Goal: Task Accomplishment & Management: Use online tool/utility

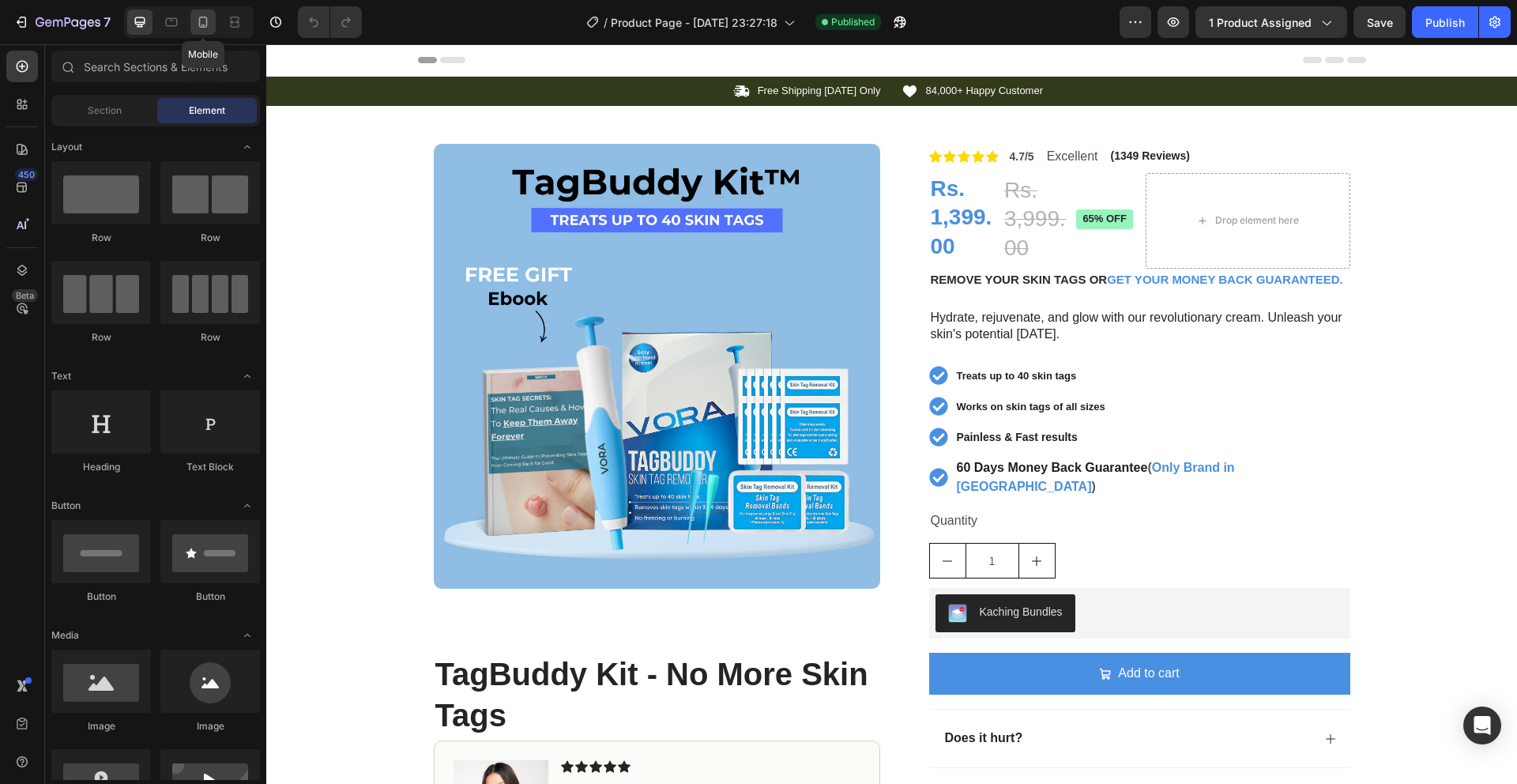
click at [194, 24] on div at bounding box center [202, 21] width 25 height 25
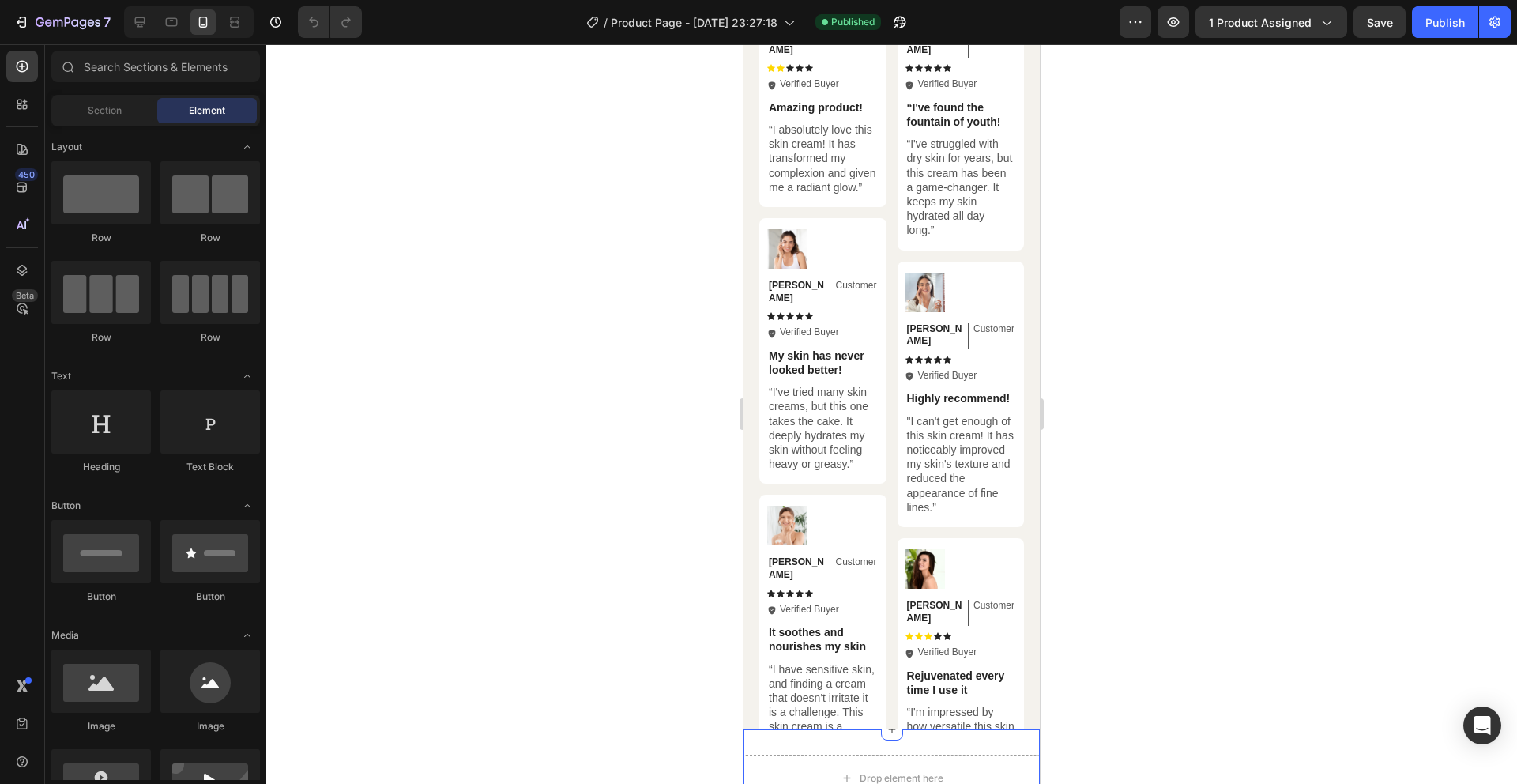
scroll to position [4539, 0]
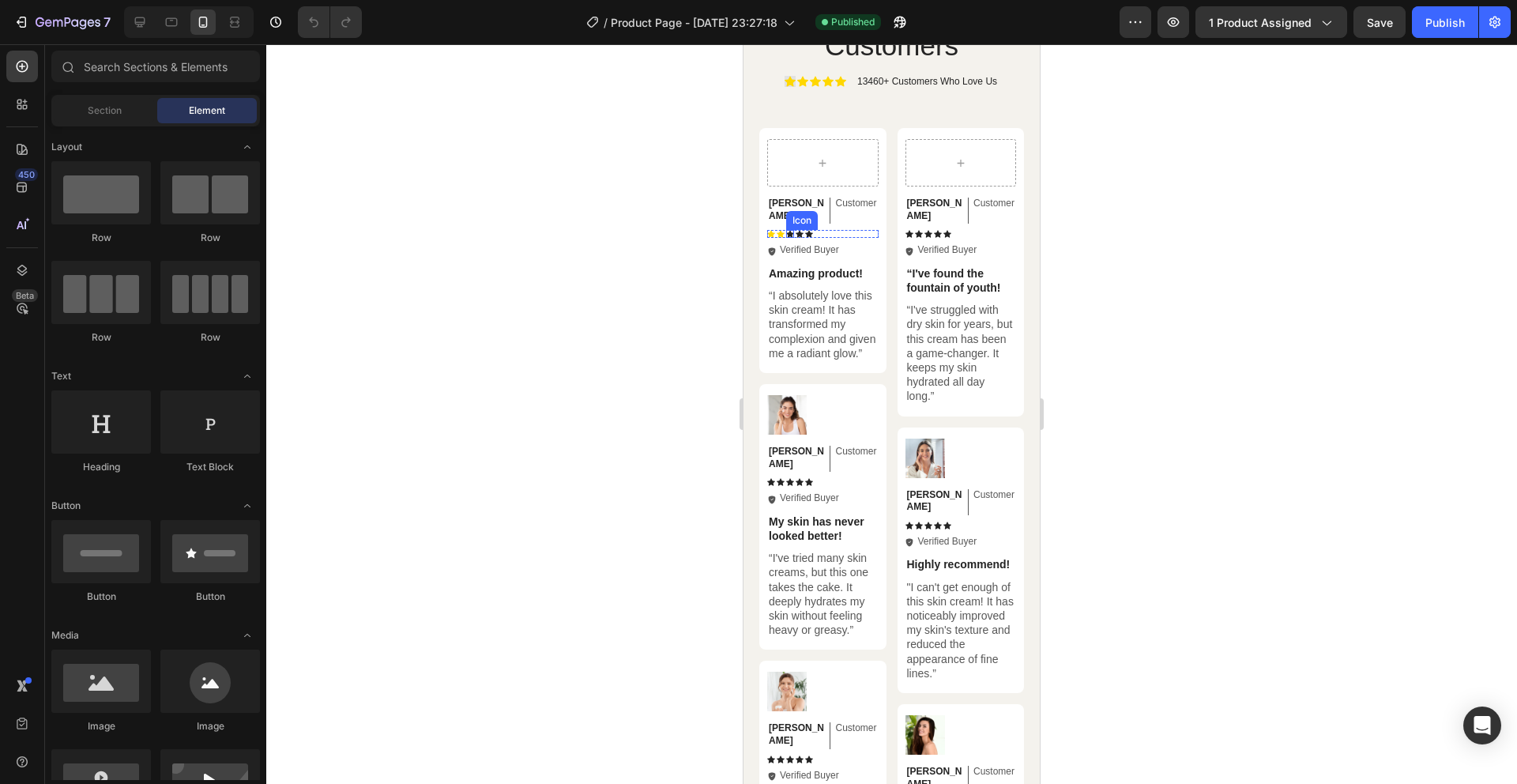
click at [791, 231] on icon at bounding box center [790, 235] width 8 height 7
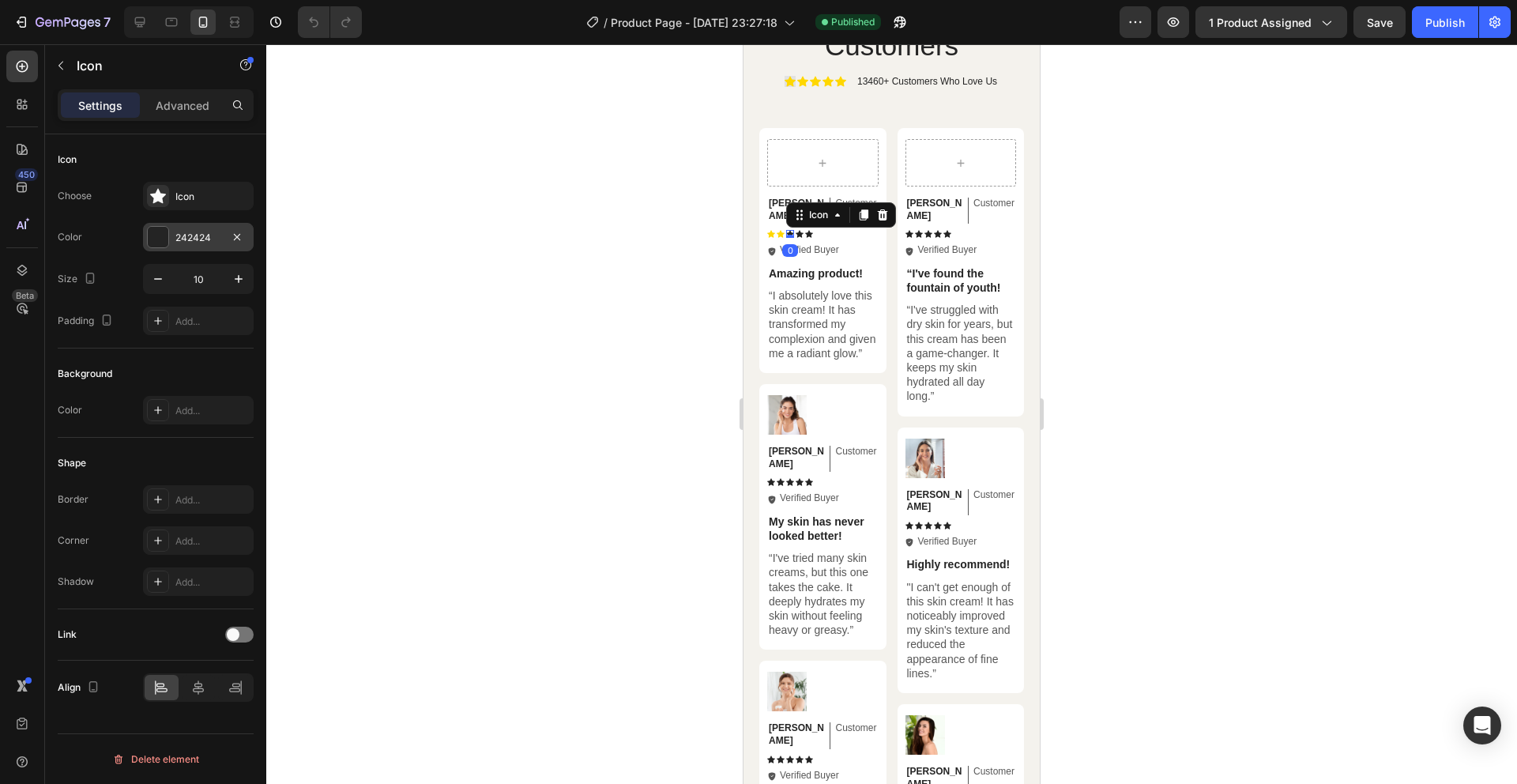
click at [199, 238] on div "242424" at bounding box center [198, 238] width 45 height 14
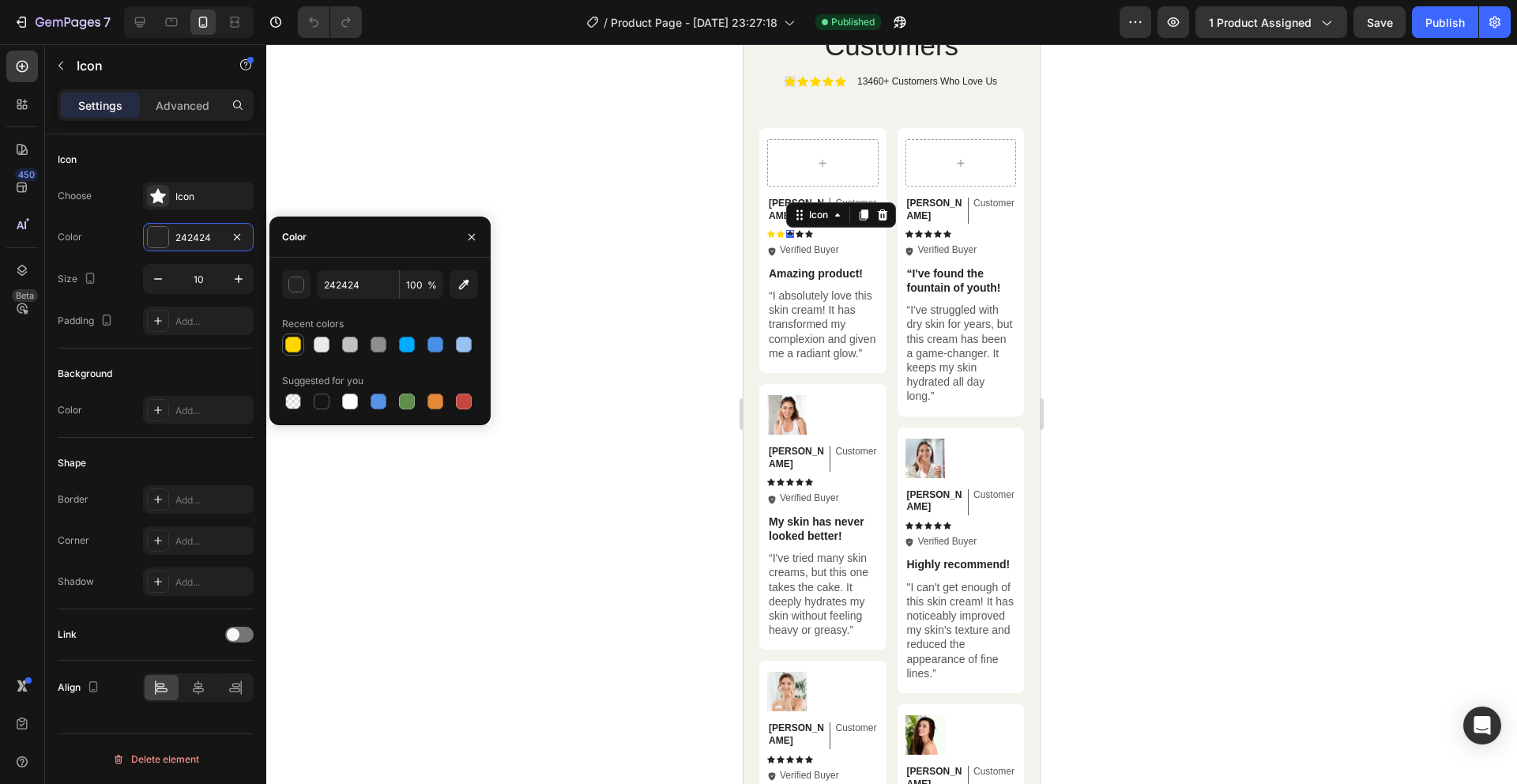
click at [299, 345] on div at bounding box center [292, 344] width 16 height 16
type input "FFD700"
click at [1115, 238] on div at bounding box center [892, 414] width 1251 height 739
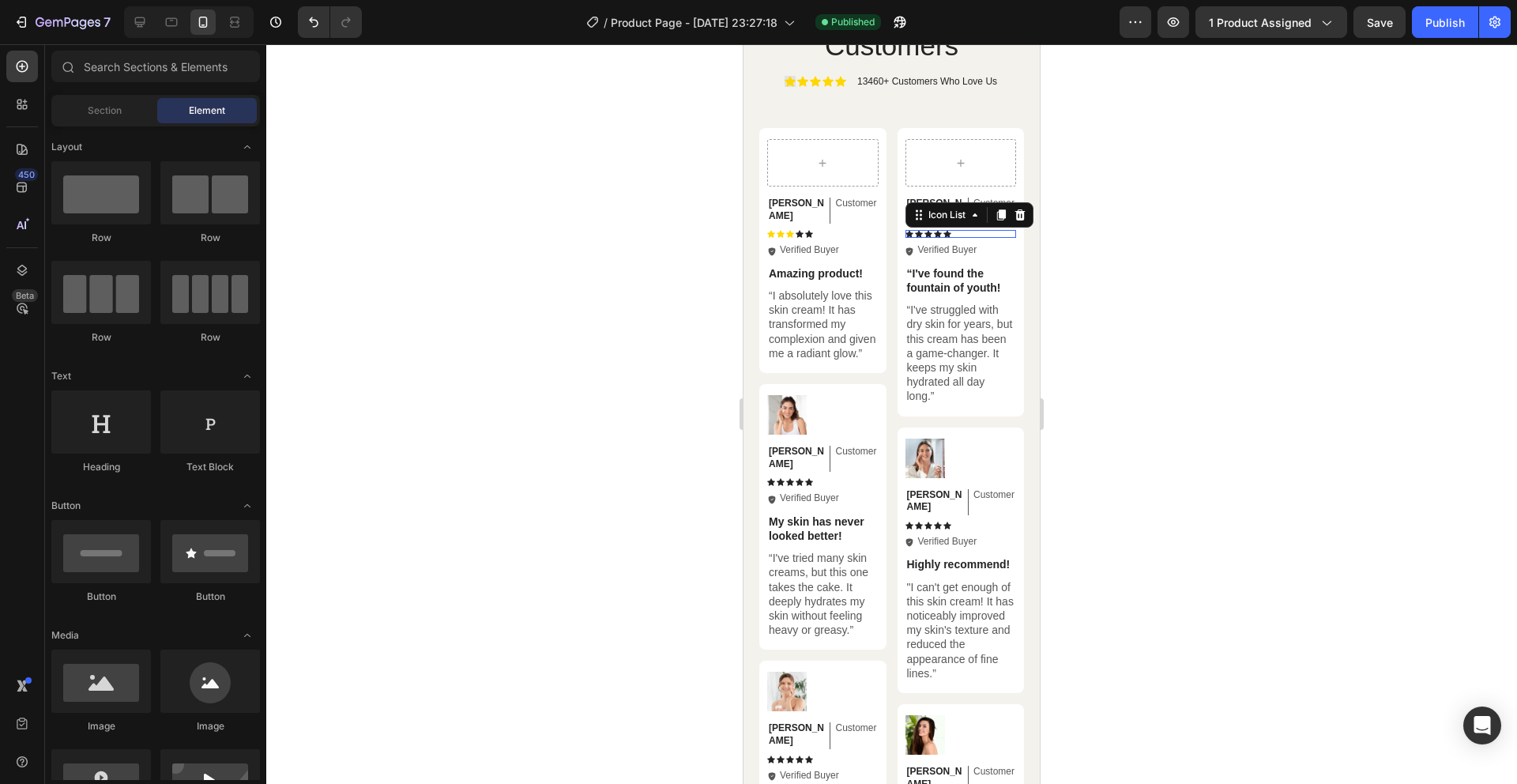
click at [951, 230] on div "Icon Icon Icon Icon Icon" at bounding box center [961, 234] width 111 height 8
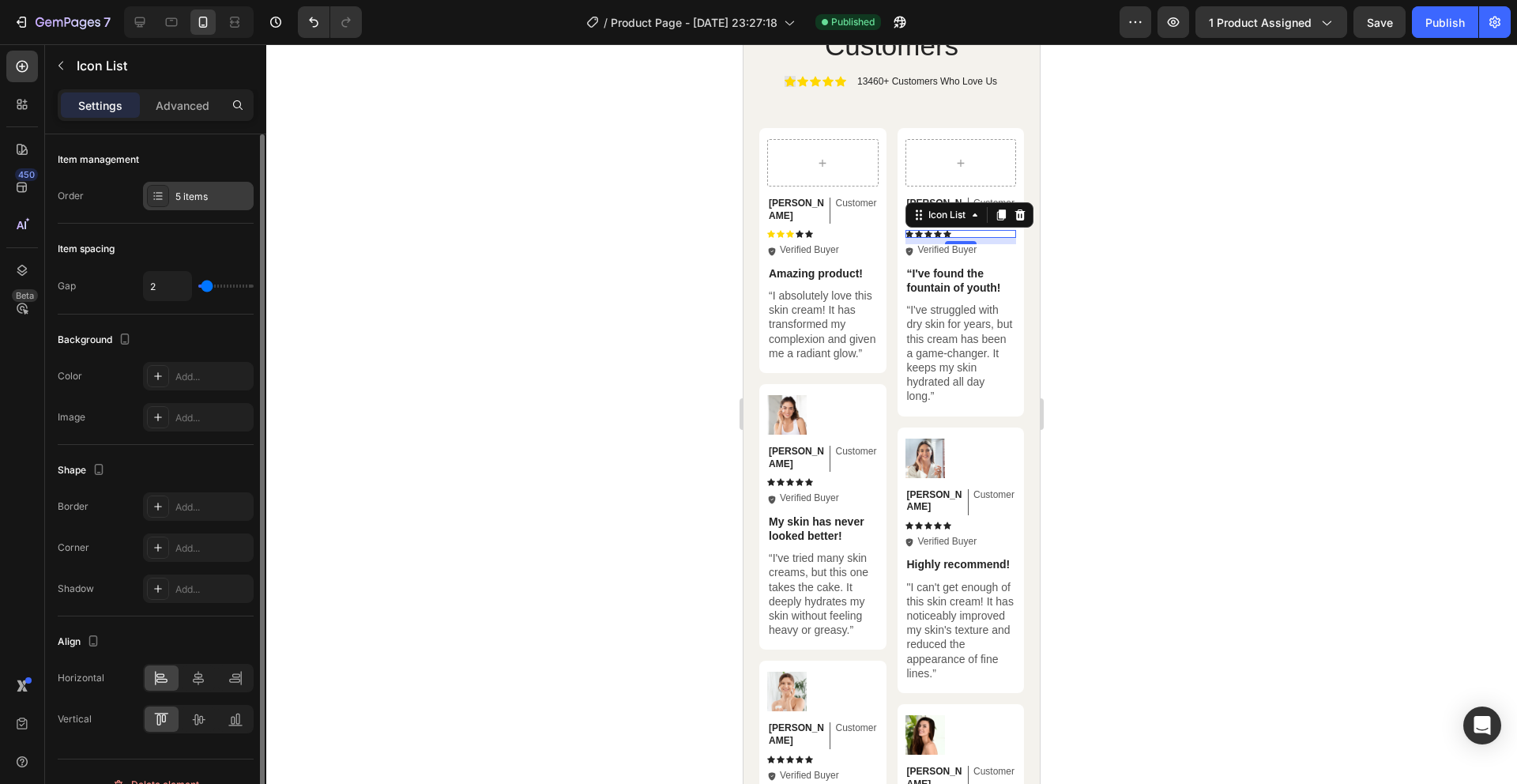
click at [175, 205] on div "5 items" at bounding box center [198, 196] width 110 height 29
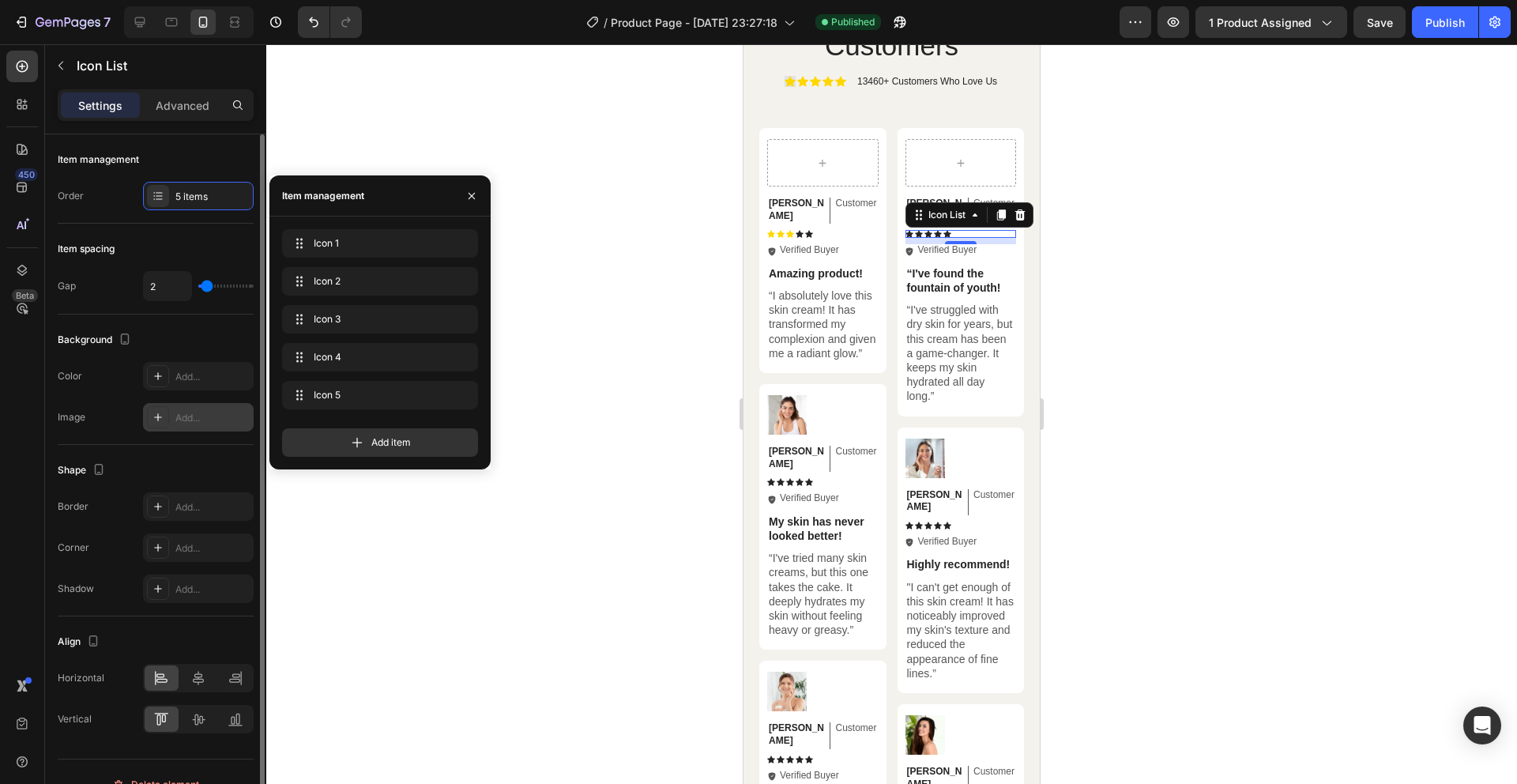
scroll to position [25, 0]
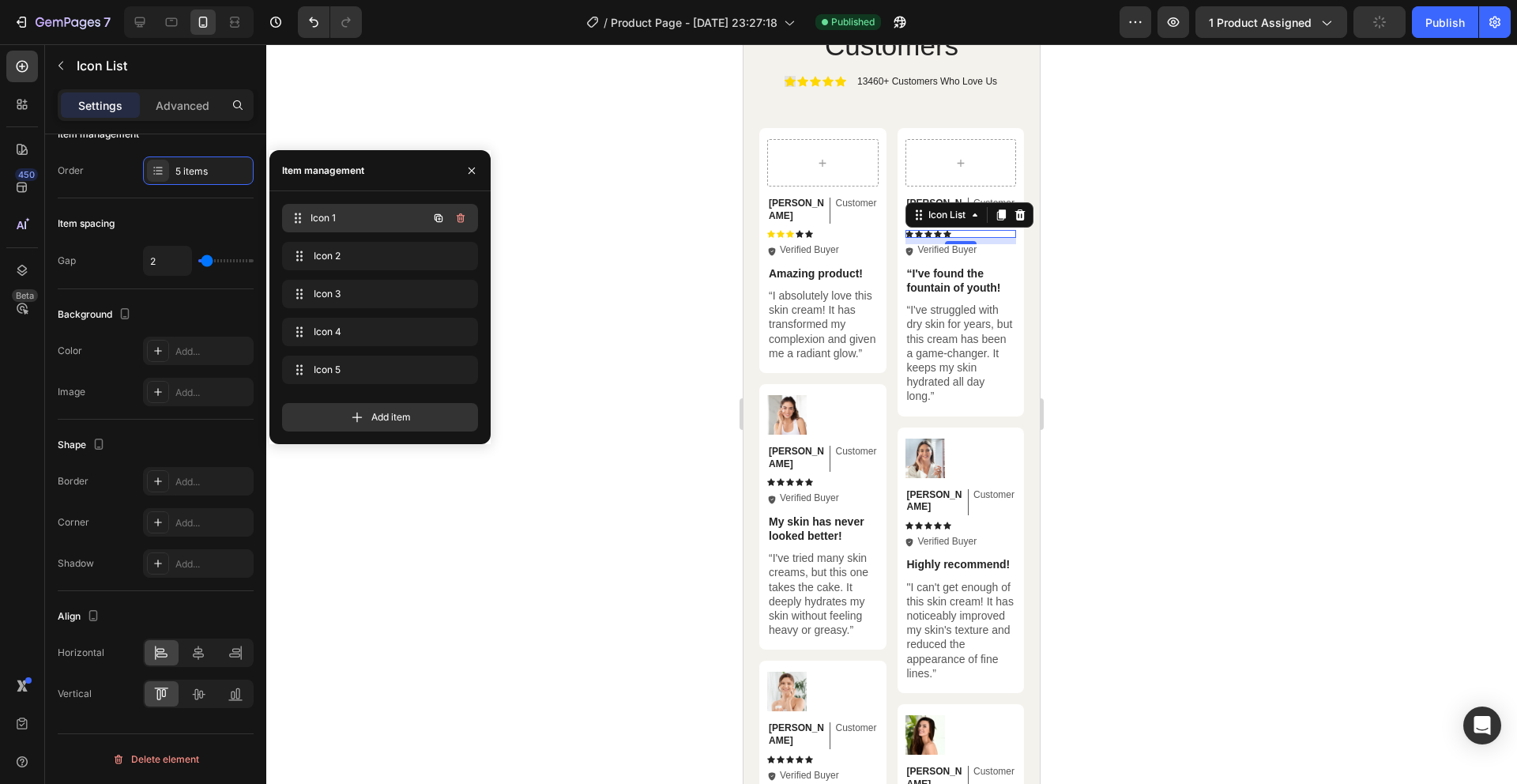
click at [358, 222] on span "Icon 1" at bounding box center [369, 217] width 117 height 14
click at [300, 218] on icon at bounding box center [298, 218] width 13 height 13
click at [726, 233] on div at bounding box center [892, 414] width 1251 height 739
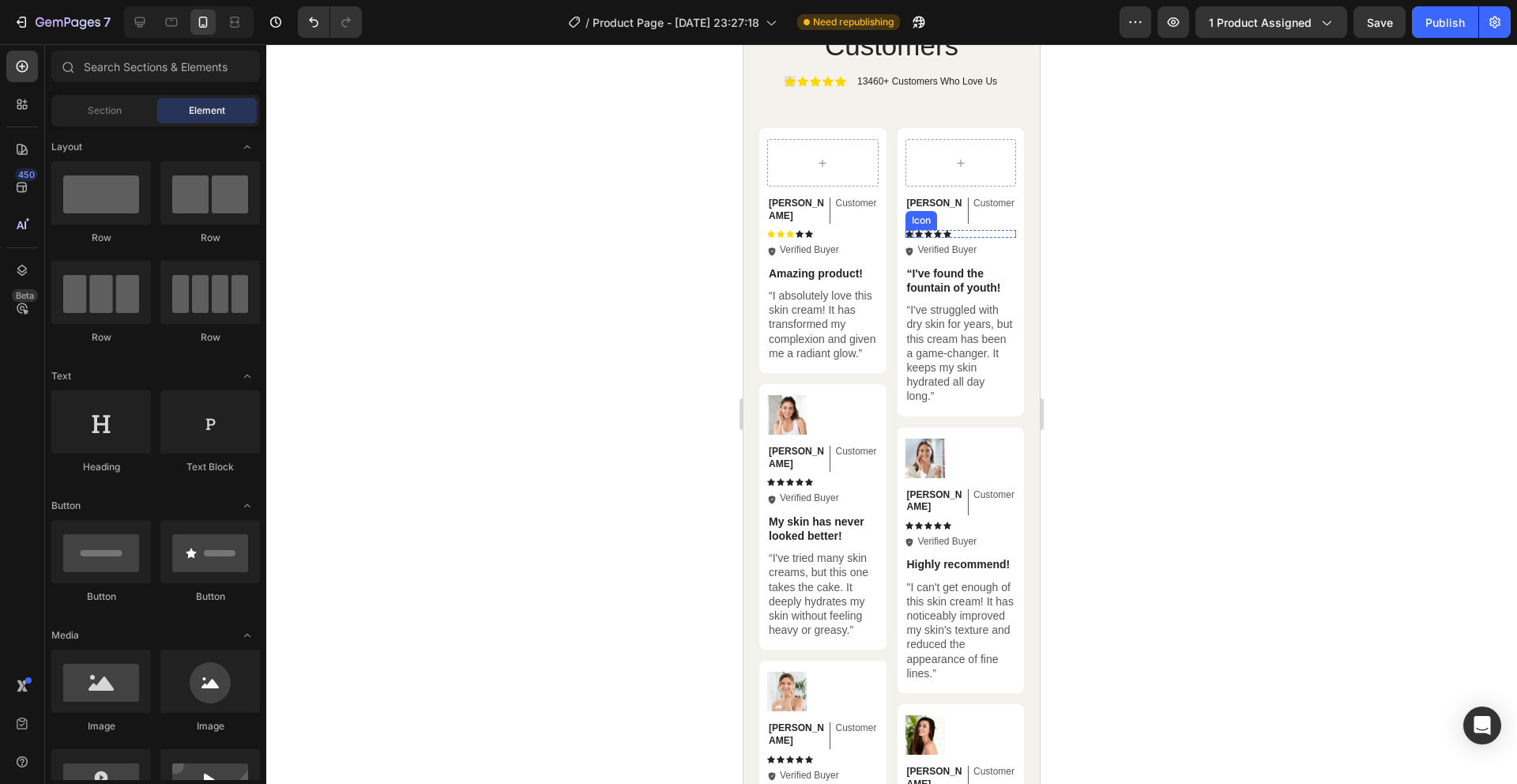
click at [906, 230] on icon at bounding box center [909, 234] width 8 height 8
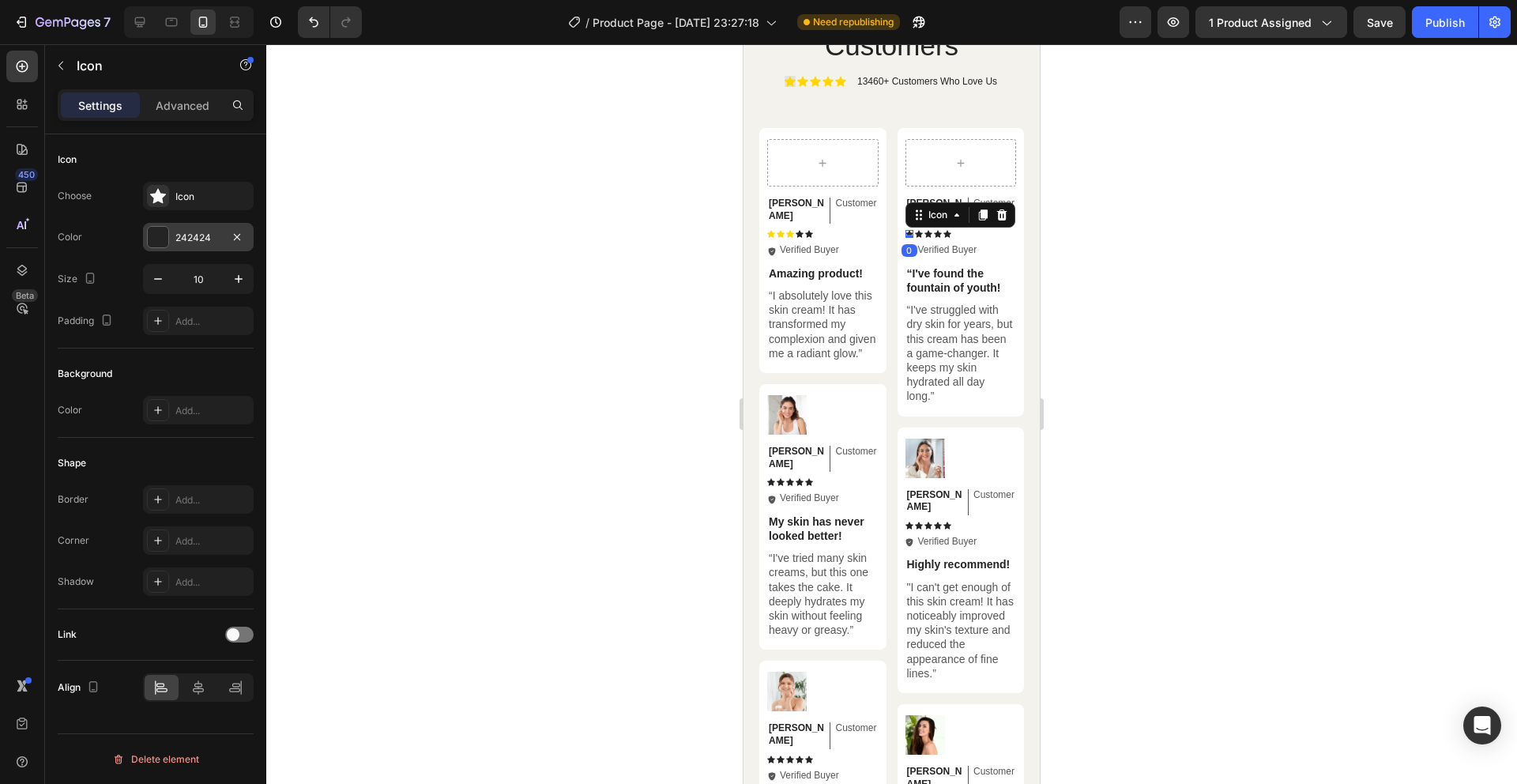
click at [203, 237] on div "242424" at bounding box center [198, 238] width 45 height 14
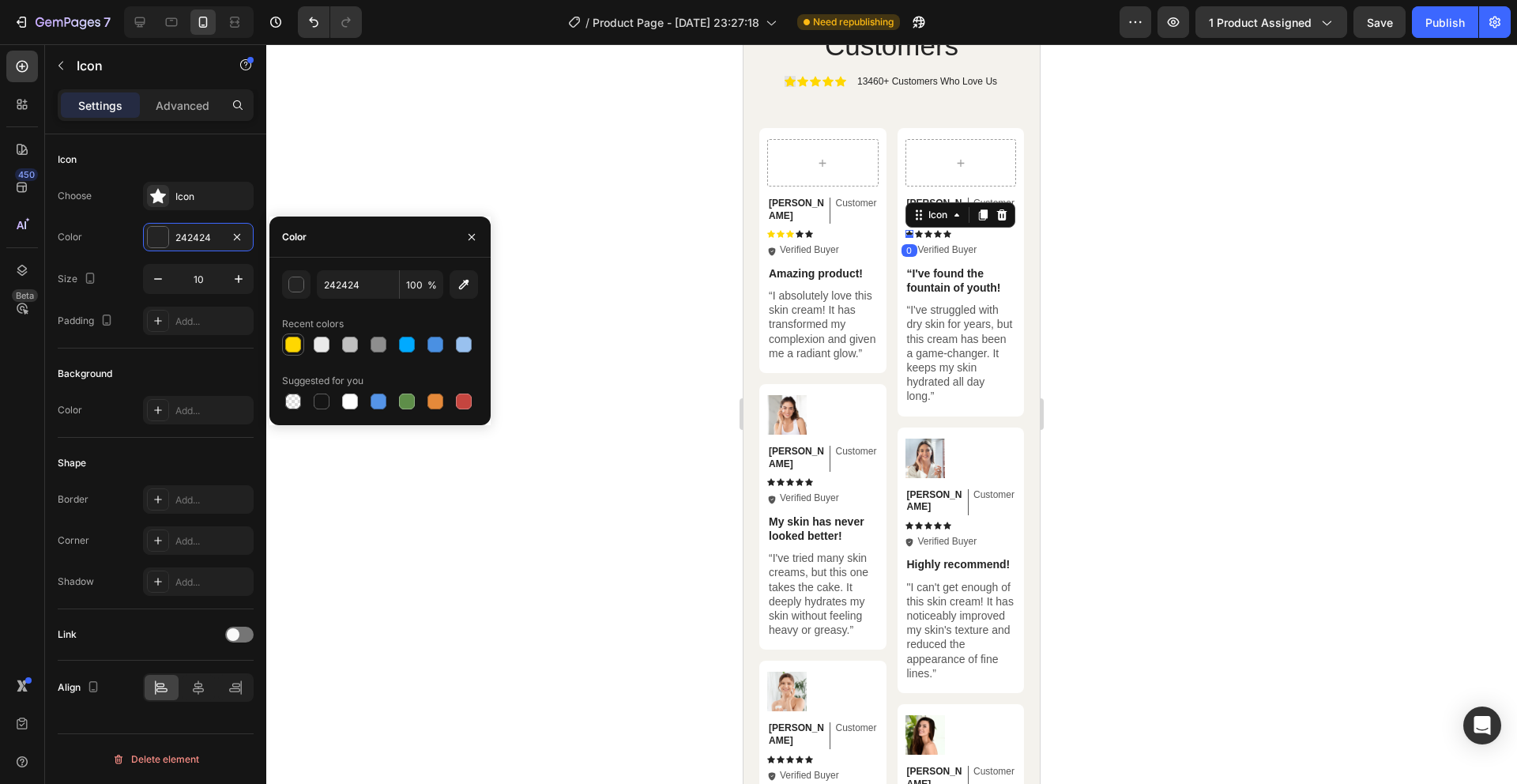
click at [288, 350] on div at bounding box center [292, 344] width 16 height 16
type input "FFD700"
click at [917, 230] on div "Icon 0 Icon Icon Icon Icon" at bounding box center [961, 234] width 111 height 8
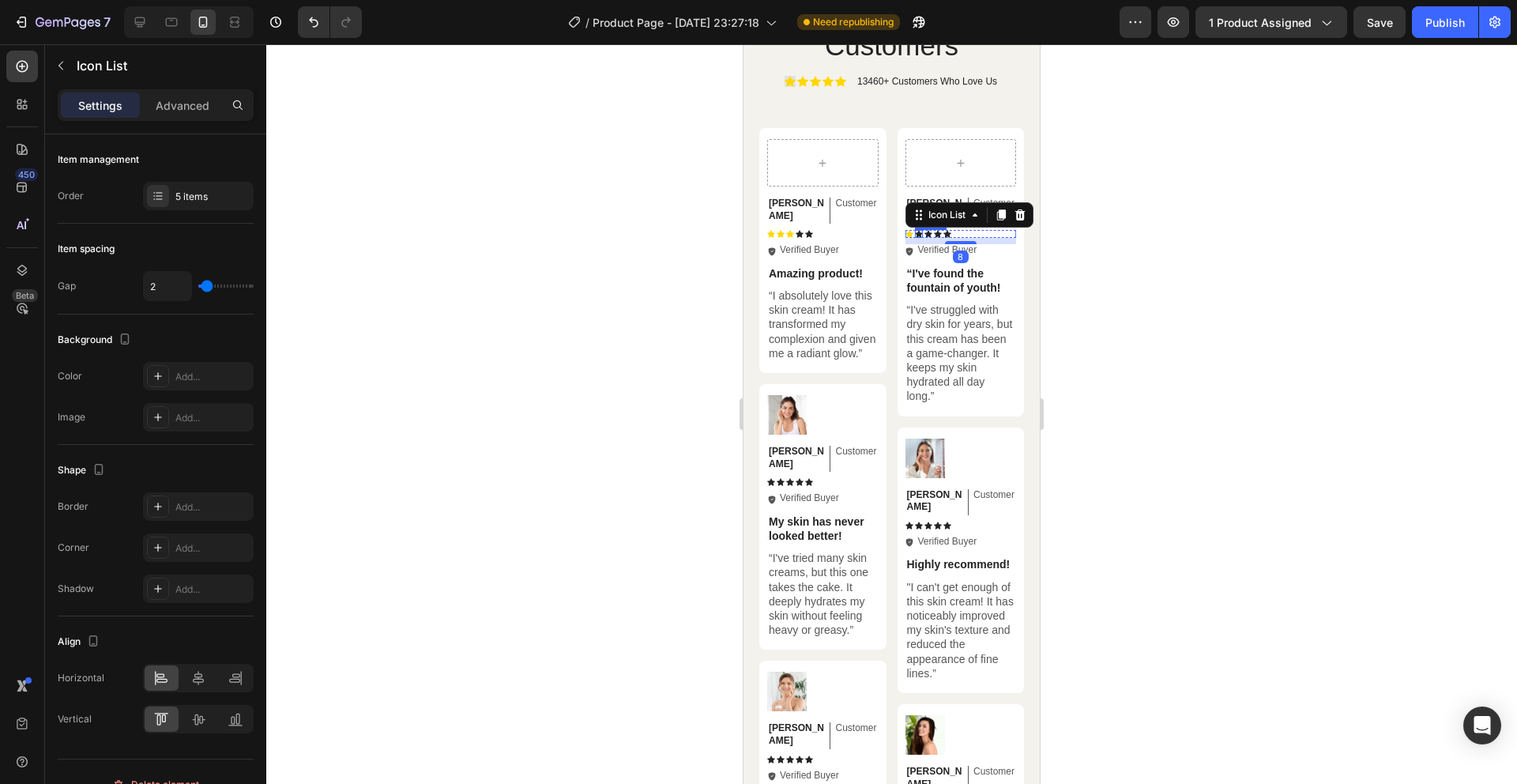
click at [915, 230] on div "Icon" at bounding box center [919, 234] width 8 height 8
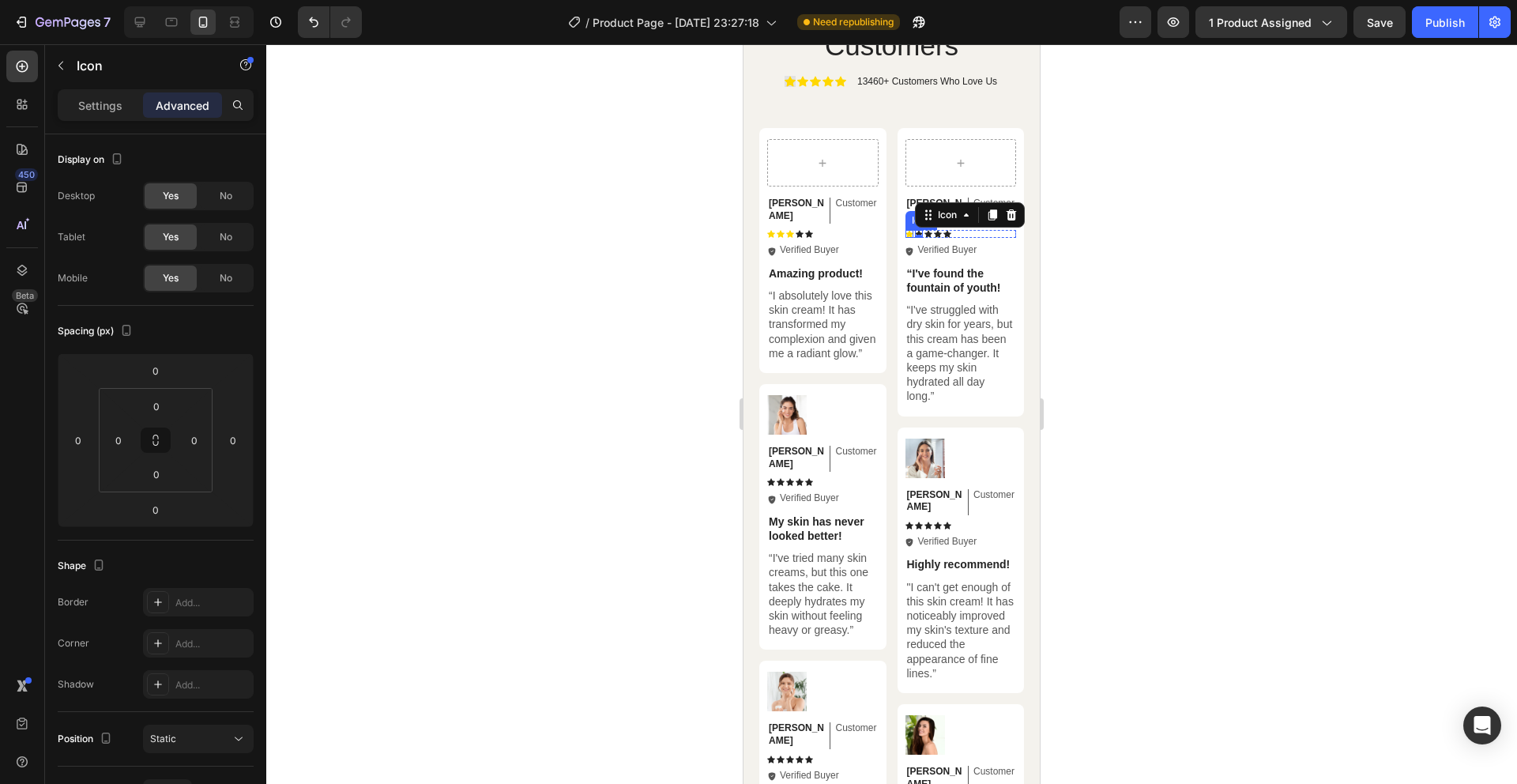
click at [906, 231] on icon at bounding box center [909, 235] width 8 height 7
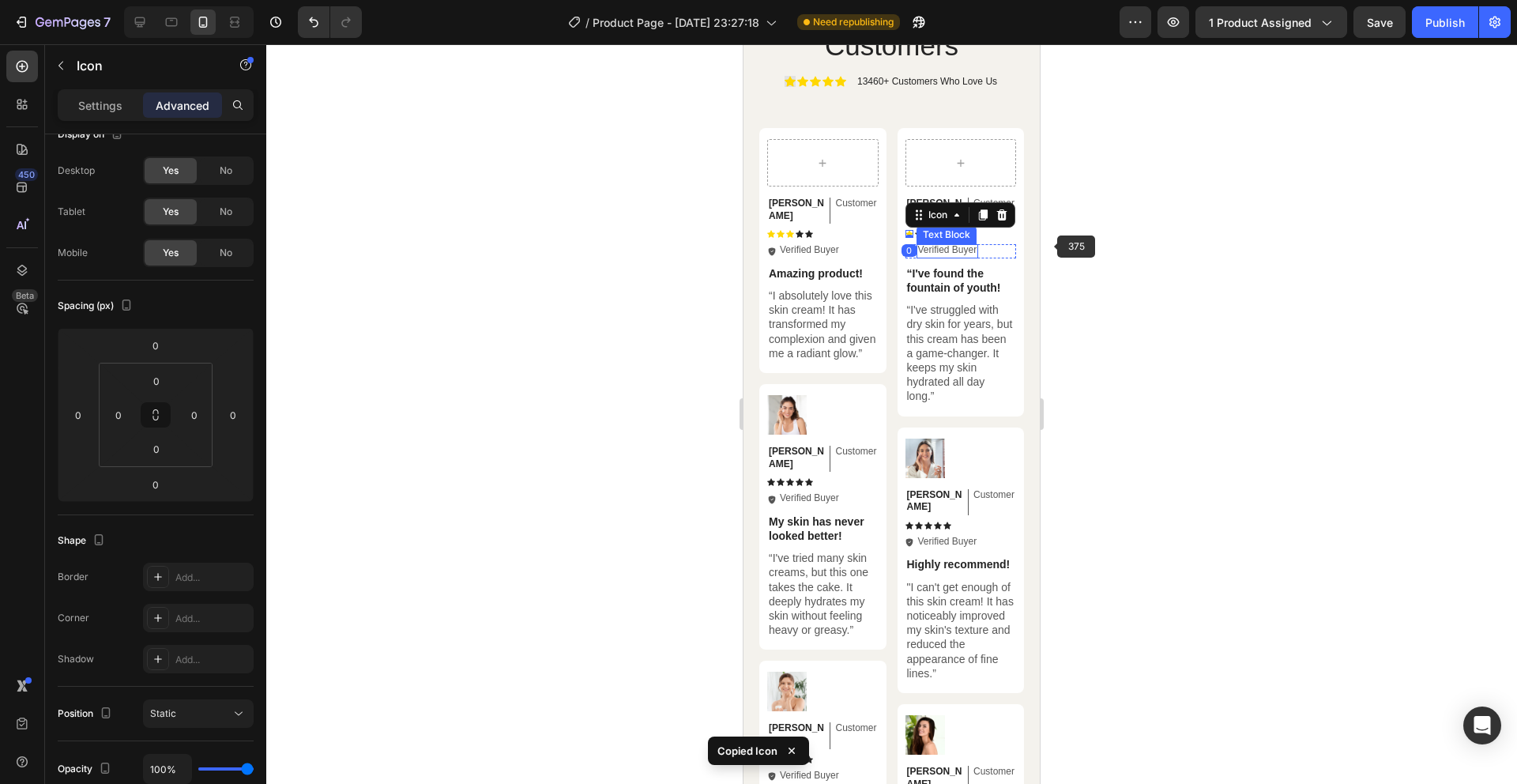
click at [1163, 249] on div at bounding box center [892, 414] width 1251 height 739
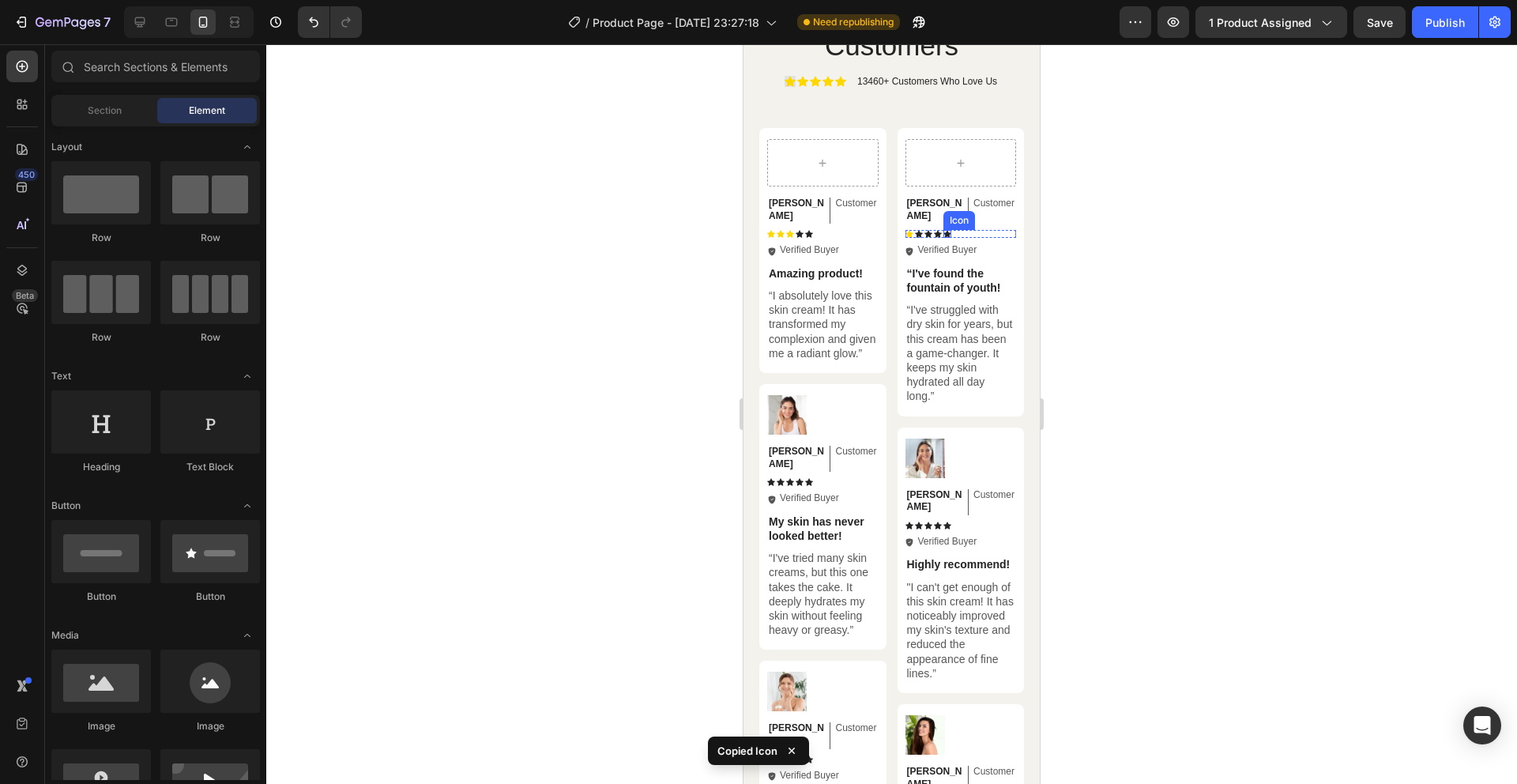
click at [944, 231] on icon at bounding box center [947, 235] width 8 height 7
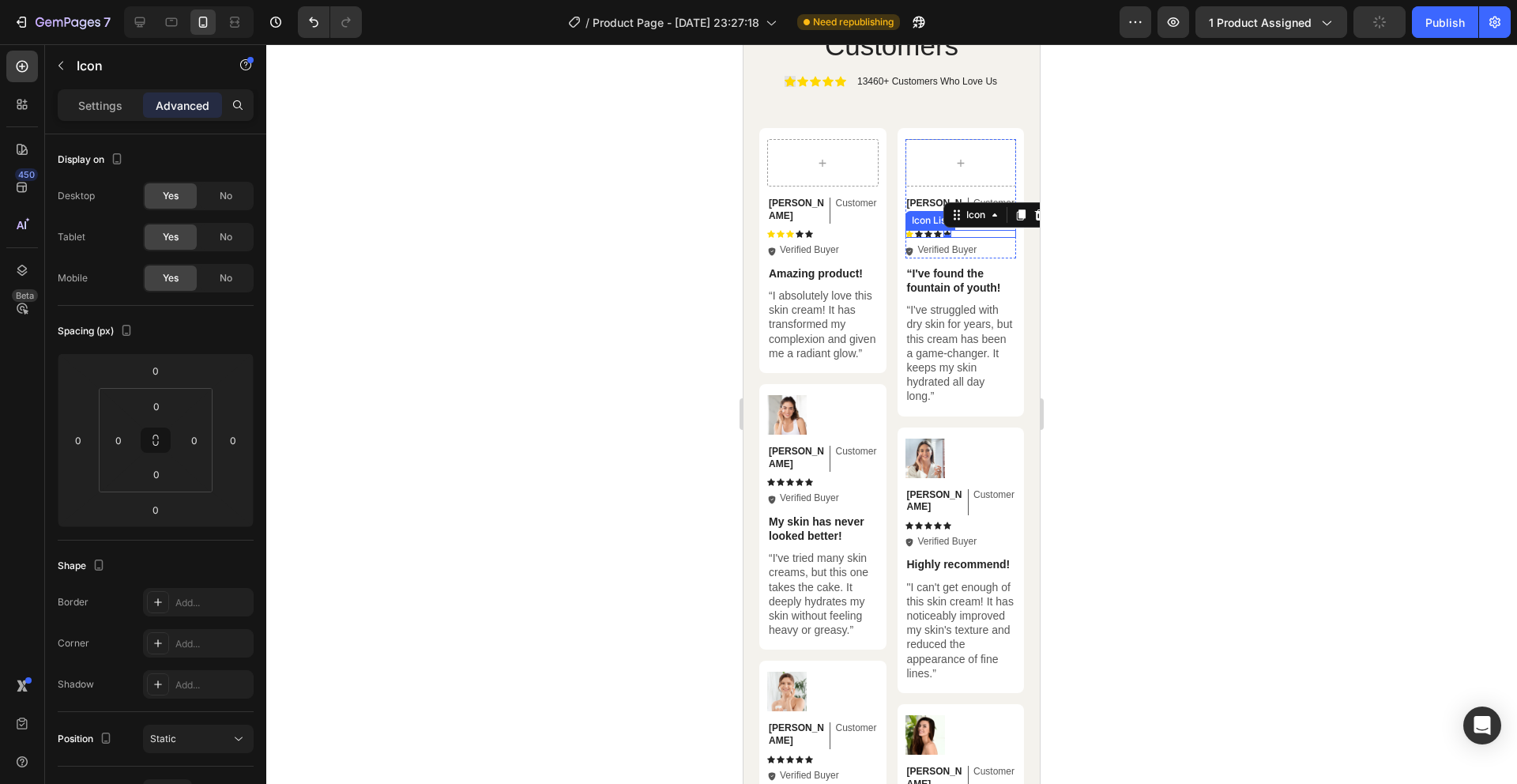
click at [972, 230] on div "Icon Icon Icon Icon Icon 0" at bounding box center [961, 234] width 111 height 8
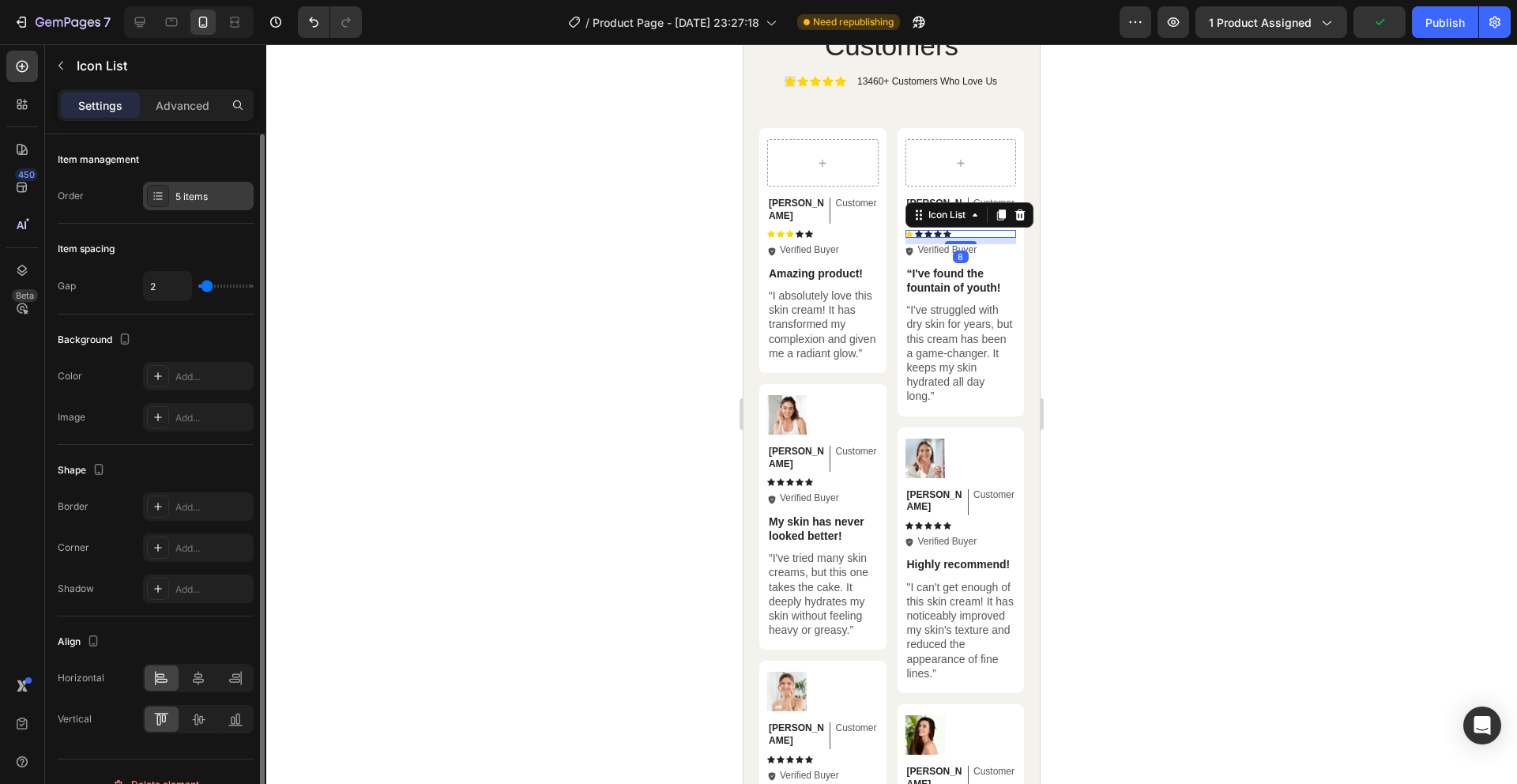
click at [163, 203] on div at bounding box center [158, 196] width 22 height 22
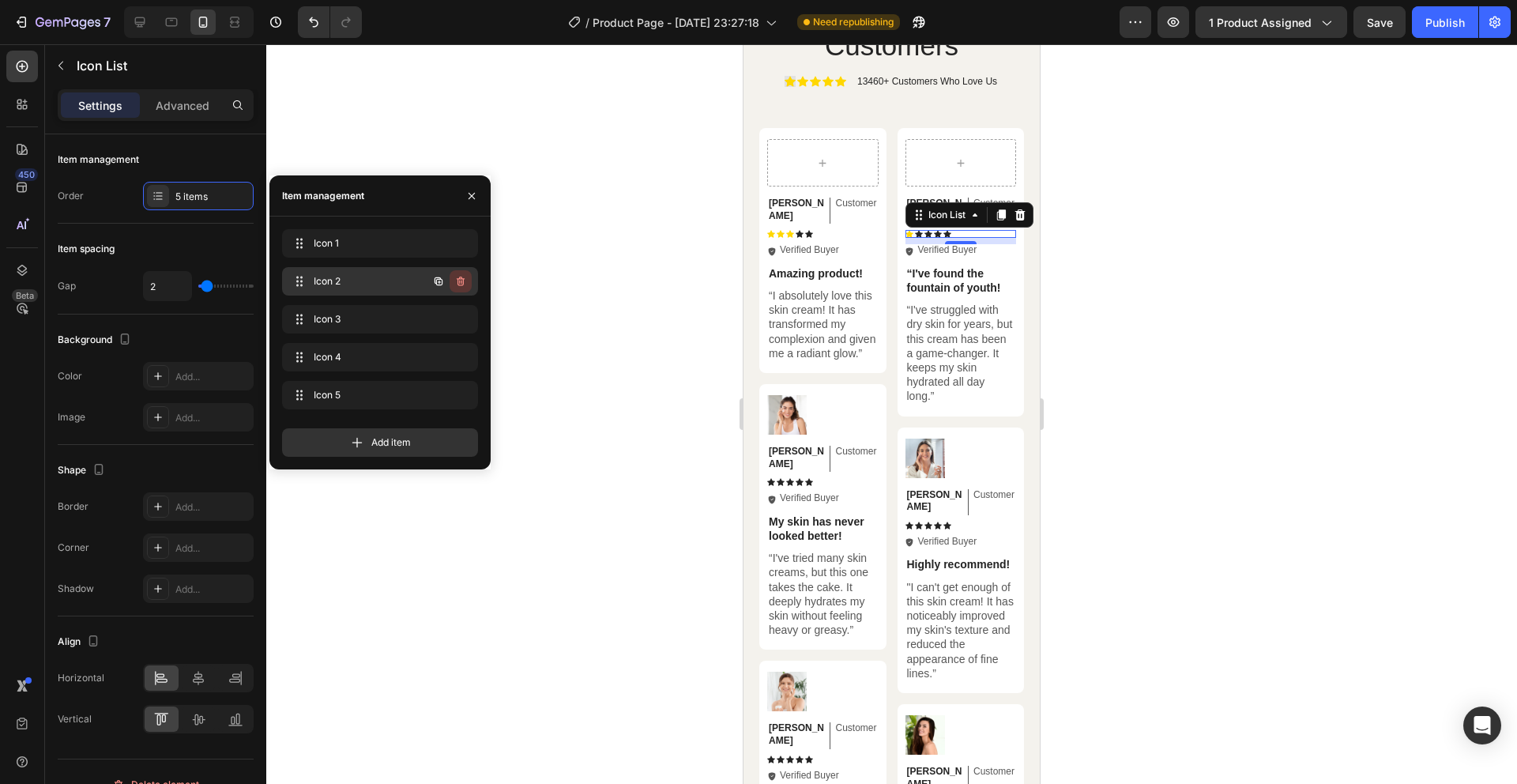
click at [462, 273] on button "button" at bounding box center [461, 281] width 22 height 22
click at [461, 285] on div "Delete" at bounding box center [450, 281] width 30 height 14
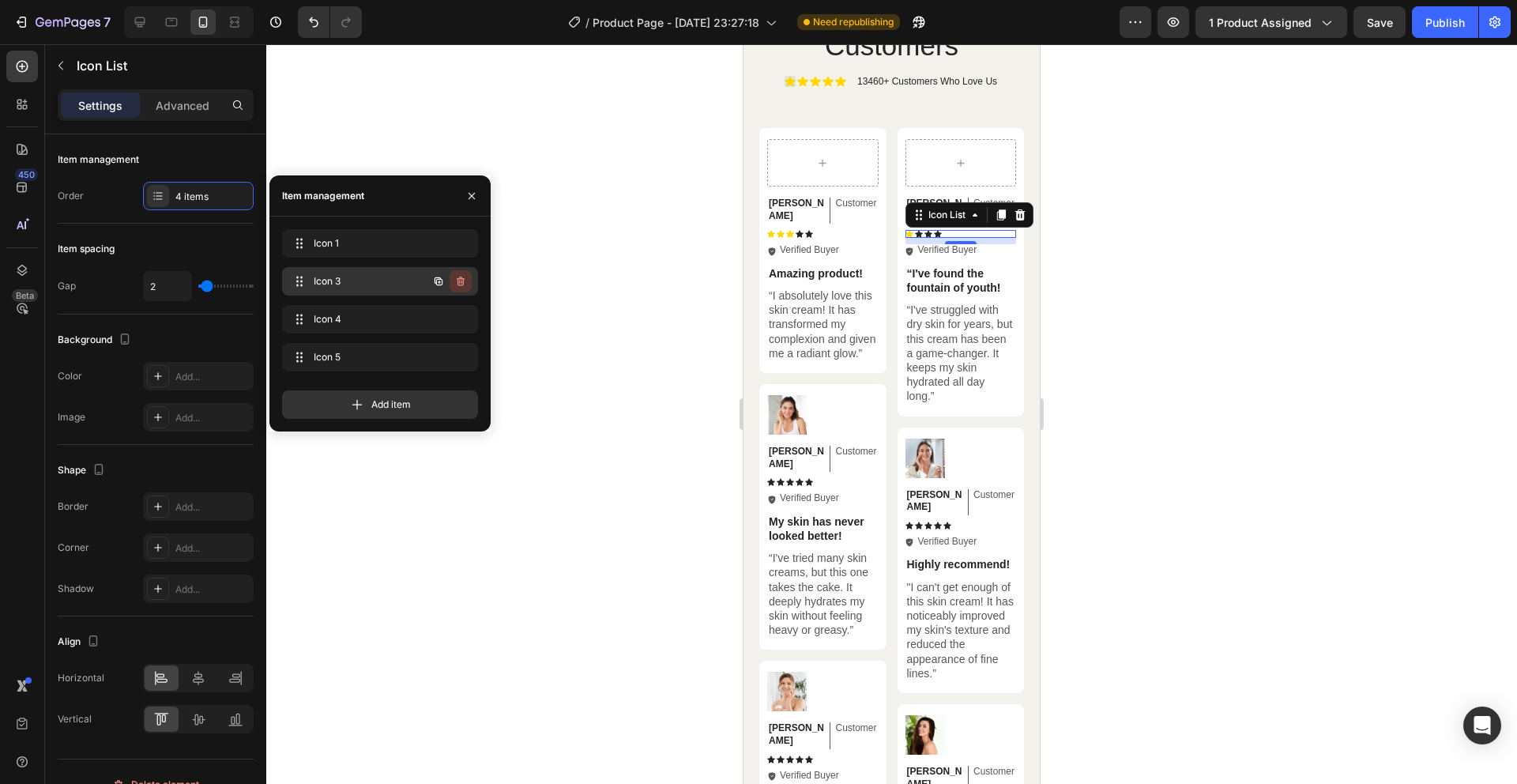
click at [460, 282] on icon "button" at bounding box center [459, 282] width 1 height 4
click at [460, 282] on div "Delete" at bounding box center [450, 281] width 30 height 14
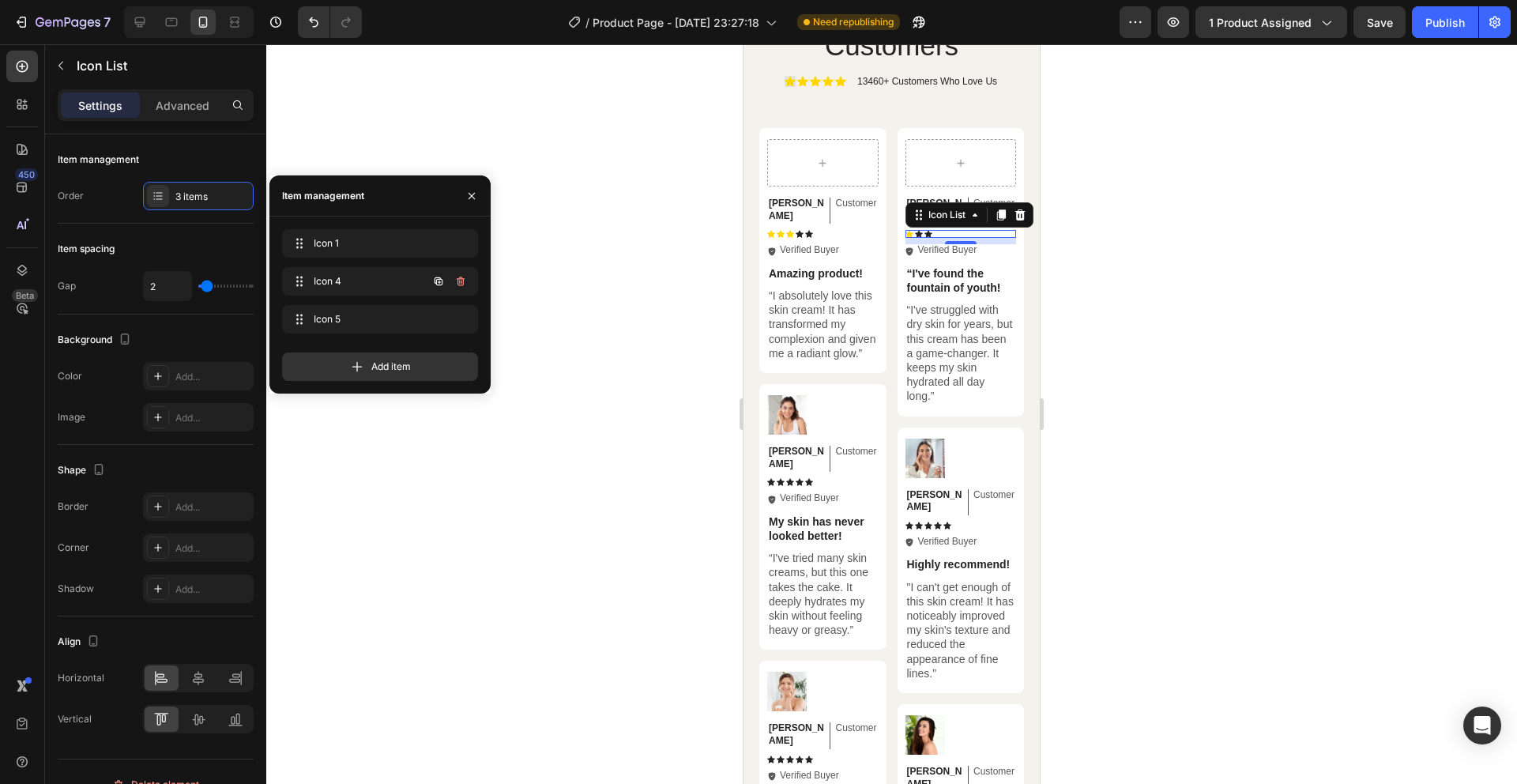
click at [460, 282] on icon "button" at bounding box center [459, 282] width 1 height 4
click at [460, 282] on div "Delete" at bounding box center [450, 281] width 30 height 14
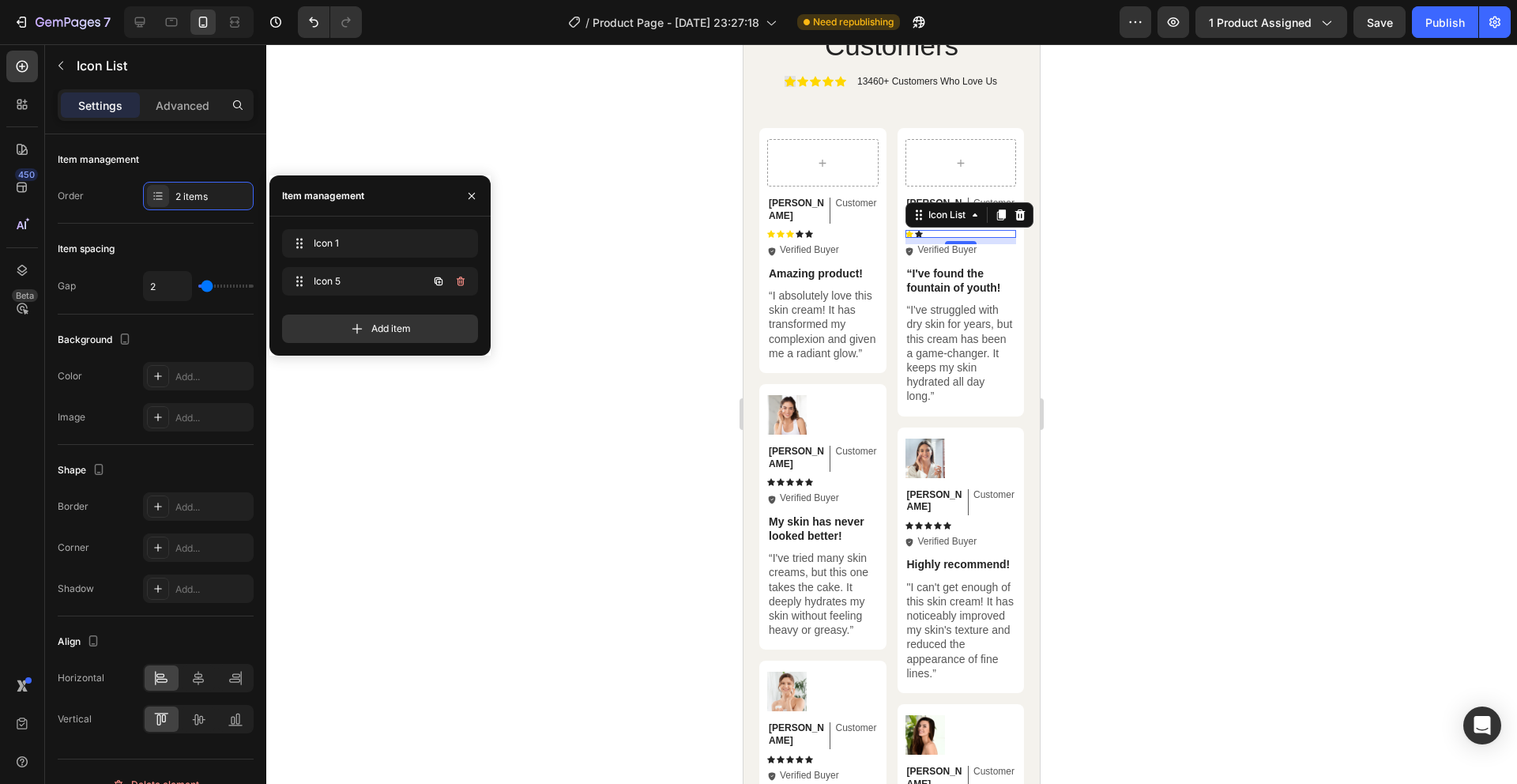
click at [460, 282] on icon "button" at bounding box center [459, 282] width 1 height 4
click at [460, 282] on div "Delete" at bounding box center [450, 281] width 30 height 14
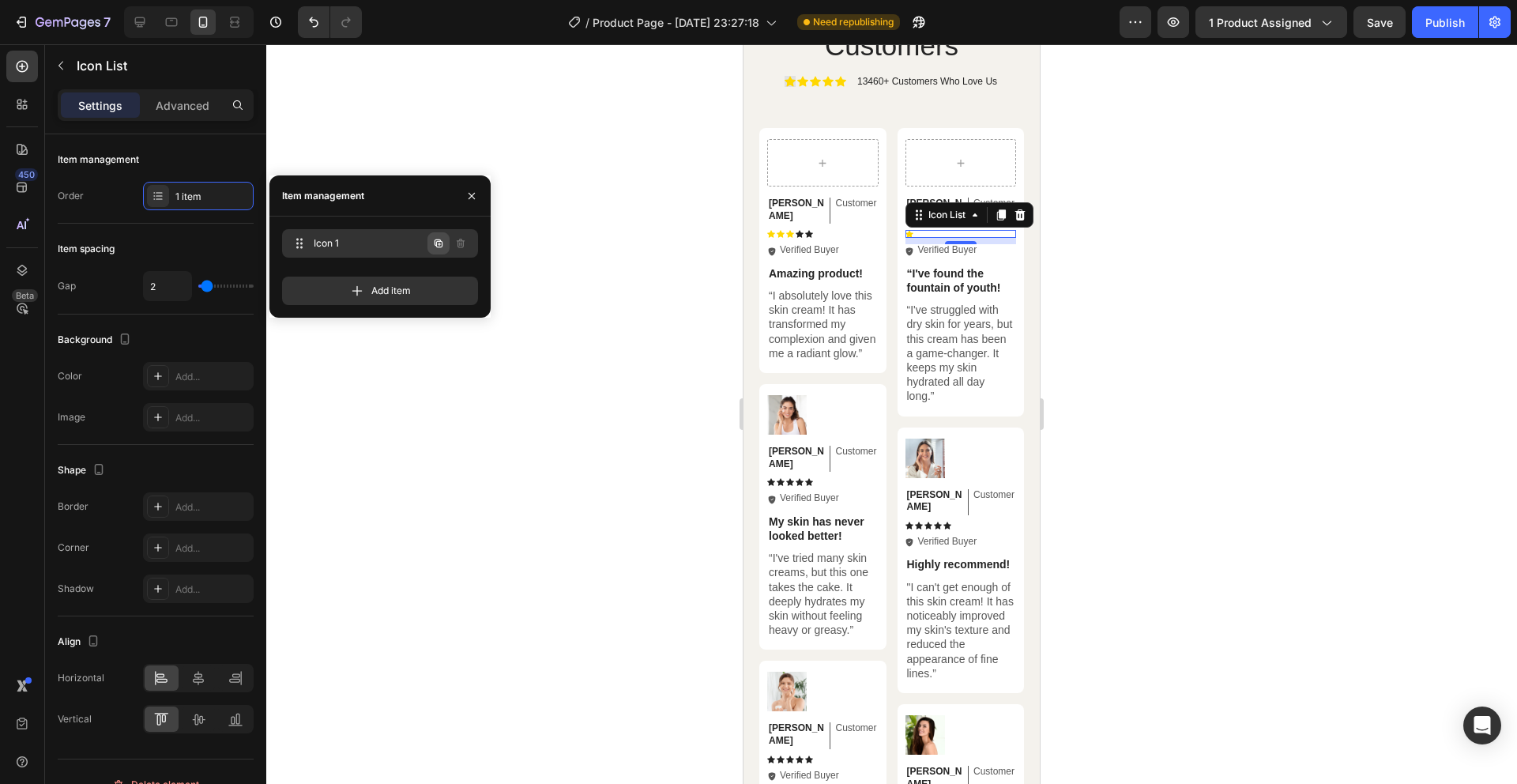
click at [436, 242] on icon "button" at bounding box center [438, 243] width 8 height 8
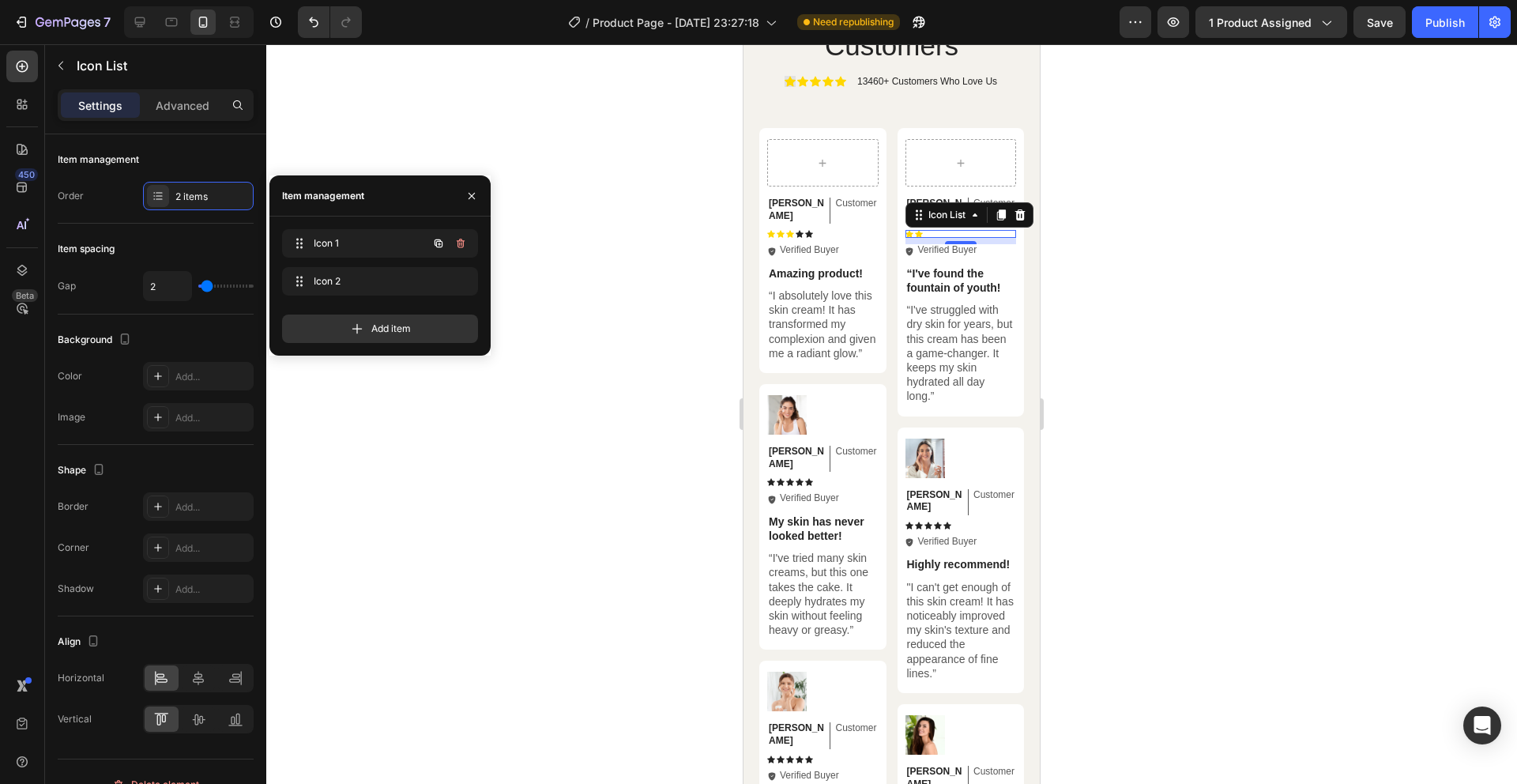
click at [436, 242] on icon "button" at bounding box center [438, 243] width 8 height 8
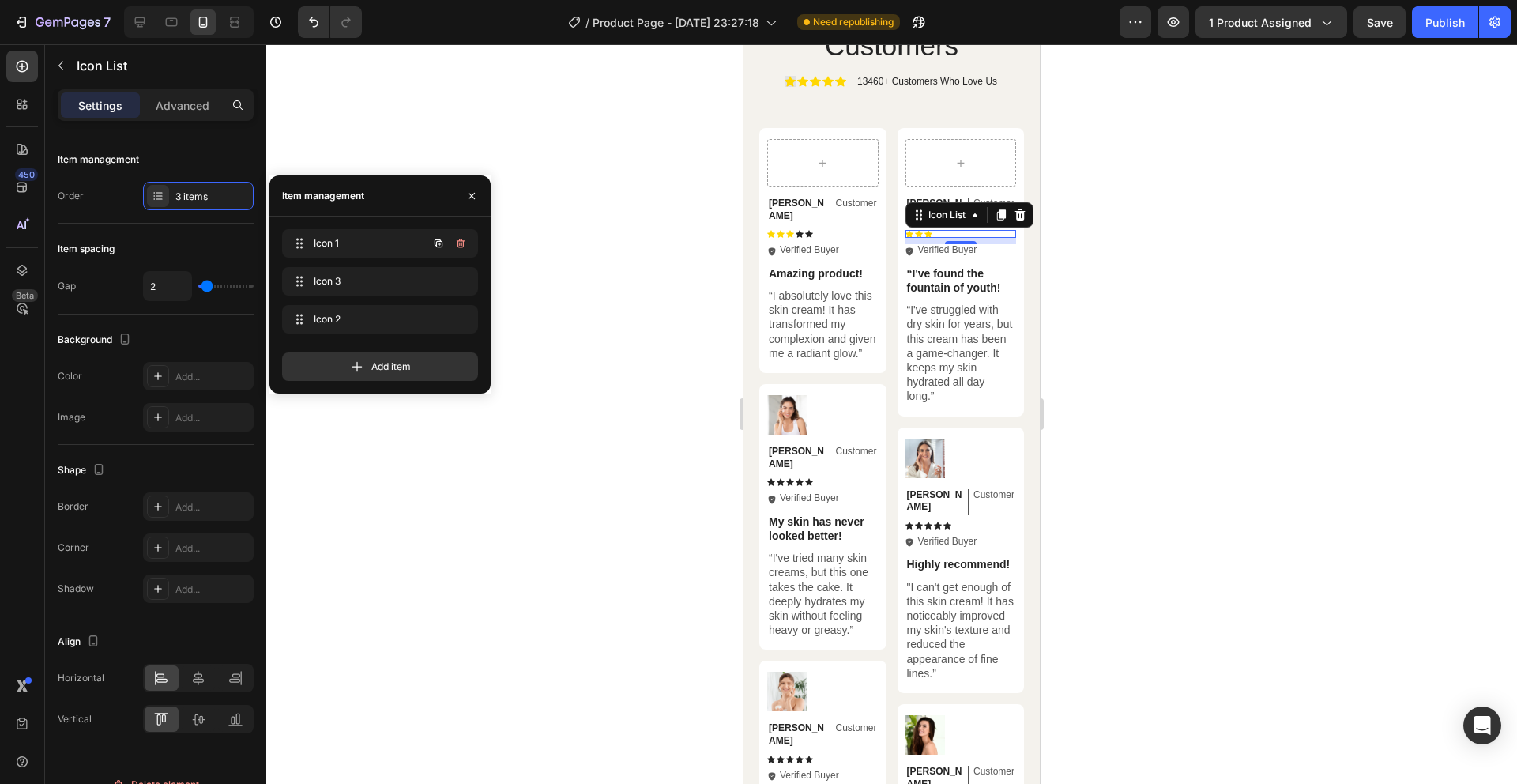
click at [436, 242] on icon "button" at bounding box center [438, 243] width 8 height 8
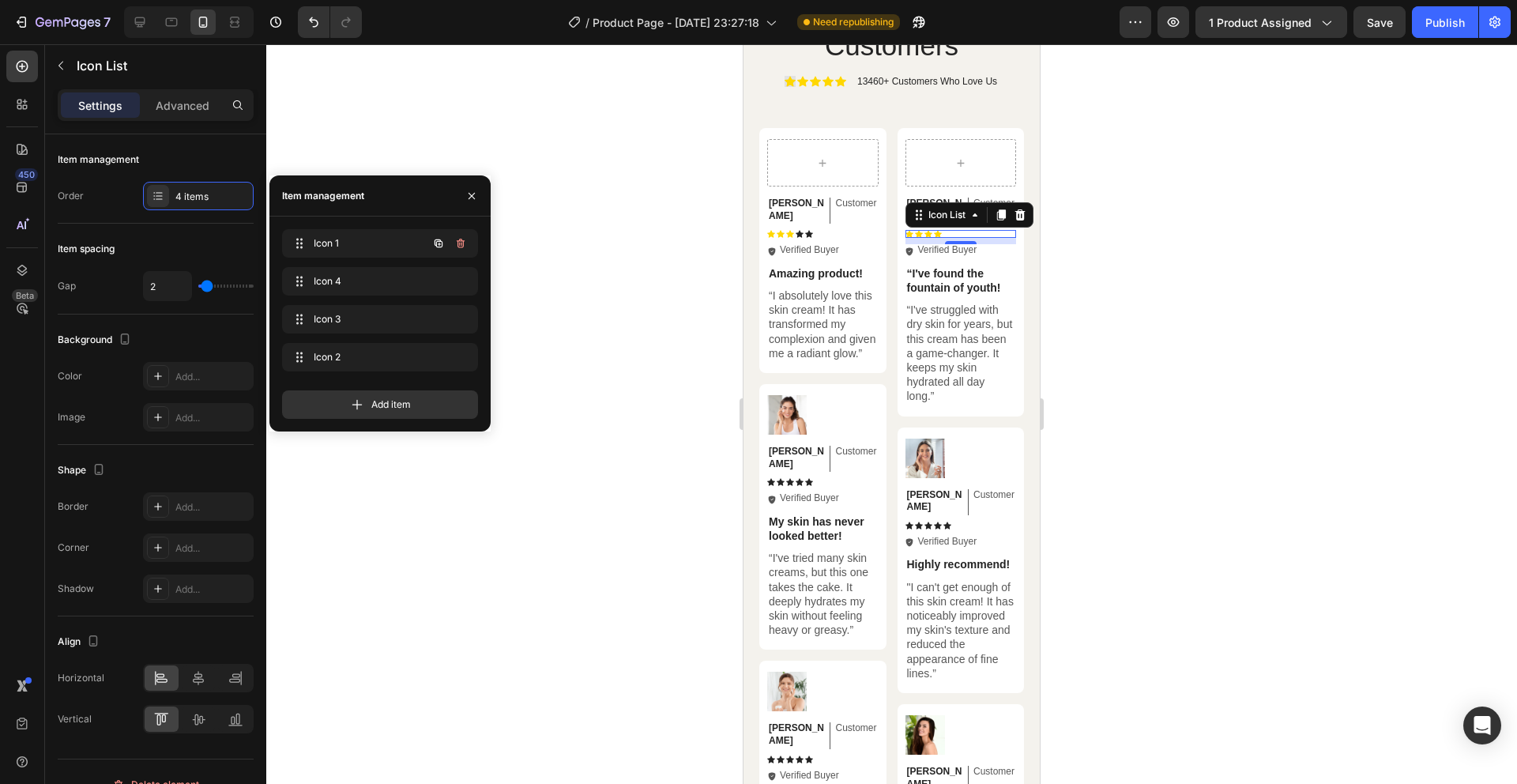
click at [436, 242] on icon "button" at bounding box center [438, 243] width 8 height 8
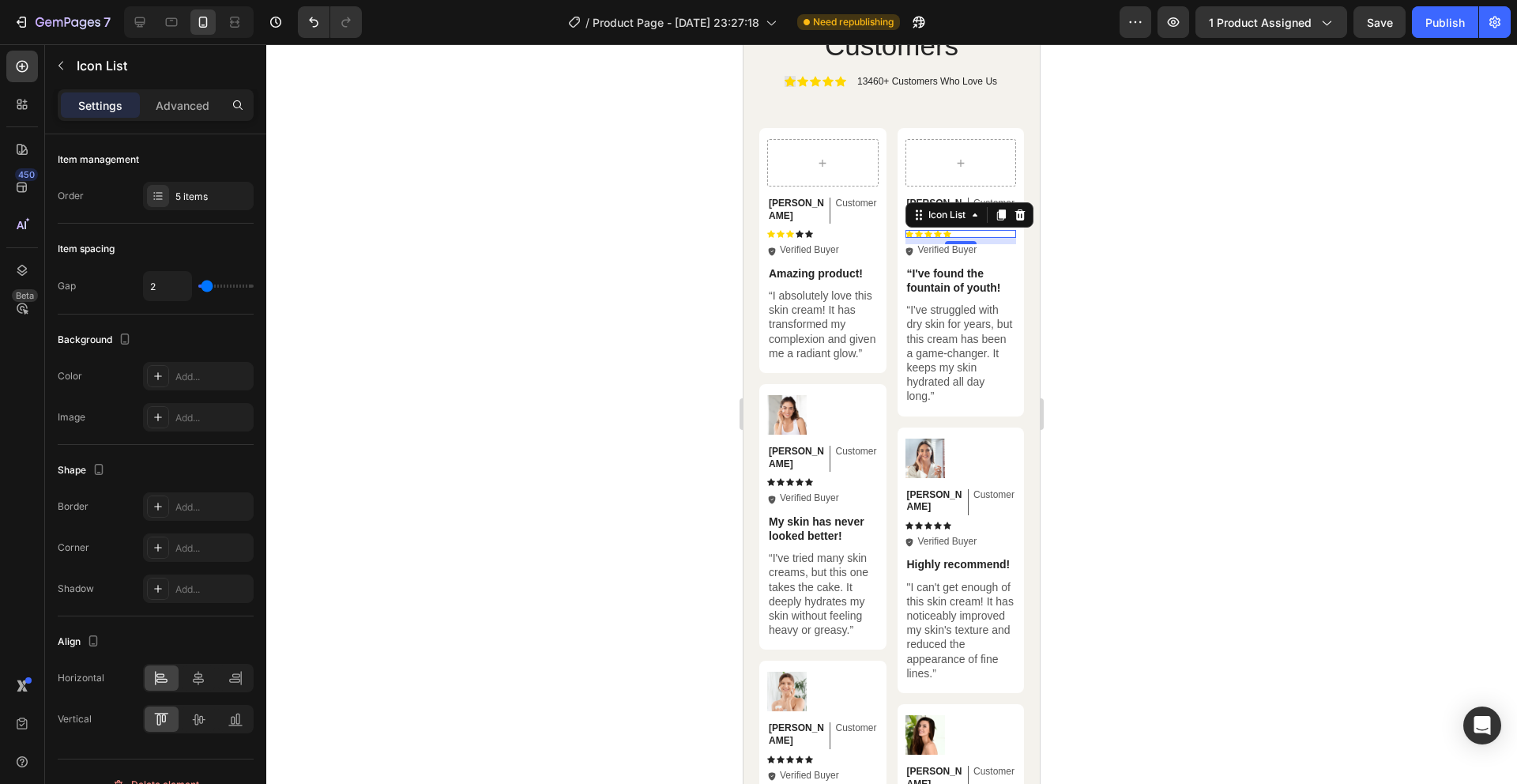
click at [551, 274] on div at bounding box center [892, 414] width 1251 height 739
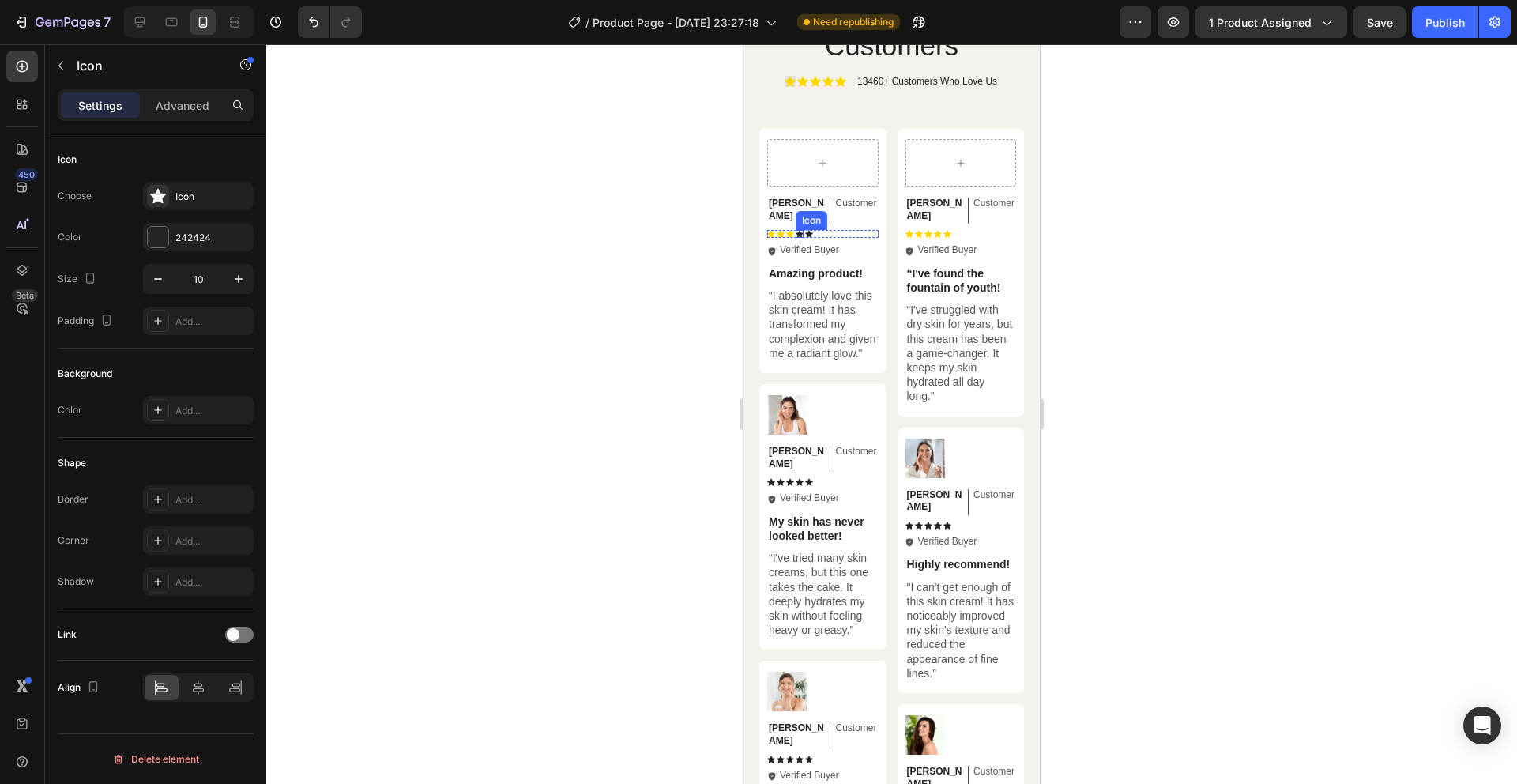
click at [803, 230] on icon at bounding box center [800, 234] width 8 height 8
click at [172, 232] on div "242424" at bounding box center [198, 237] width 110 height 29
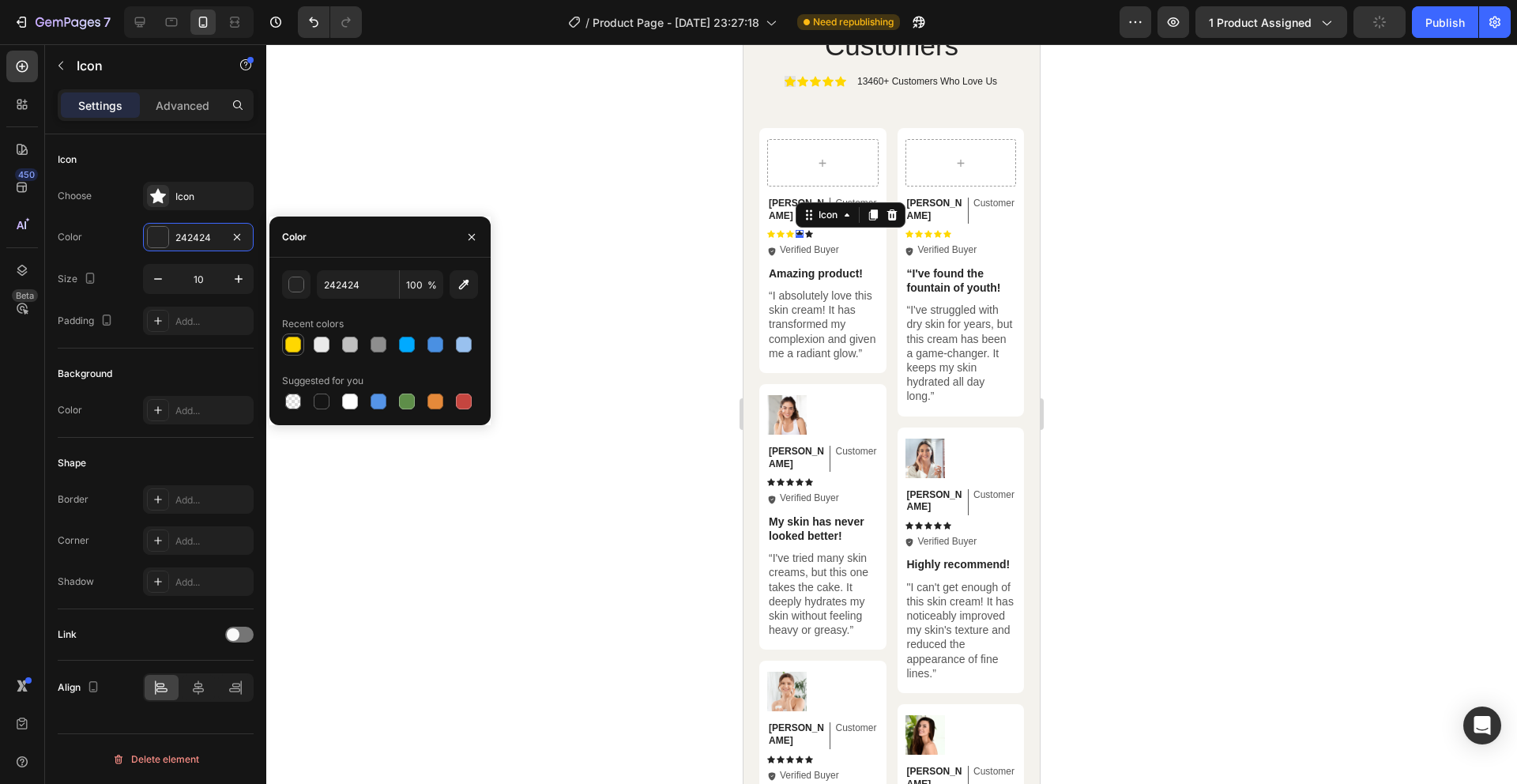
click at [291, 353] on div at bounding box center [293, 344] width 19 height 19
type input "FFD700"
drag, startPoint x: 546, startPoint y: 314, endPoint x: 557, endPoint y: 310, distance: 11.7
click at [546, 314] on div at bounding box center [892, 414] width 1251 height 739
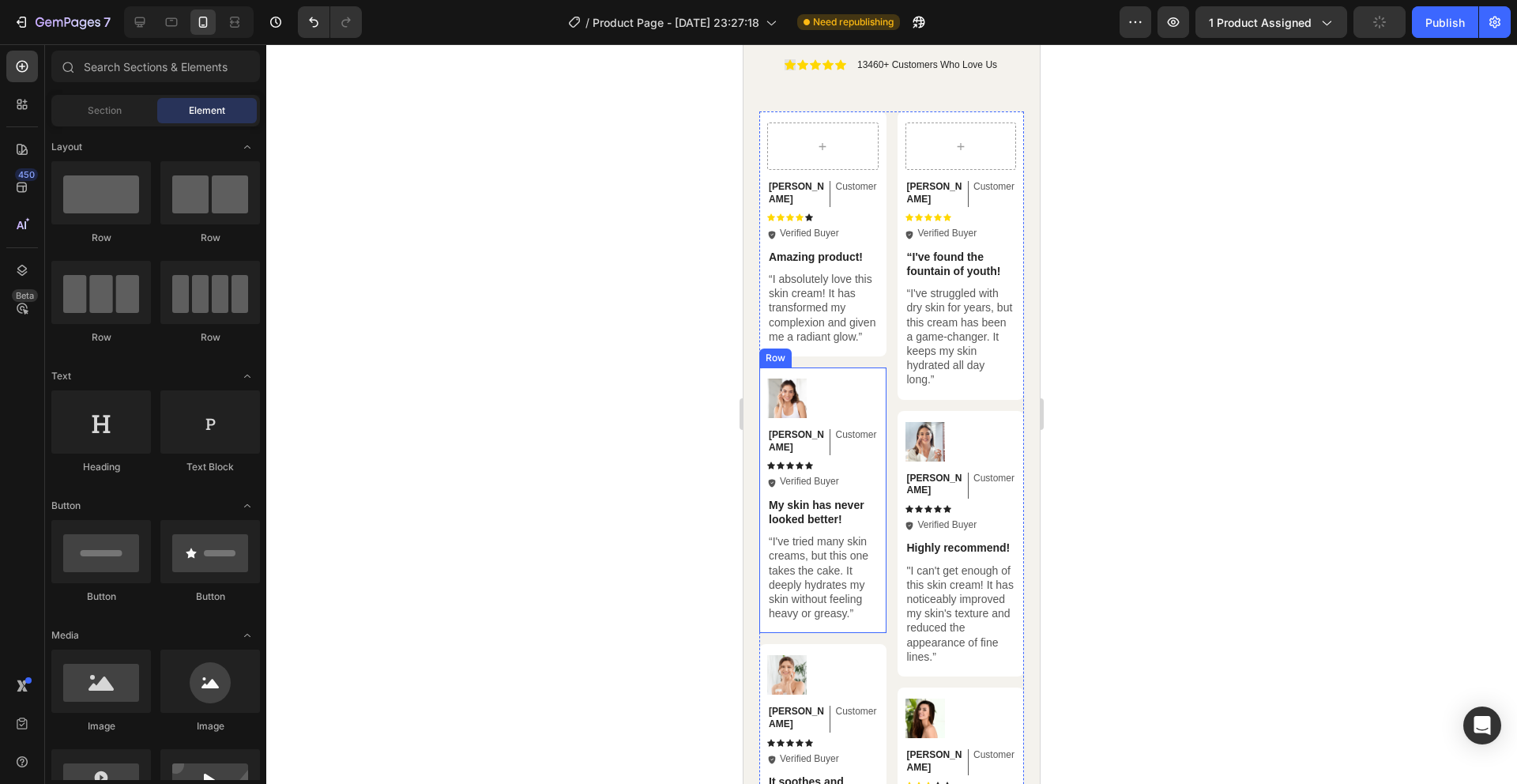
scroll to position [4556, 0]
click at [816, 461] on div "Icon Icon Icon Icon Icon" at bounding box center [823, 465] width 111 height 8
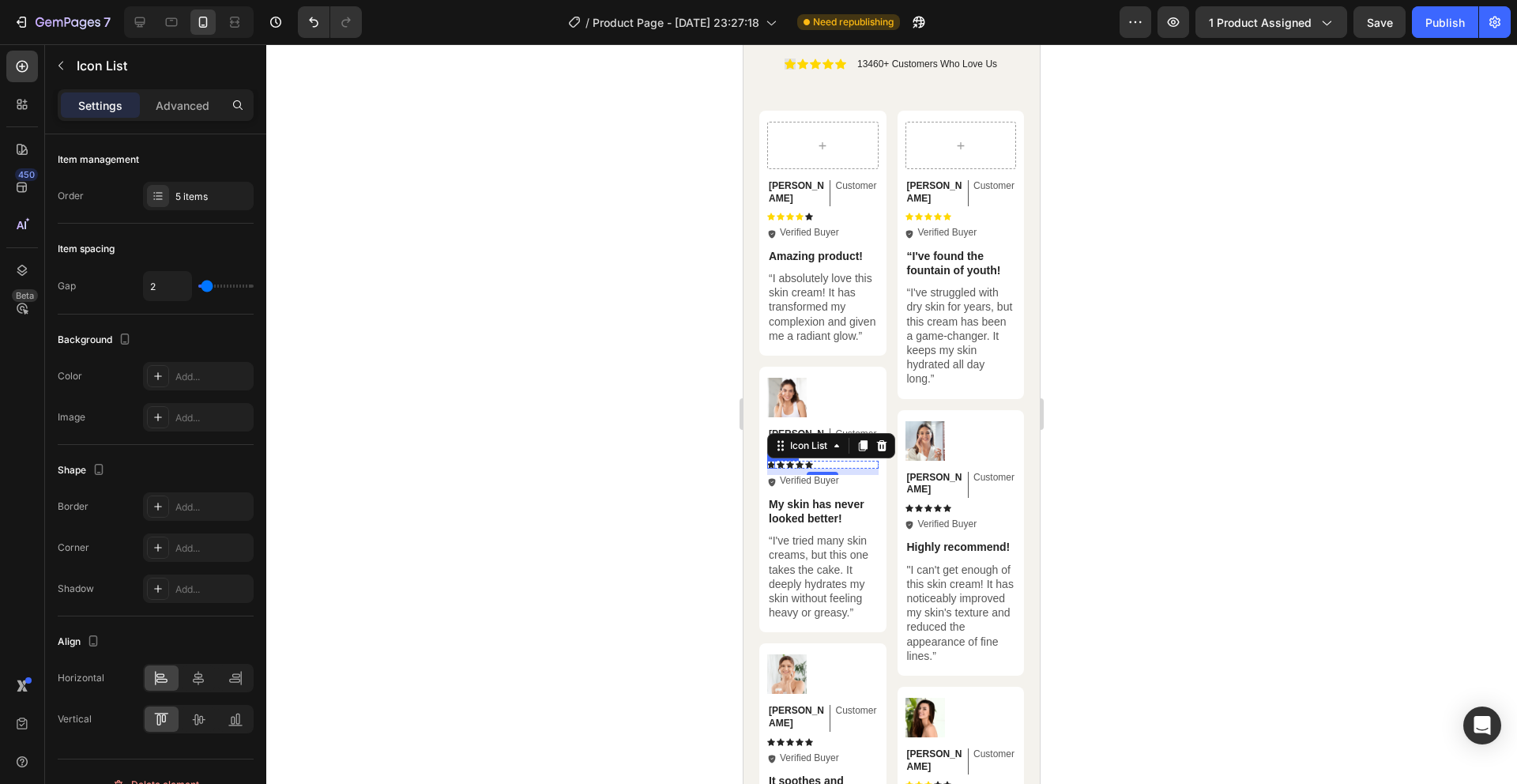
click at [772, 461] on div "Icon" at bounding box center [771, 465] width 8 height 8
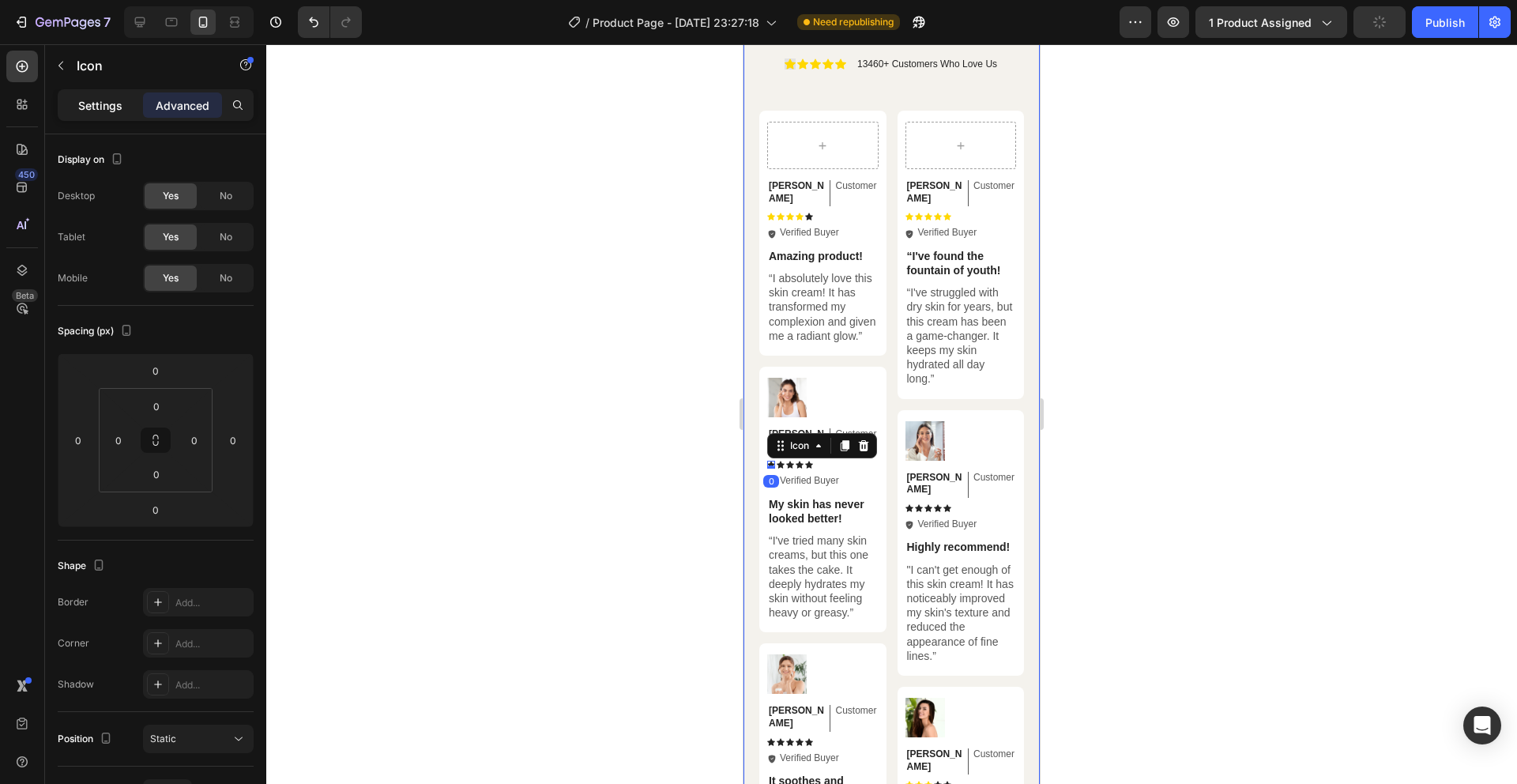
drag, startPoint x: 102, startPoint y: 114, endPoint x: 164, endPoint y: 172, distance: 84.9
click at [103, 114] on div "Settings" at bounding box center [100, 105] width 79 height 25
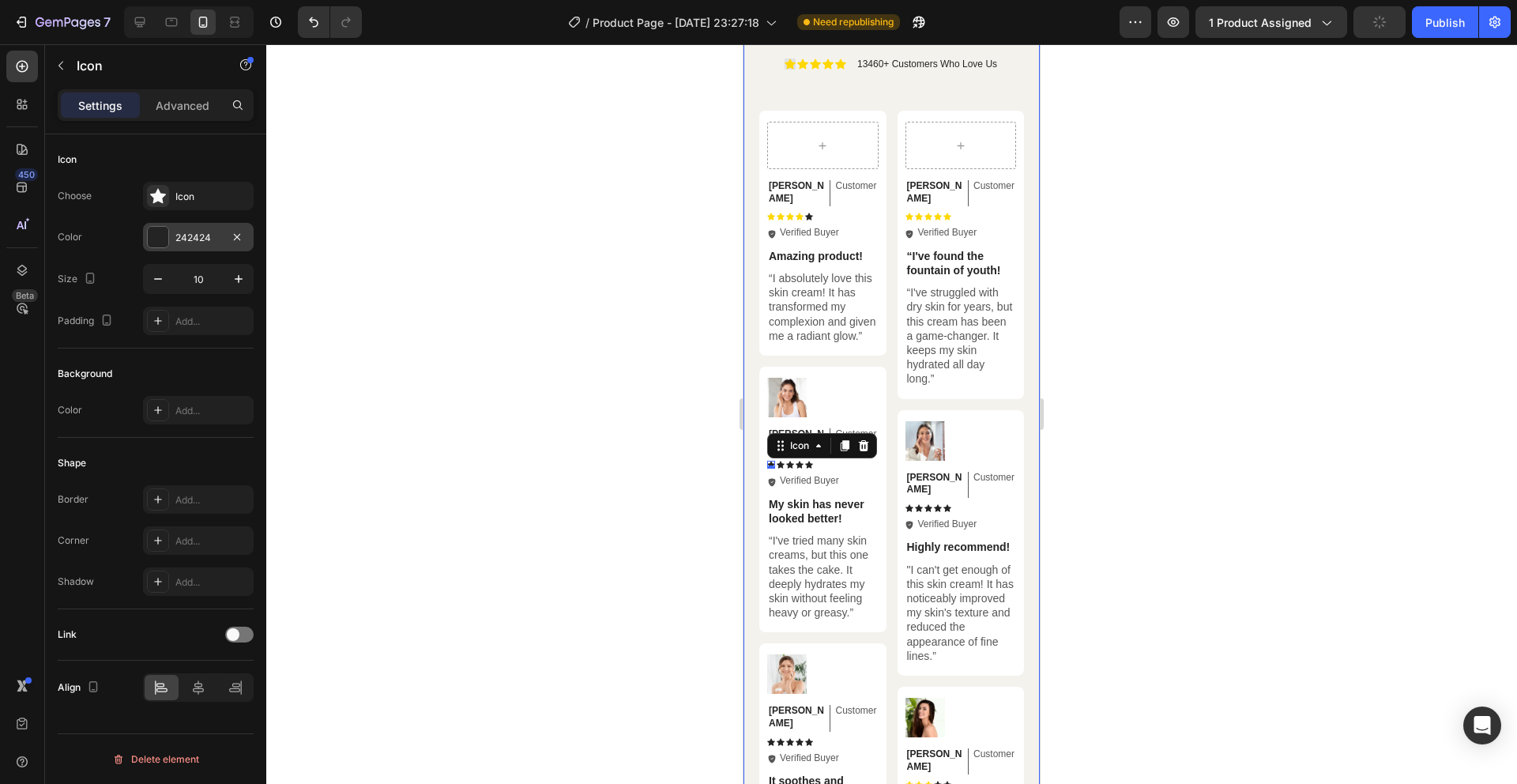
click at [184, 247] on div "242424" at bounding box center [198, 237] width 110 height 29
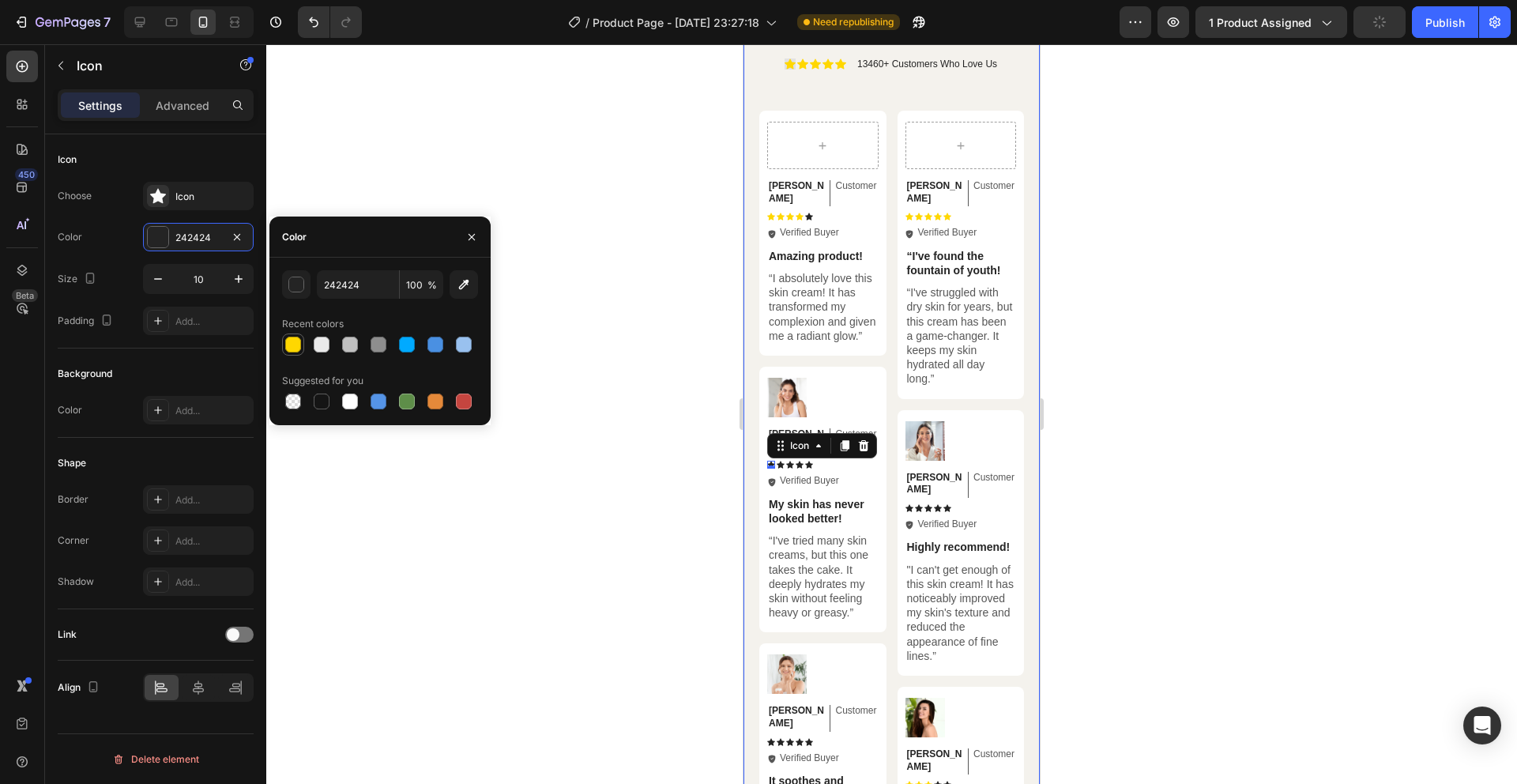
click at [302, 343] on div at bounding box center [293, 344] width 19 height 19
type input "FFD700"
click at [656, 445] on div at bounding box center [892, 414] width 1251 height 739
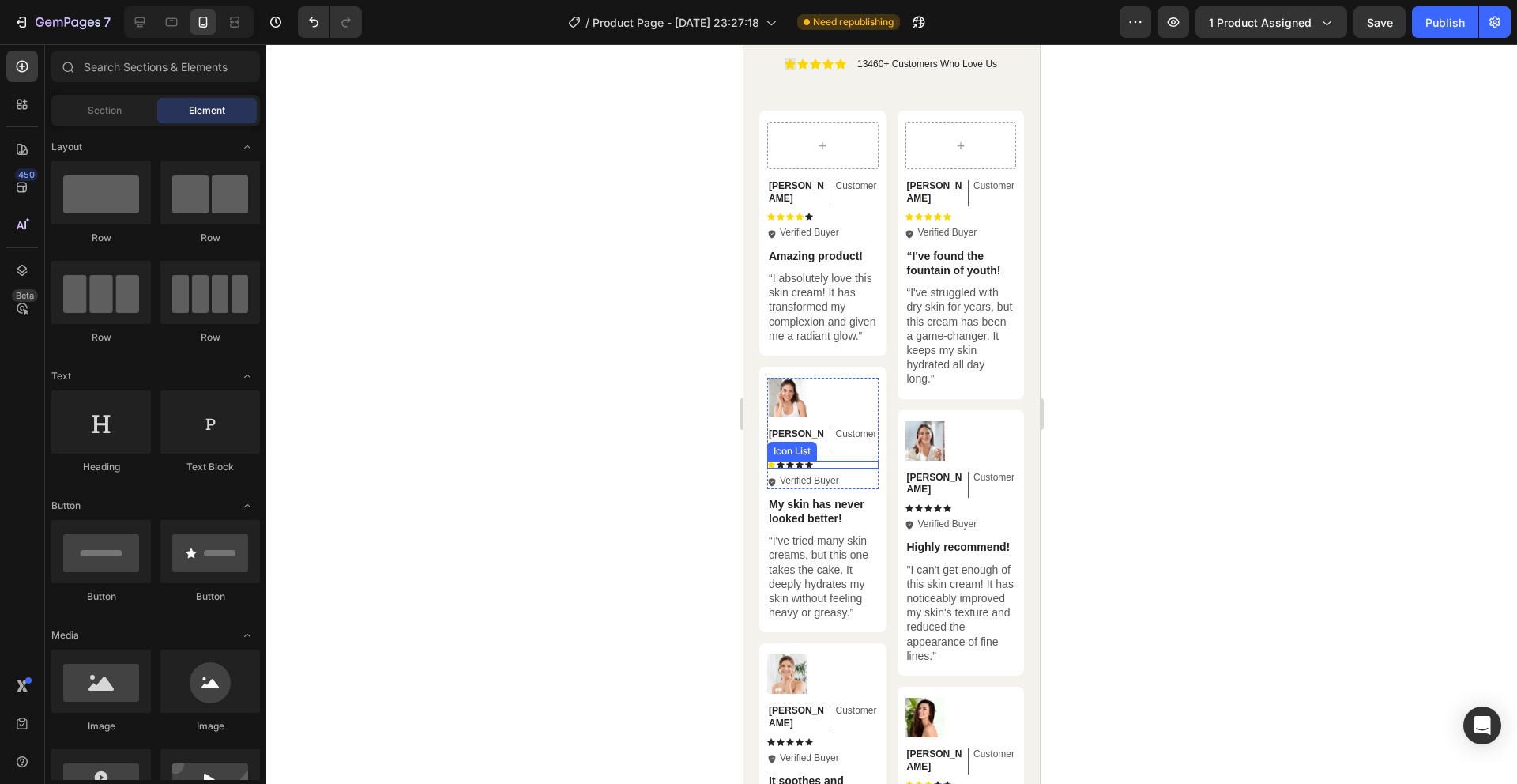
click at [824, 461] on div "Icon Icon Icon Icon Icon" at bounding box center [823, 465] width 111 height 8
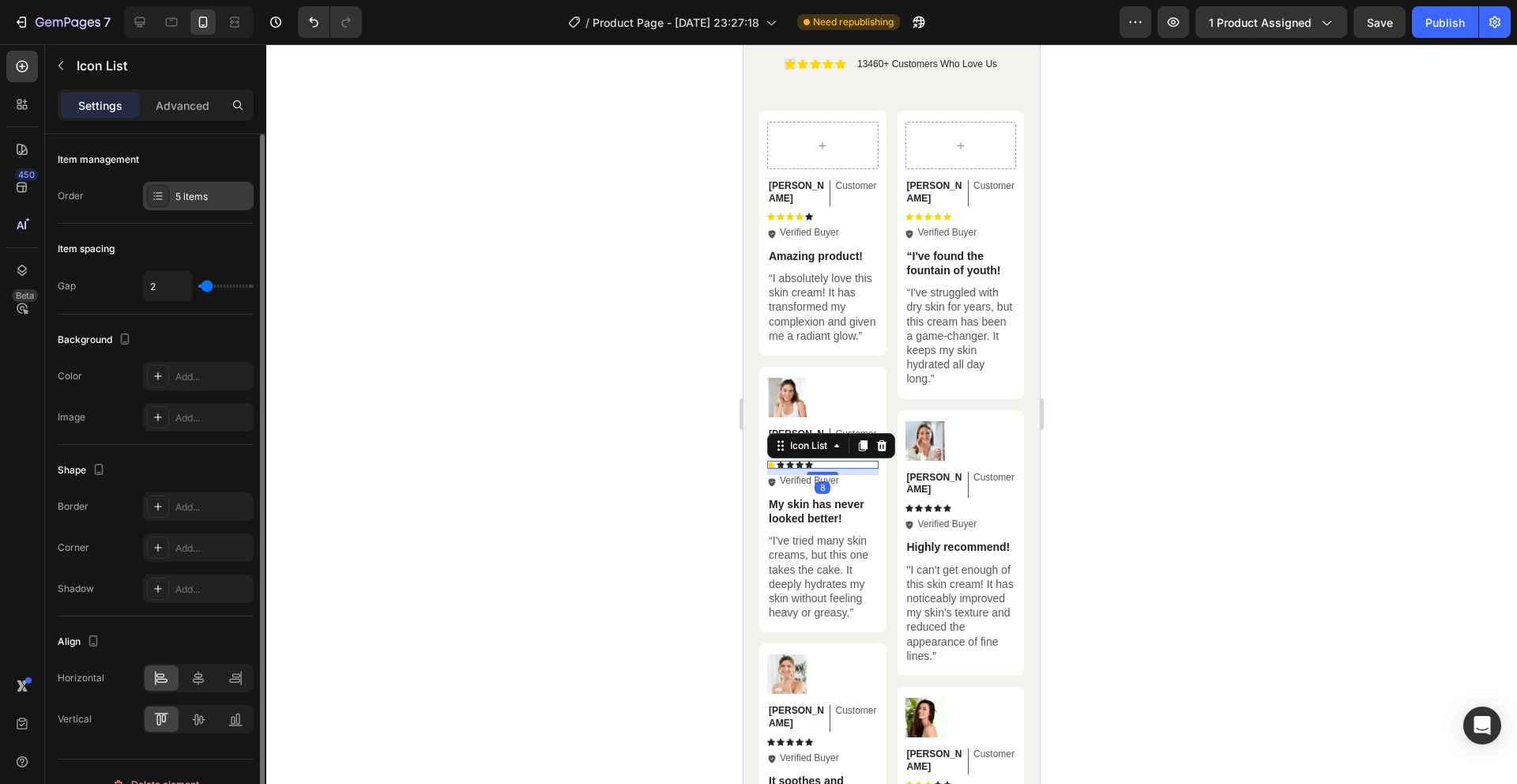
click at [205, 193] on div "5 items" at bounding box center [212, 196] width 74 height 14
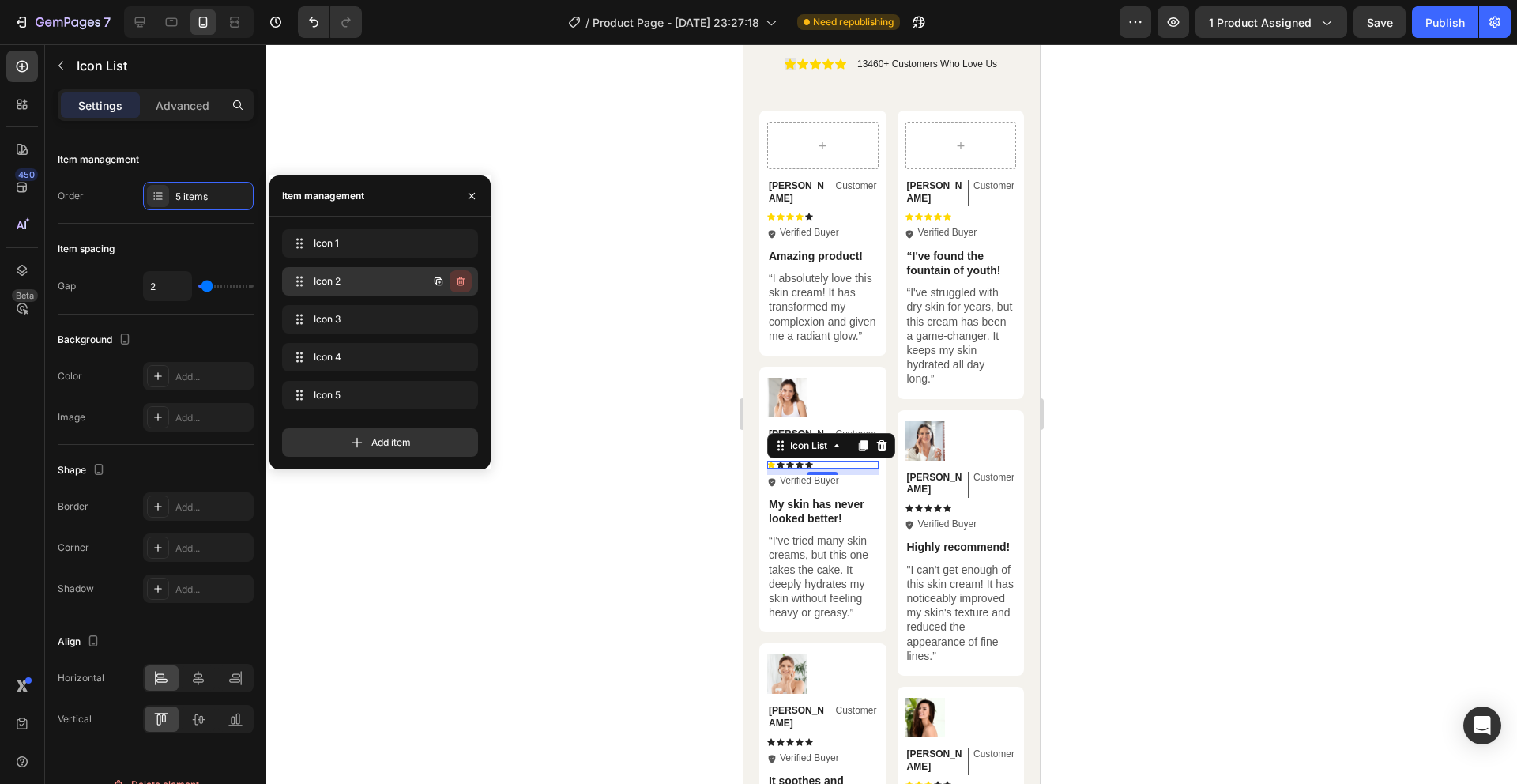
click at [468, 282] on button "button" at bounding box center [461, 281] width 22 height 22
click at [468, 282] on button "Delete" at bounding box center [450, 281] width 44 height 22
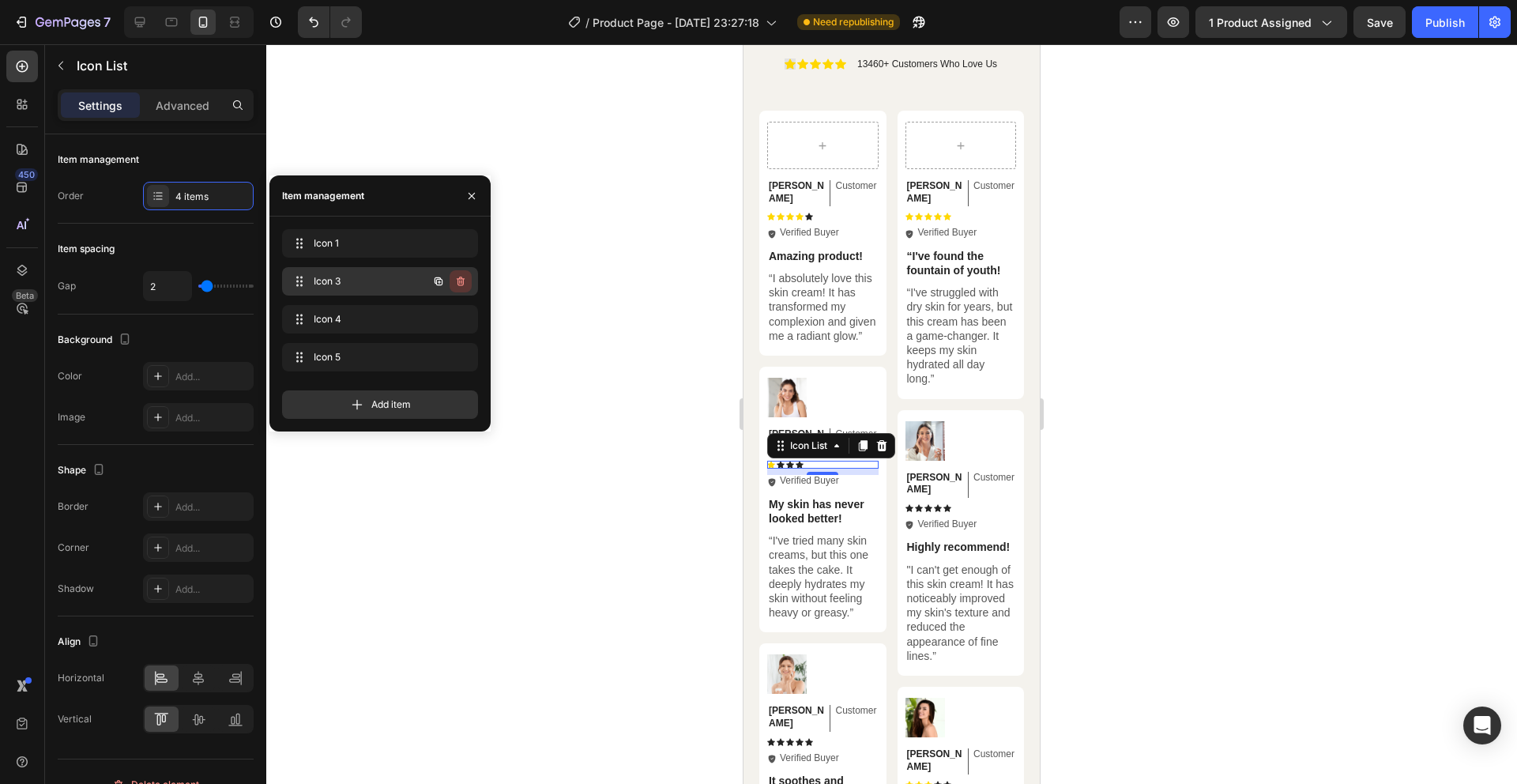
click at [466, 281] on icon "button" at bounding box center [461, 281] width 13 height 13
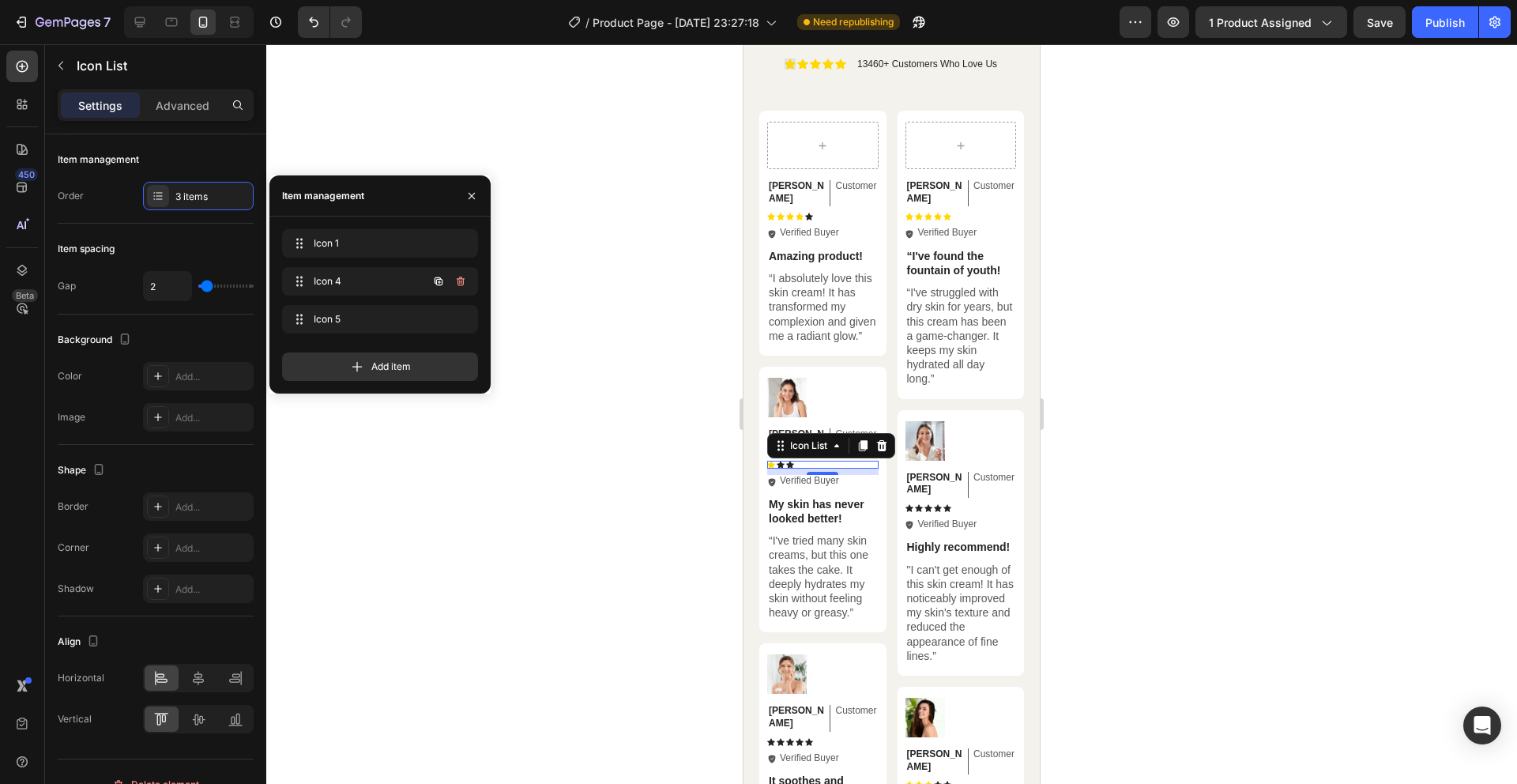
click at [466, 281] on icon "button" at bounding box center [461, 281] width 13 height 13
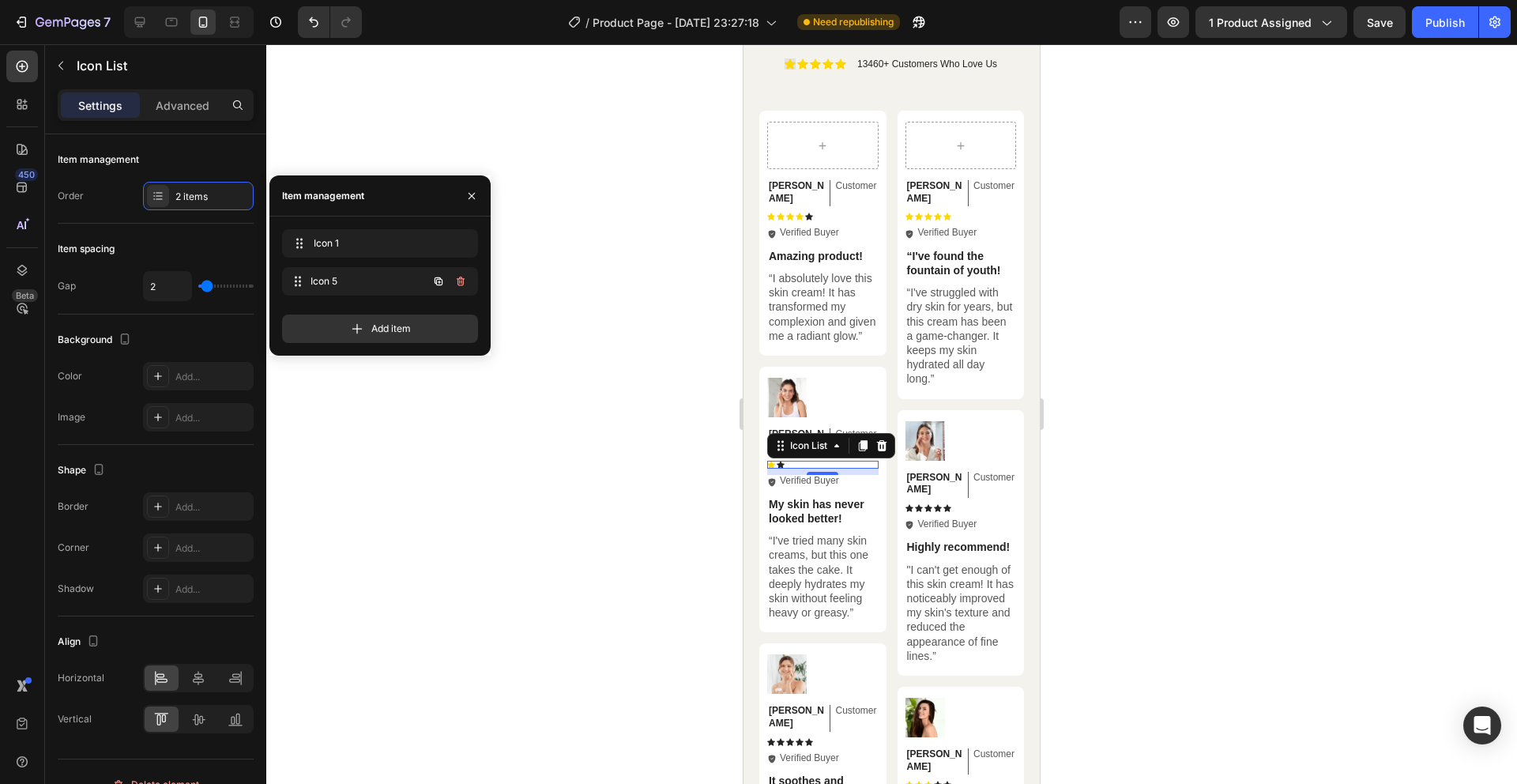
click at [466, 281] on div "Icon 5 Icon 5" at bounding box center [379, 281] width 196 height 29
click at [466, 281] on icon "button" at bounding box center [461, 281] width 13 height 13
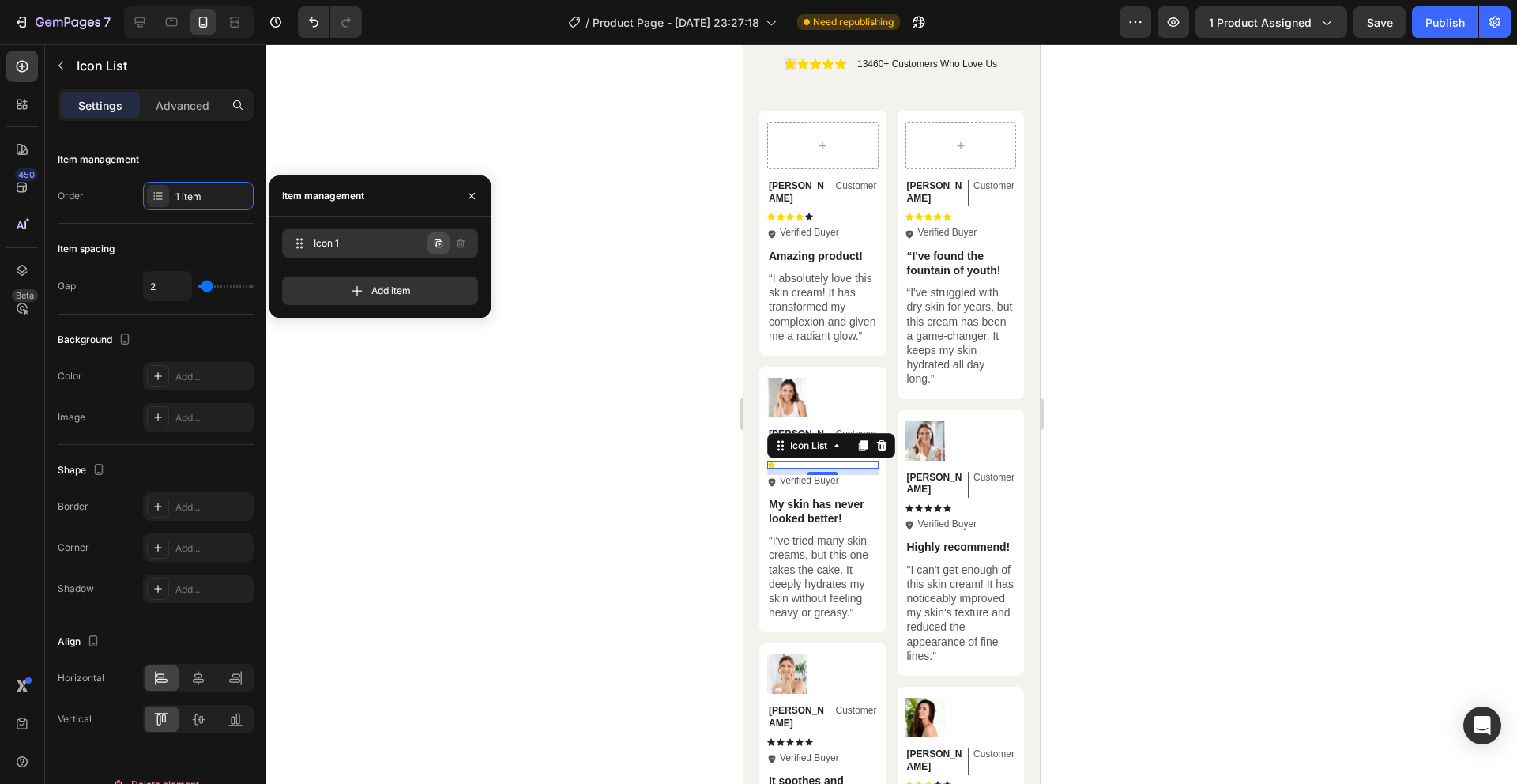
click at [442, 251] on button "button" at bounding box center [439, 243] width 22 height 22
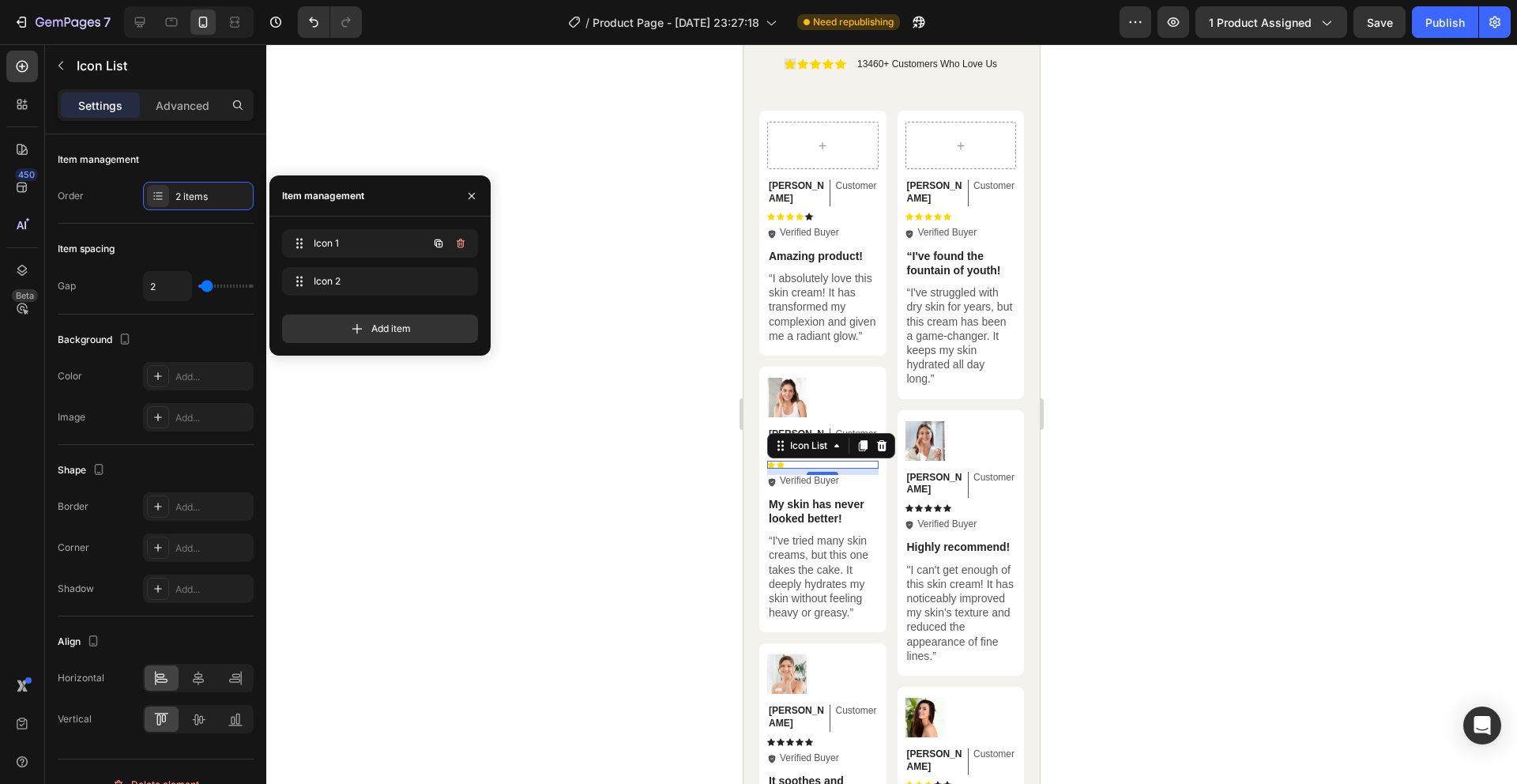
click at [442, 251] on button "button" at bounding box center [439, 243] width 22 height 22
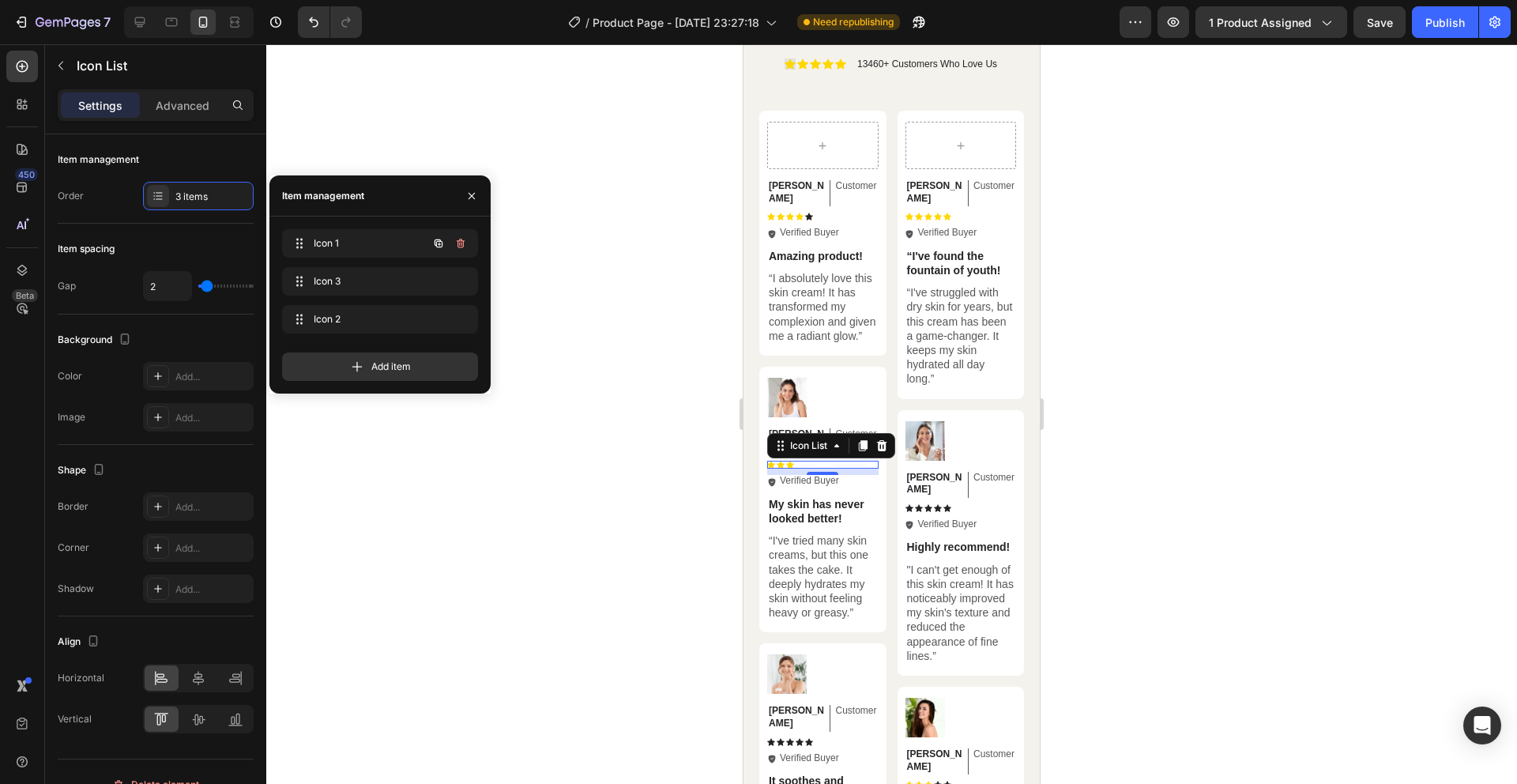
click at [442, 251] on button "button" at bounding box center [439, 243] width 22 height 22
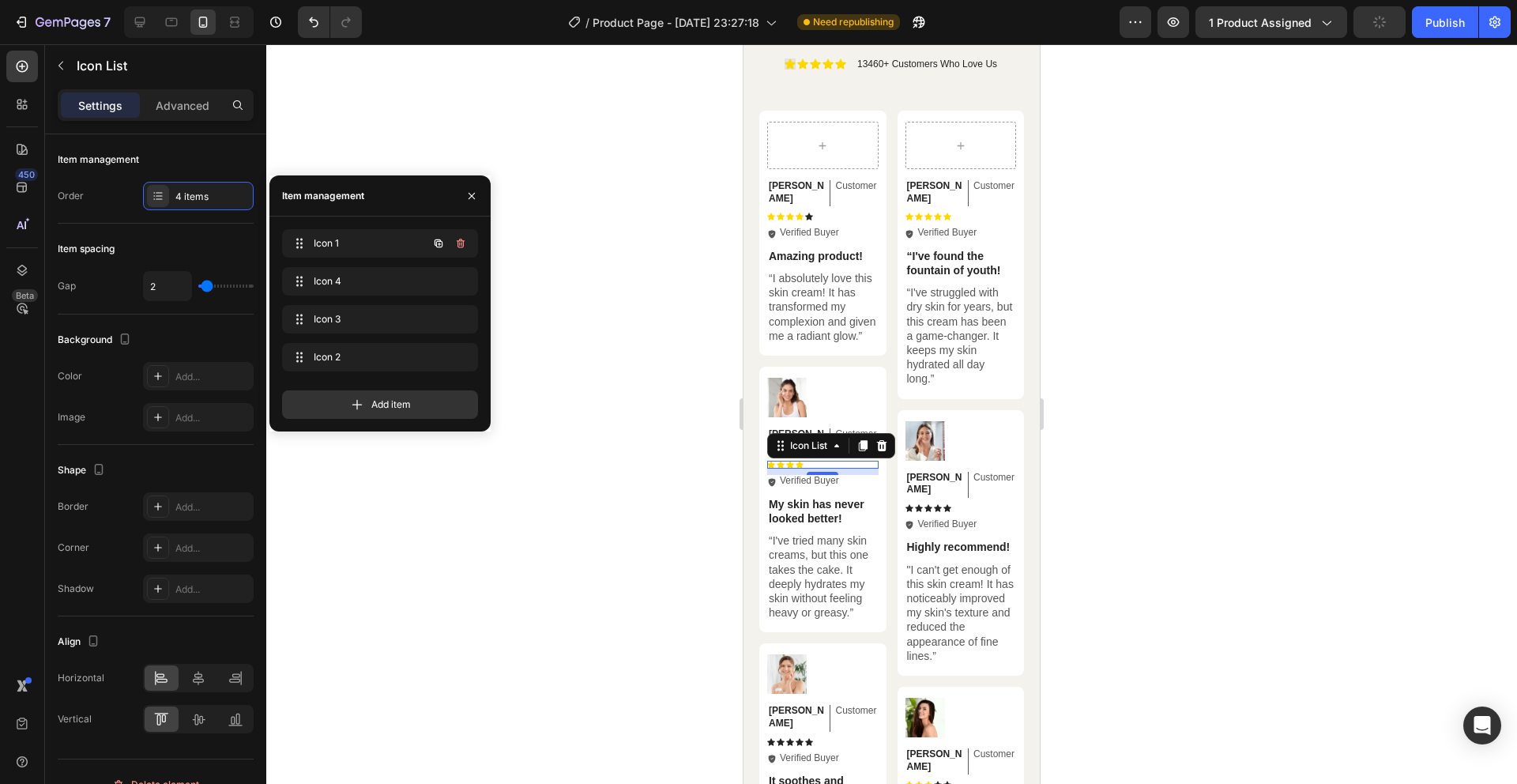
click at [442, 251] on button "button" at bounding box center [439, 243] width 22 height 22
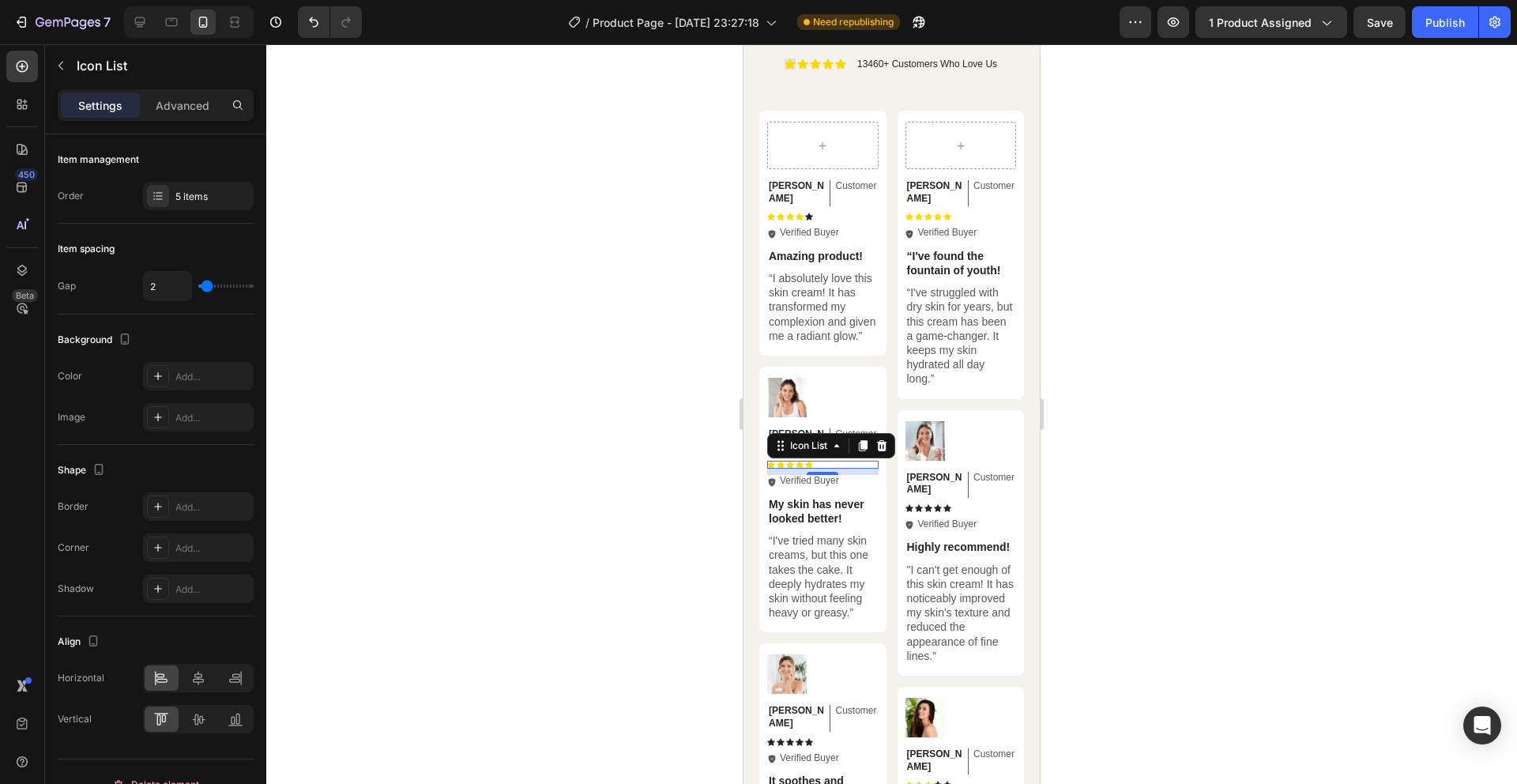
click at [577, 267] on div at bounding box center [892, 414] width 1251 height 739
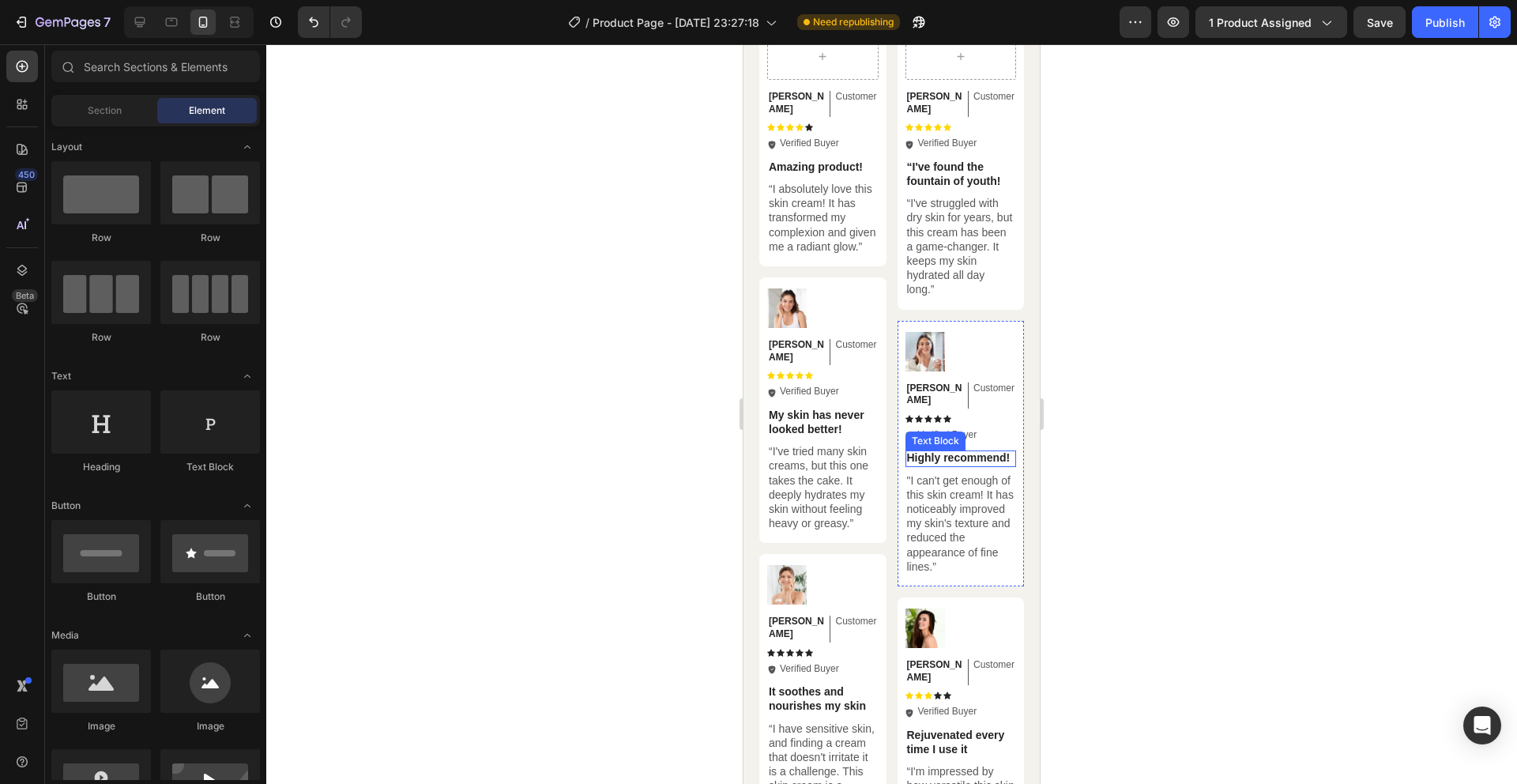
scroll to position [4668, 0]
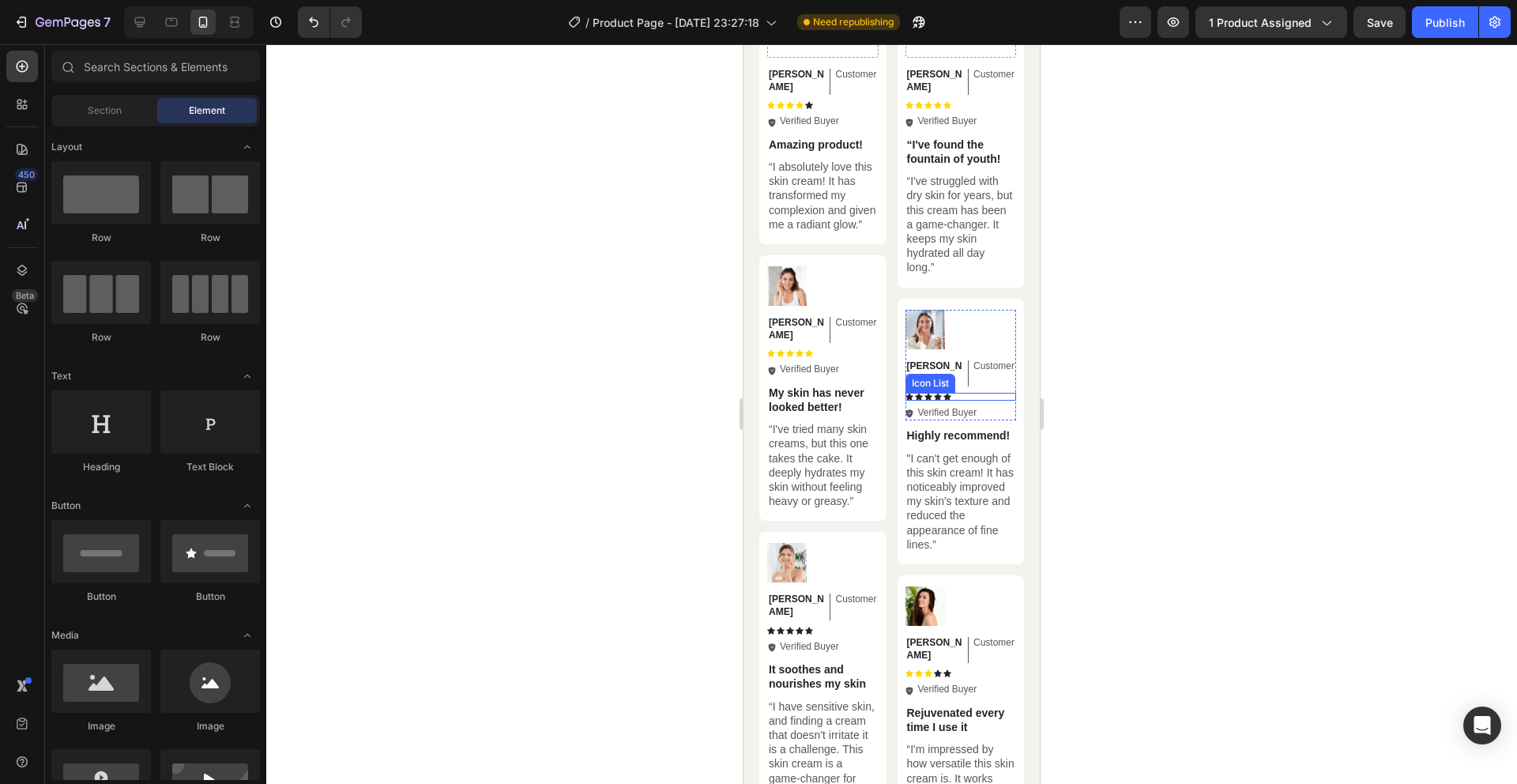
click at [957, 392] on div "Icon Icon Icon Icon Icon" at bounding box center [961, 396] width 111 height 8
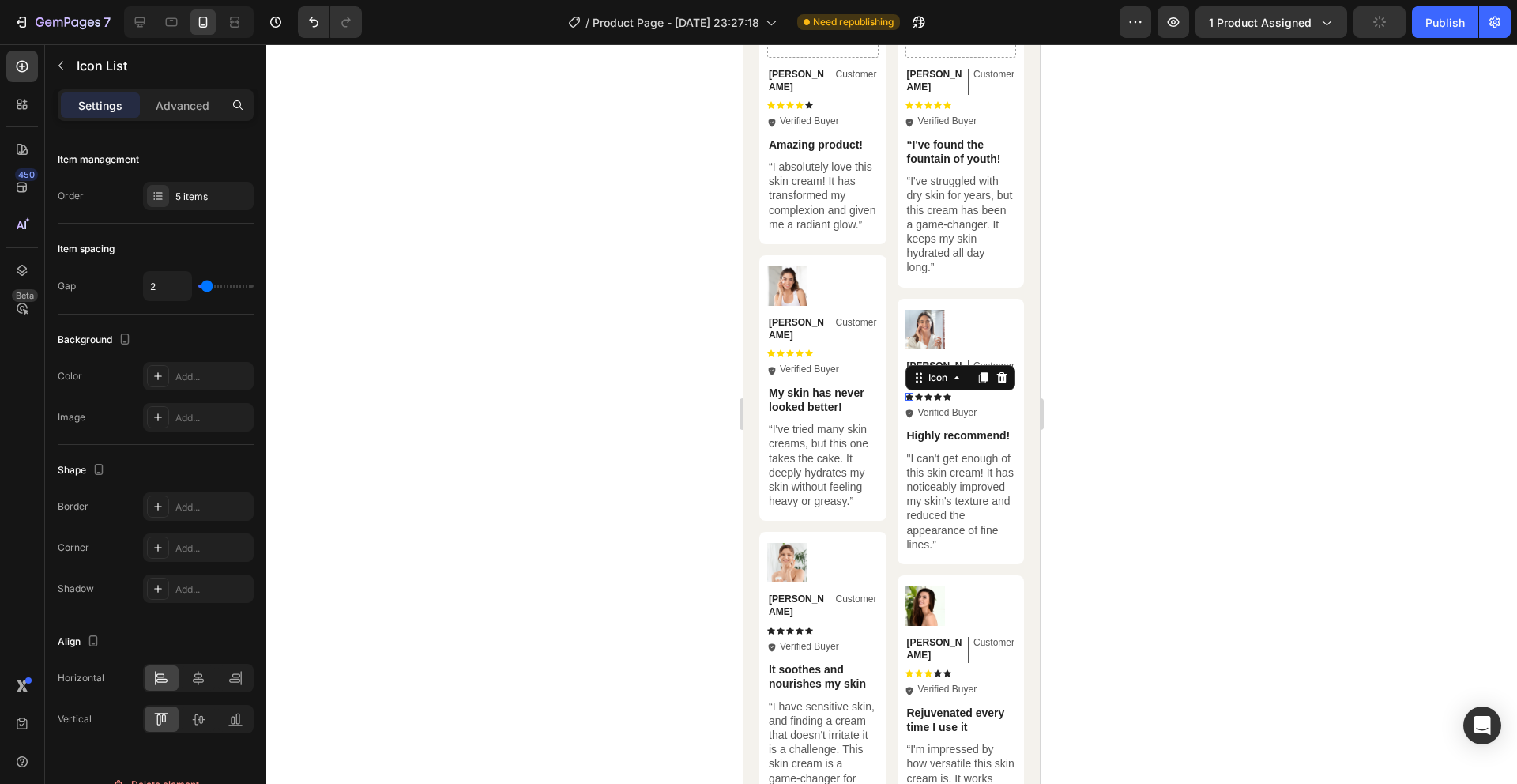
click at [906, 392] on icon at bounding box center [909, 396] width 8 height 7
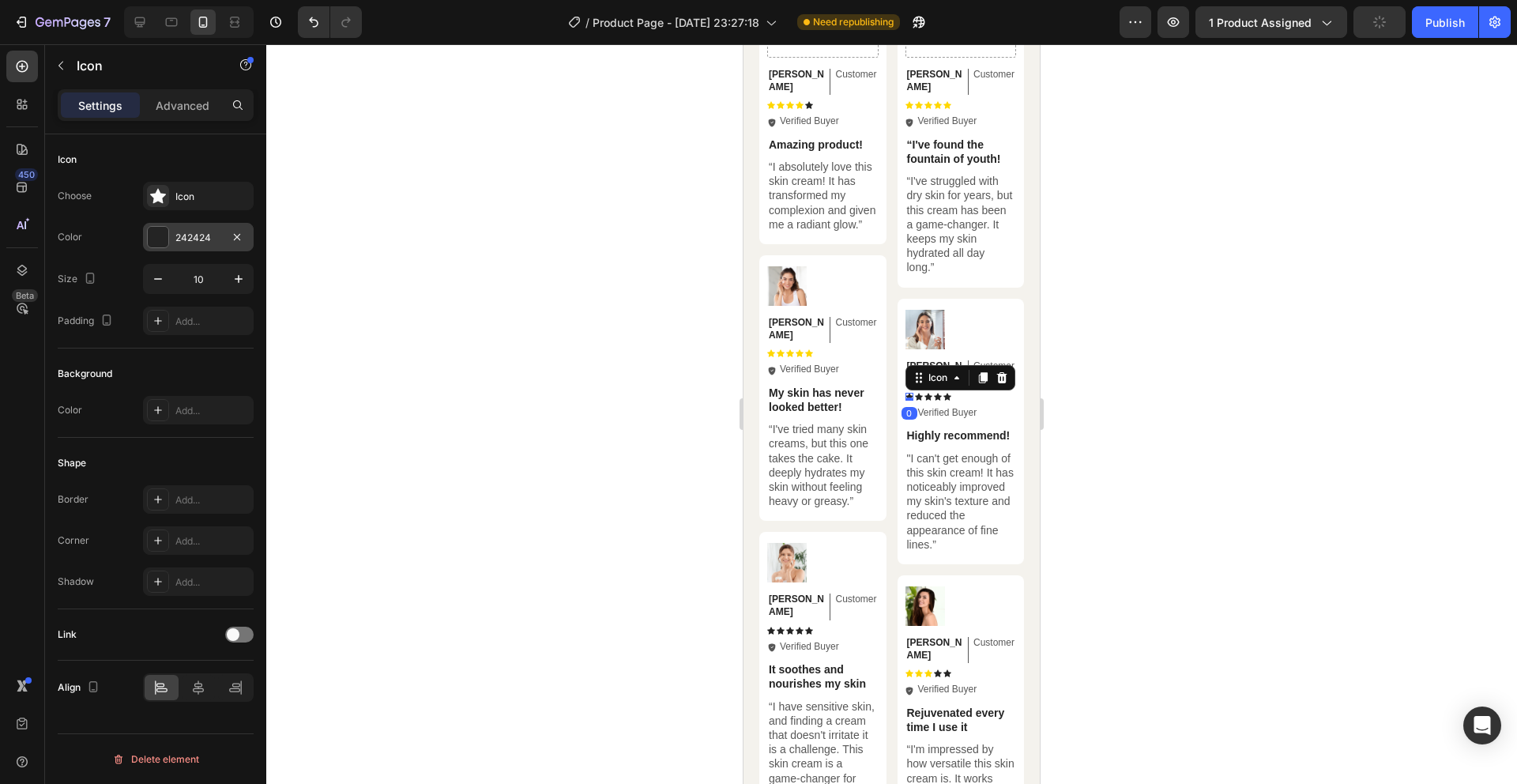
click at [181, 243] on div "242424" at bounding box center [198, 238] width 45 height 14
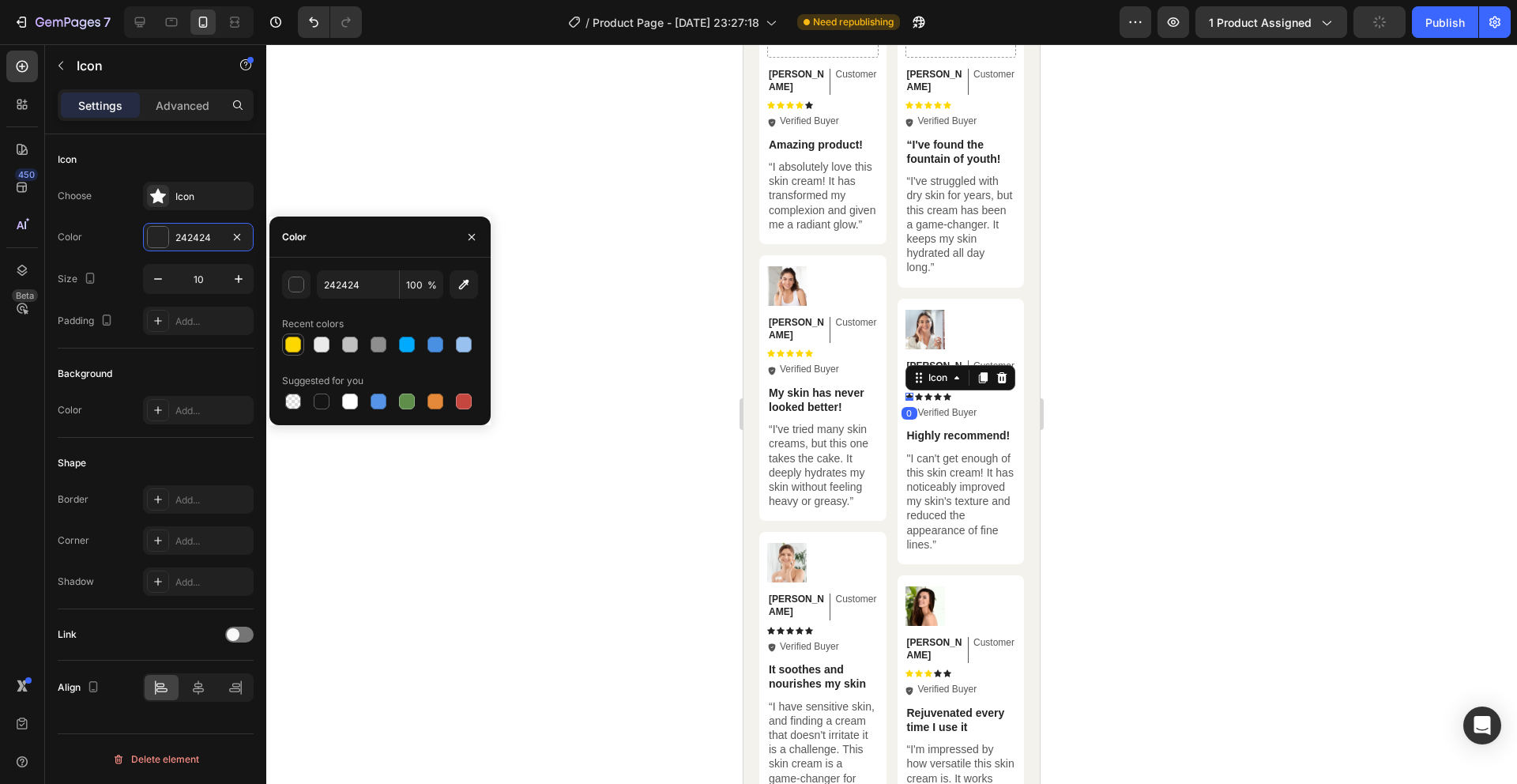
click at [296, 349] on div at bounding box center [292, 344] width 16 height 16
type input "FFD700"
drag, startPoint x: 1162, startPoint y: 396, endPoint x: 1128, endPoint y: 396, distance: 34.0
click at [1162, 396] on div at bounding box center [892, 414] width 1251 height 739
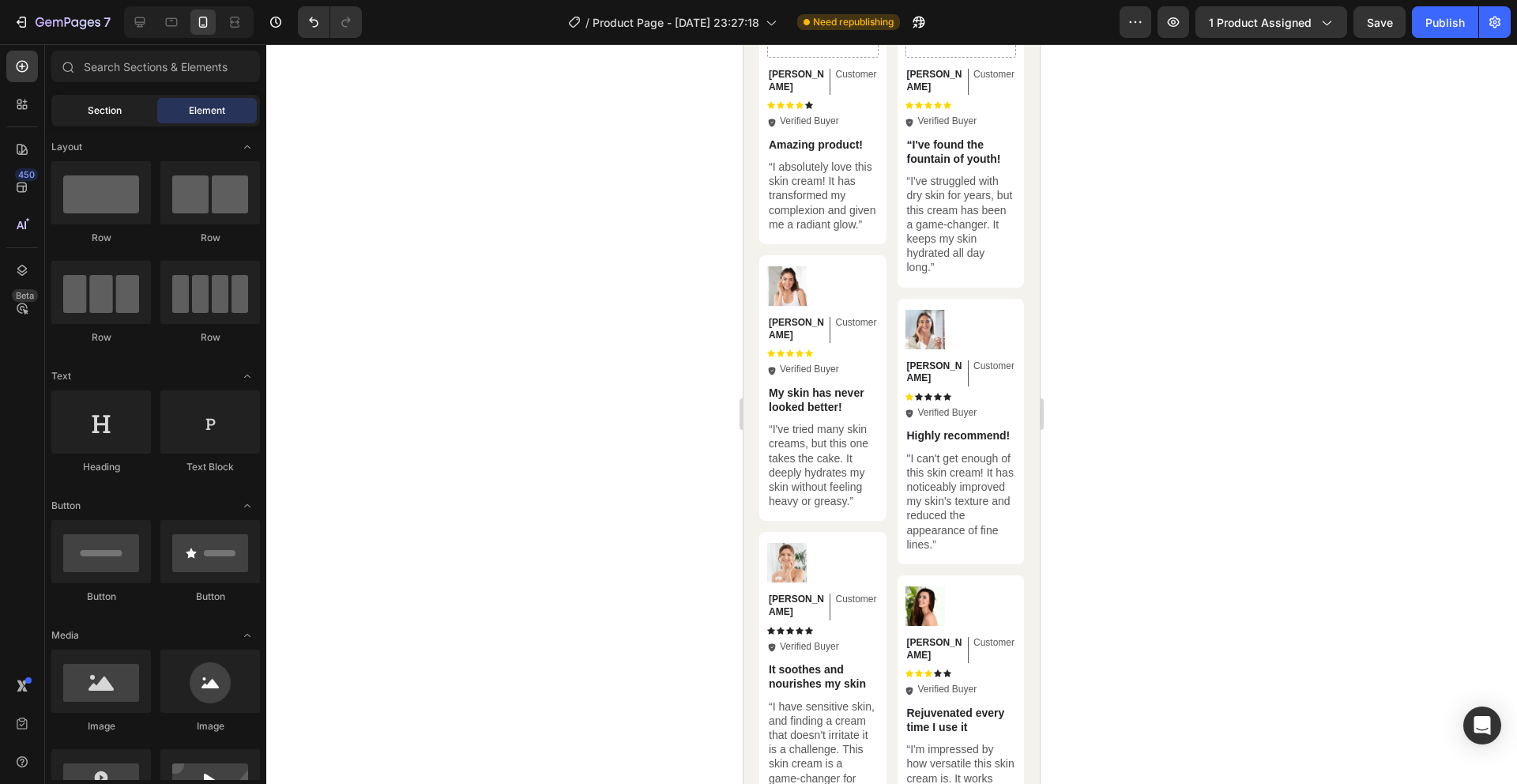
click at [83, 117] on div "Section" at bounding box center [104, 110] width 99 height 25
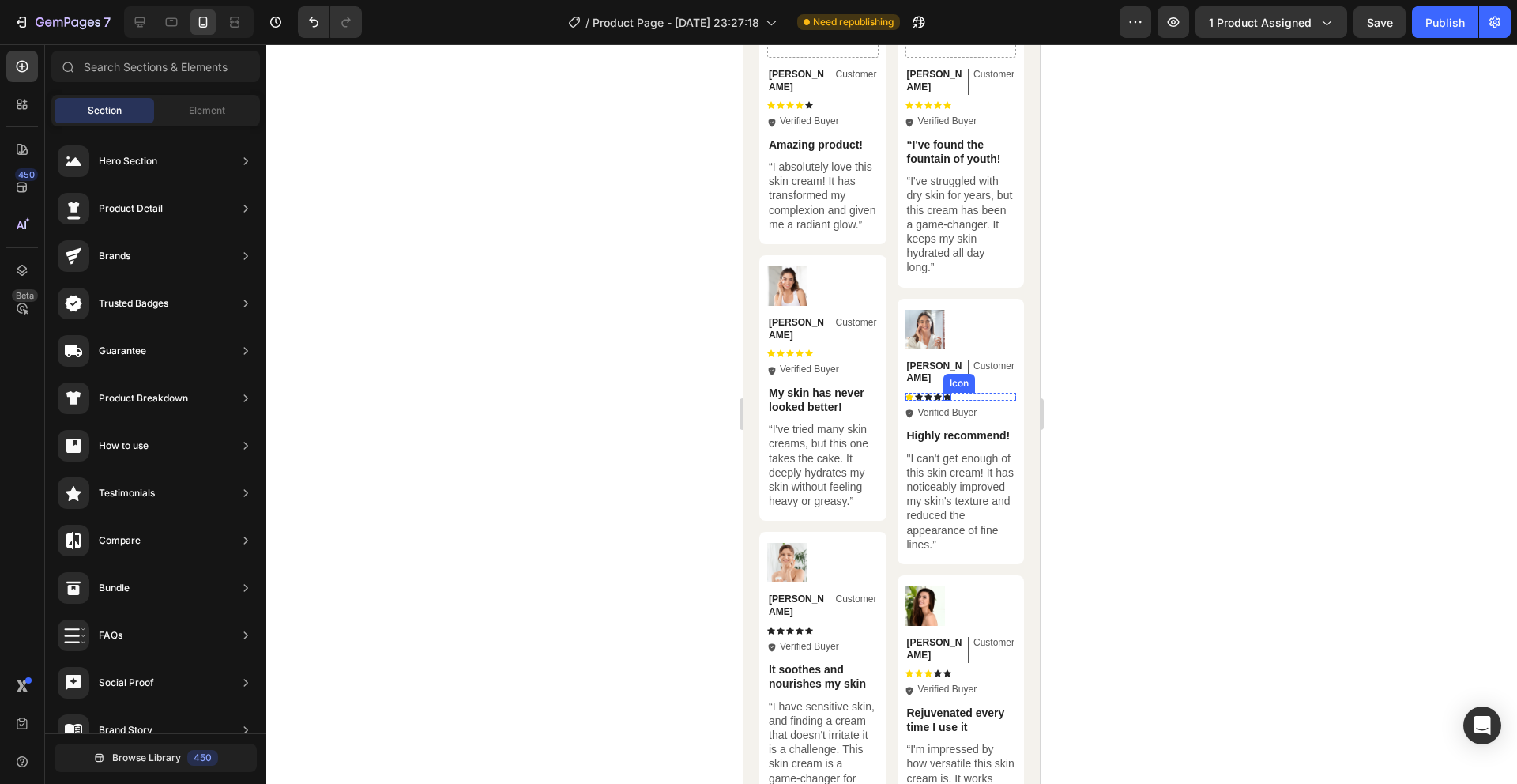
click at [944, 392] on icon at bounding box center [947, 396] width 8 height 7
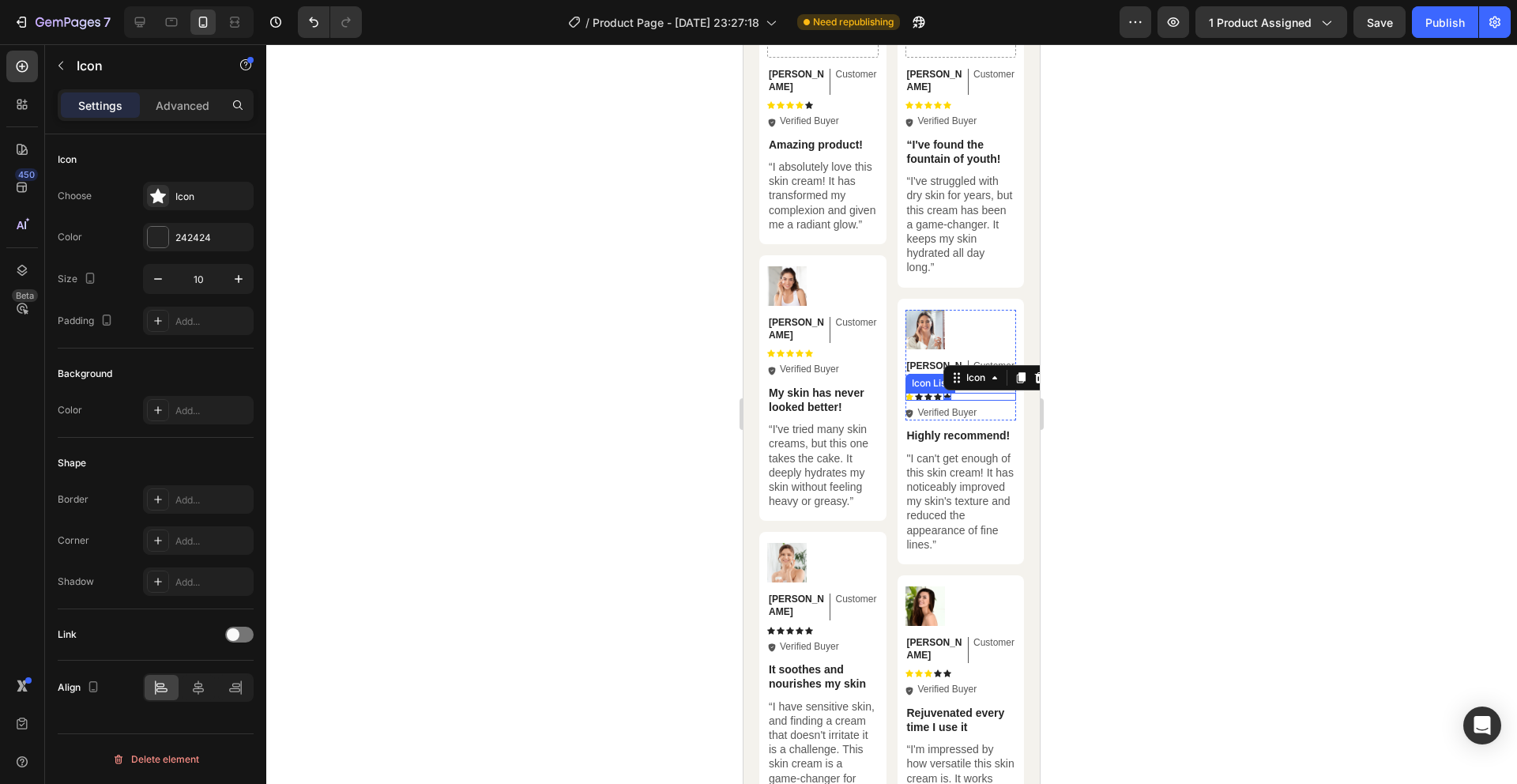
click at [978, 392] on div "Icon Icon Icon Icon Icon 0" at bounding box center [961, 396] width 111 height 8
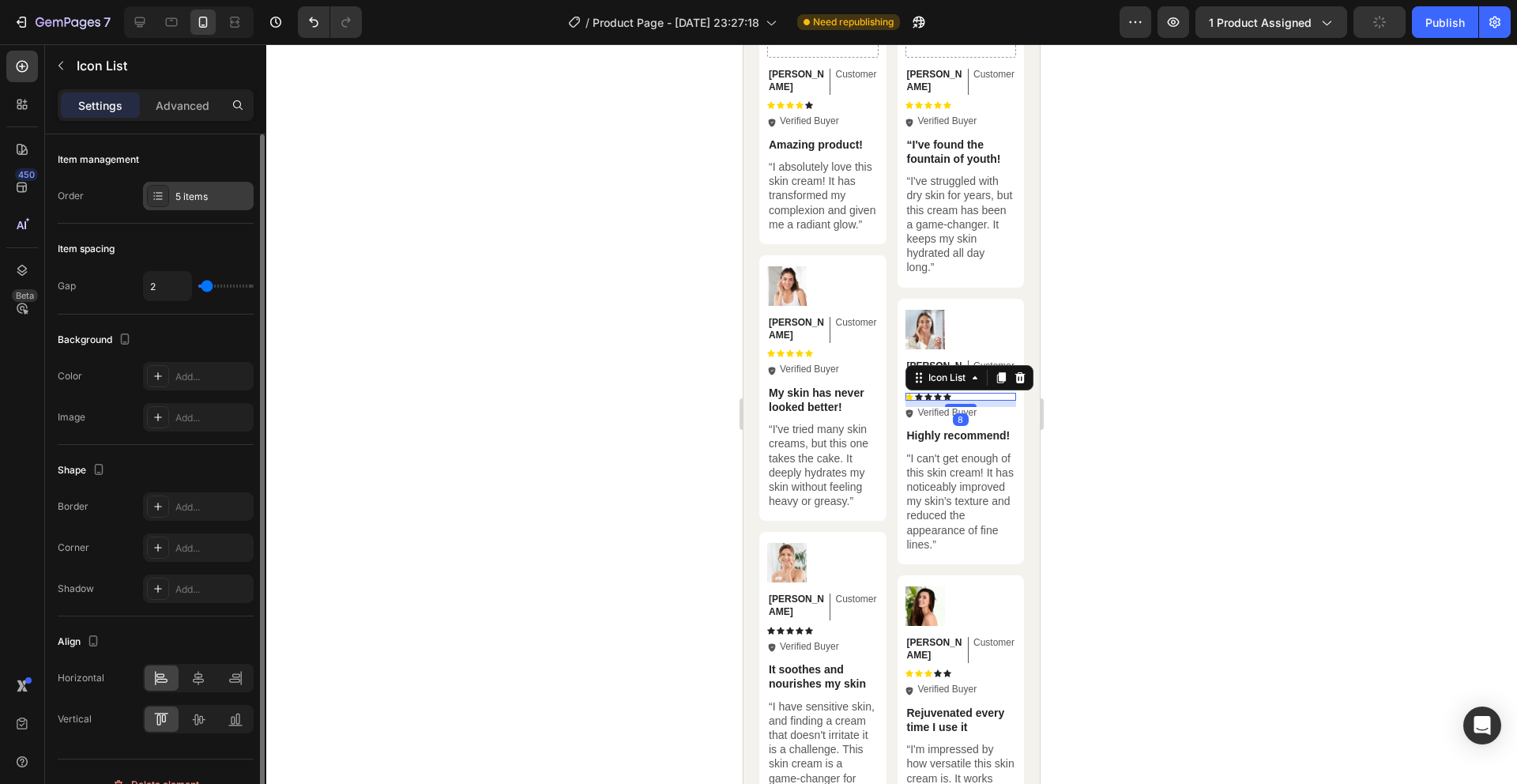
click at [200, 205] on div "5 items" at bounding box center [198, 196] width 110 height 29
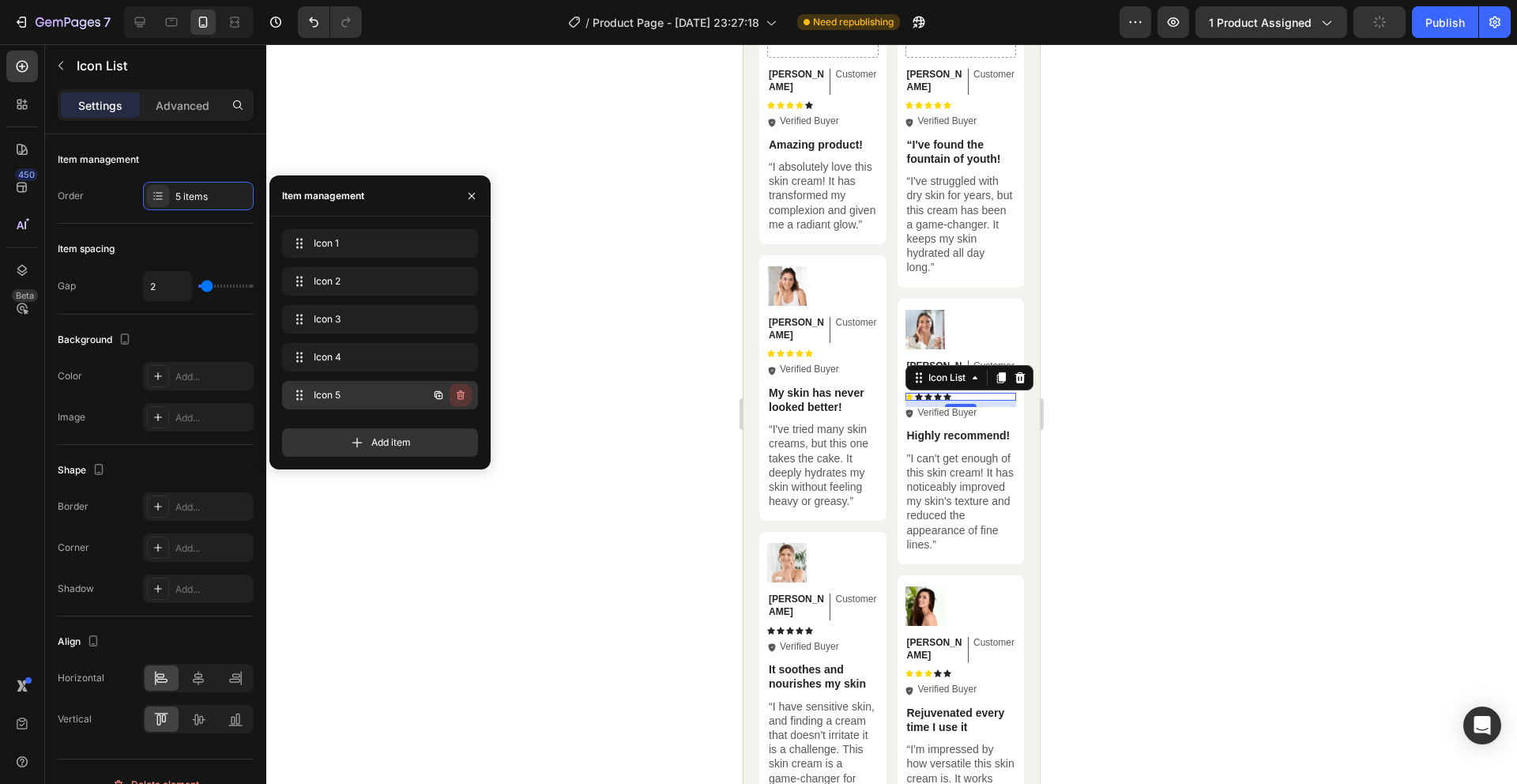
click at [459, 392] on icon "button" at bounding box center [460, 395] width 8 height 9
click at [459, 280] on icon "button" at bounding box center [459, 282] width 1 height 4
click at [461, 284] on div "Delete" at bounding box center [450, 281] width 30 height 14
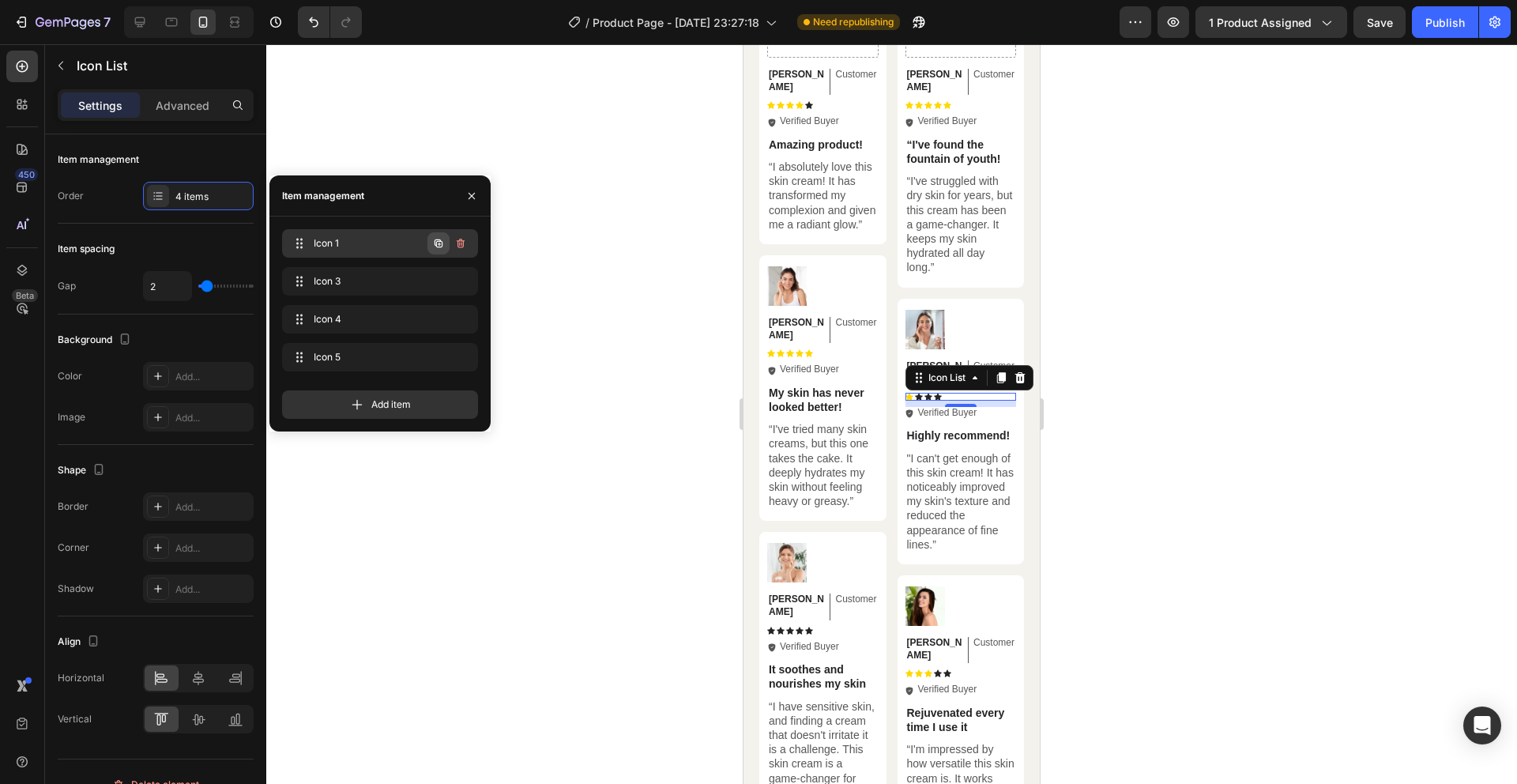
click at [440, 242] on icon "button" at bounding box center [439, 244] width 13 height 13
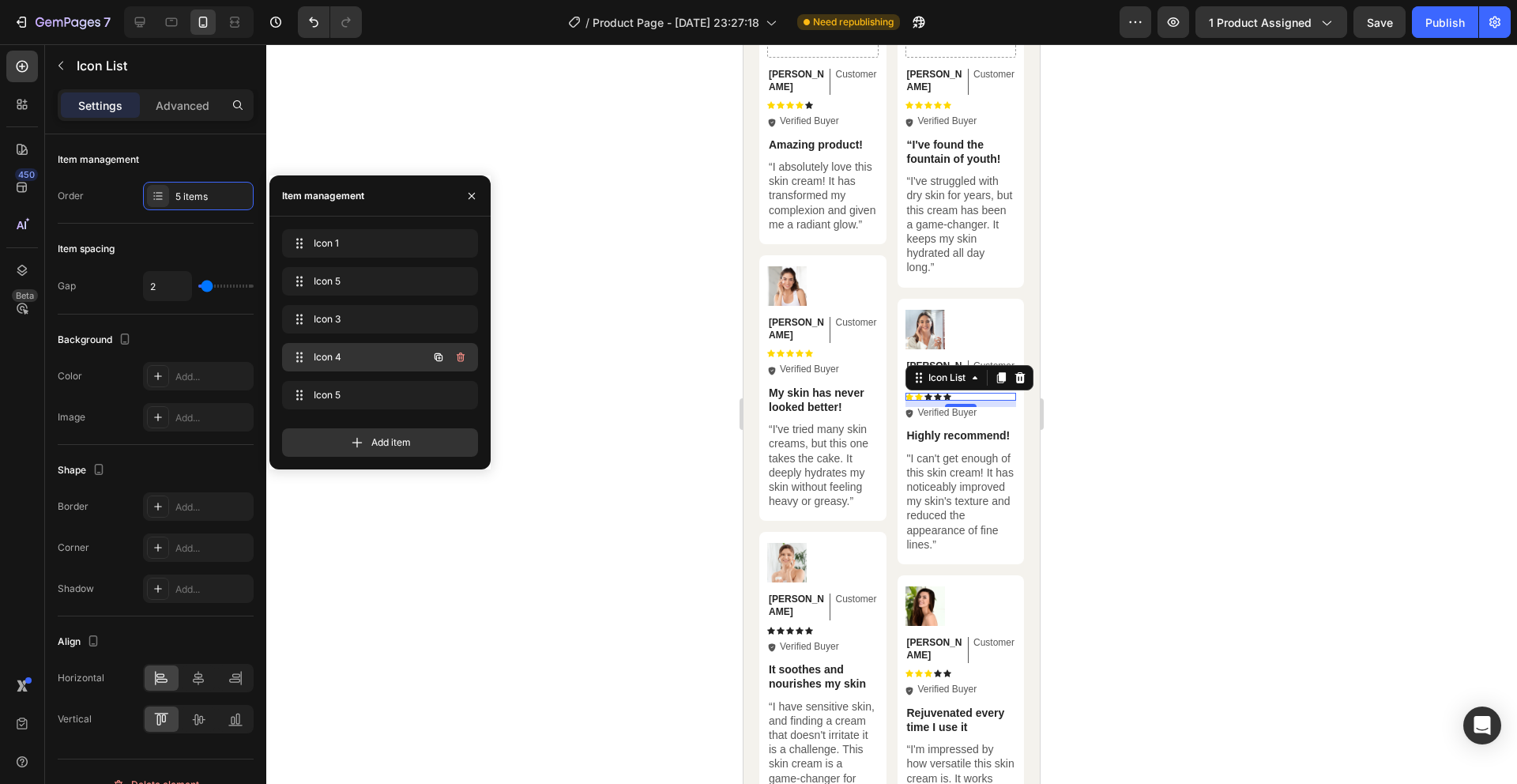
click at [462, 359] on icon "button" at bounding box center [460, 357] width 8 height 9
click at [461, 355] on div "Delete" at bounding box center [450, 356] width 30 height 14
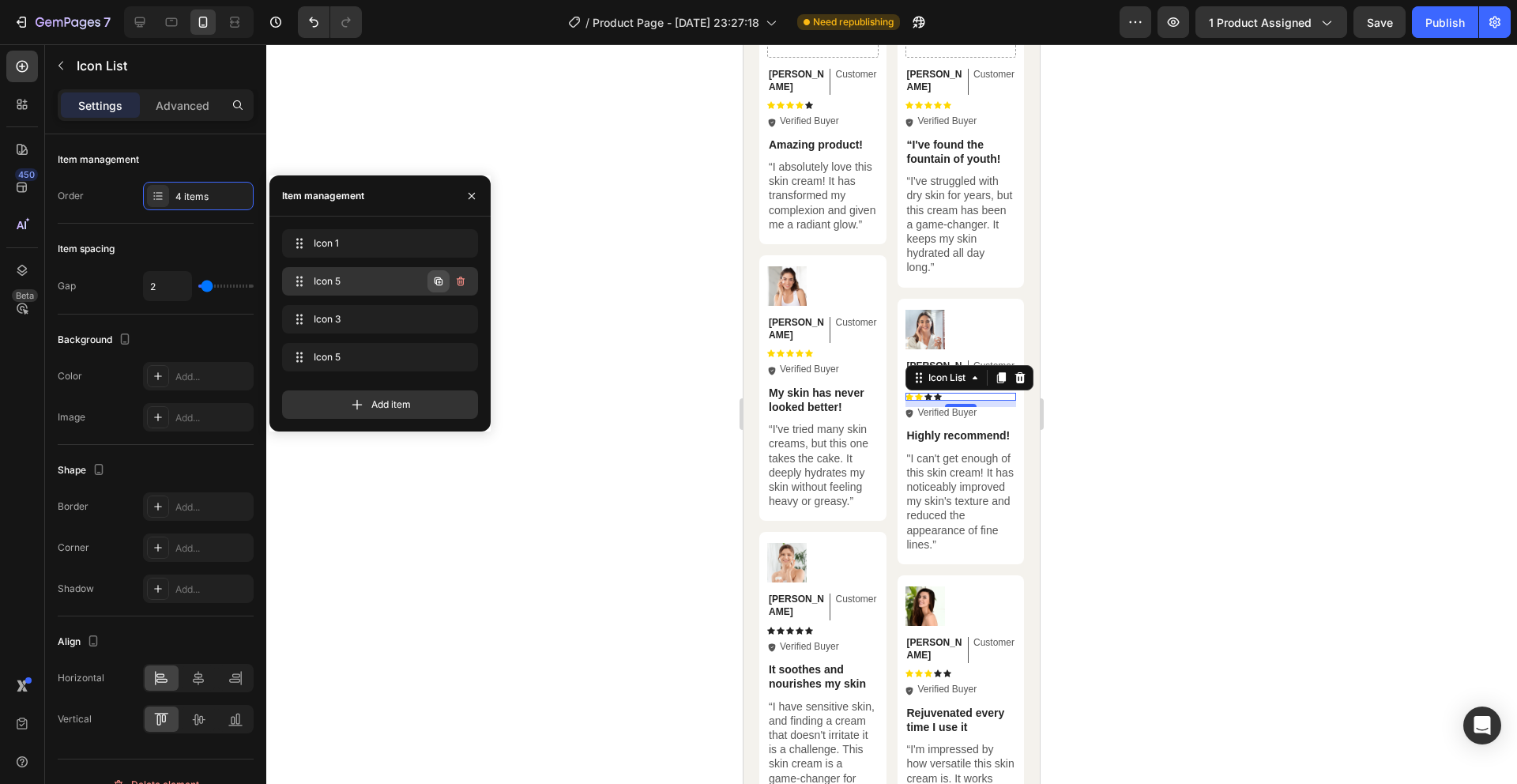
click at [437, 285] on icon "button" at bounding box center [439, 281] width 13 height 13
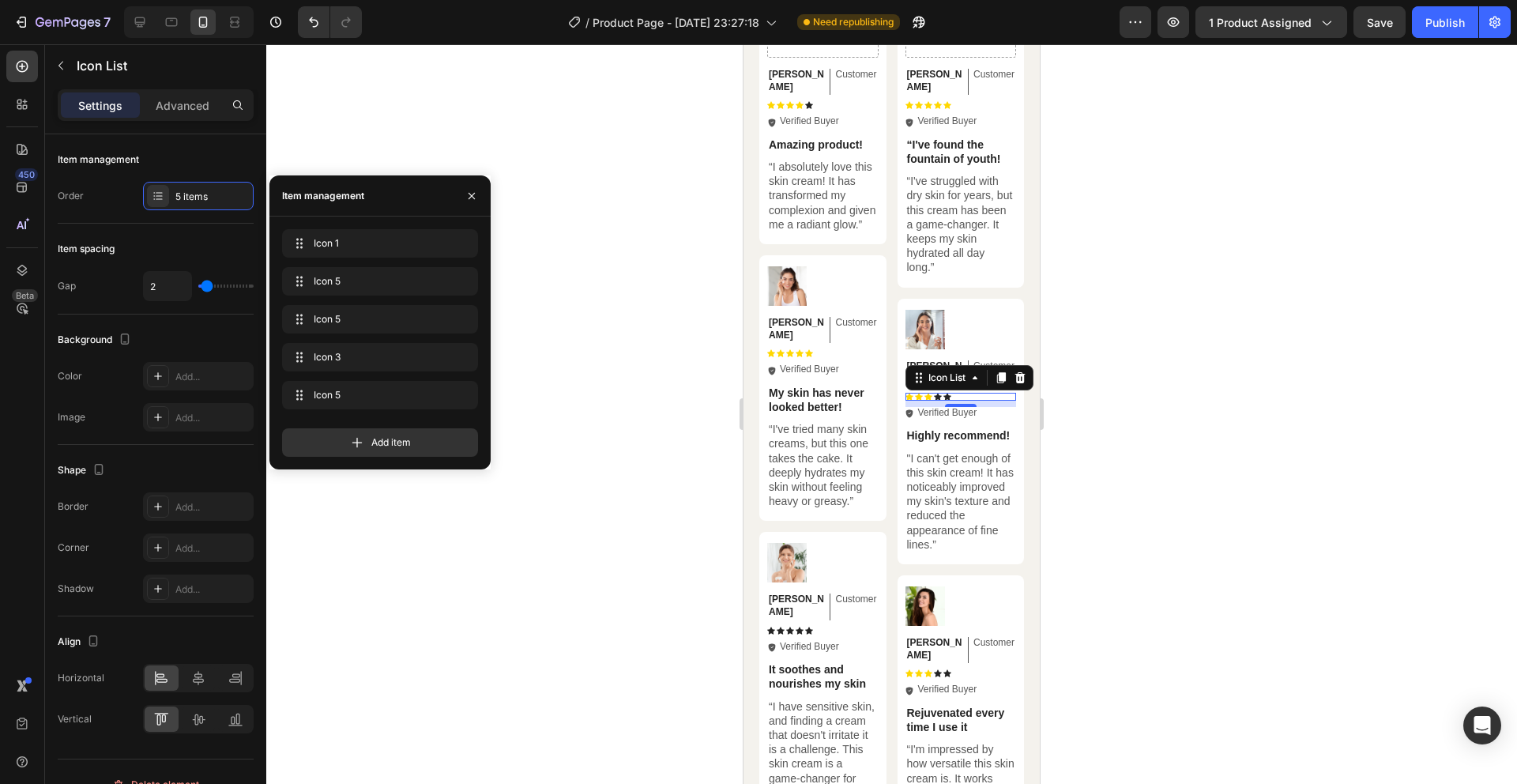
click at [551, 336] on div at bounding box center [892, 414] width 1251 height 739
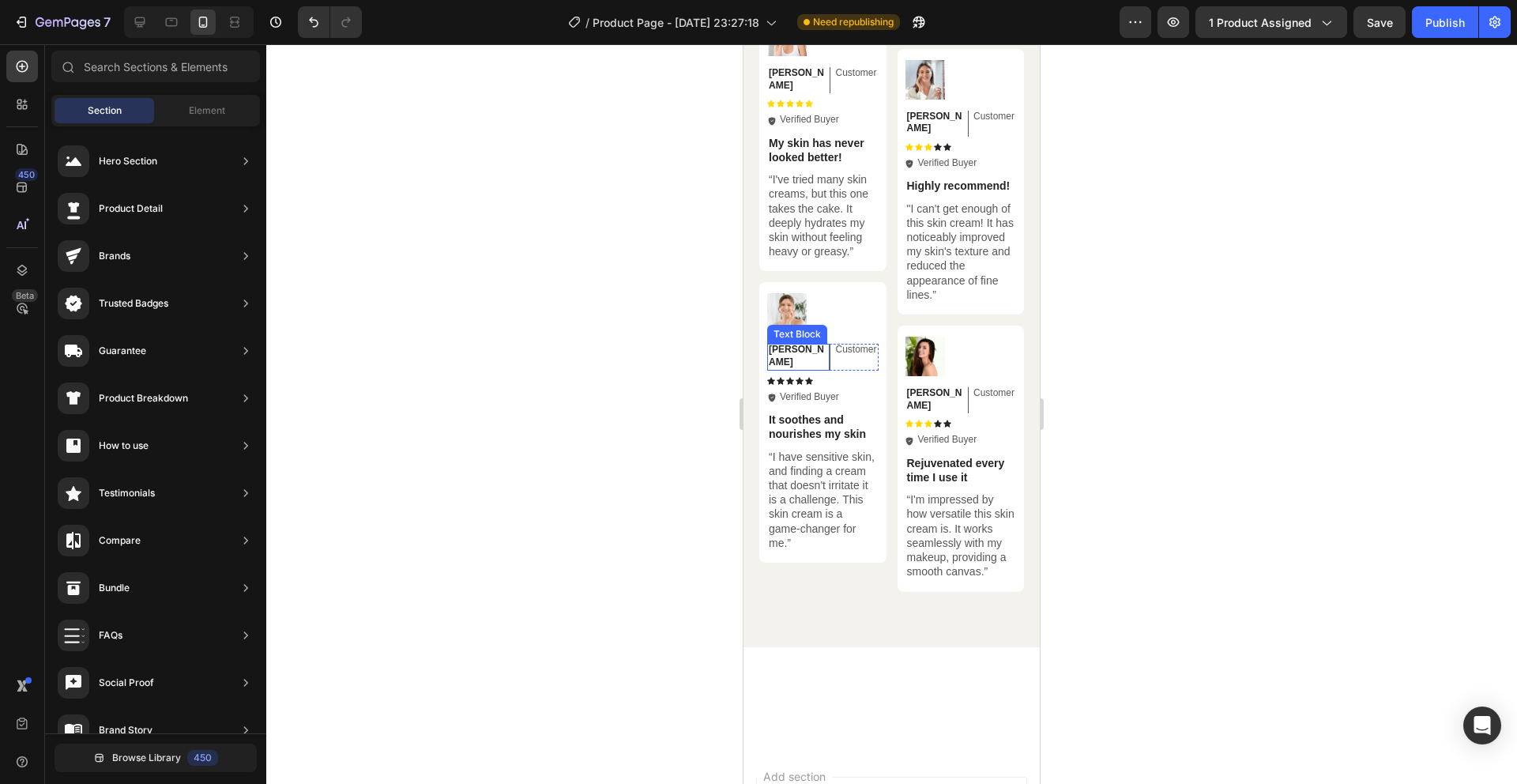
scroll to position [4964, 0]
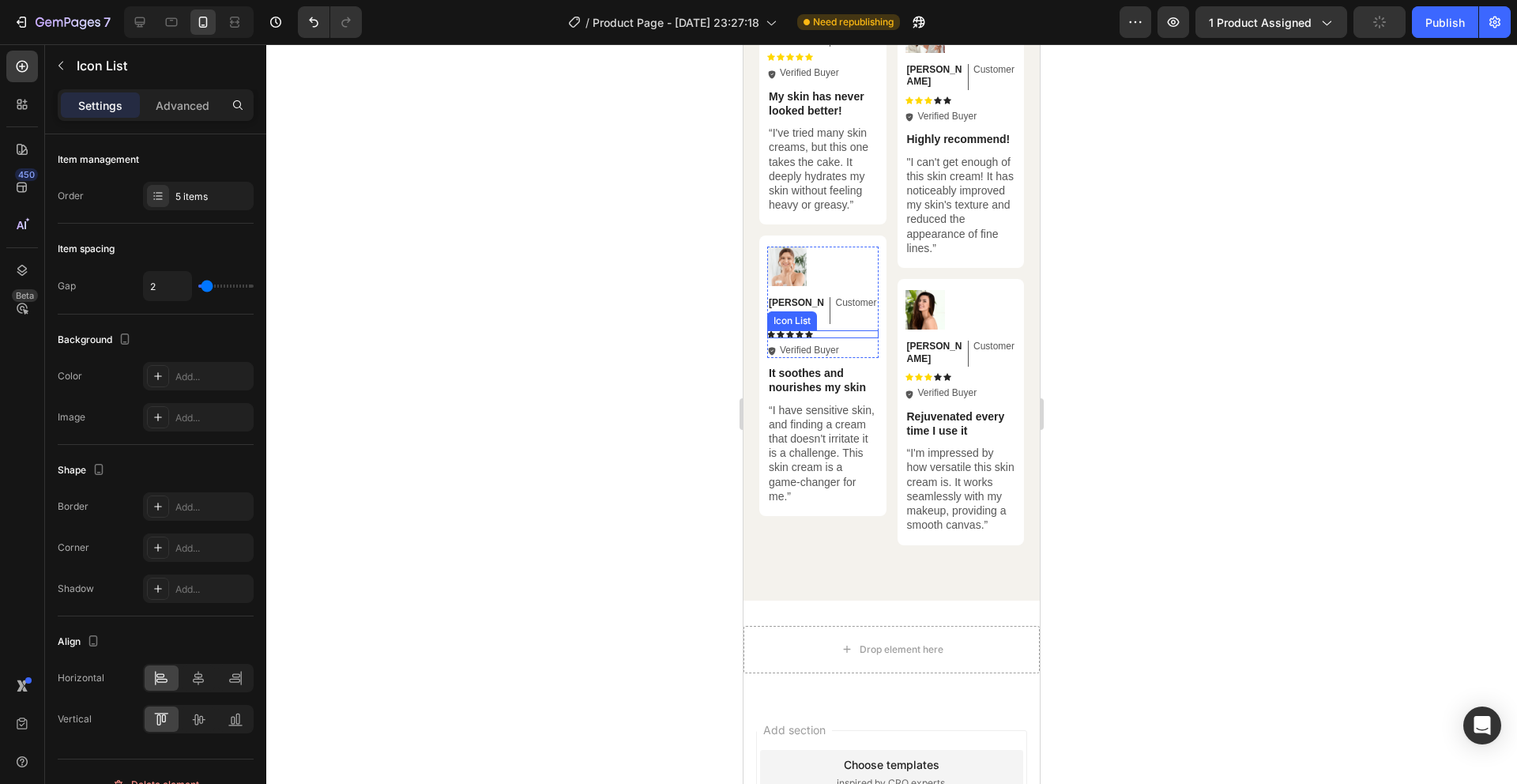
click at [828, 330] on div "Icon Icon Icon Icon Icon" at bounding box center [823, 334] width 111 height 8
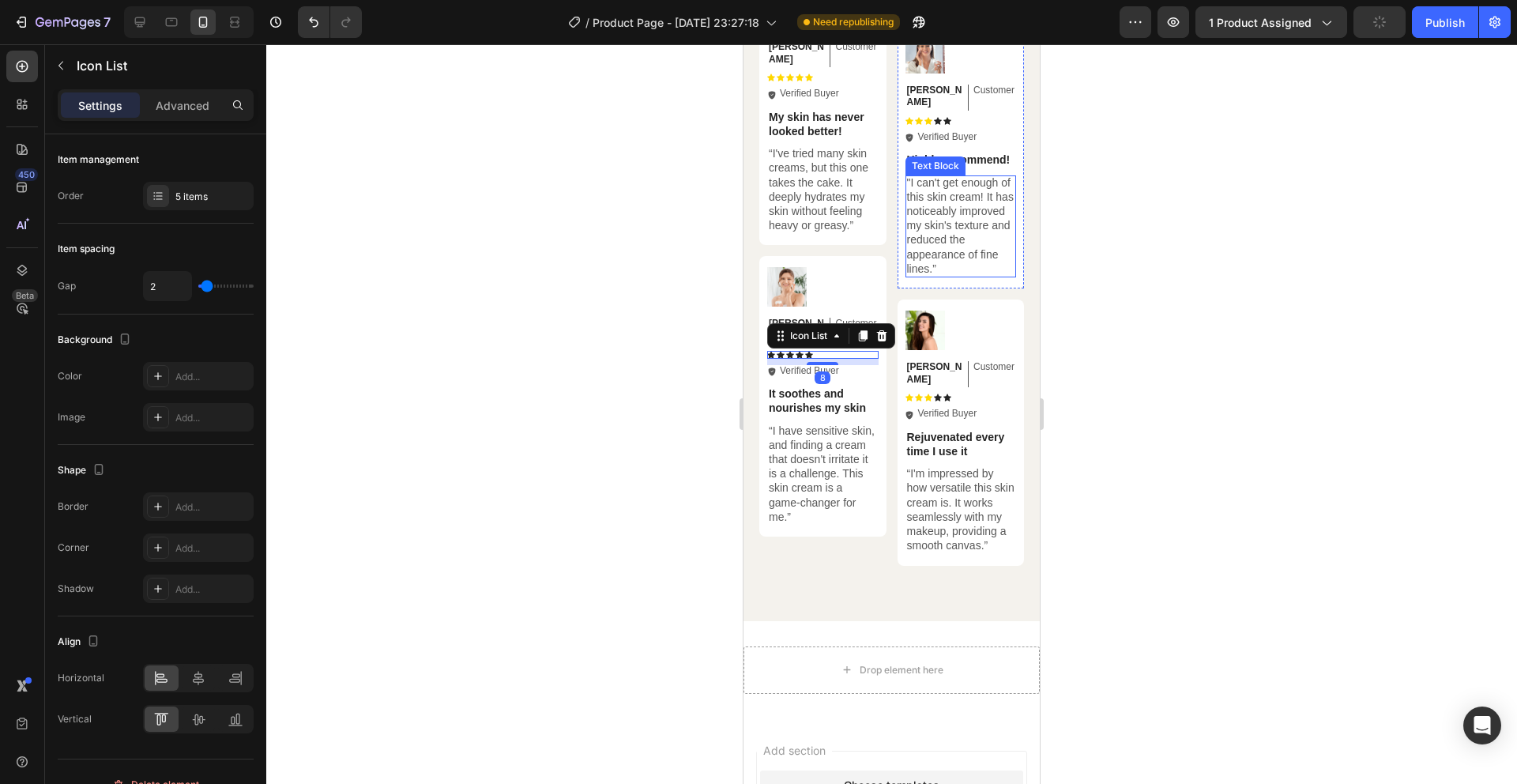
scroll to position [4942, 0]
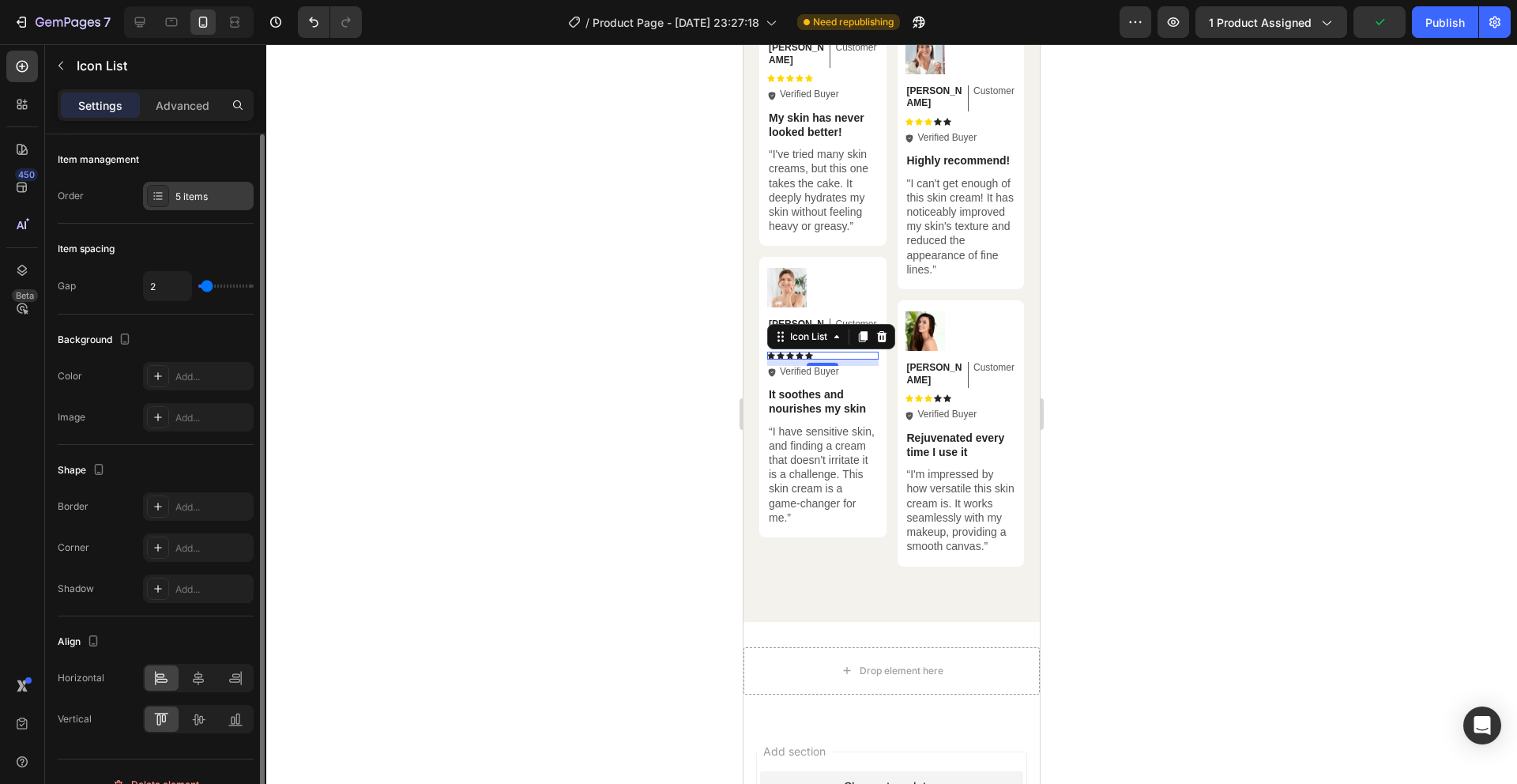
click at [200, 194] on div "5 items" at bounding box center [212, 196] width 74 height 14
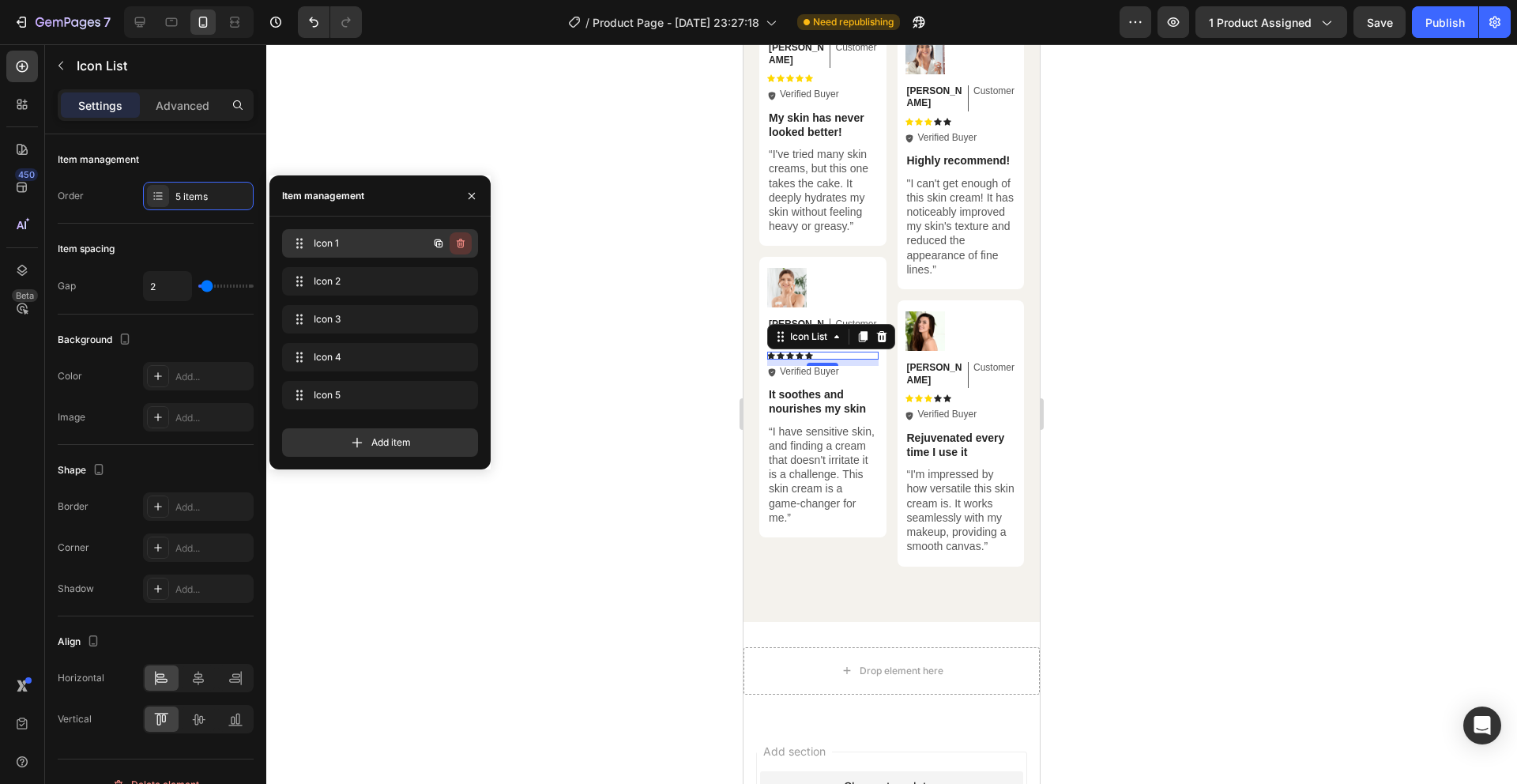
click at [457, 244] on icon "button" at bounding box center [460, 243] width 8 height 9
click at [457, 244] on div "Delete" at bounding box center [450, 243] width 30 height 14
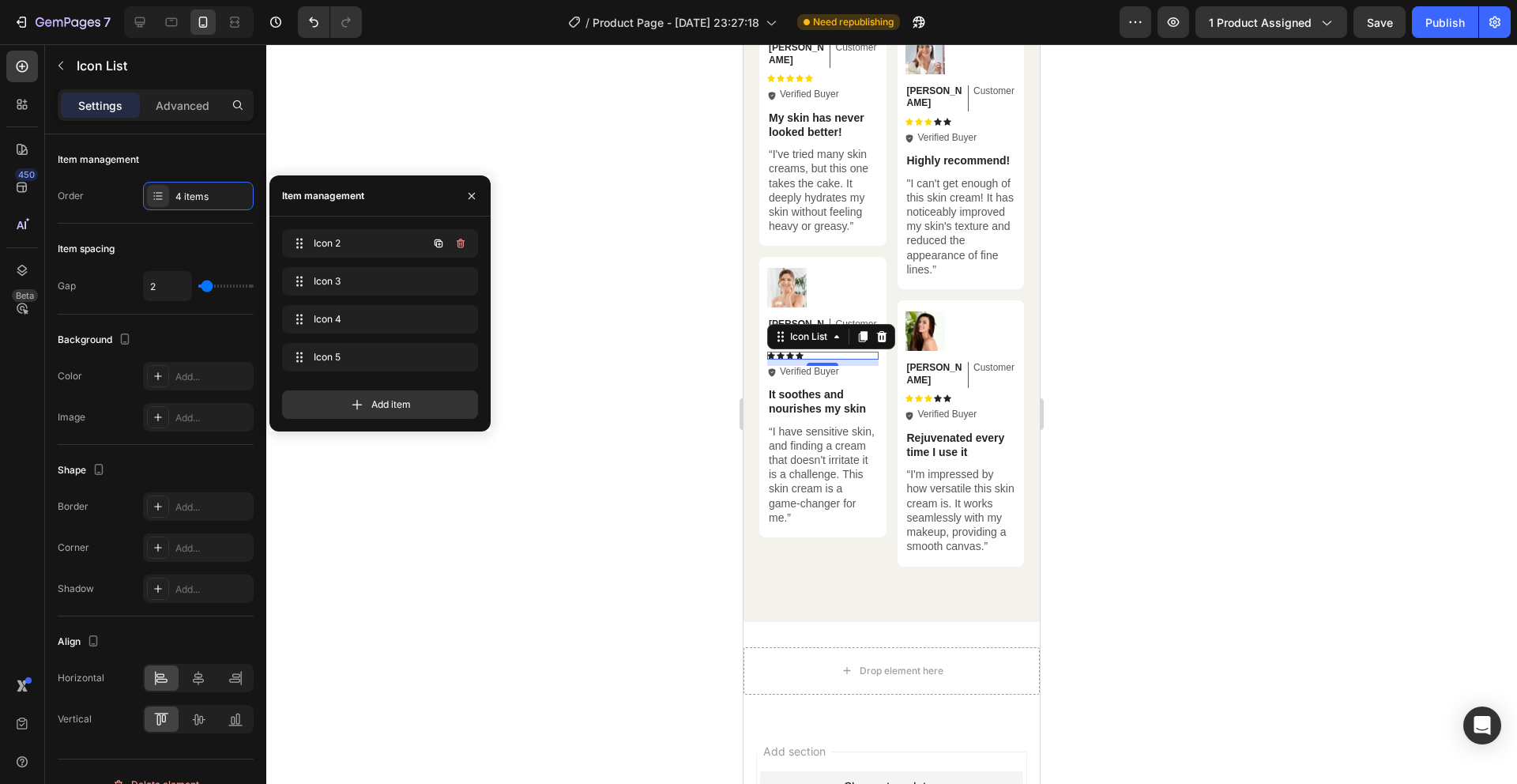
click at [457, 244] on icon "button" at bounding box center [460, 243] width 8 height 9
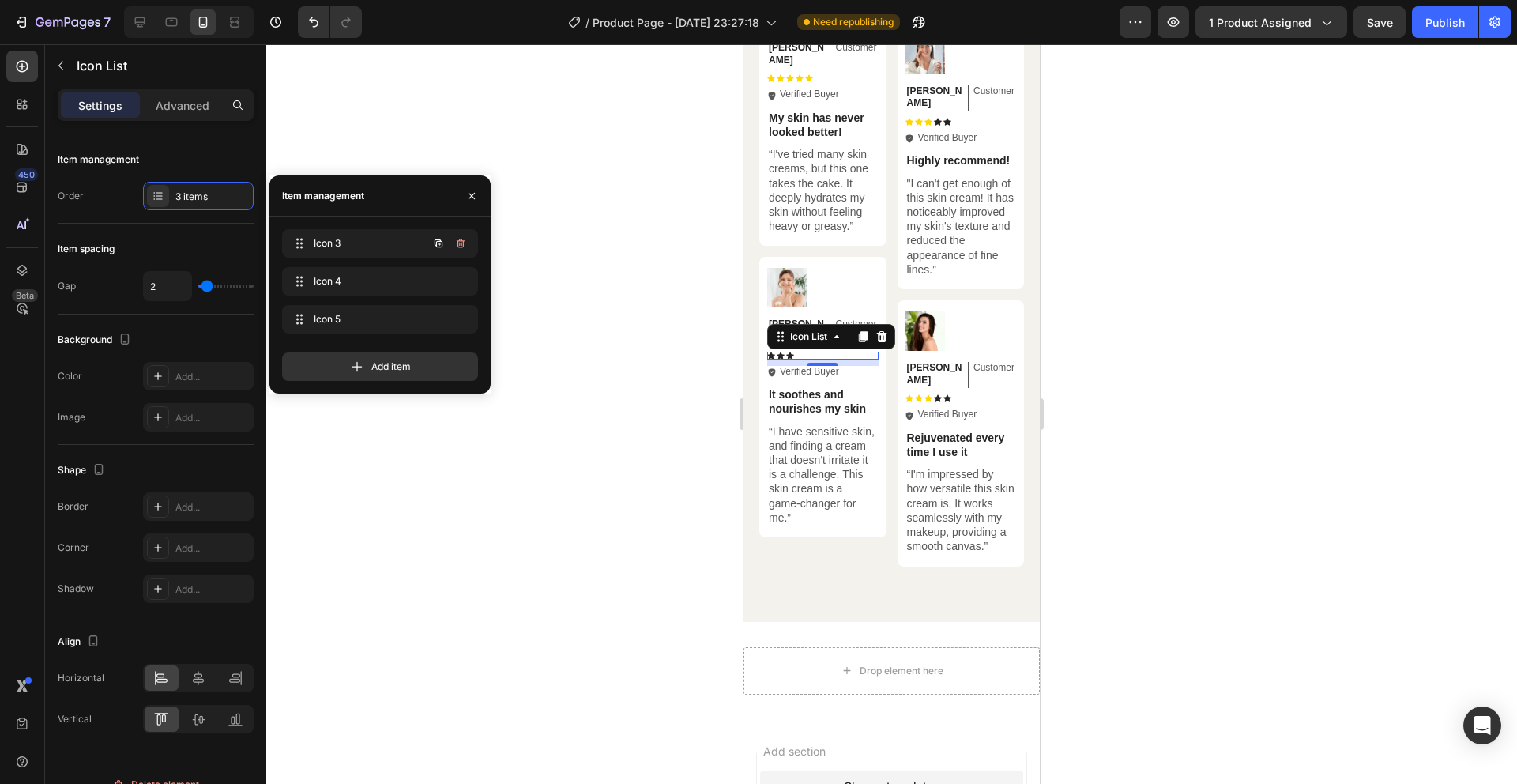
click at [457, 244] on icon "button" at bounding box center [460, 243] width 8 height 9
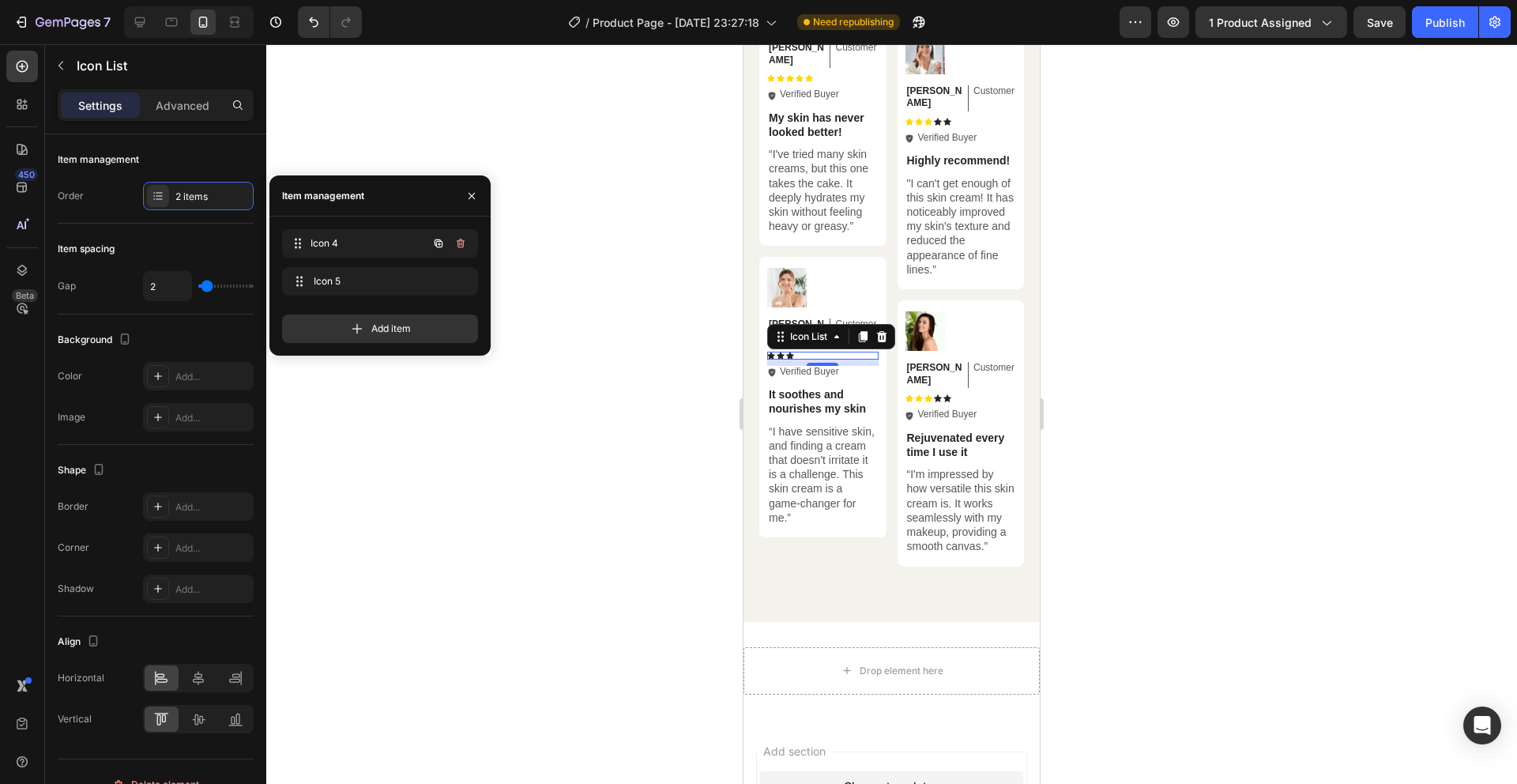
click at [457, 244] on div "Icon 4 Icon 4" at bounding box center [379, 243] width 196 height 29
click at [457, 244] on icon "button" at bounding box center [460, 243] width 8 height 9
click at [457, 244] on div "Delete" at bounding box center [450, 243] width 30 height 14
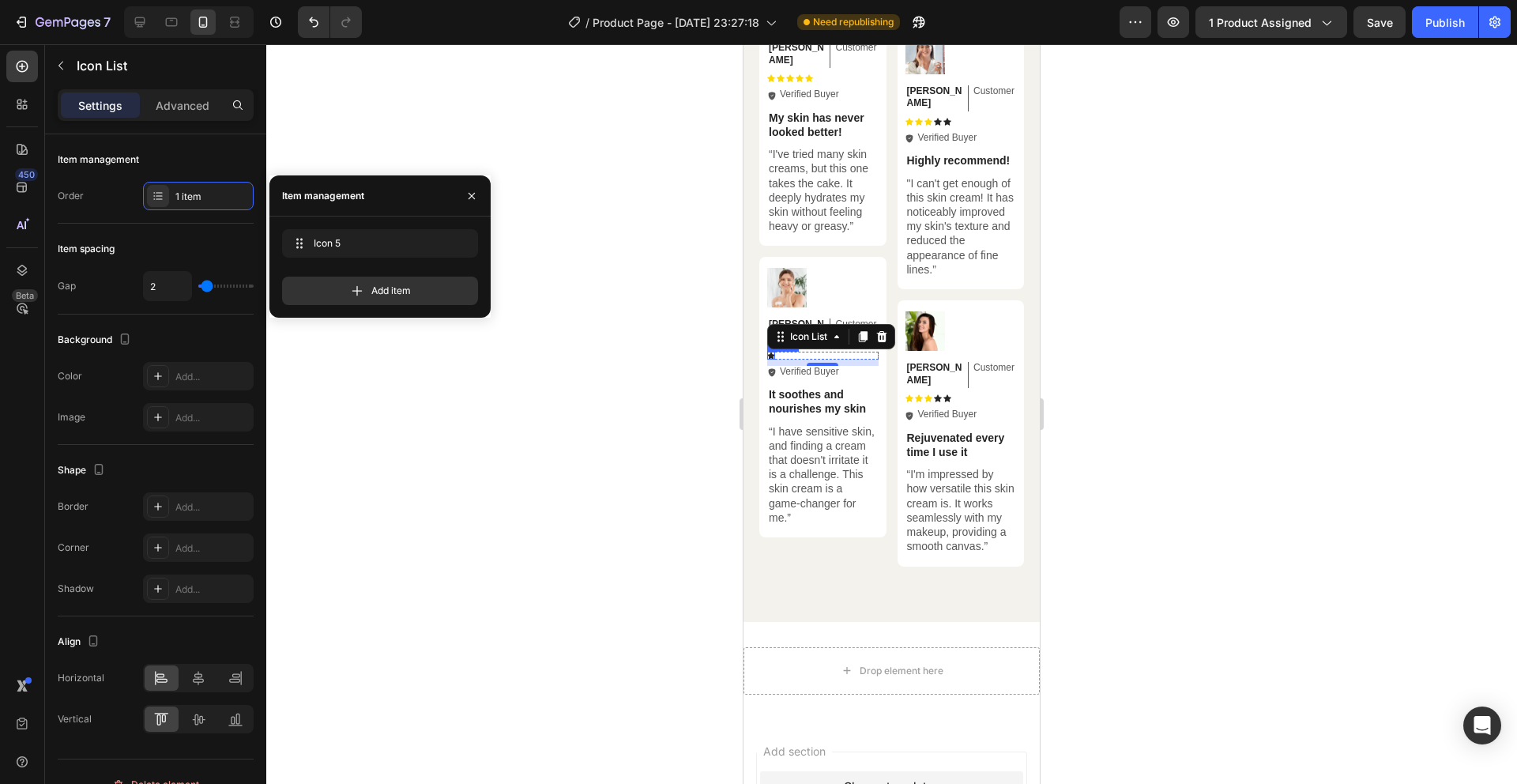
click at [768, 352] on icon at bounding box center [771, 355] width 8 height 7
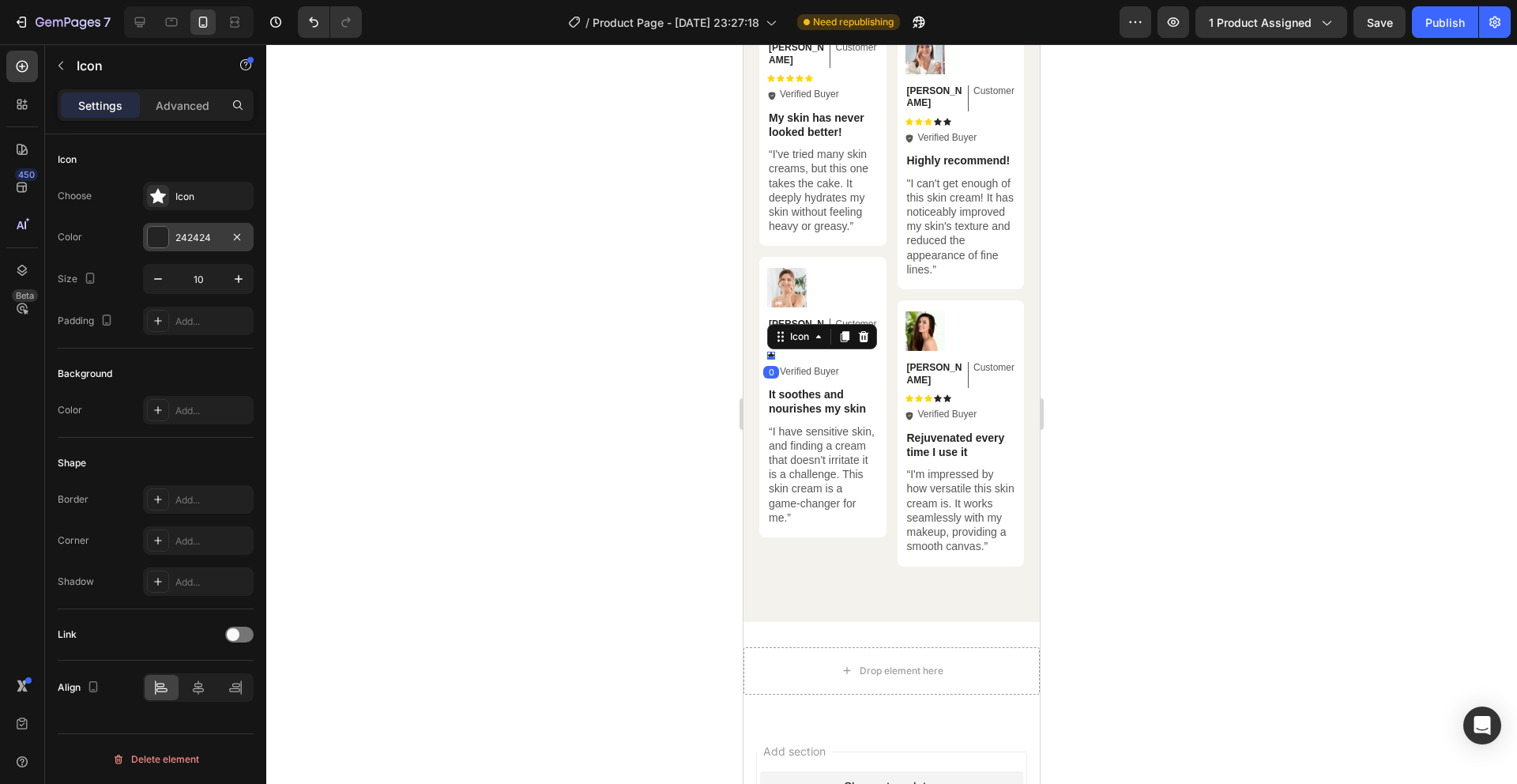
click at [201, 251] on div "242424" at bounding box center [198, 237] width 110 height 29
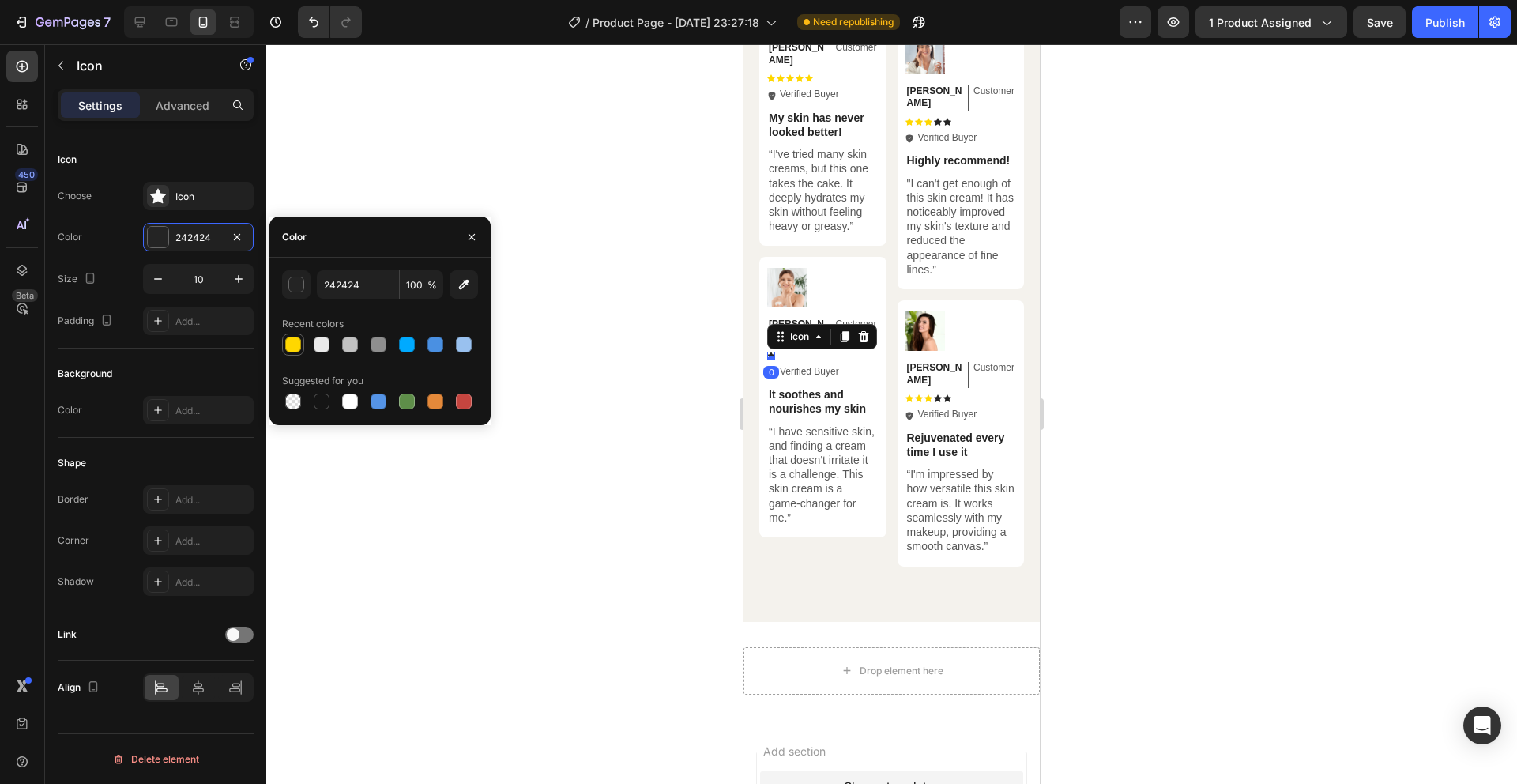
click at [294, 348] on div at bounding box center [292, 344] width 16 height 16
type input "FFD700"
click at [795, 352] on div "Icon 0" at bounding box center [823, 355] width 111 height 8
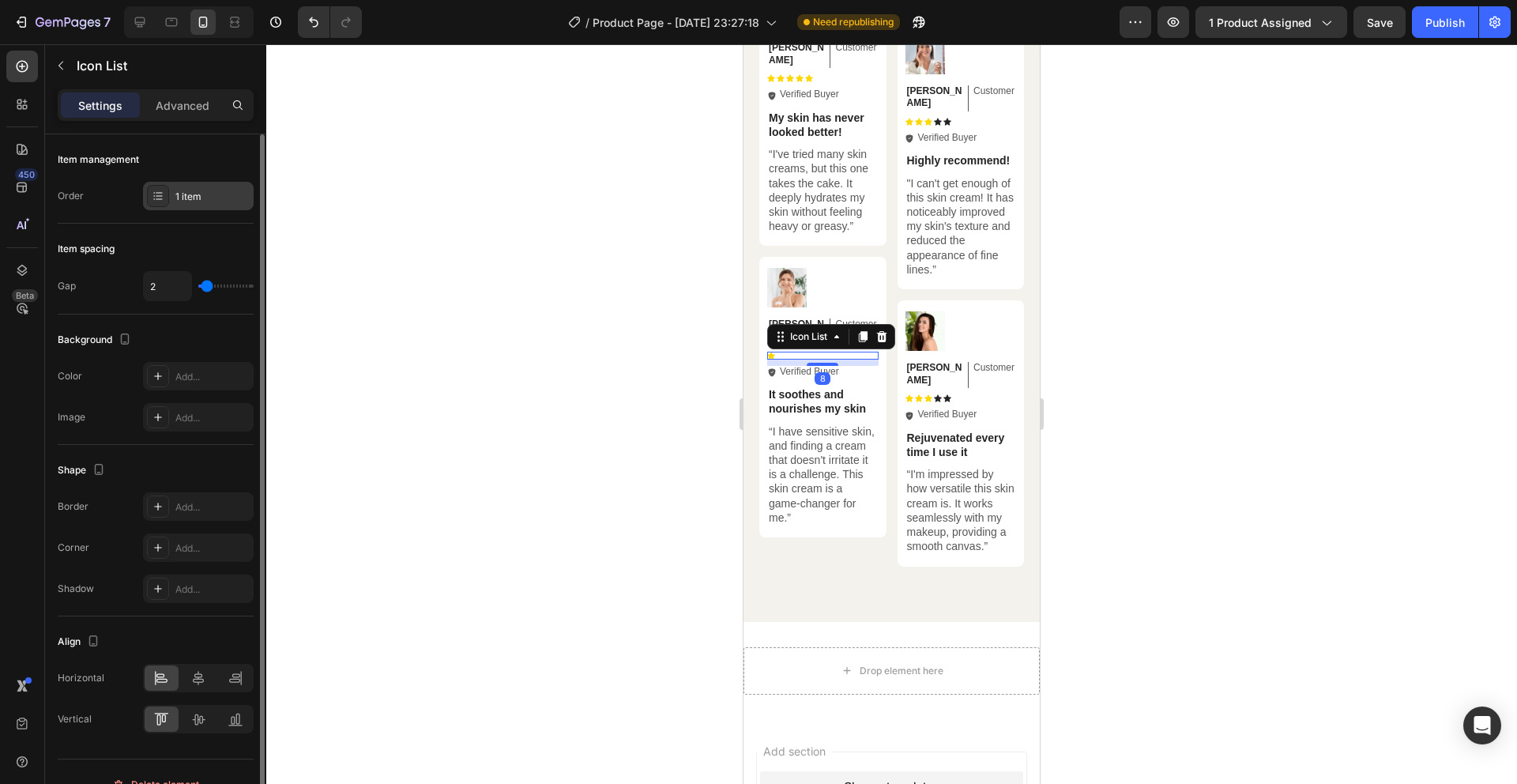
click at [176, 192] on div "1 item" at bounding box center [212, 196] width 74 height 14
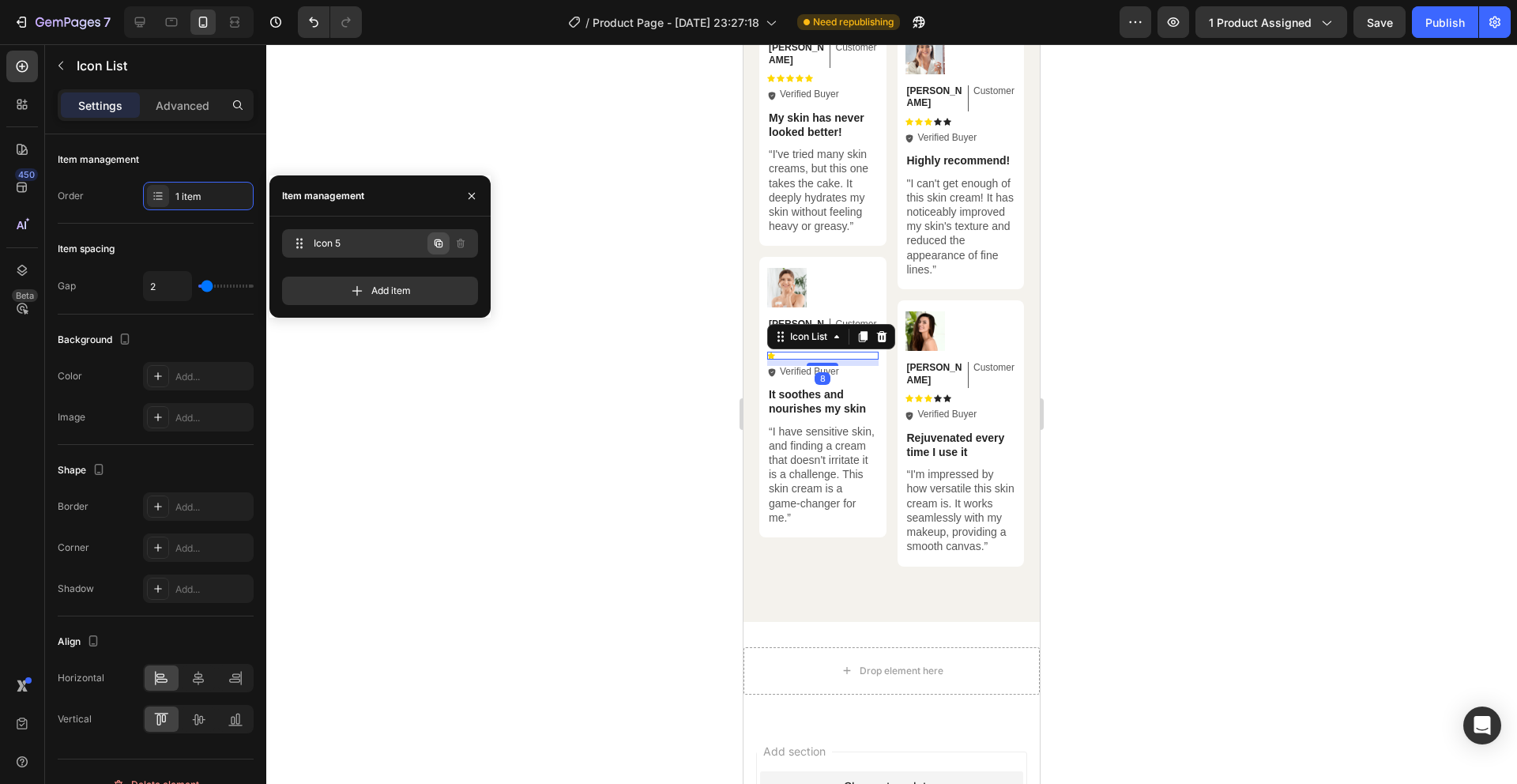
click at [441, 239] on icon "button" at bounding box center [439, 244] width 13 height 13
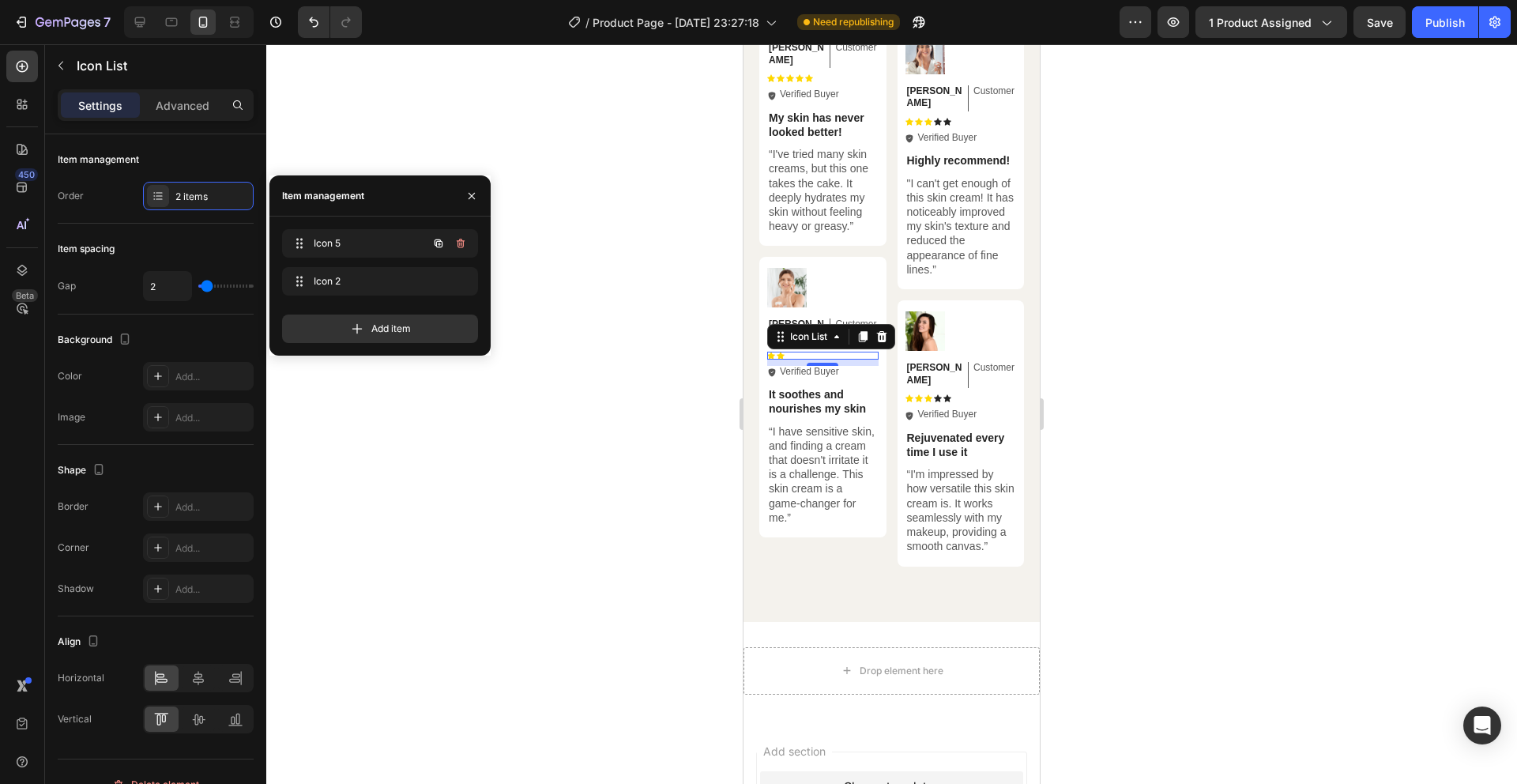
click at [441, 239] on icon "button" at bounding box center [439, 244] width 13 height 13
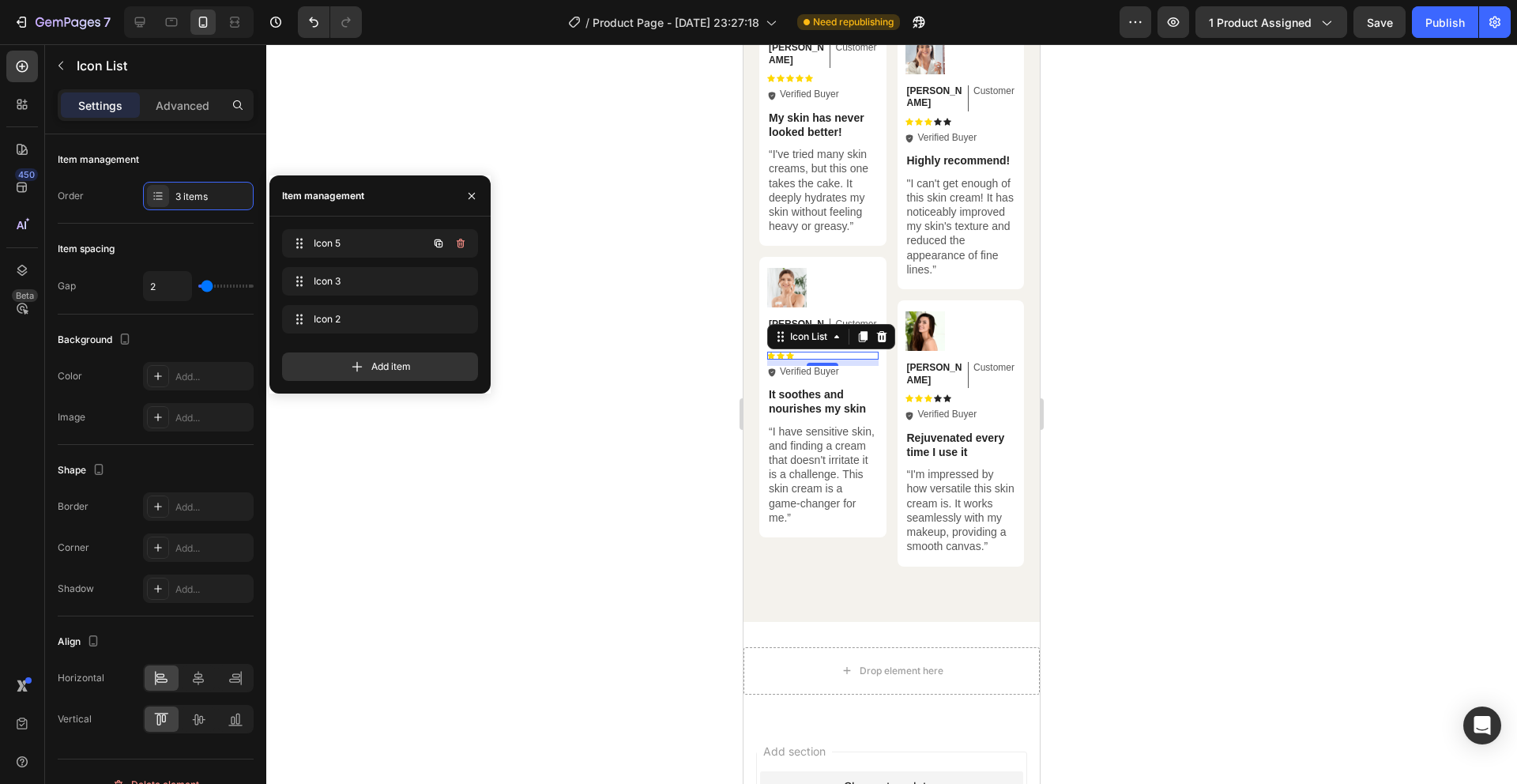
click at [441, 239] on icon "button" at bounding box center [439, 244] width 13 height 13
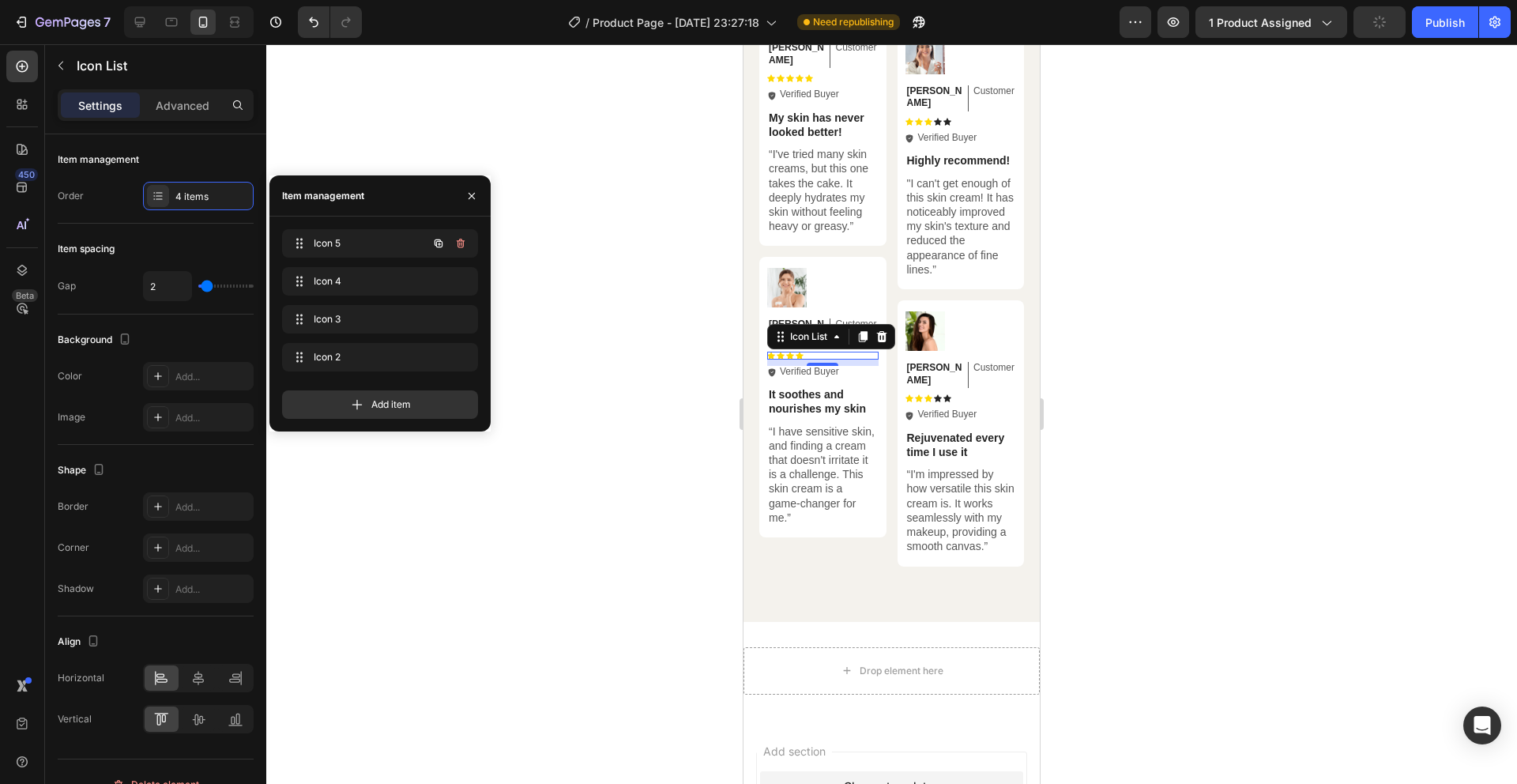
click at [441, 239] on icon "button" at bounding box center [439, 244] width 13 height 13
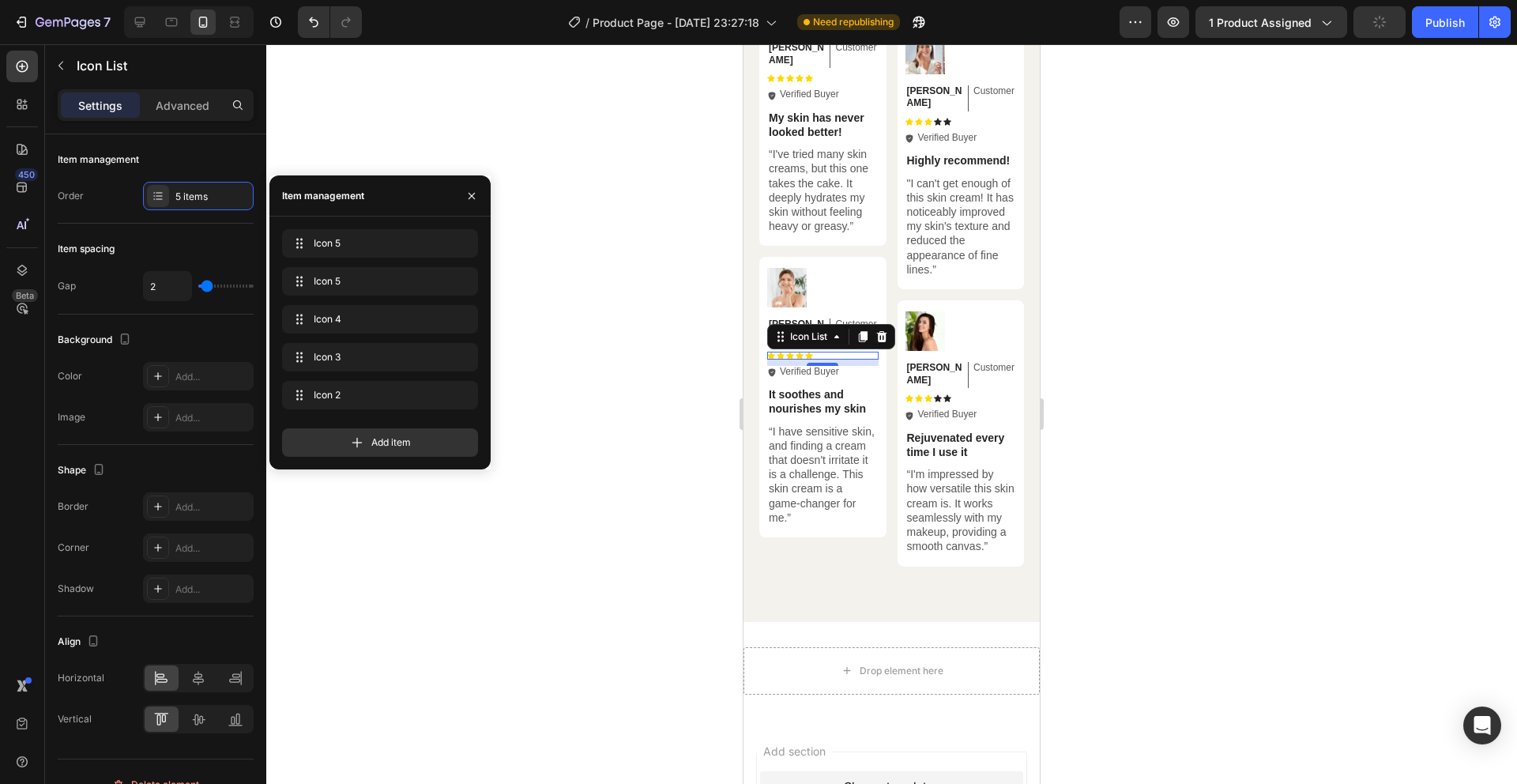
click at [482, 263] on div "Icon 5 Icon 5 Icon 5 Icon 5 Icon 4 Icon 4 Icon 3 Icon 3 Icon 2 Icon 2" at bounding box center [385, 322] width 207 height 186
click at [584, 331] on div at bounding box center [892, 414] width 1251 height 739
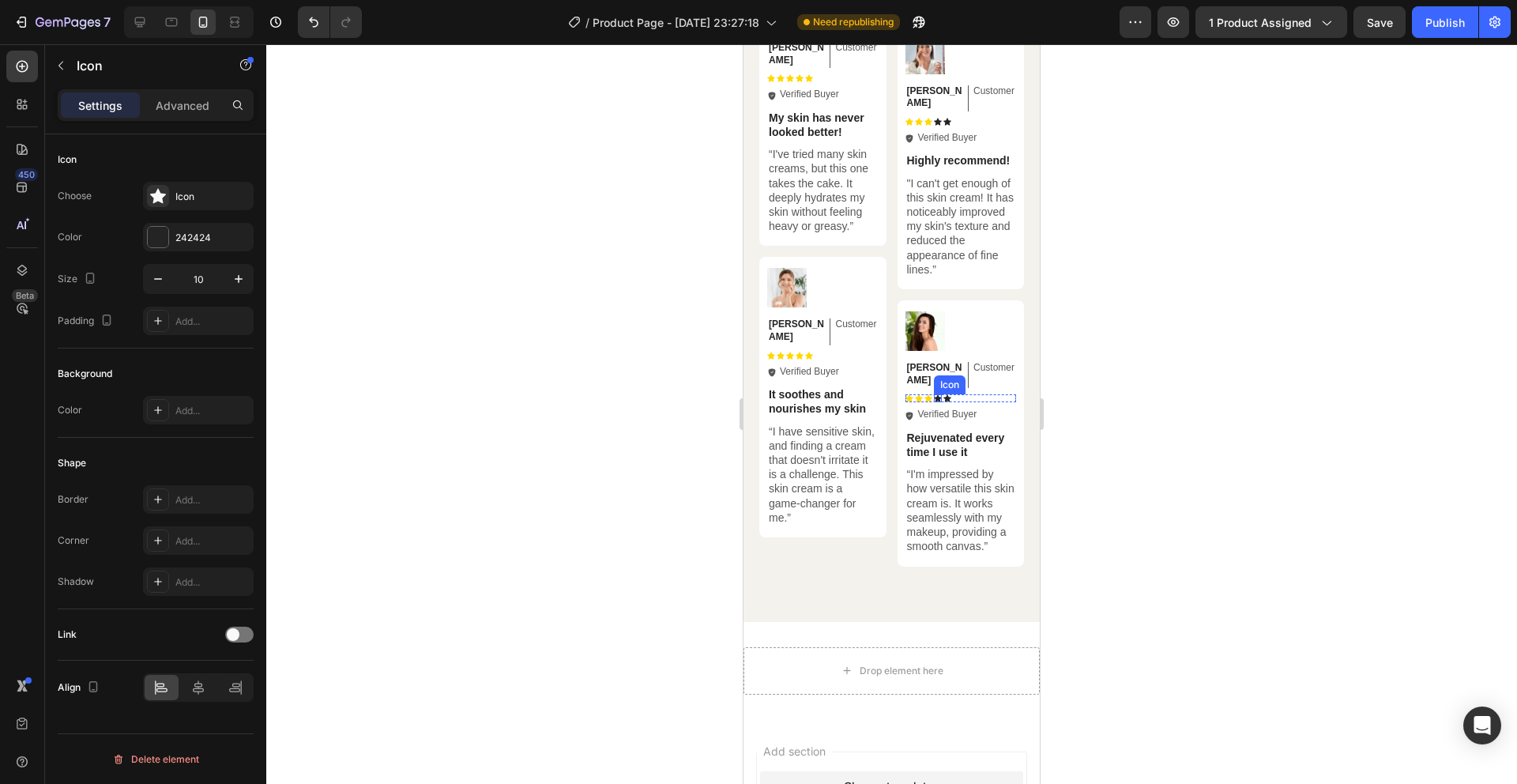
click at [934, 394] on div "Icon" at bounding box center [938, 398] width 8 height 8
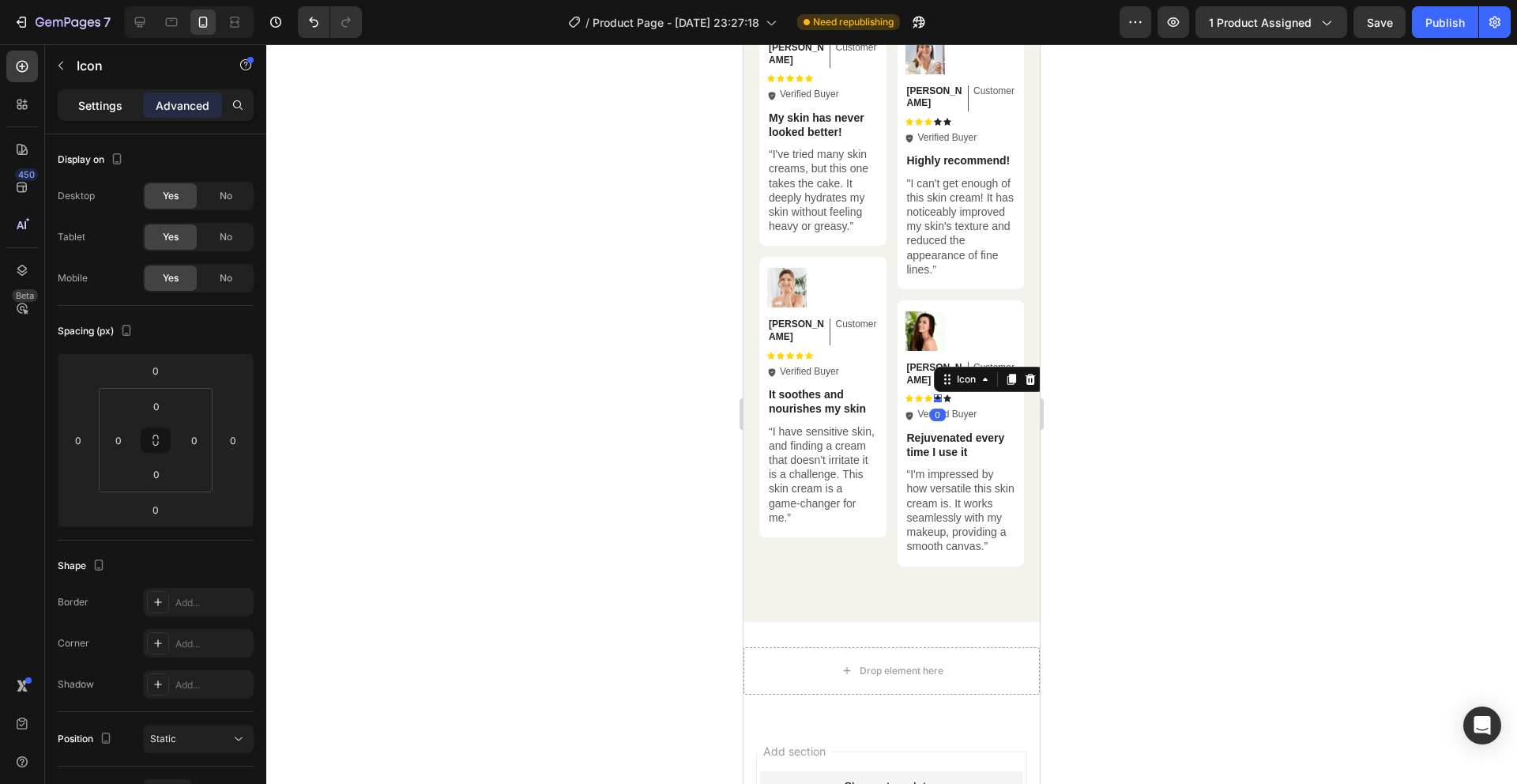
click at [109, 99] on p "Settings" at bounding box center [100, 106] width 45 height 17
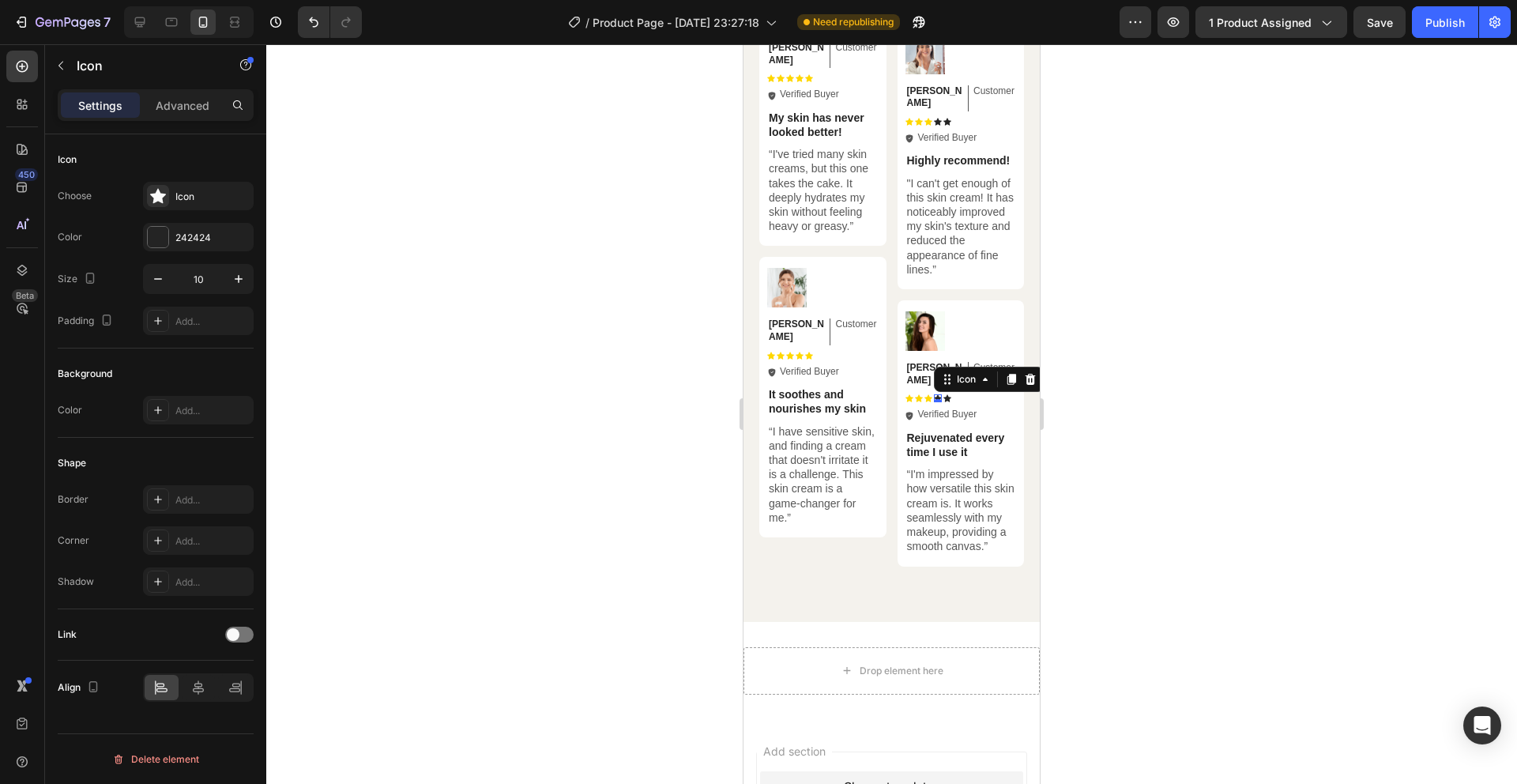
click at [182, 216] on div "Choose Icon Color 242424 Size 10 Padding Add..." at bounding box center [155, 258] width 196 height 153
click at [199, 246] on div "242424" at bounding box center [198, 237] width 110 height 29
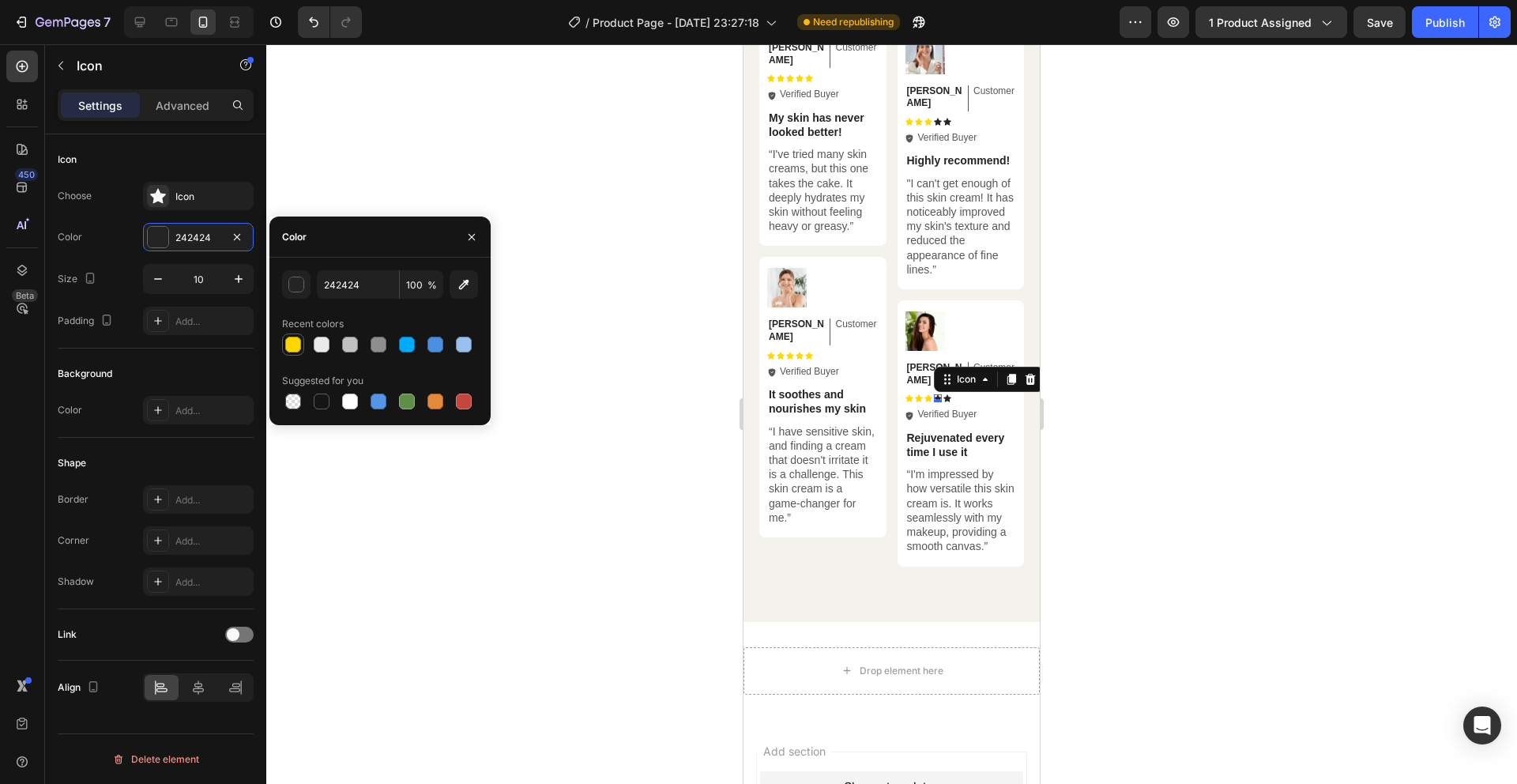
click at [301, 346] on div at bounding box center [292, 344] width 16 height 16
type input "FFD700"
click at [652, 251] on div at bounding box center [892, 414] width 1251 height 739
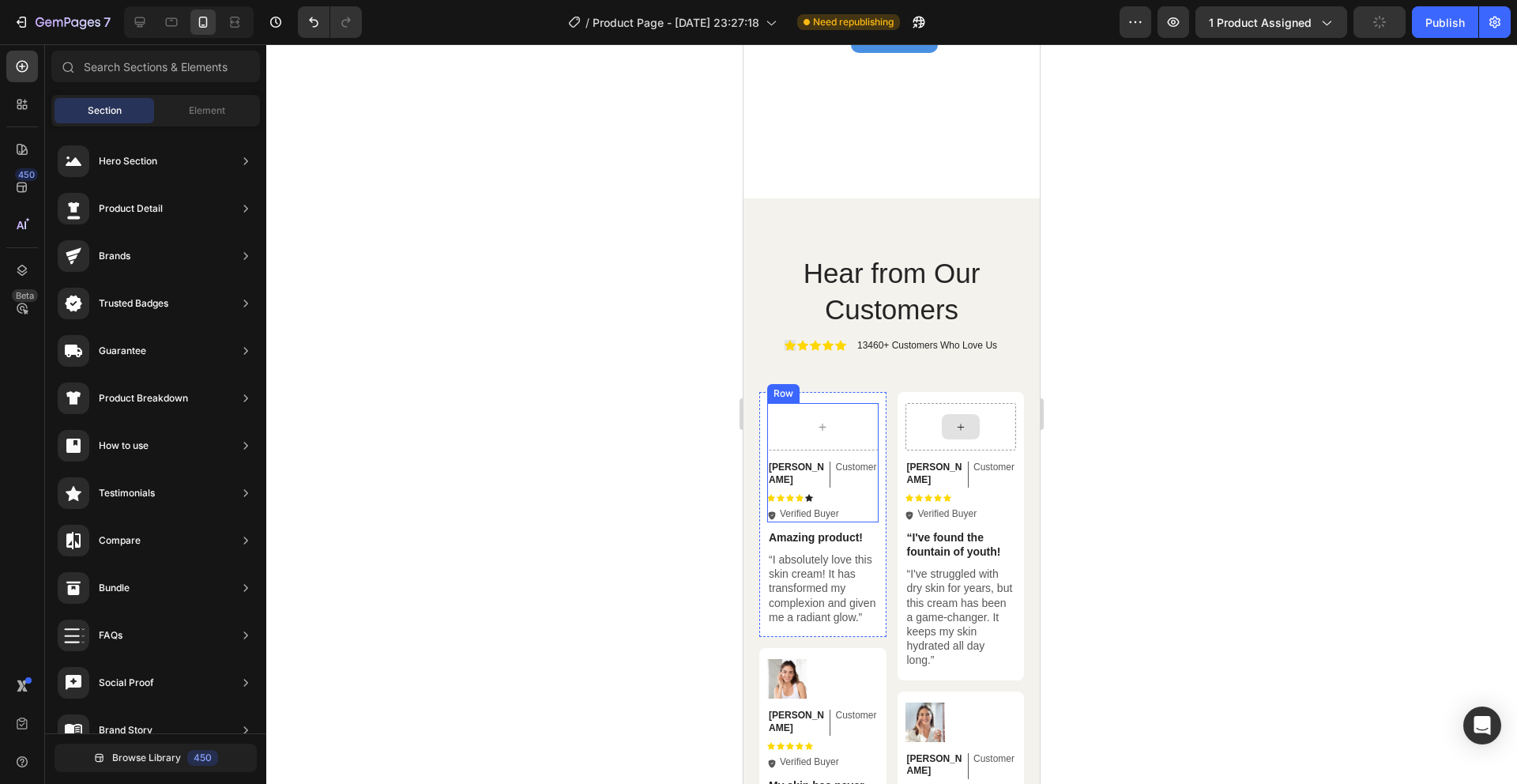
scroll to position [4313, 0]
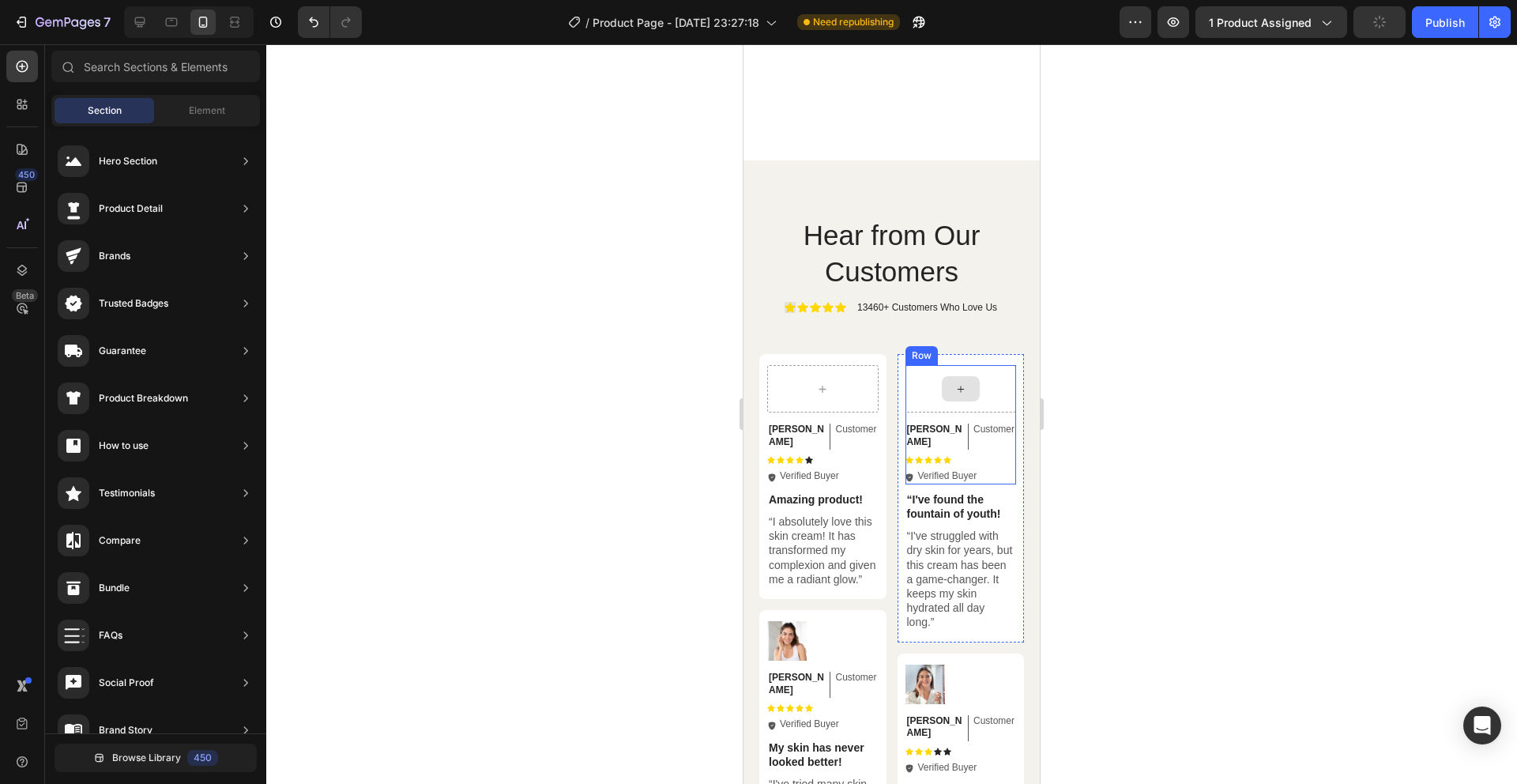
click at [932, 383] on div "[PERSON_NAME] Text Block Customer Text Block Row Icon Icon Icon Icon Icon Icon …" at bounding box center [961, 497] width 111 height 266
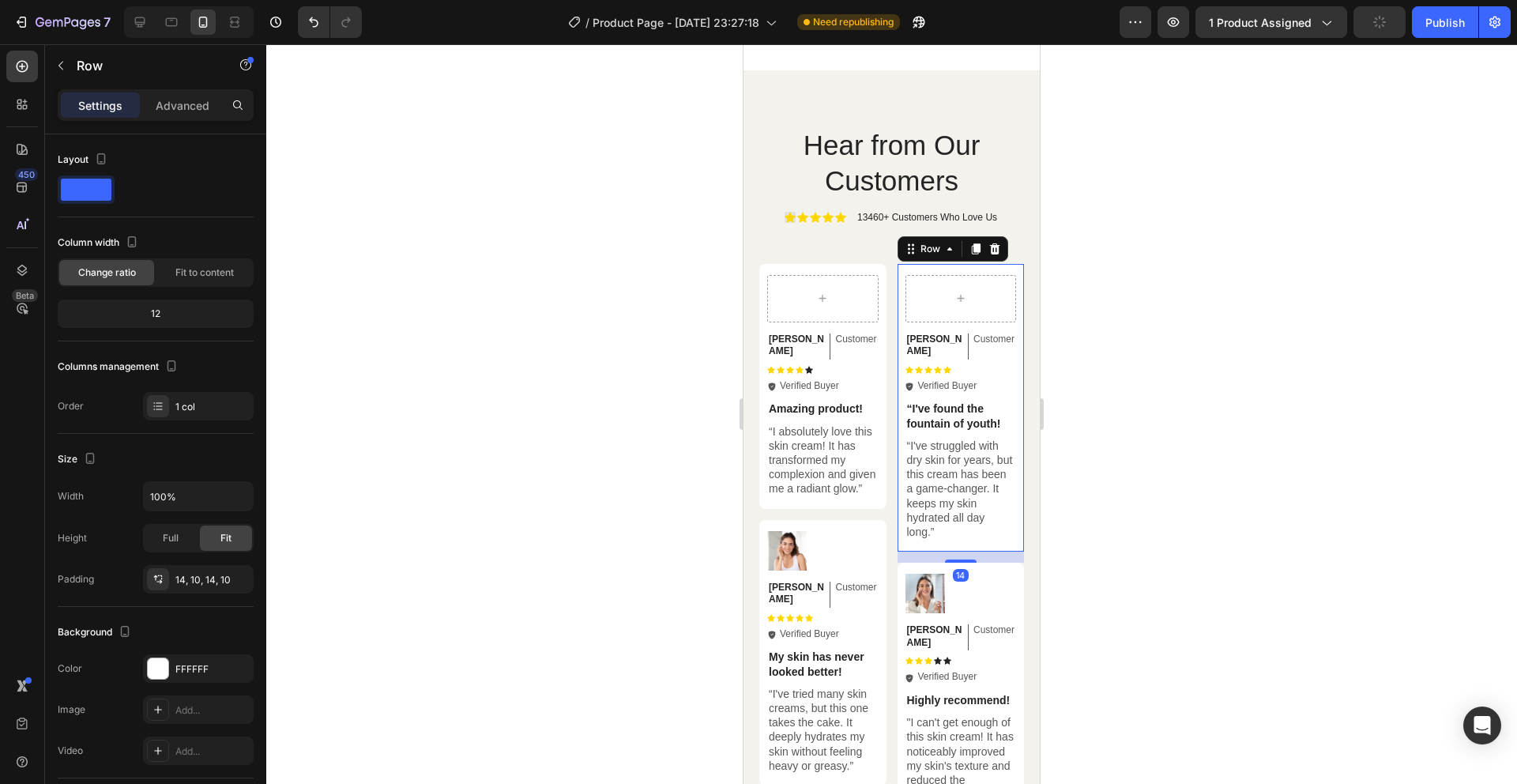
click at [1243, 323] on div at bounding box center [892, 414] width 1251 height 739
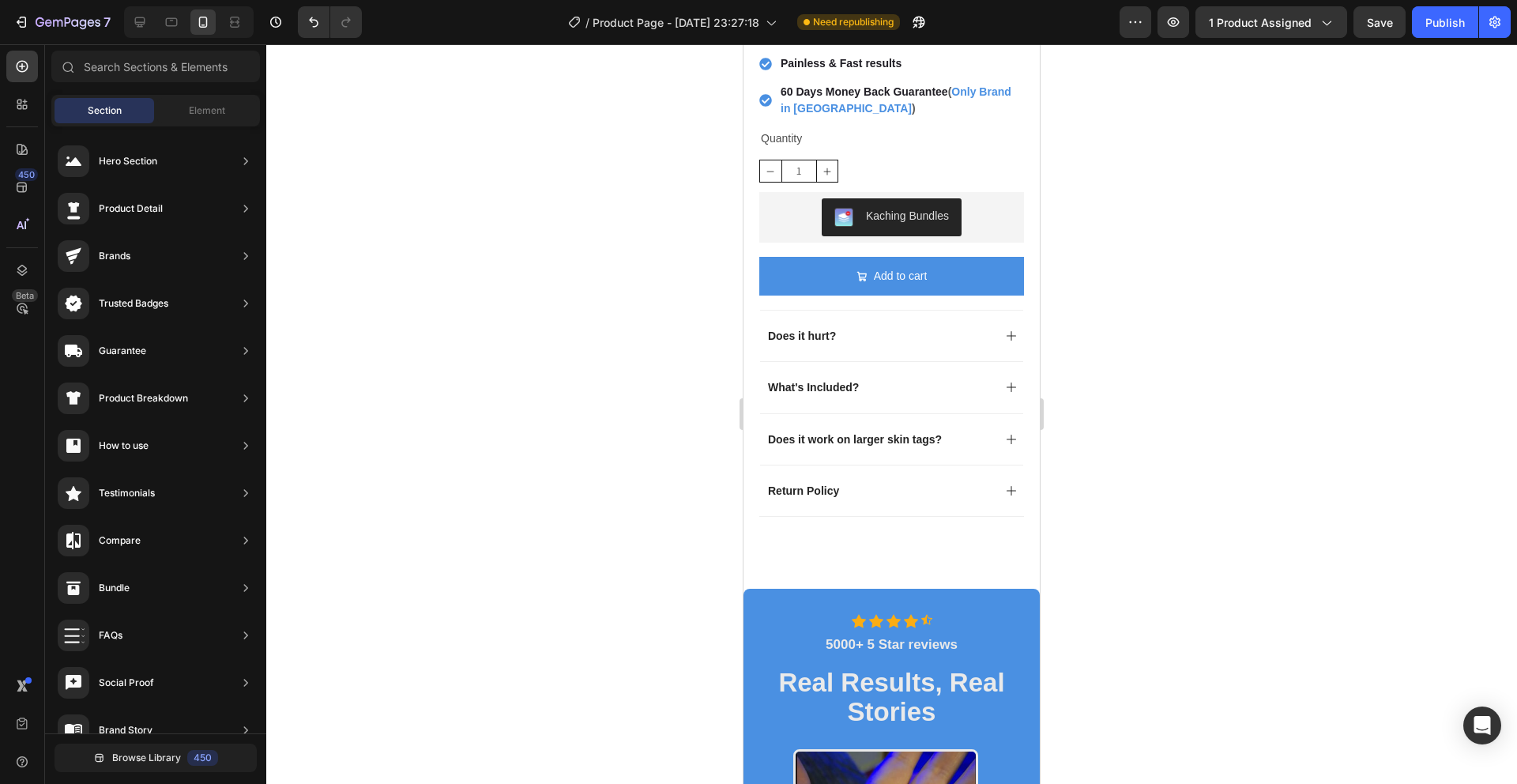
scroll to position [668, 0]
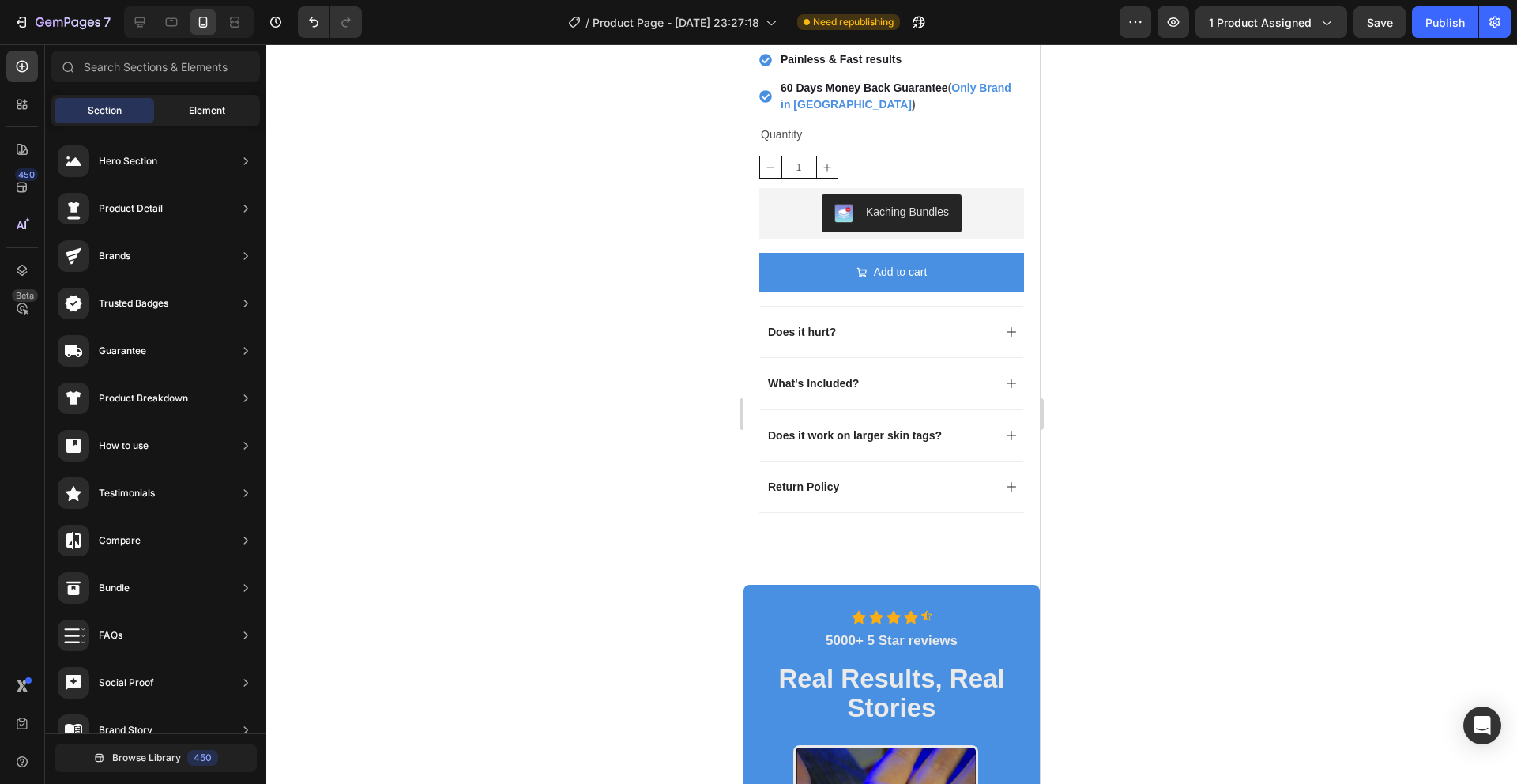
click at [177, 120] on div "Element" at bounding box center [206, 110] width 99 height 25
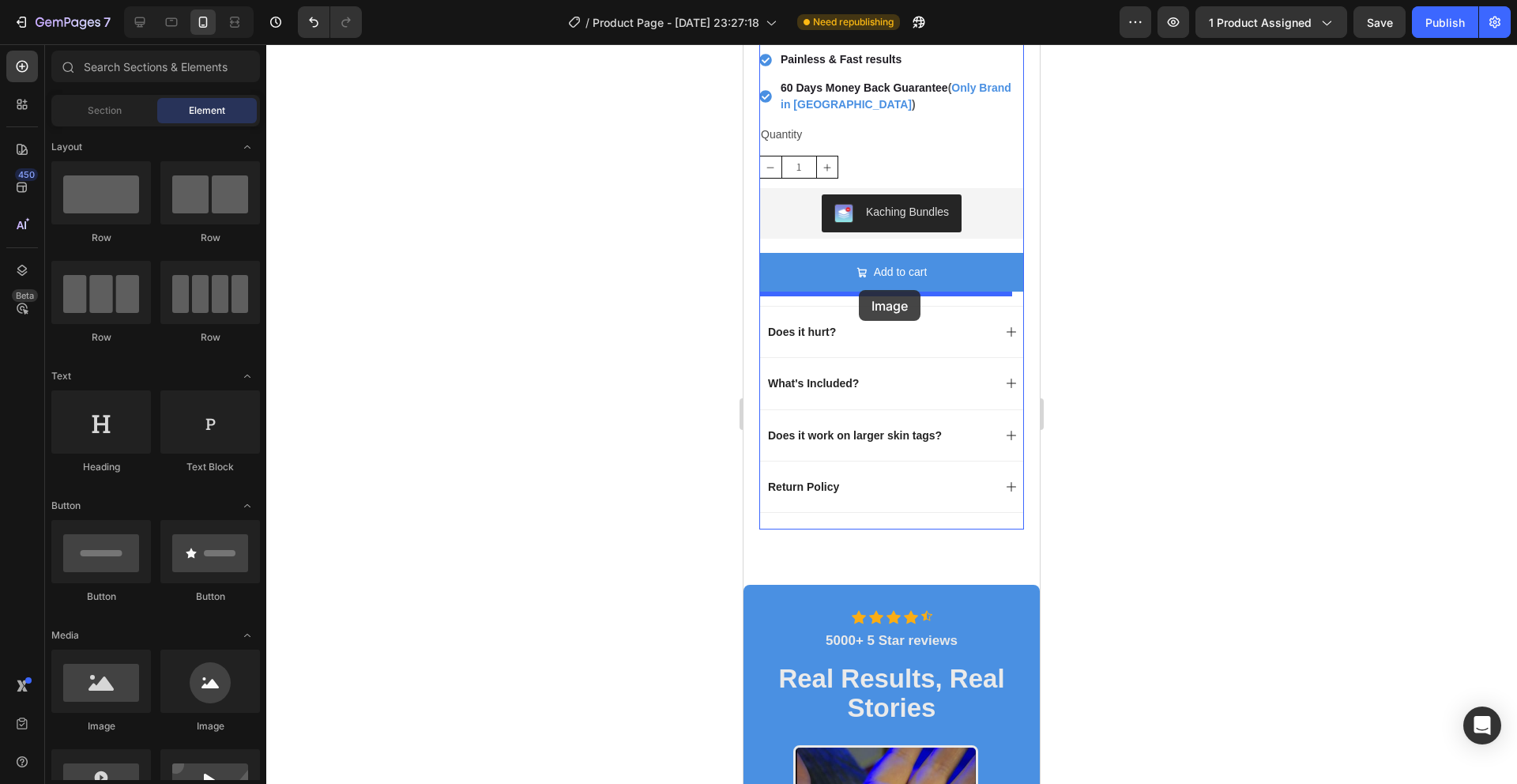
drag, startPoint x: 845, startPoint y: 727, endPoint x: 859, endPoint y: 290, distance: 437.2
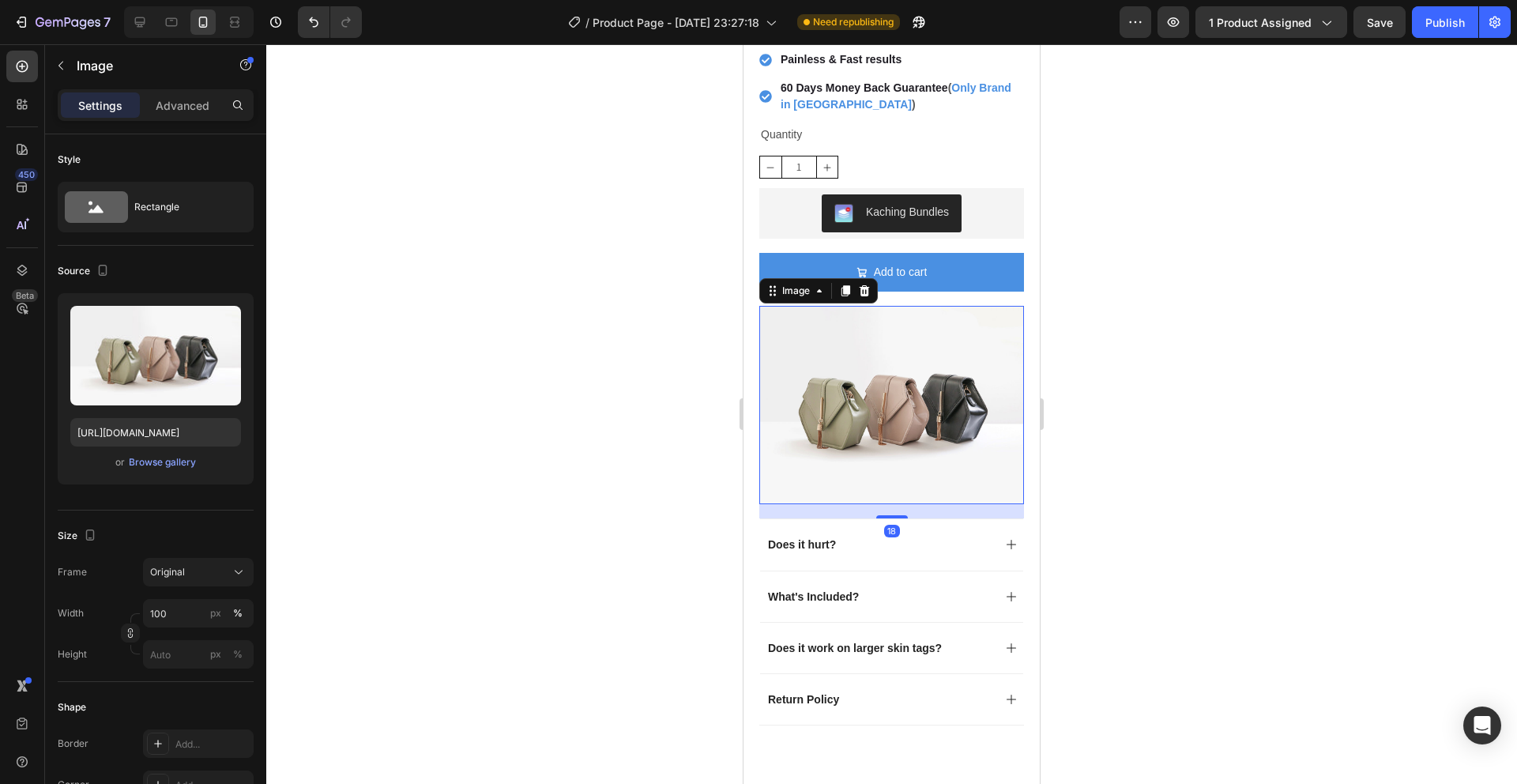
click at [862, 353] on img at bounding box center [892, 405] width 264 height 199
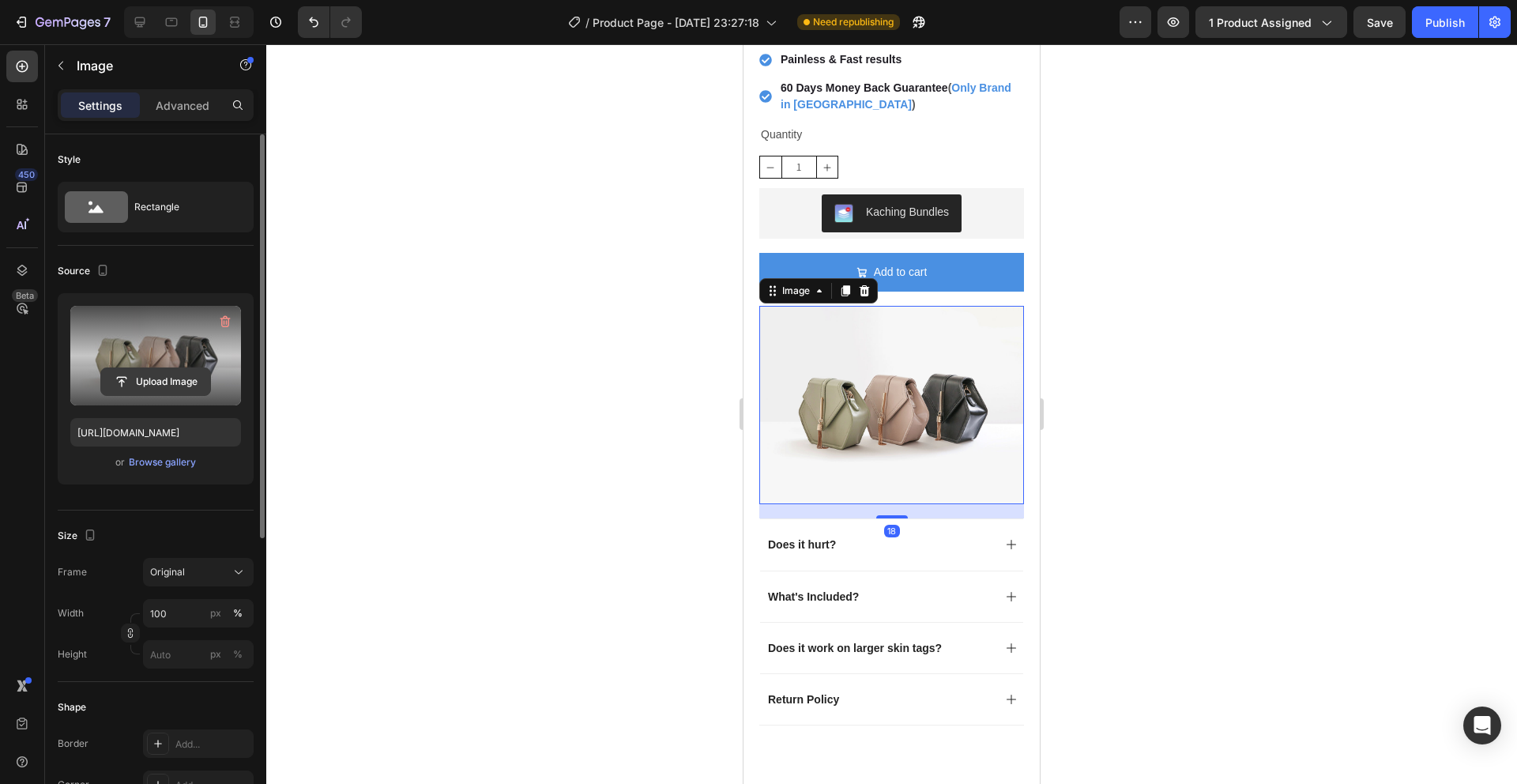
click at [147, 370] on input "file" at bounding box center [156, 381] width 109 height 27
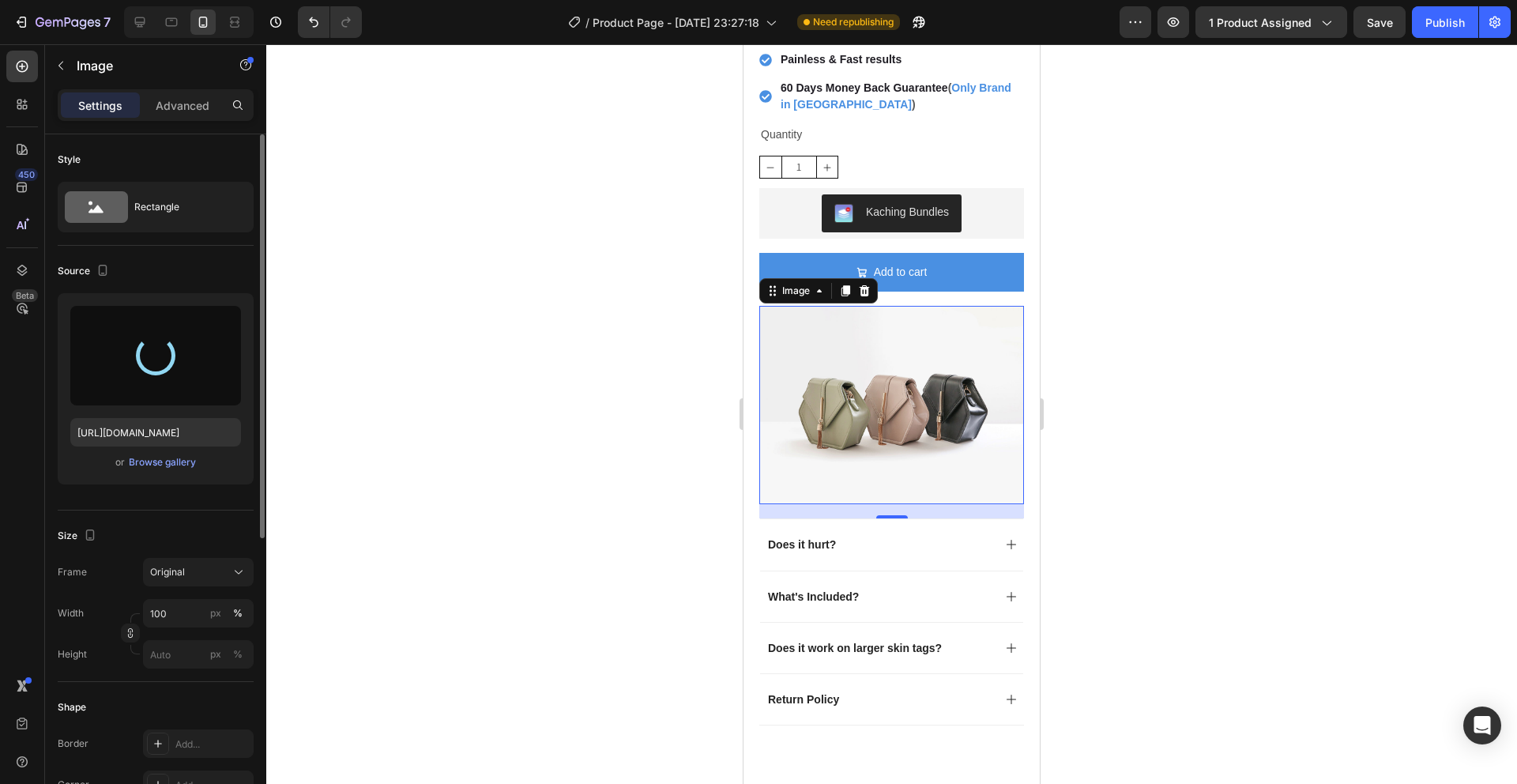
type input "[URL][DOMAIN_NAME]"
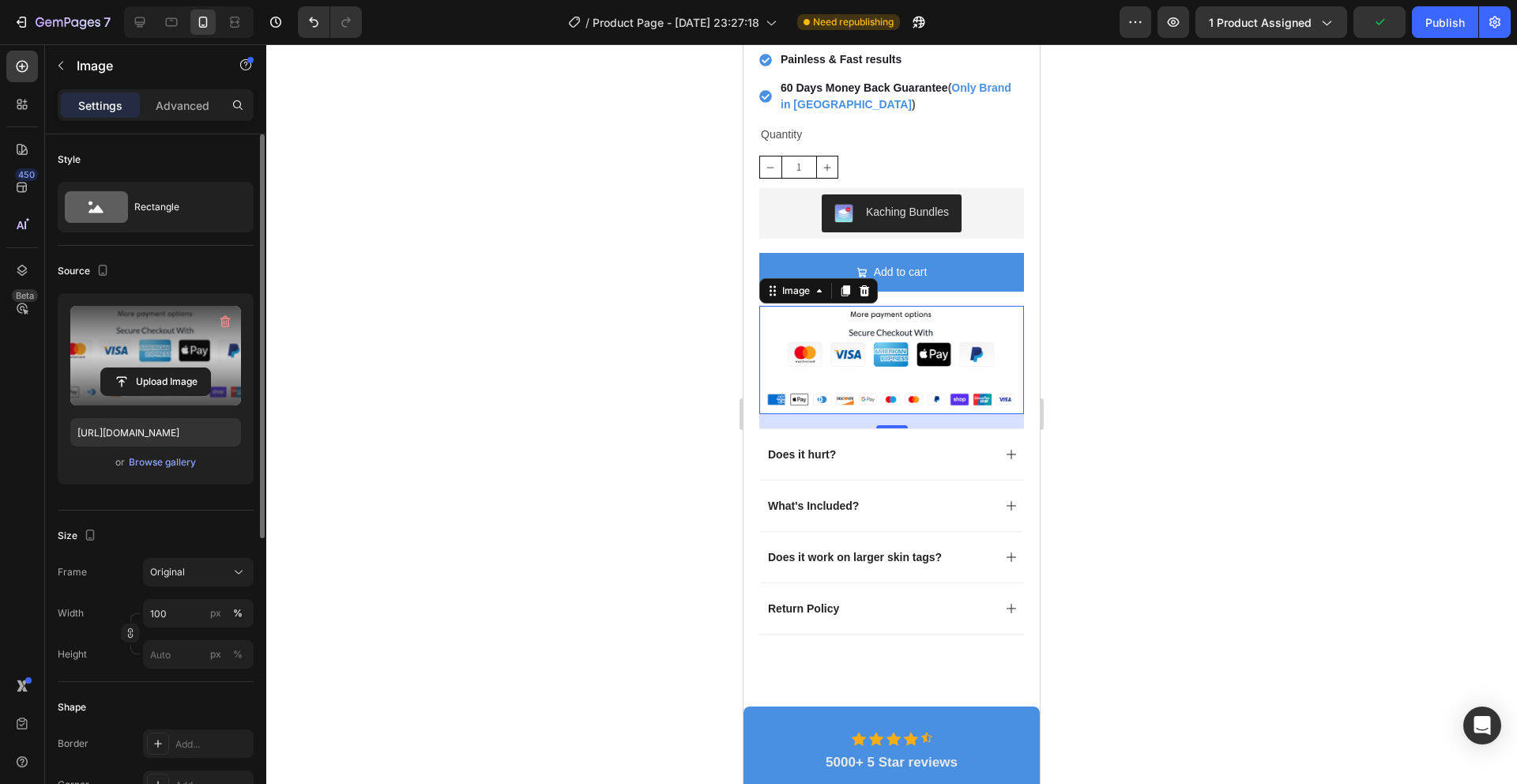
click at [1177, 205] on div at bounding box center [892, 414] width 1251 height 739
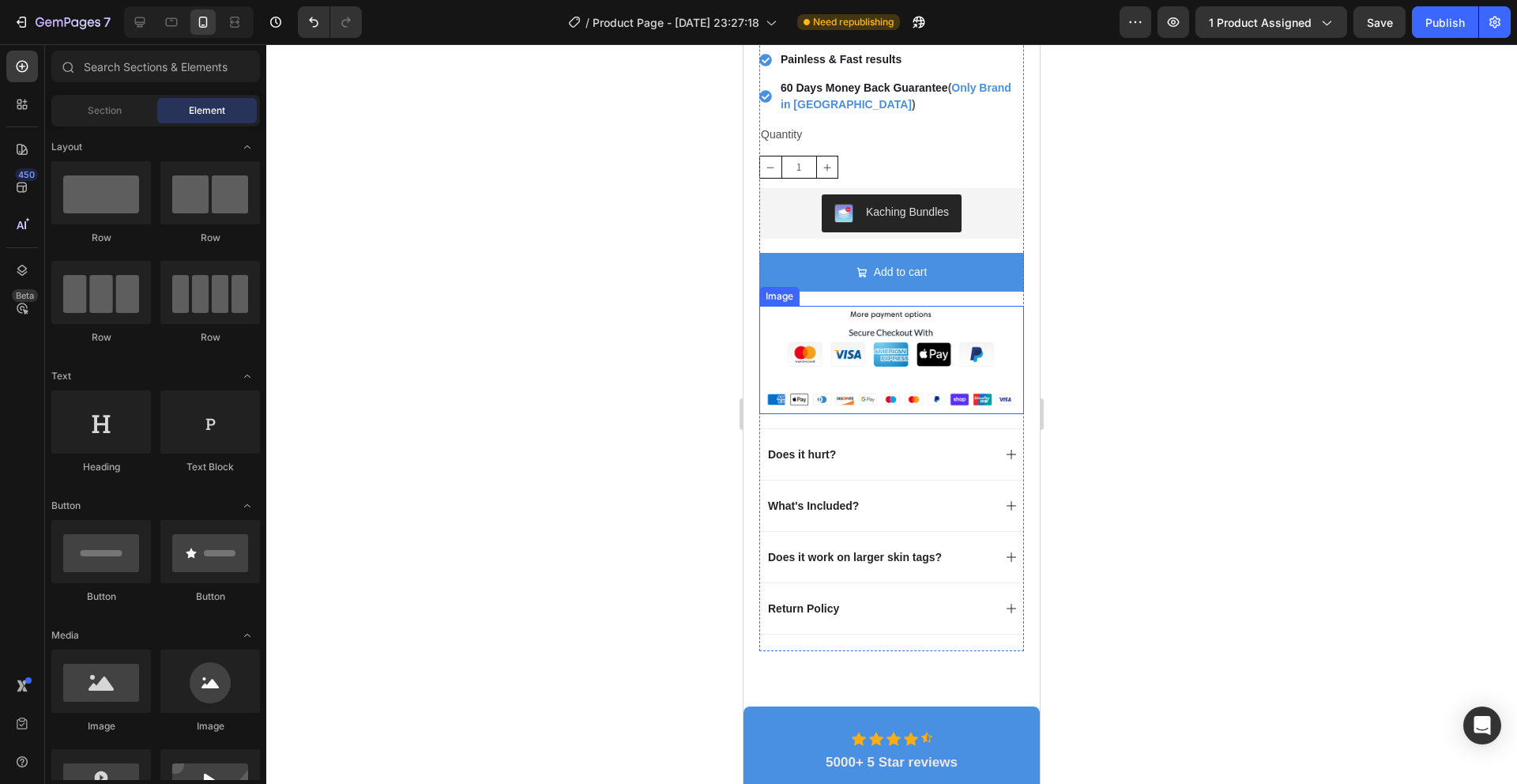
click at [894, 330] on img at bounding box center [892, 360] width 264 height 109
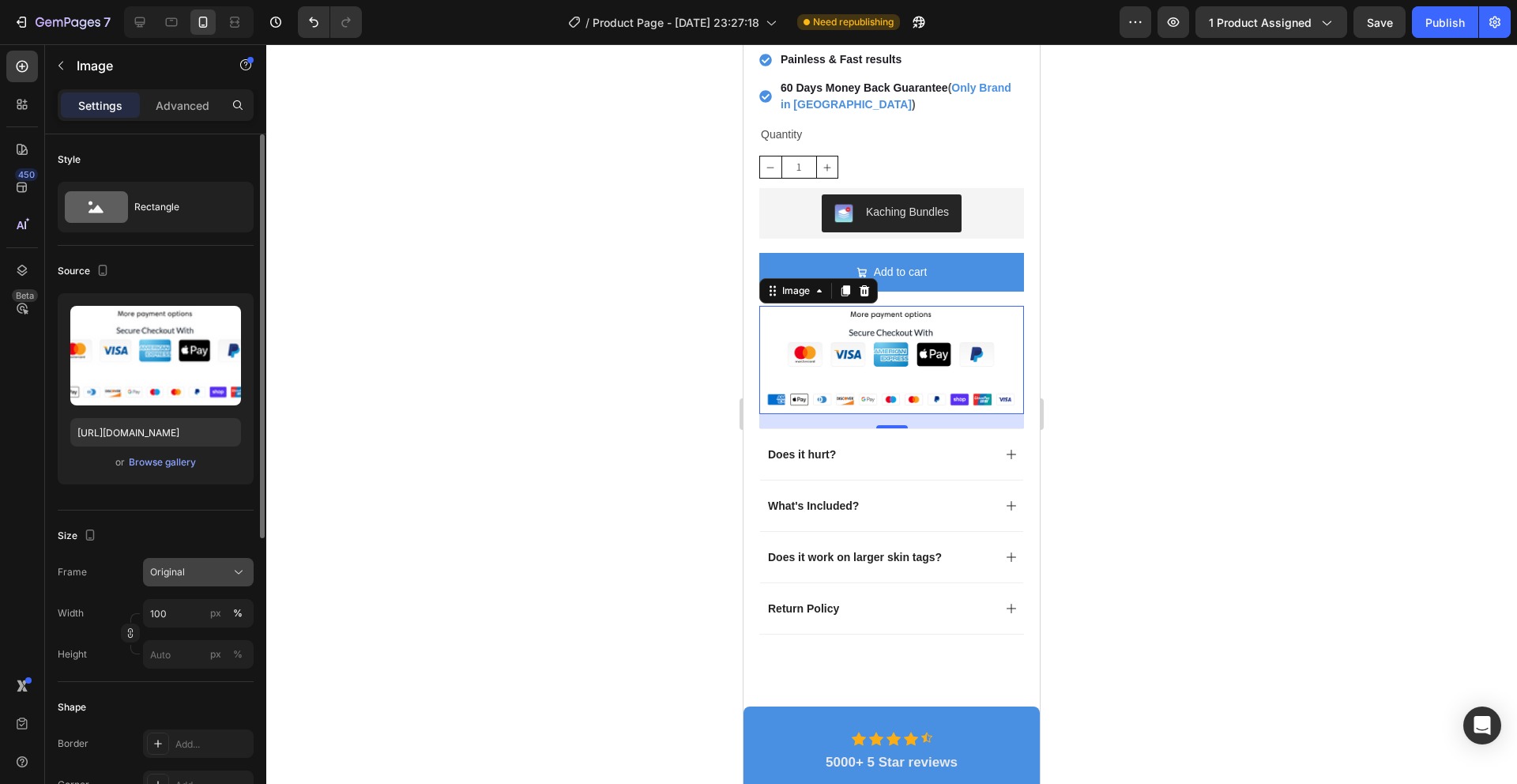
click at [206, 578] on div "Original" at bounding box center [188, 572] width 77 height 14
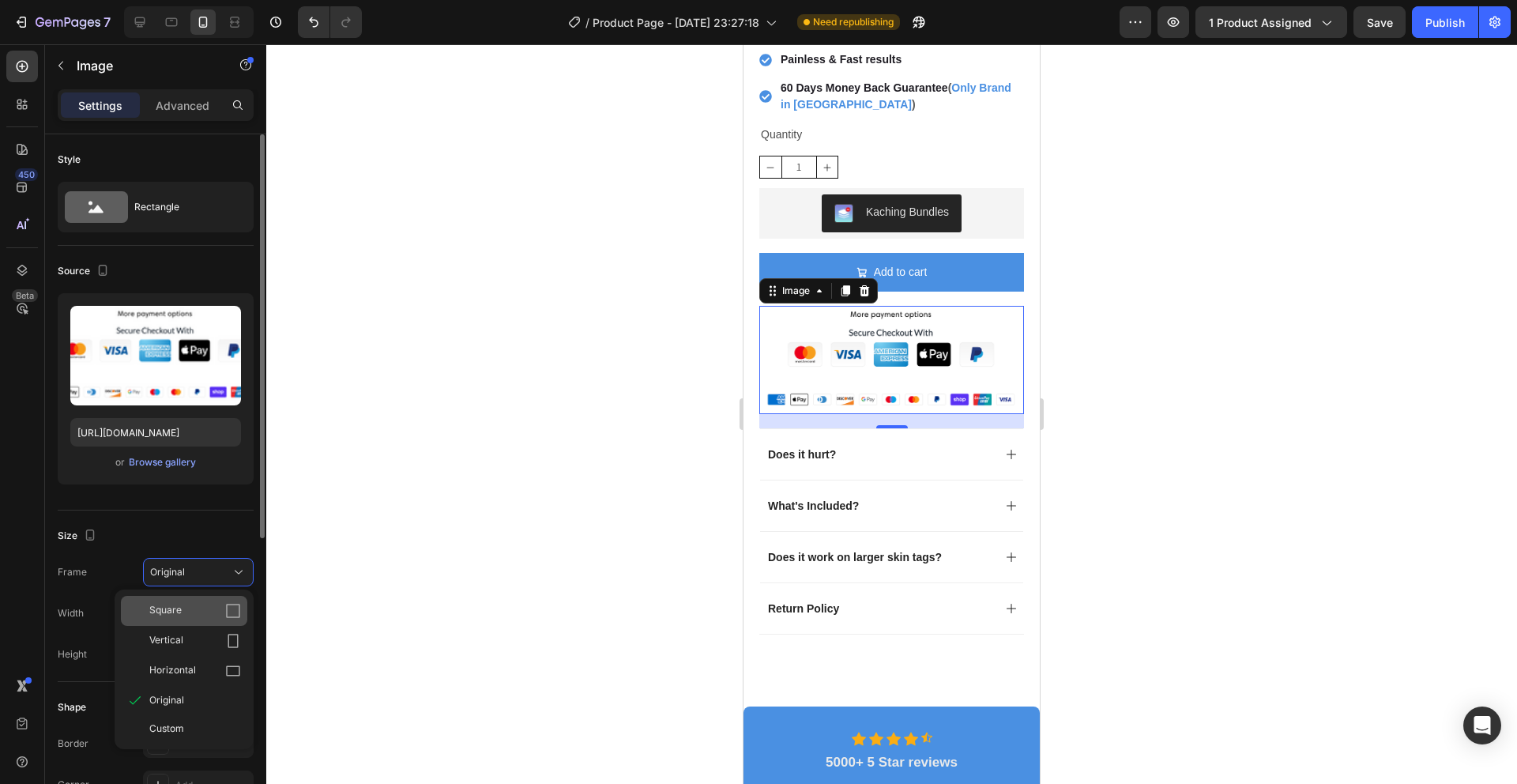
click at [179, 614] on span "Square" at bounding box center [165, 610] width 32 height 16
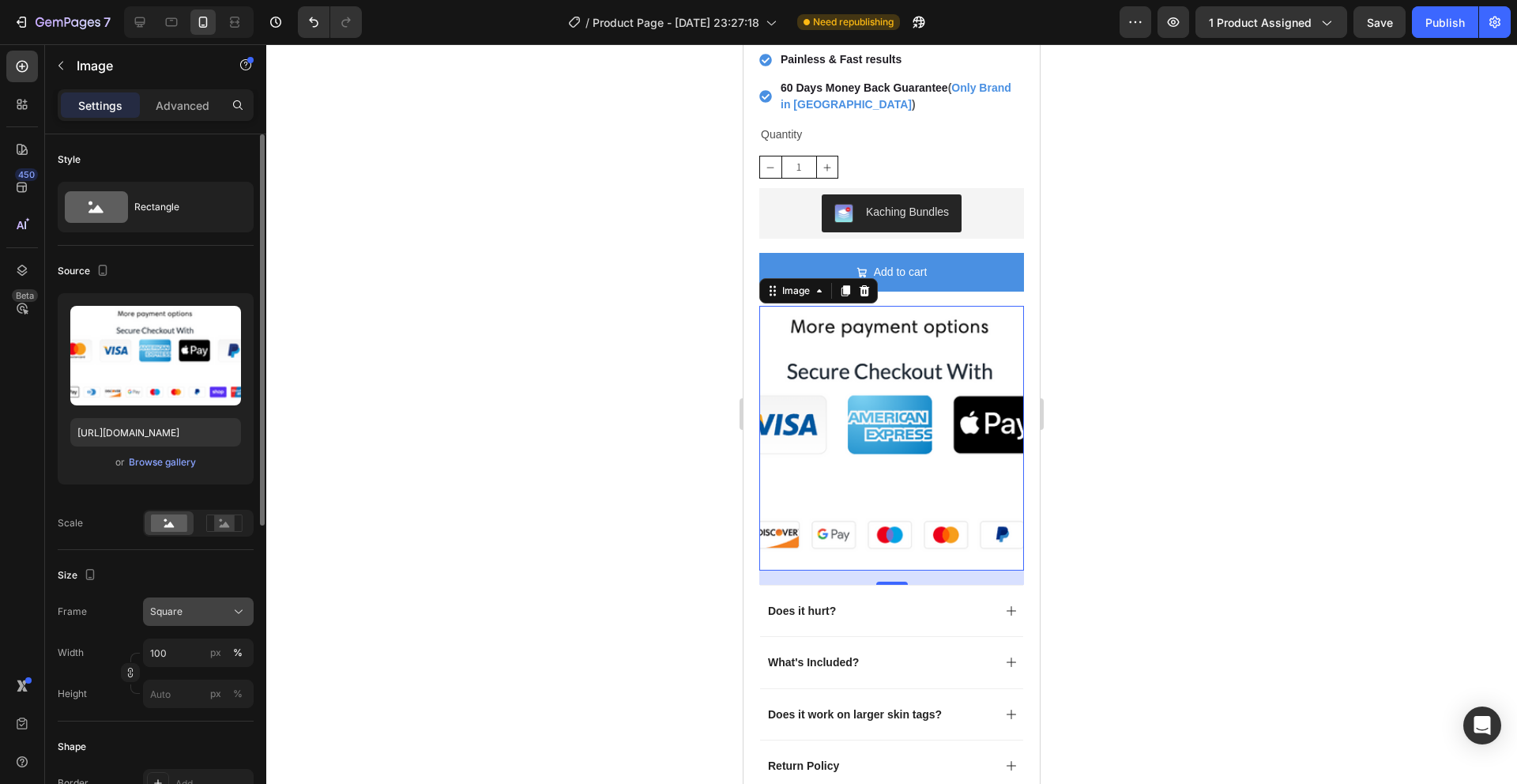
click at [180, 619] on div "Square" at bounding box center [199, 611] width 96 height 16
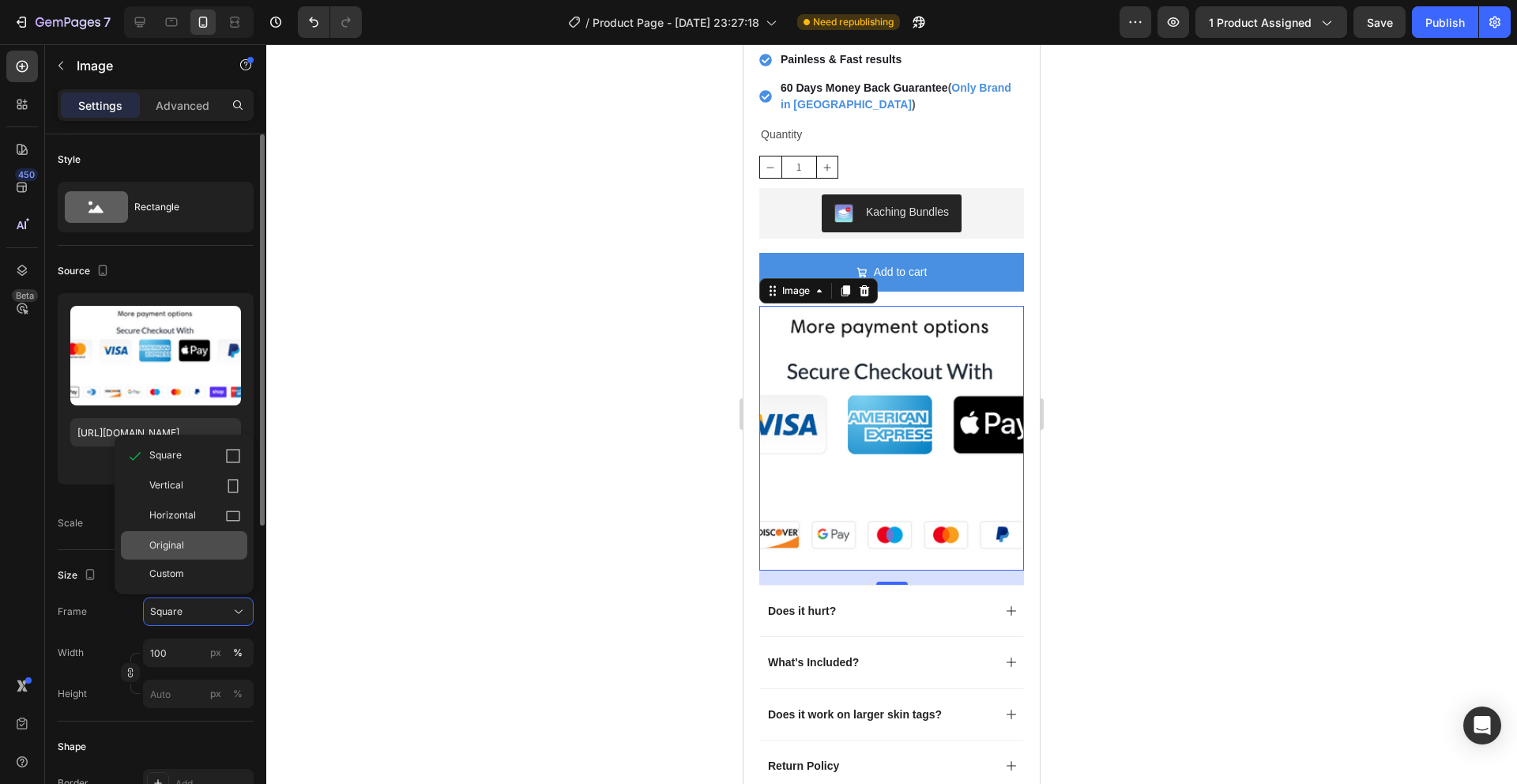
click at [195, 536] on div "Original" at bounding box center [184, 545] width 126 height 29
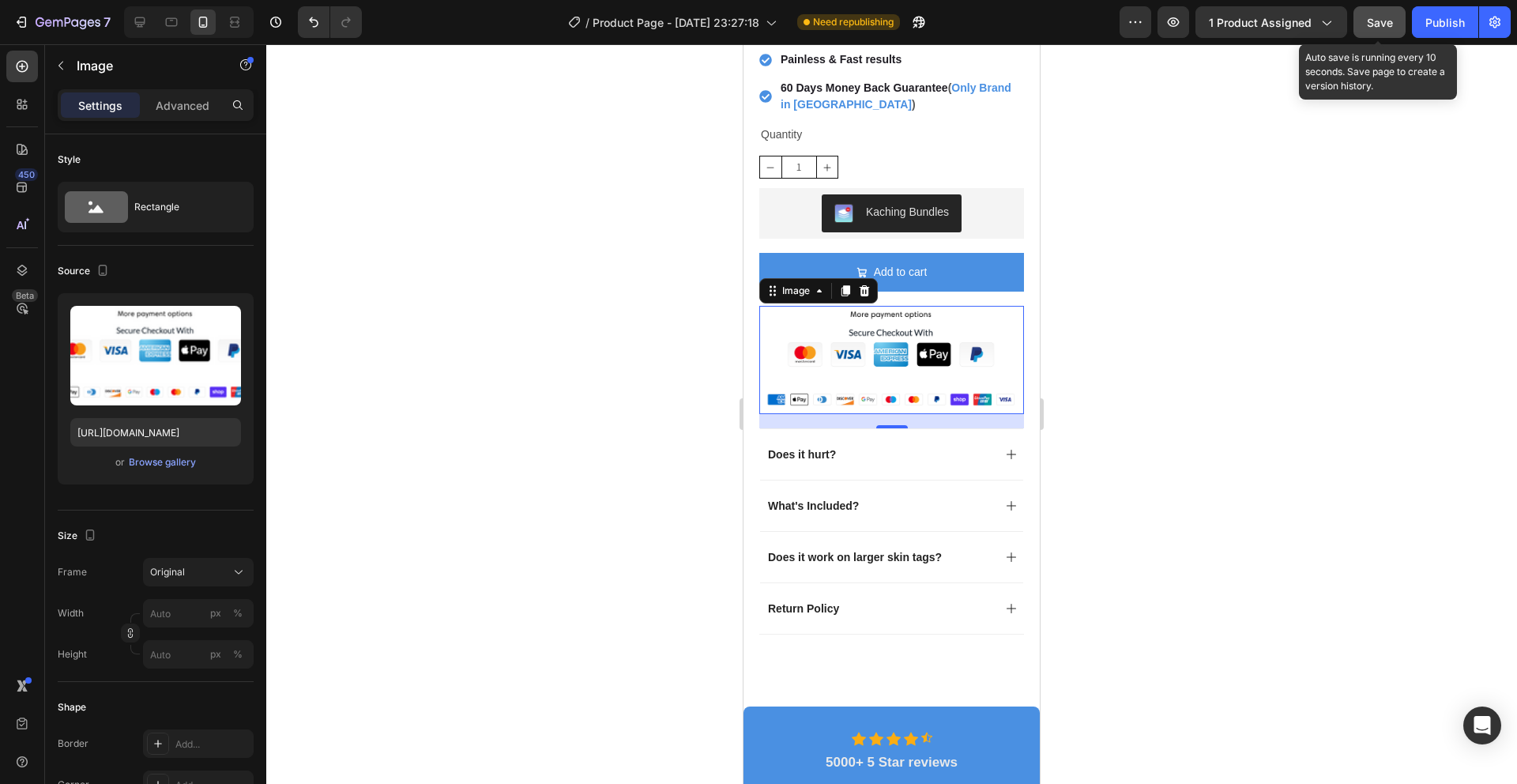
click at [1377, 19] on span "Save" at bounding box center [1380, 22] width 26 height 13
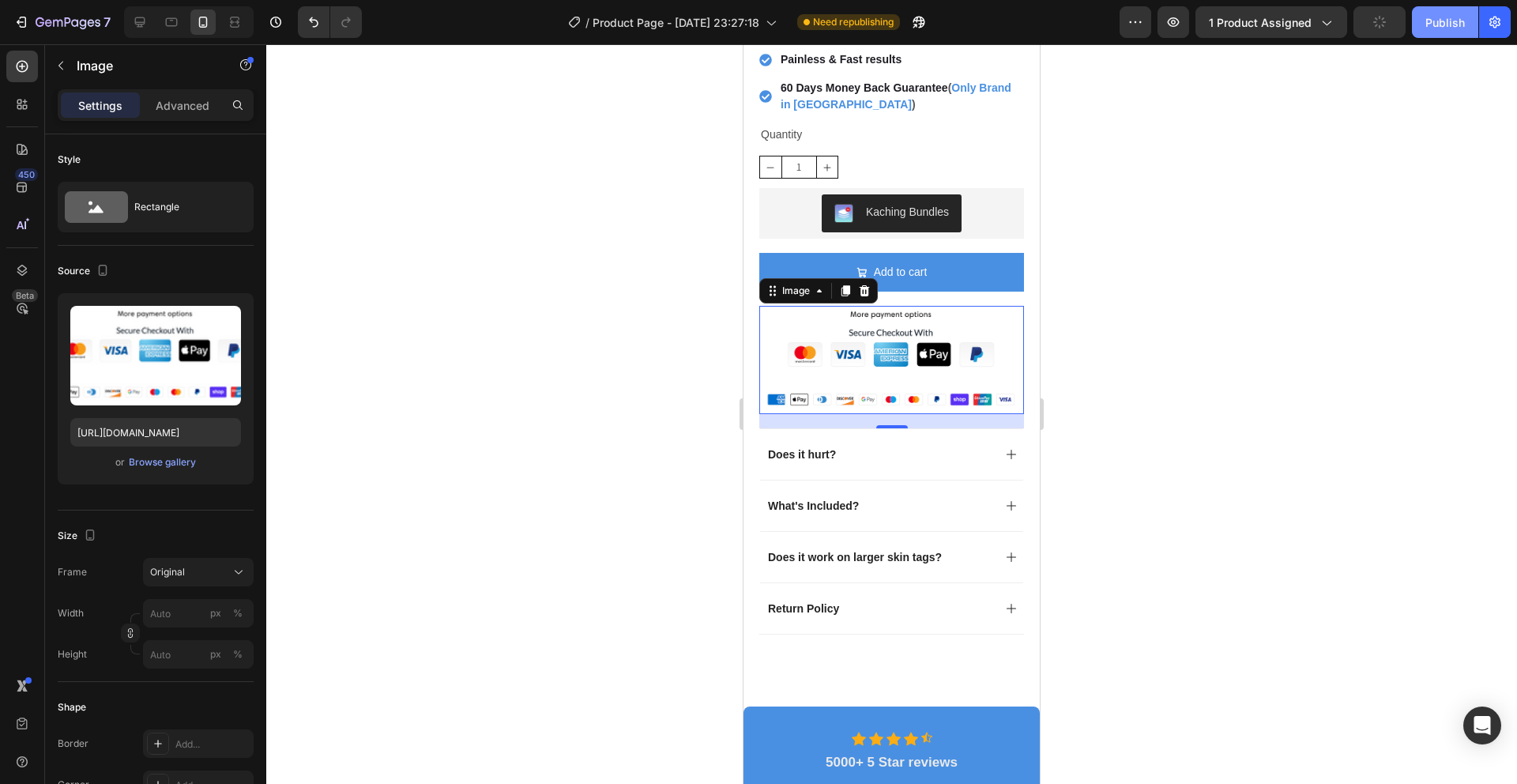
click at [1460, 14] on div "Publish" at bounding box center [1445, 22] width 40 height 17
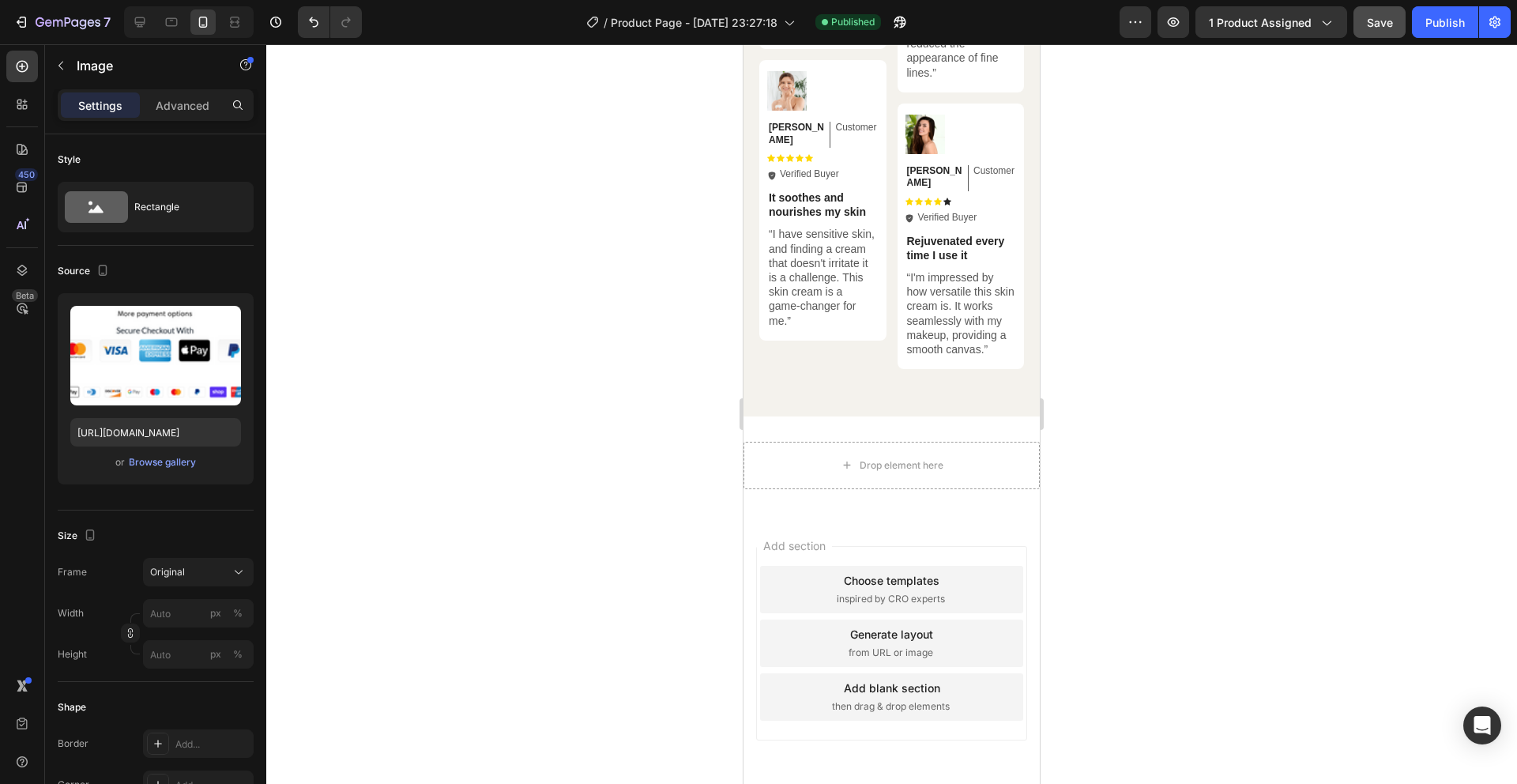
scroll to position [5309, 0]
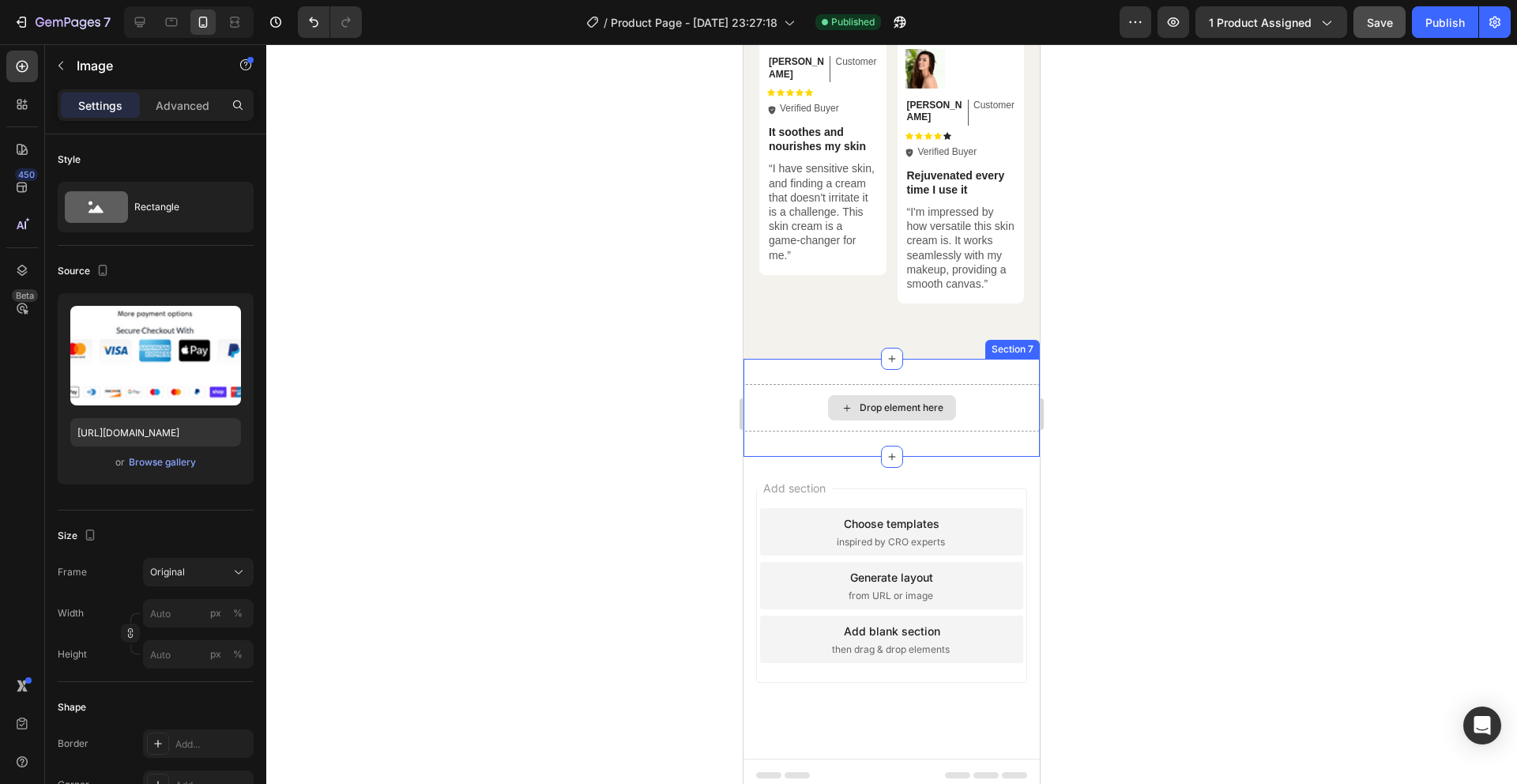
click at [890, 403] on div "Drop element here" at bounding box center [902, 408] width 84 height 13
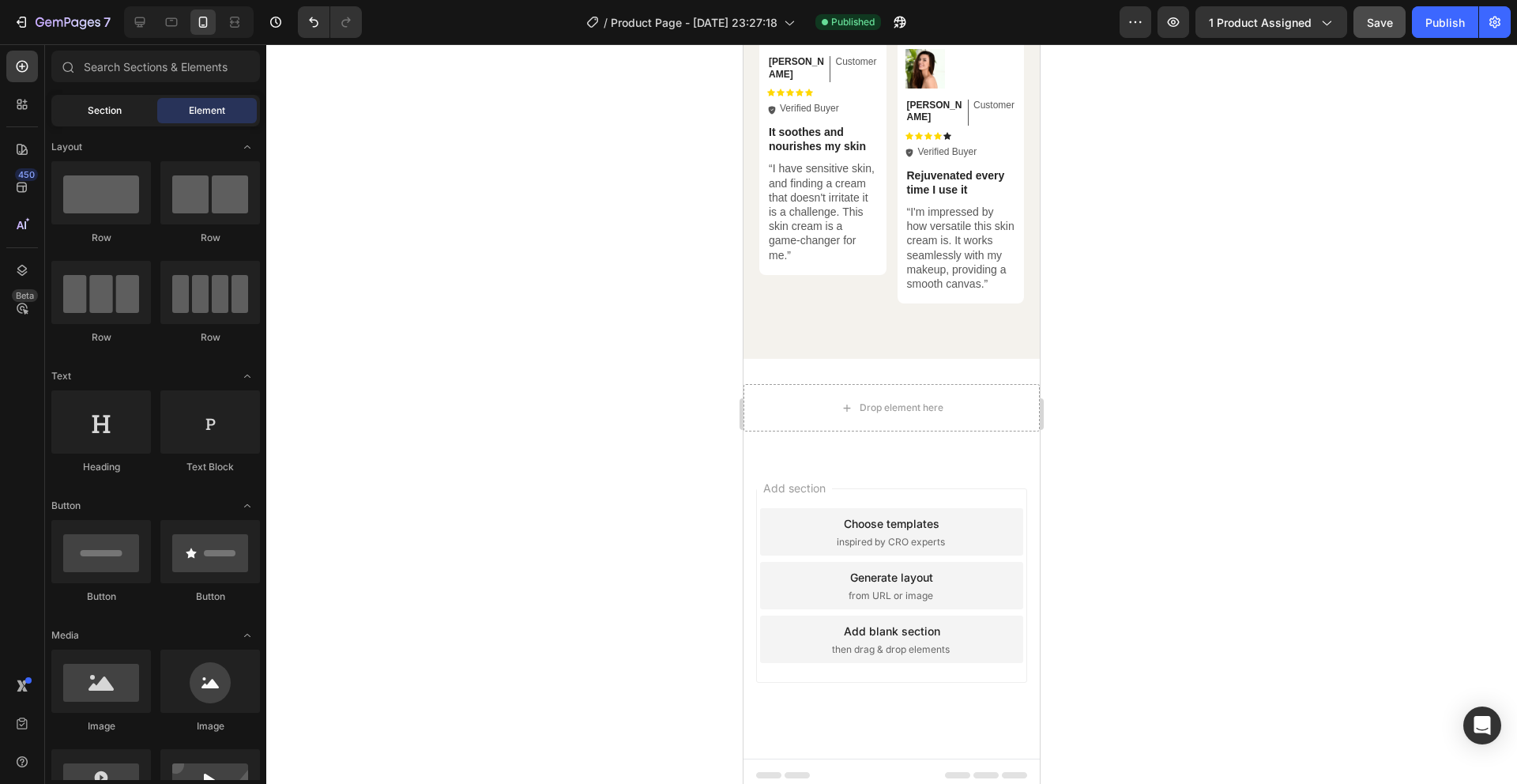
click at [113, 122] on div "Section" at bounding box center [104, 110] width 99 height 25
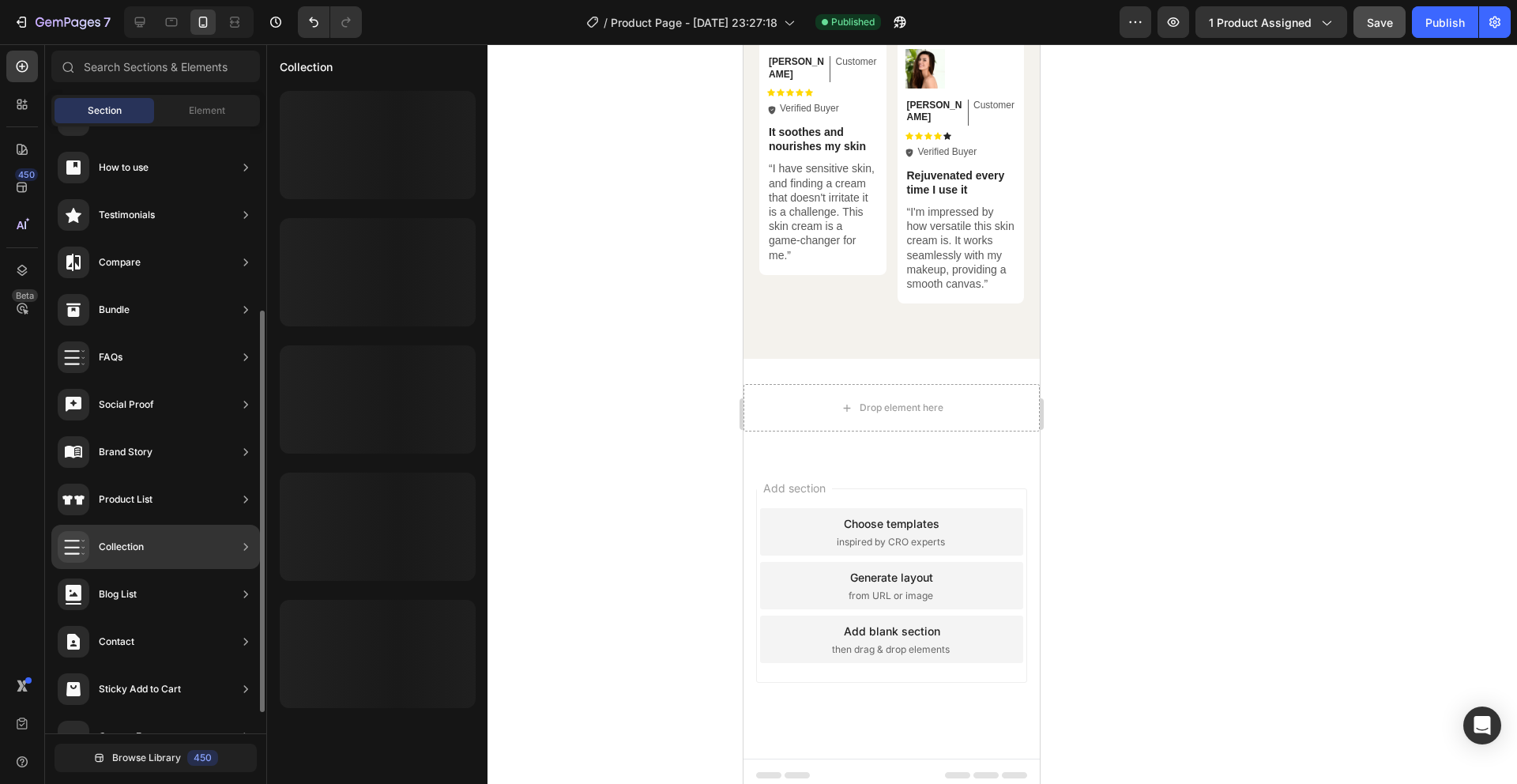
scroll to position [310, 0]
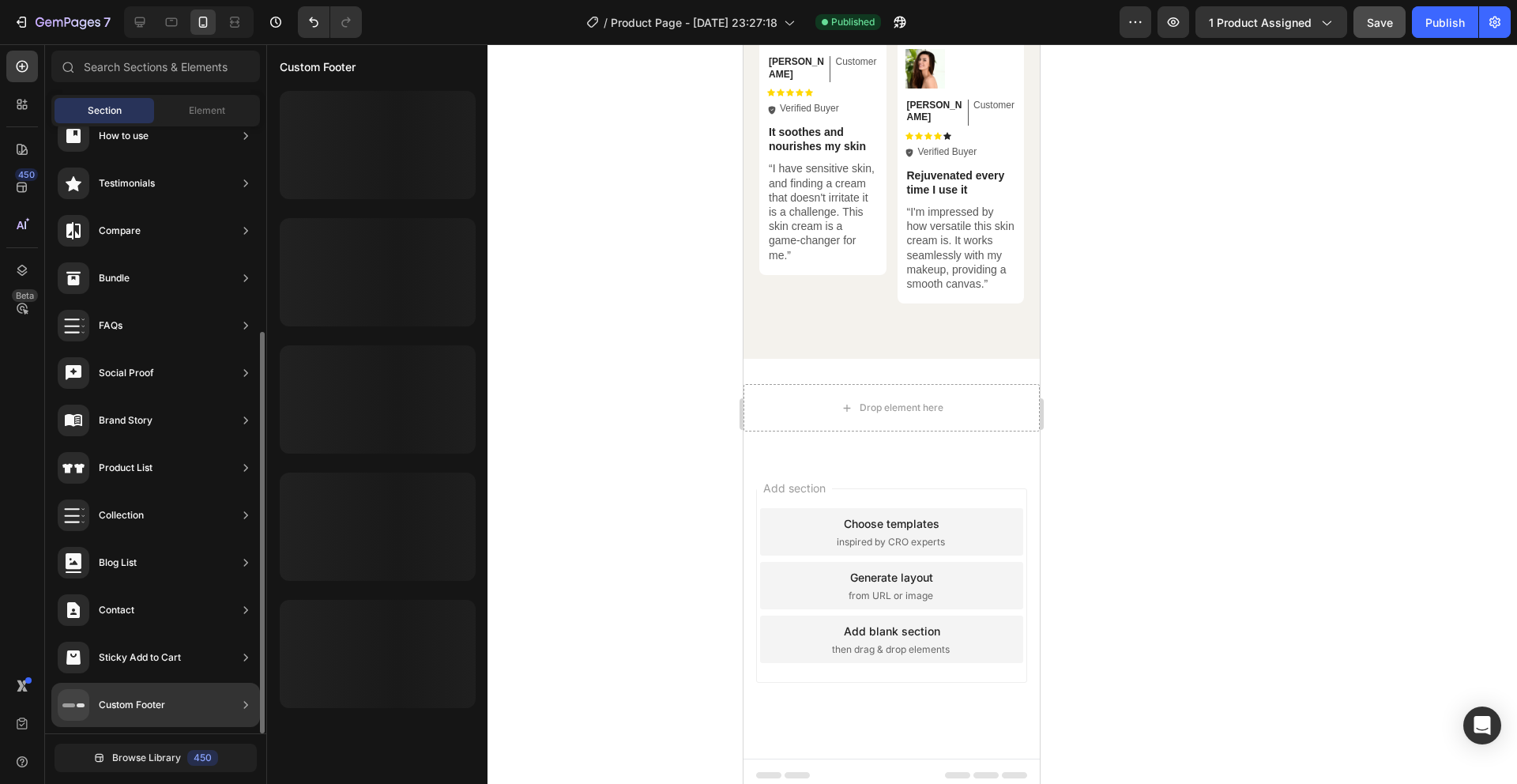
click at [170, 699] on div "Custom Footer" at bounding box center [155, 705] width 209 height 45
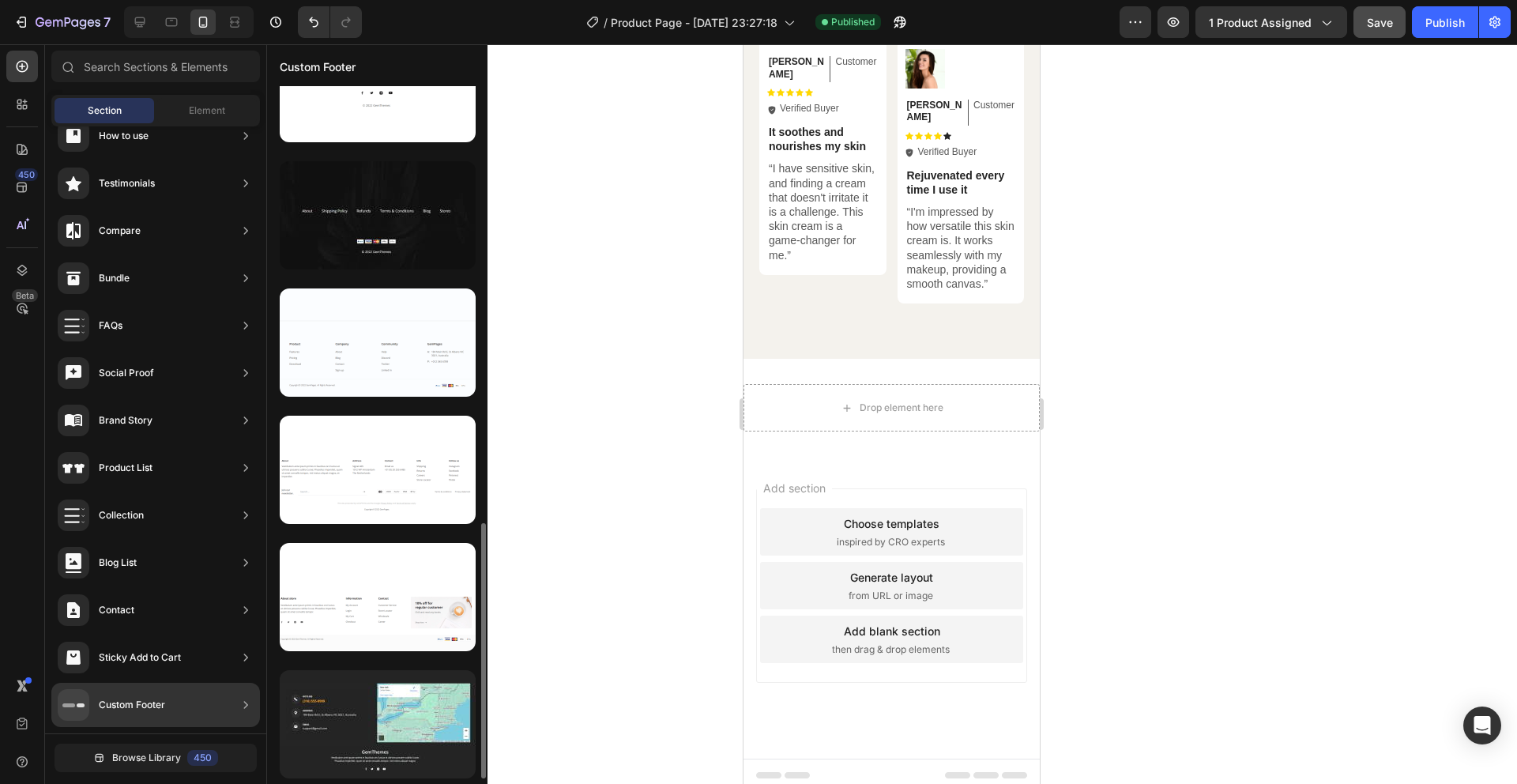
scroll to position [1012, 0]
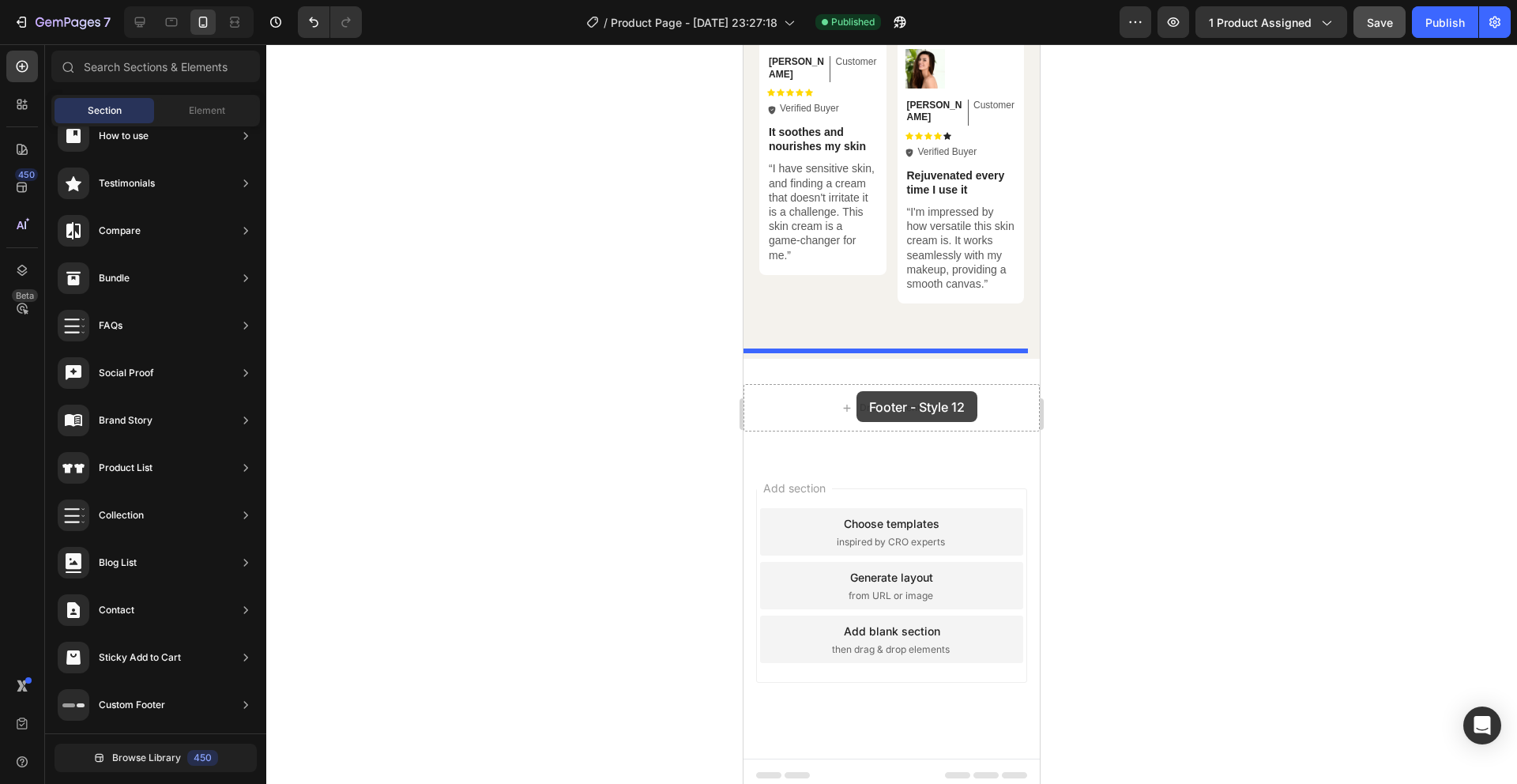
drag, startPoint x: 1108, startPoint y: 453, endPoint x: 856, endPoint y: 392, distance: 259.3
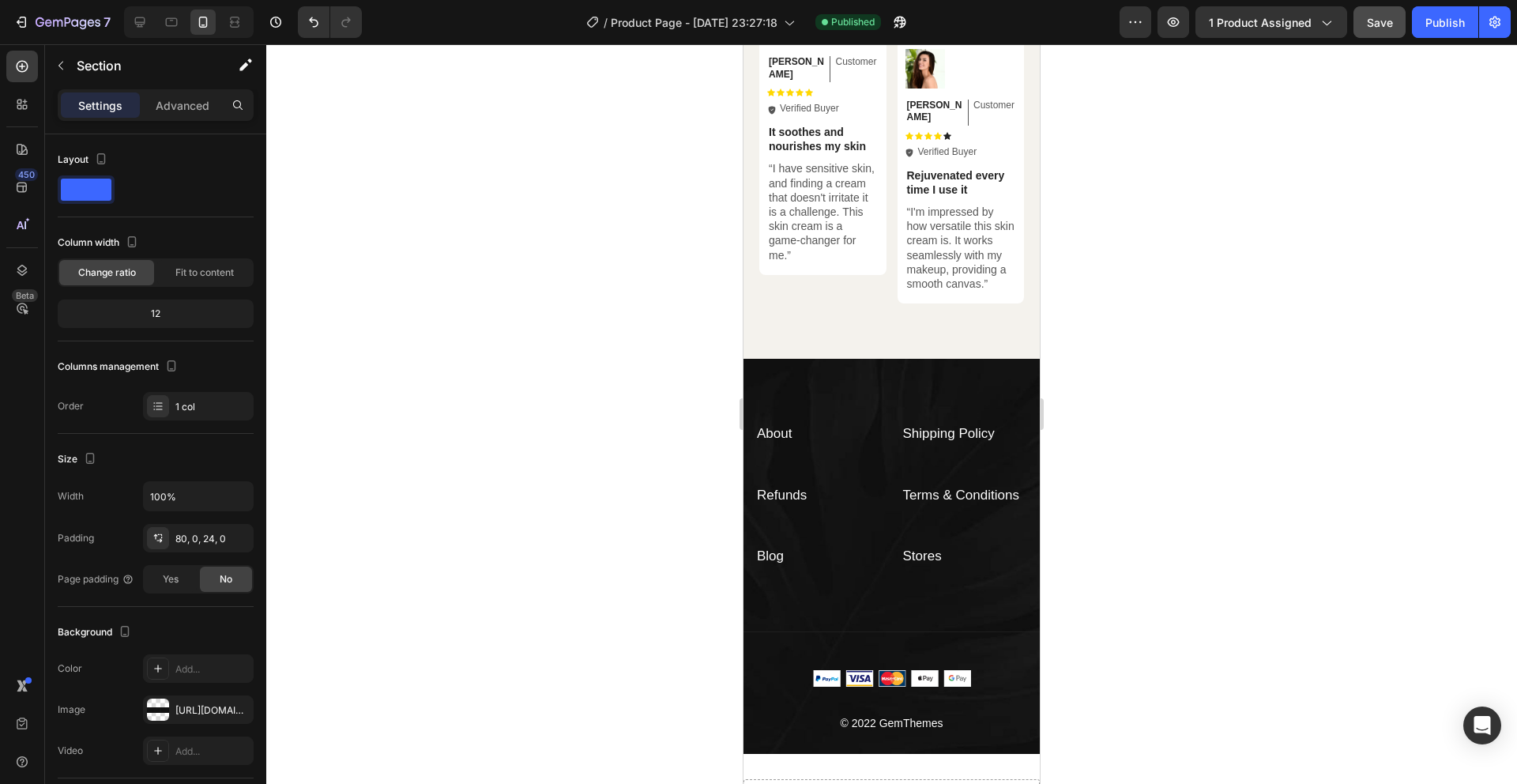
click at [1266, 393] on div at bounding box center [892, 414] width 1251 height 739
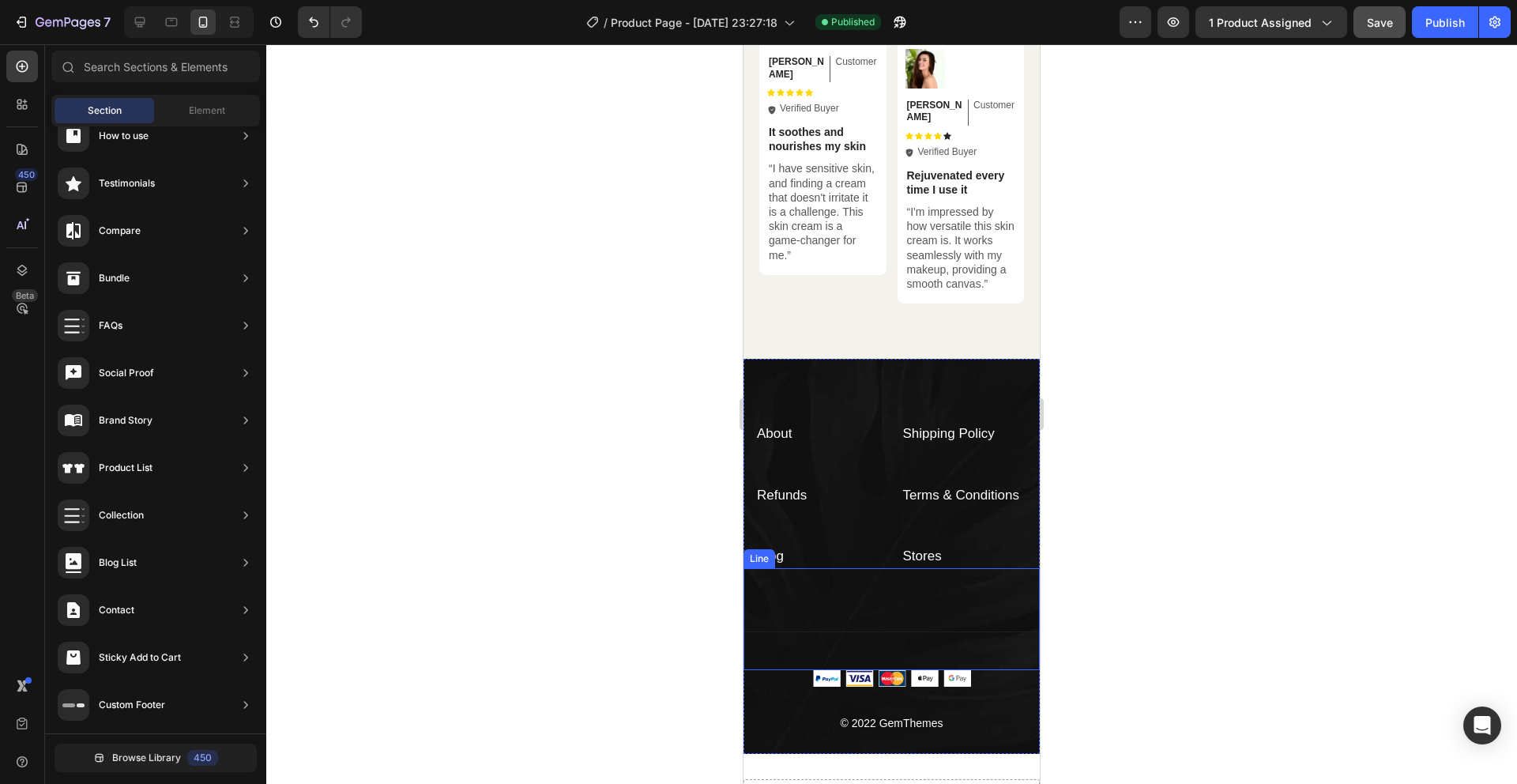
click at [988, 584] on div "Title Line" at bounding box center [891, 619] width 296 height 102
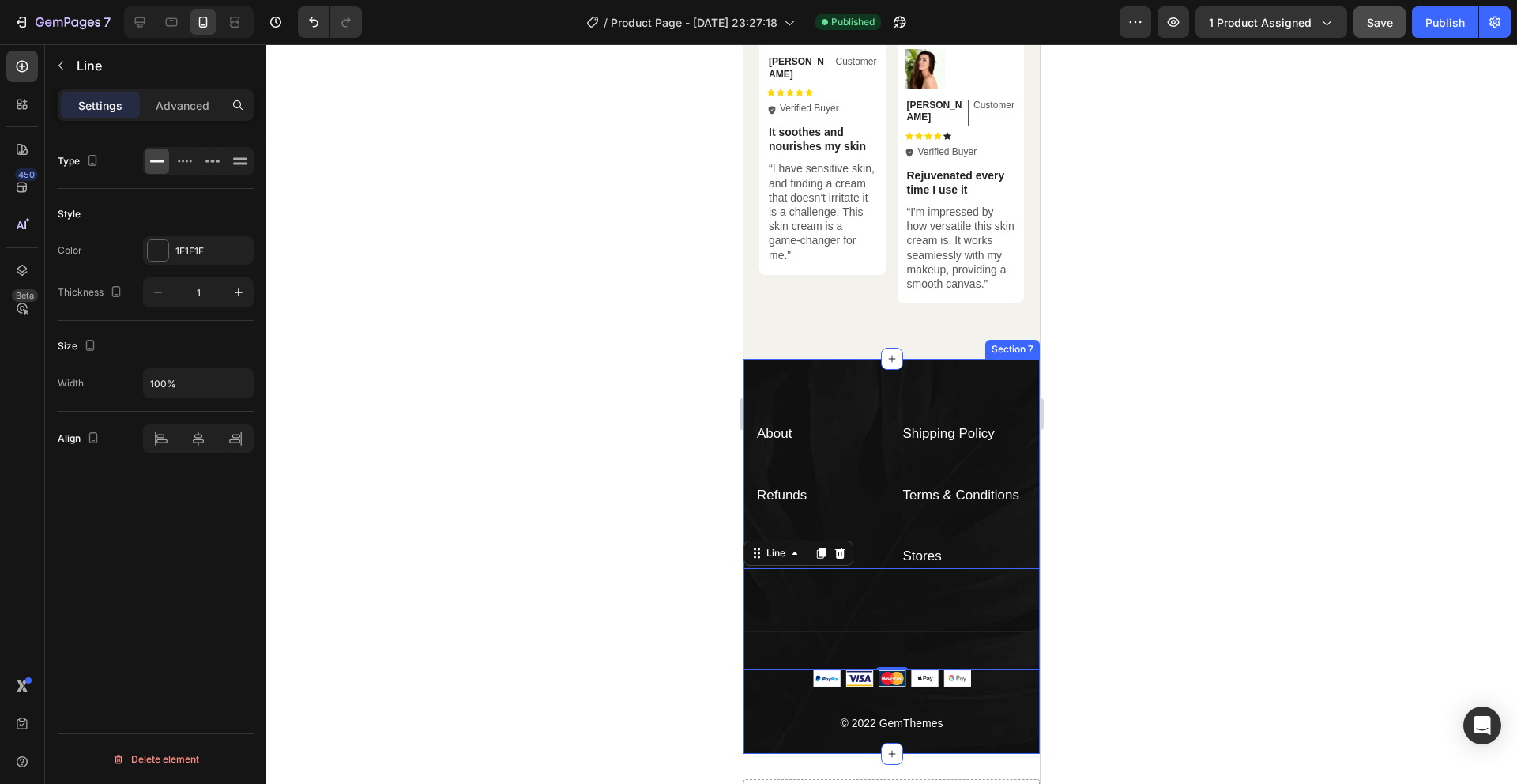
click at [995, 365] on div "About Text block Shipping Policy Text block Refunds Text block Terms & Conditio…" at bounding box center [891, 557] width 296 height 395
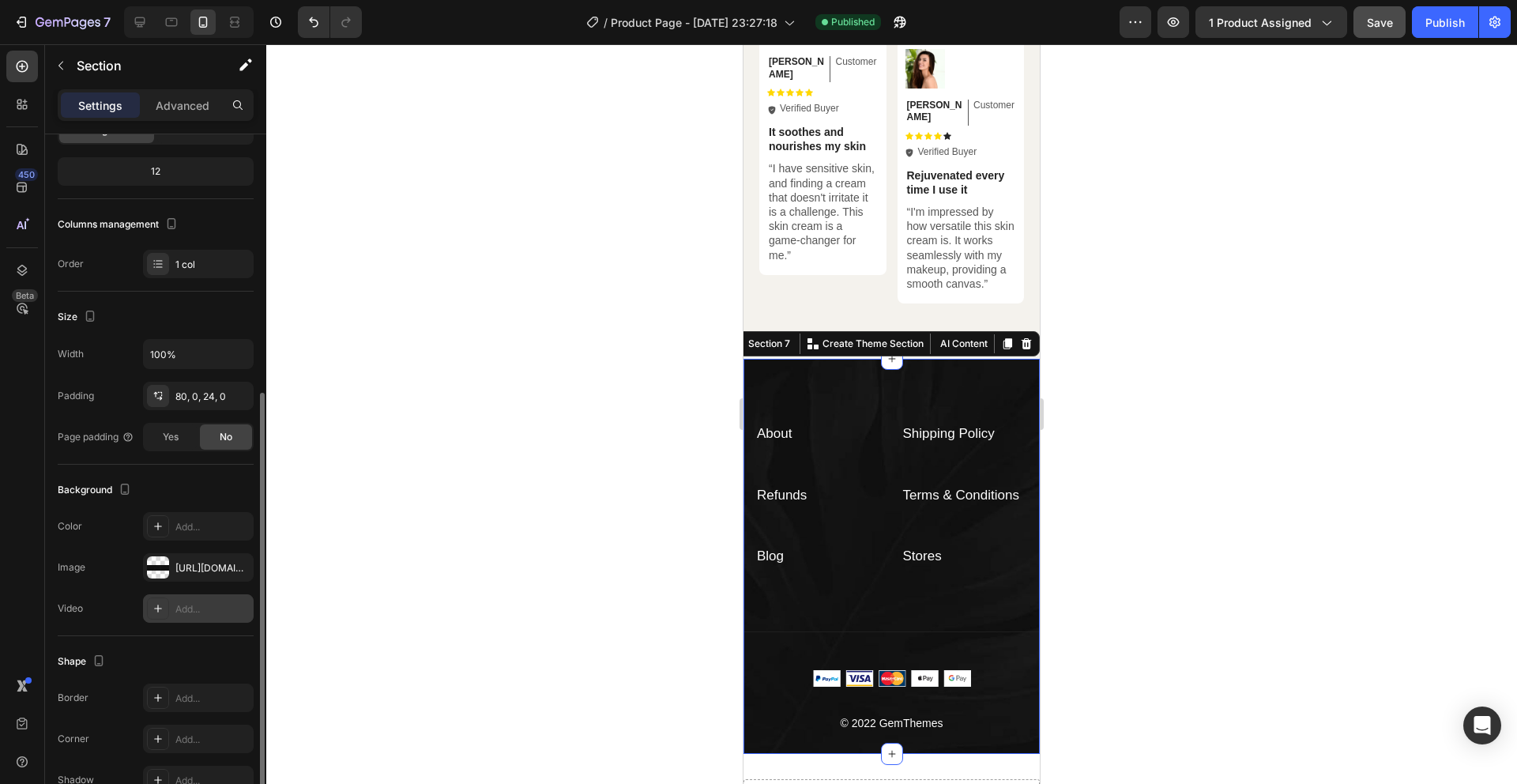
scroll to position [228, 0]
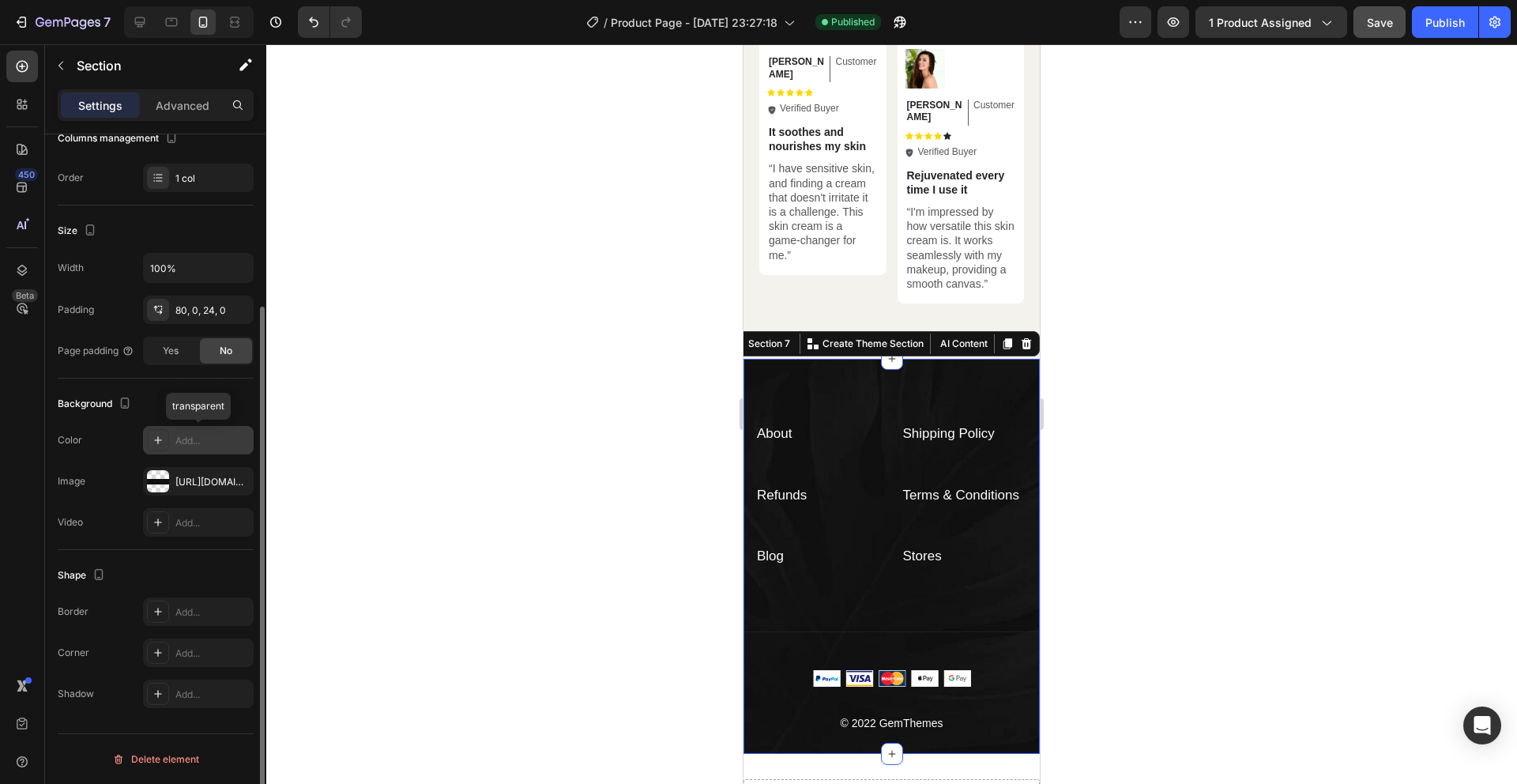
click at [144, 438] on div "Add..." at bounding box center [198, 440] width 110 height 29
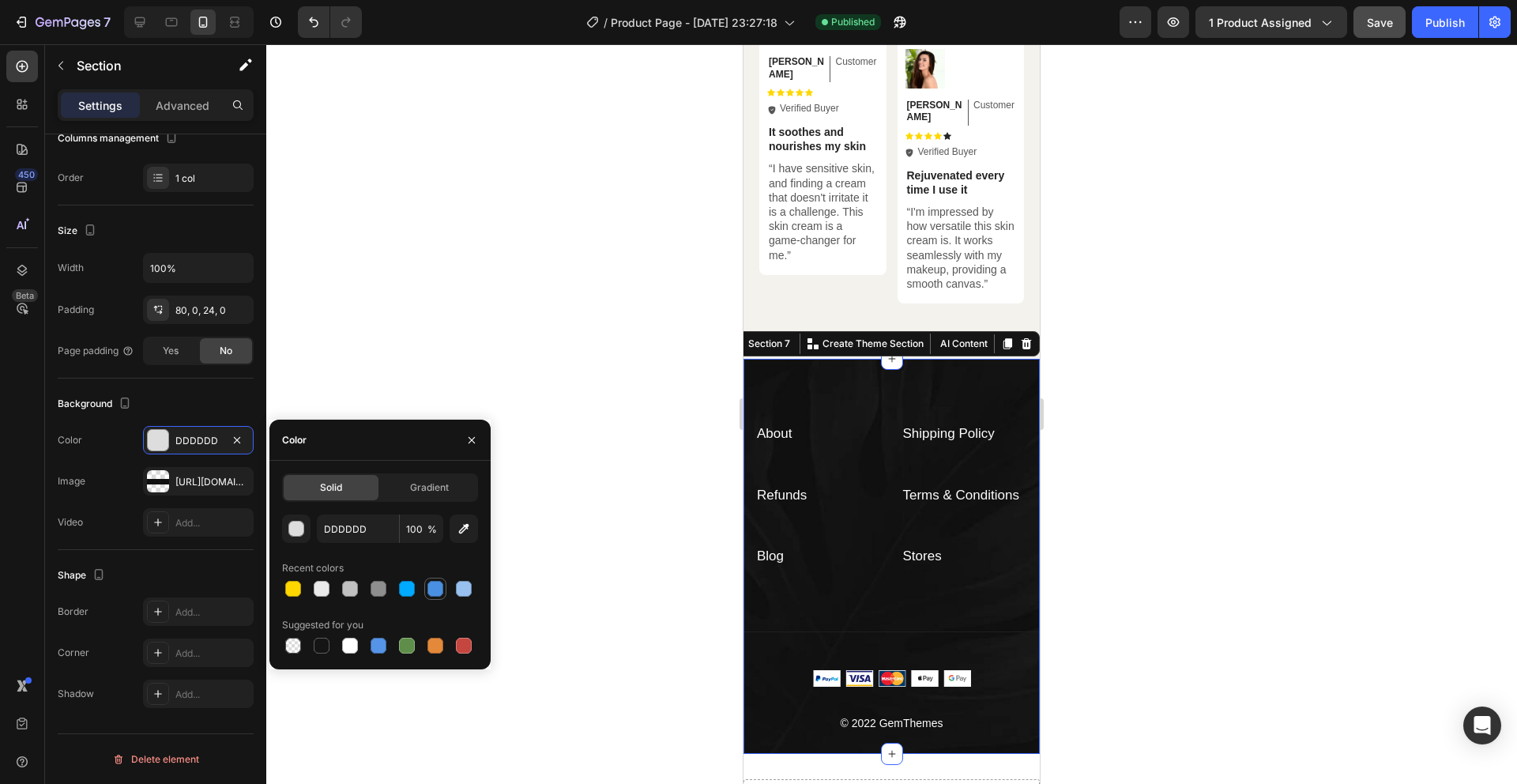
click at [429, 591] on div at bounding box center [435, 588] width 16 height 16
type input "4A90E2"
drag, startPoint x: 551, startPoint y: 531, endPoint x: 588, endPoint y: 504, distance: 45.8
click at [551, 531] on div at bounding box center [892, 414] width 1251 height 739
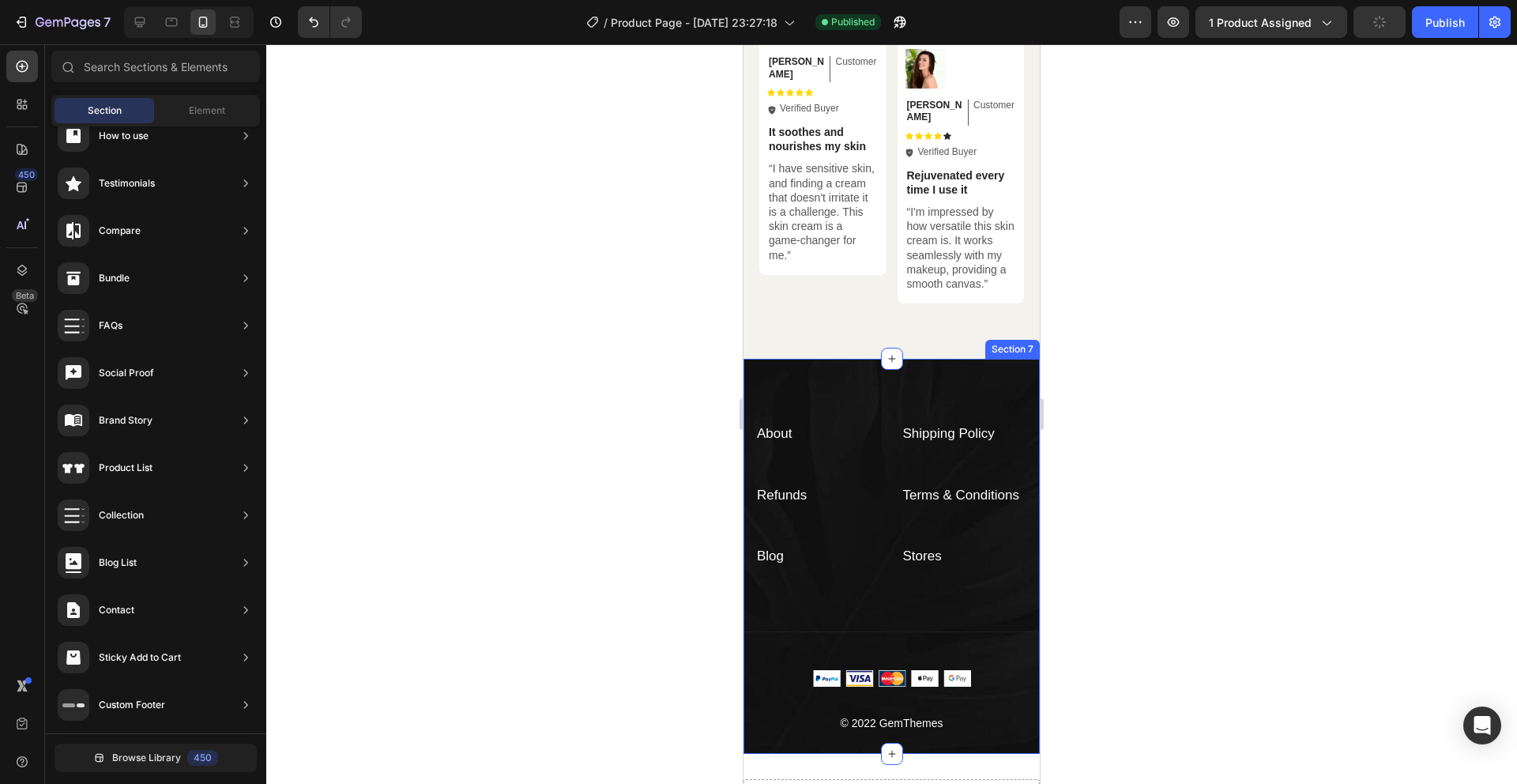
click at [862, 398] on div "About Text block Shipping Policy Text block Refunds Text block Terms & Conditio…" at bounding box center [891, 557] width 296 height 395
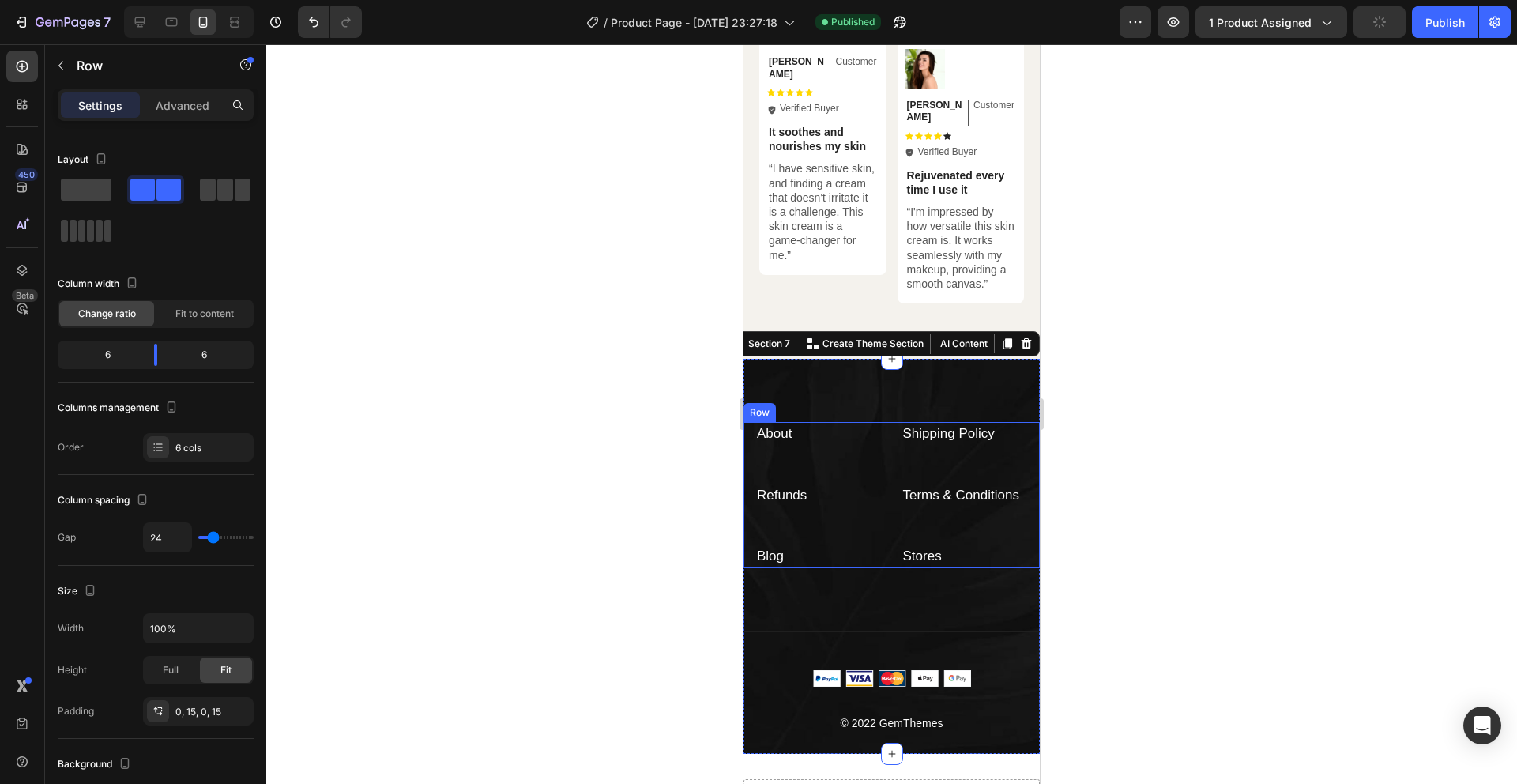
click at [844, 469] on div "About Text block" at bounding box center [818, 453] width 127 height 61
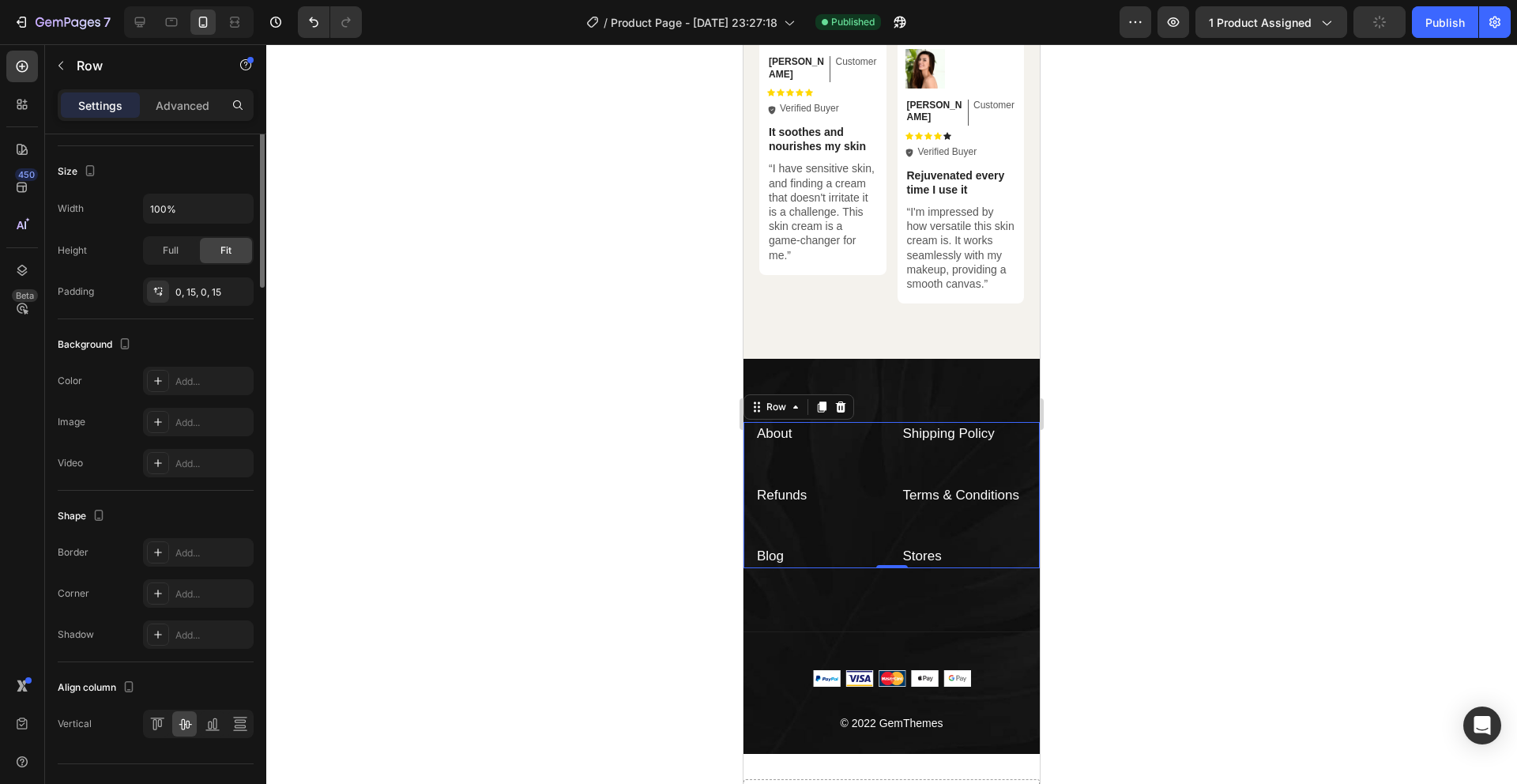
scroll to position [450, 0]
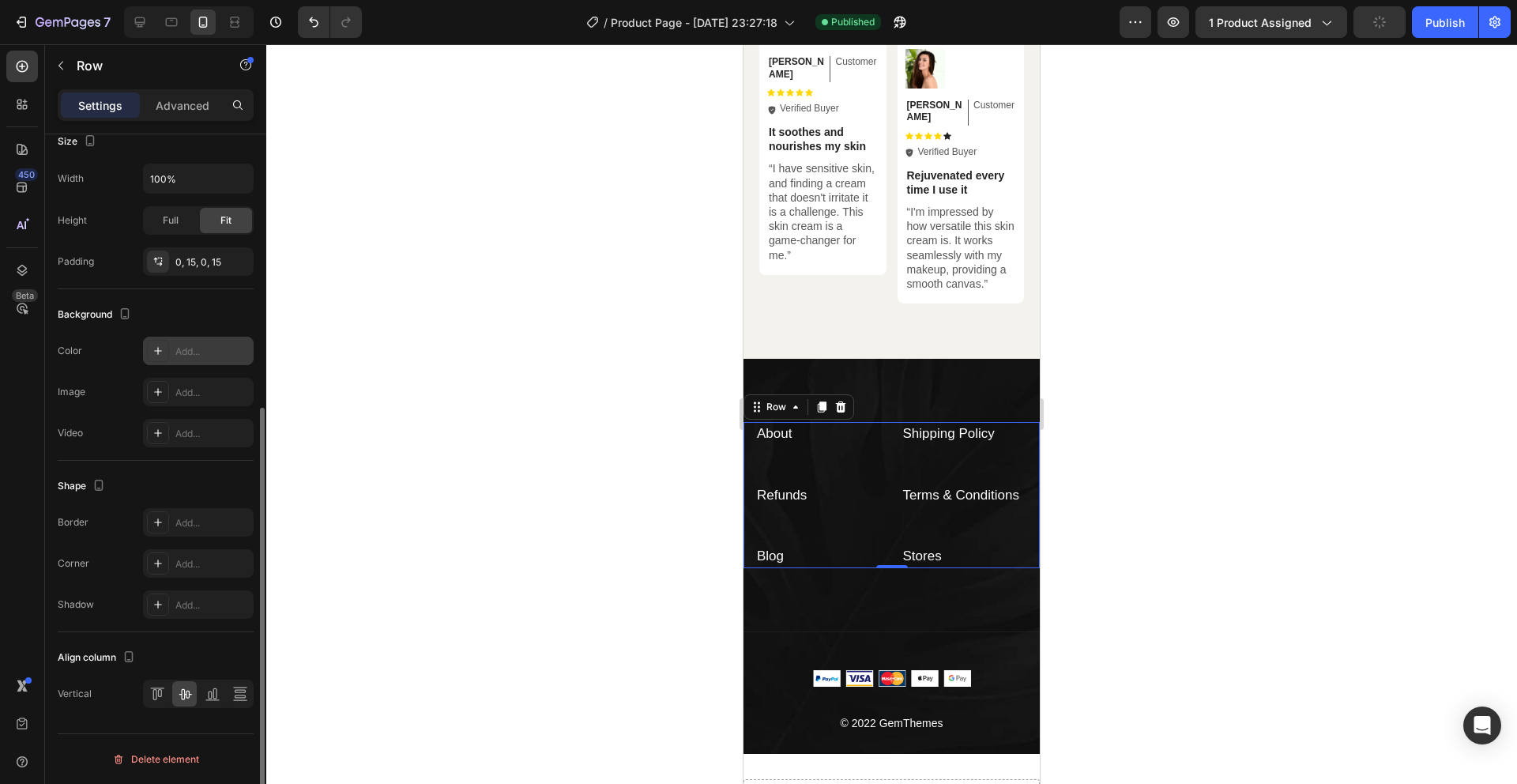
click at [162, 348] on icon at bounding box center [159, 351] width 13 height 13
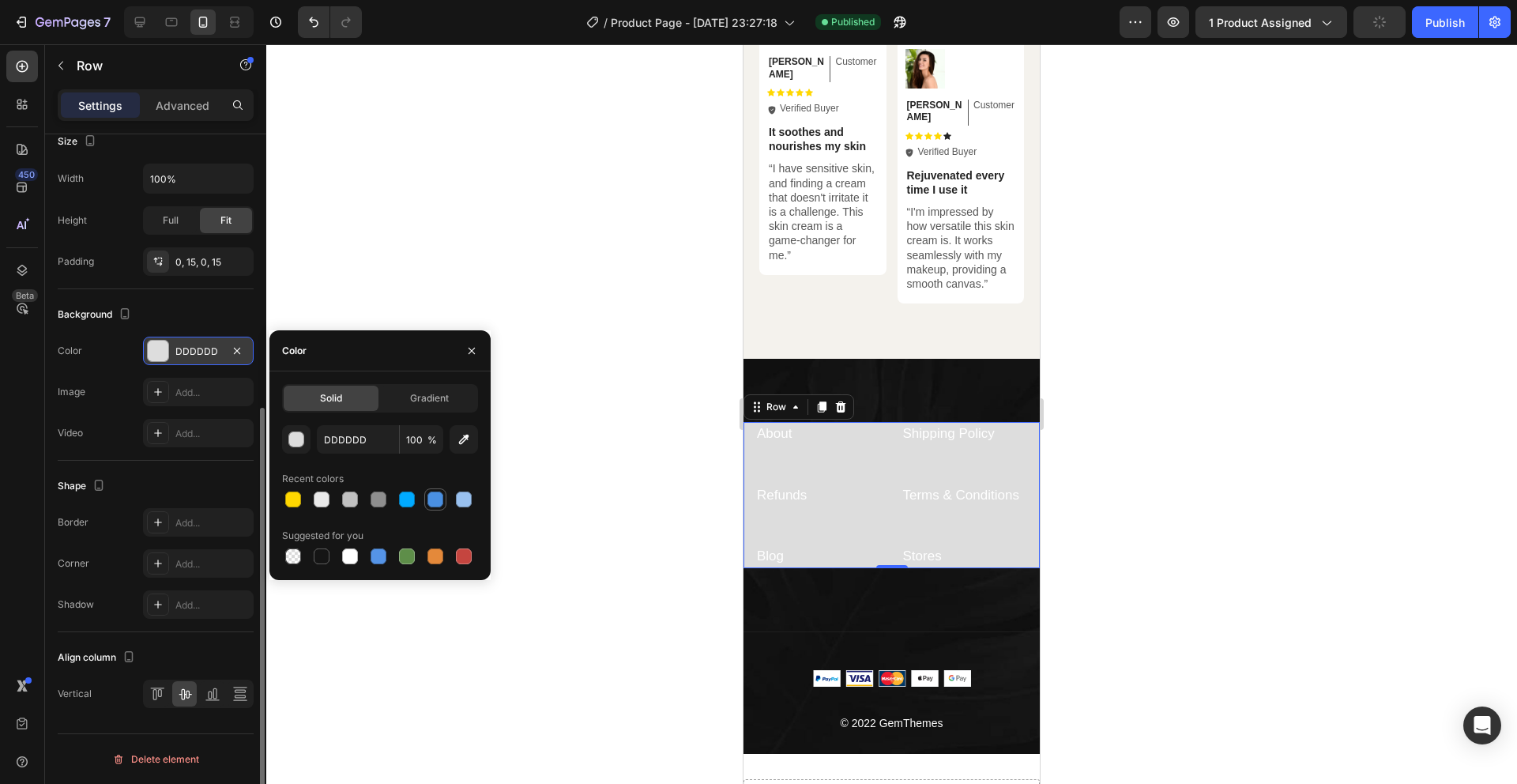
click at [429, 502] on div at bounding box center [435, 499] width 16 height 16
type input "4A90E2"
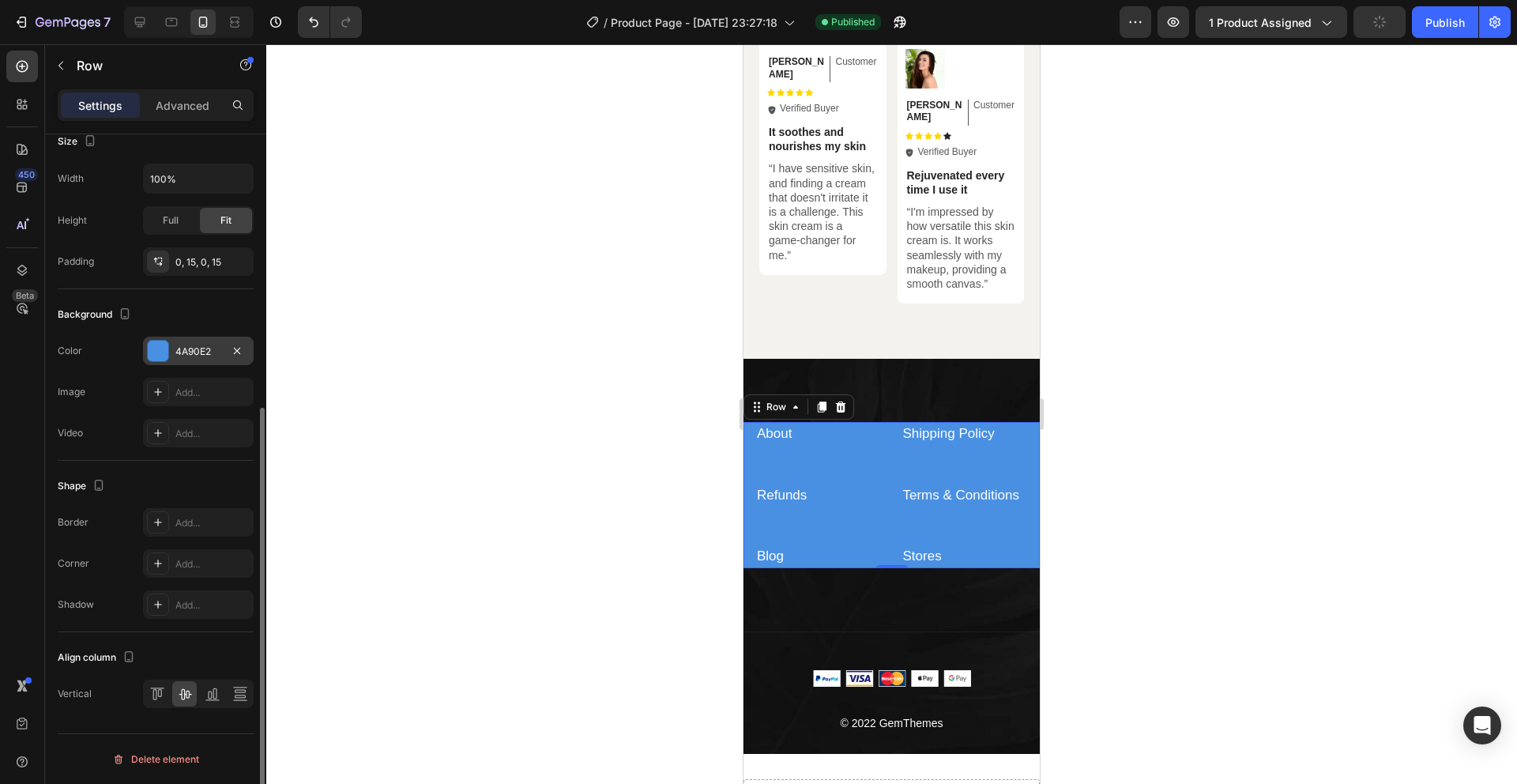
click at [610, 477] on div at bounding box center [892, 414] width 1251 height 739
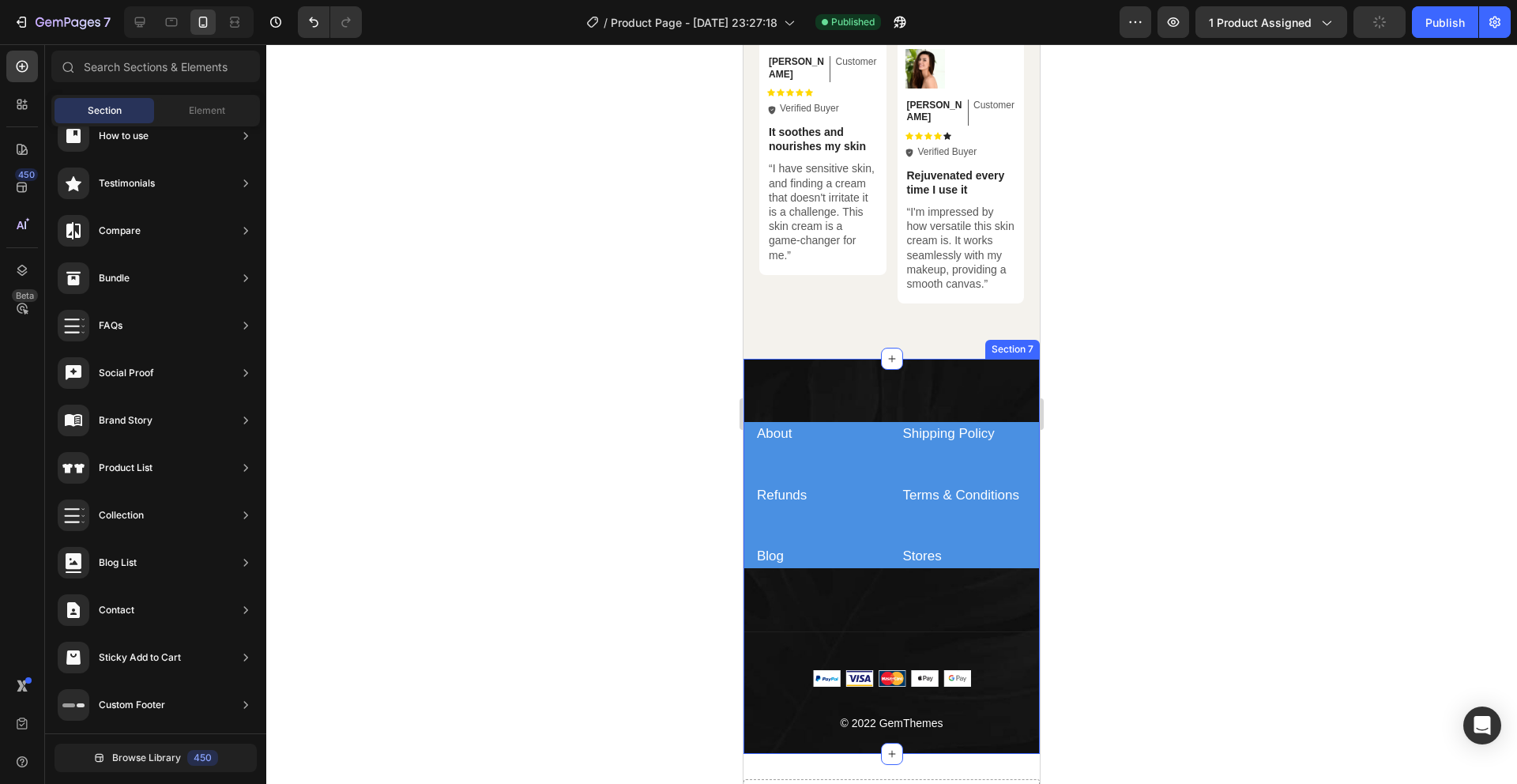
click at [956, 366] on div "About Text block Shipping Policy Text block Refunds Text block Terms & Conditio…" at bounding box center [891, 557] width 296 height 395
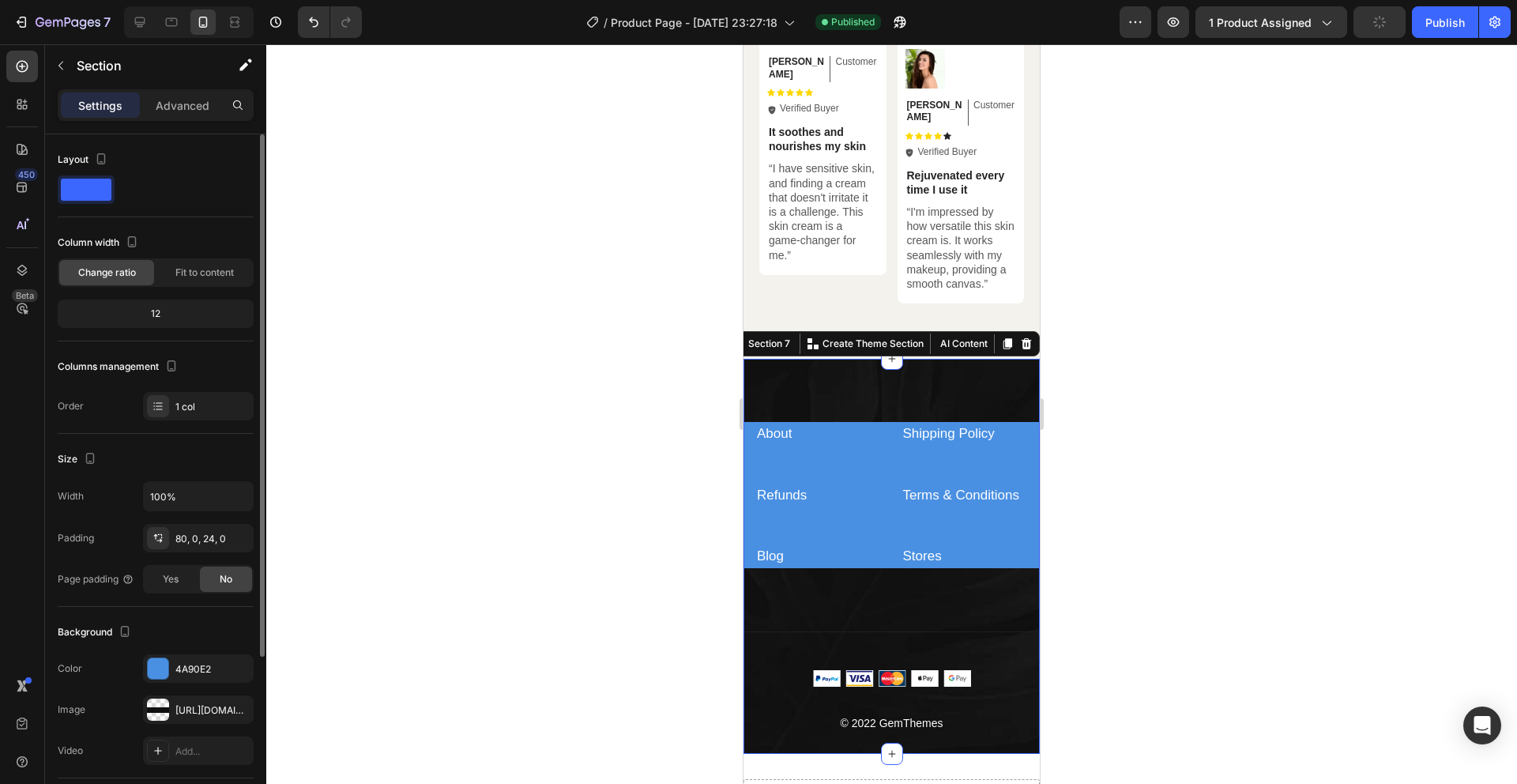
scroll to position [228, 0]
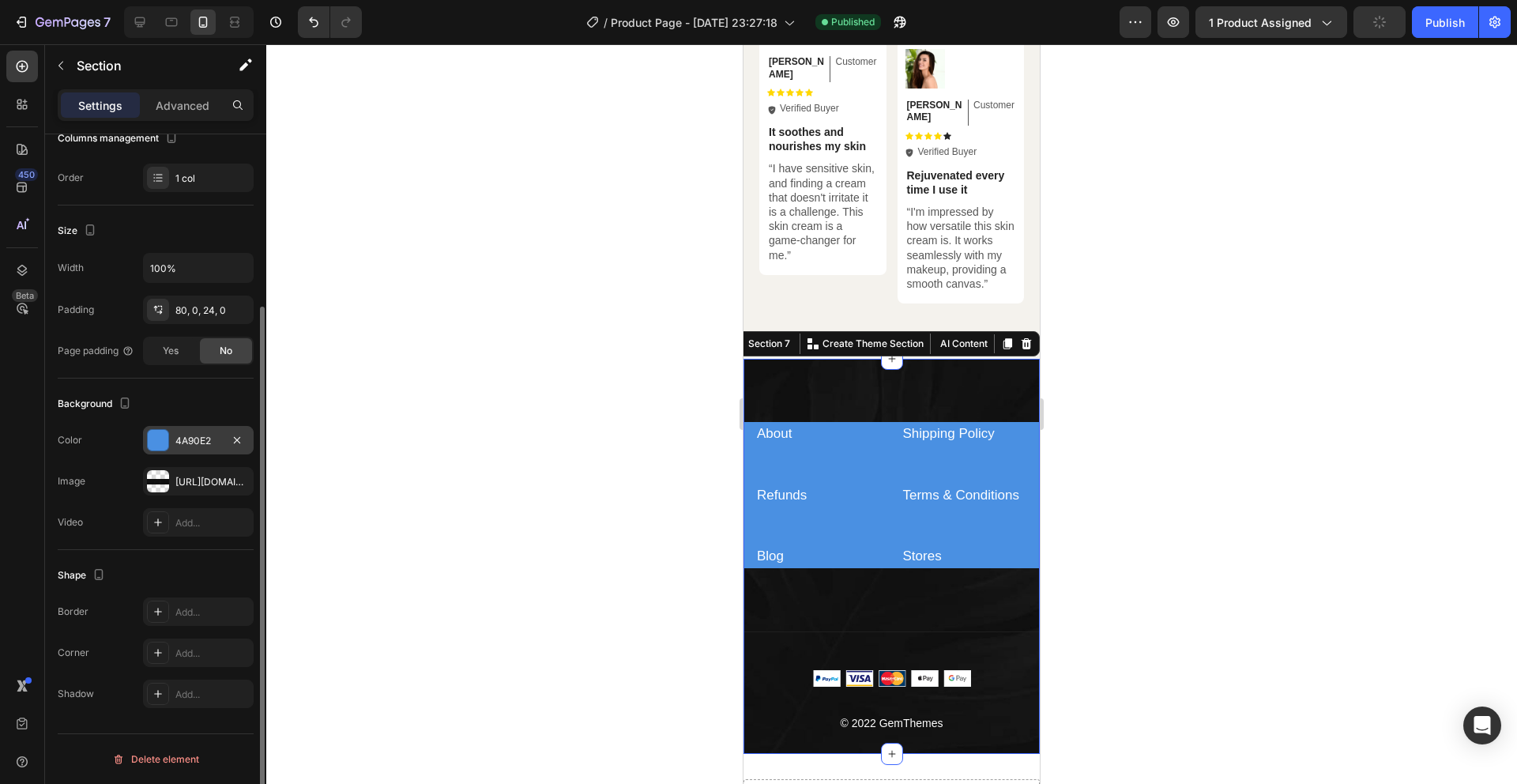
click at [184, 450] on div "4A90E2" at bounding box center [198, 440] width 110 height 29
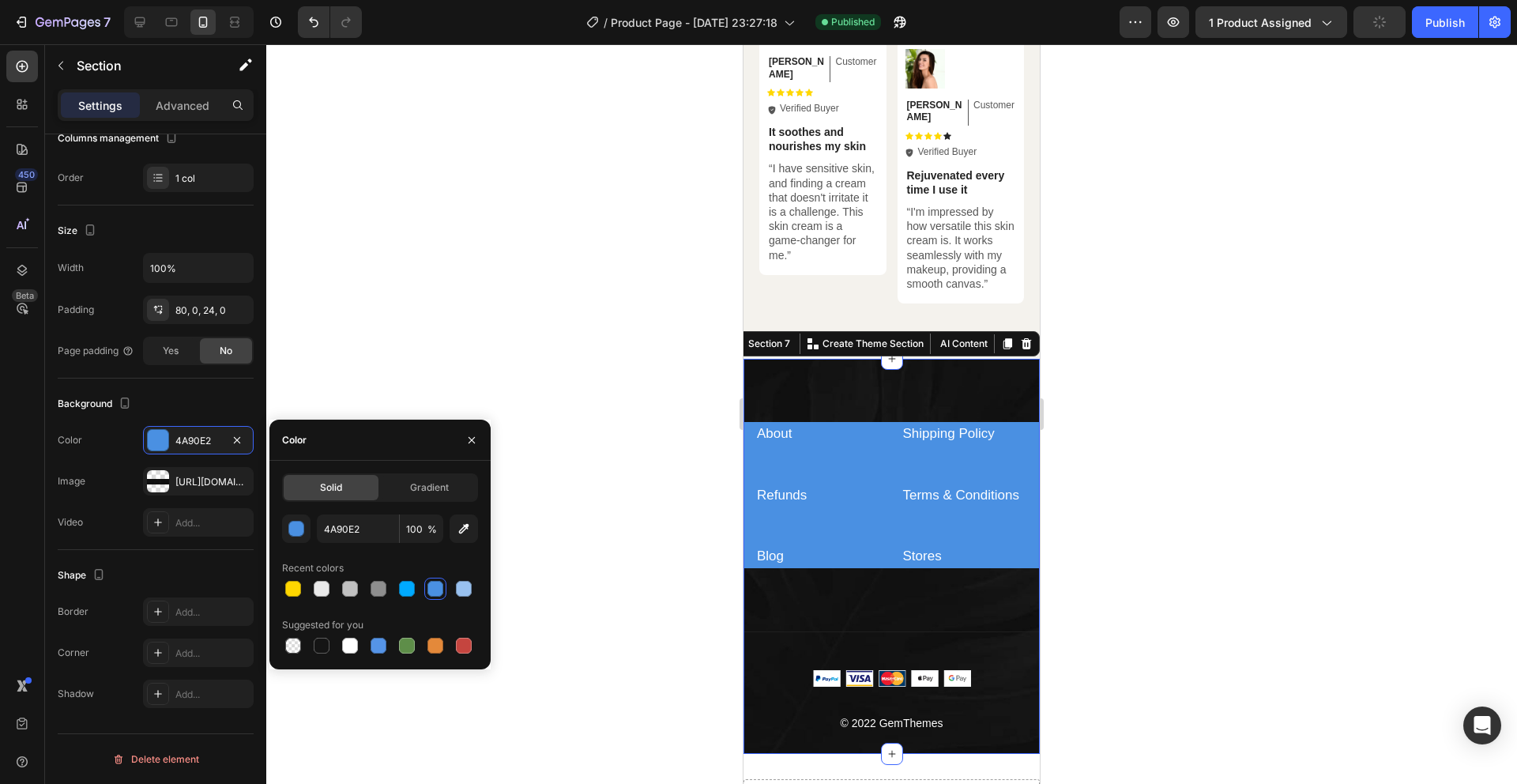
click at [435, 586] on div at bounding box center [435, 588] width 16 height 16
click at [502, 512] on div at bounding box center [892, 414] width 1251 height 739
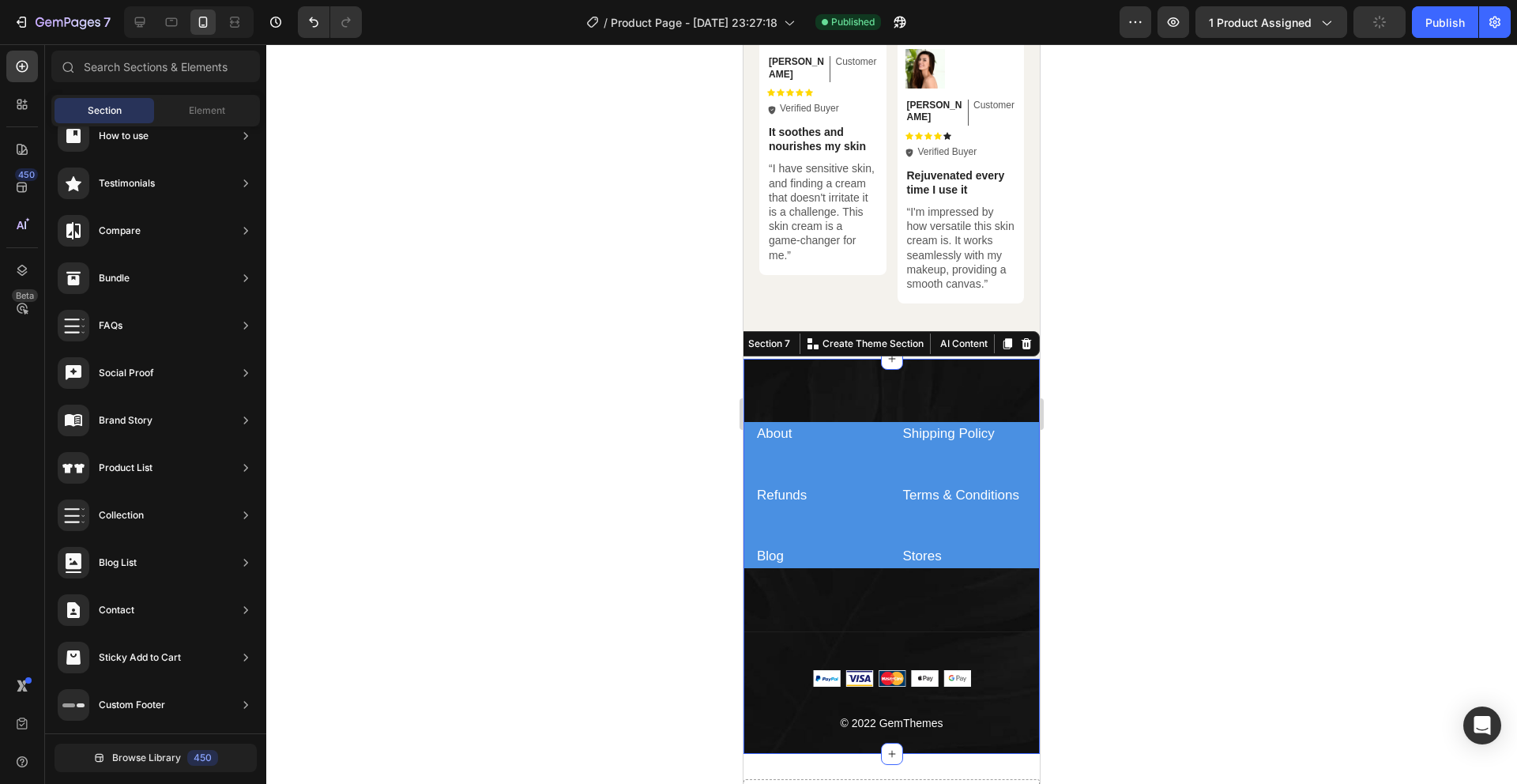
click at [844, 377] on div "About Text block Shipping Policy Text block Refunds Text block Terms & Conditio…" at bounding box center [891, 557] width 296 height 395
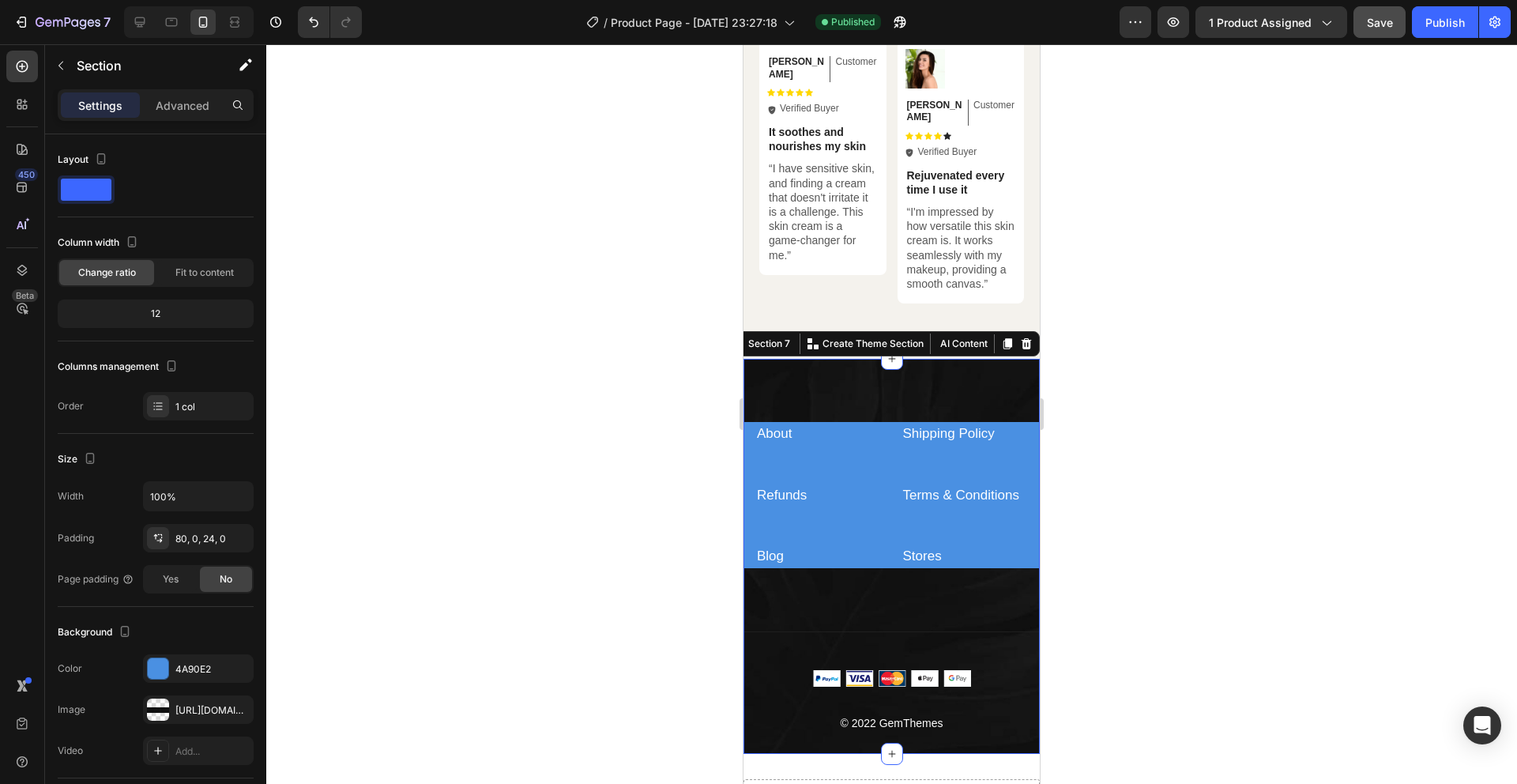
click at [868, 382] on div "About Text block Shipping Policy Text block Refunds Text block Terms & Conditio…" at bounding box center [891, 557] width 296 height 395
click at [828, 611] on div "Title Line" at bounding box center [891, 619] width 296 height 102
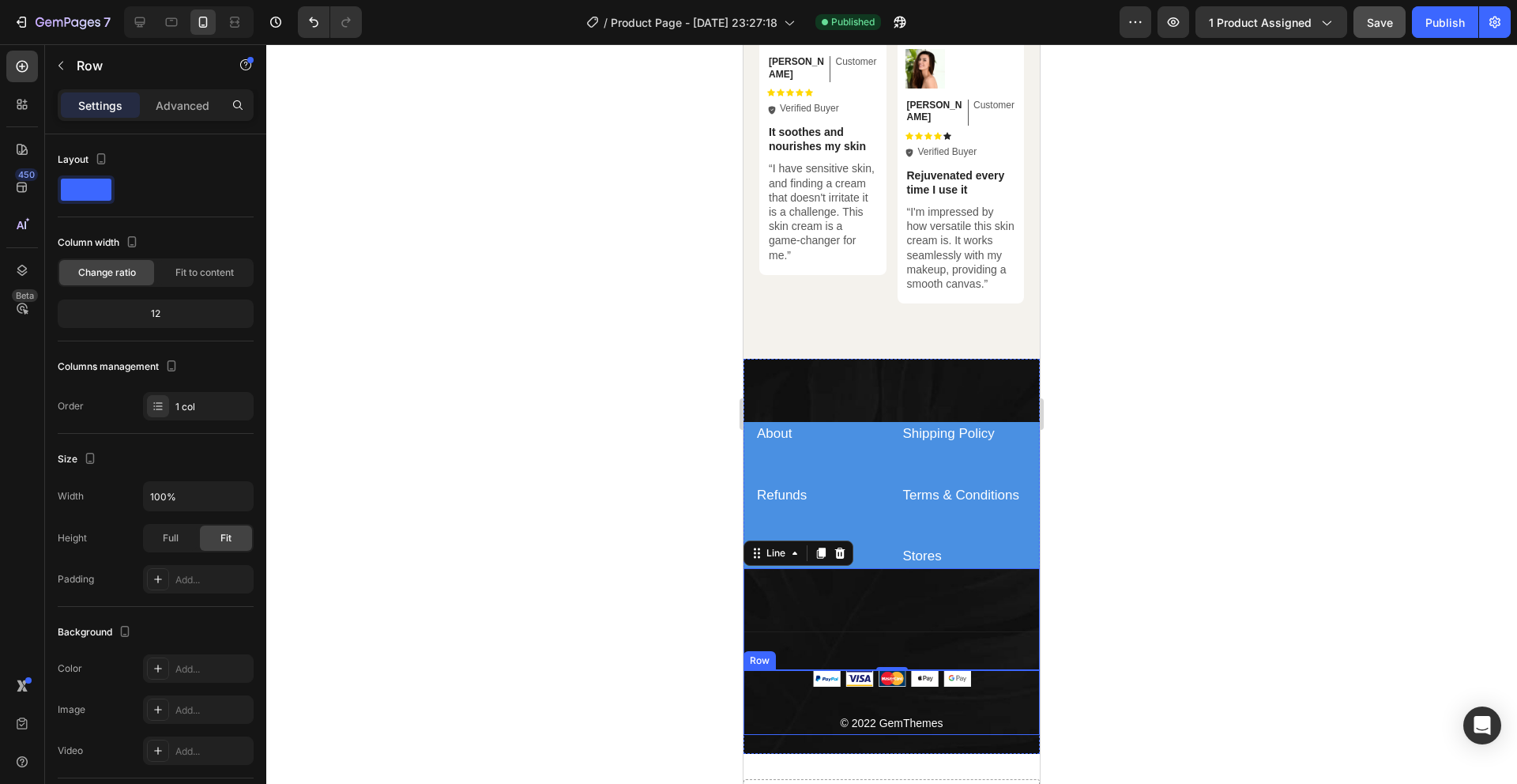
click at [803, 680] on div "Image © 2022 GemThemes Text block" at bounding box center [891, 702] width 296 height 65
click at [915, 578] on div "Title Line 0" at bounding box center [891, 619] width 296 height 102
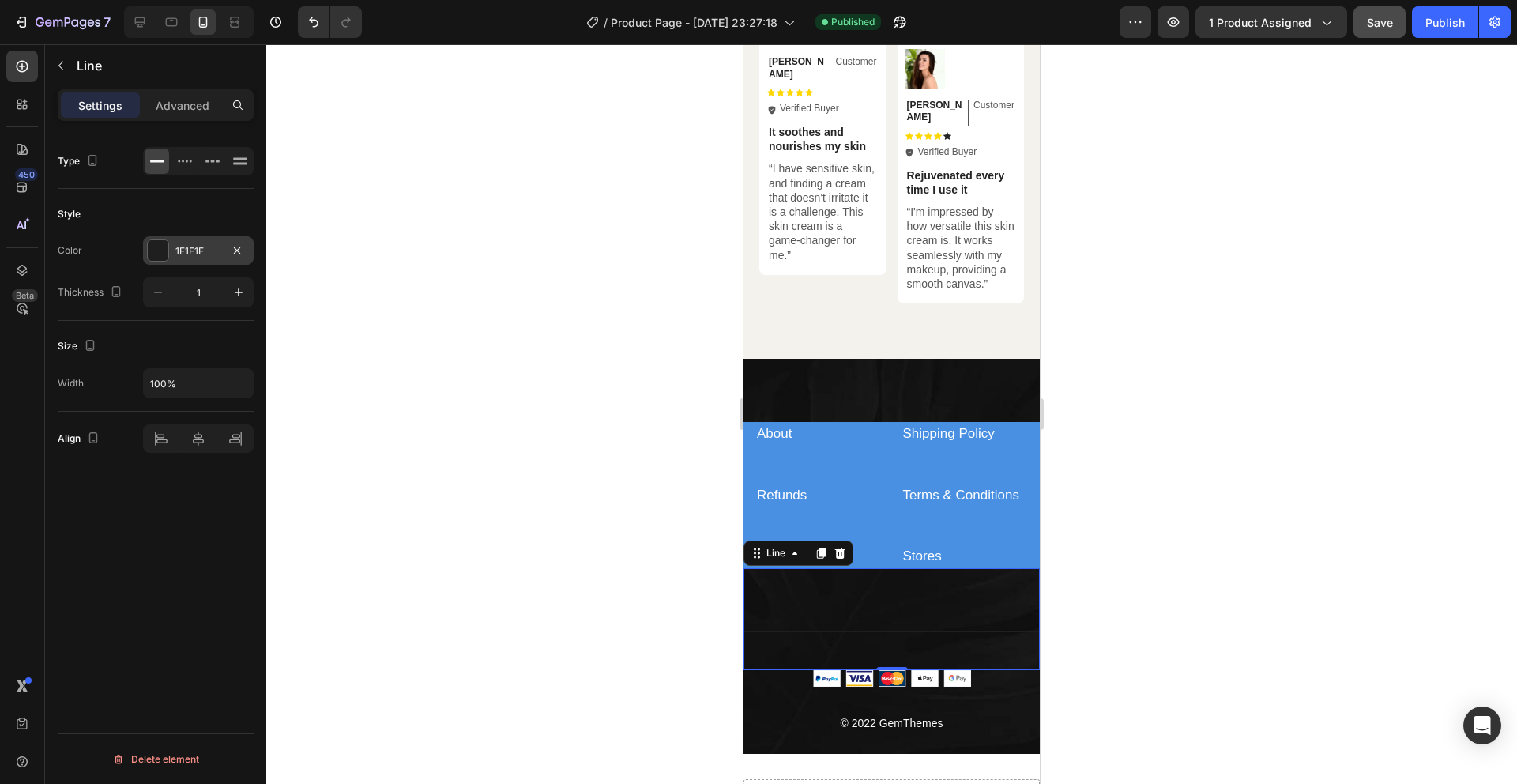
click at [189, 245] on div "1F1F1F" at bounding box center [198, 251] width 45 height 14
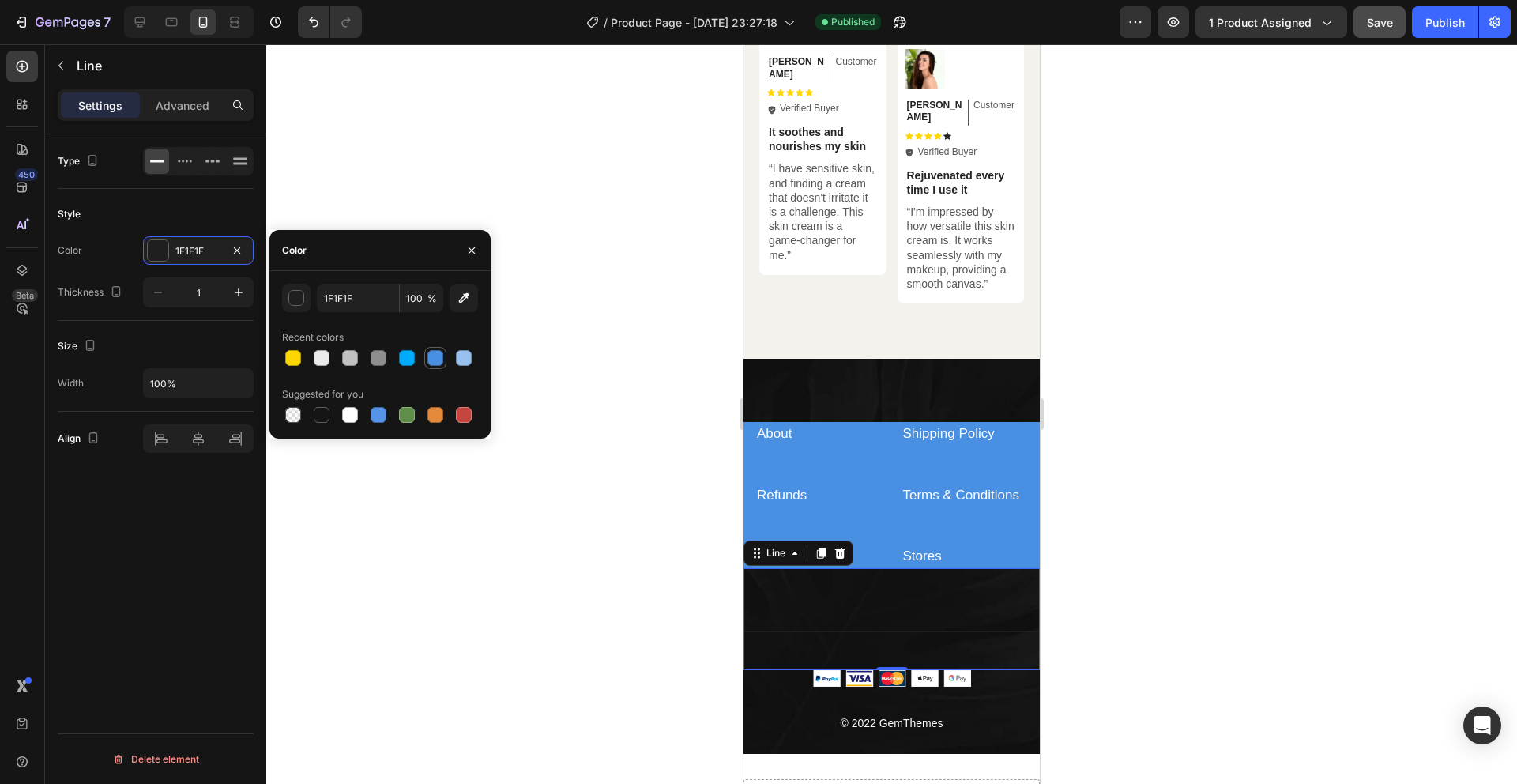
click at [439, 365] on div at bounding box center [435, 357] width 16 height 16
click at [412, 363] on div at bounding box center [406, 357] width 16 height 16
click at [439, 357] on div at bounding box center [435, 357] width 16 height 16
click at [320, 414] on div at bounding box center [321, 415] width 16 height 16
click at [348, 414] on div at bounding box center [350, 415] width 16 height 16
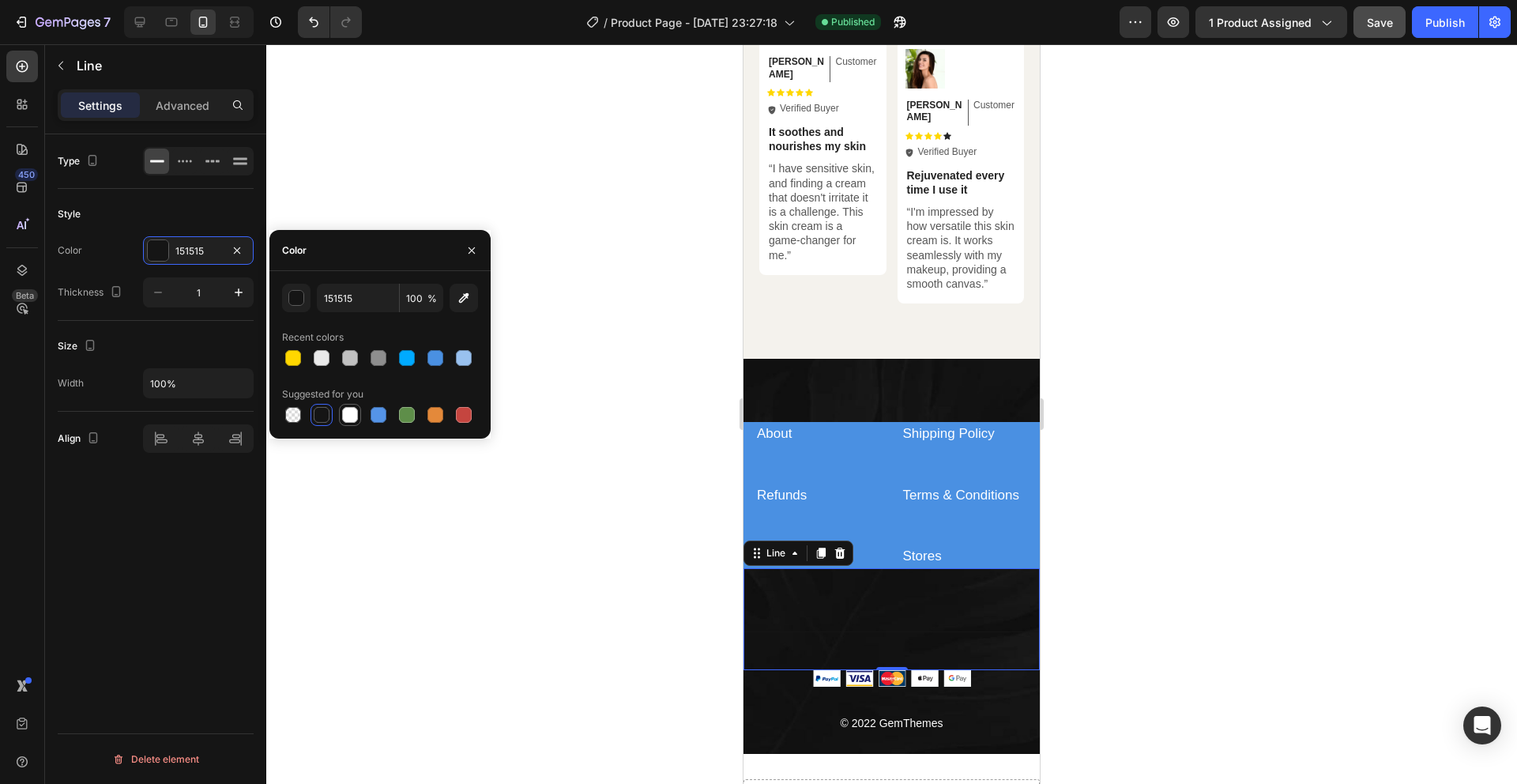
type input "FFFFFF"
drag, startPoint x: 527, startPoint y: 420, endPoint x: 555, endPoint y: 421, distance: 28.0
click at [528, 420] on div at bounding box center [892, 414] width 1251 height 739
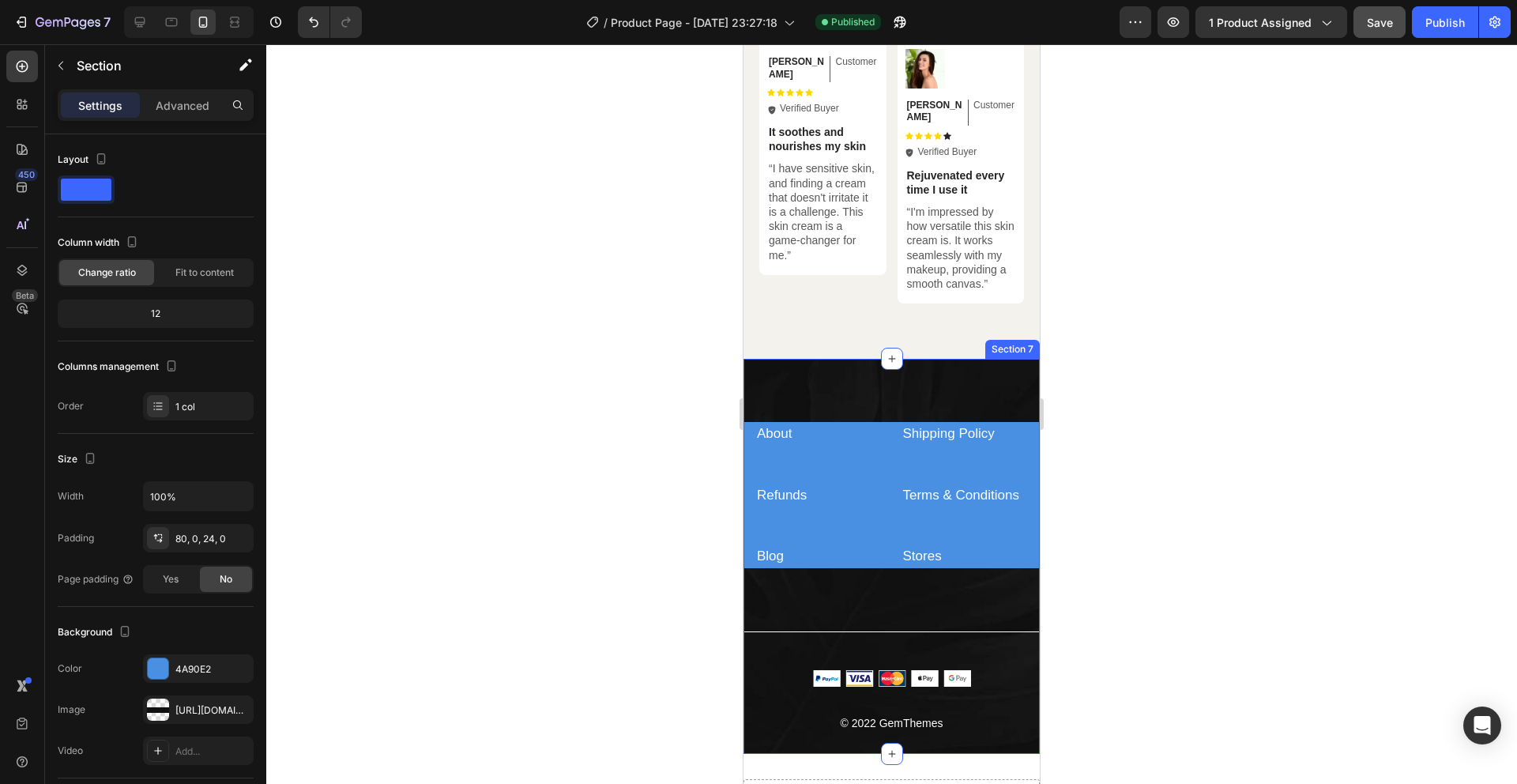
click at [924, 384] on div "About Text block Shipping Policy Text block Refunds Text block Terms & Conditio…" at bounding box center [891, 557] width 296 height 395
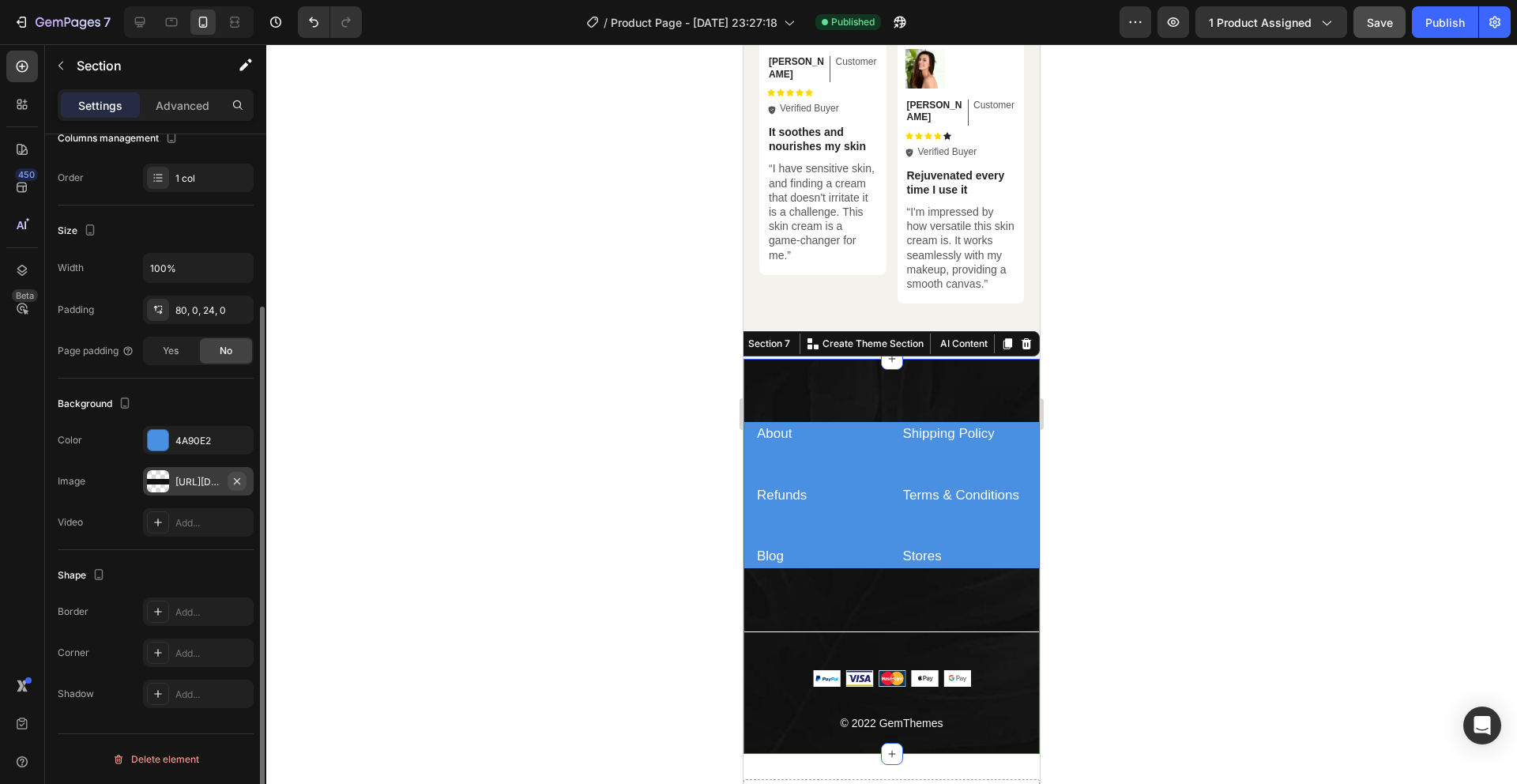
click at [236, 482] on icon "button" at bounding box center [237, 480] width 6 height 6
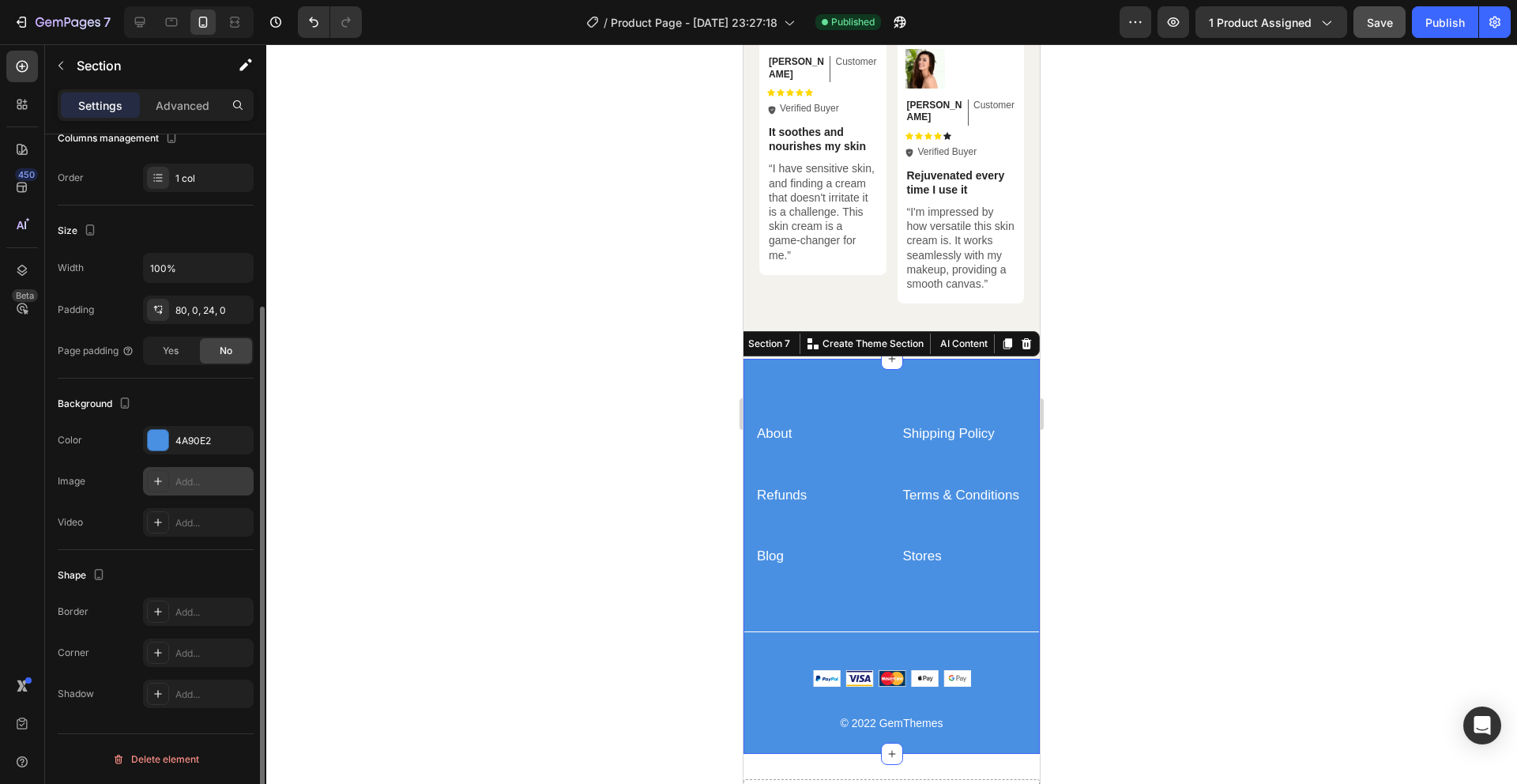
click at [399, 433] on div at bounding box center [892, 414] width 1251 height 739
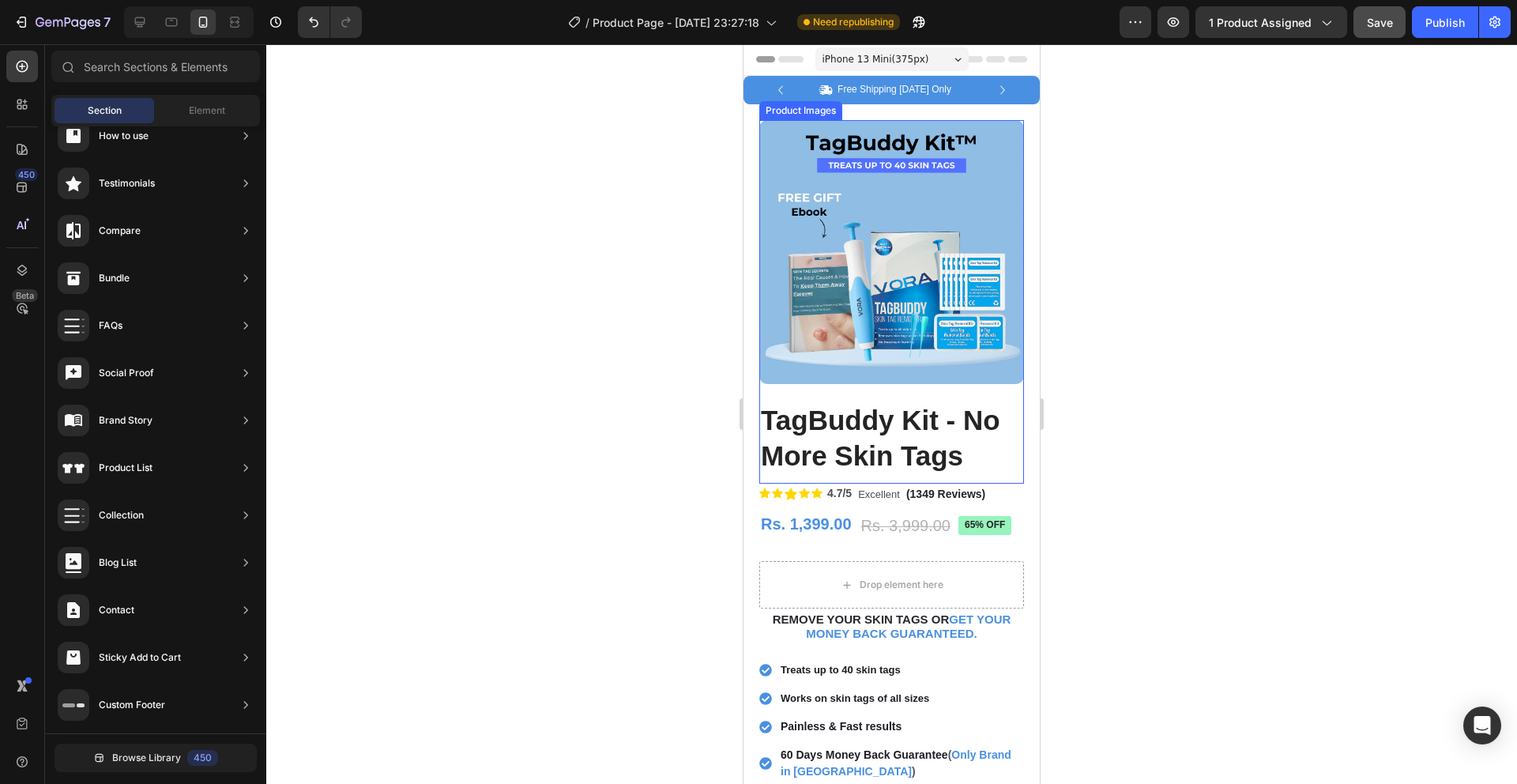
scroll to position [0, 0]
click at [1017, 93] on div "Icon Free Shipping [DATE] Only Text Block Row Icon 84,000+ Happy Customer Text …" at bounding box center [891, 91] width 296 height 29
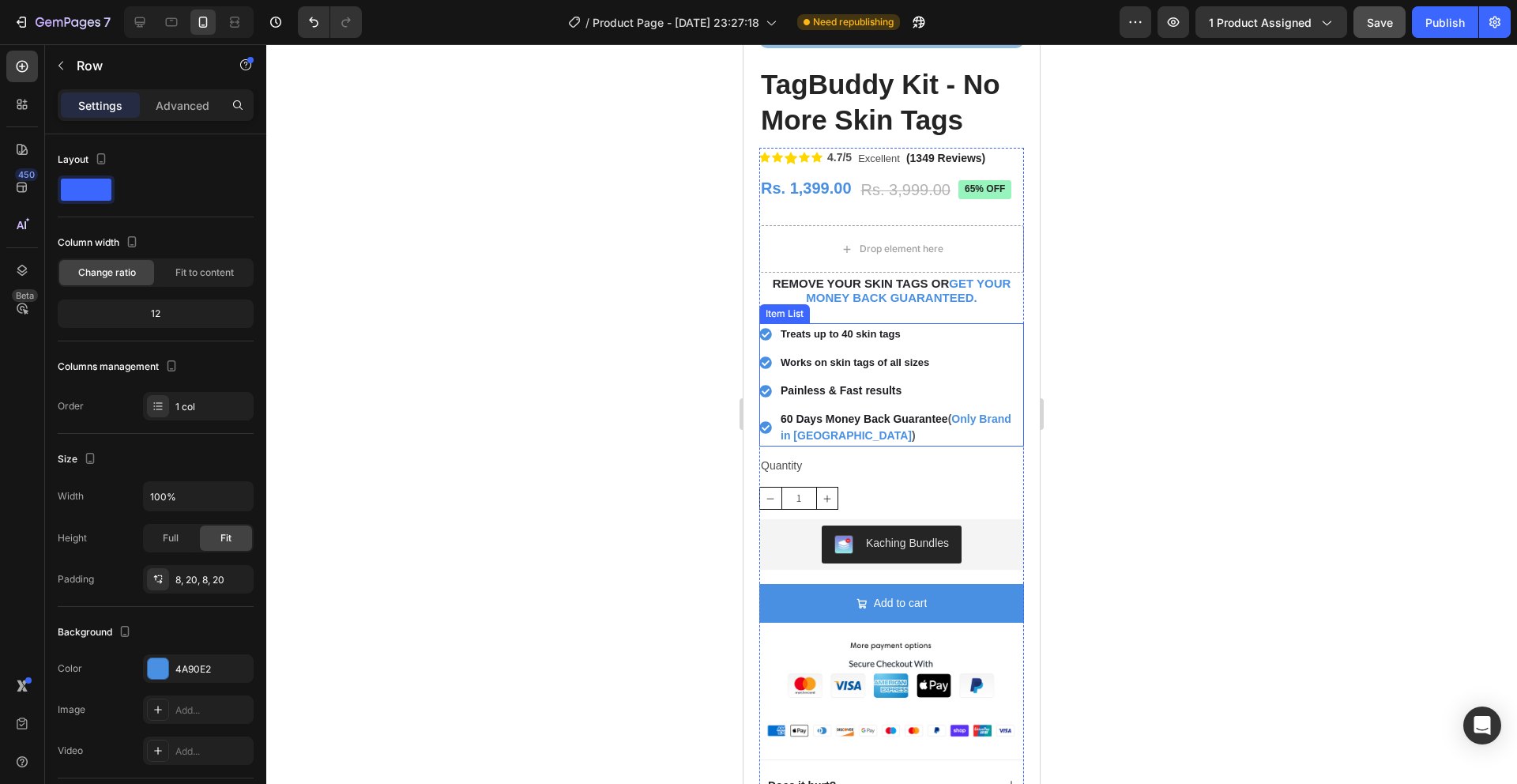
scroll to position [339, 0]
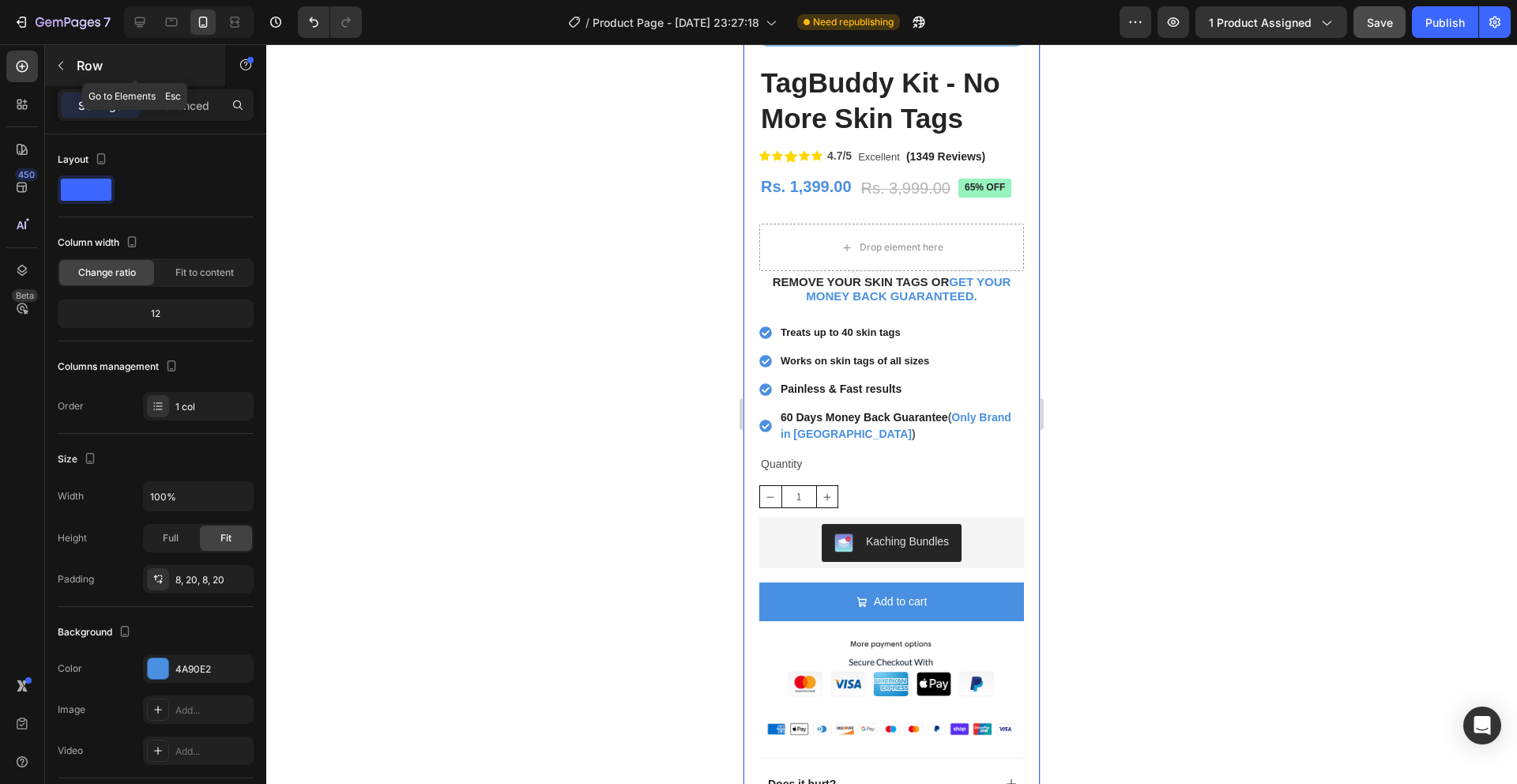
click at [58, 61] on icon "button" at bounding box center [61, 66] width 13 height 13
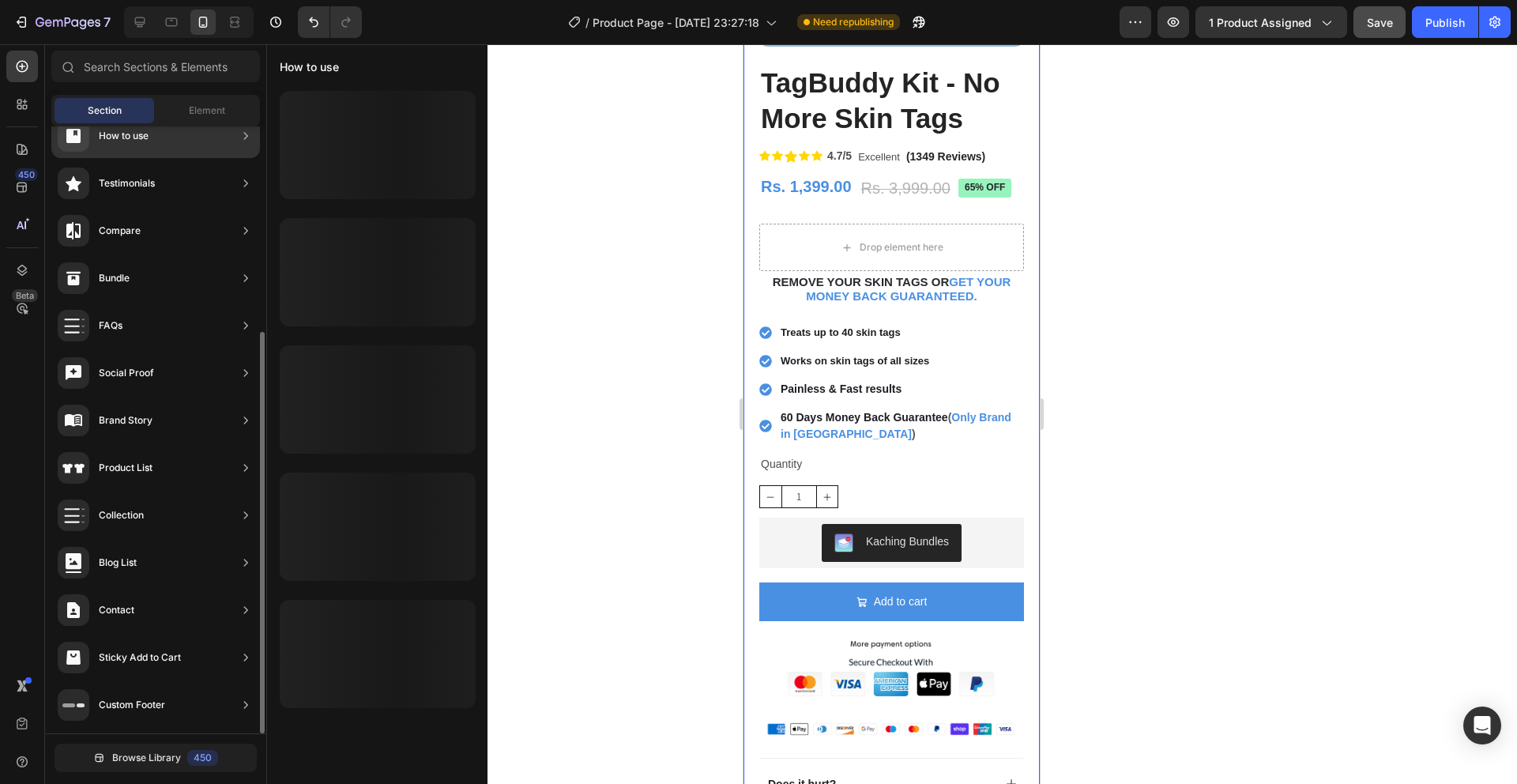
scroll to position [0, 0]
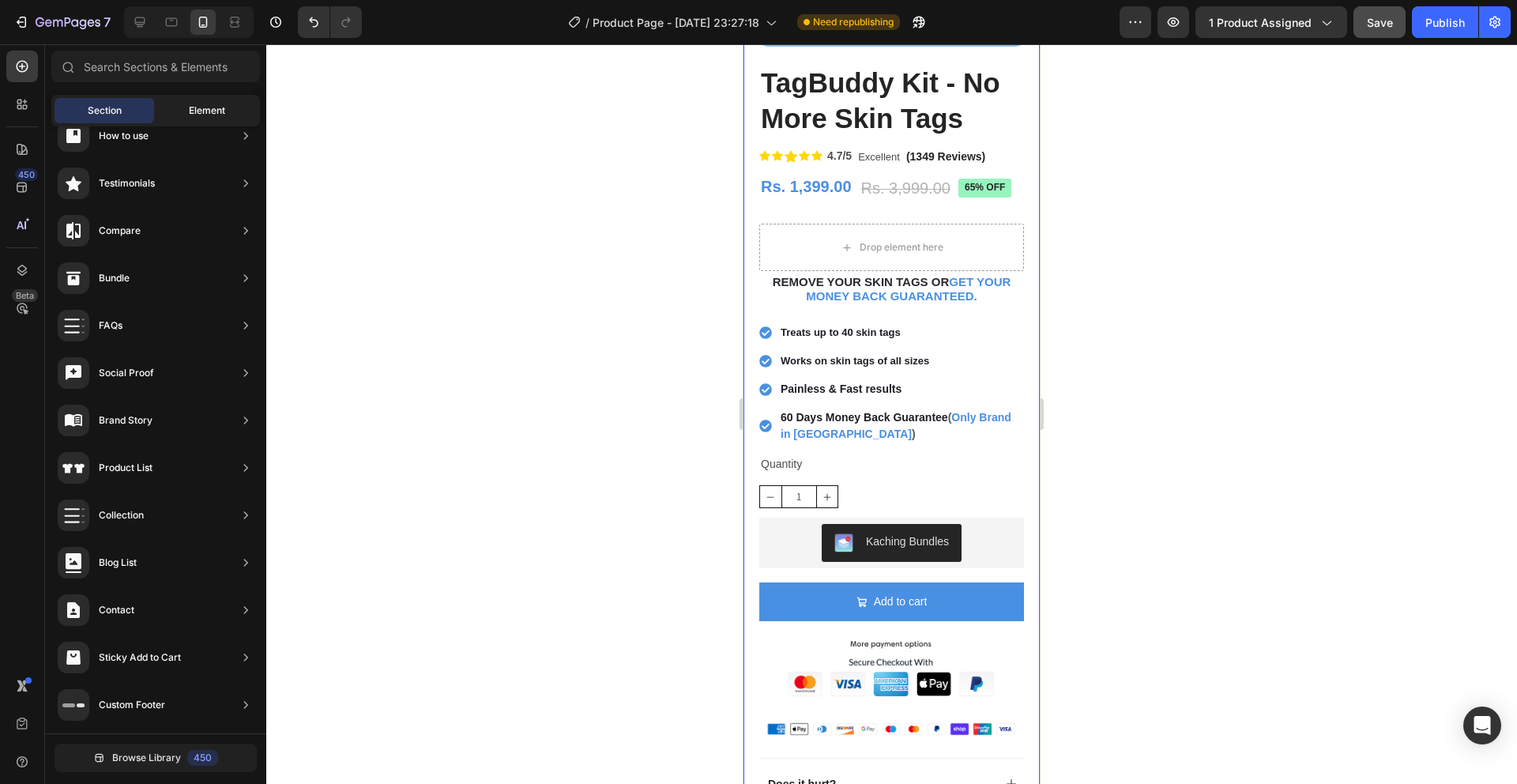
click at [193, 106] on span "Element" at bounding box center [207, 110] width 36 height 14
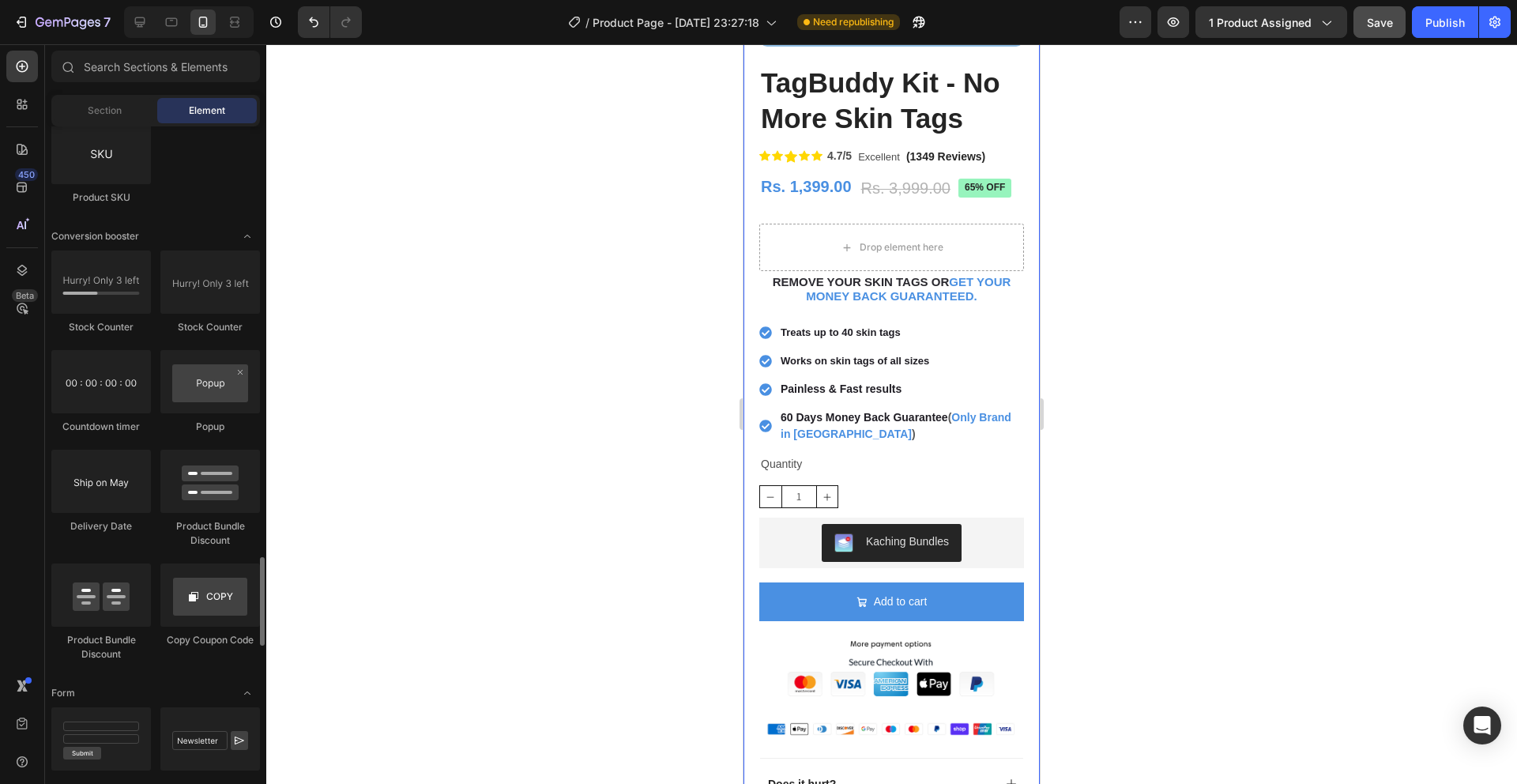
scroll to position [4133, 0]
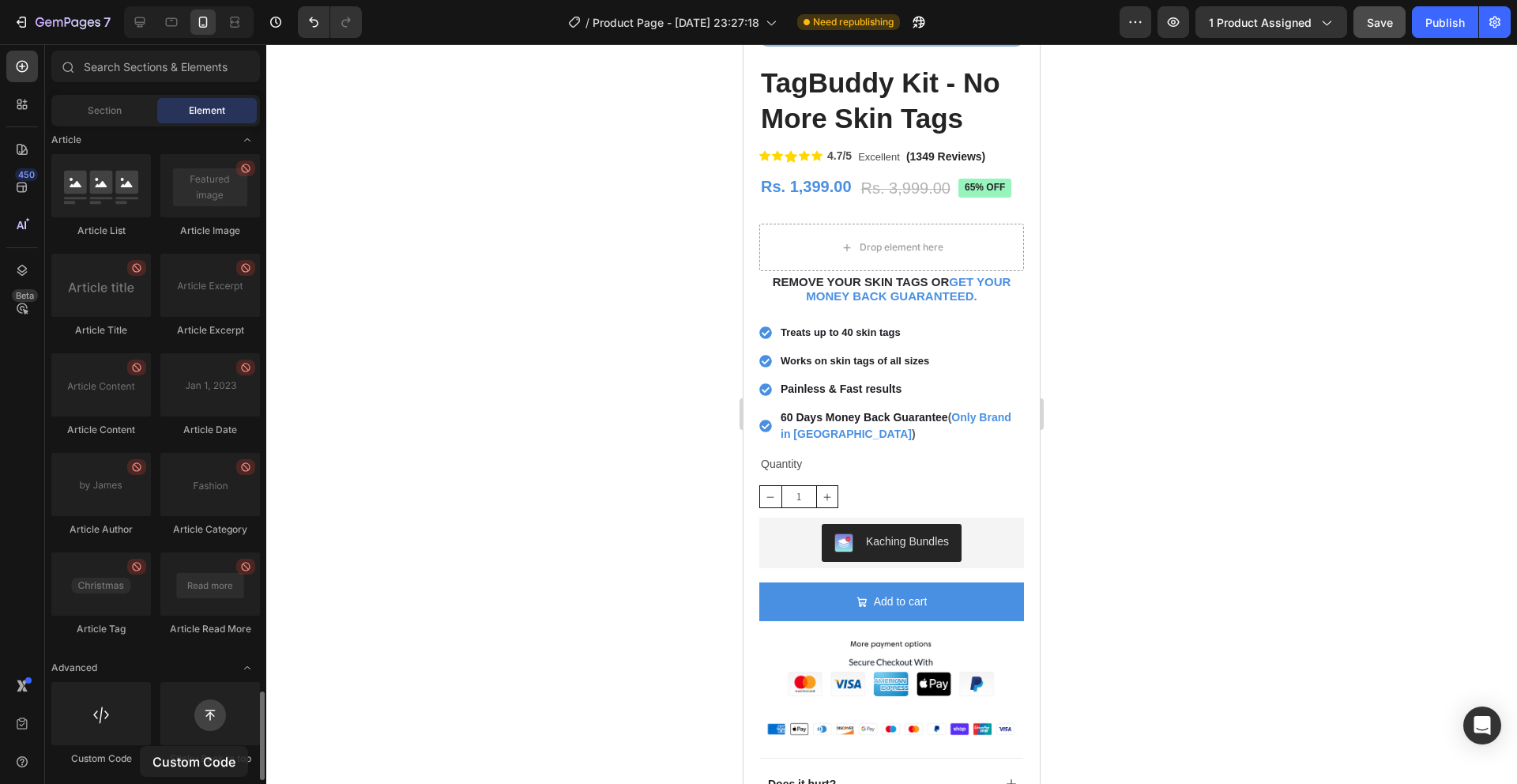
click at [140, 746] on div "Custom Code" at bounding box center [100, 724] width 99 height 84
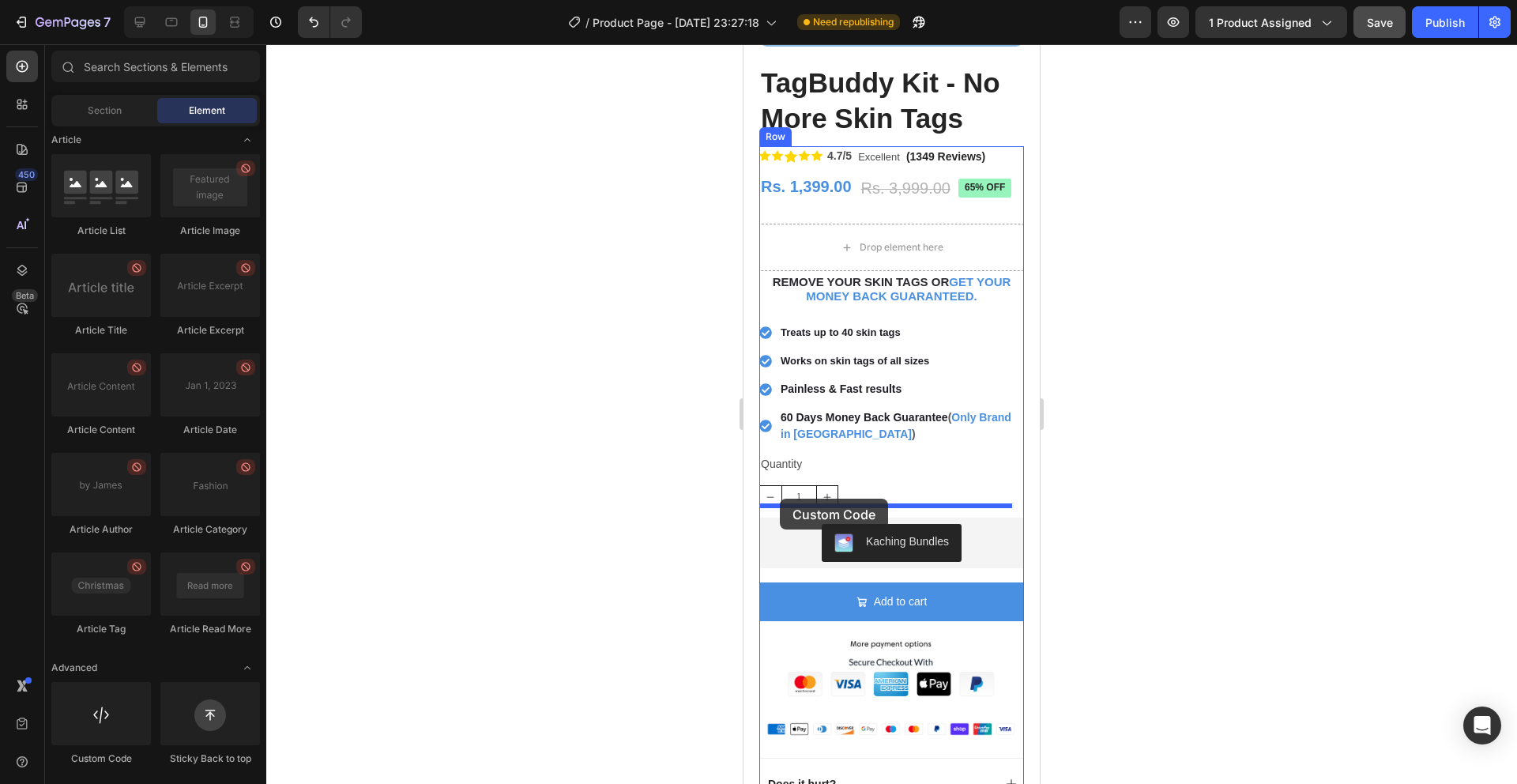
drag, startPoint x: 871, startPoint y: 760, endPoint x: 780, endPoint y: 498, distance: 277.4
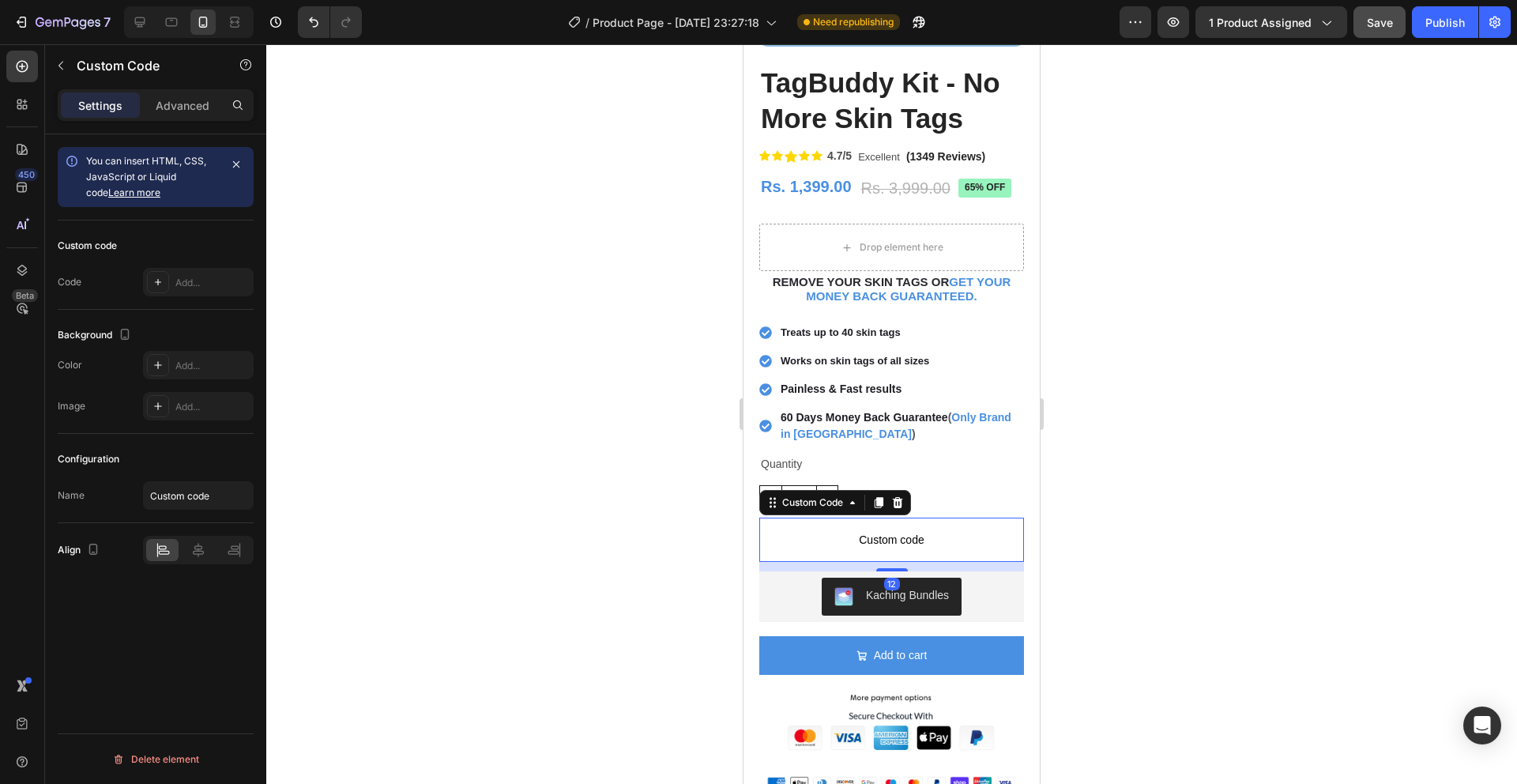
click at [874, 531] on span "Custom code" at bounding box center [892, 540] width 264 height 19
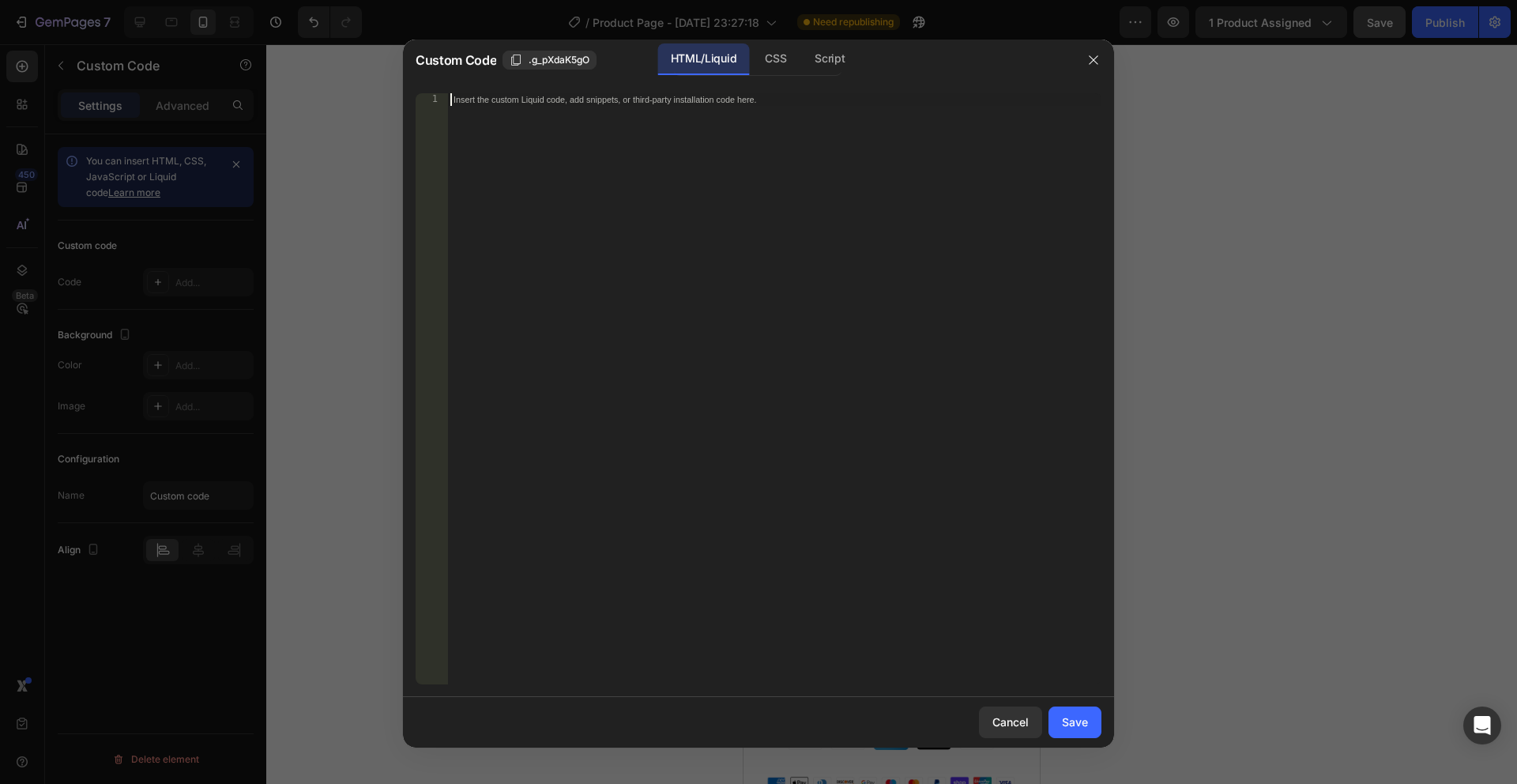
click at [573, 303] on div "Insert the custom Liquid code, add snippets, or third-party installation code h…" at bounding box center [774, 402] width 654 height 616
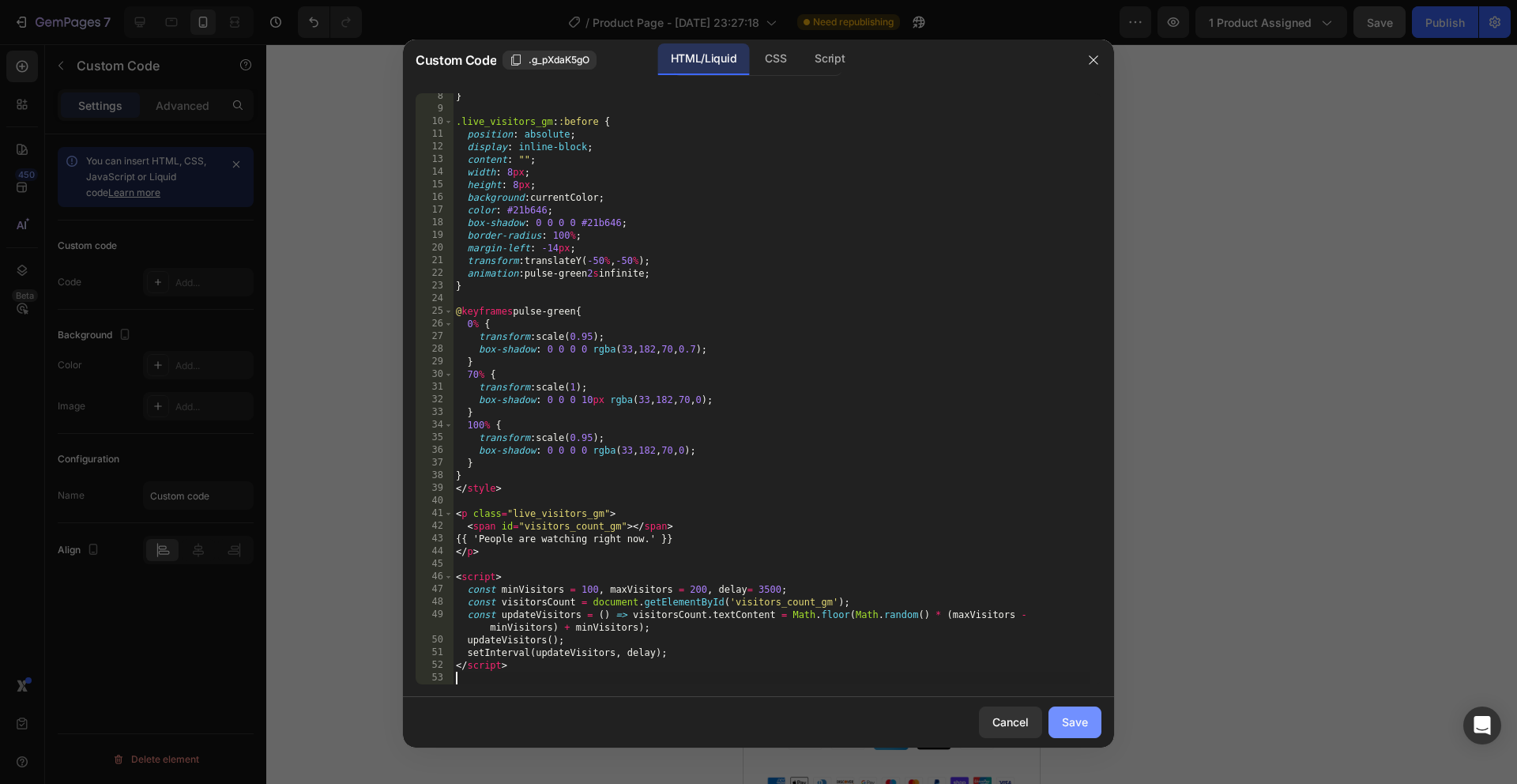
click at [1079, 721] on div "Save" at bounding box center [1075, 722] width 26 height 17
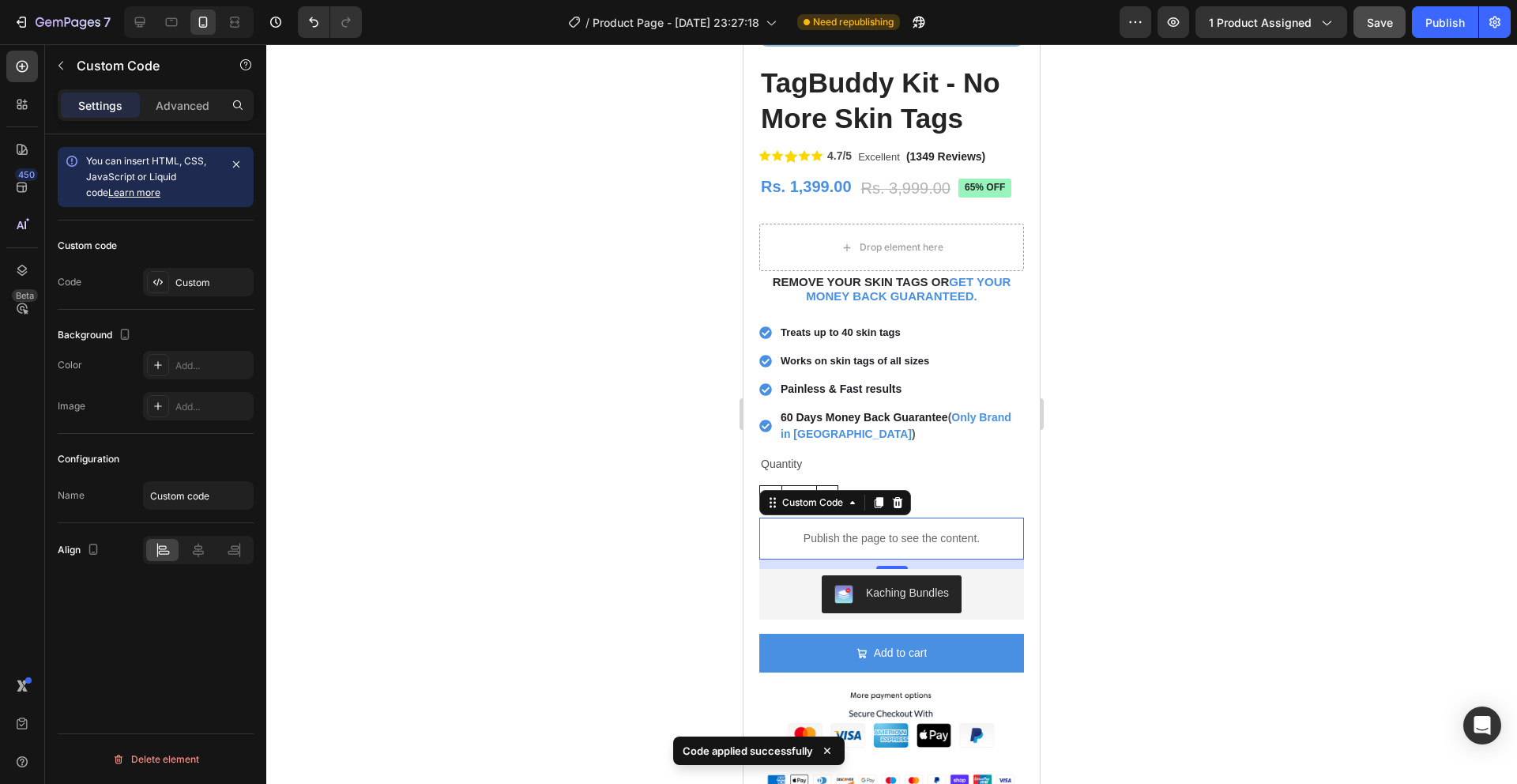
click at [1225, 532] on div at bounding box center [892, 414] width 1251 height 739
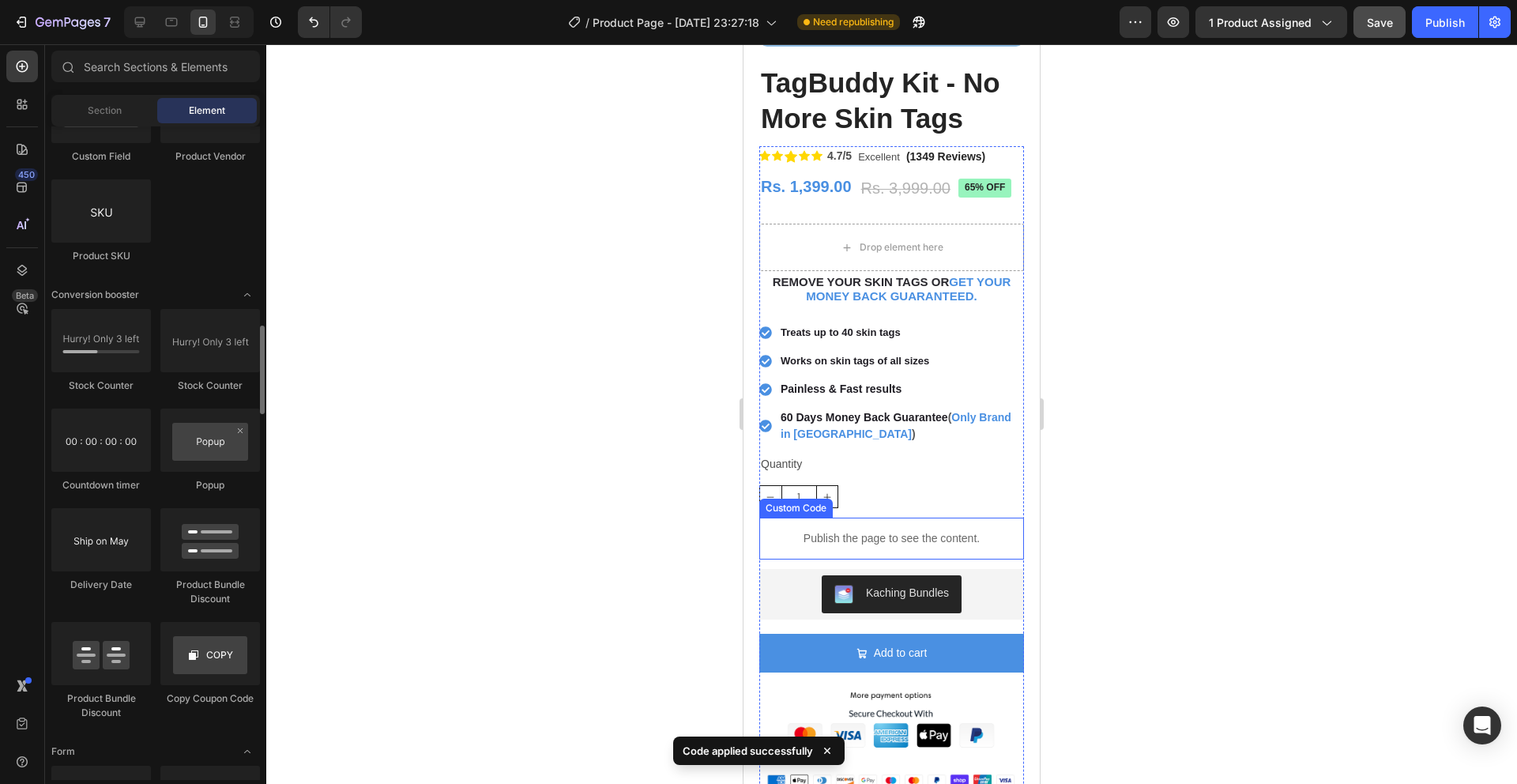
scroll to position [2897, 0]
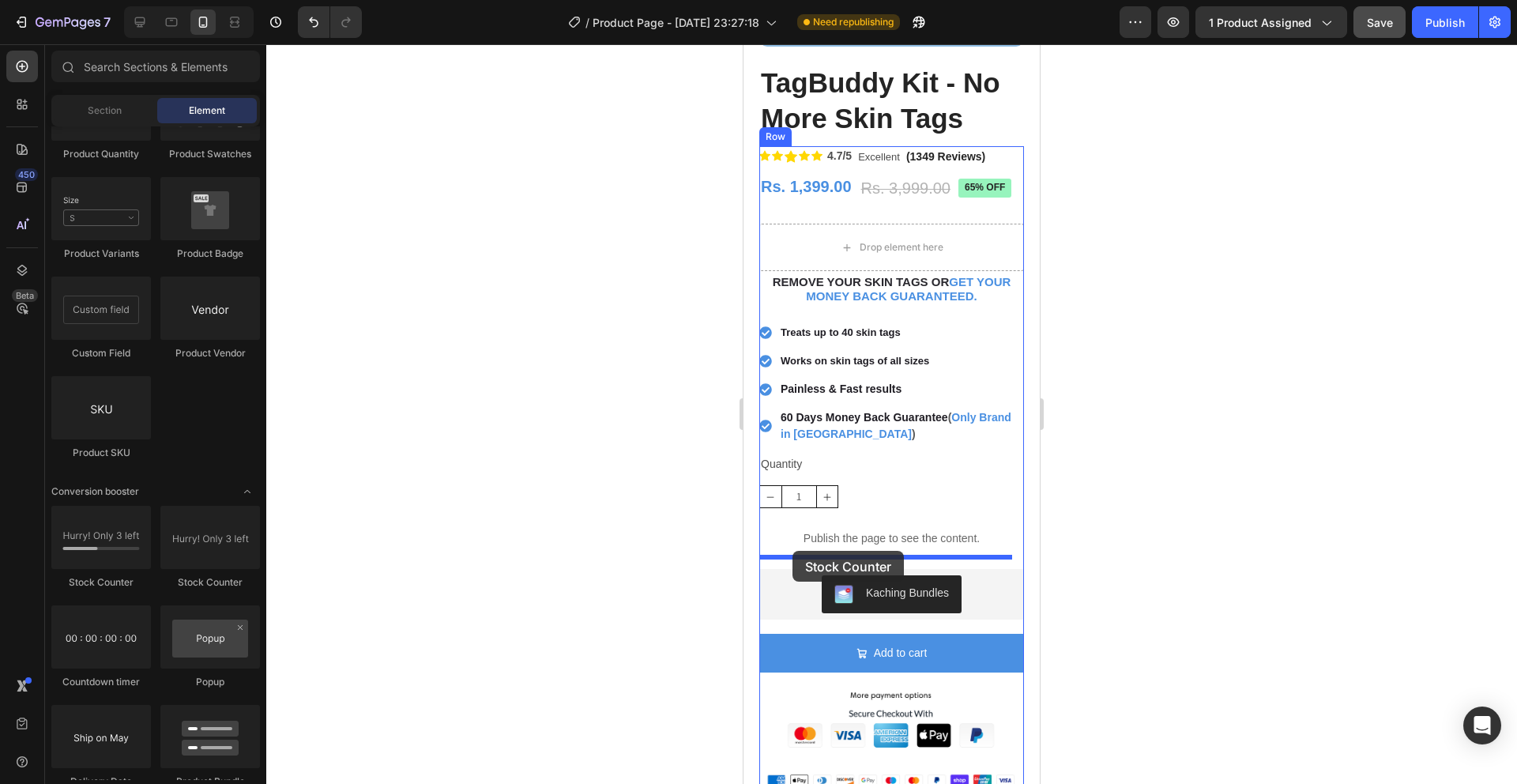
drag, startPoint x: 864, startPoint y: 597, endPoint x: 792, endPoint y: 551, distance: 85.4
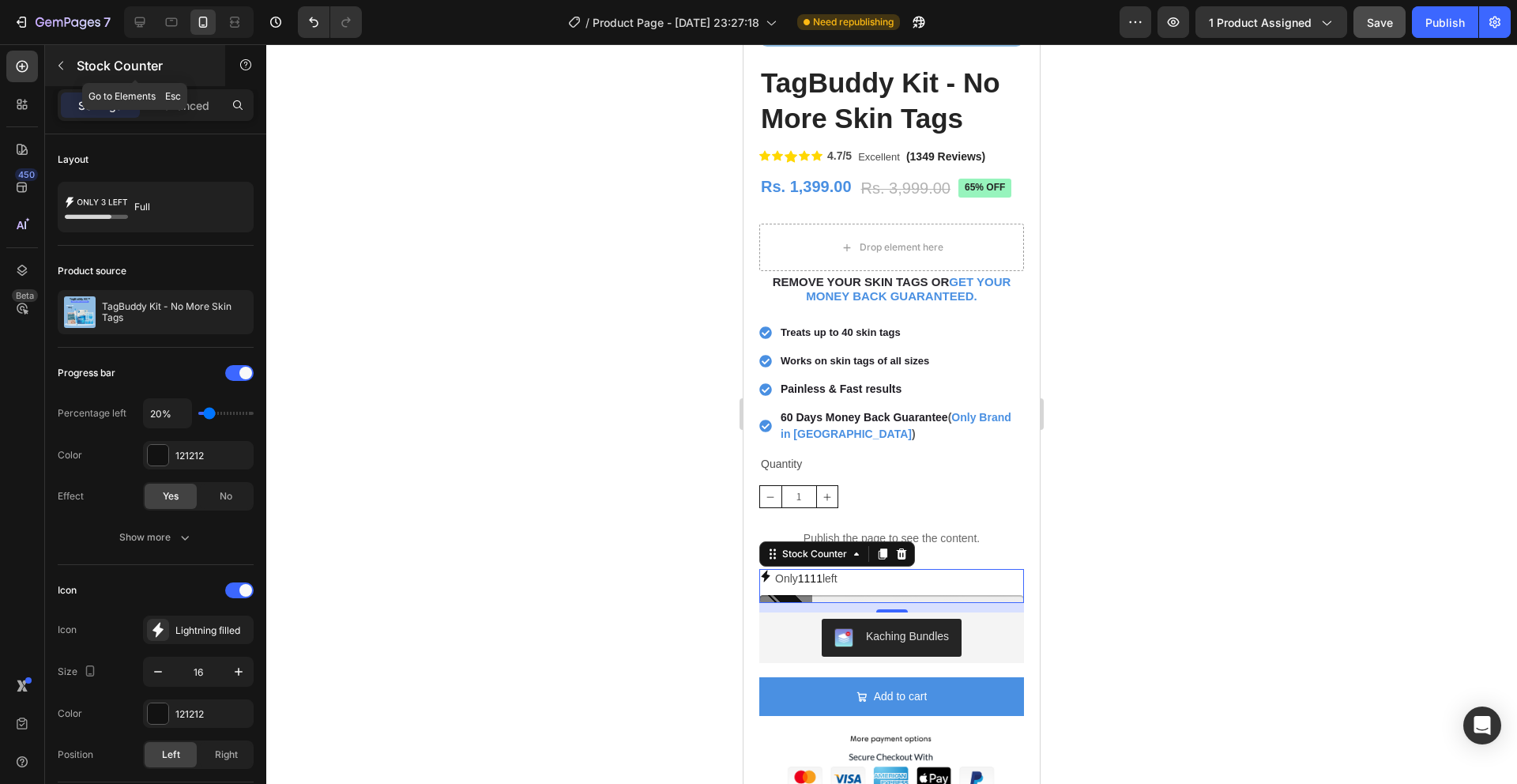
click at [67, 54] on button "button" at bounding box center [60, 65] width 25 height 25
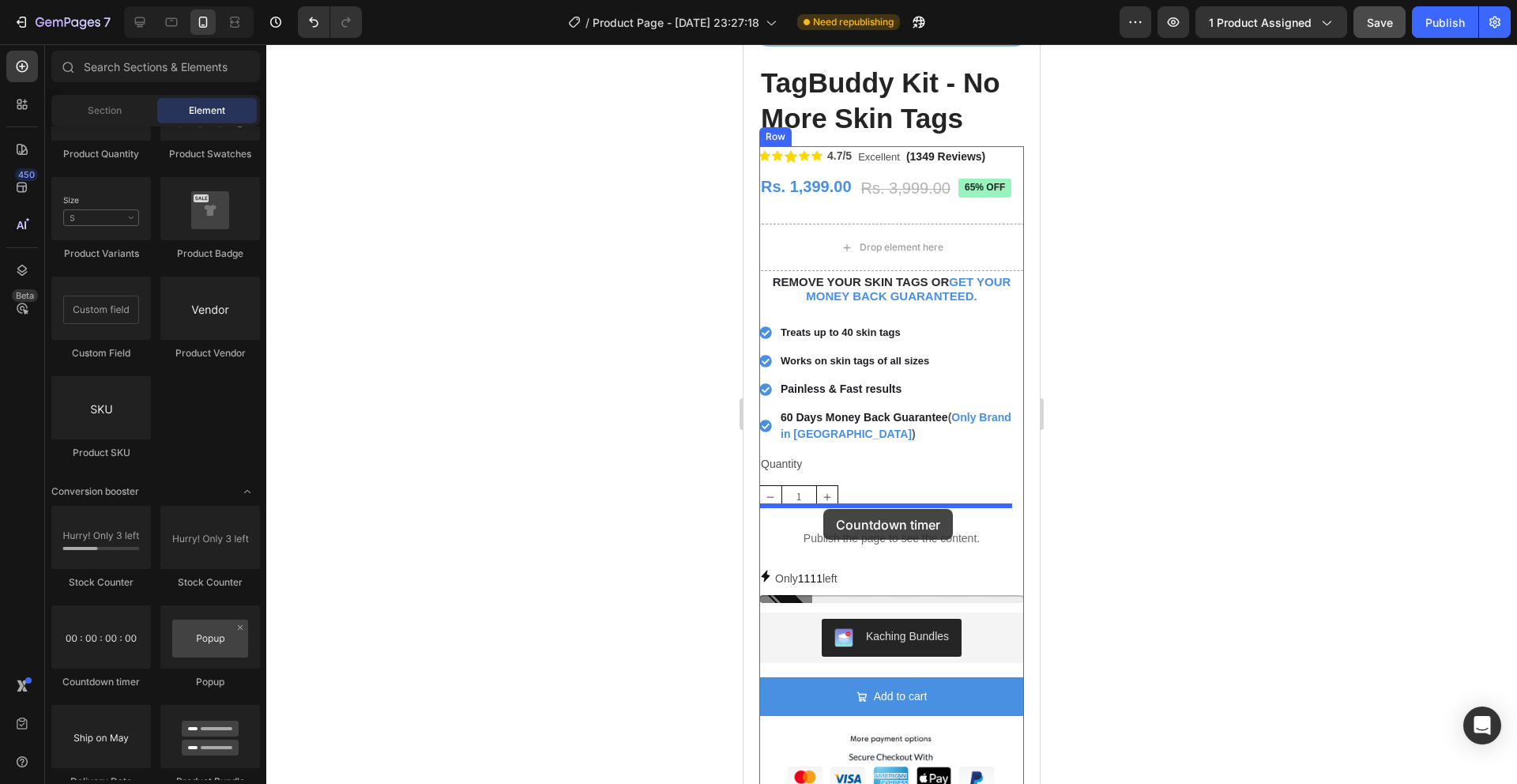
drag, startPoint x: 832, startPoint y: 669, endPoint x: 823, endPoint y: 509, distance: 160.3
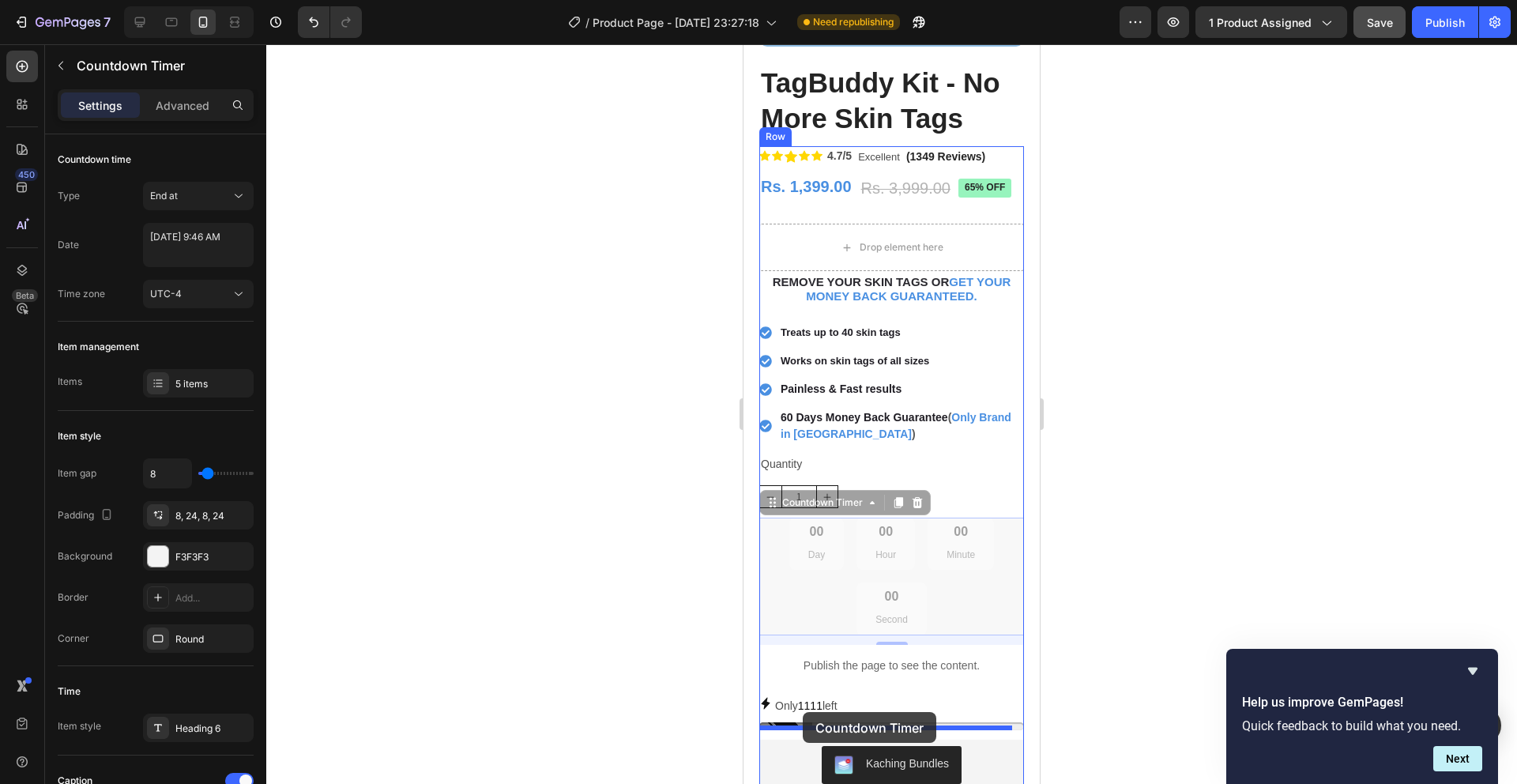
drag, startPoint x: 769, startPoint y: 493, endPoint x: 803, endPoint y: 712, distance: 221.6
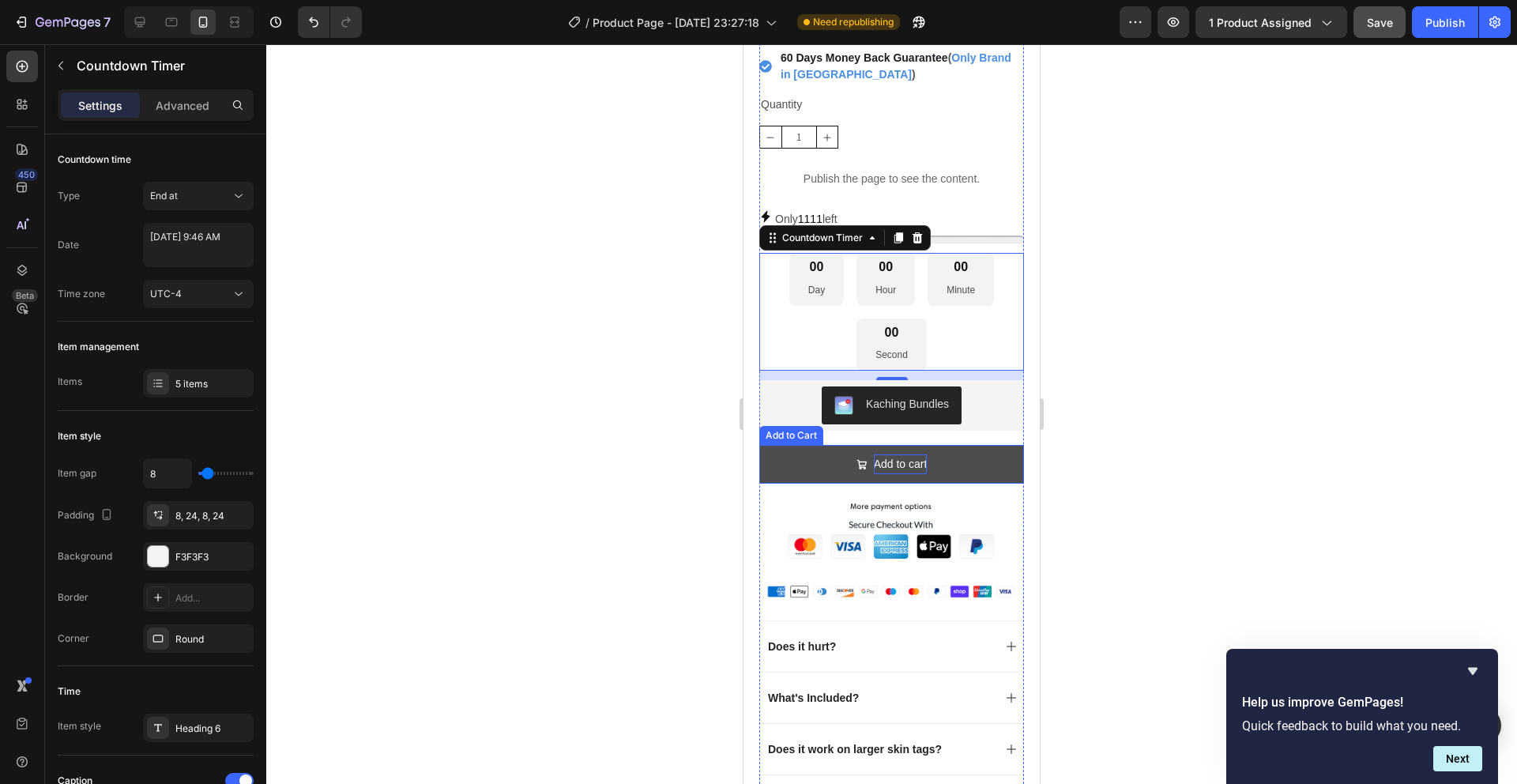
scroll to position [683, 0]
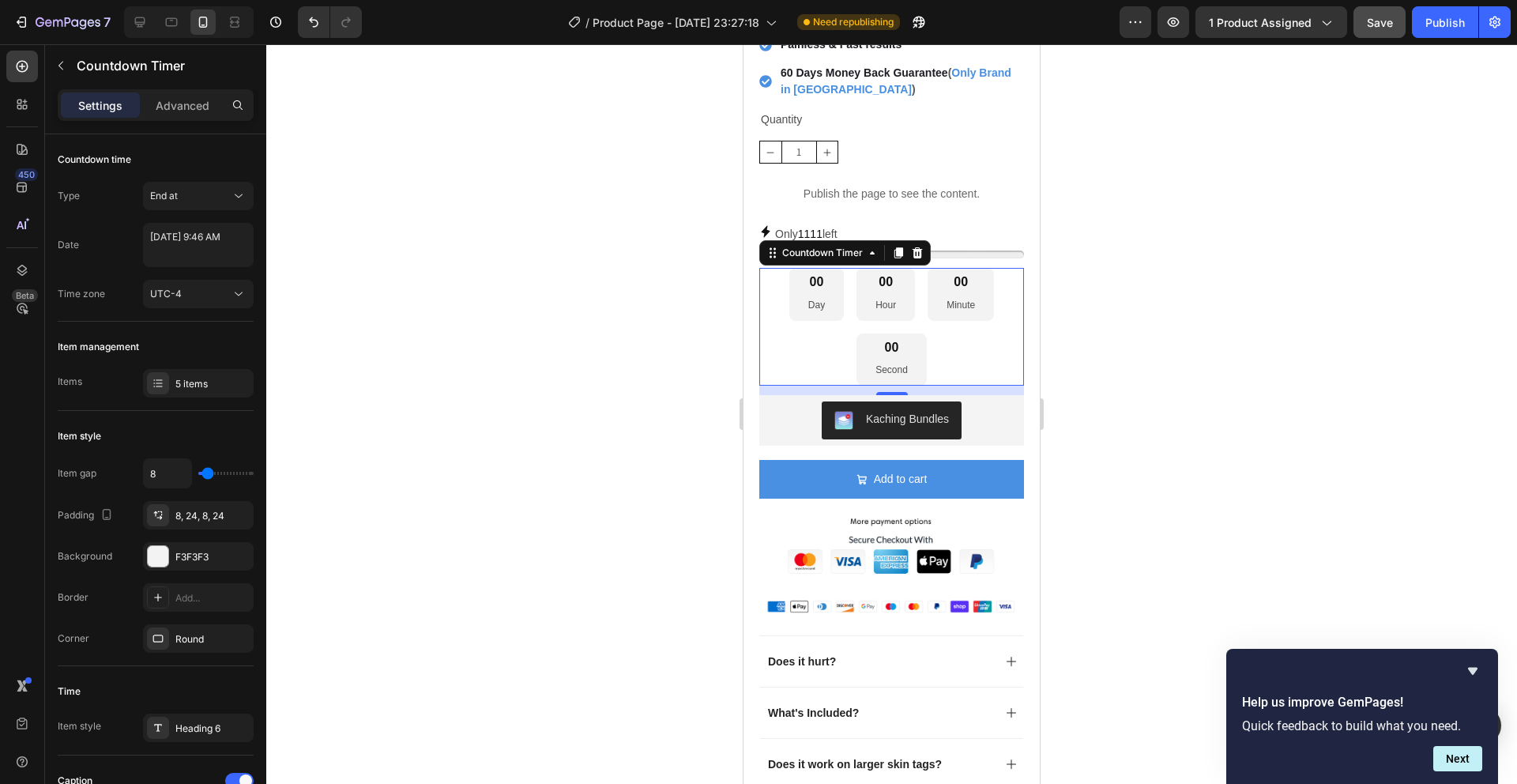
click at [827, 297] on div "00 Day" at bounding box center [816, 294] width 55 height 52
click at [812, 297] on p "Day" at bounding box center [816, 305] width 17 height 18
click at [1423, 328] on div at bounding box center [892, 414] width 1251 height 739
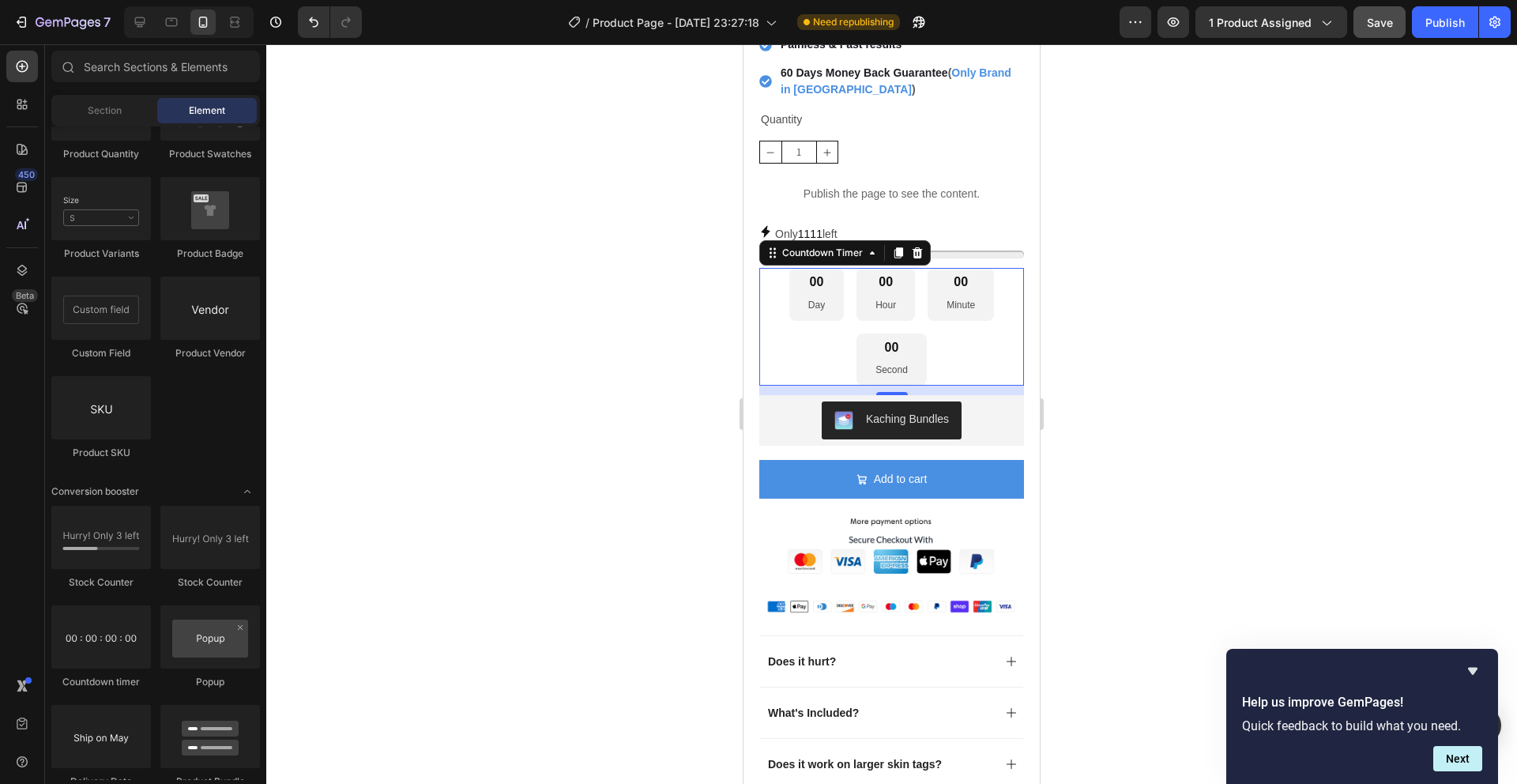
click at [967, 313] on div "00 Day 00 Hour 00 Minute 00 Second" at bounding box center [892, 327] width 264 height 118
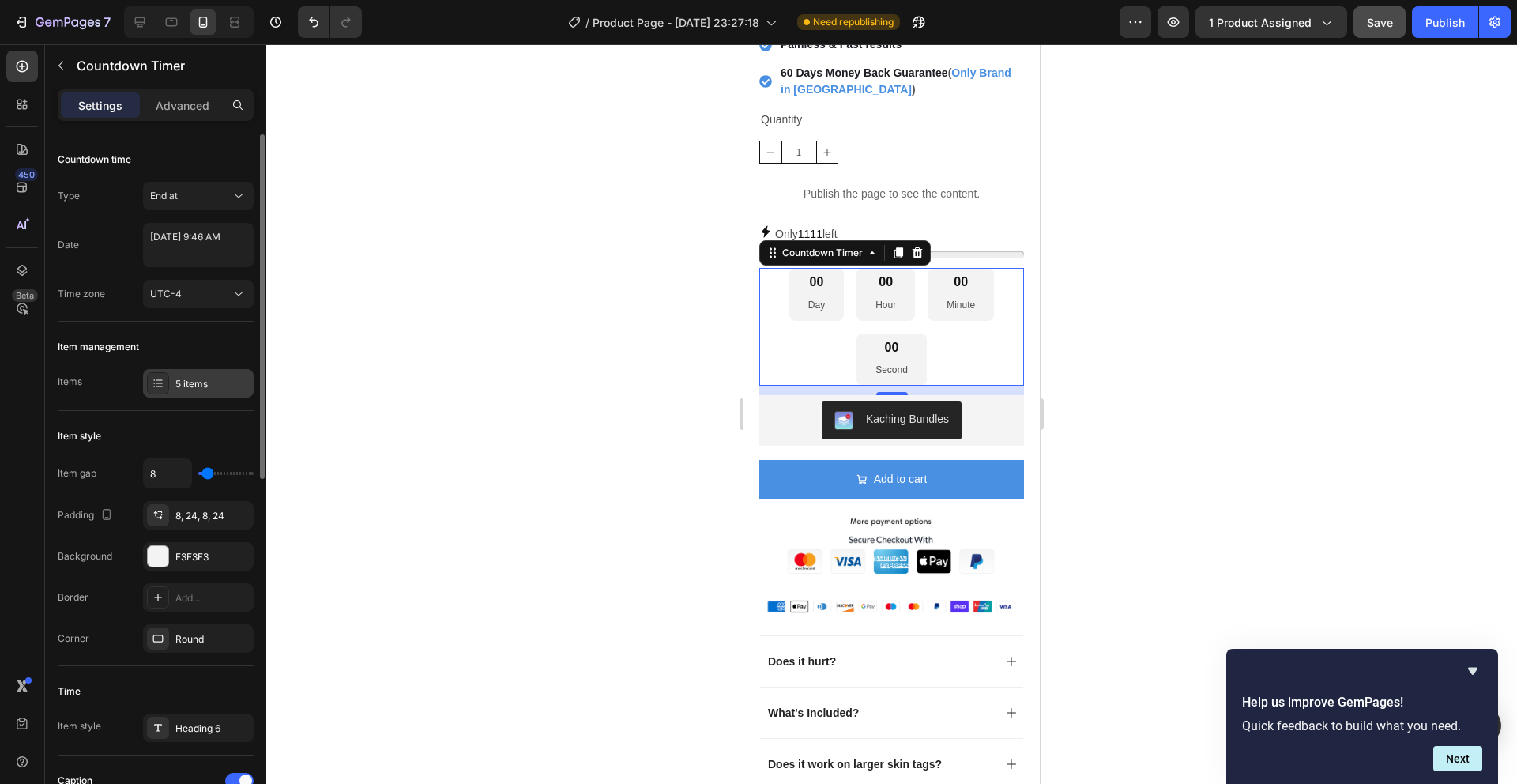
click at [211, 394] on div "5 items" at bounding box center [198, 383] width 110 height 29
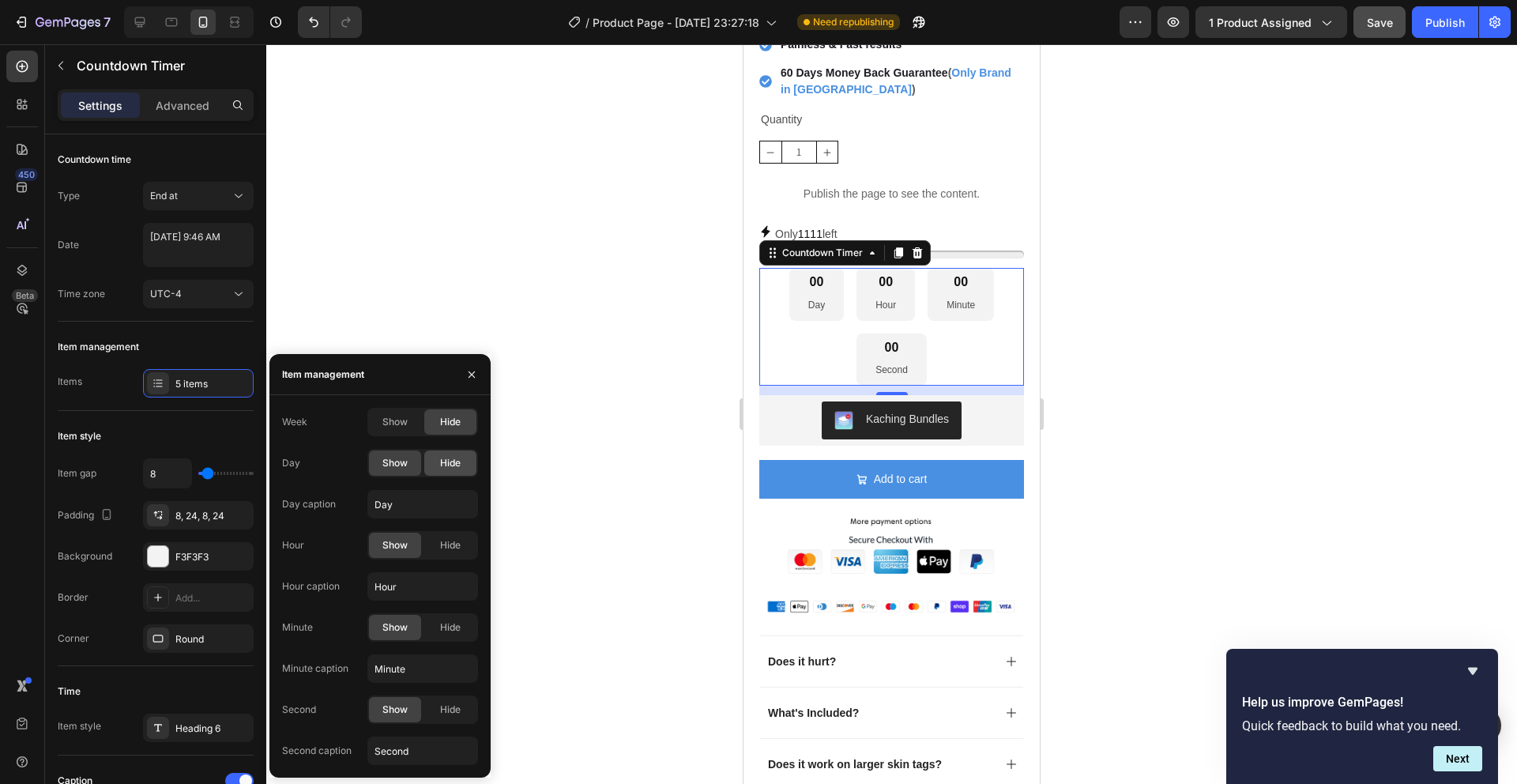
click at [451, 463] on span "Hide" at bounding box center [450, 462] width 20 height 14
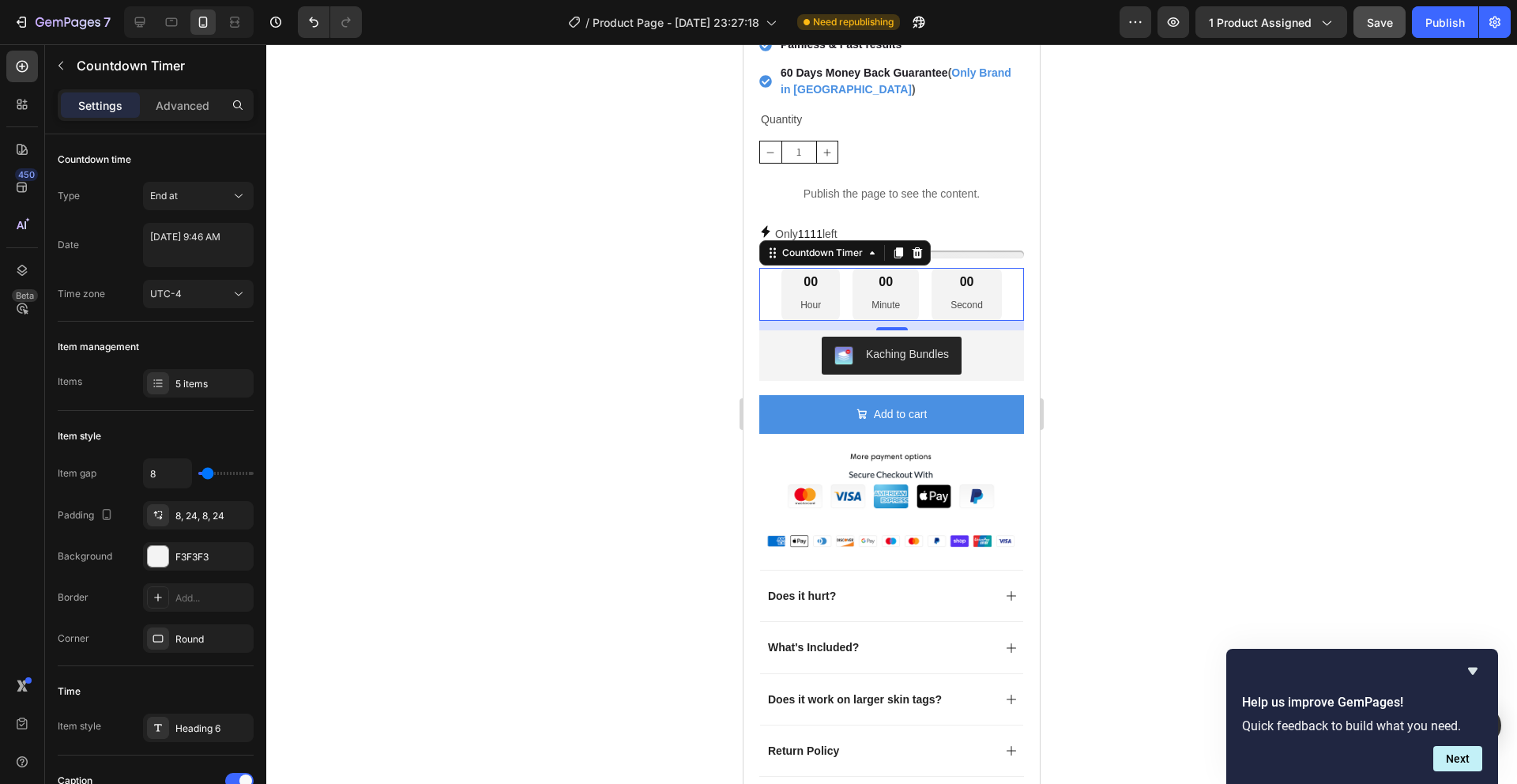
click at [571, 364] on div at bounding box center [892, 414] width 1251 height 739
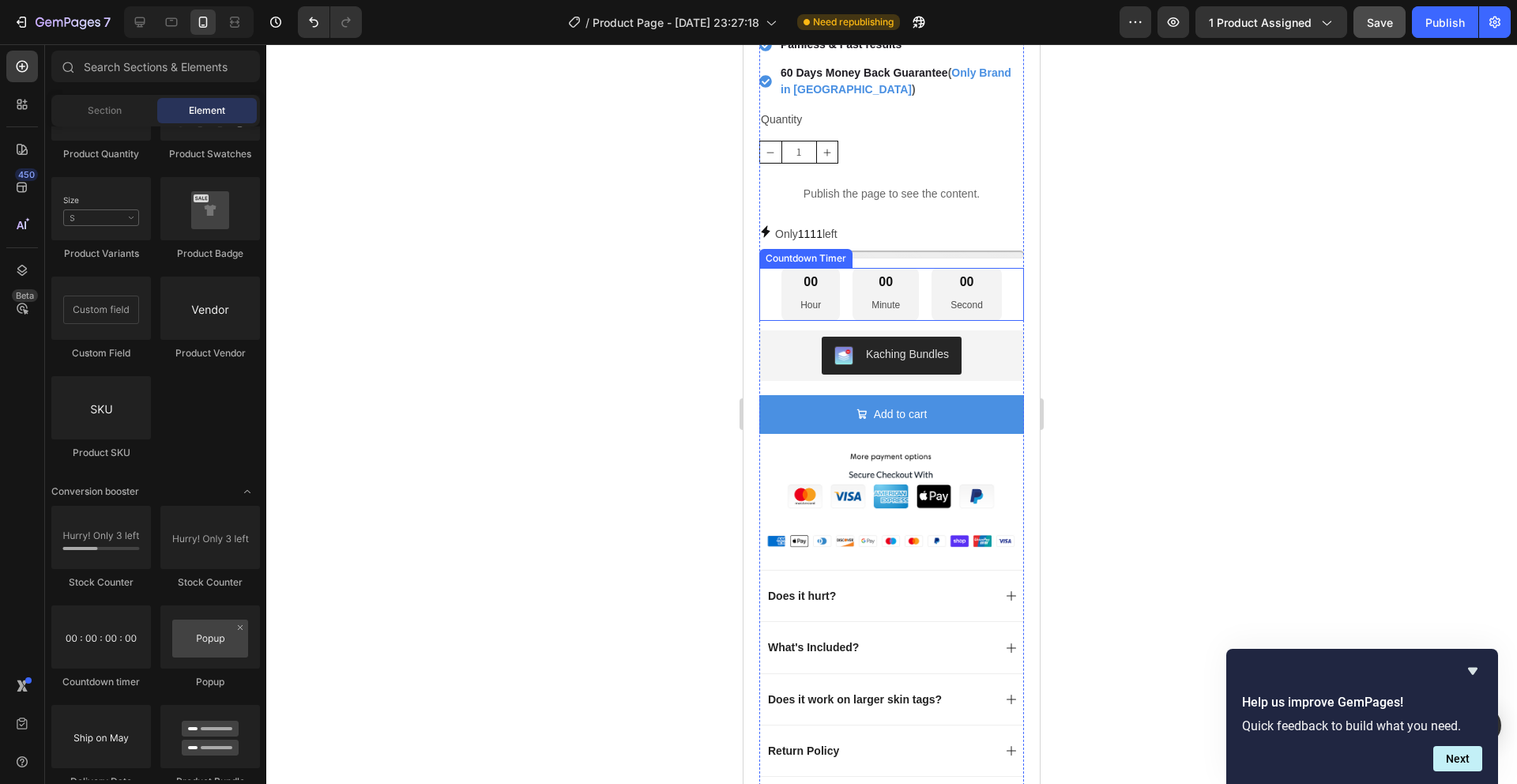
click at [807, 275] on div "00" at bounding box center [811, 283] width 20 height 17
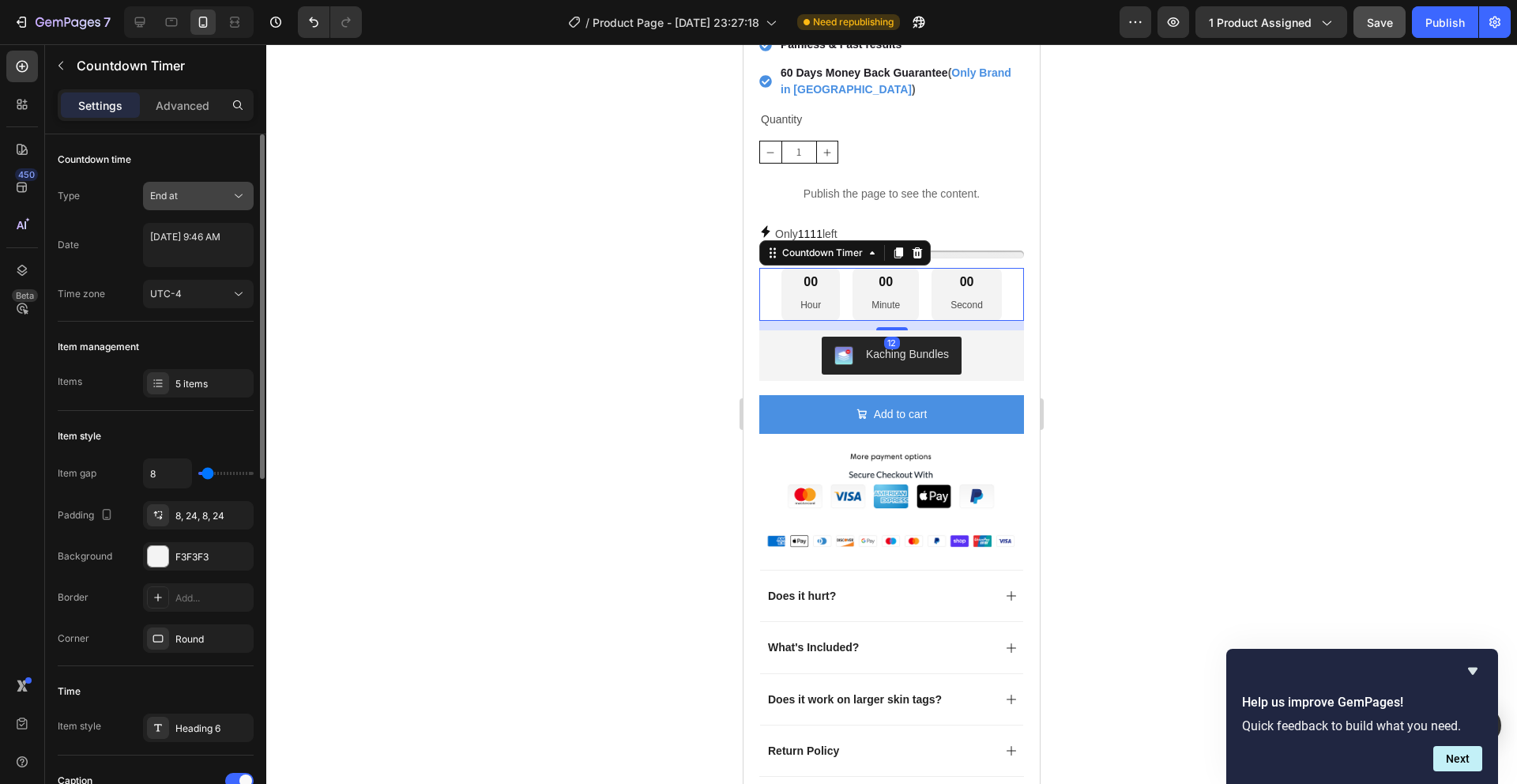
click at [168, 199] on span "End at" at bounding box center [164, 195] width 28 height 12
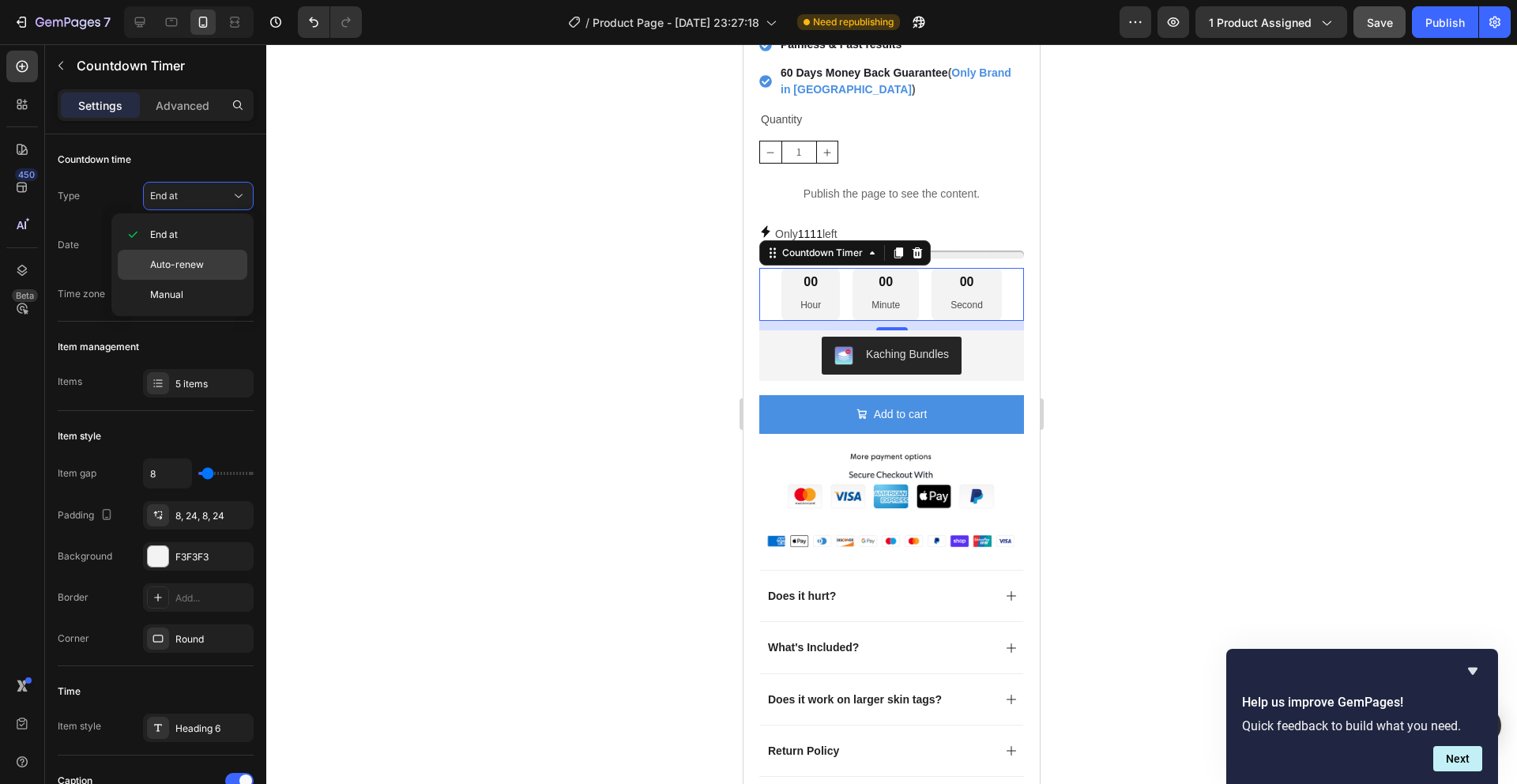
click at [194, 274] on div "Auto-renew" at bounding box center [183, 264] width 130 height 30
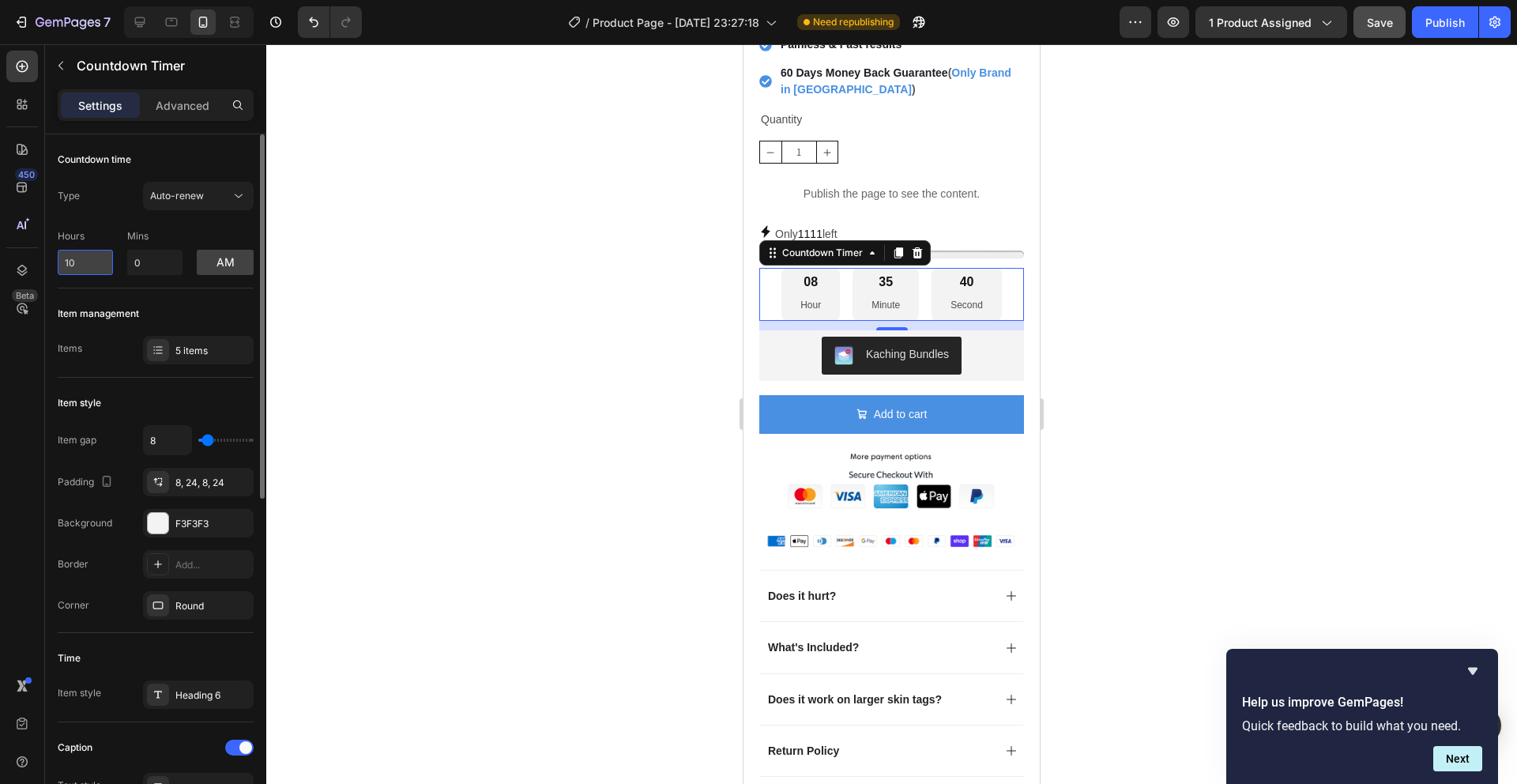
click at [105, 270] on input "10" at bounding box center [85, 262] width 56 height 25
type input "1"
type input "2"
click at [248, 269] on button "am" at bounding box center [225, 262] width 57 height 25
click at [248, 269] on button "pm" at bounding box center [225, 262] width 57 height 25
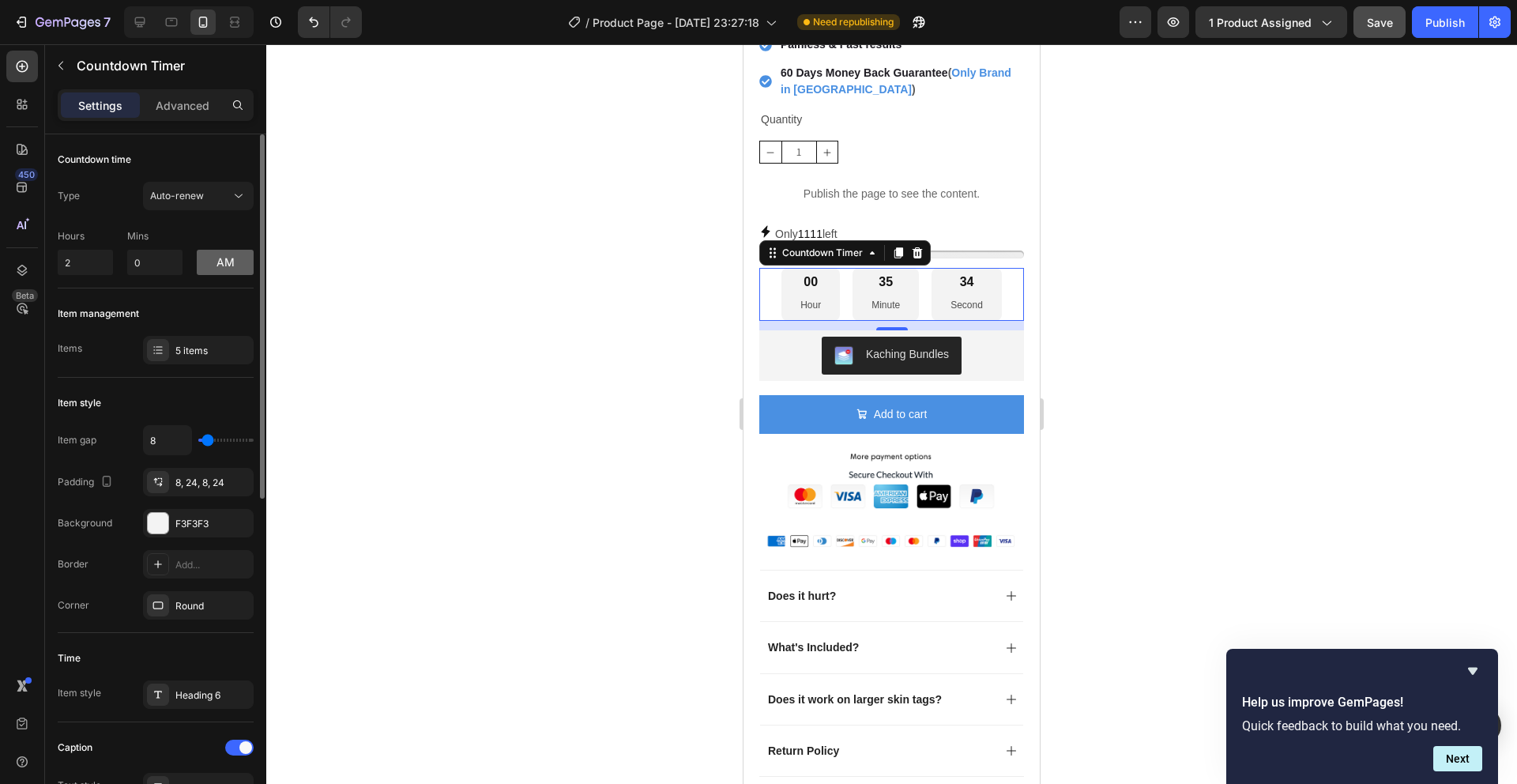
click at [212, 271] on button "am" at bounding box center [225, 262] width 57 height 25
click at [212, 271] on button "pm" at bounding box center [225, 262] width 57 height 25
click at [146, 198] on button "Auto-renew" at bounding box center [198, 196] width 110 height 29
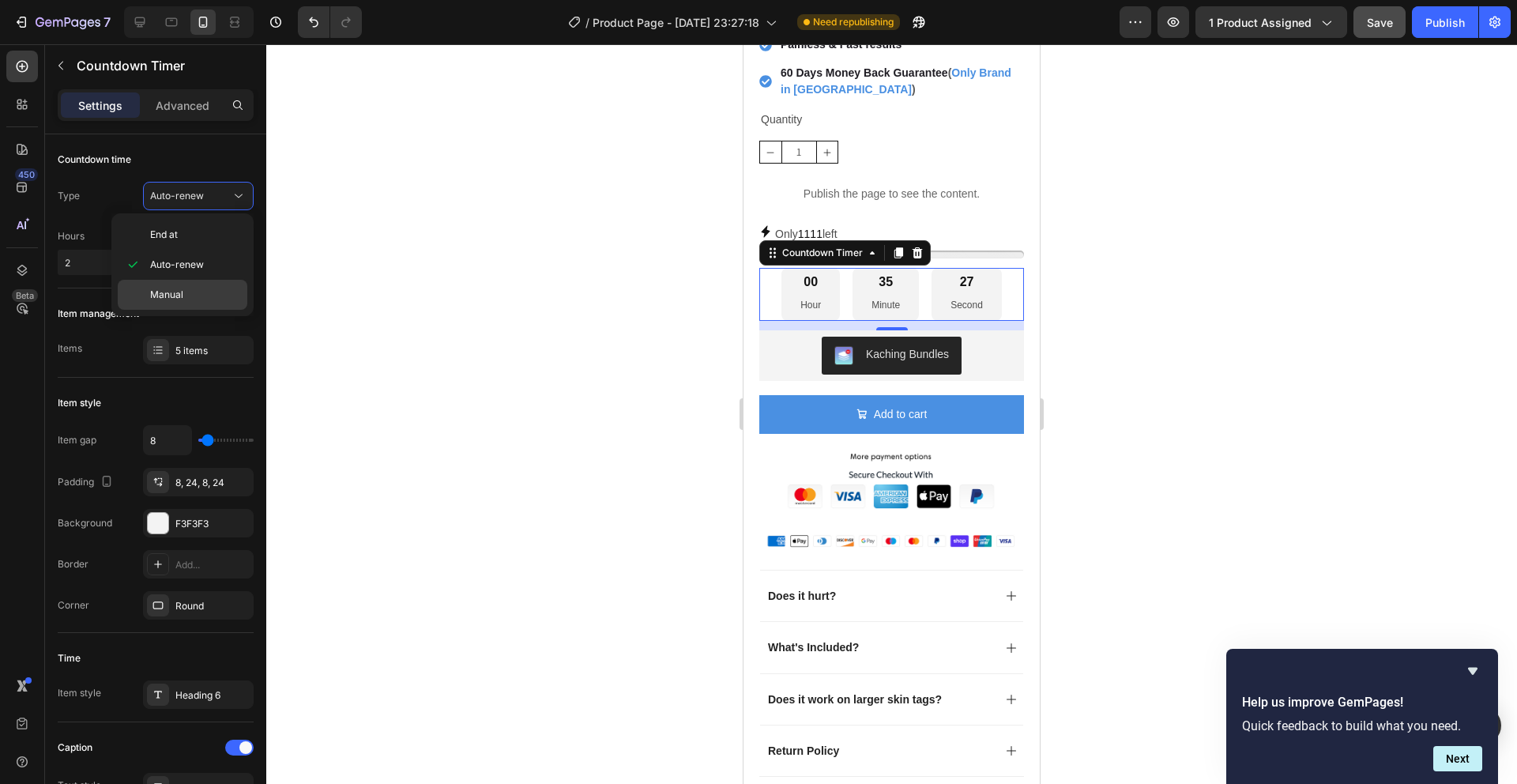
click at [176, 295] on span "Manual" at bounding box center [167, 294] width 33 height 14
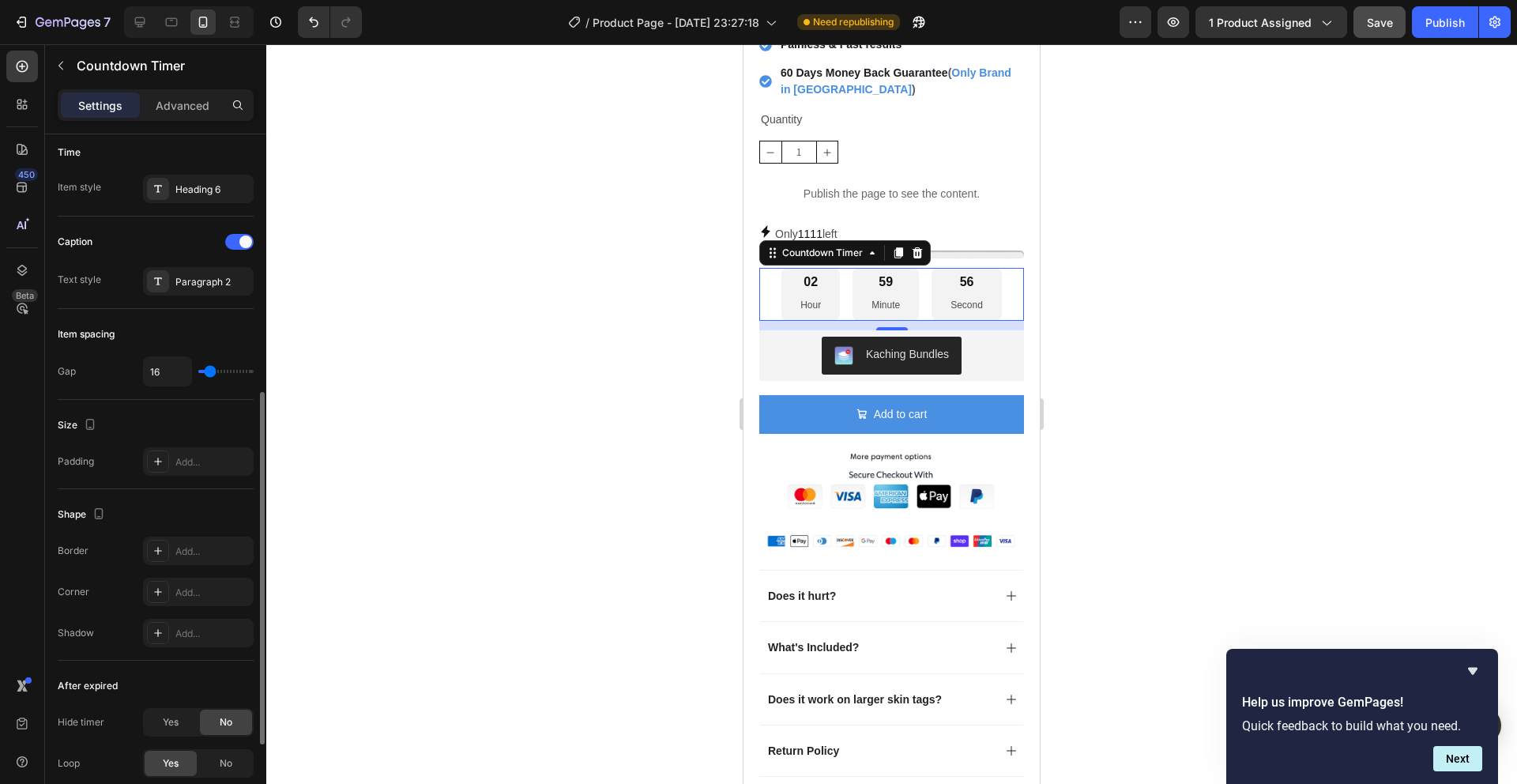
scroll to position [673, 0]
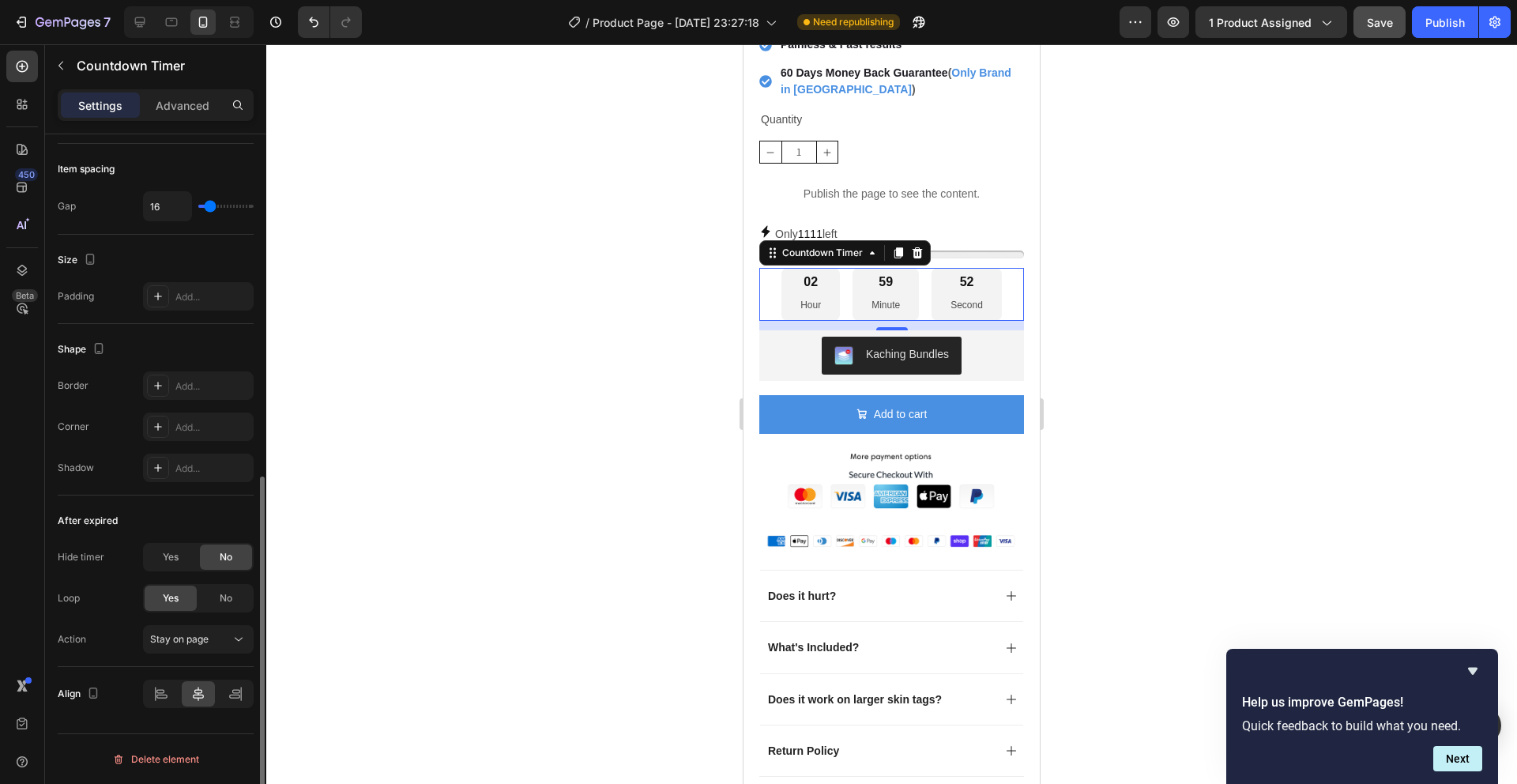
click at [163, 657] on div "After expired Hide timer Yes No Loop Yes No Action Stay on page" at bounding box center [155, 581] width 196 height 172
click at [173, 648] on button "Stay on page" at bounding box center [198, 639] width 110 height 29
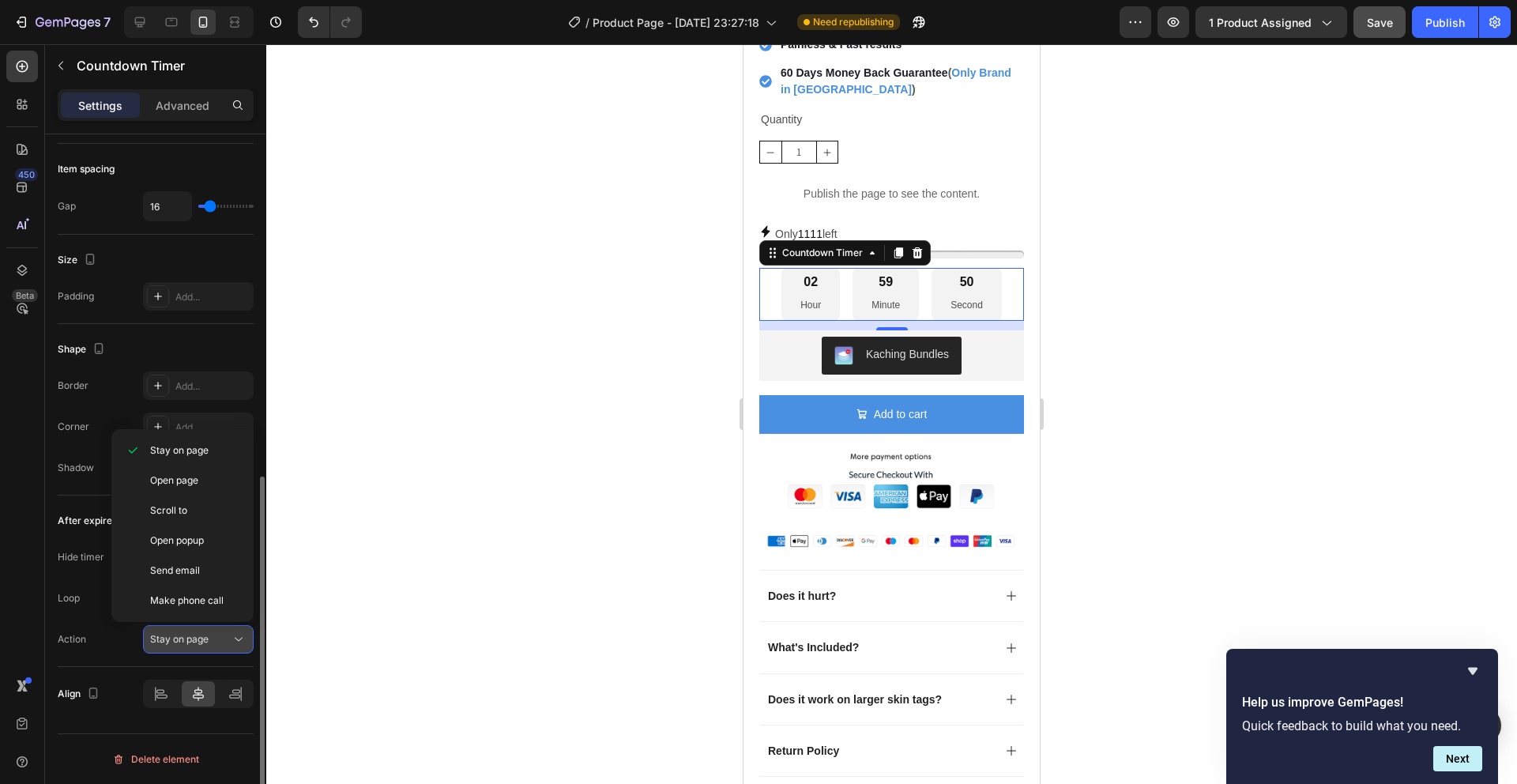
click at [181, 642] on span "Stay on page" at bounding box center [179, 638] width 58 height 12
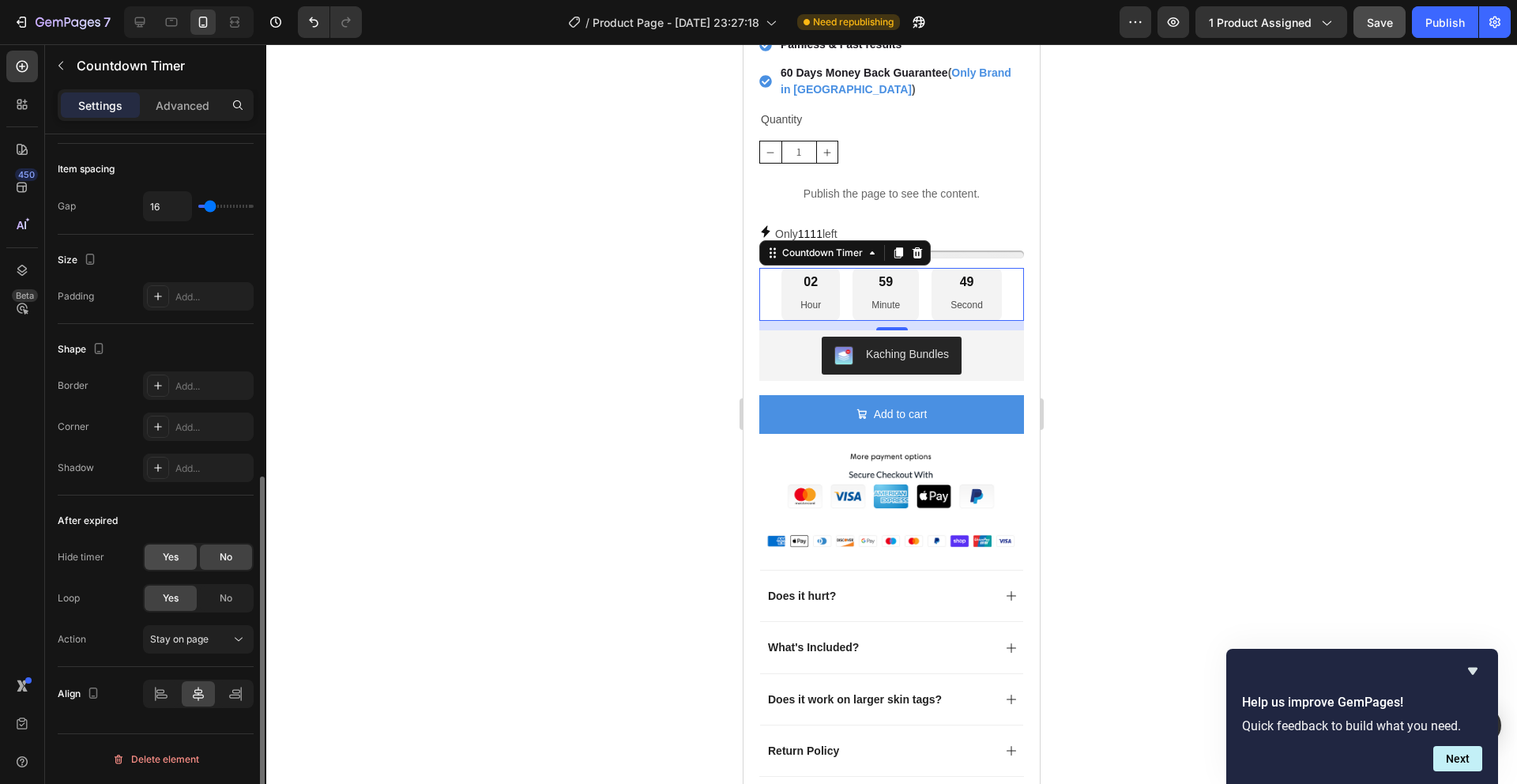
click at [173, 564] on div "Yes" at bounding box center [171, 557] width 52 height 25
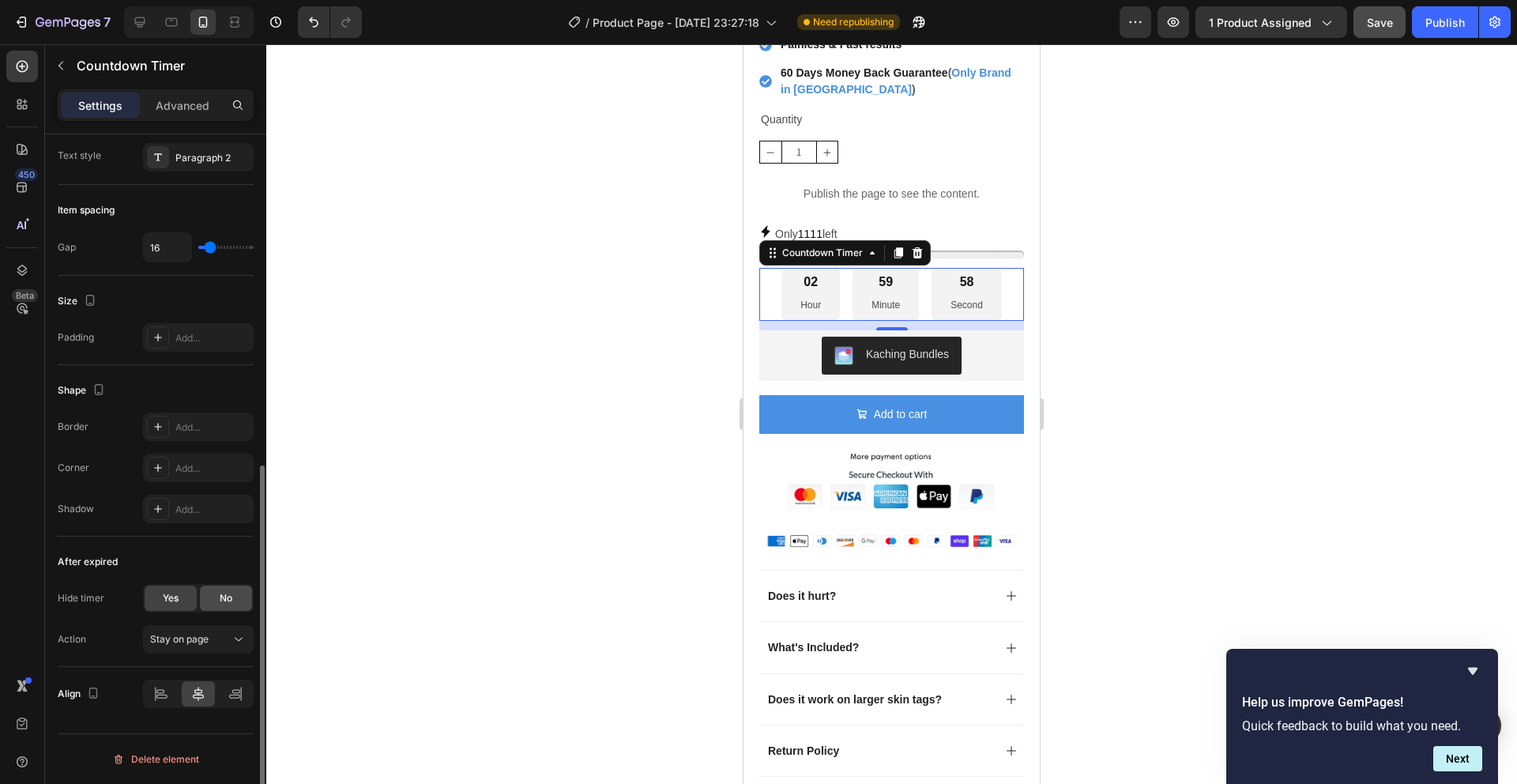
click at [216, 594] on div "No" at bounding box center [225, 598] width 52 height 25
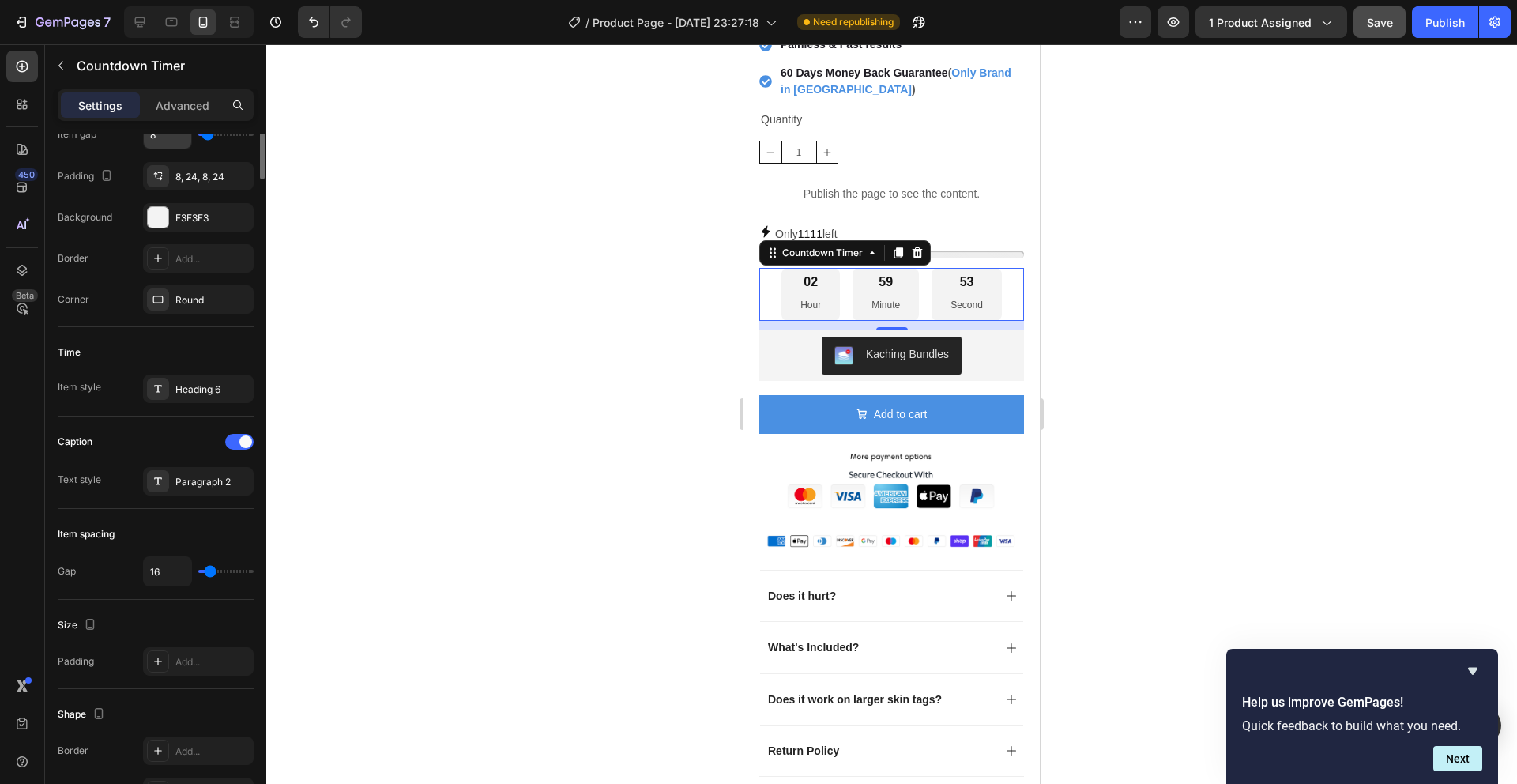
scroll to position [0, 0]
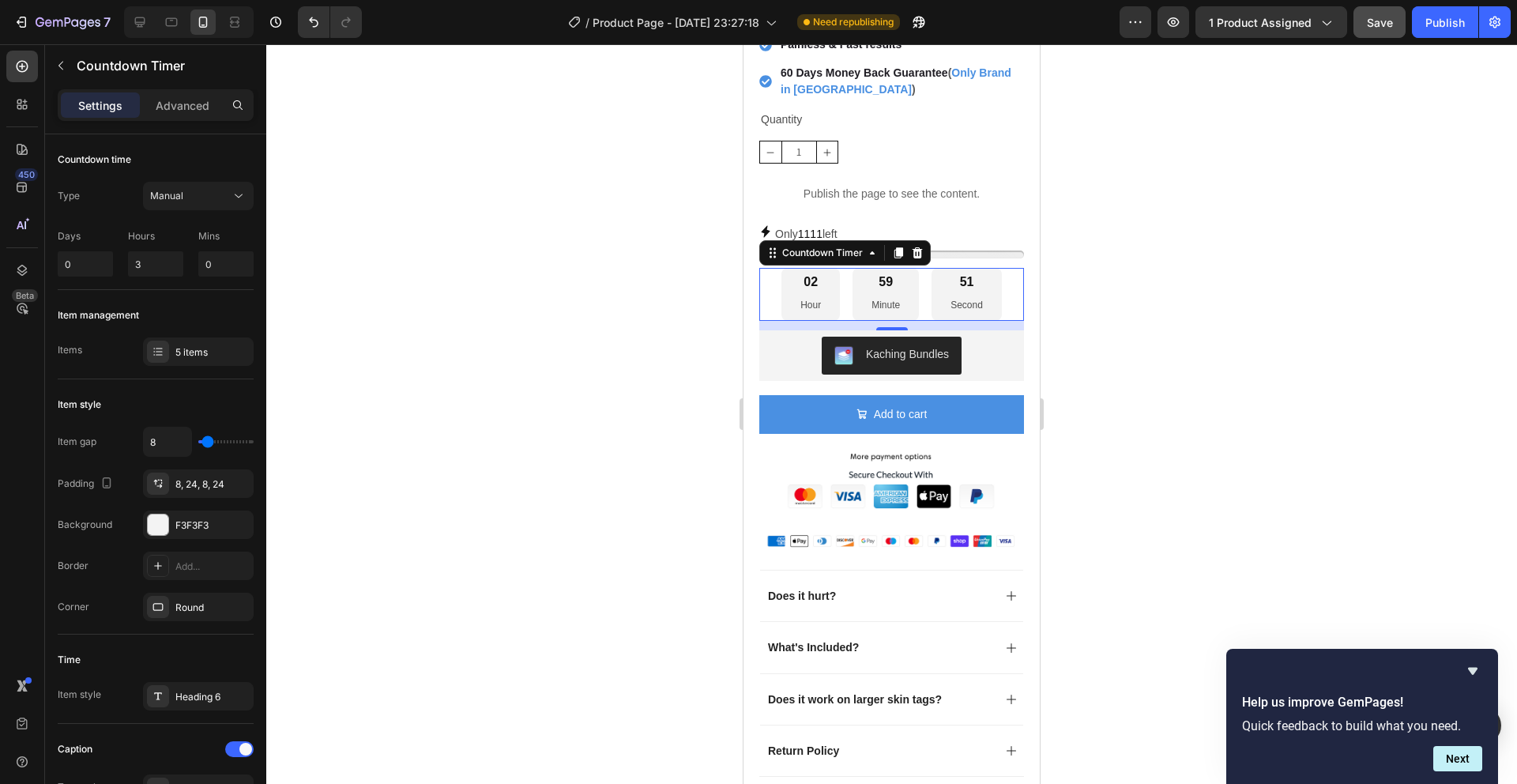
click at [1228, 251] on div at bounding box center [892, 414] width 1251 height 739
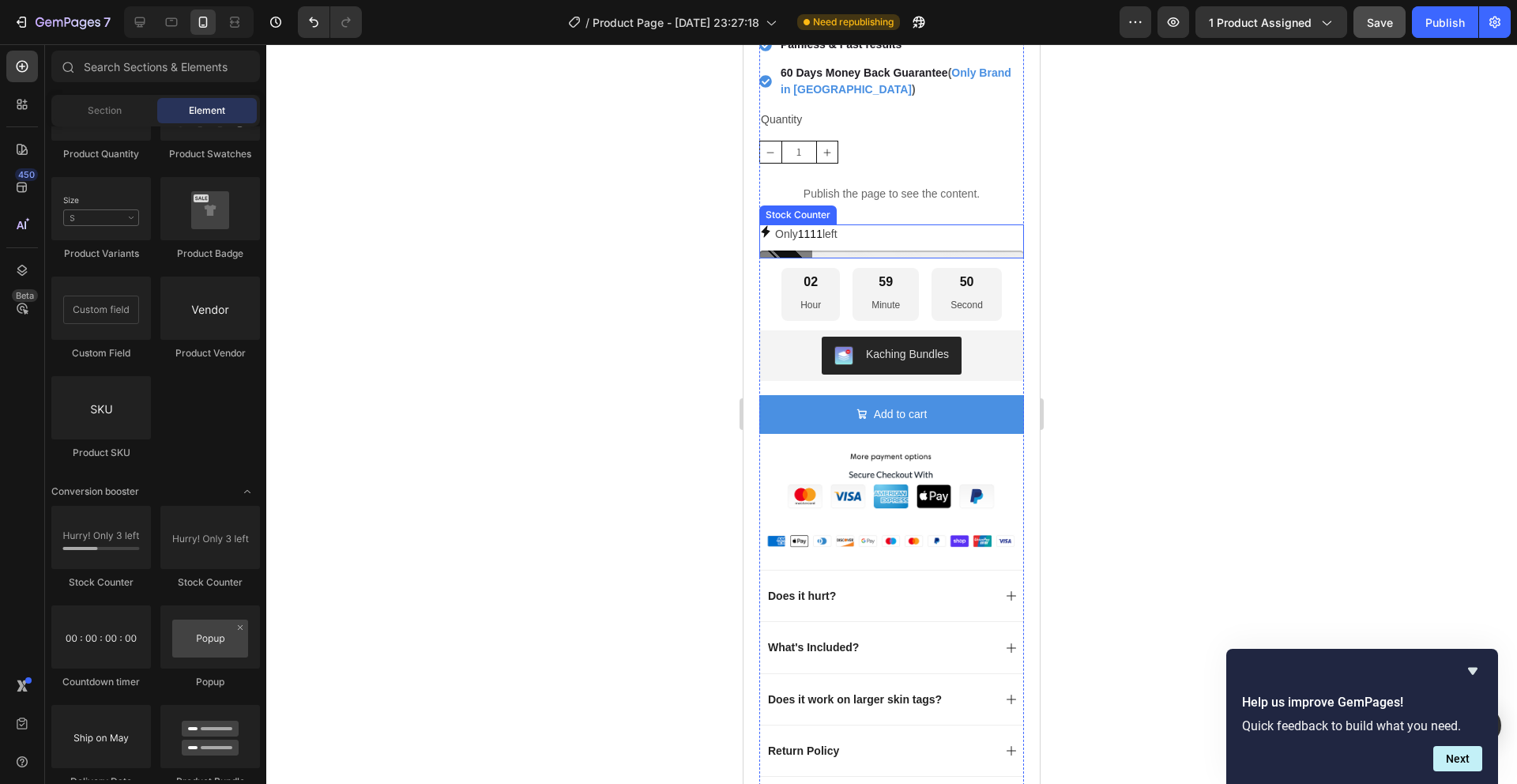
click at [872, 226] on div "Only 1111 left" at bounding box center [892, 234] width 264 height 19
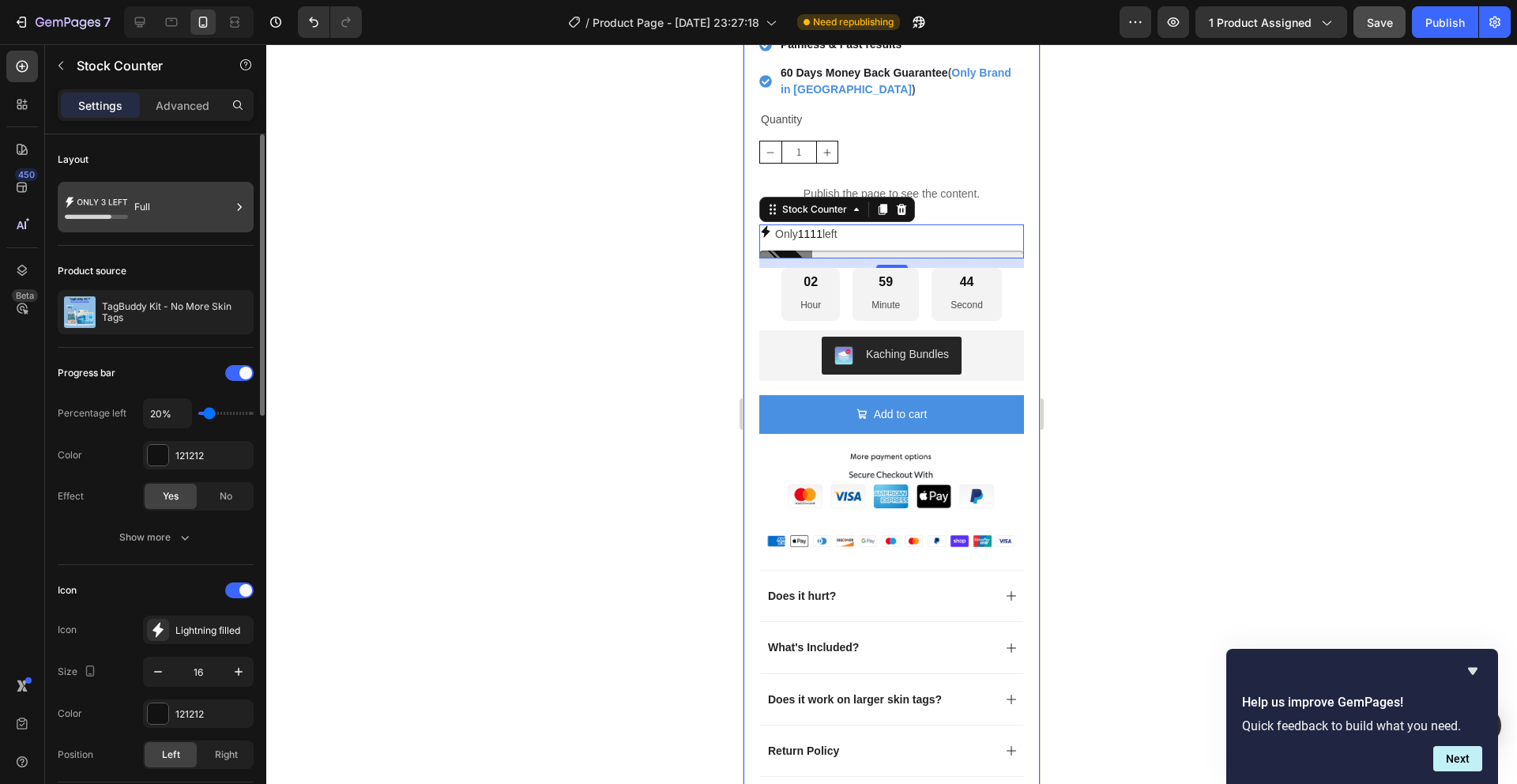
click at [137, 189] on div "Full" at bounding box center [183, 207] width 96 height 36
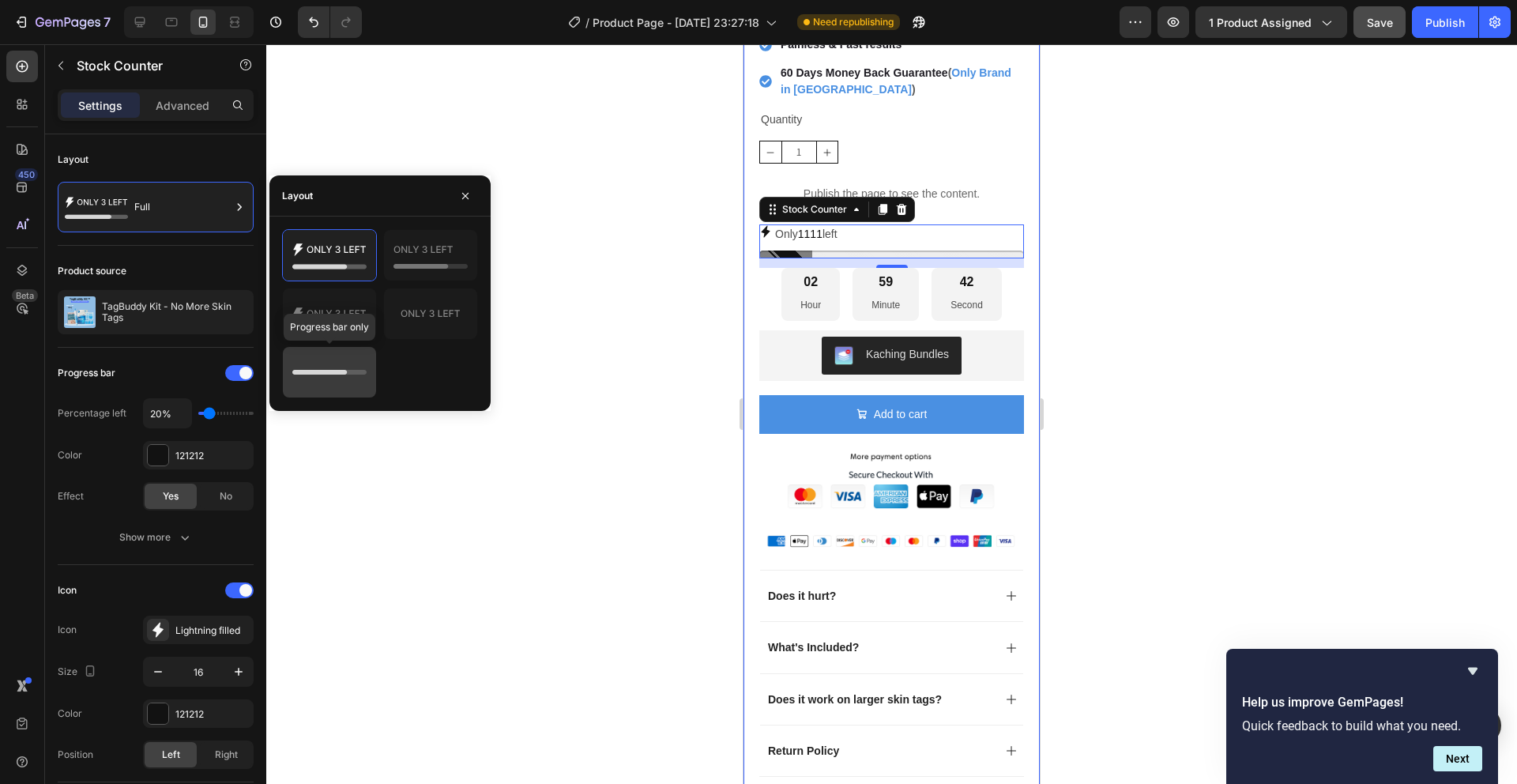
click at [334, 361] on icon at bounding box center [329, 372] width 74 height 32
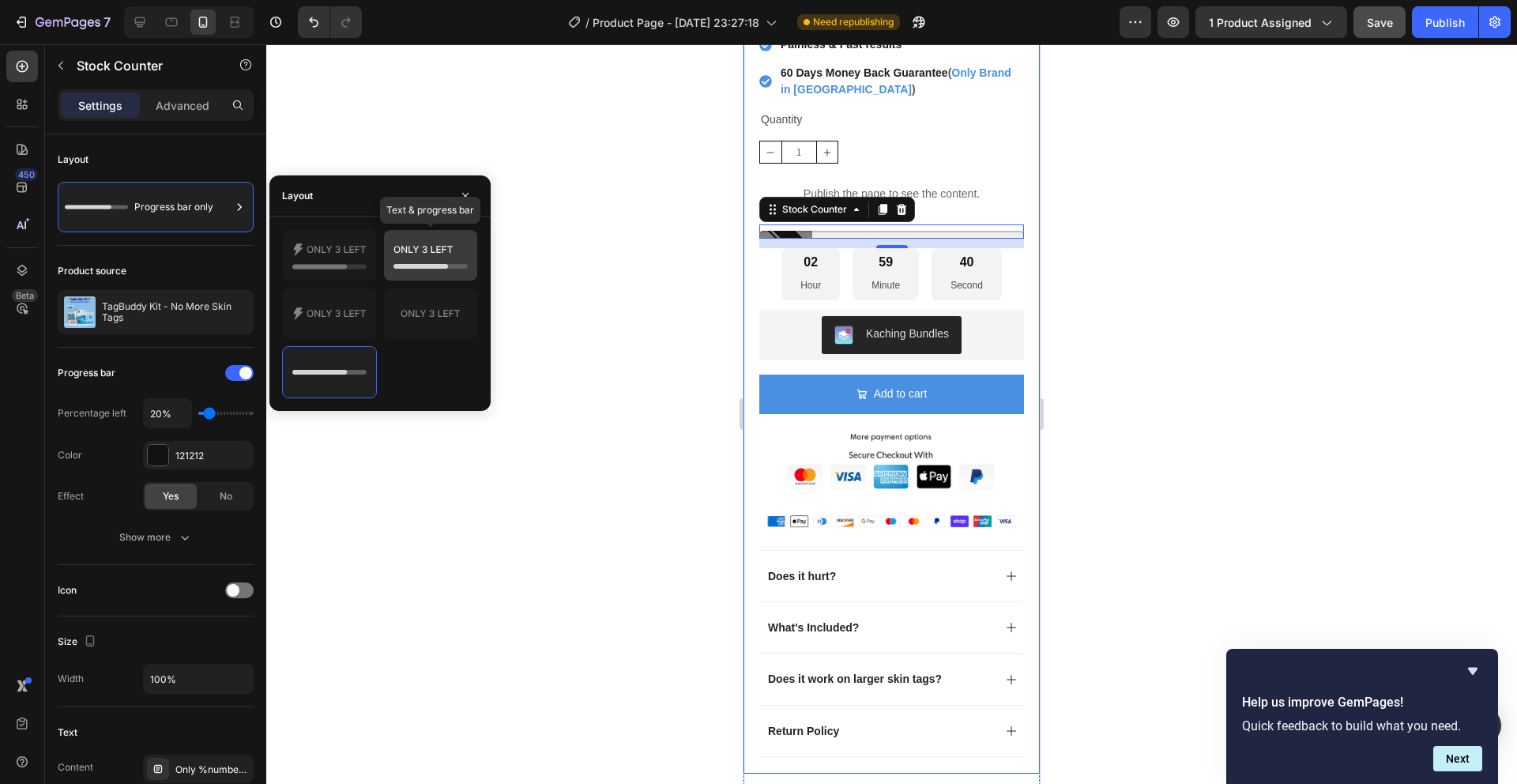
click at [413, 262] on icon at bounding box center [431, 255] width 74 height 32
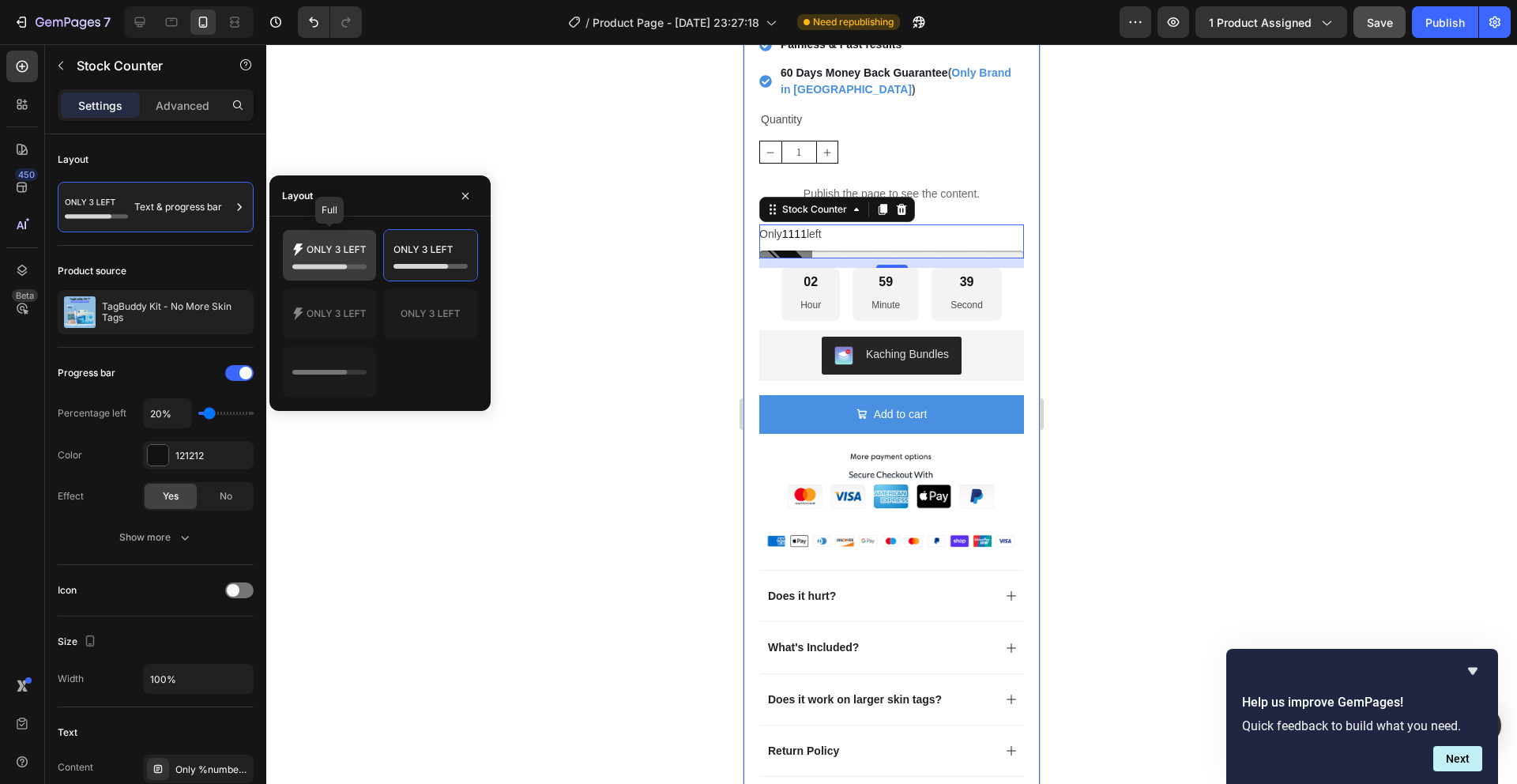
click at [356, 267] on icon at bounding box center [329, 266] width 74 height 5
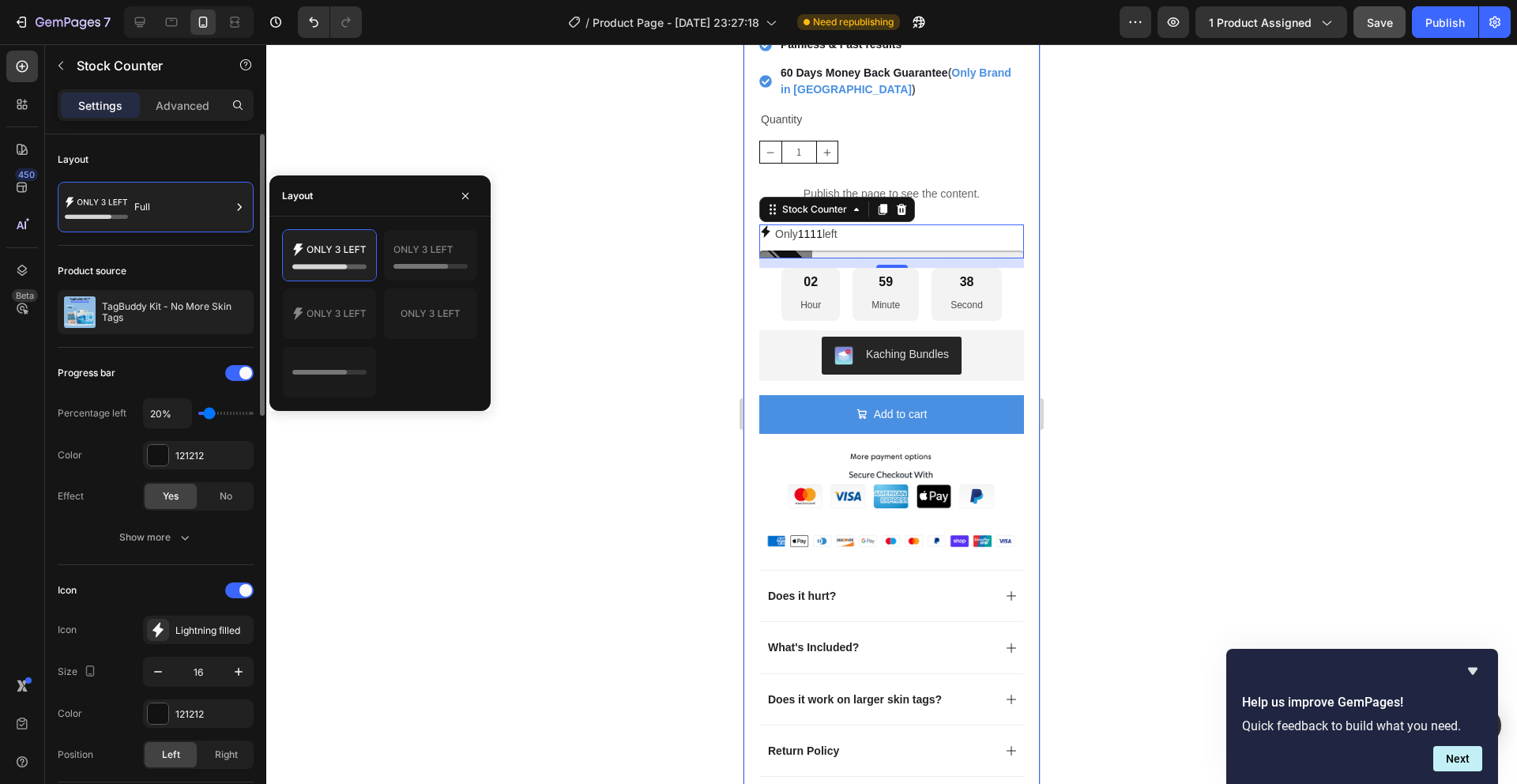
scroll to position [141, 0]
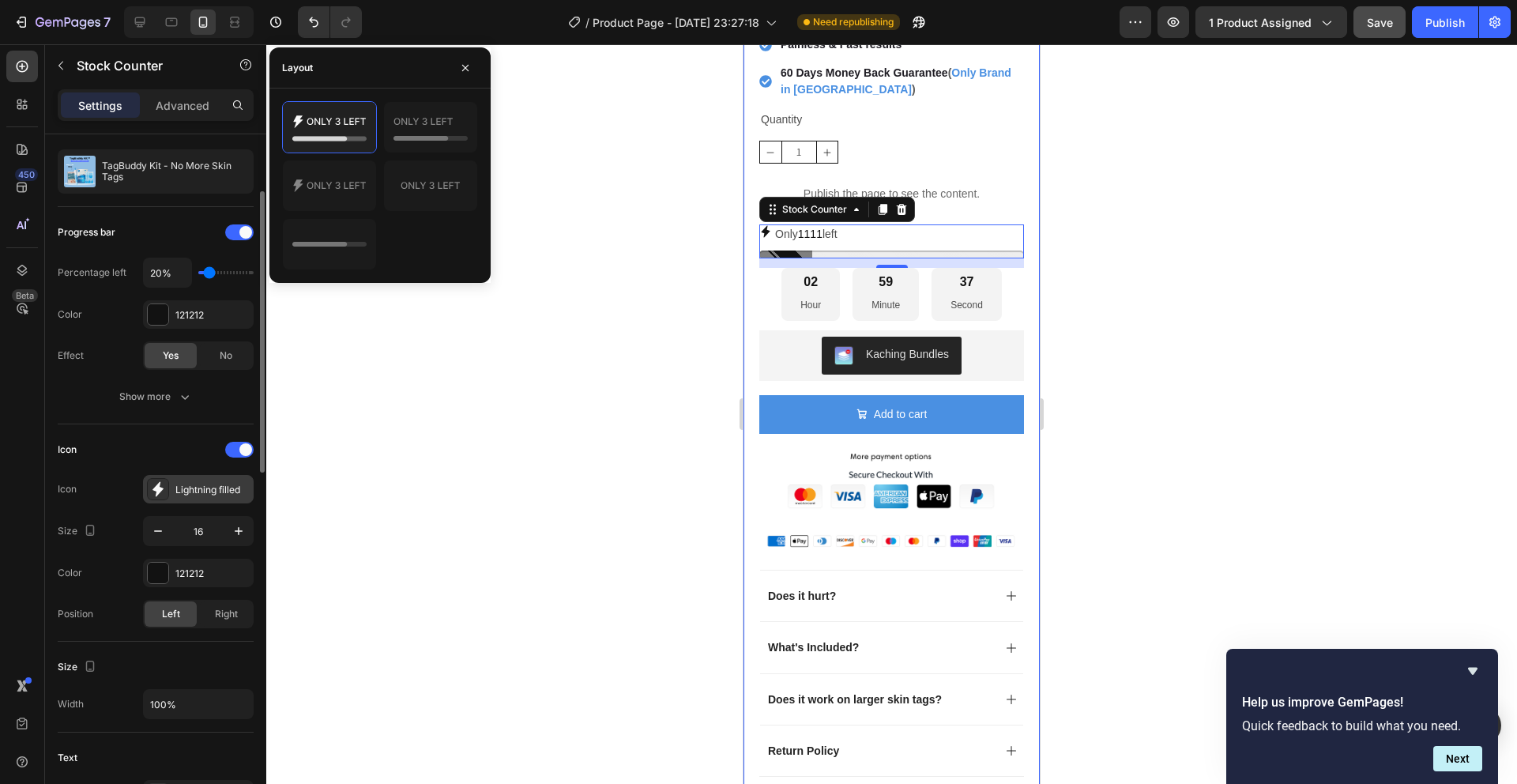
click at [197, 498] on div "Lightning filled" at bounding box center [198, 489] width 110 height 29
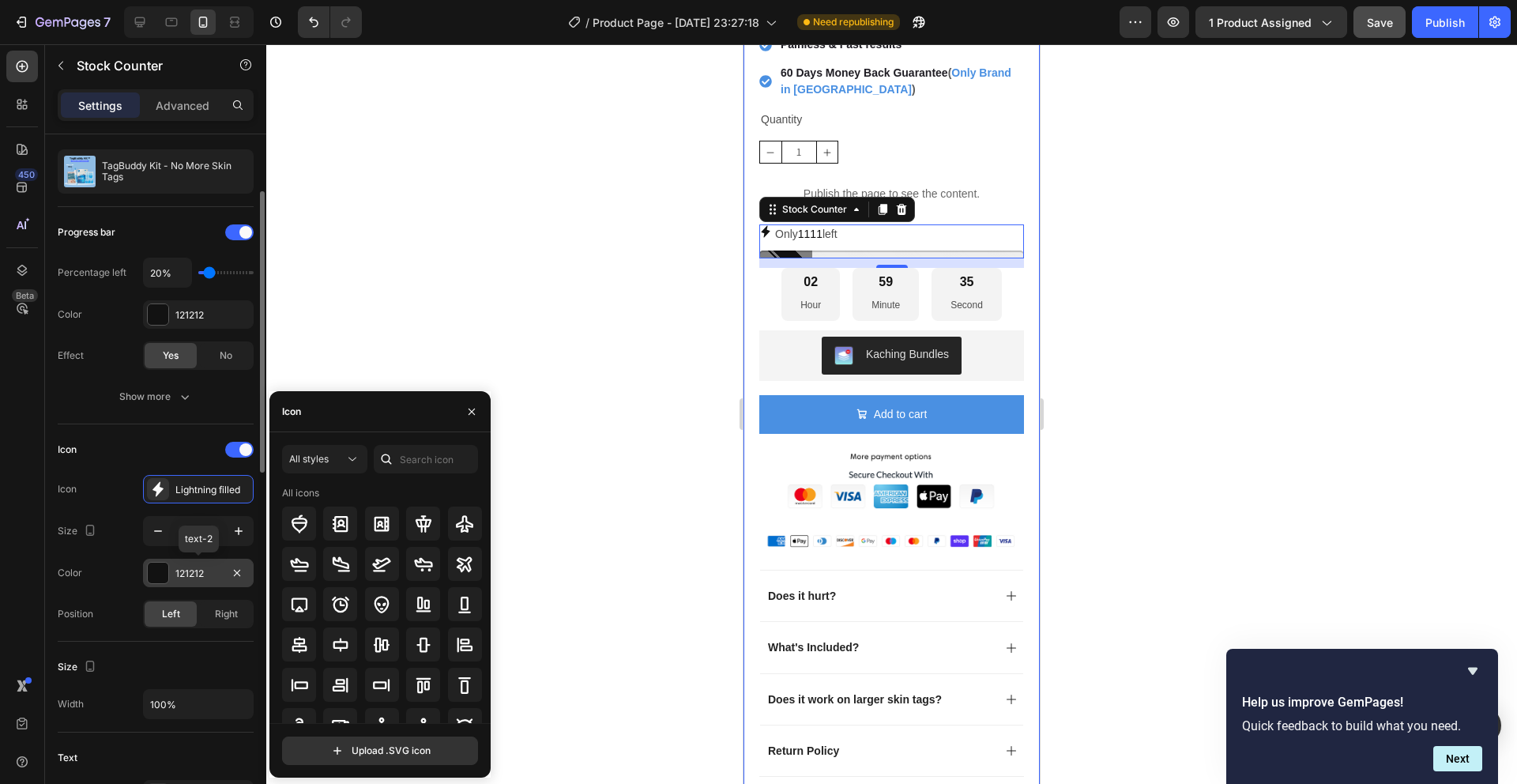
click at [175, 564] on div "121212" at bounding box center [198, 572] width 110 height 29
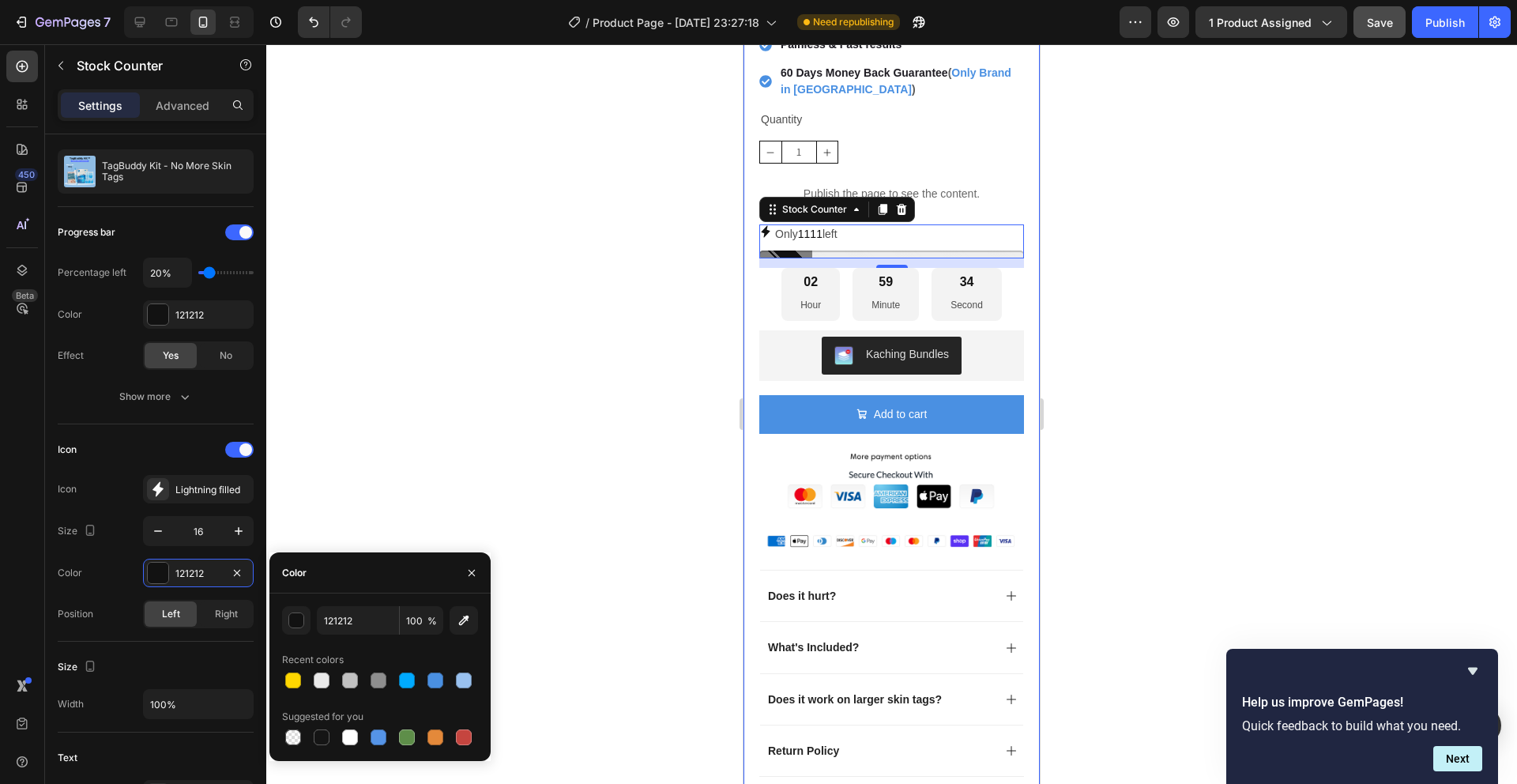
click at [276, 683] on div "121212 100 % Recent colors Suggested for you" at bounding box center [379, 676] width 221 height 142
click at [290, 681] on div at bounding box center [292, 680] width 16 height 16
type input "FFD700"
click at [379, 539] on div at bounding box center [892, 414] width 1251 height 739
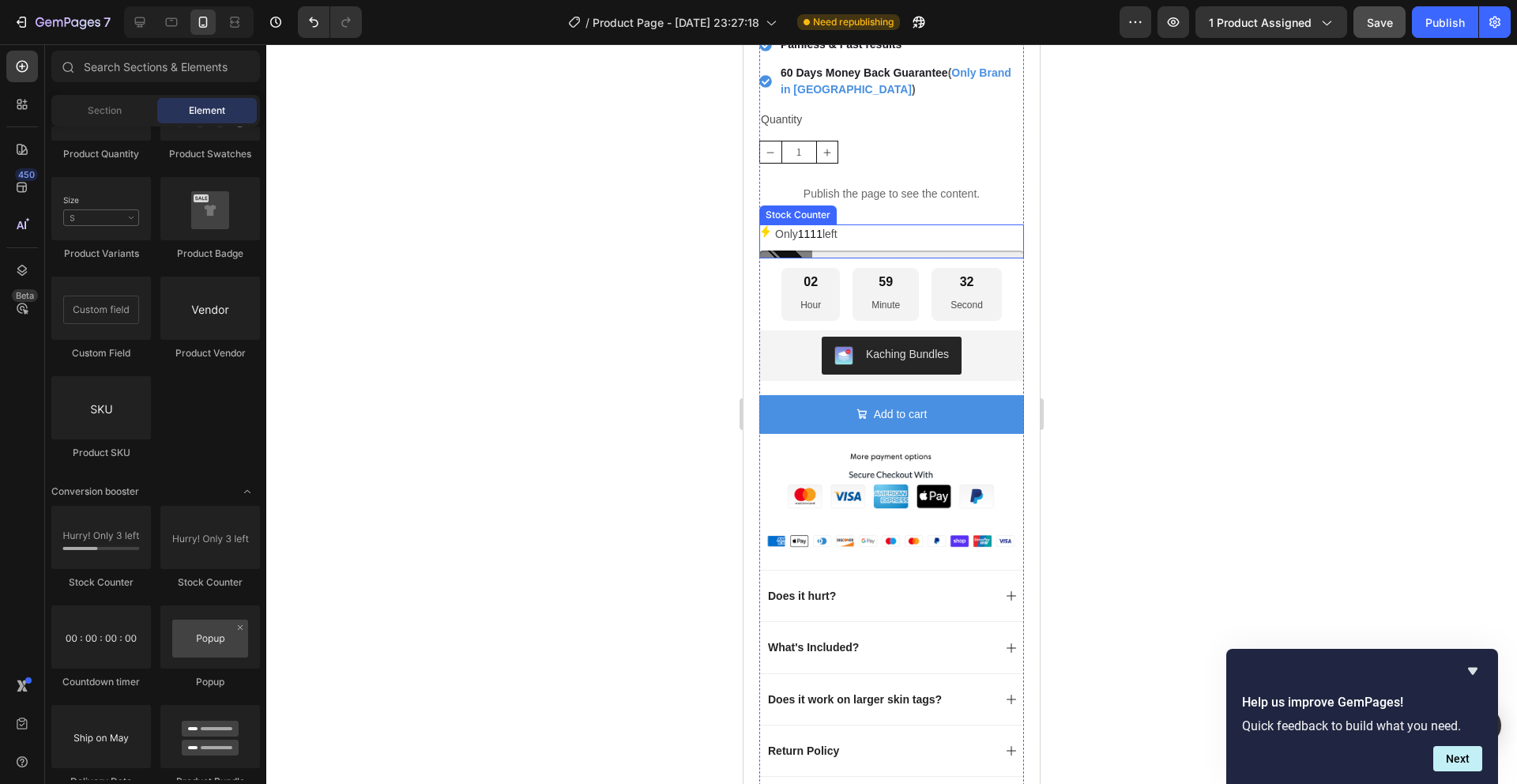
click at [806, 227] on span "1111" at bounding box center [810, 234] width 24 height 13
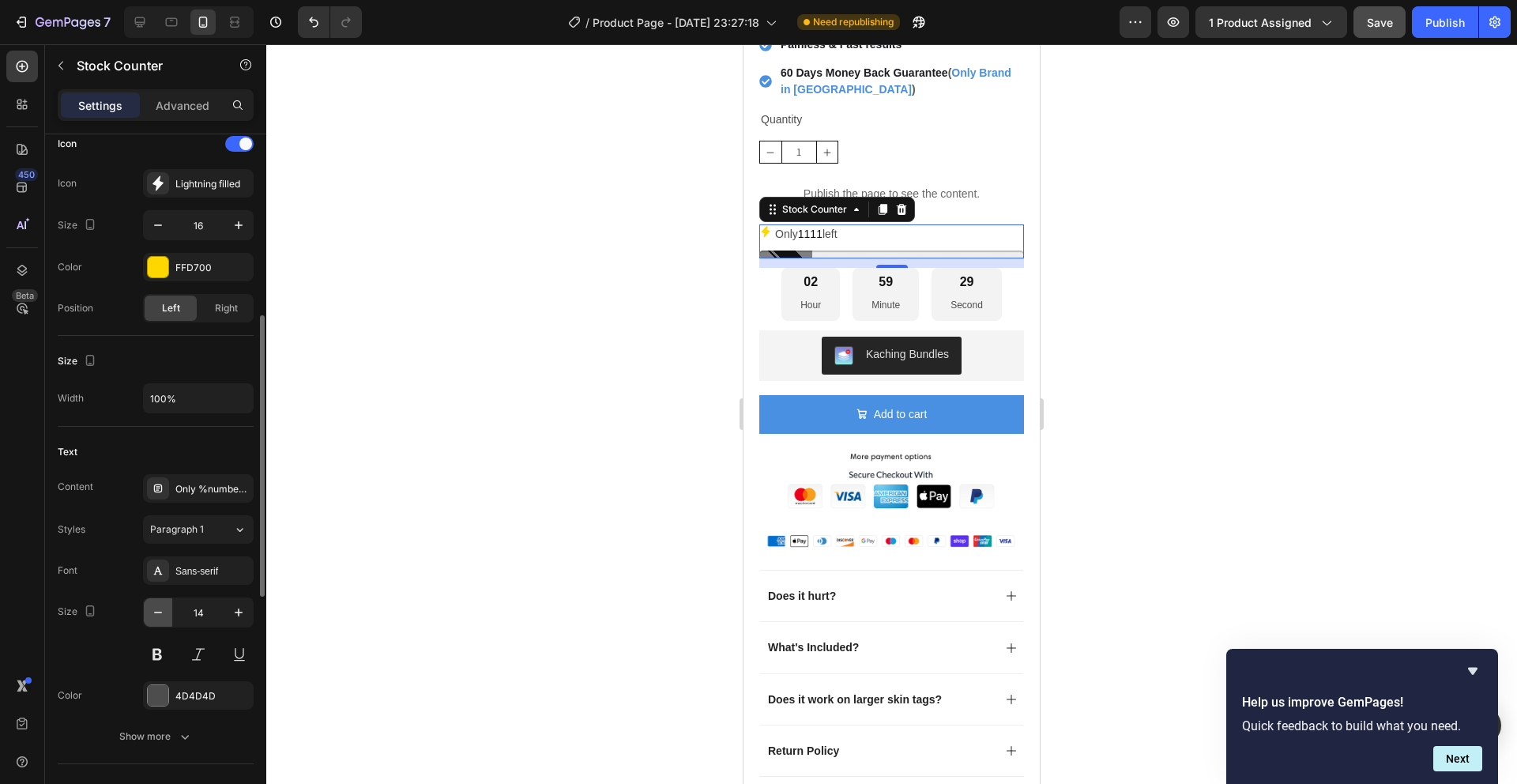
scroll to position [560, 0]
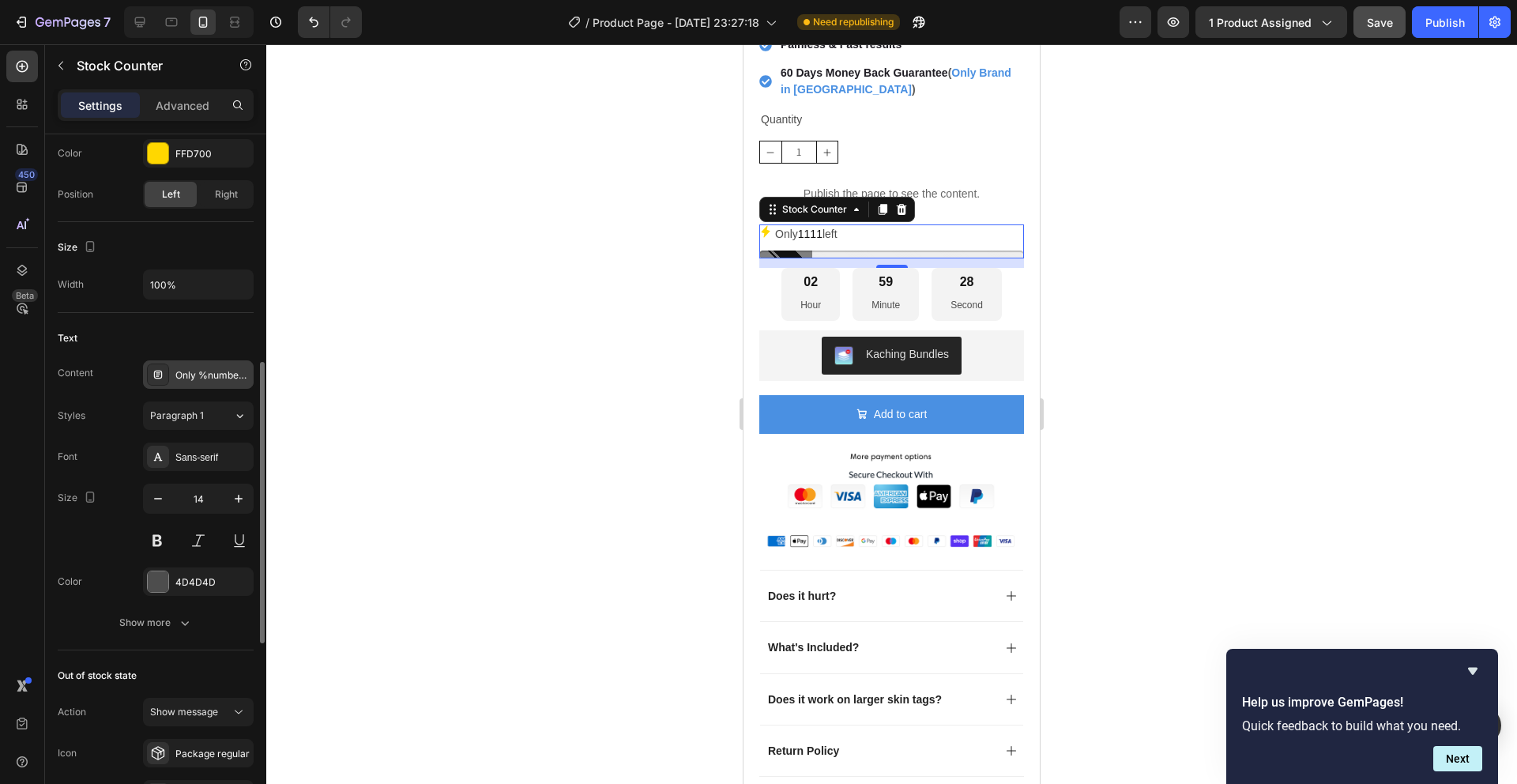
click at [212, 383] on div "Only %number% left" at bounding box center [198, 374] width 110 height 29
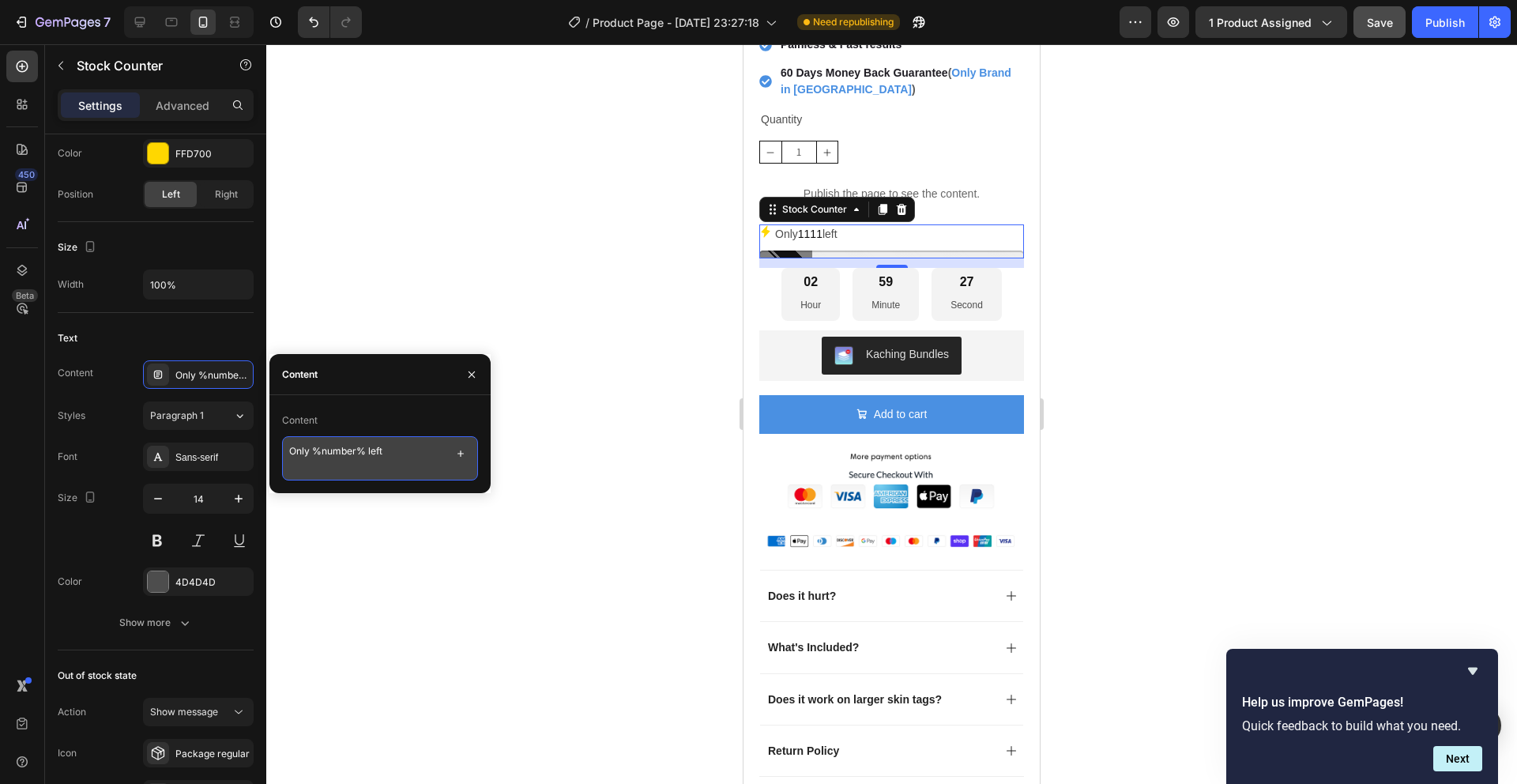
click at [412, 464] on textarea "Only %number% left" at bounding box center [379, 458] width 196 height 45
type textarea "Hurry We Are Viral And Selling Out Fast"
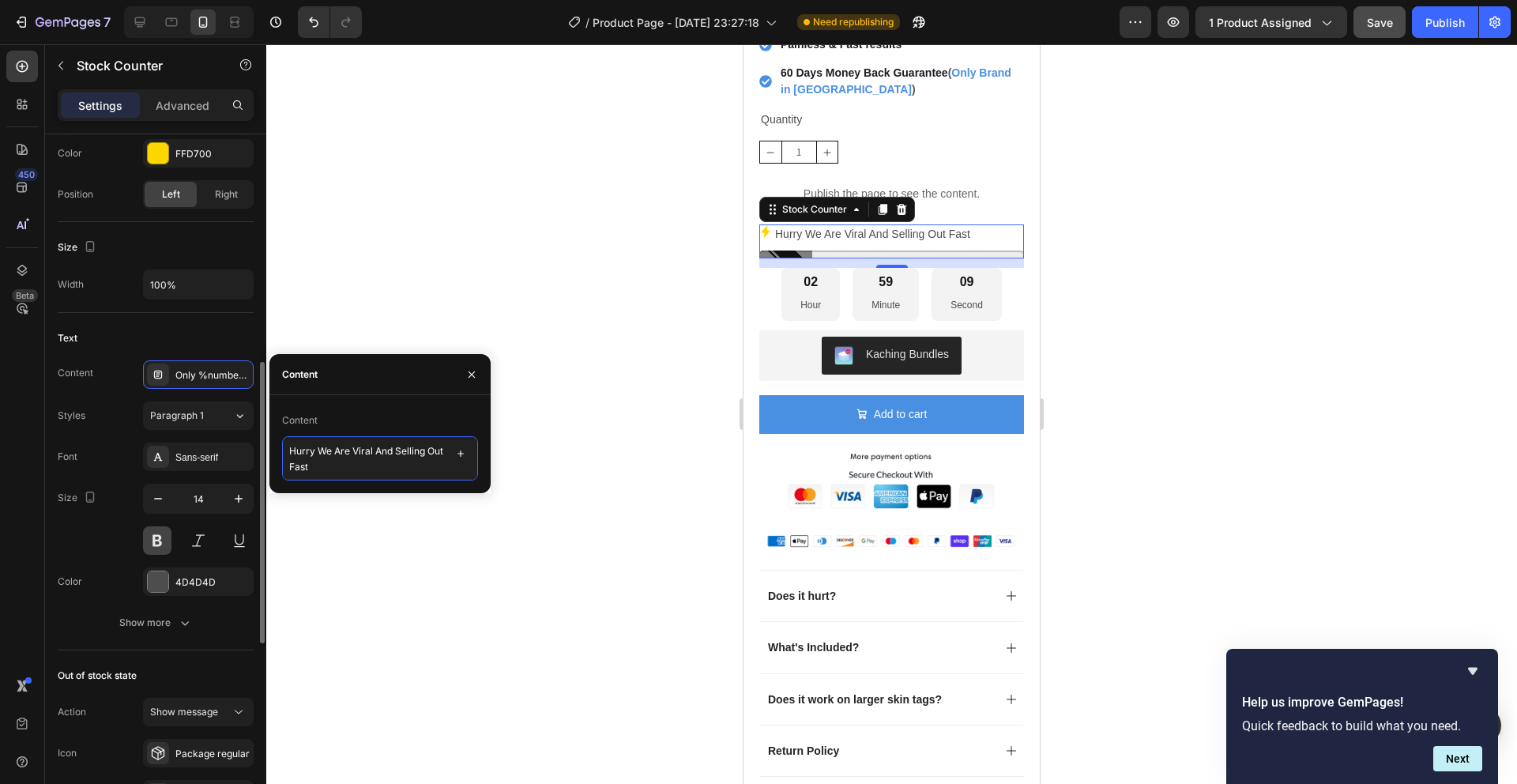
click at [151, 550] on button at bounding box center [157, 540] width 29 height 29
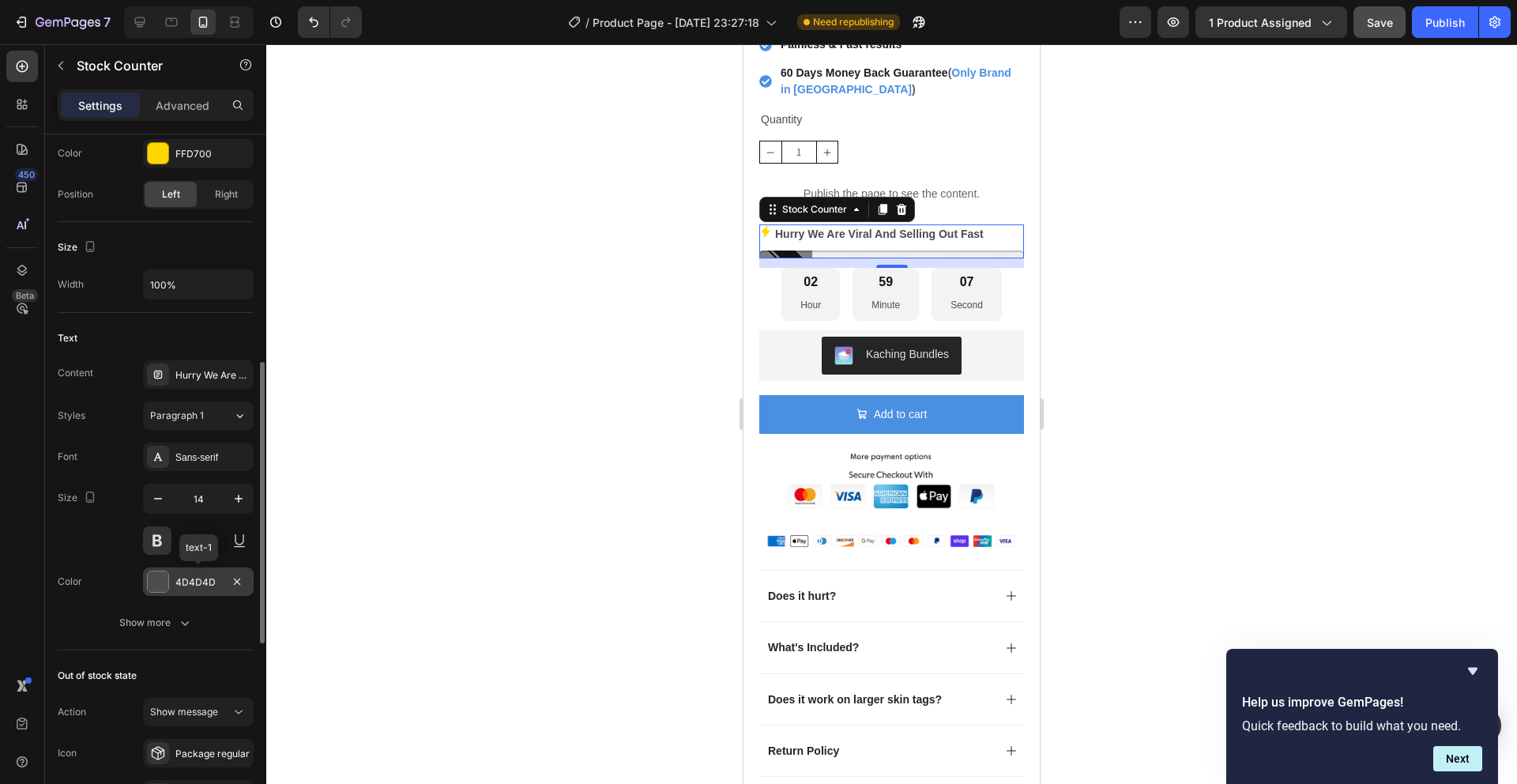
click at [190, 587] on div "4D4D4D" at bounding box center [198, 582] width 45 height 14
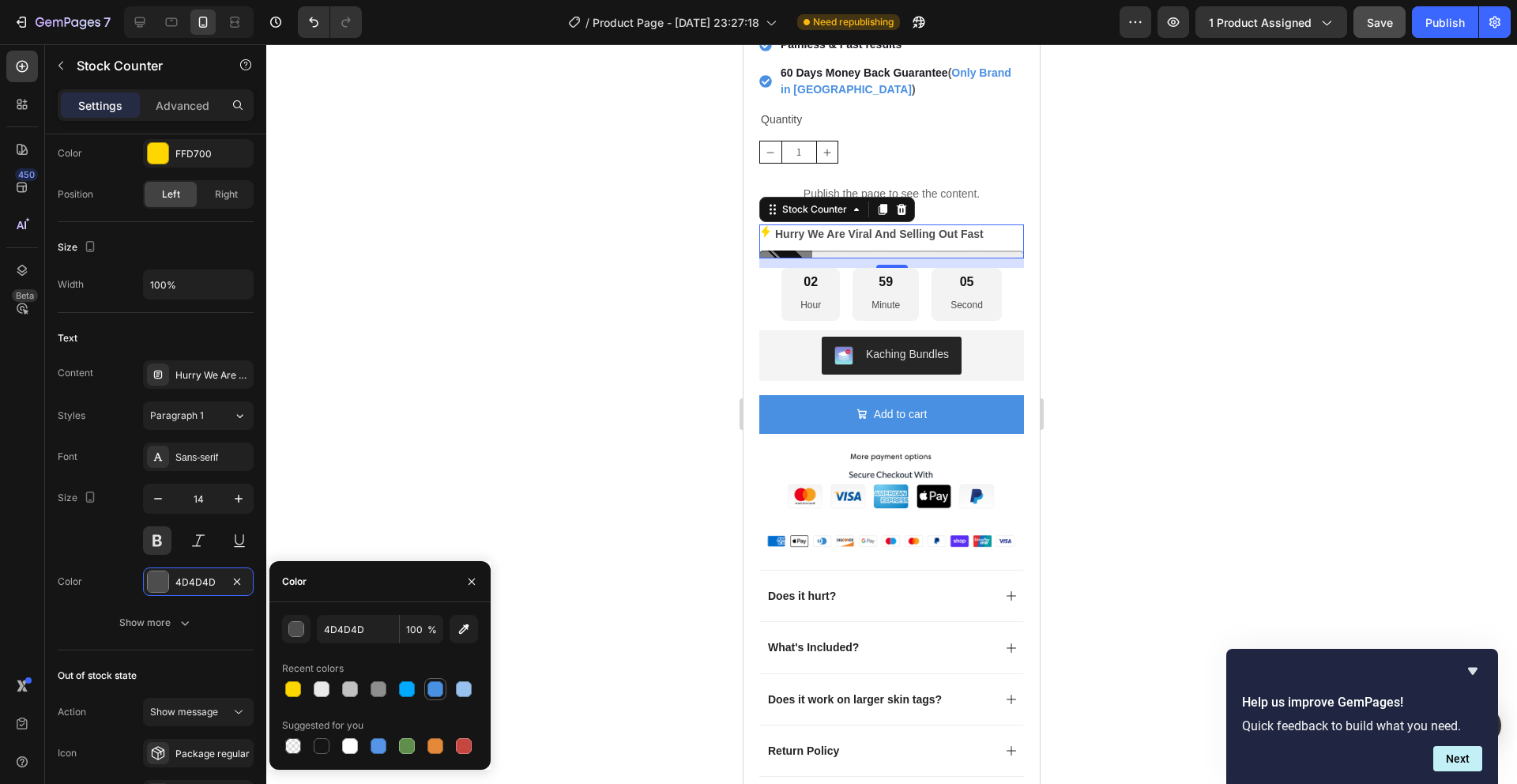
click at [428, 691] on div at bounding box center [435, 688] width 16 height 16
type input "4A90E2"
click at [473, 515] on div at bounding box center [892, 414] width 1251 height 739
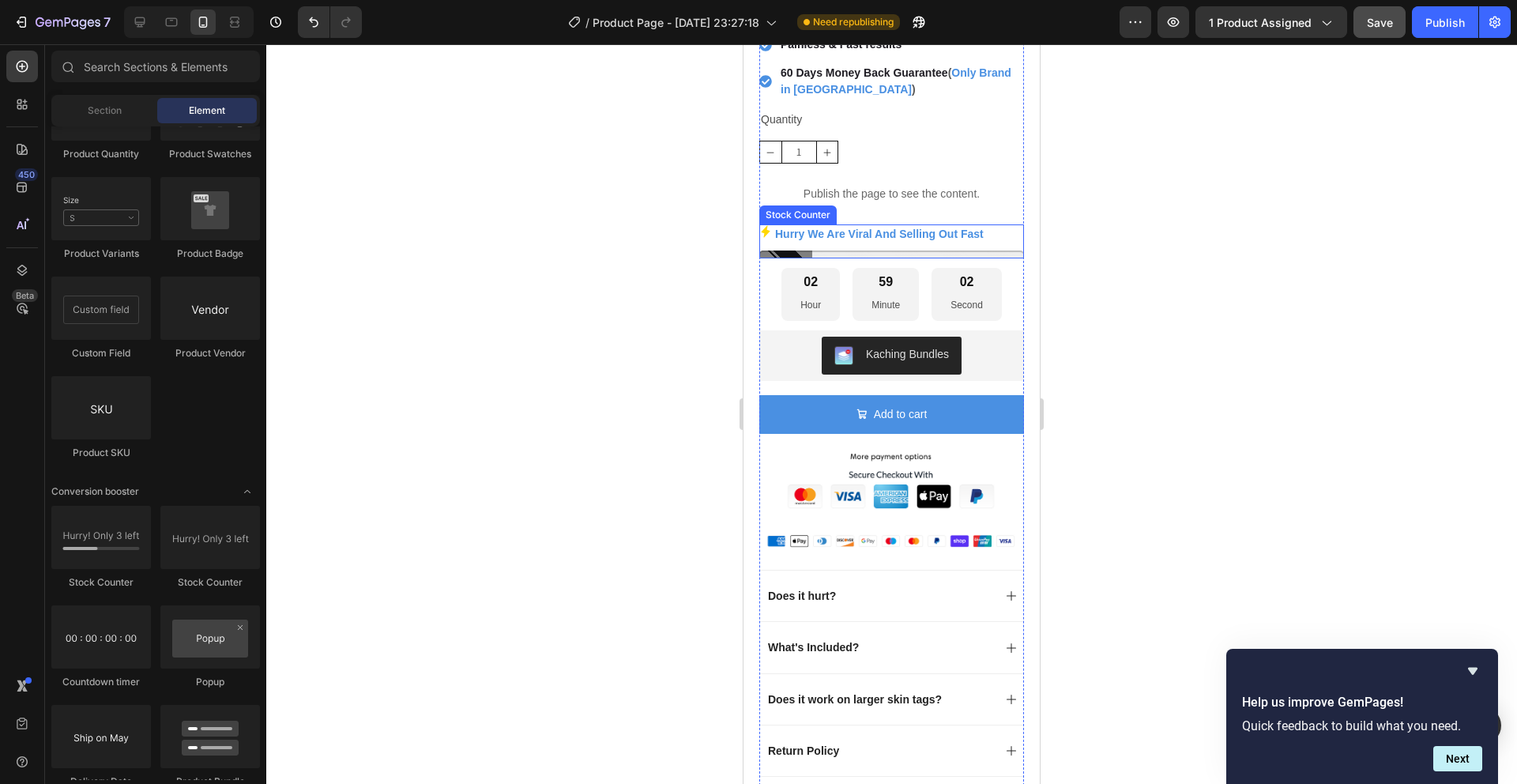
click at [859, 251] on div at bounding box center [892, 254] width 264 height 8
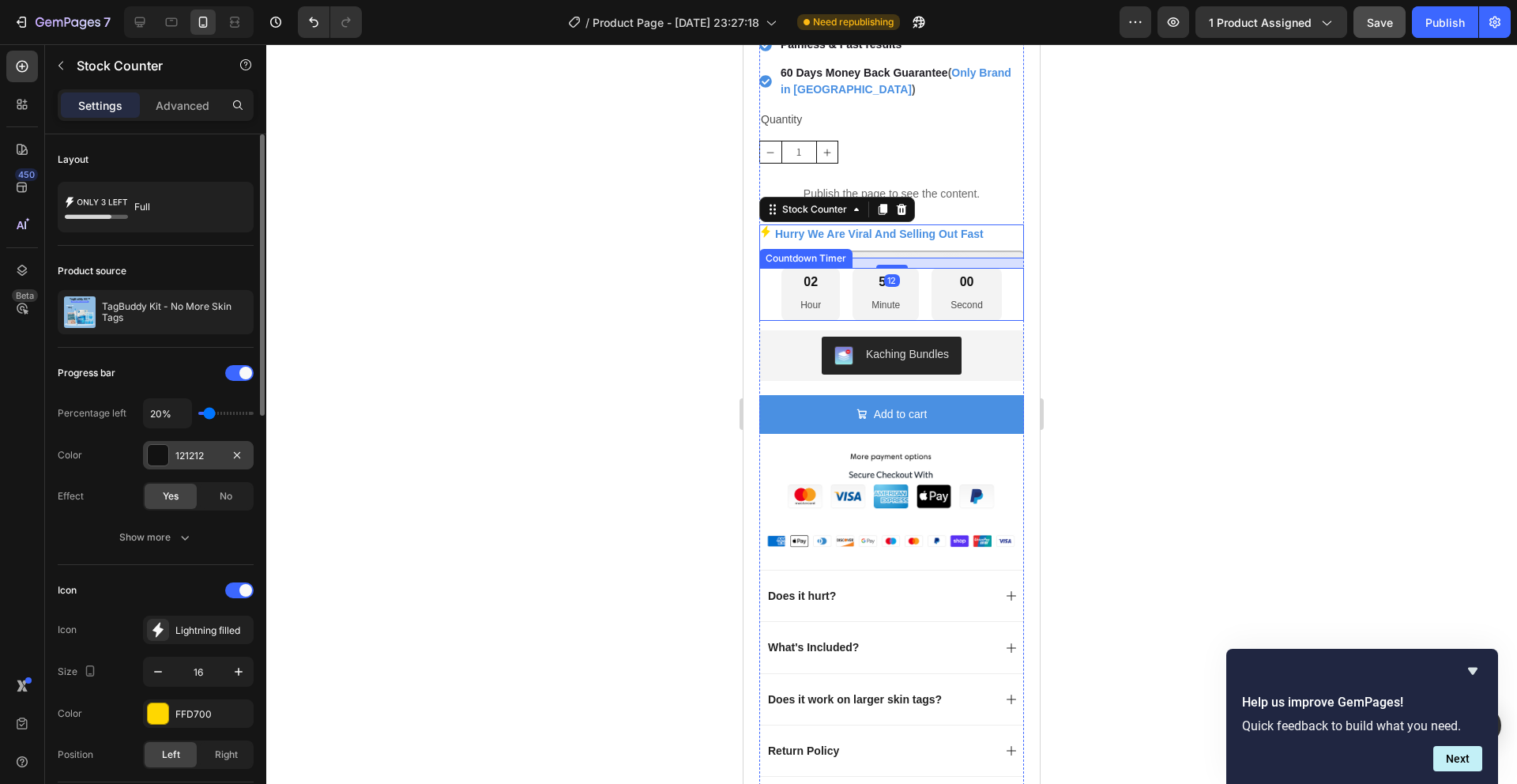
click at [161, 456] on div at bounding box center [158, 456] width 20 height 20
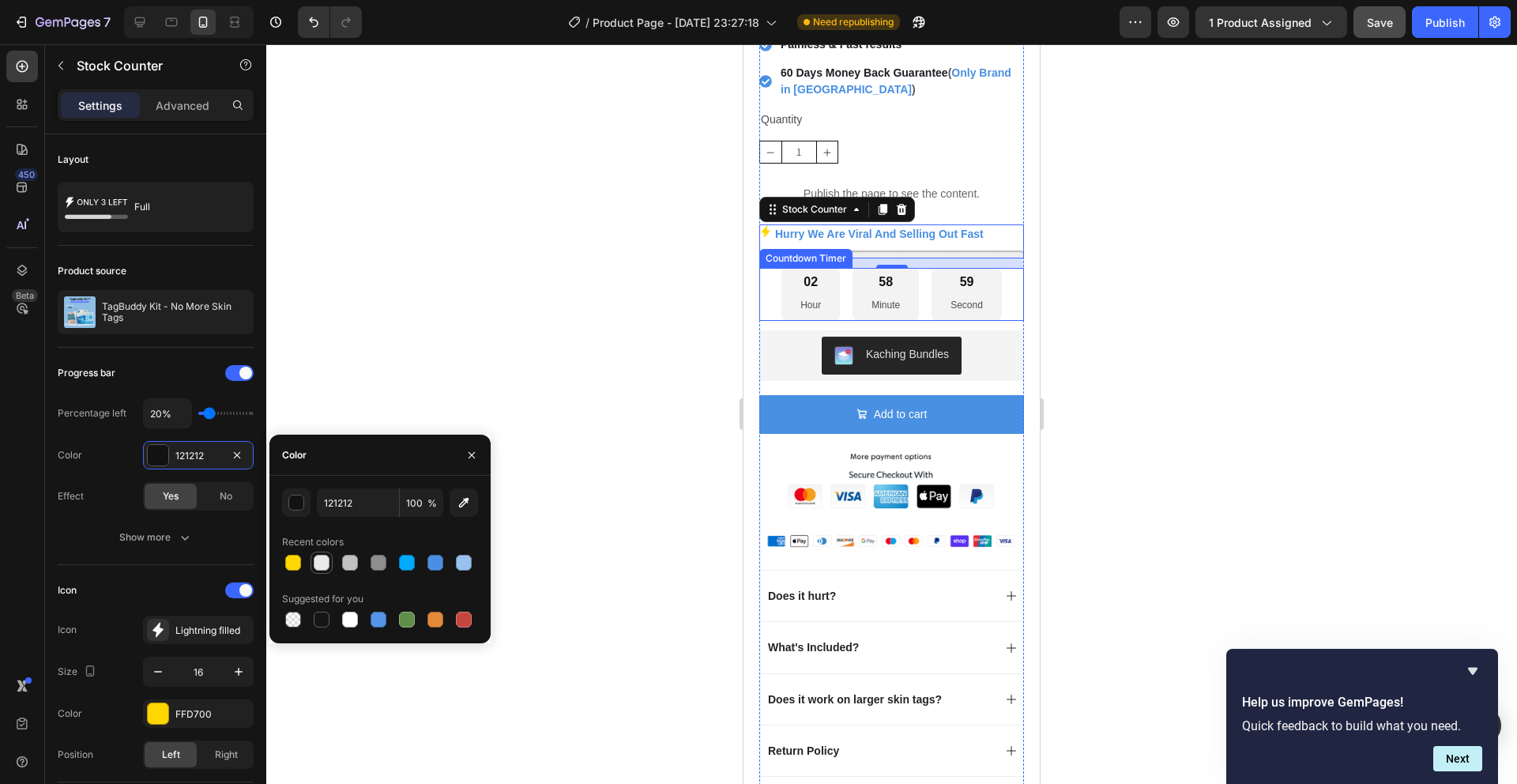
click at [326, 562] on div at bounding box center [321, 562] width 16 height 16
type input "EAEAEA"
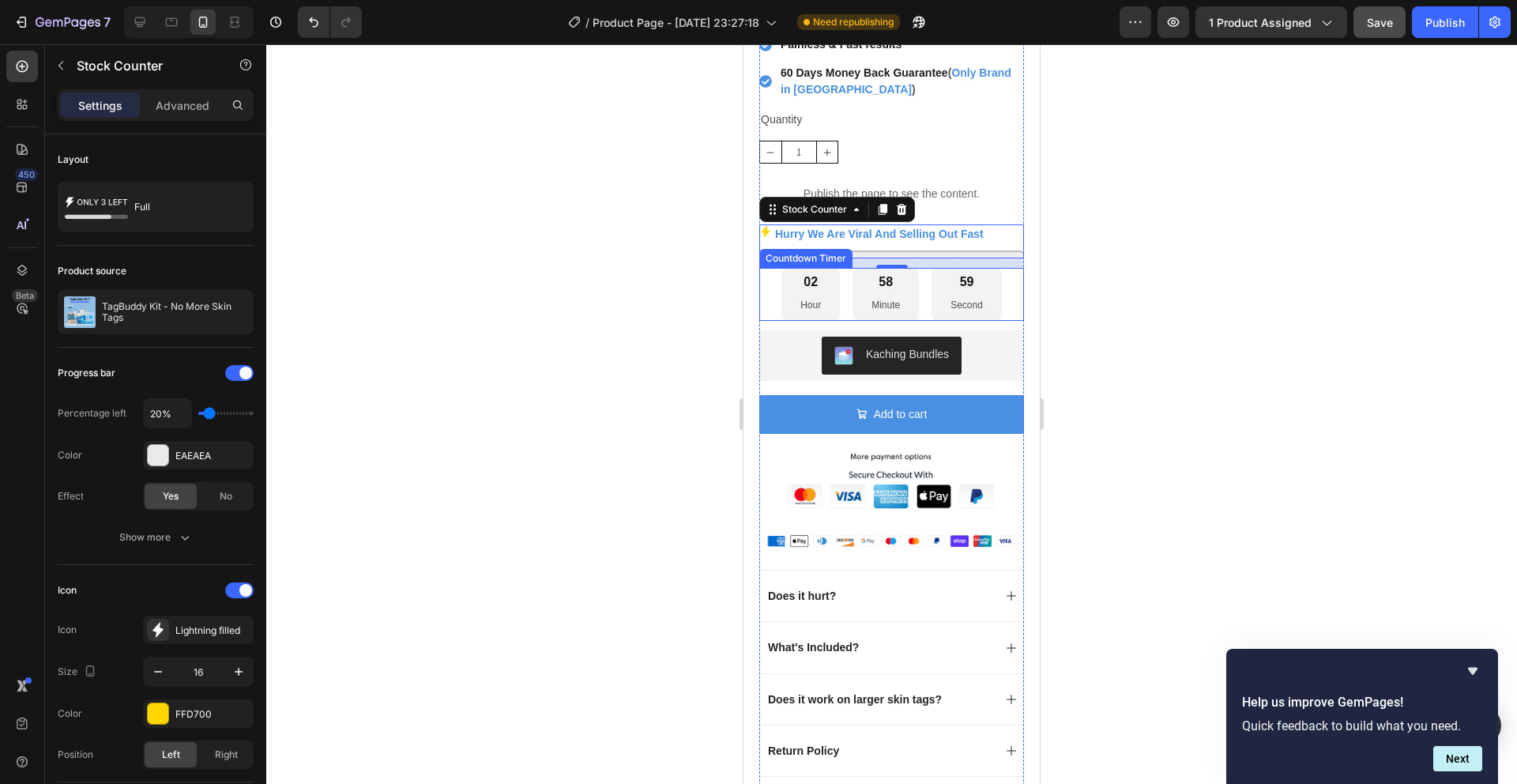
click at [360, 652] on div at bounding box center [892, 414] width 1251 height 739
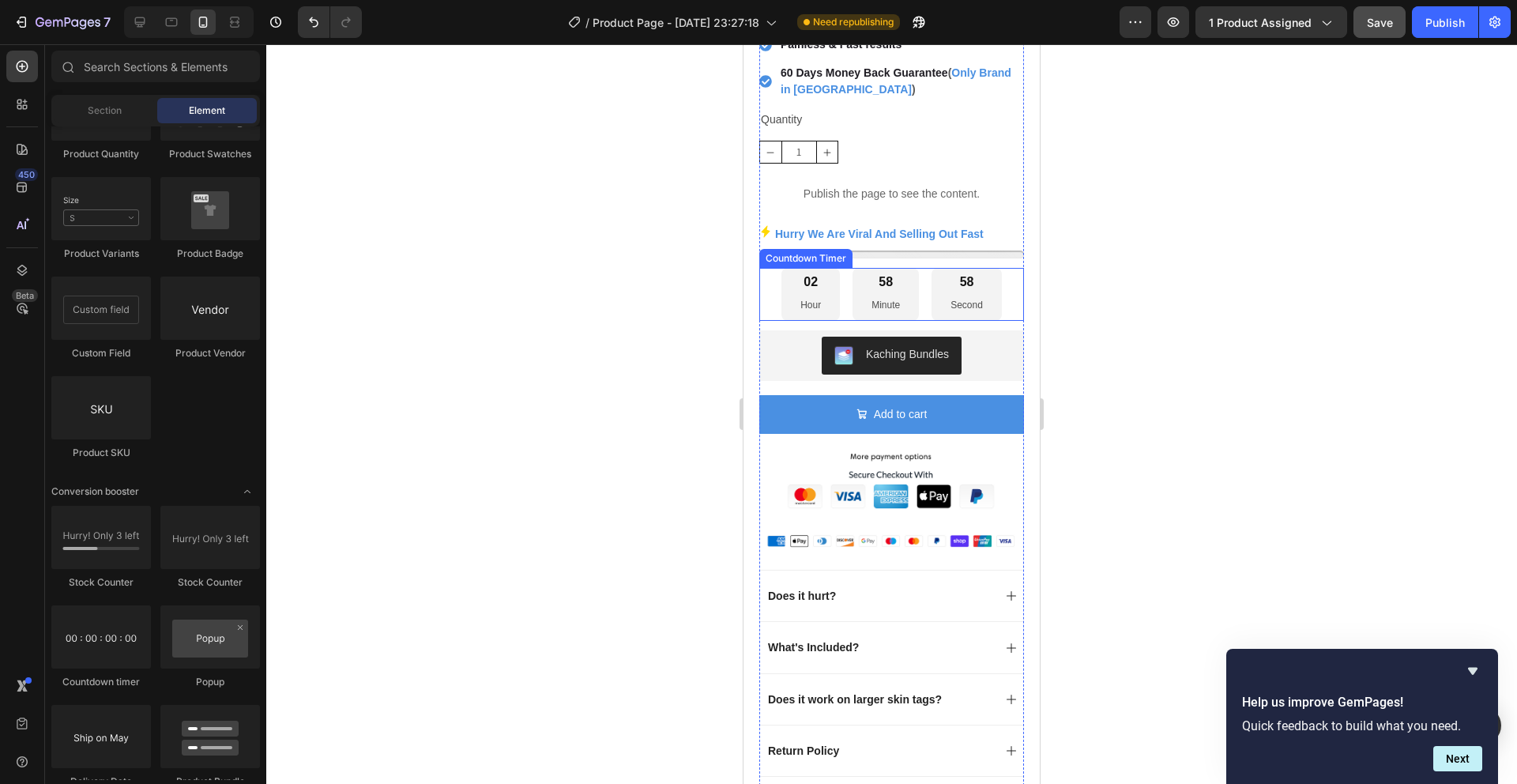
click at [472, 463] on div at bounding box center [892, 414] width 1251 height 739
click at [1002, 251] on div at bounding box center [892, 254] width 264 height 8
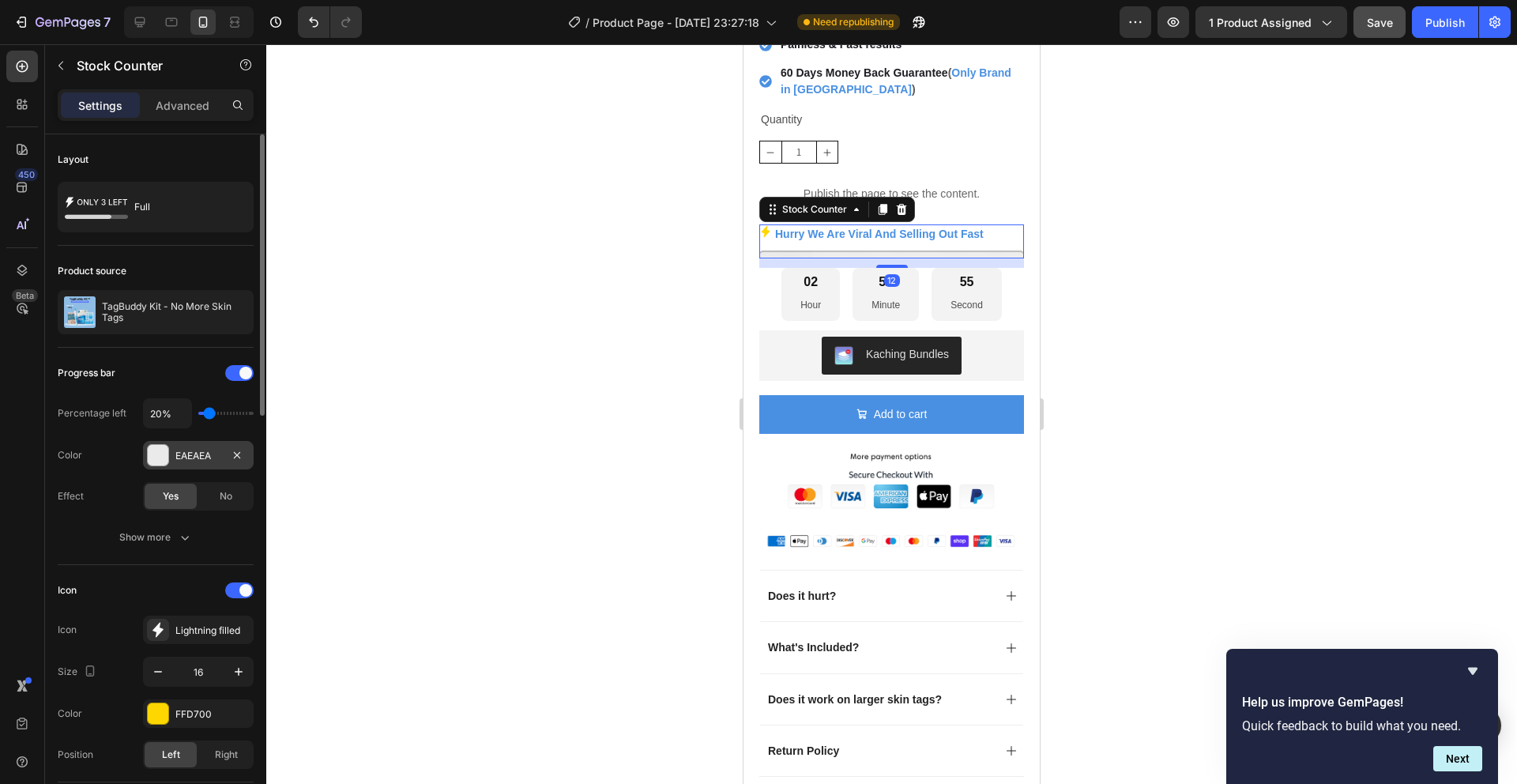
click at [179, 462] on div "EAEAEA" at bounding box center [198, 456] width 45 height 14
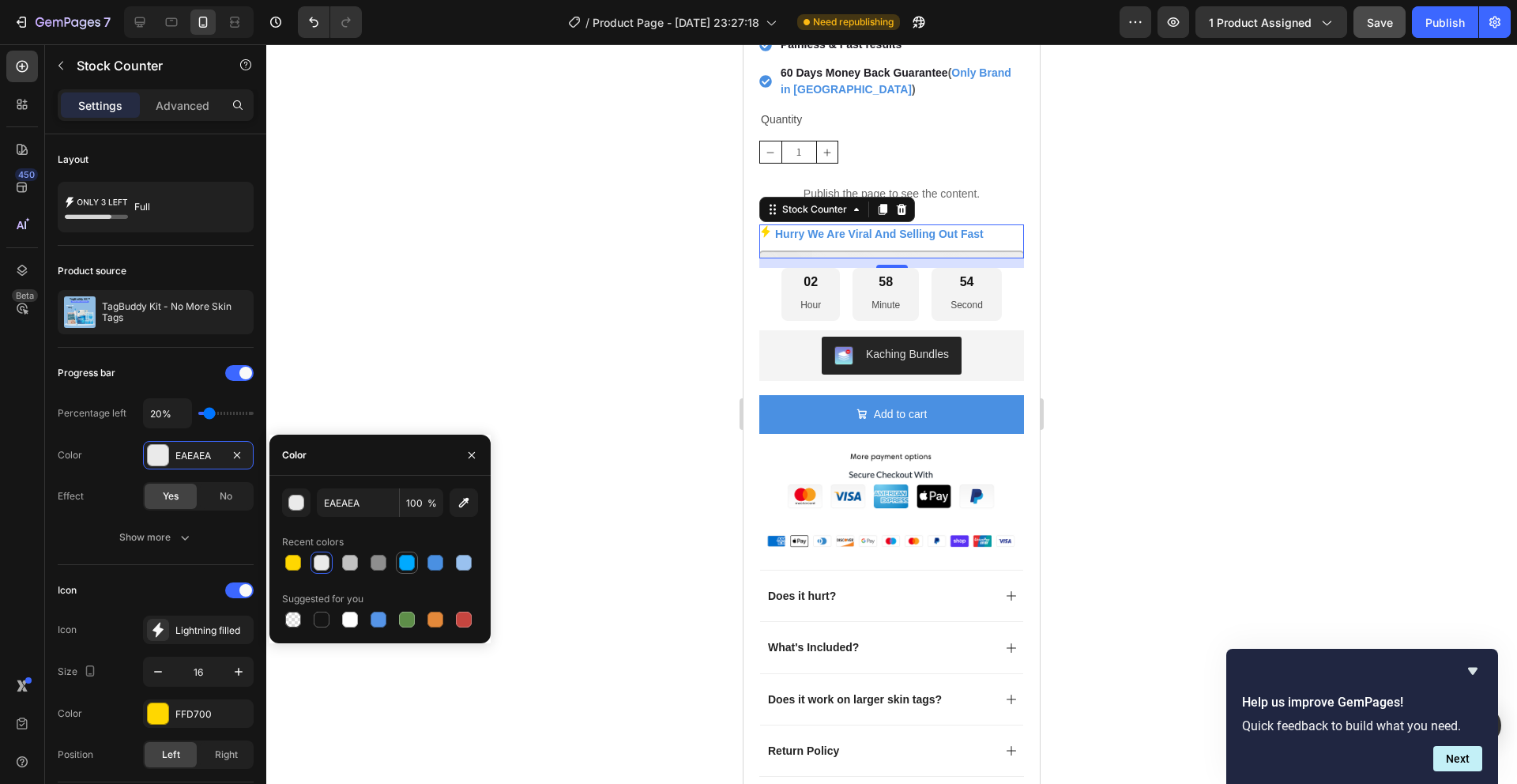
click at [413, 567] on div at bounding box center [406, 562] width 16 height 16
click at [429, 561] on div at bounding box center [435, 562] width 16 height 16
type input "4A90E2"
type input "30%"
type input "30"
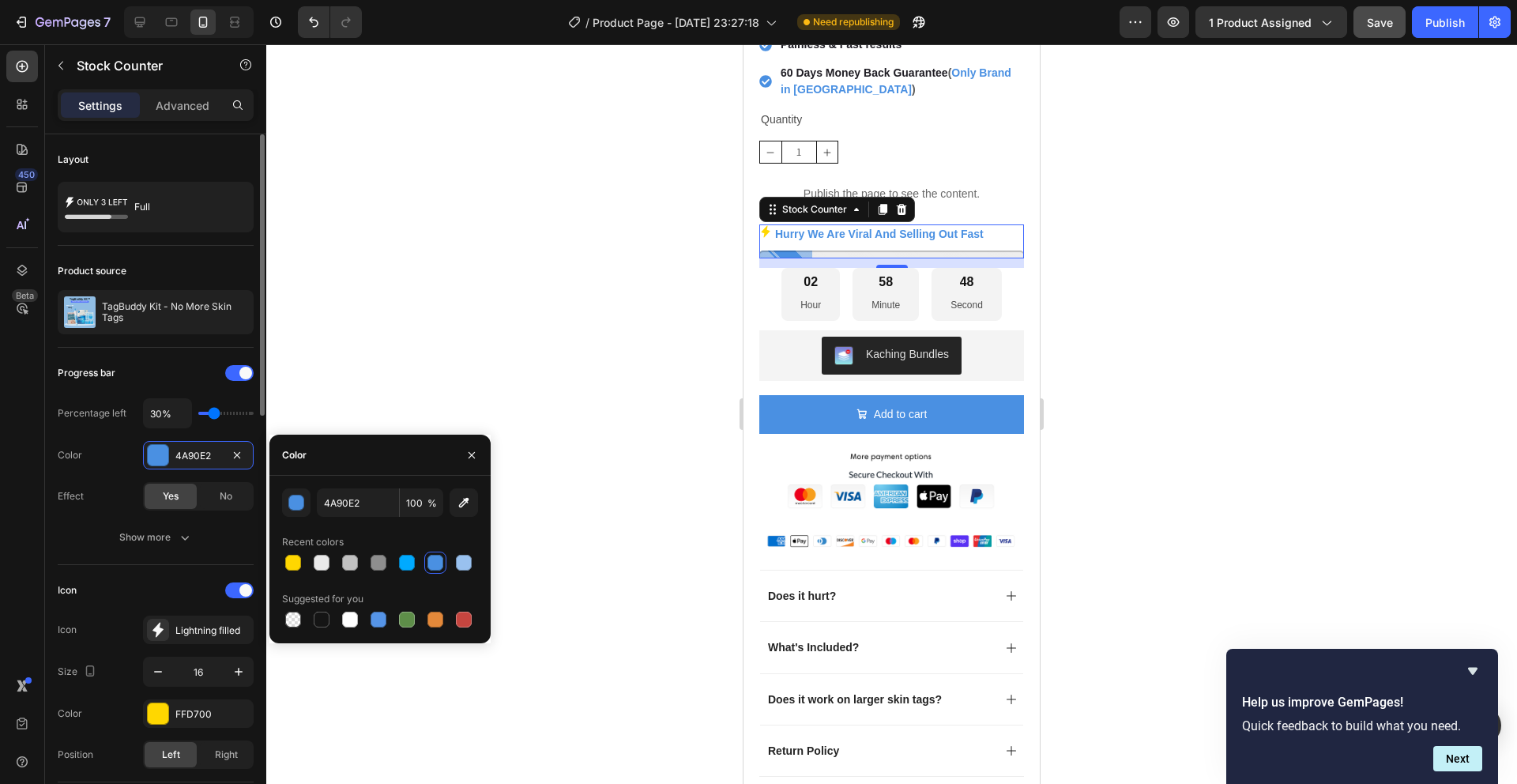
type input "40%"
type input "40"
type input "50%"
type input "50"
type input "60%"
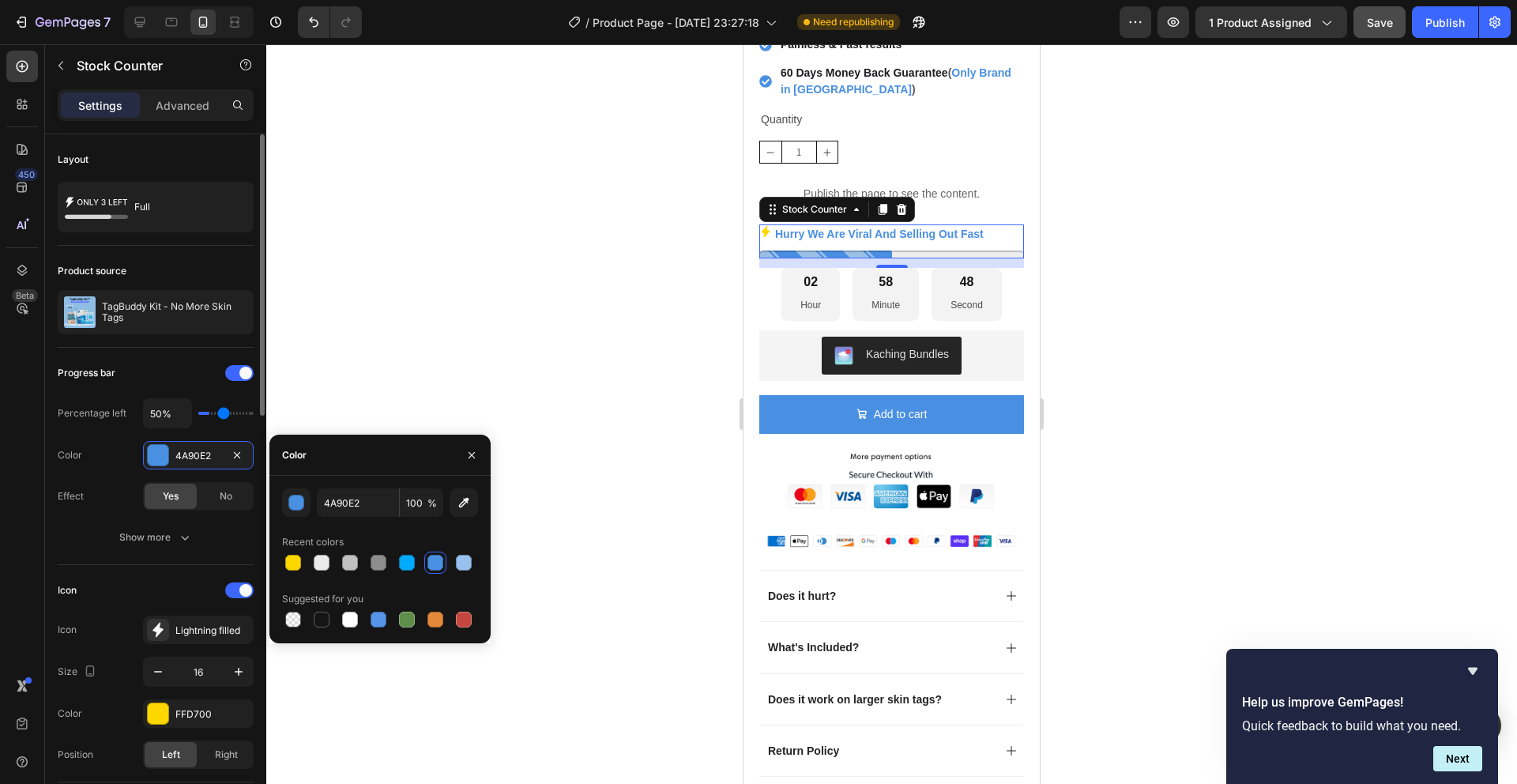
type input "60"
type input "70%"
type input "70"
type input "90%"
type input "90"
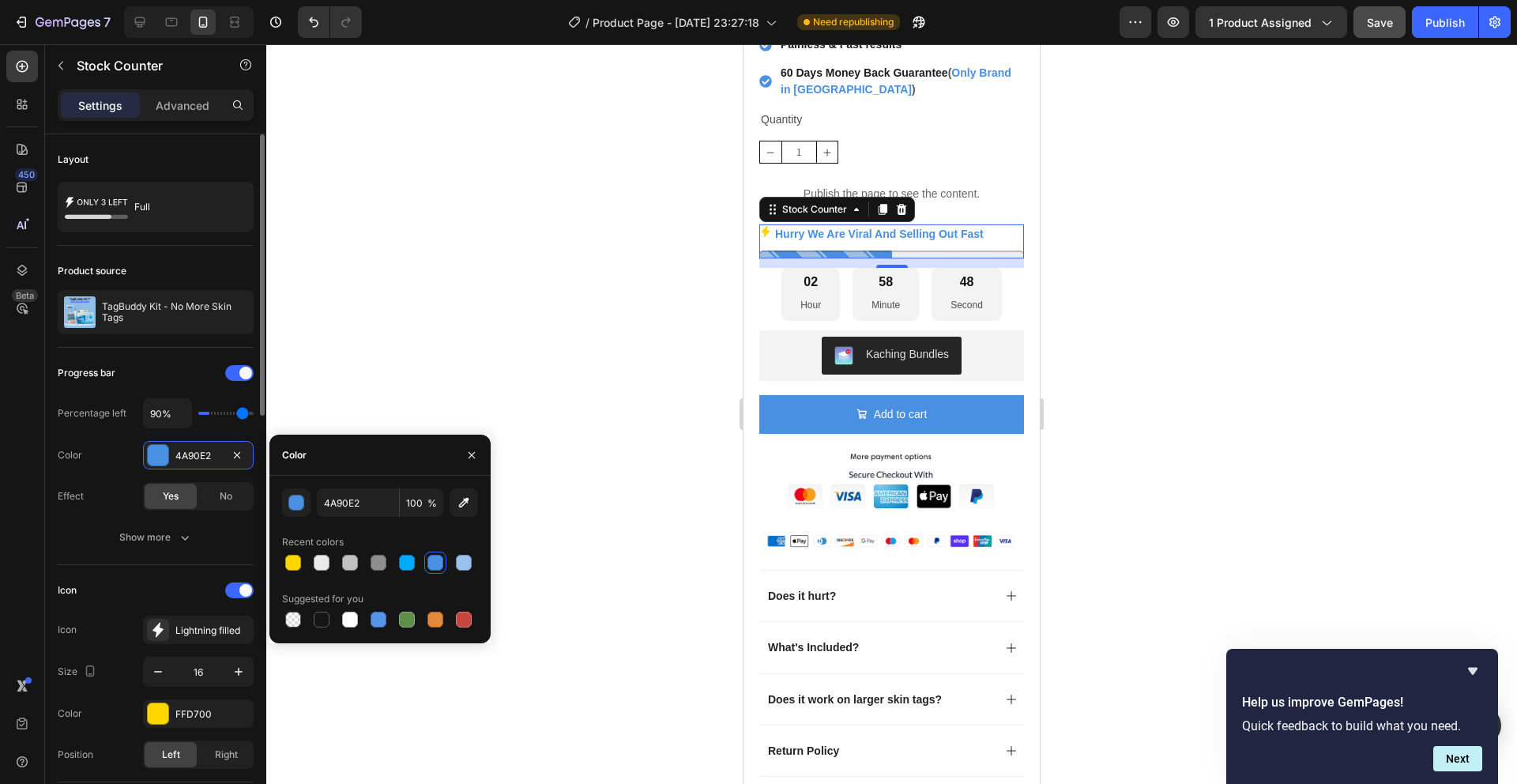
type input "100%"
type input "100"
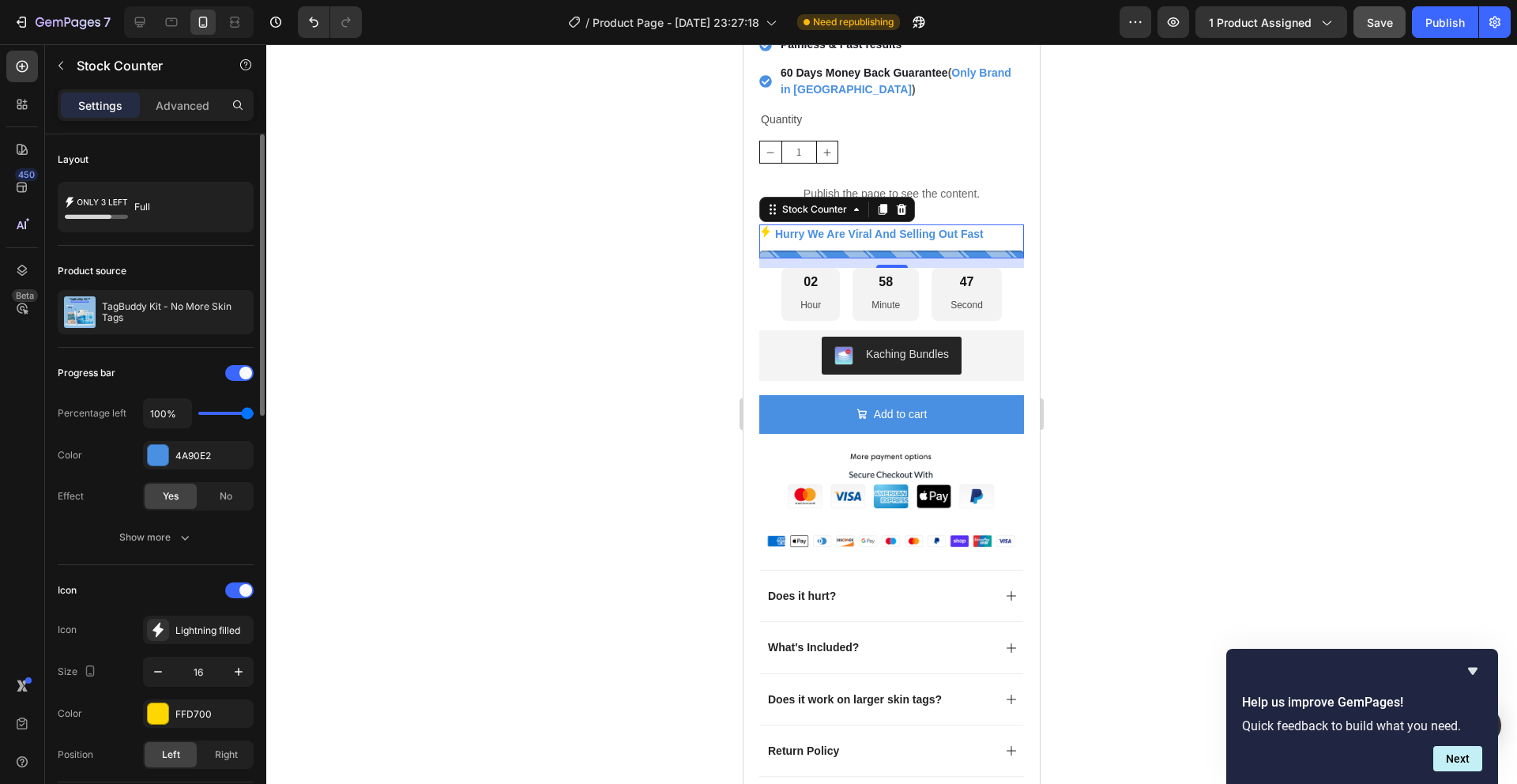
type input "90%"
drag, startPoint x: 214, startPoint y: 410, endPoint x: 243, endPoint y: 429, distance: 34.7
type input "90"
click at [243, 415] on input "range" at bounding box center [226, 413] width 56 height 3
click at [364, 405] on div at bounding box center [892, 414] width 1251 height 739
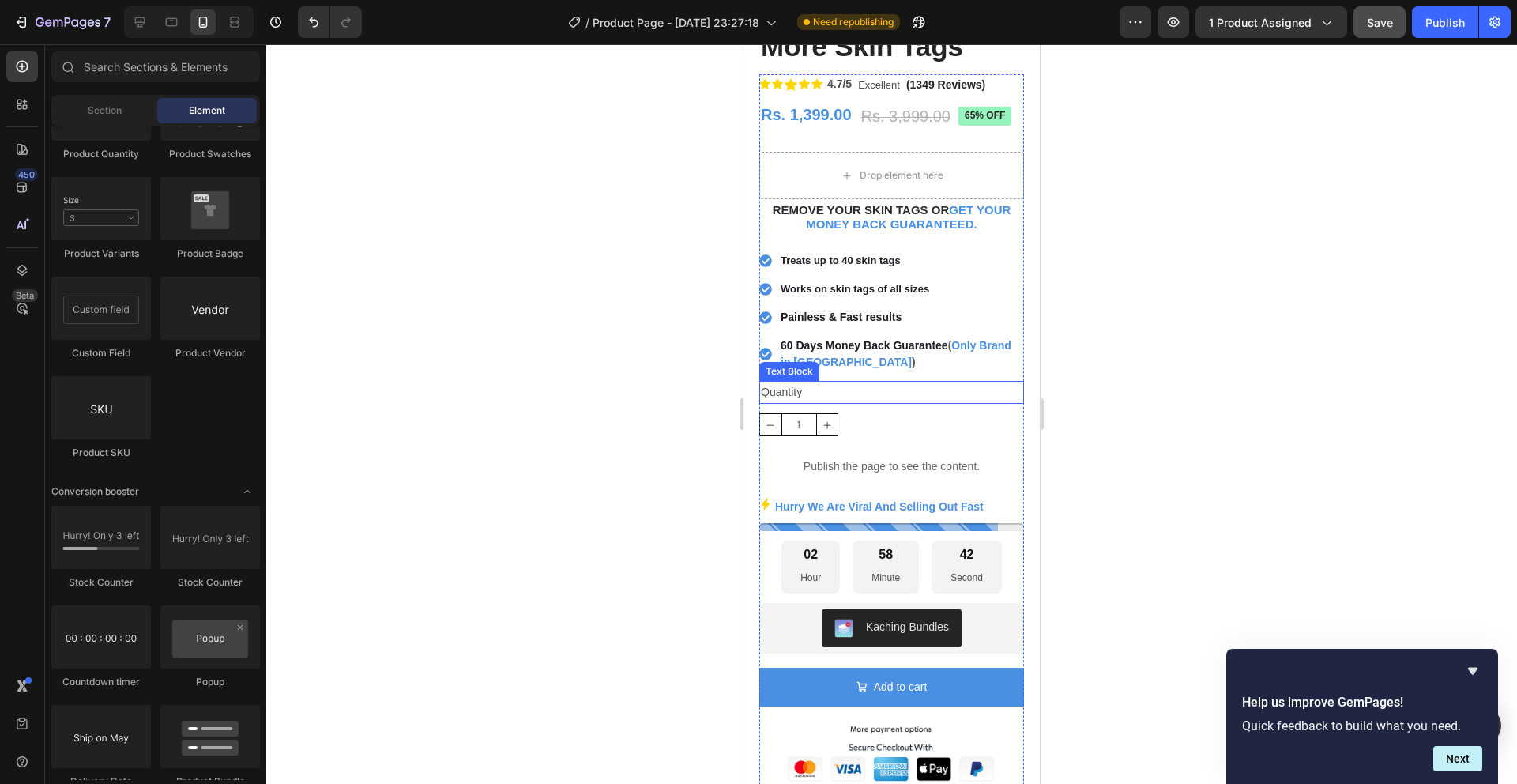
scroll to position [445, 0]
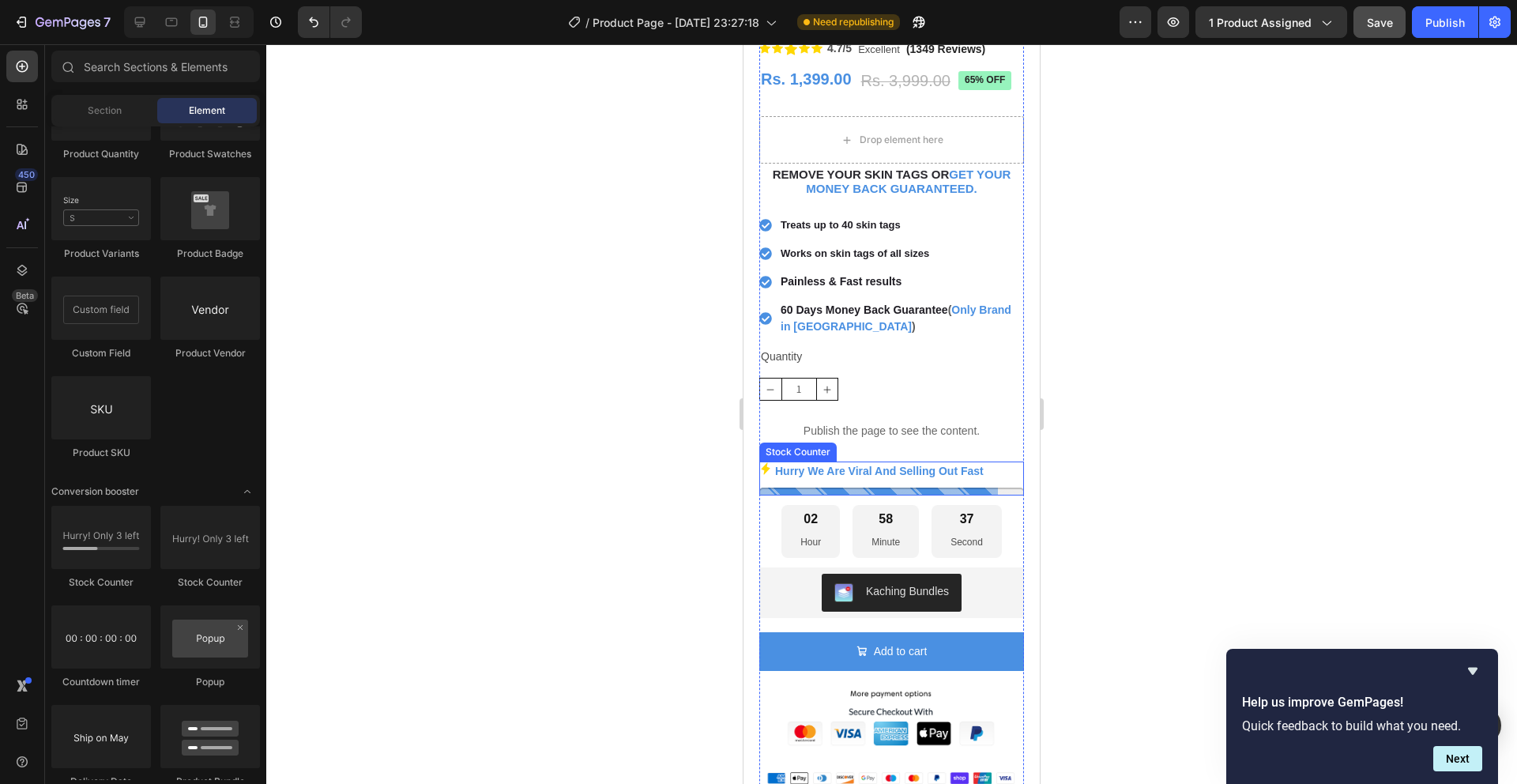
click at [886, 463] on p "Hurry We Are Viral And Selling Out Fast" at bounding box center [880, 470] width 209 height 19
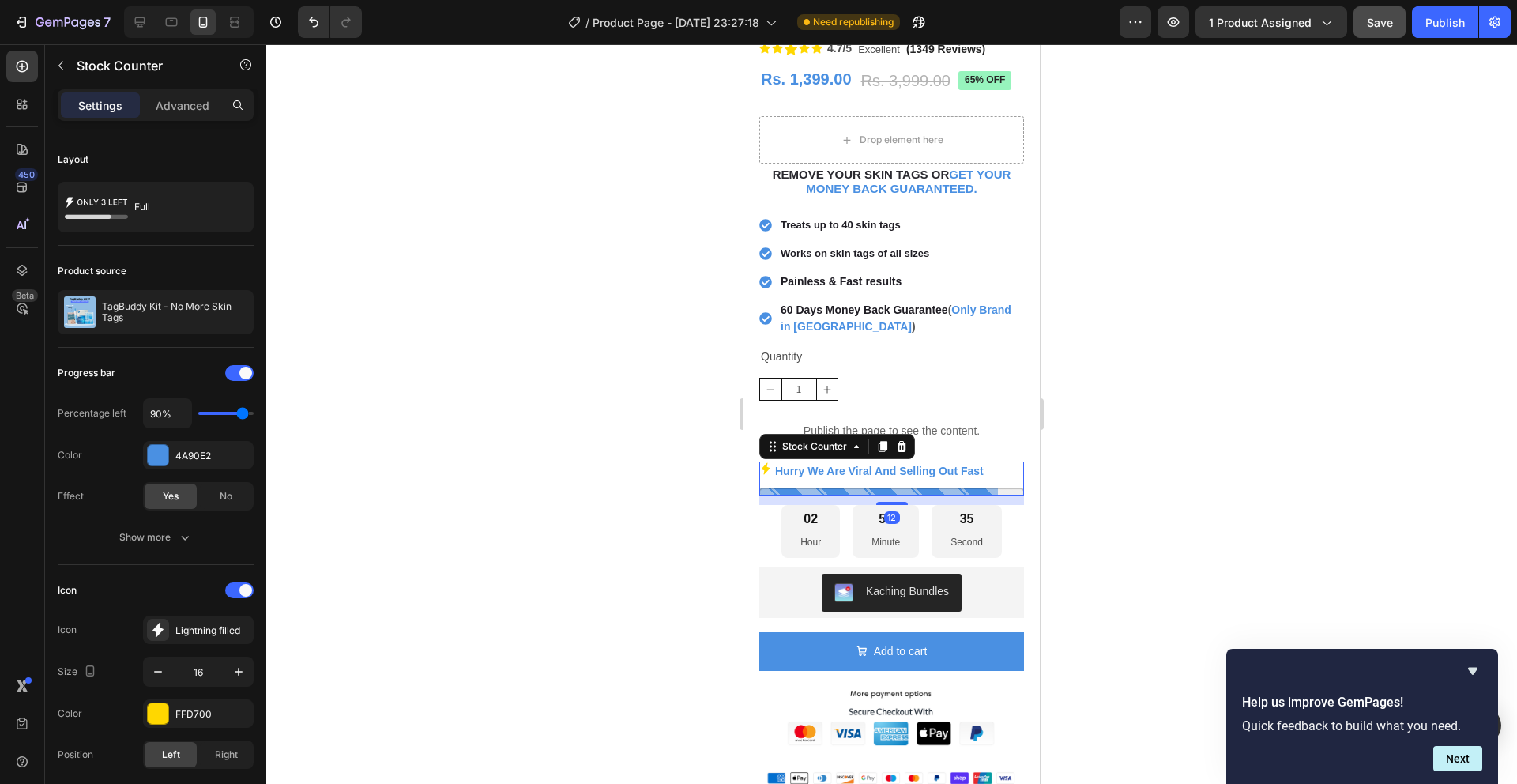
click at [655, 431] on div at bounding box center [892, 414] width 1251 height 739
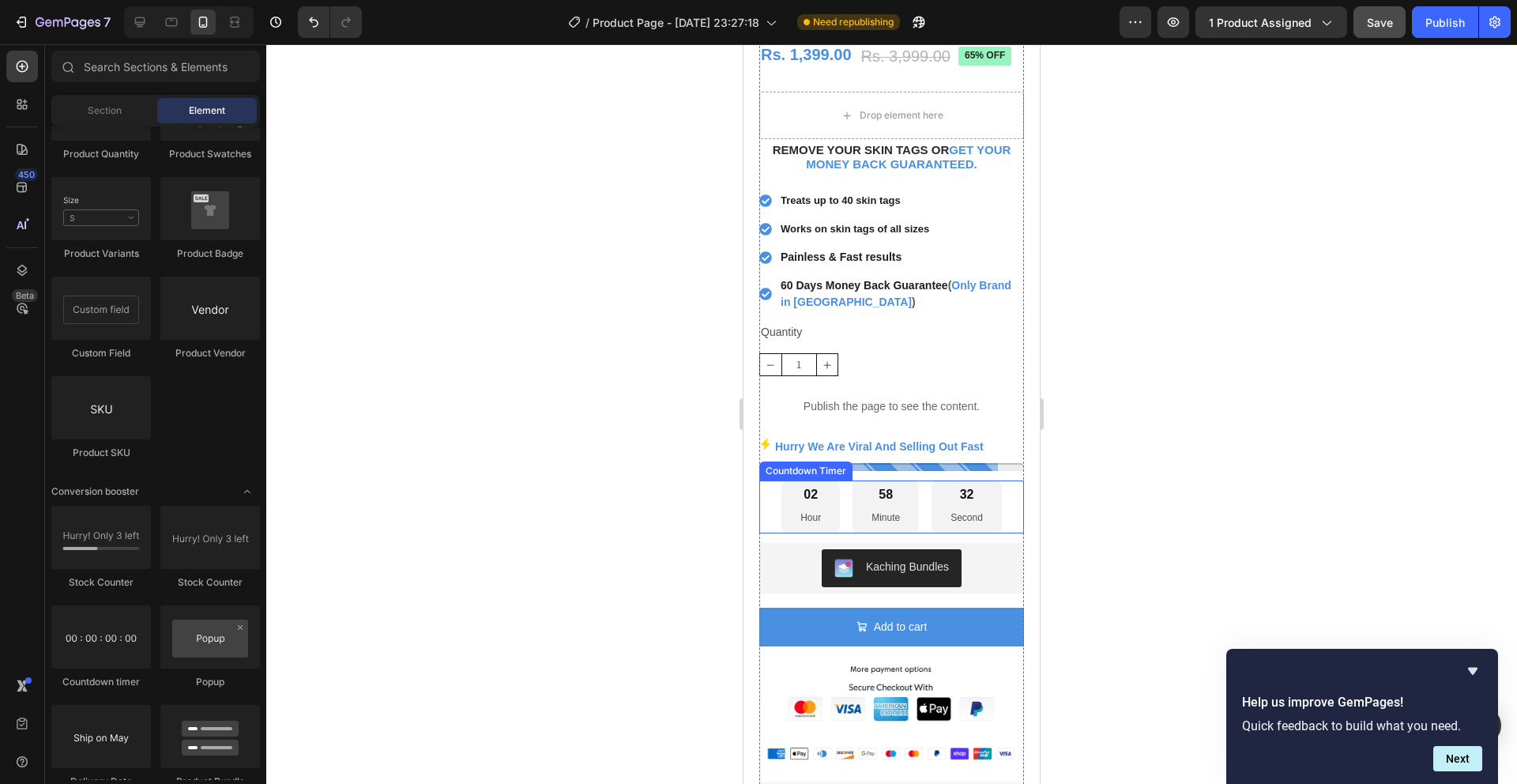
scroll to position [471, 0]
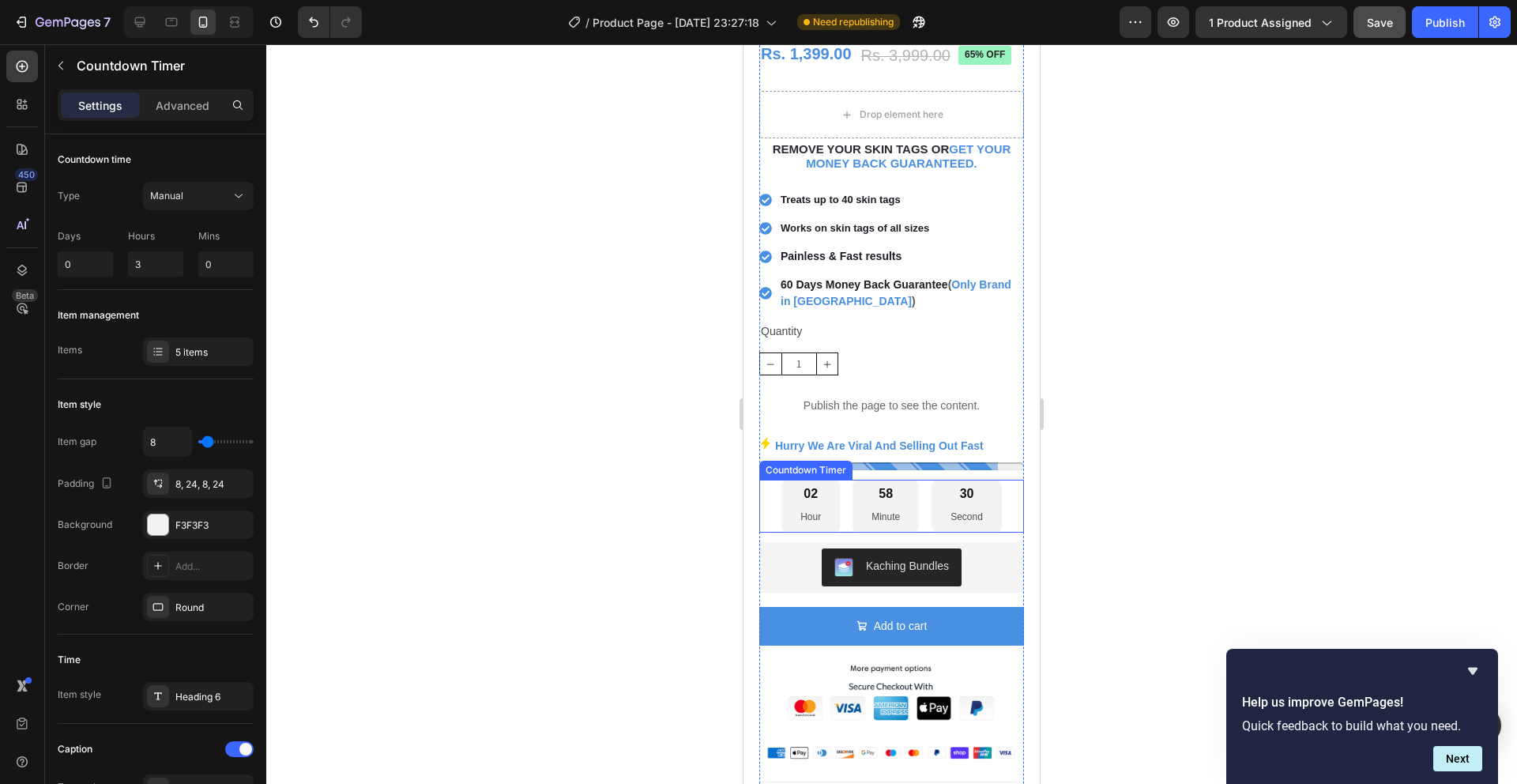
click at [863, 498] on div "58 Minute" at bounding box center [886, 506] width 67 height 52
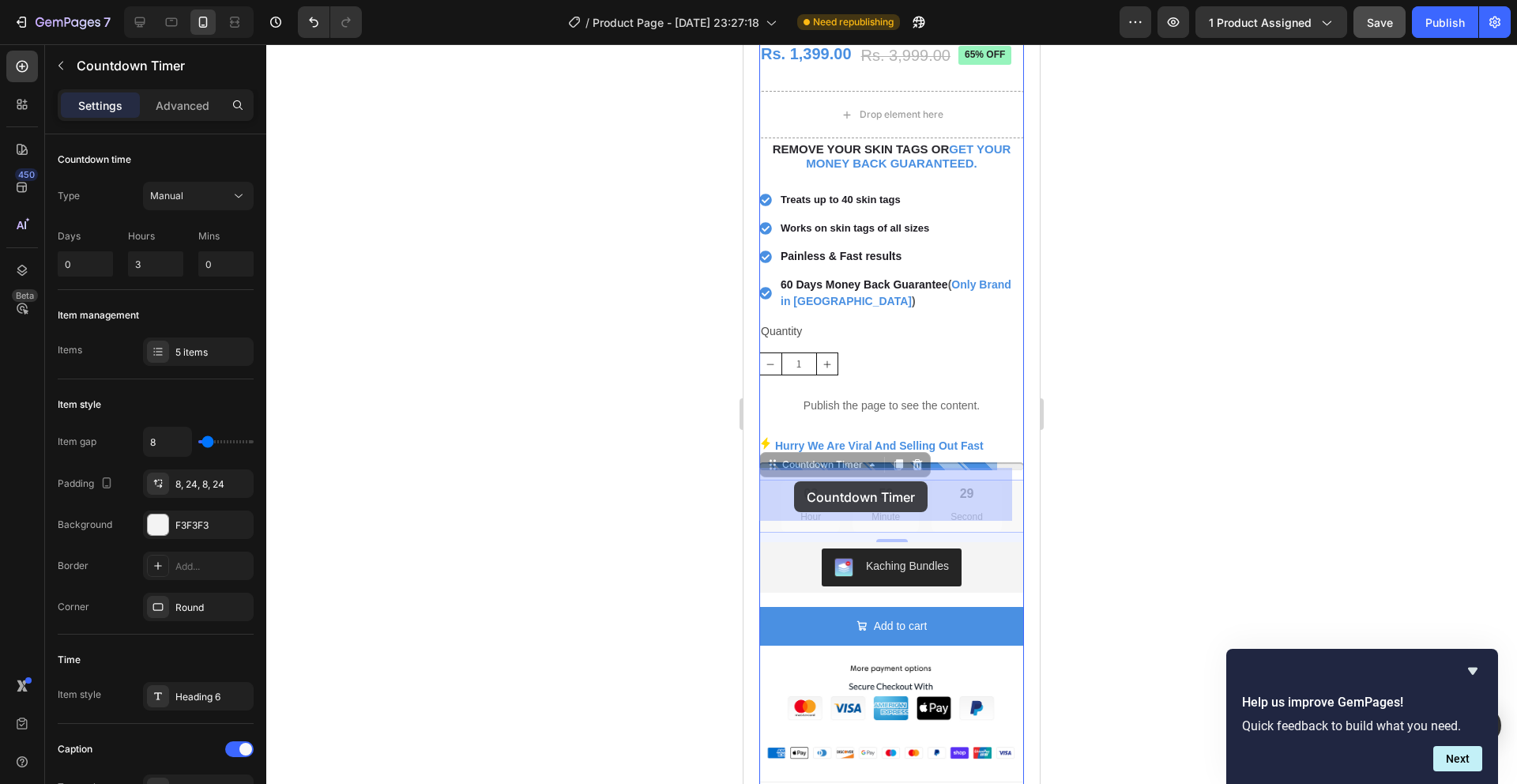
drag, startPoint x: 767, startPoint y: 458, endPoint x: 794, endPoint y: 482, distance: 36.1
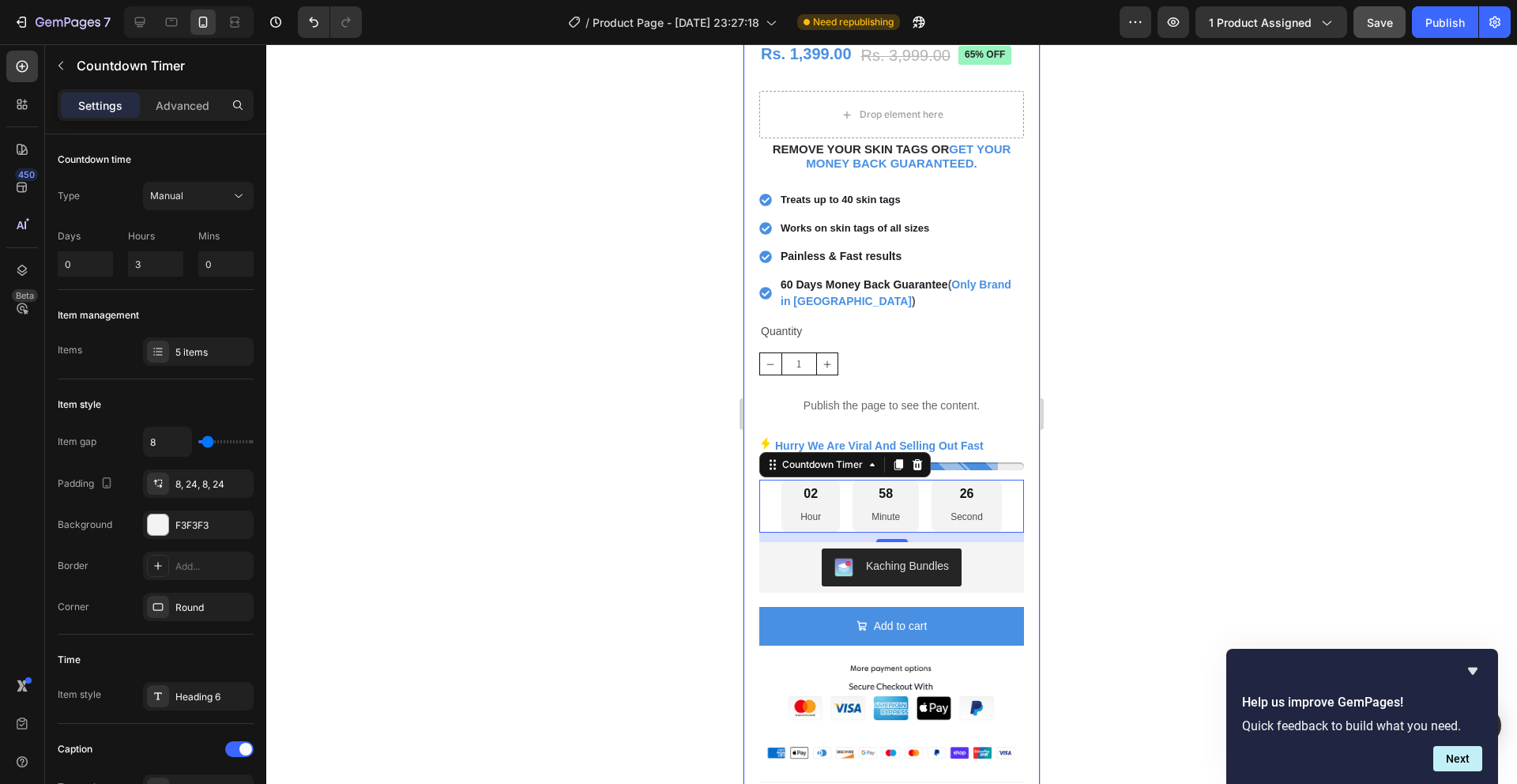
click at [1102, 471] on div at bounding box center [892, 414] width 1251 height 739
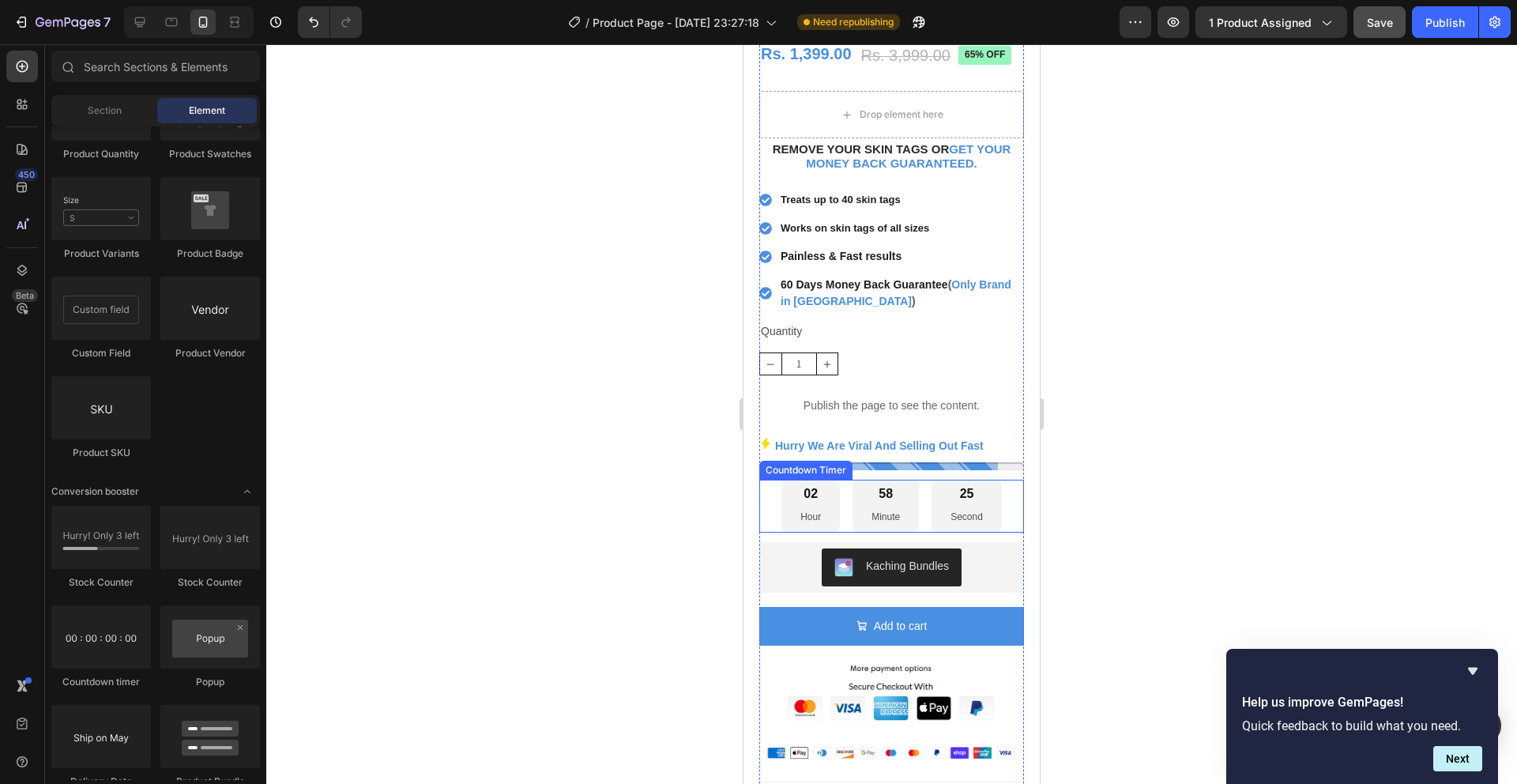
click at [823, 487] on div "02 Hour" at bounding box center [810, 506] width 58 height 52
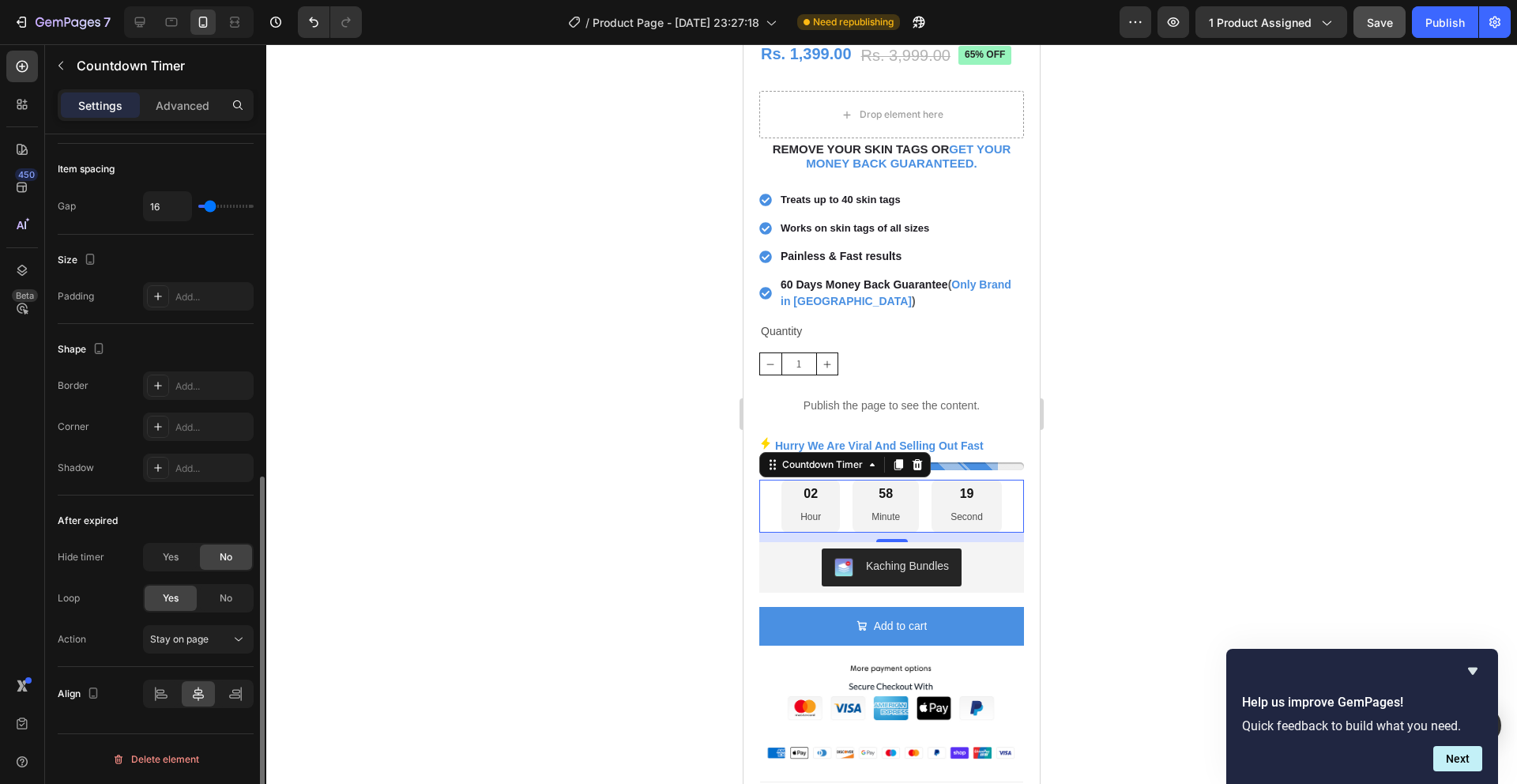
scroll to position [0, 0]
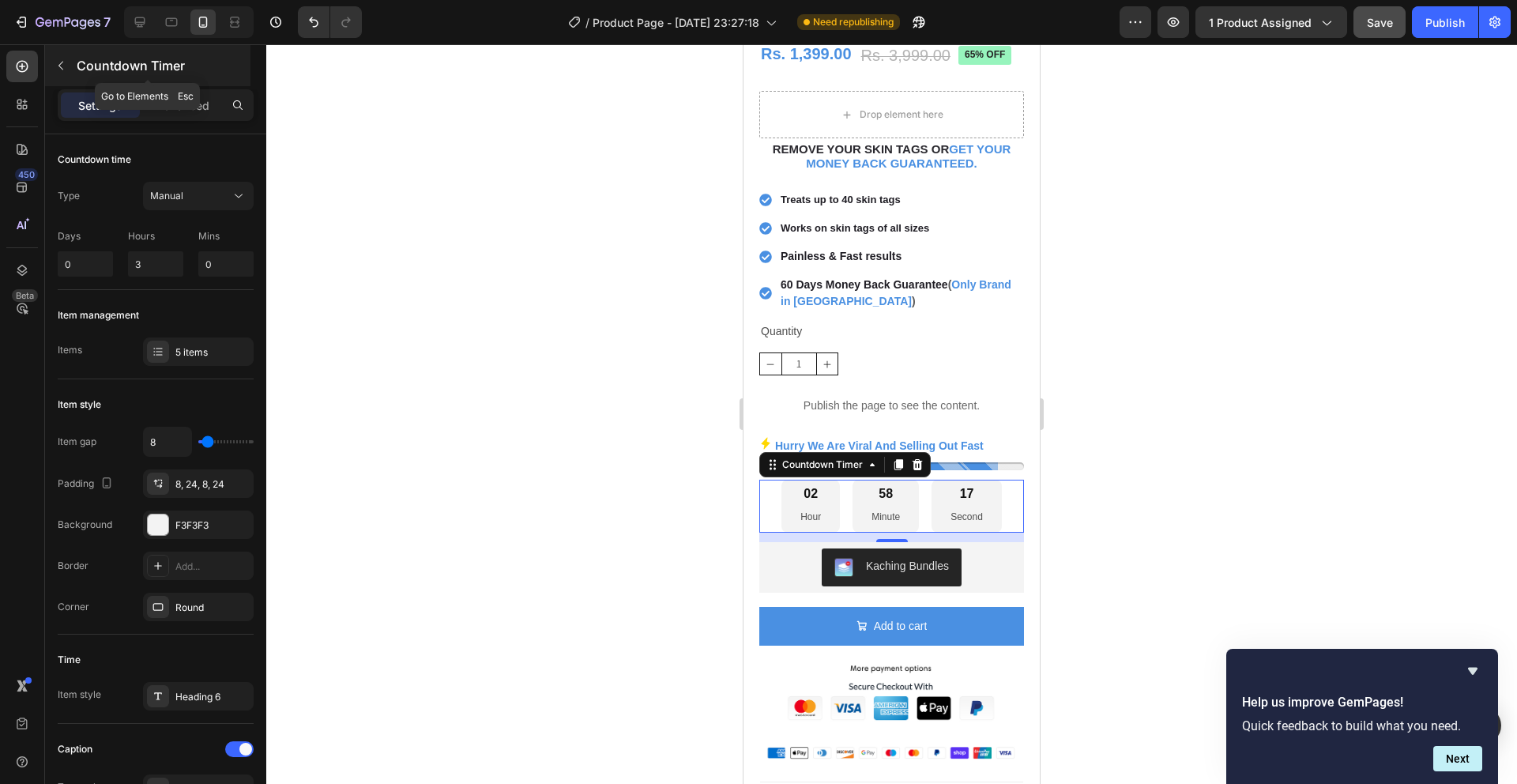
click at [72, 74] on button "button" at bounding box center [60, 65] width 25 height 25
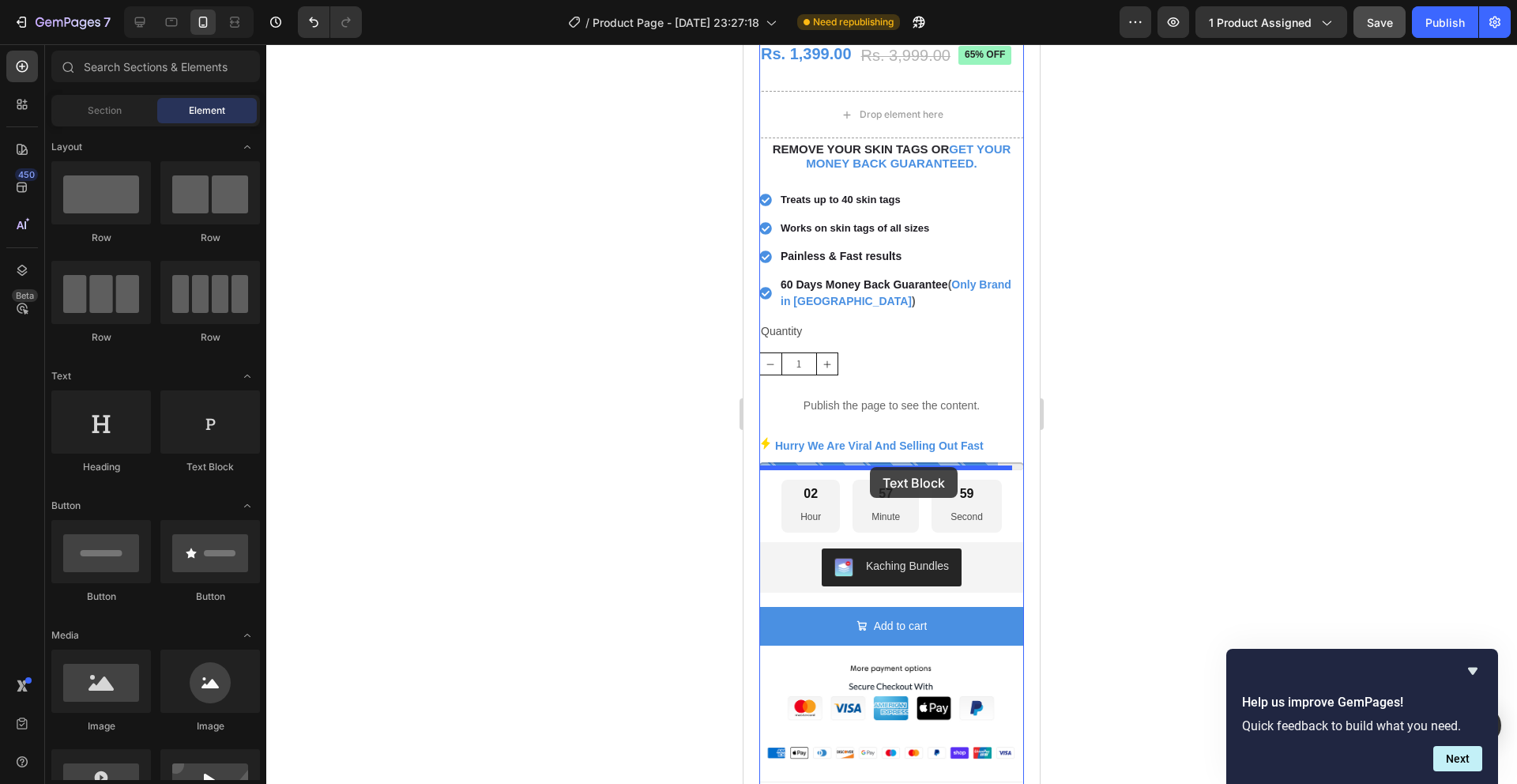
drag, startPoint x: 950, startPoint y: 488, endPoint x: 870, endPoint y: 467, distance: 82.7
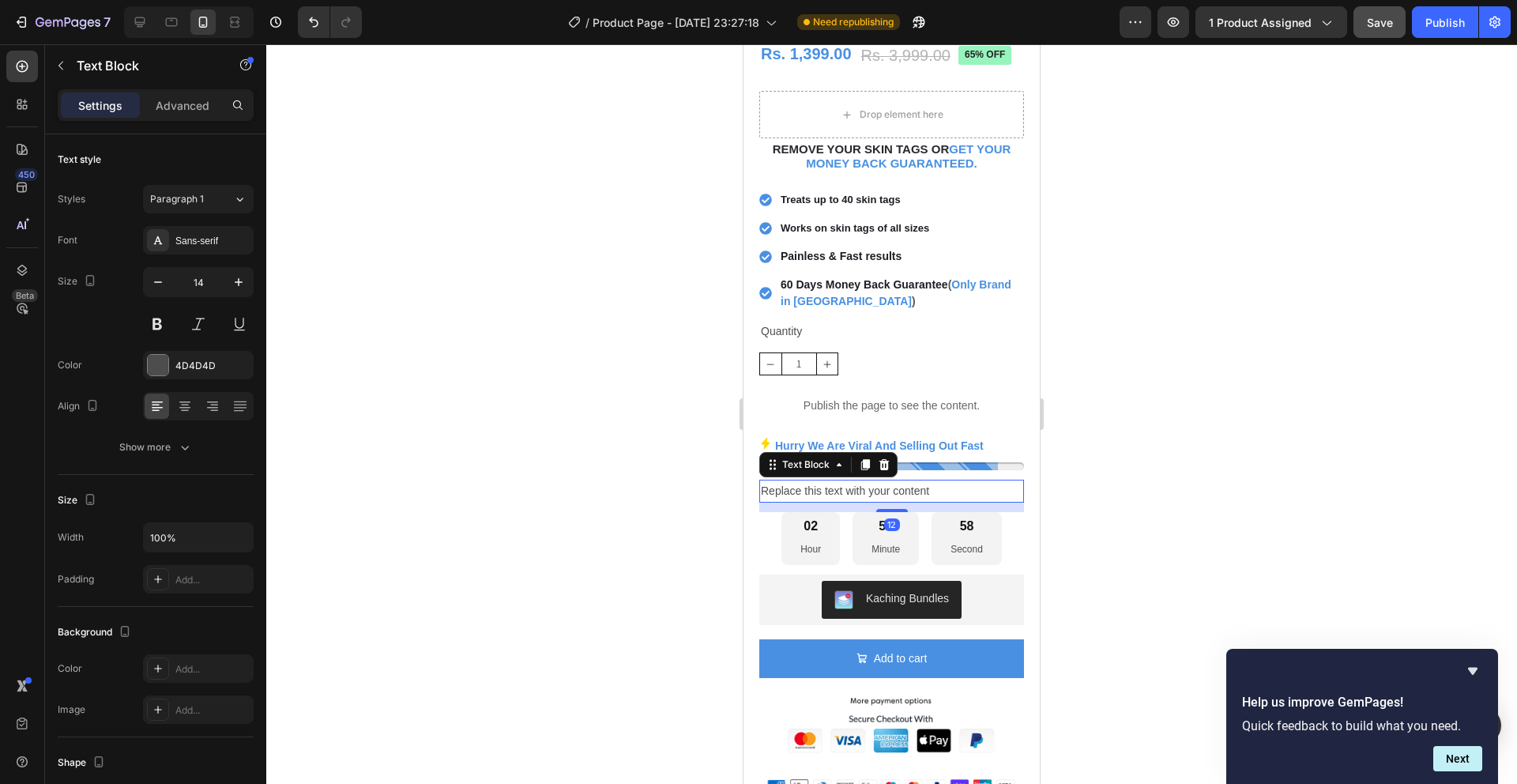
click at [930, 480] on div "Replace this text with your content" at bounding box center [892, 491] width 264 height 23
click at [950, 482] on p "Replace this text with your content" at bounding box center [892, 491] width 262 height 19
click at [945, 482] on p "[DATE] Sale Ending Soon" at bounding box center [892, 491] width 262 height 19
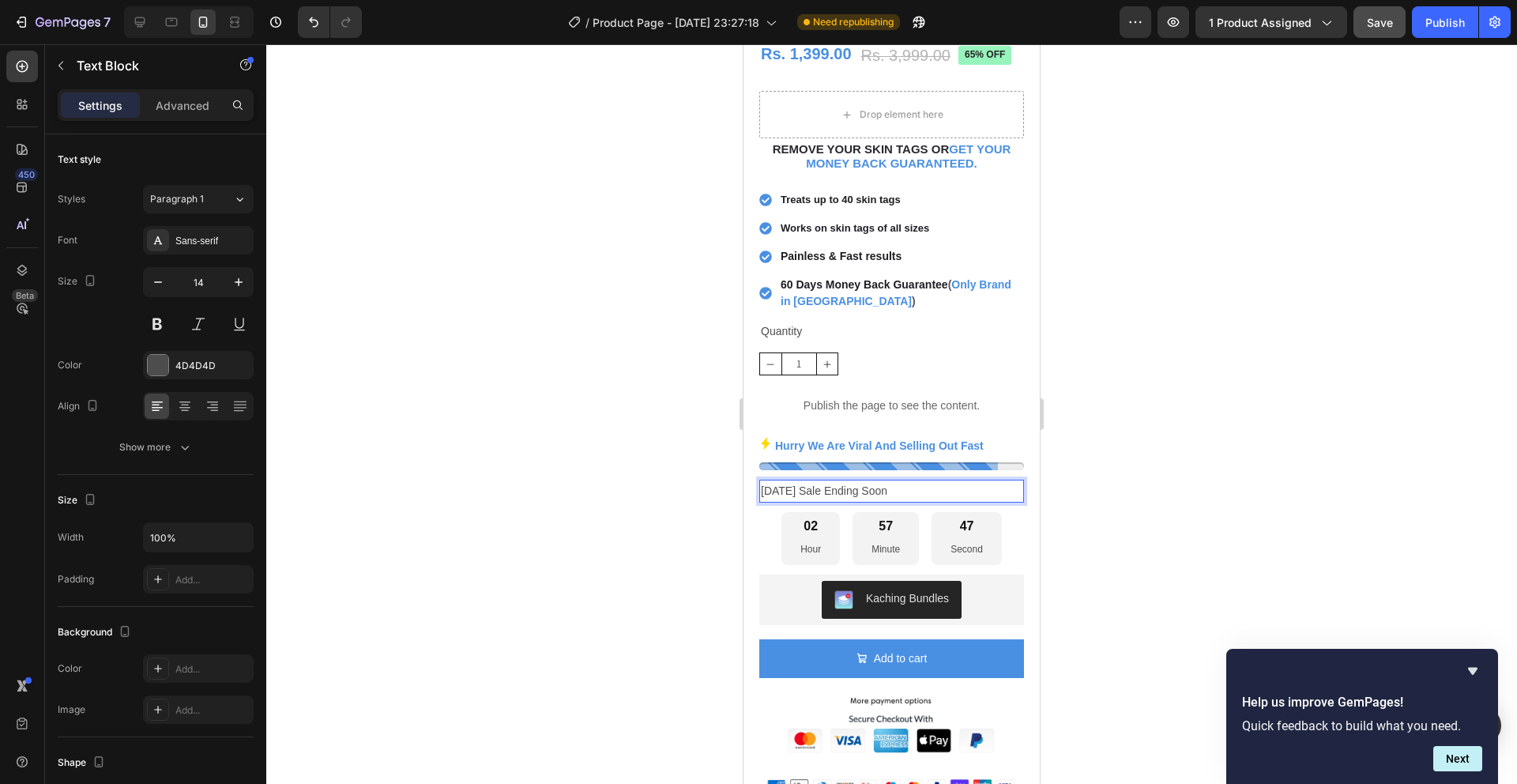
click at [945, 482] on p "[DATE] Sale Ending Soon" at bounding box center [892, 491] width 262 height 19
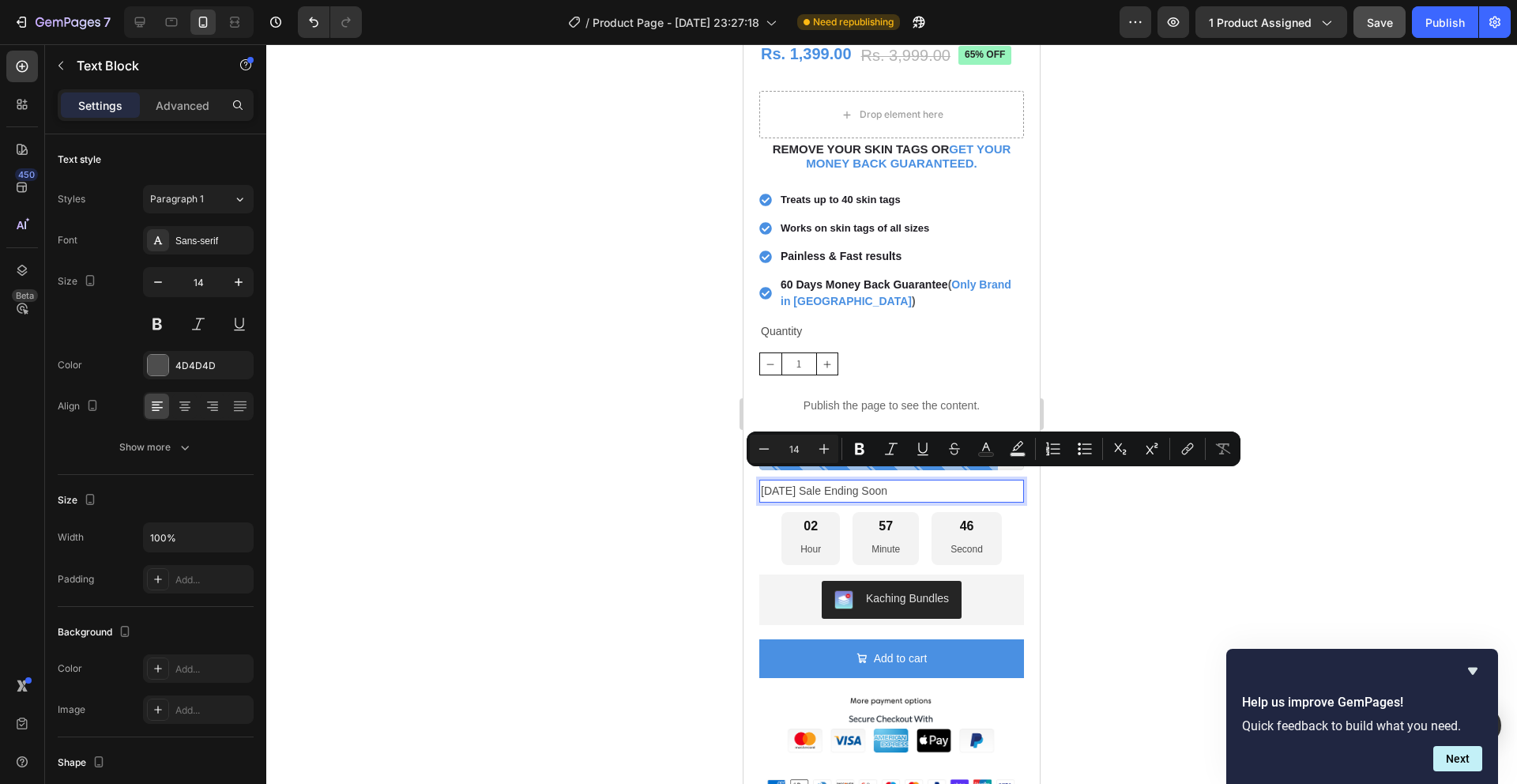
click at [407, 481] on div at bounding box center [892, 414] width 1251 height 739
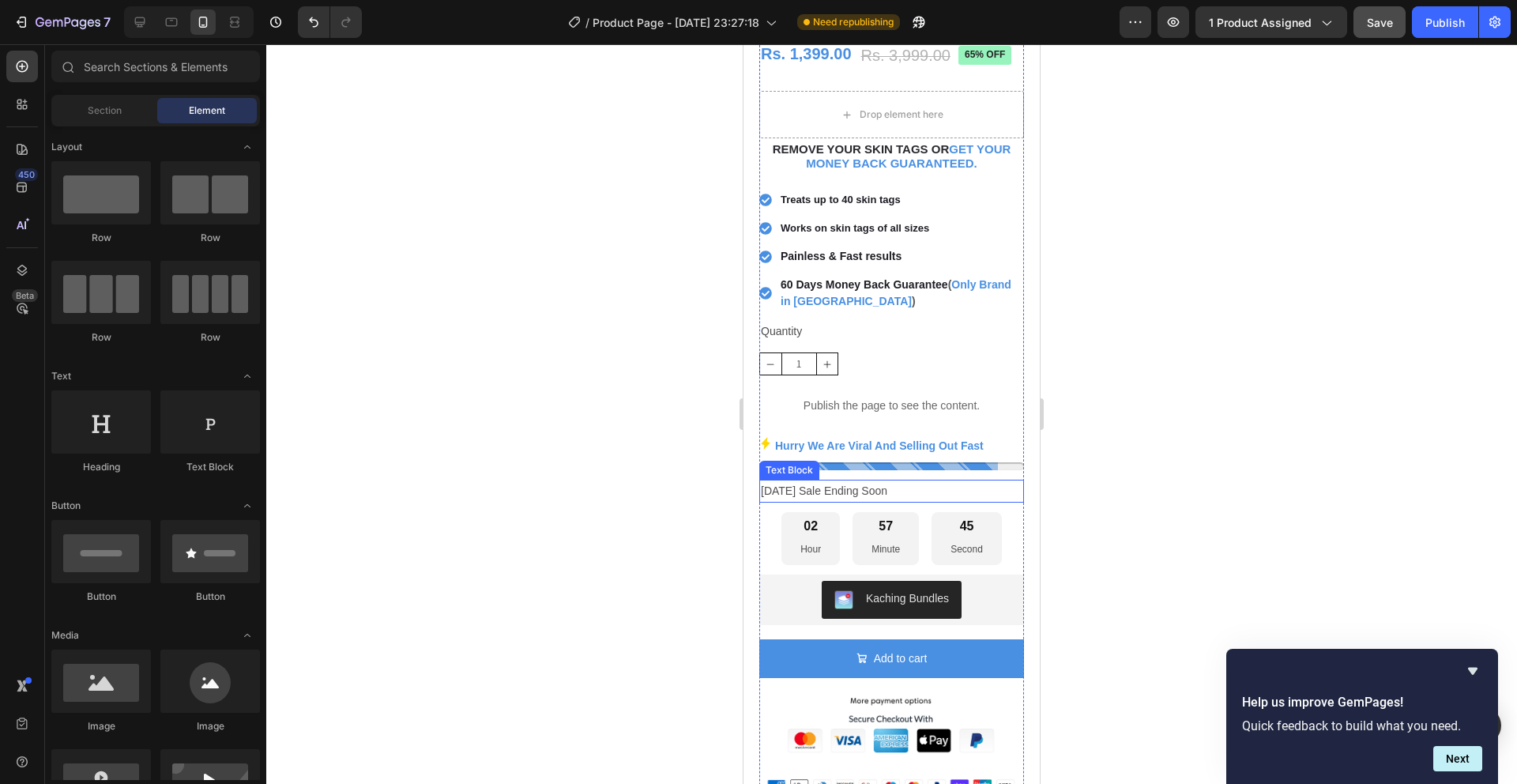
click at [898, 482] on p "[DATE] Sale Ending Soon" at bounding box center [892, 491] width 262 height 19
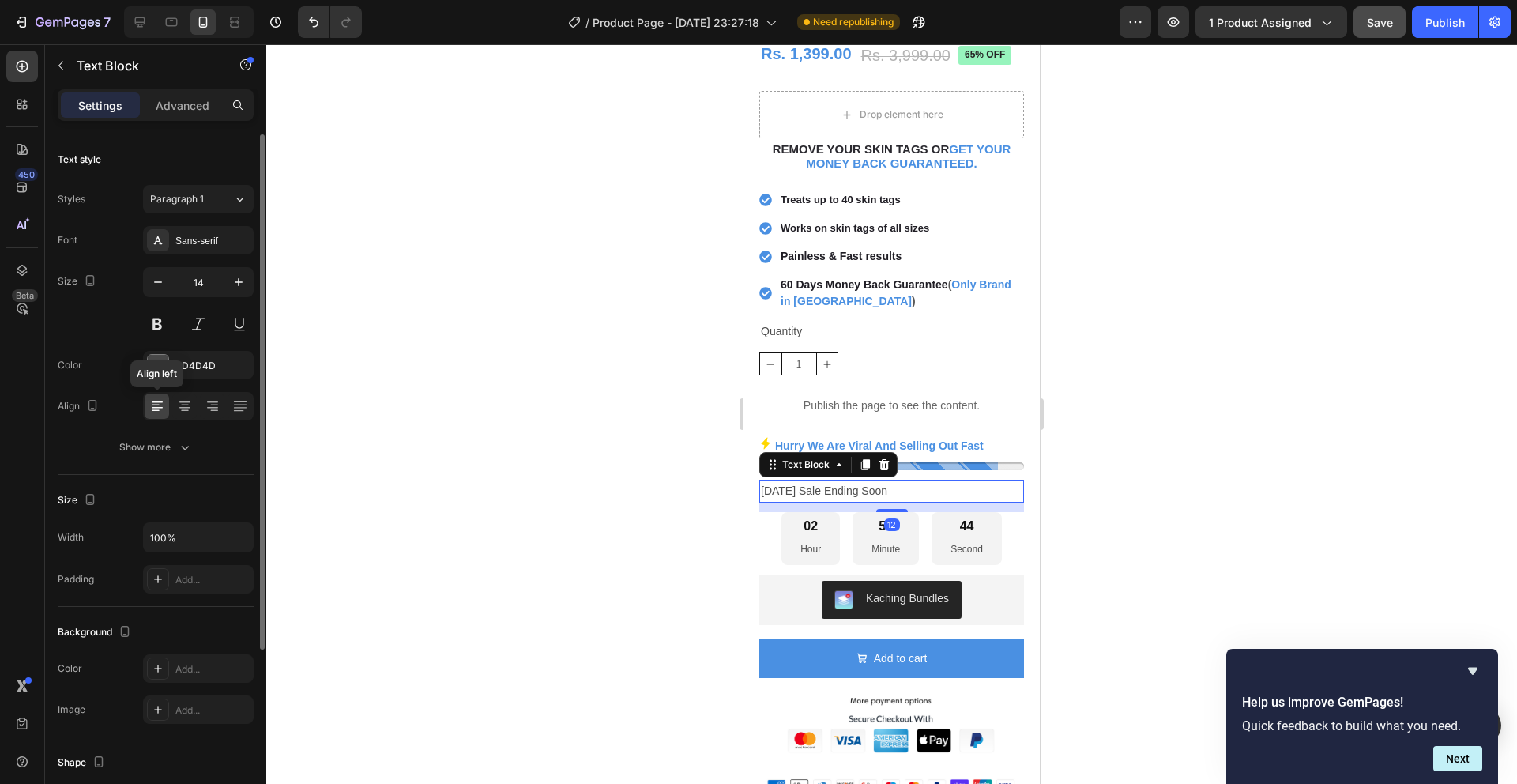
click at [168, 406] on div at bounding box center [157, 405] width 24 height 25
click at [174, 405] on div at bounding box center [185, 405] width 24 height 25
click at [153, 320] on button at bounding box center [157, 324] width 29 height 29
click at [497, 376] on div at bounding box center [892, 414] width 1251 height 739
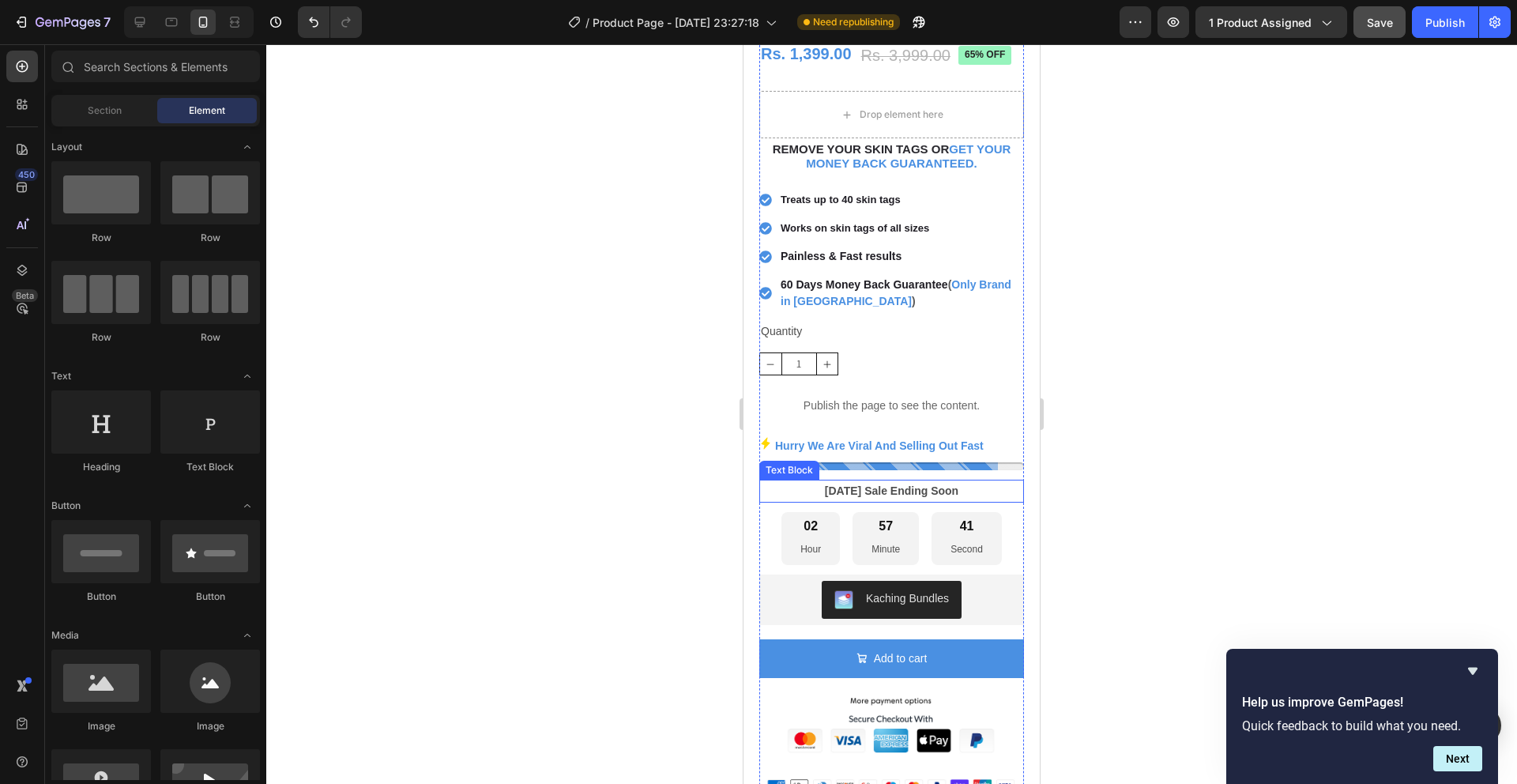
click at [810, 482] on p "[DATE] Sale Ending Soon" at bounding box center [892, 491] width 262 height 19
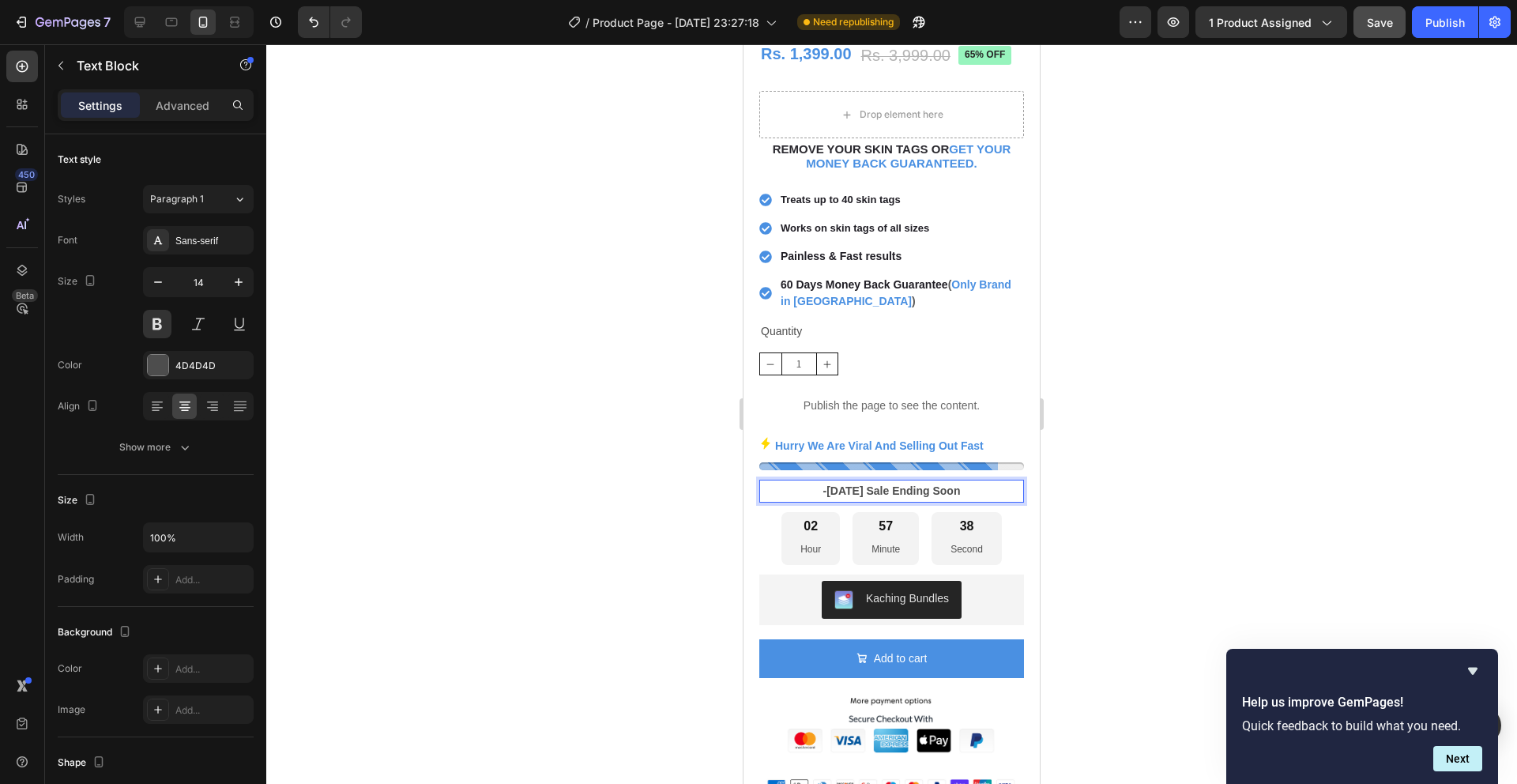
click at [973, 482] on p "-[DATE] Sale Ending Soon" at bounding box center [892, 491] width 262 height 19
click at [1239, 447] on div at bounding box center [892, 414] width 1251 height 739
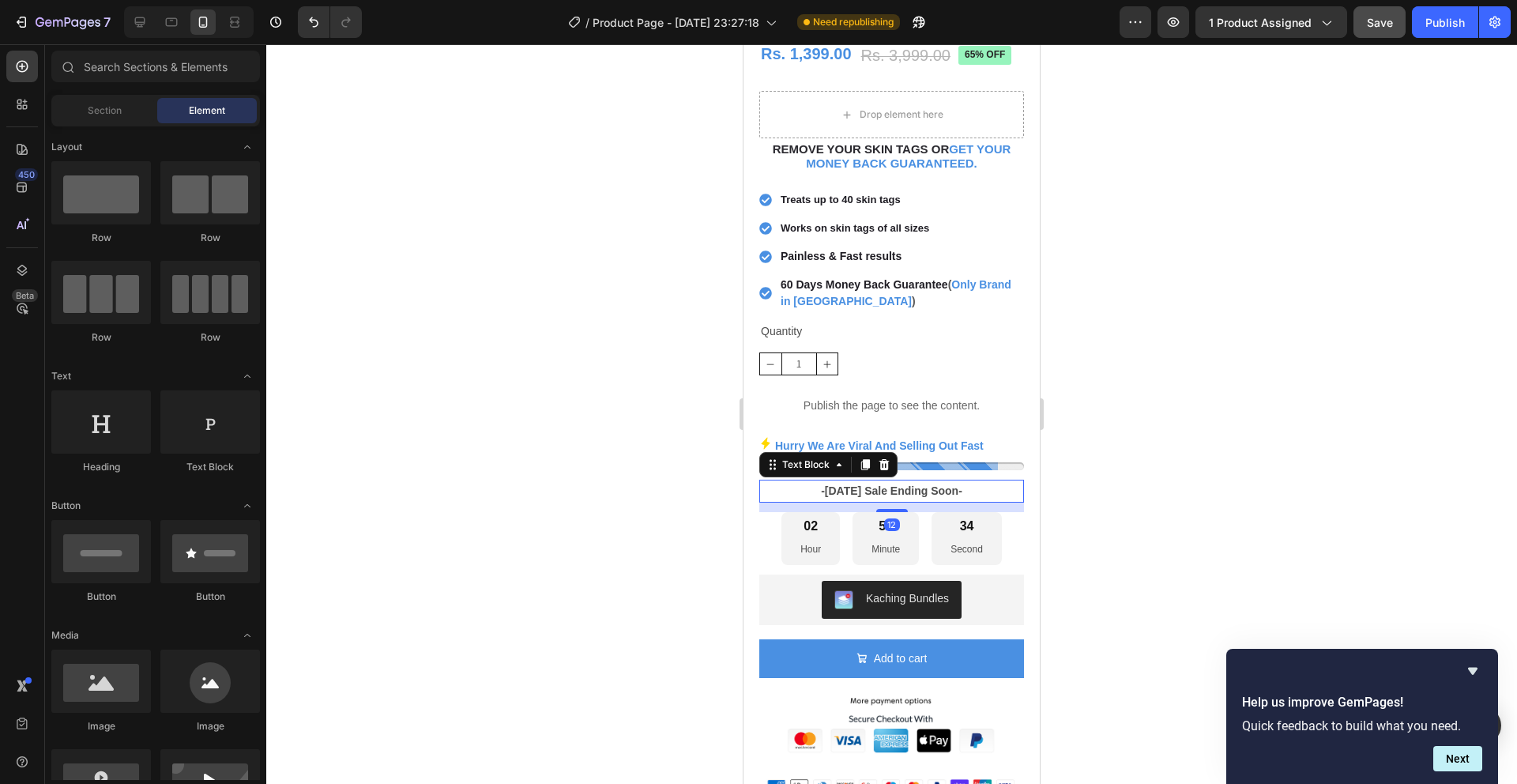
click at [904, 482] on p "-[DATE] Sale Ending Soon-" at bounding box center [892, 491] width 262 height 19
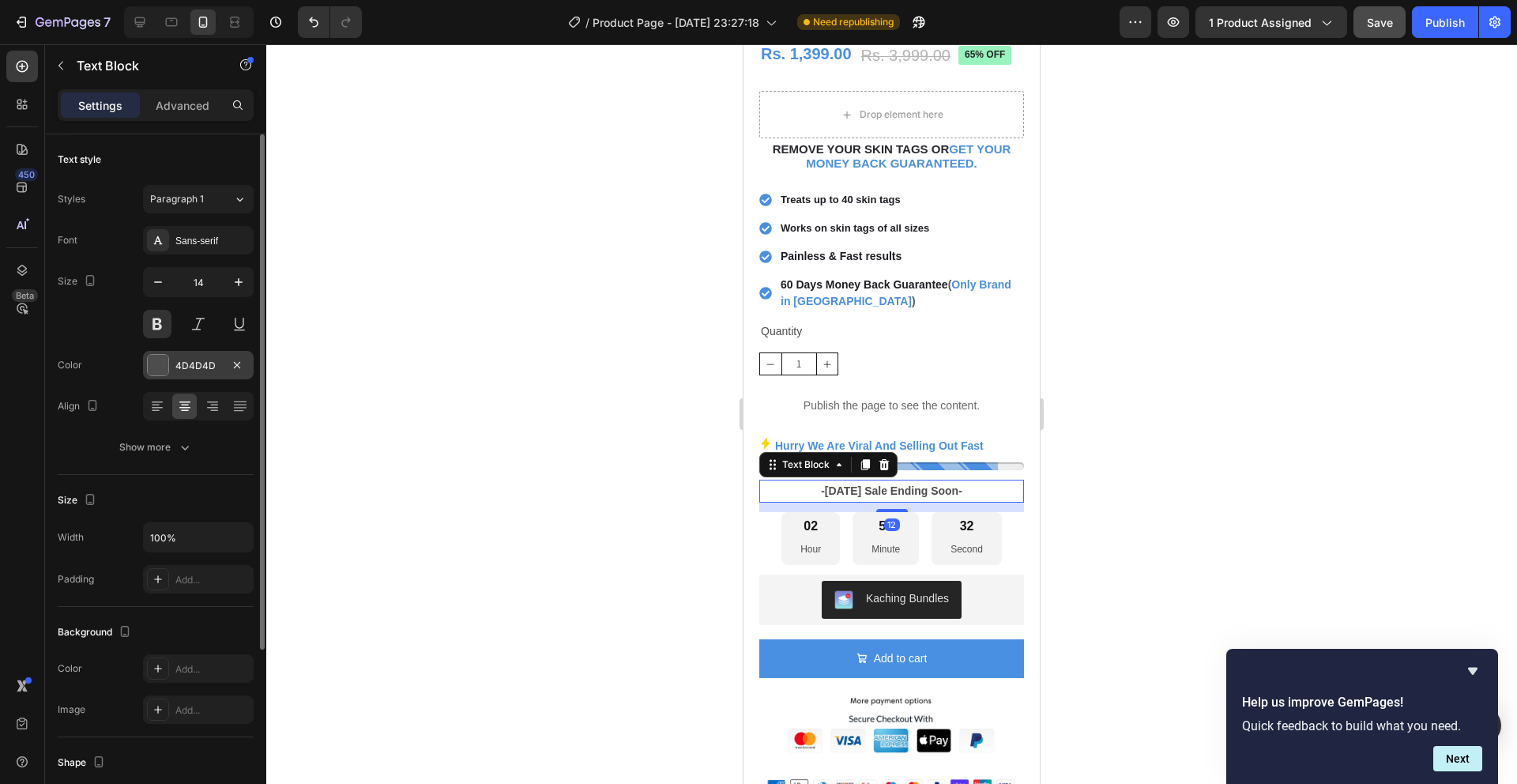
click at [175, 370] on div "4D4D4D" at bounding box center [198, 366] width 45 height 14
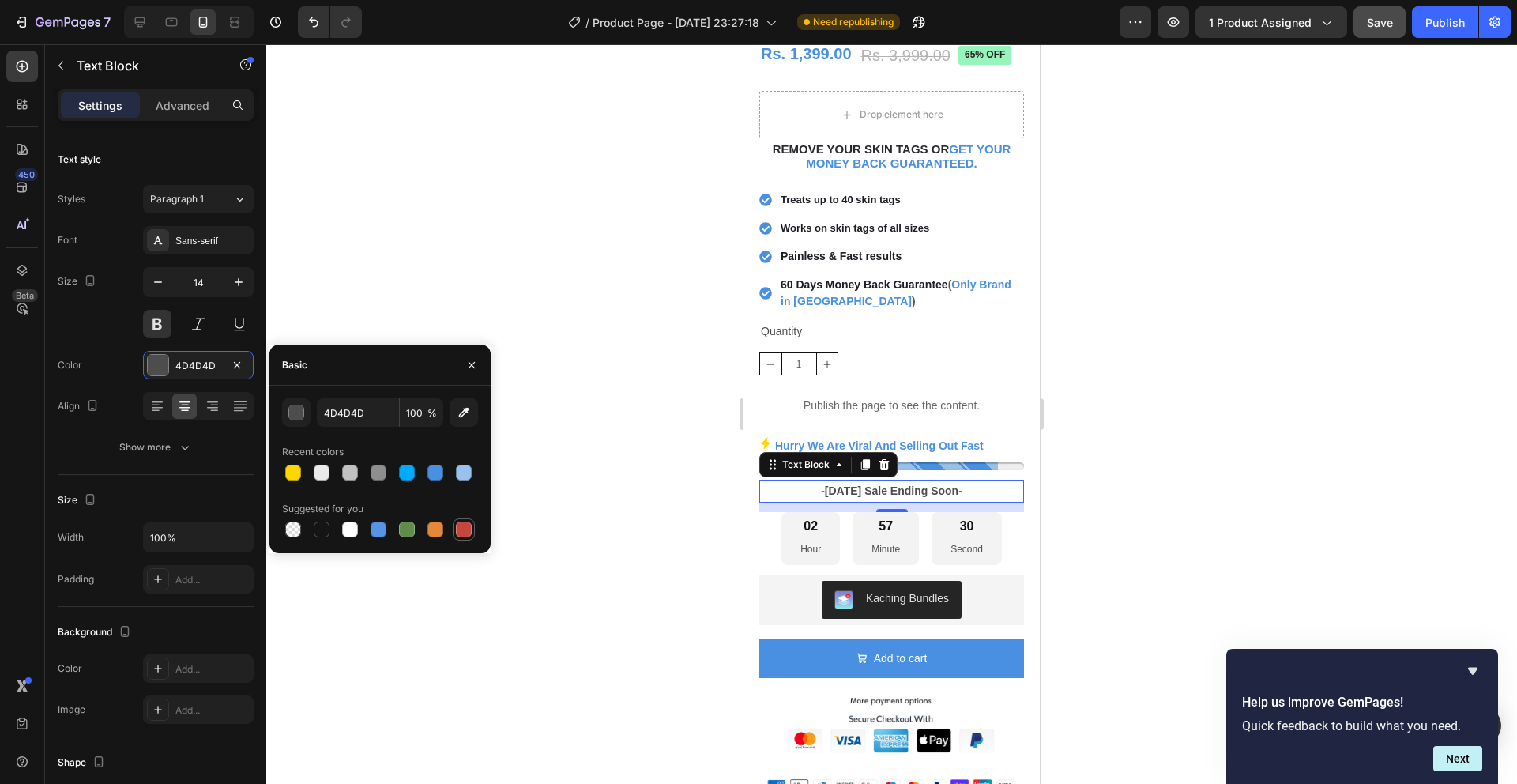
click at [456, 527] on div at bounding box center [463, 529] width 16 height 16
click at [294, 472] on div at bounding box center [292, 472] width 16 height 16
click at [459, 531] on div at bounding box center [463, 529] width 16 height 16
click at [431, 533] on div at bounding box center [435, 529] width 16 height 16
type input "E4893A"
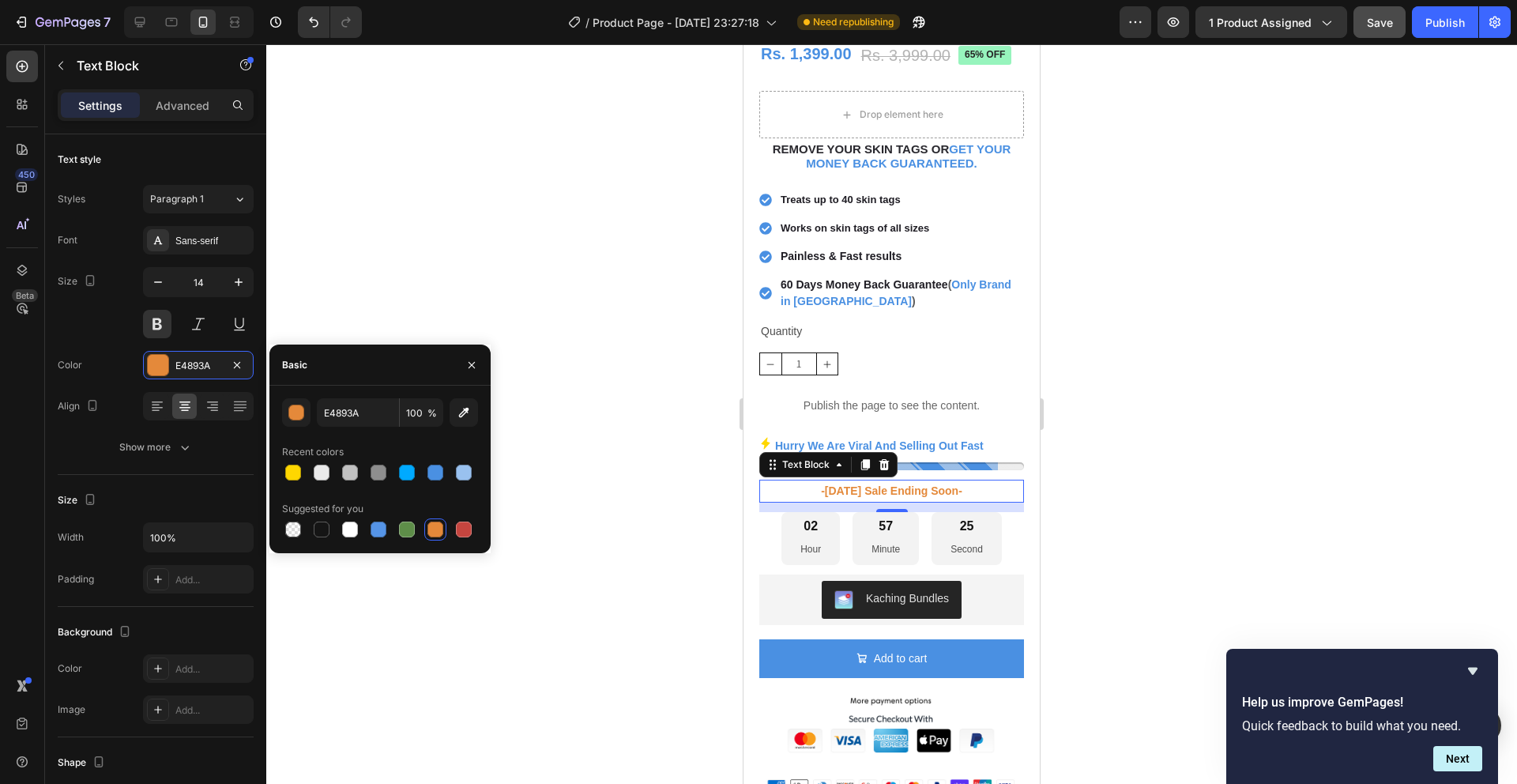
click at [518, 510] on div at bounding box center [892, 414] width 1251 height 739
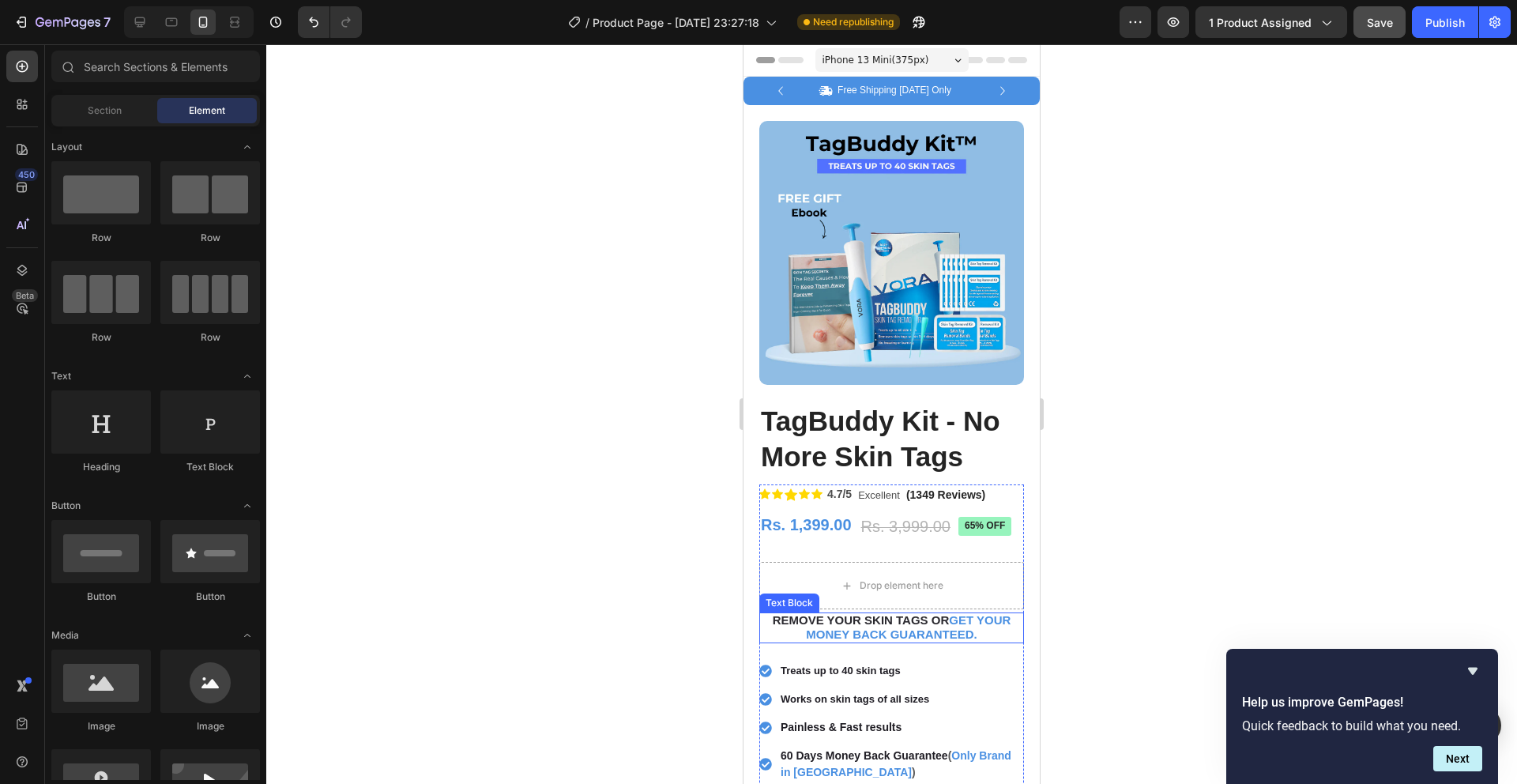
scroll to position [529, 0]
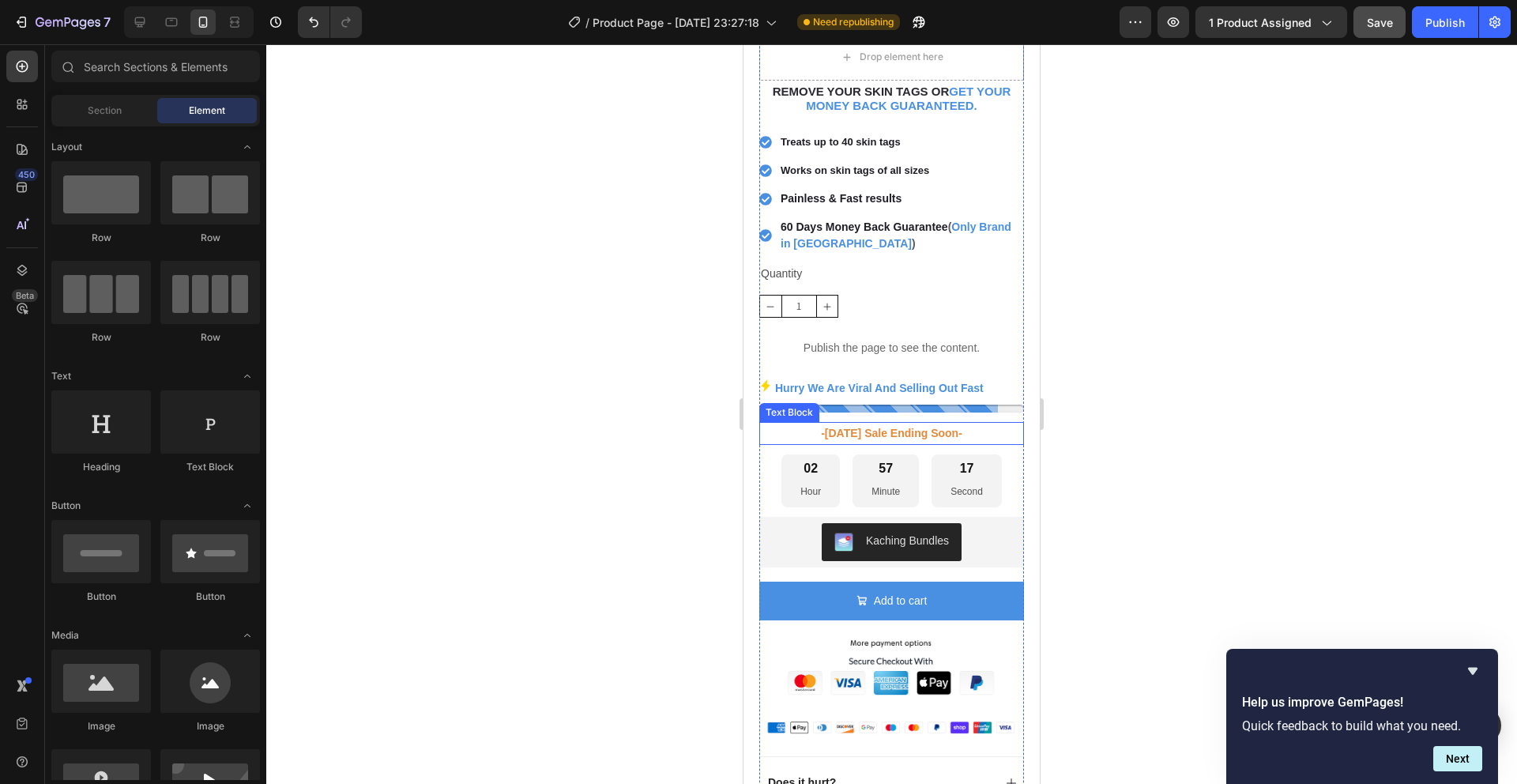
click at [933, 424] on p "-[DATE] Sale Ending Soon-" at bounding box center [892, 433] width 262 height 19
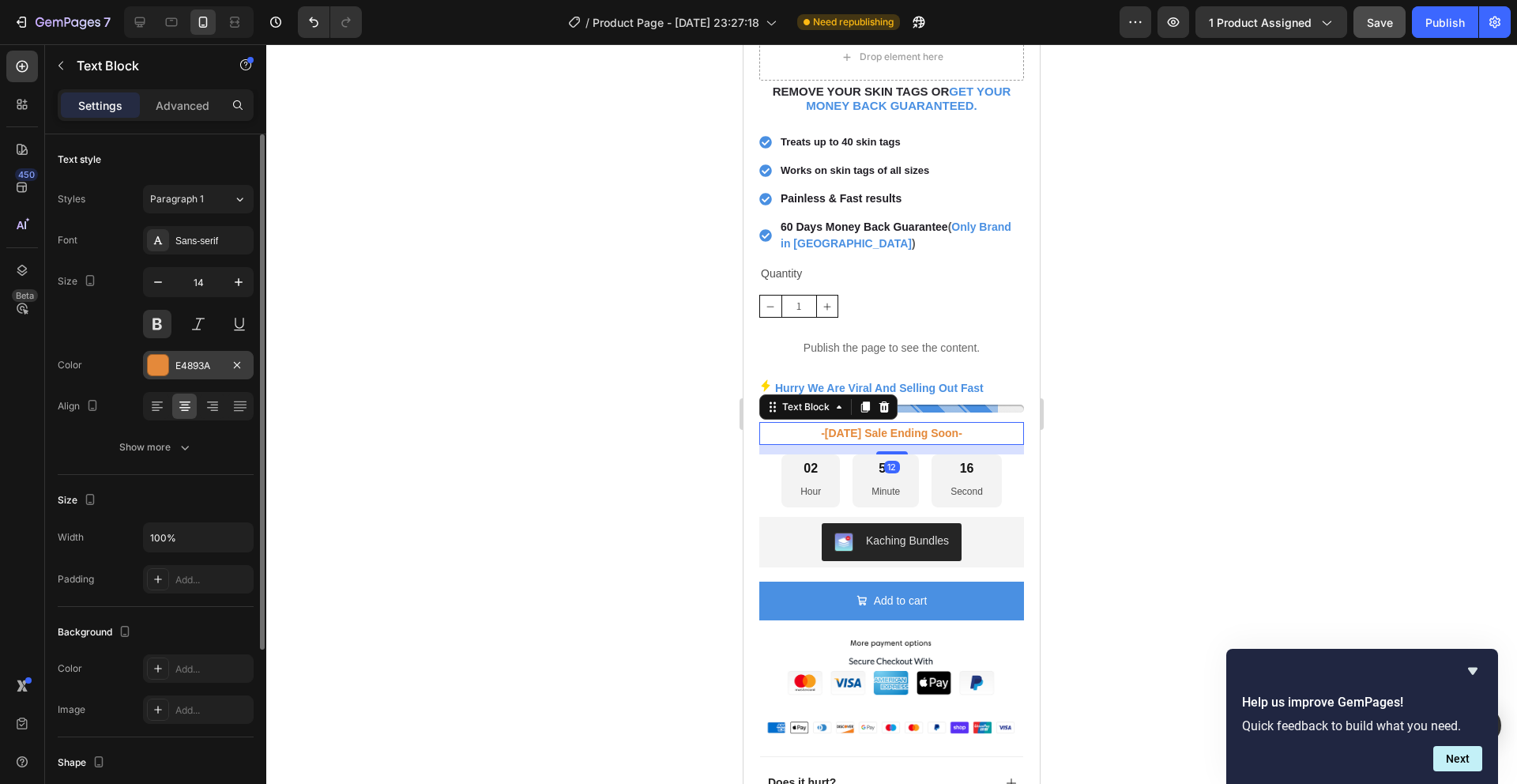
click at [186, 366] on div "E4893A" at bounding box center [198, 366] width 45 height 14
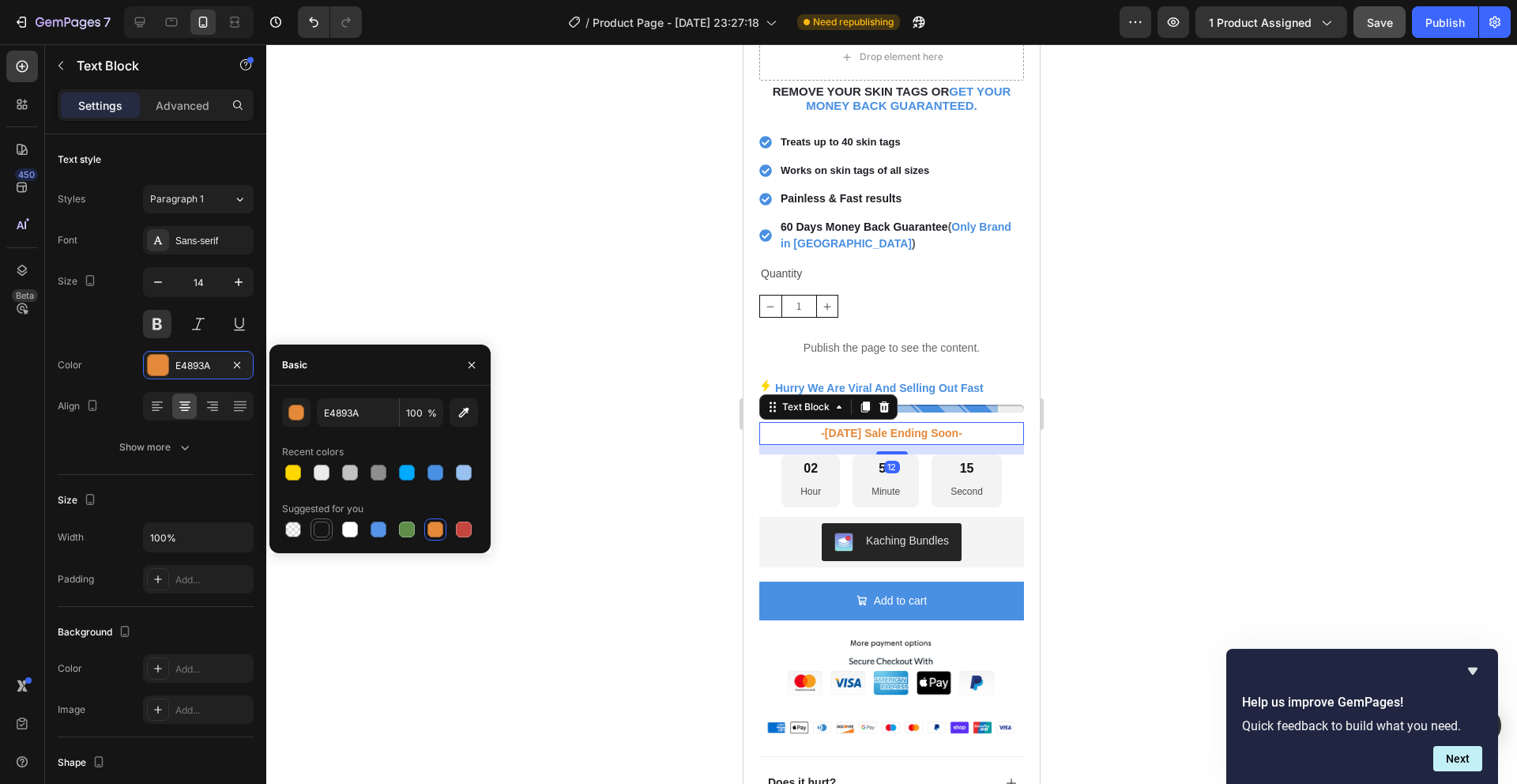
click at [316, 523] on div at bounding box center [321, 529] width 16 height 16
type input "151515"
click at [825, 400] on div "Text Block" at bounding box center [806, 406] width 54 height 14
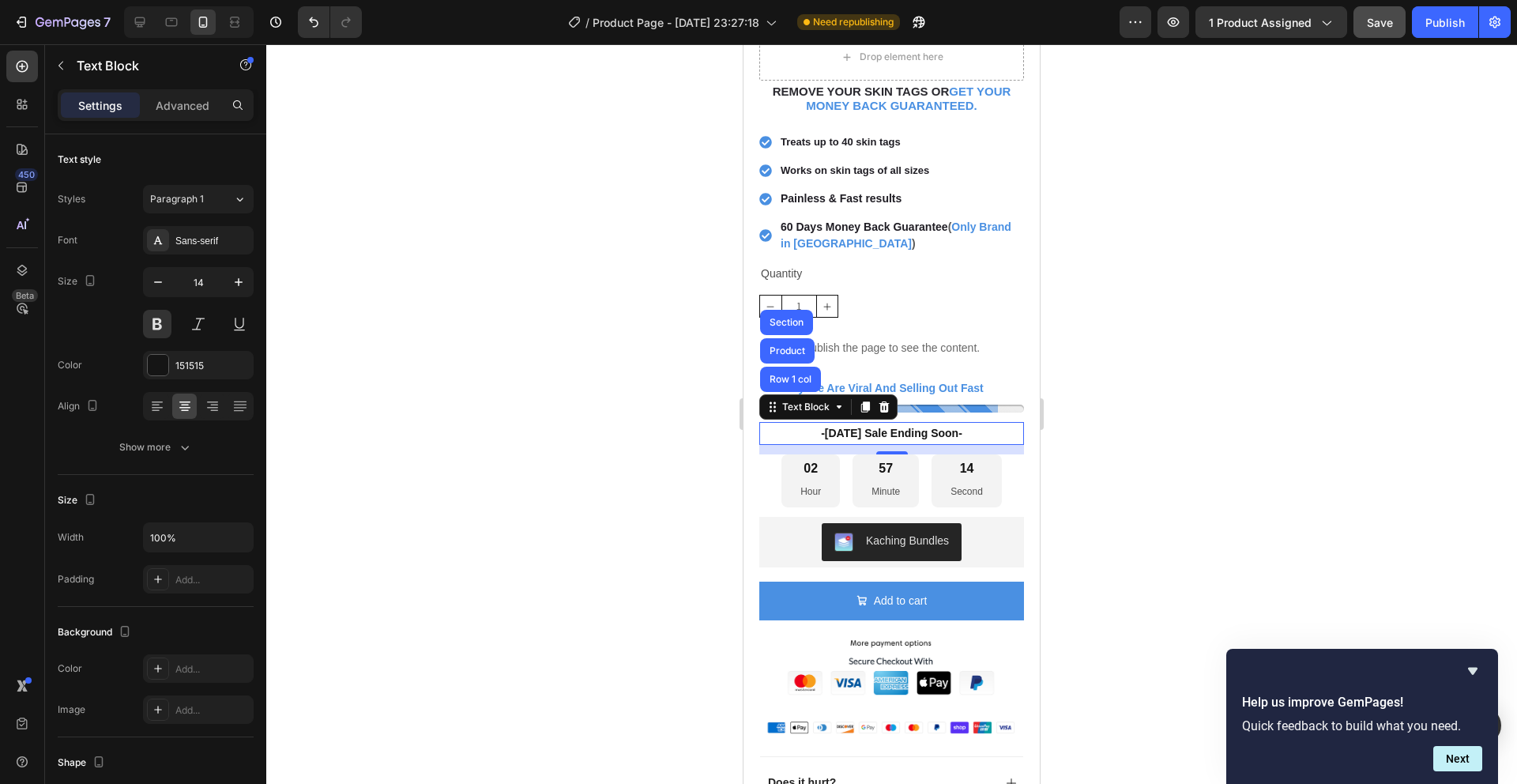
click at [649, 475] on div at bounding box center [892, 414] width 1251 height 739
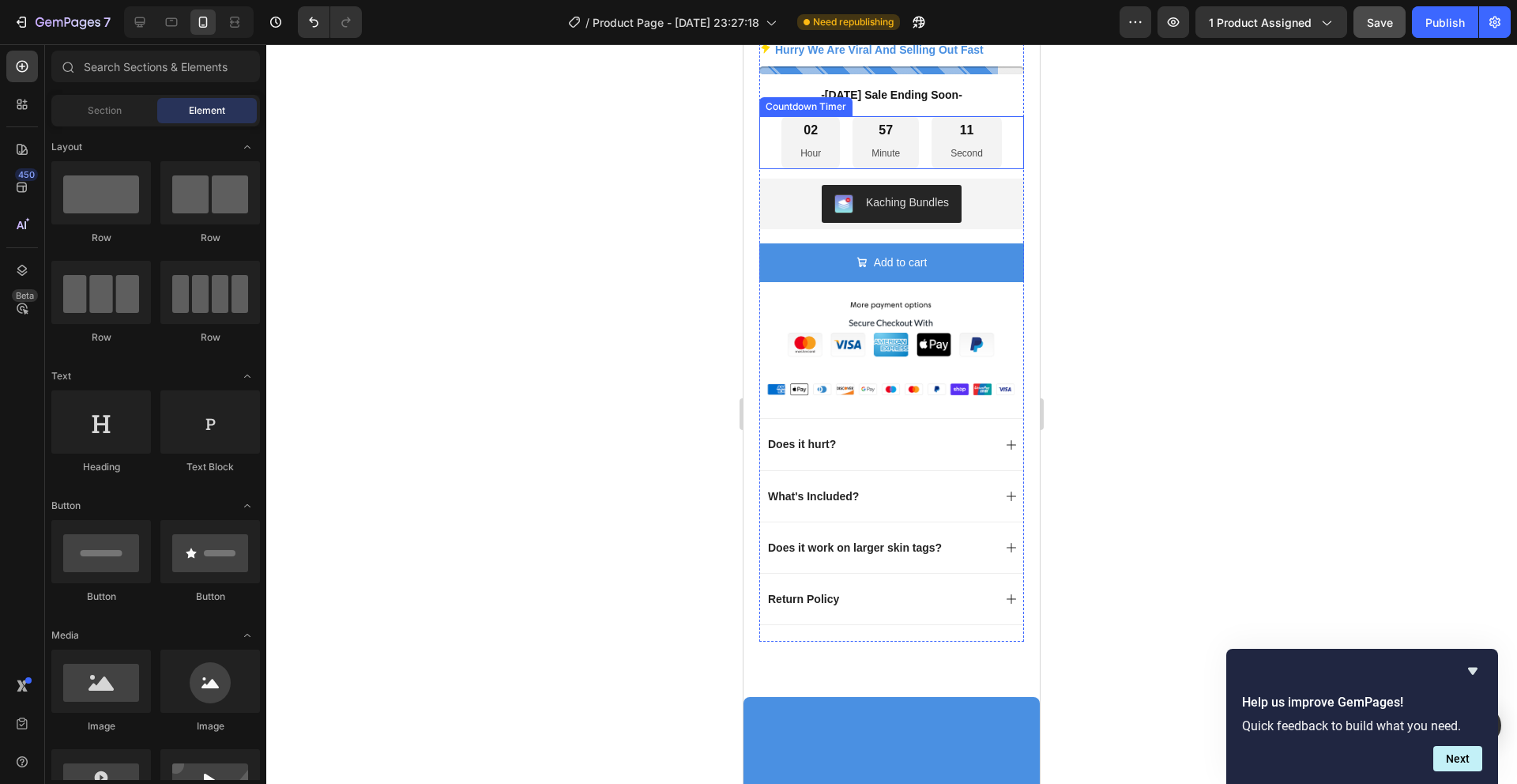
scroll to position [1006, 0]
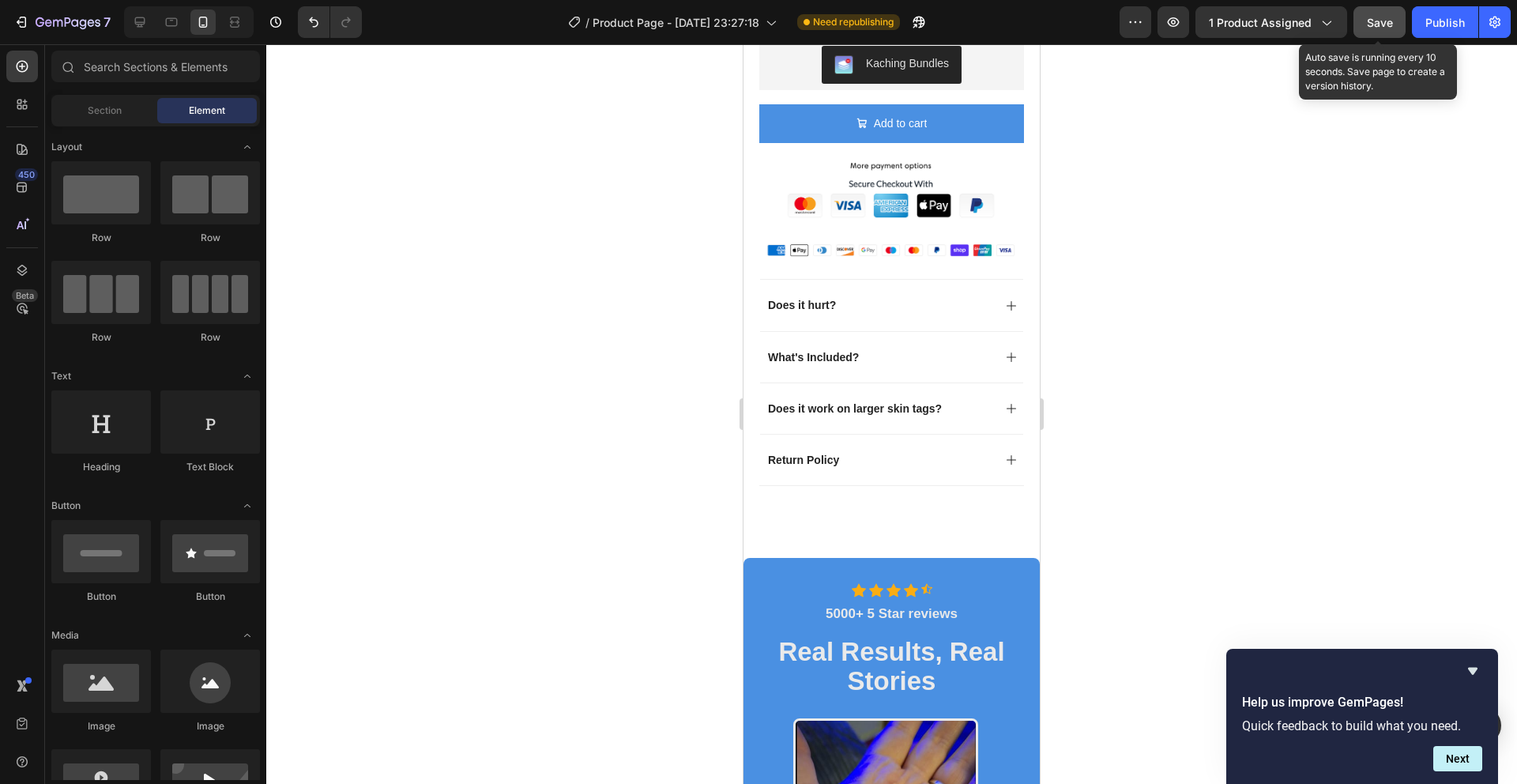
click at [1392, 31] on button "Save" at bounding box center [1380, 22] width 52 height 32
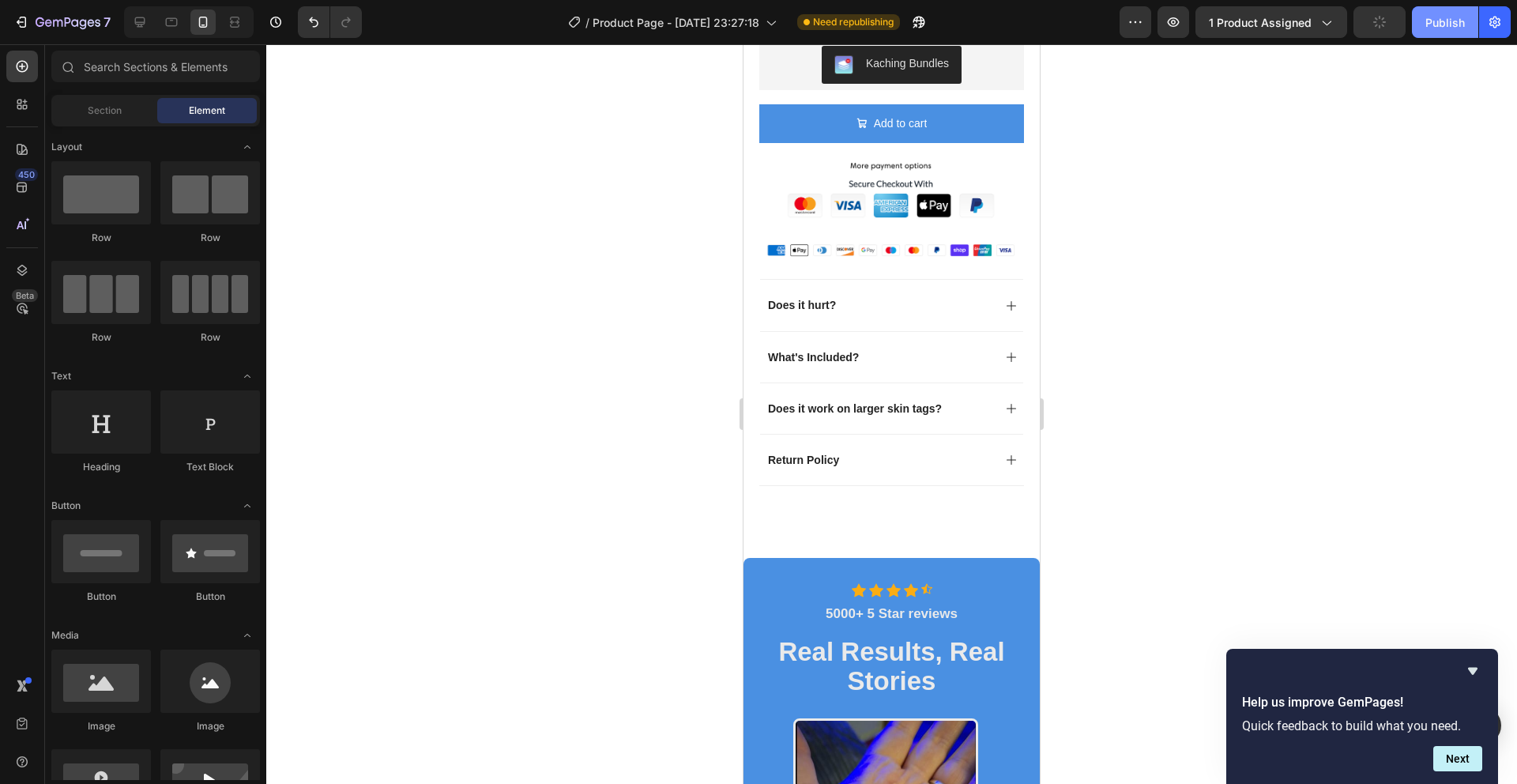
click at [1445, 19] on div "Publish" at bounding box center [1445, 22] width 40 height 17
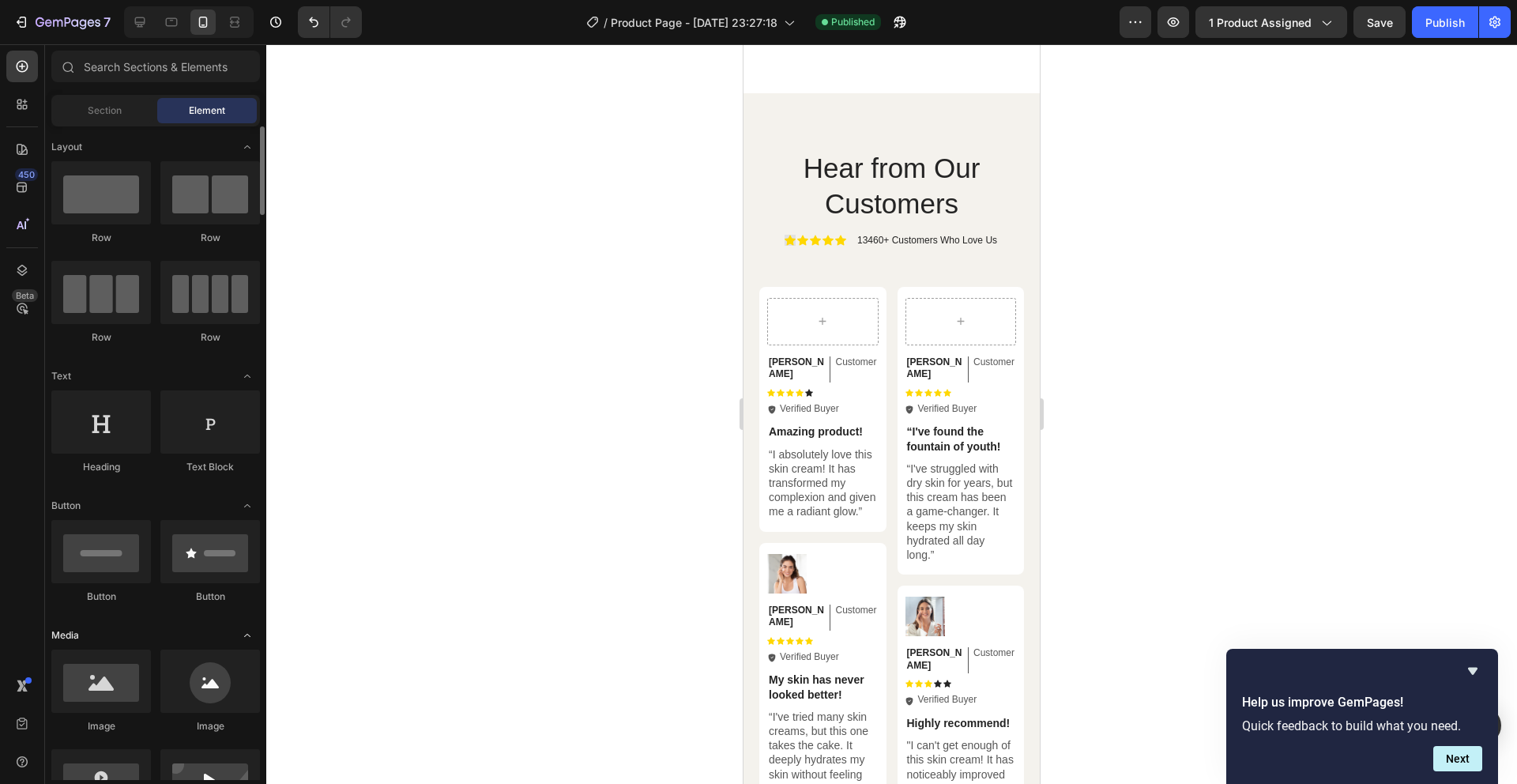
scroll to position [4239, 0]
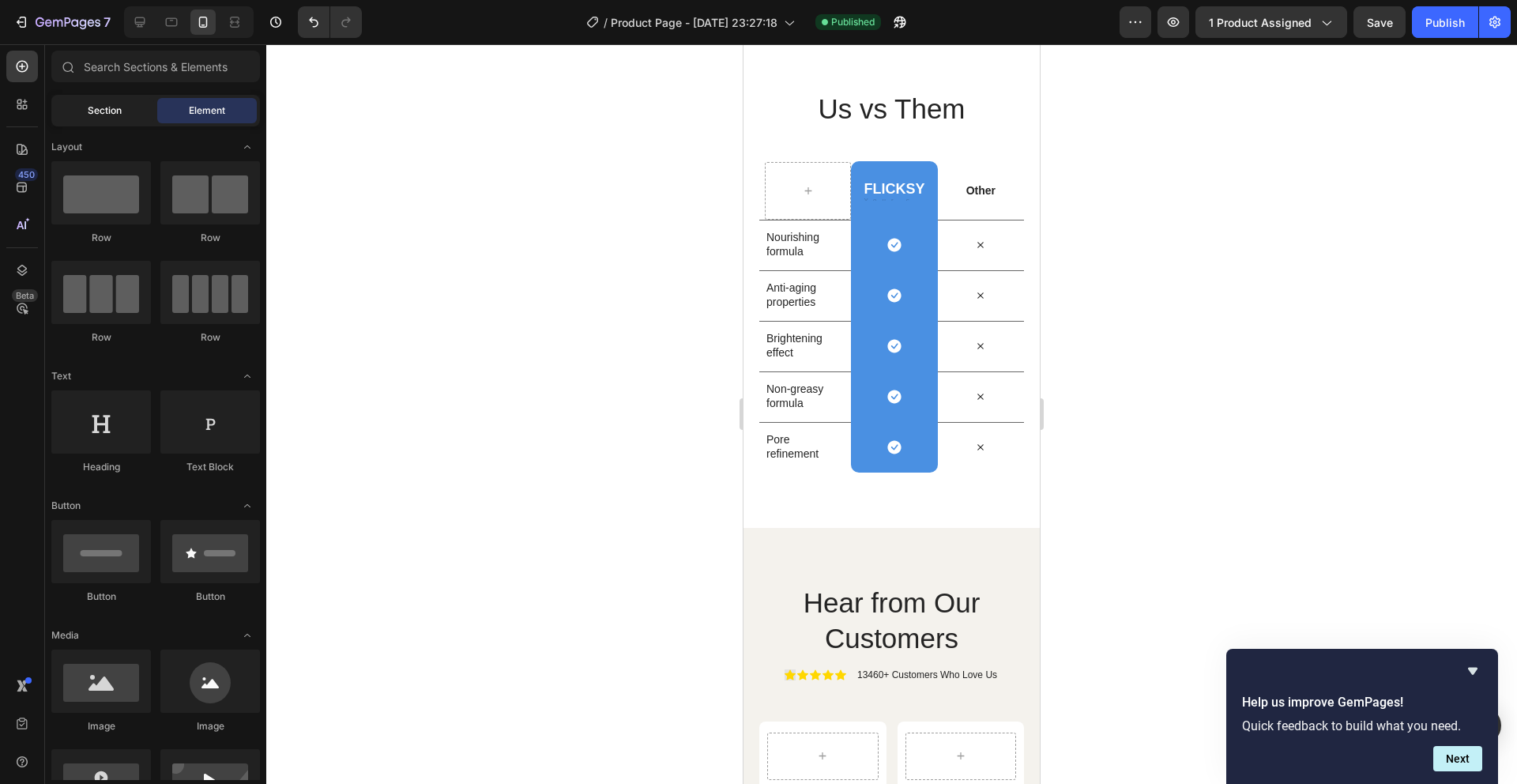
click at [102, 110] on span "Section" at bounding box center [105, 110] width 34 height 14
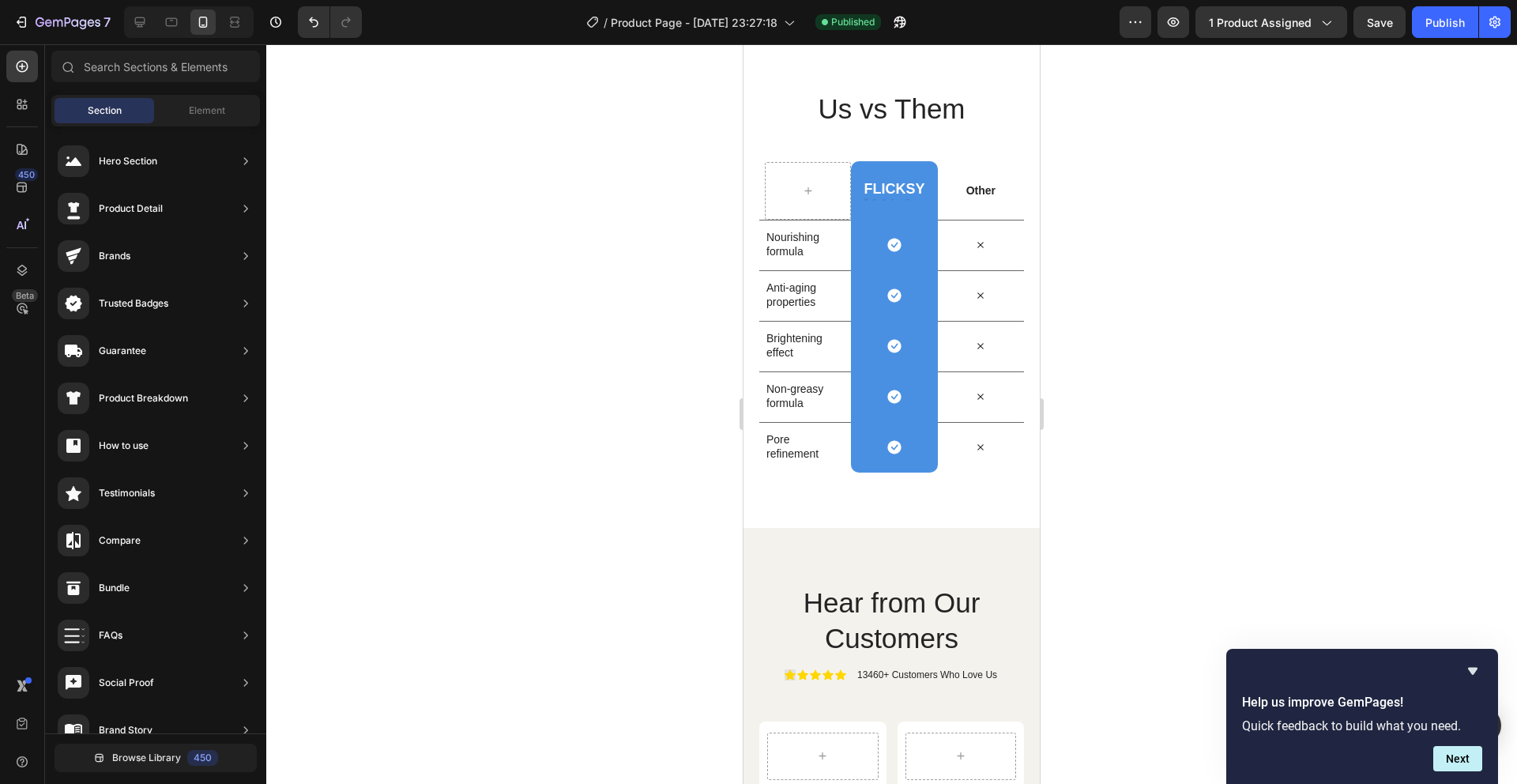
scroll to position [24, 0]
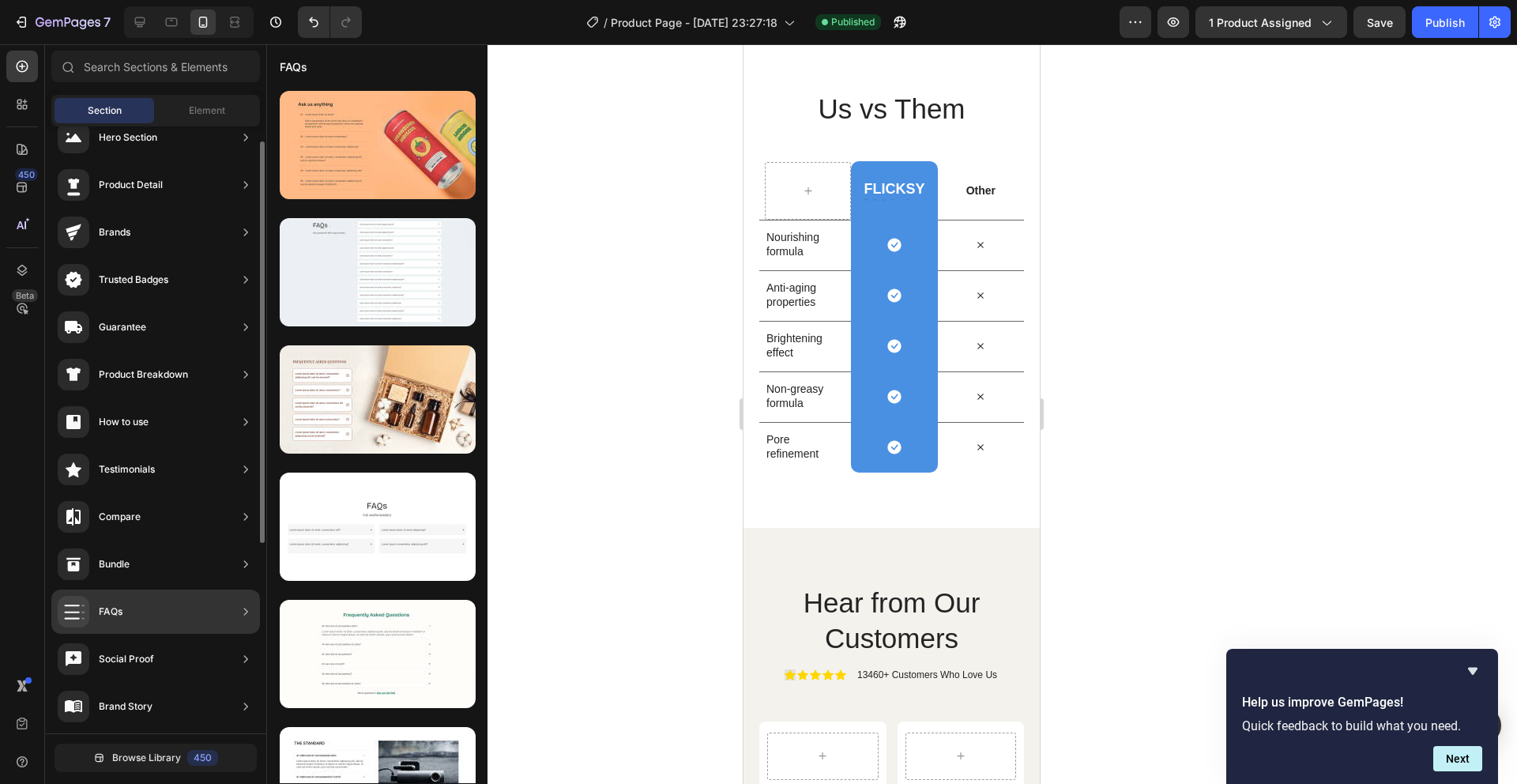
click at [98, 604] on div "FAQs" at bounding box center [110, 611] width 24 height 16
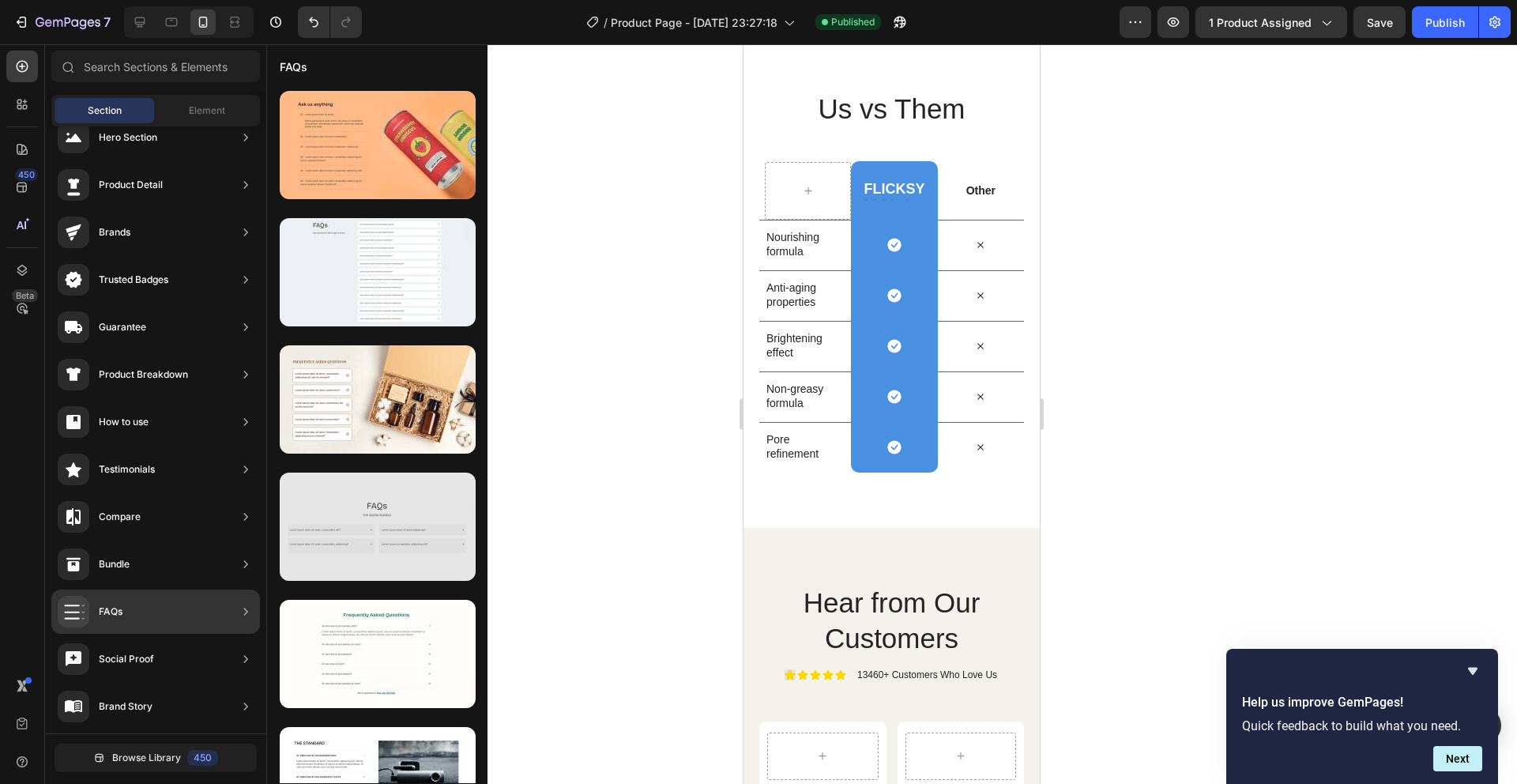
scroll to position [285, 0]
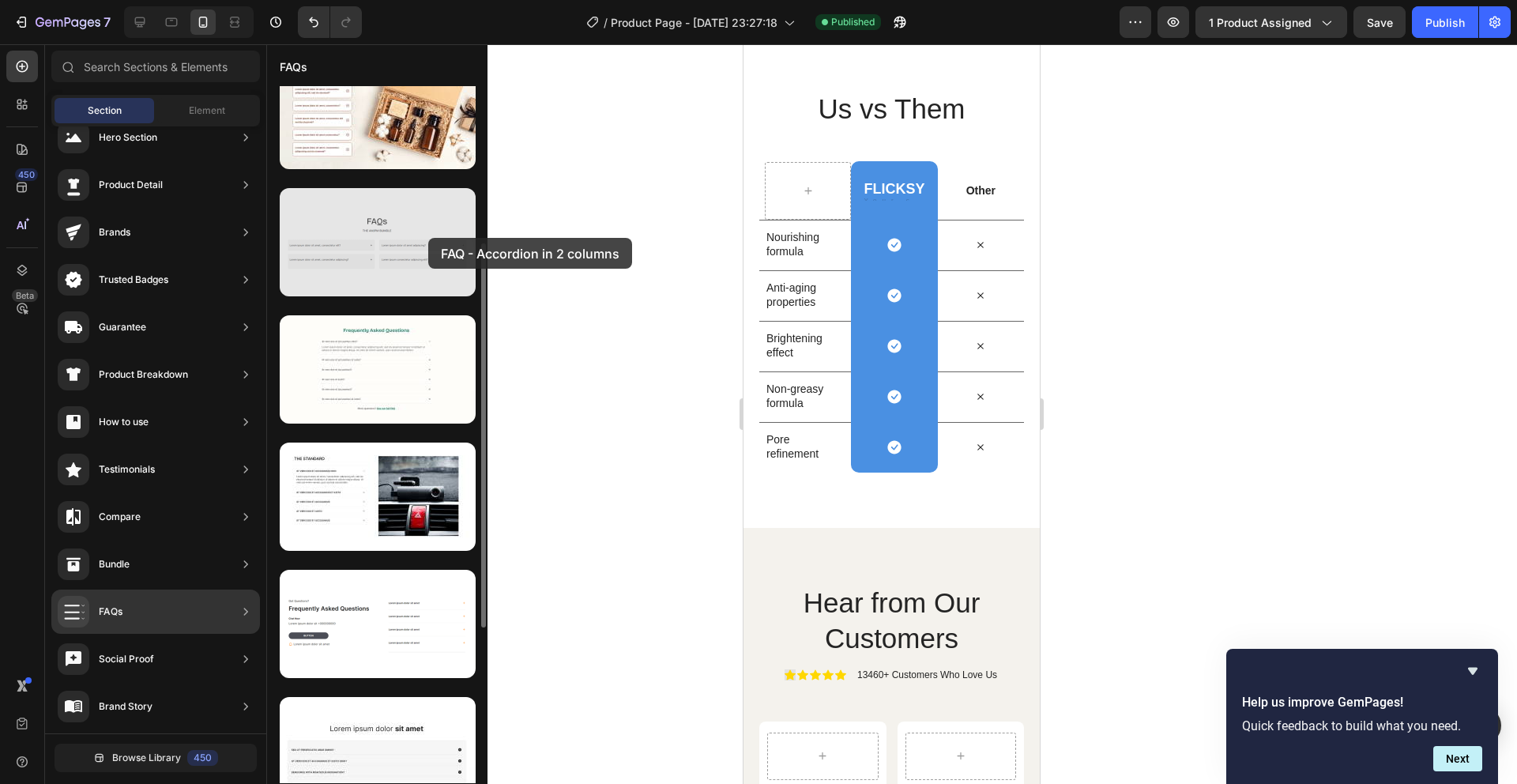
click at [429, 238] on div at bounding box center [378, 242] width 196 height 109
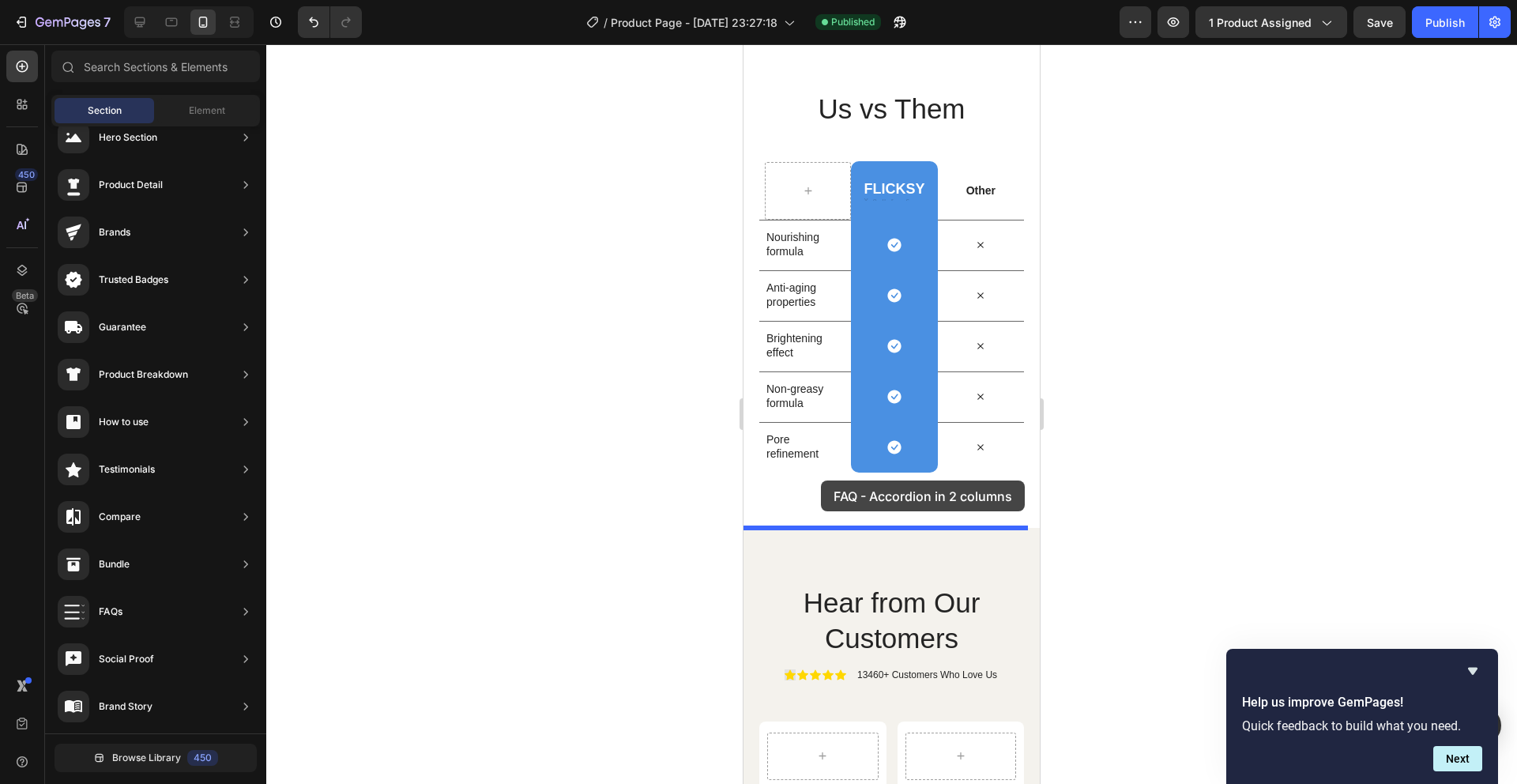
drag, startPoint x: 1172, startPoint y: 282, endPoint x: 821, endPoint y: 481, distance: 403.5
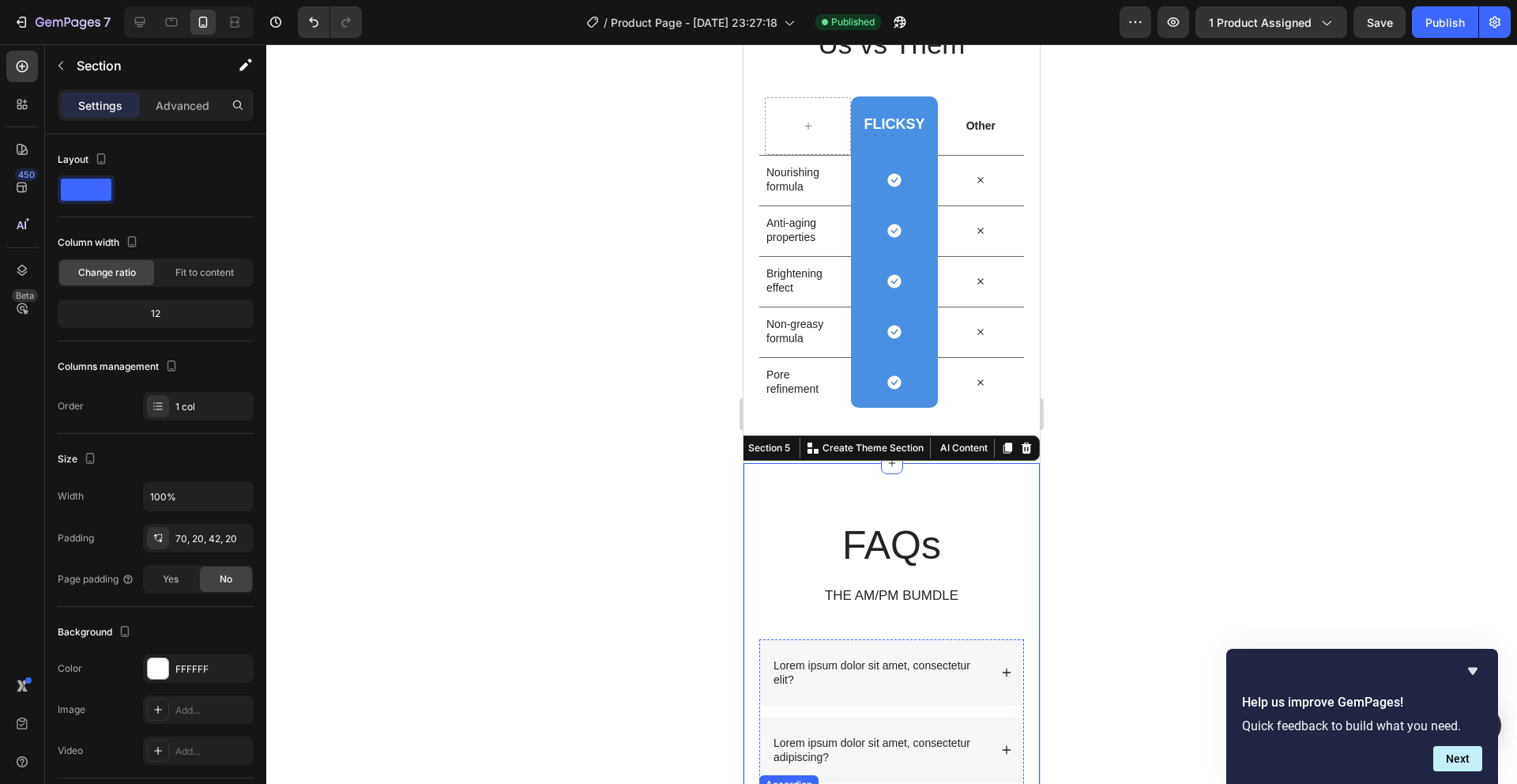
scroll to position [4667, 0]
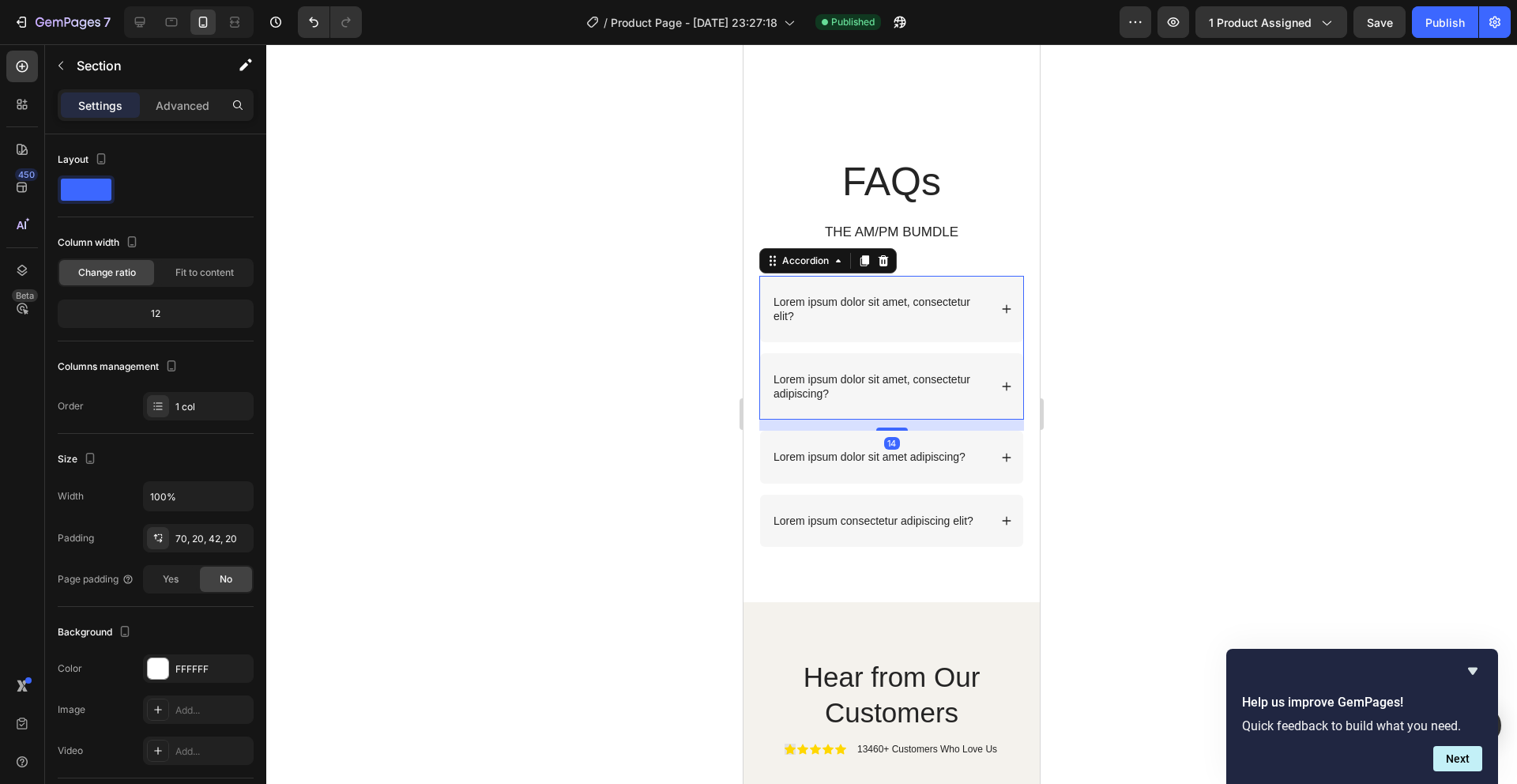
click at [962, 317] on p "Lorem ipsum dolor sit amet, consectetur elit?" at bounding box center [880, 309] width 212 height 29
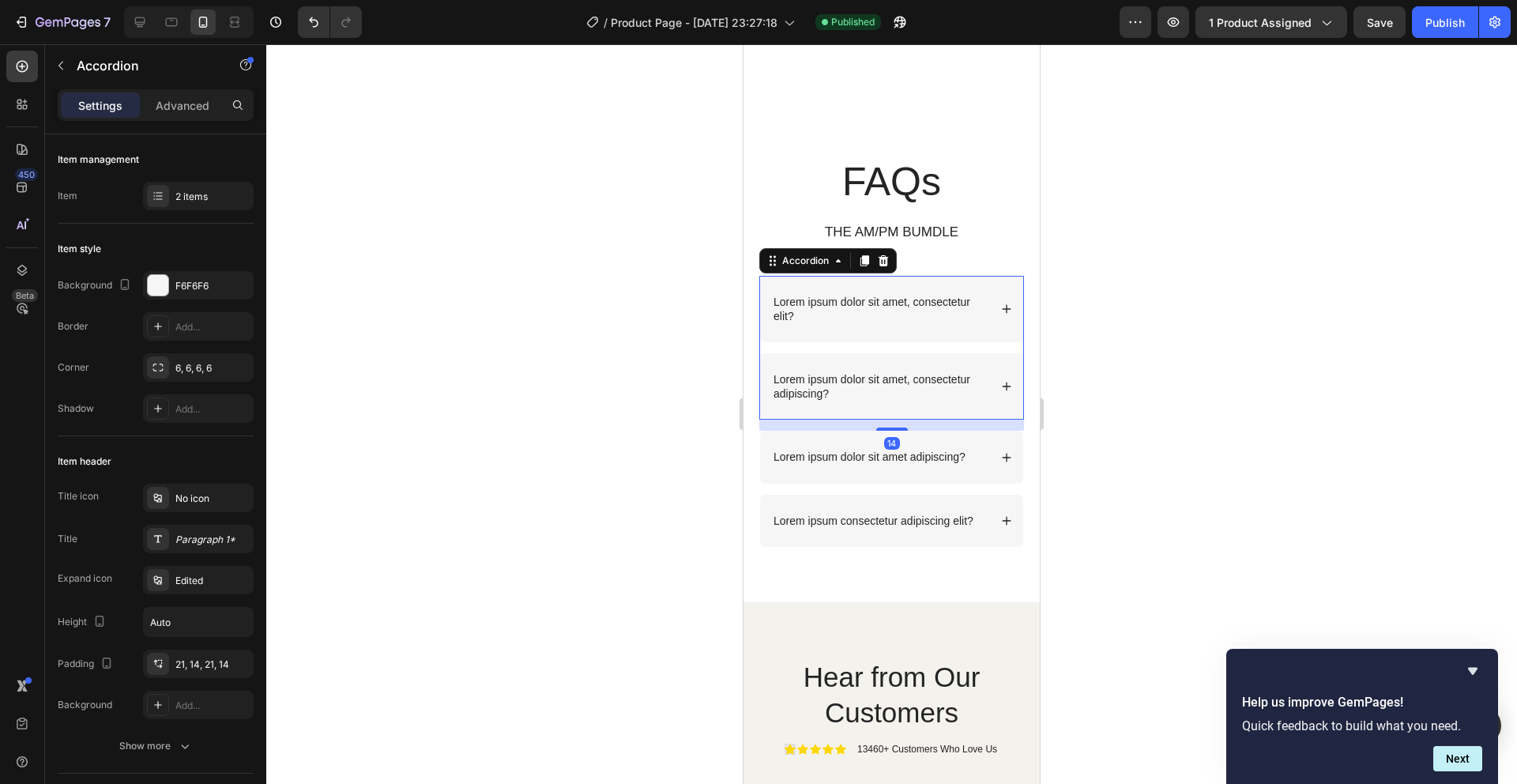
click at [1001, 311] on icon at bounding box center [1007, 309] width 11 height 11
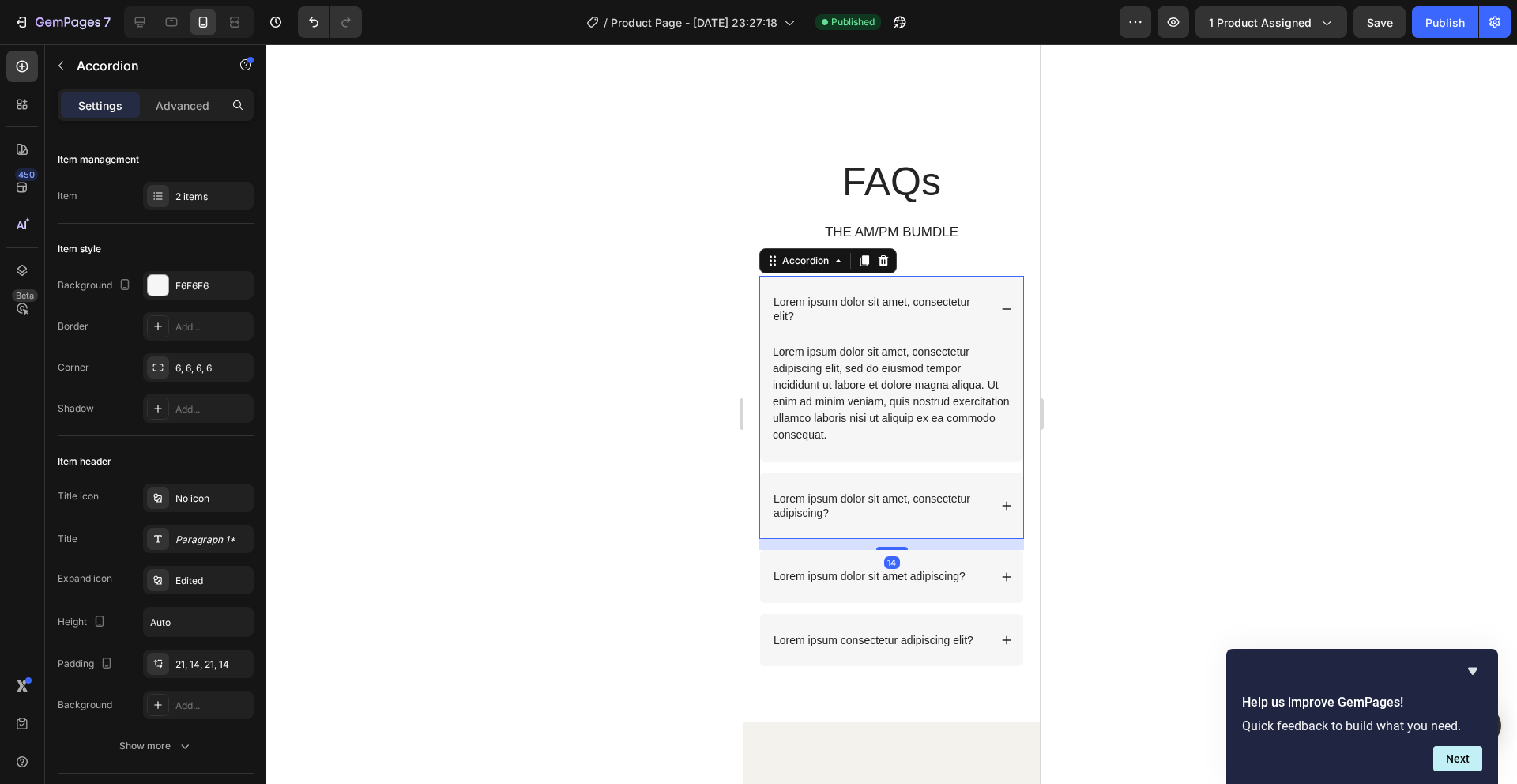
click at [1001, 311] on icon at bounding box center [1007, 309] width 11 height 11
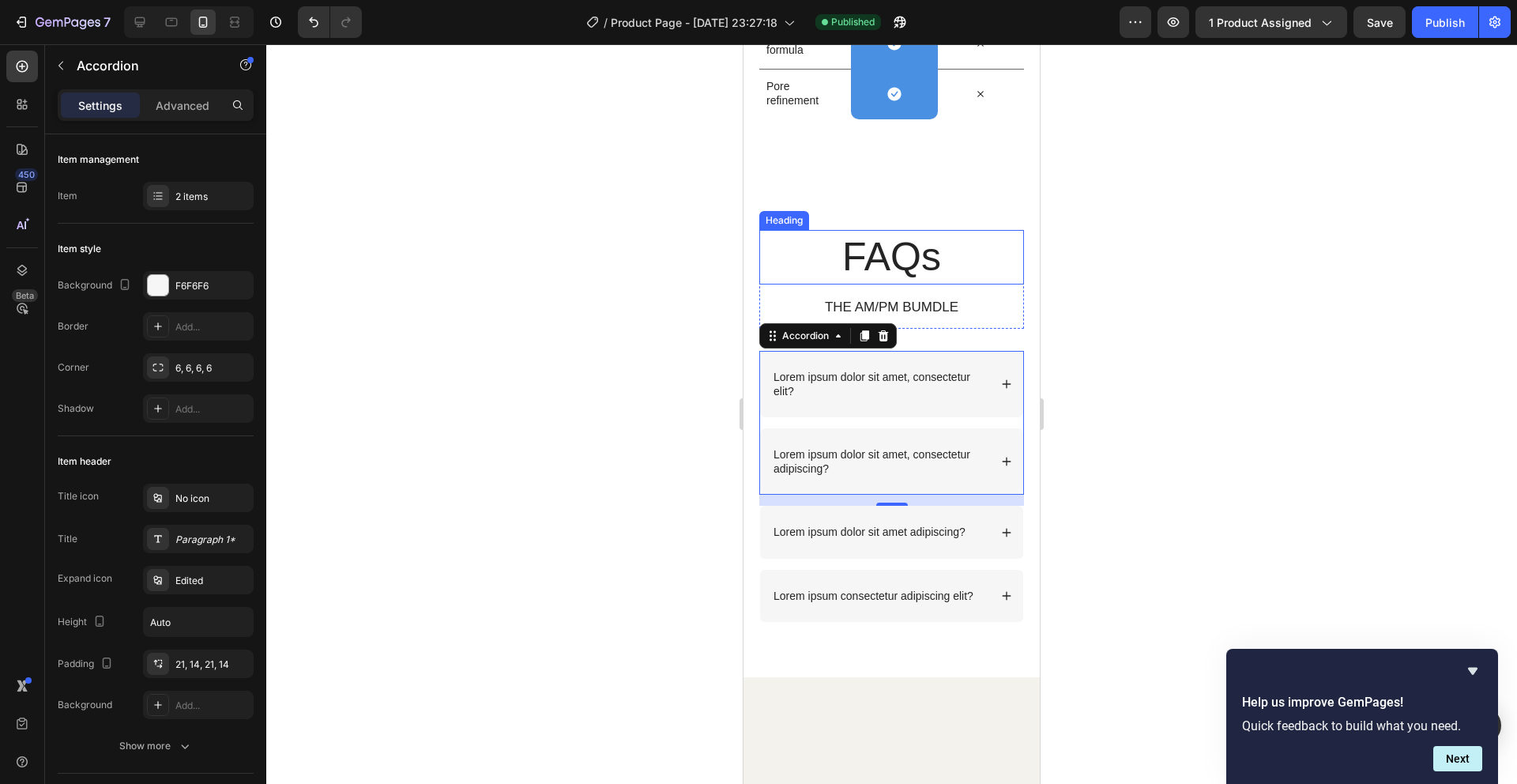
scroll to position [4373, 0]
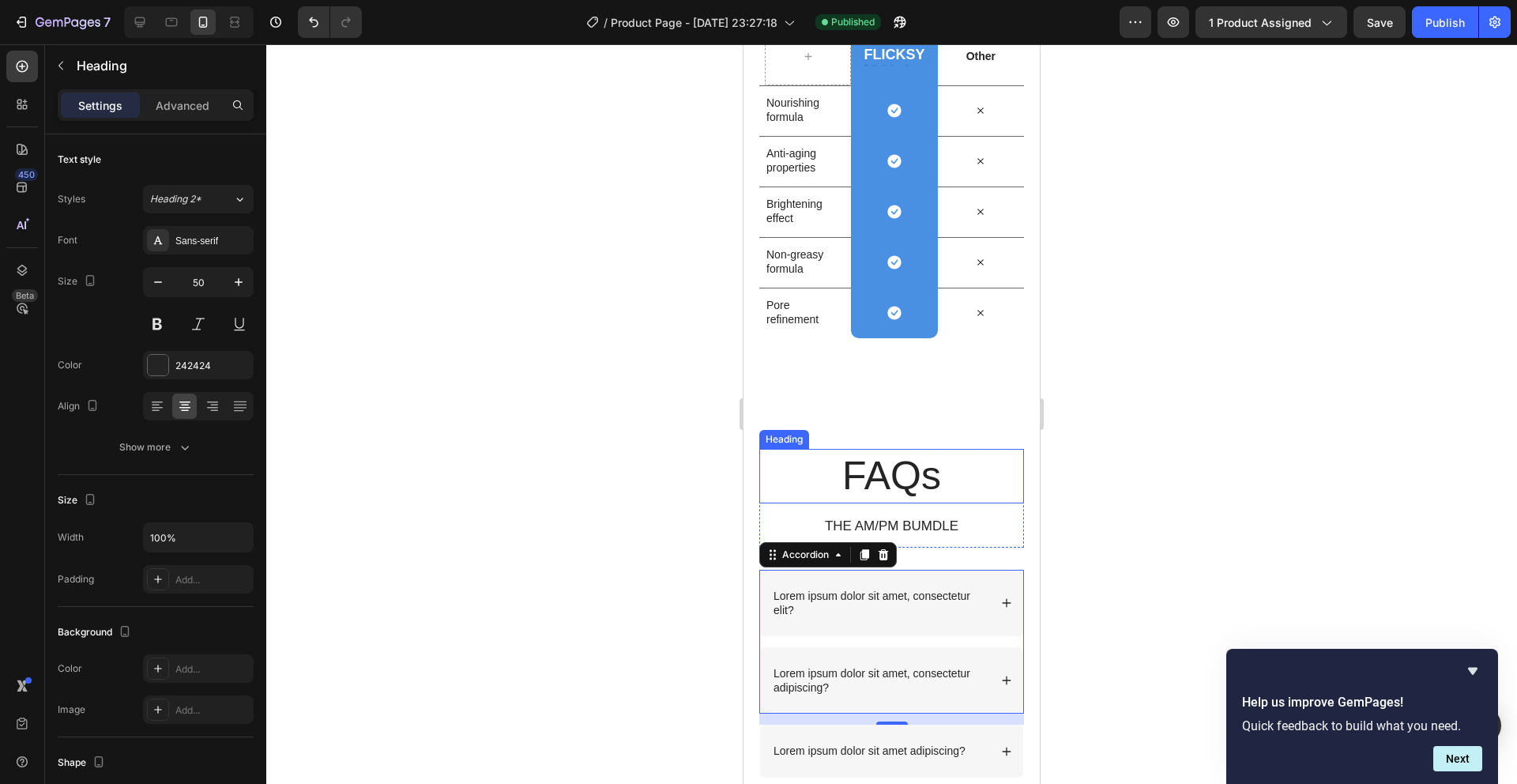
click at [980, 452] on h2 "FAQs" at bounding box center [892, 476] width 264 height 55
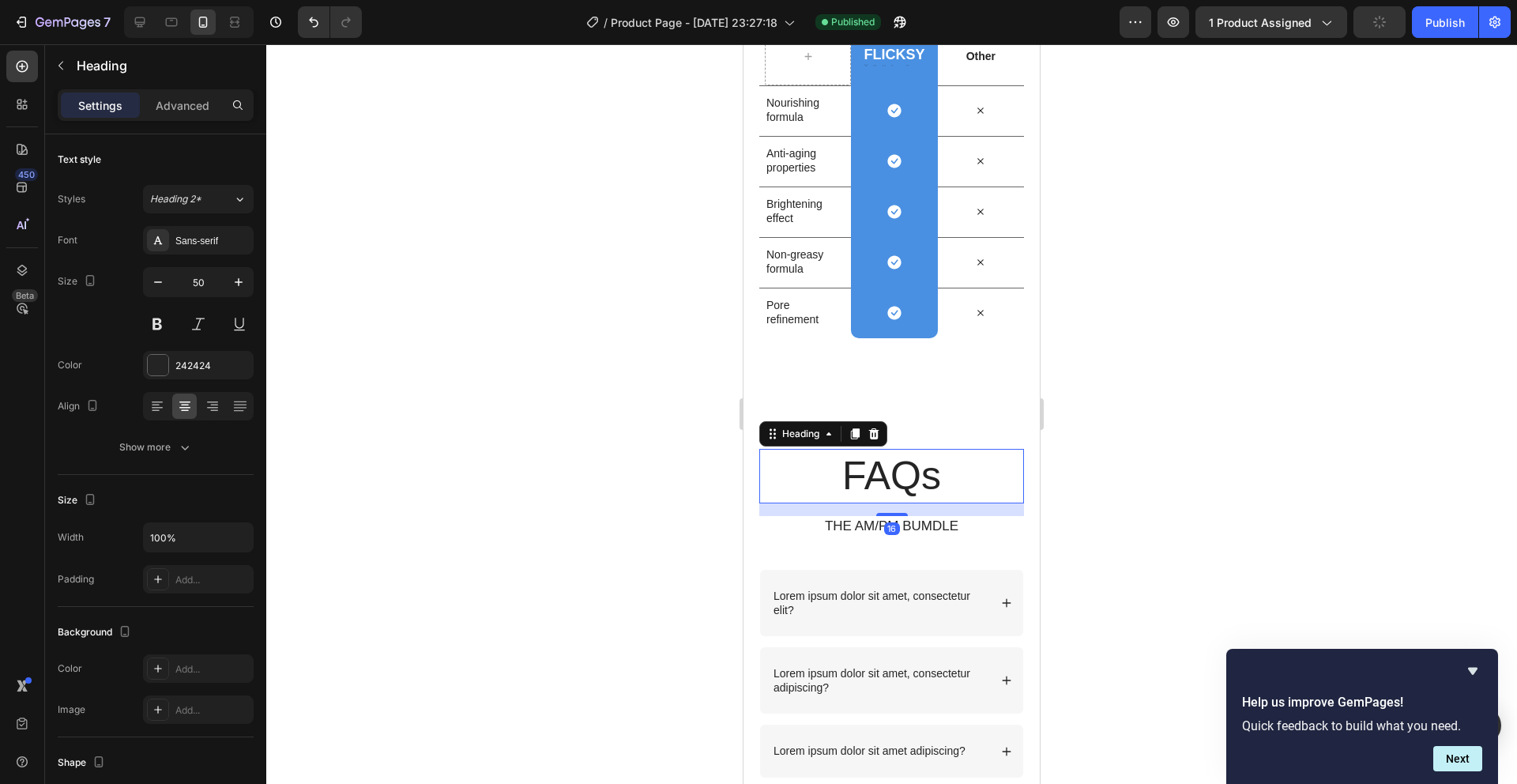
click at [1410, 376] on div at bounding box center [892, 414] width 1251 height 739
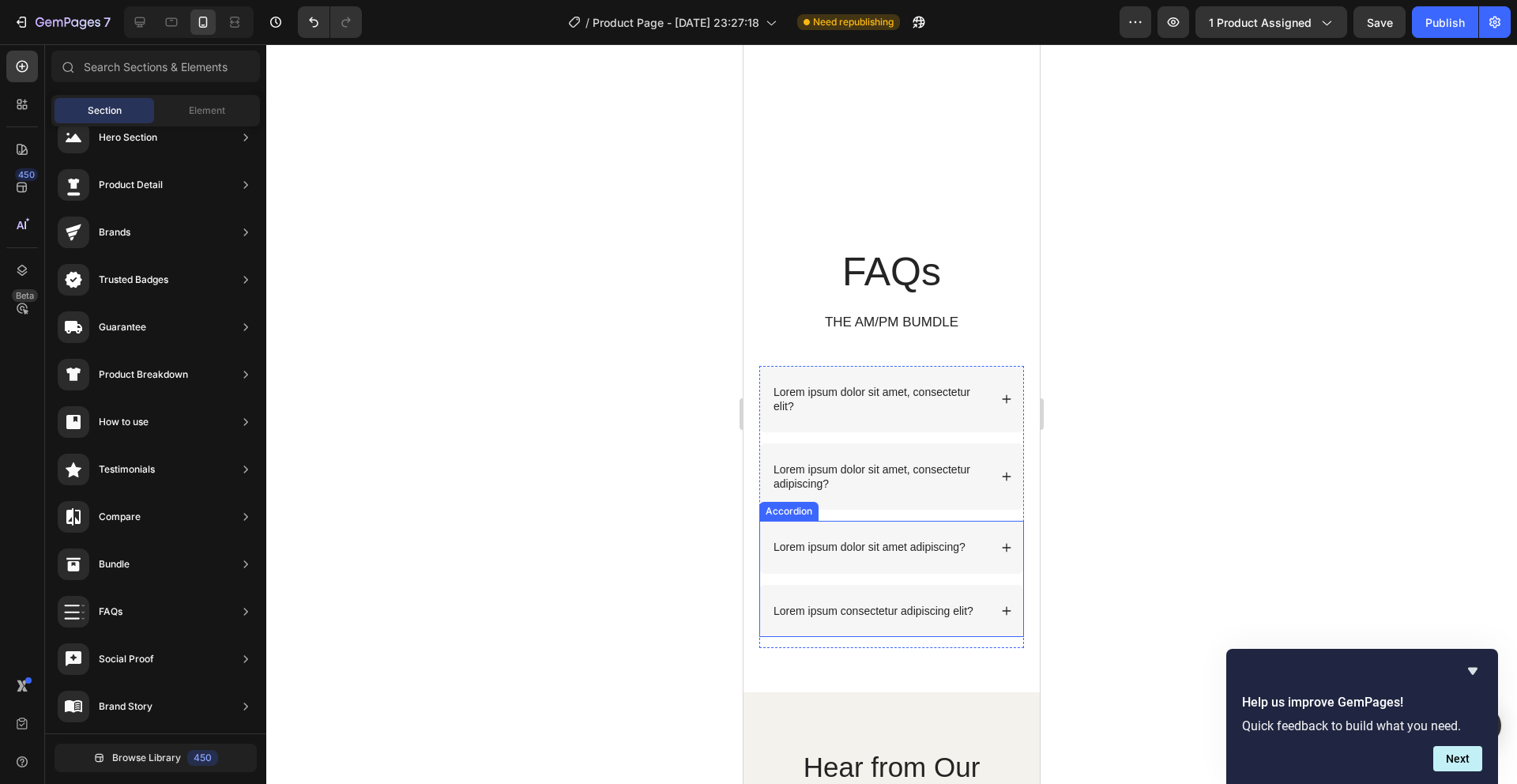
scroll to position [4556, 0]
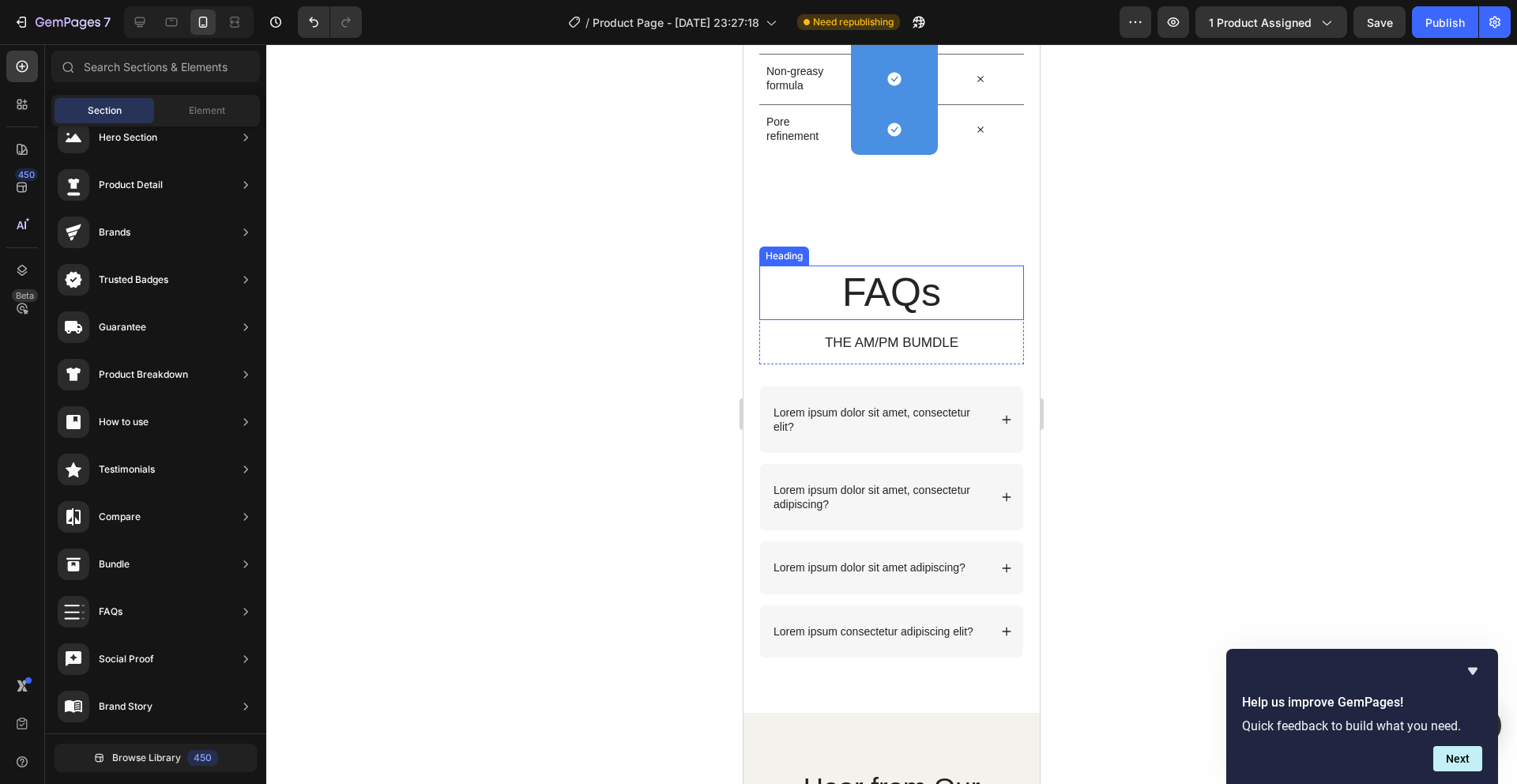
click at [955, 277] on h2 "FAQs" at bounding box center [892, 292] width 264 height 55
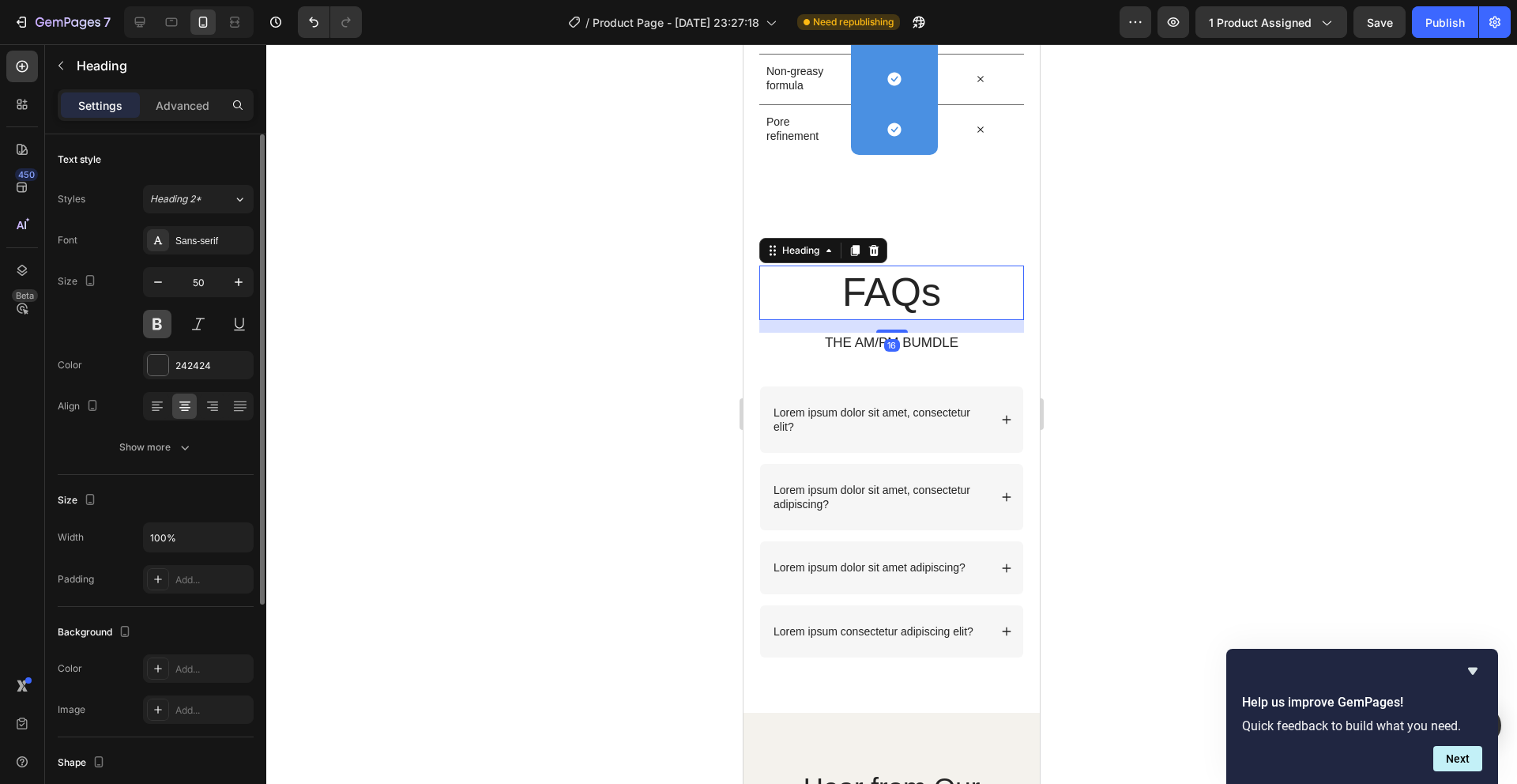
click at [157, 326] on button at bounding box center [157, 324] width 29 height 29
click at [167, 381] on div "Font Sans-serif Size 50 Color 242424 Align Show more" at bounding box center [155, 344] width 196 height 236
click at [172, 370] on div "242424" at bounding box center [198, 365] width 110 height 29
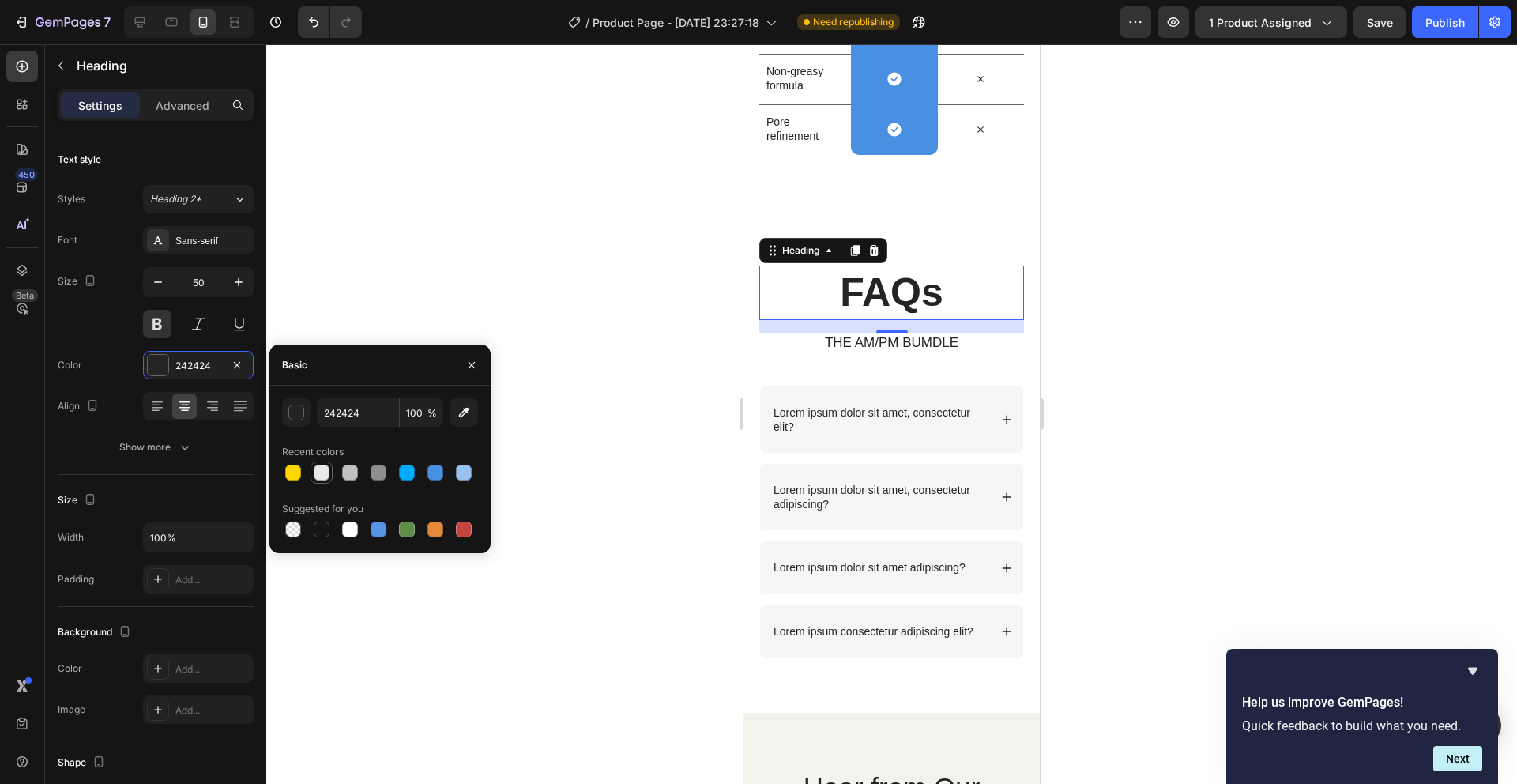
click at [328, 478] on div at bounding box center [321, 472] width 19 height 19
click at [431, 471] on div at bounding box center [435, 472] width 16 height 16
type input "4A90E2"
click at [610, 370] on div at bounding box center [892, 414] width 1251 height 739
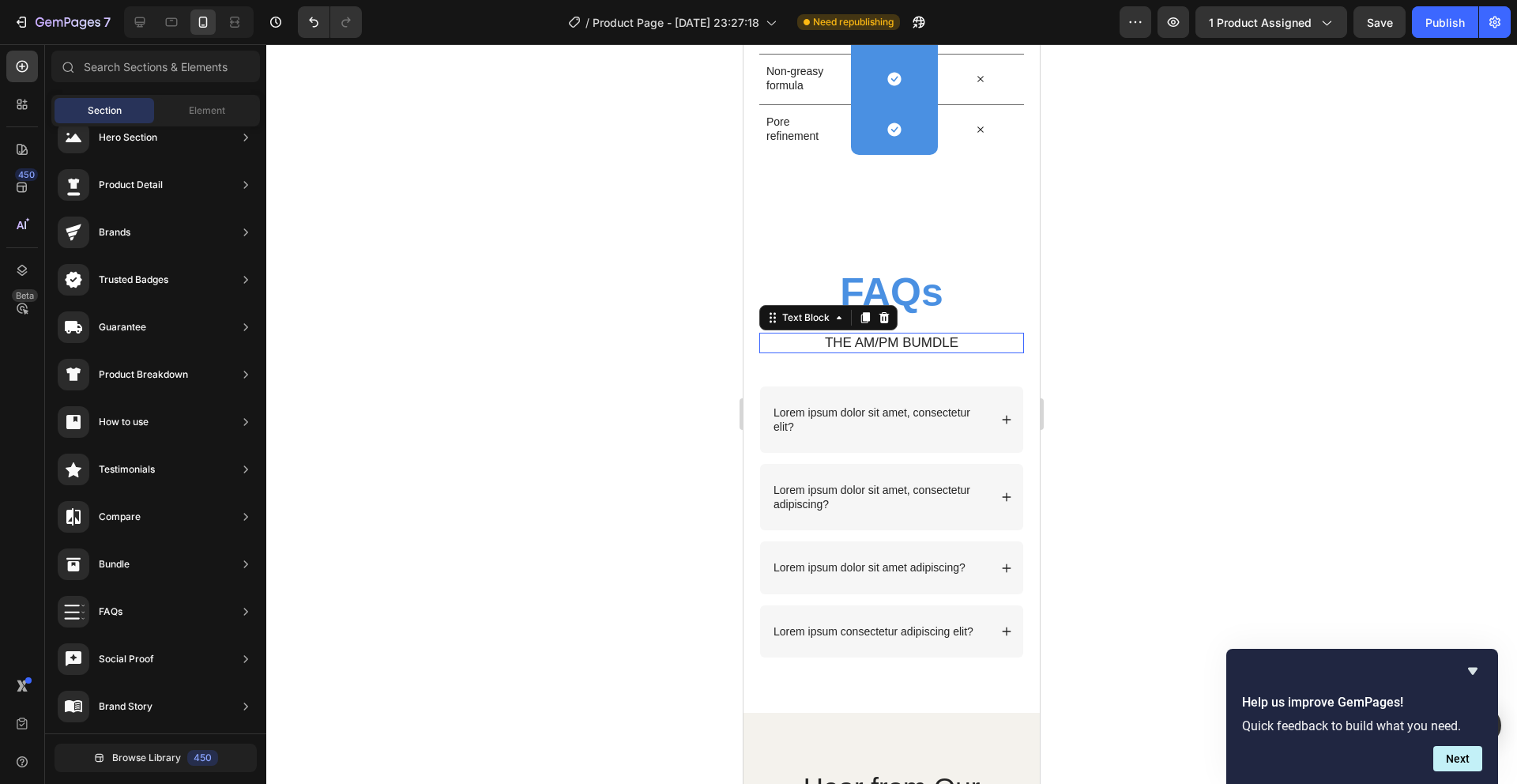
click at [959, 349] on p "THE AM/PM BUMDLE" at bounding box center [892, 342] width 262 height 18
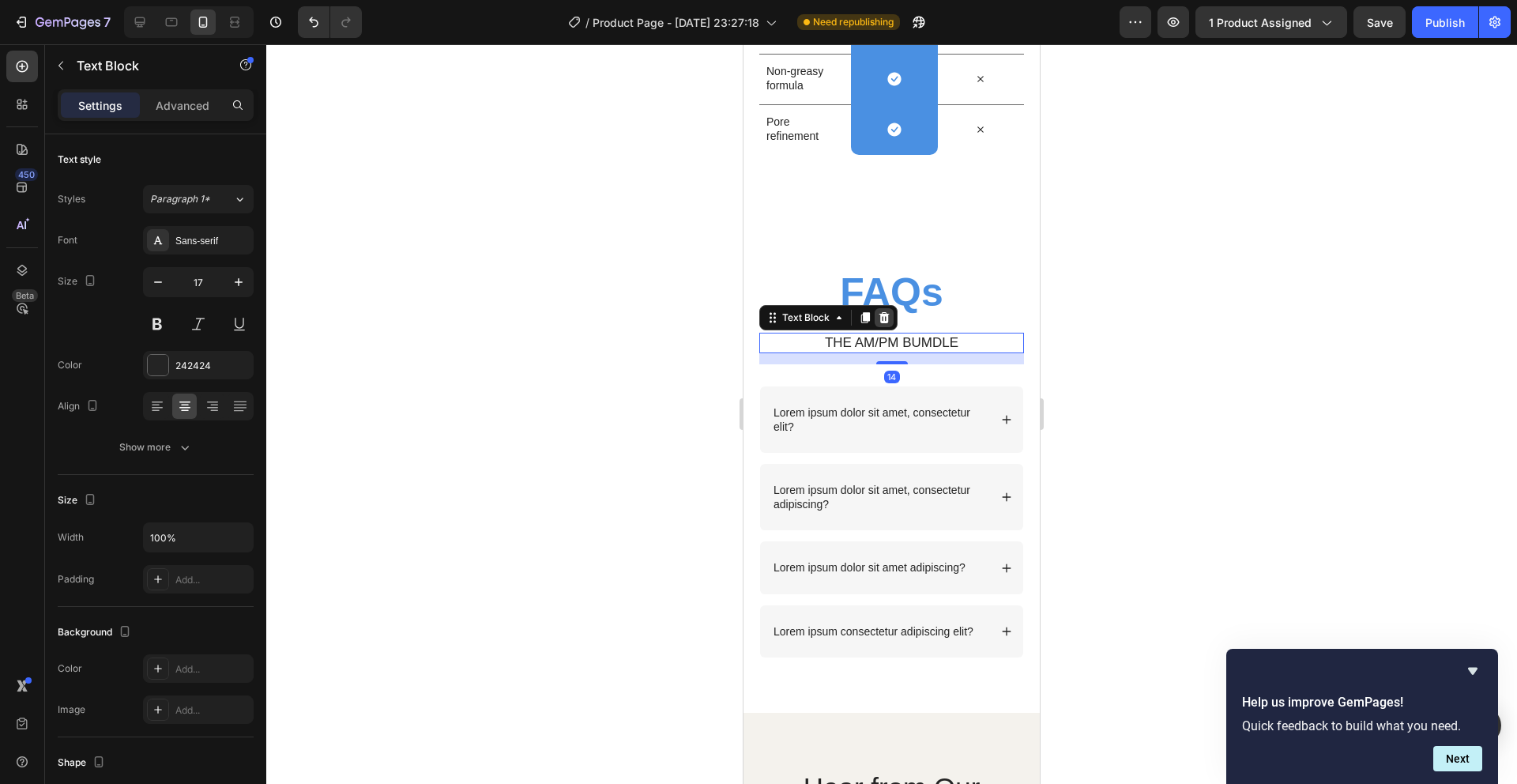
click at [890, 321] on icon at bounding box center [884, 318] width 13 height 13
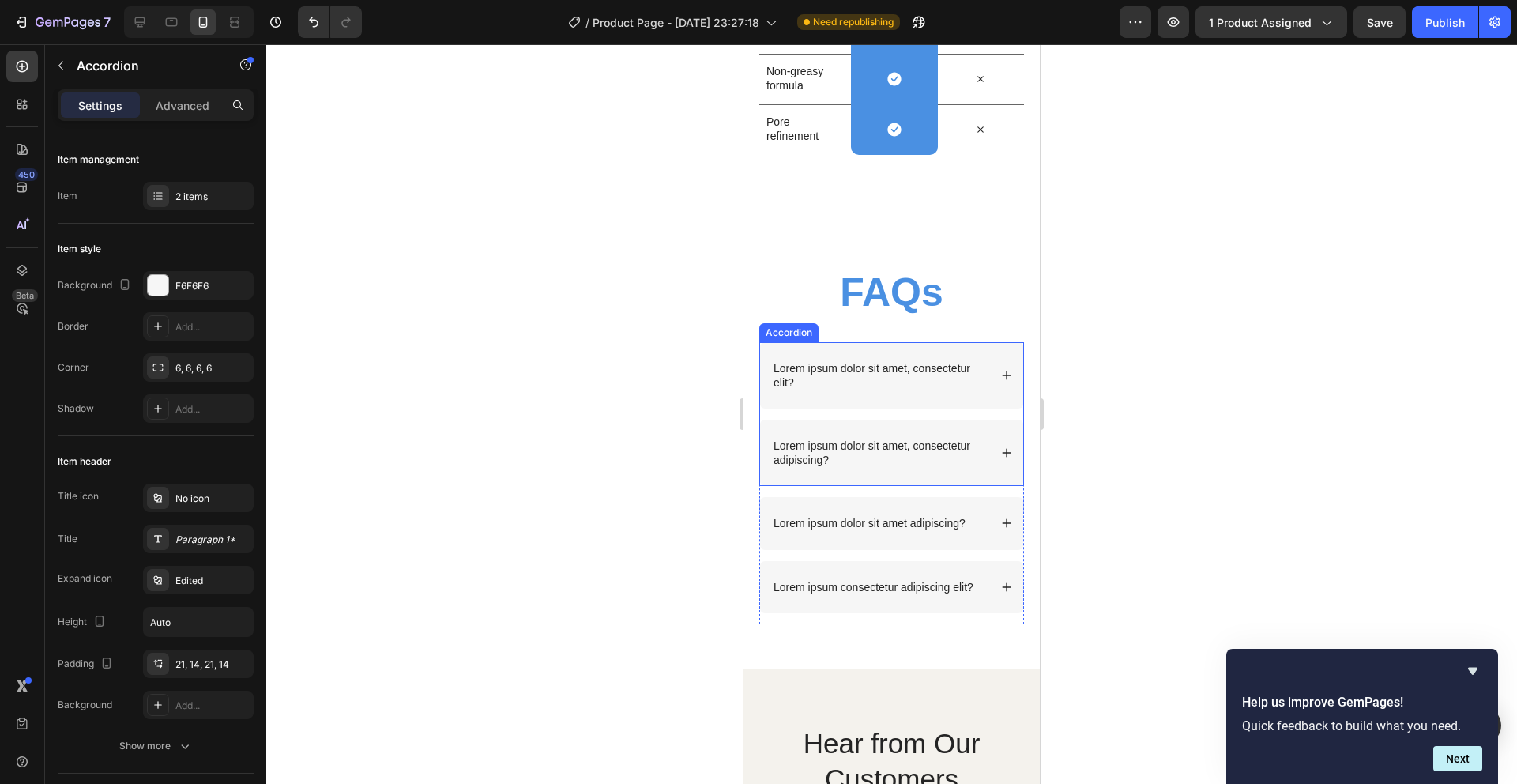
click at [913, 361] on p "Lorem ipsum dolor sit amet, consectetur elit?" at bounding box center [880, 375] width 212 height 29
click at [840, 372] on p "Lorem ipsum dolor sit amet, consectetur elit?" at bounding box center [880, 375] width 212 height 29
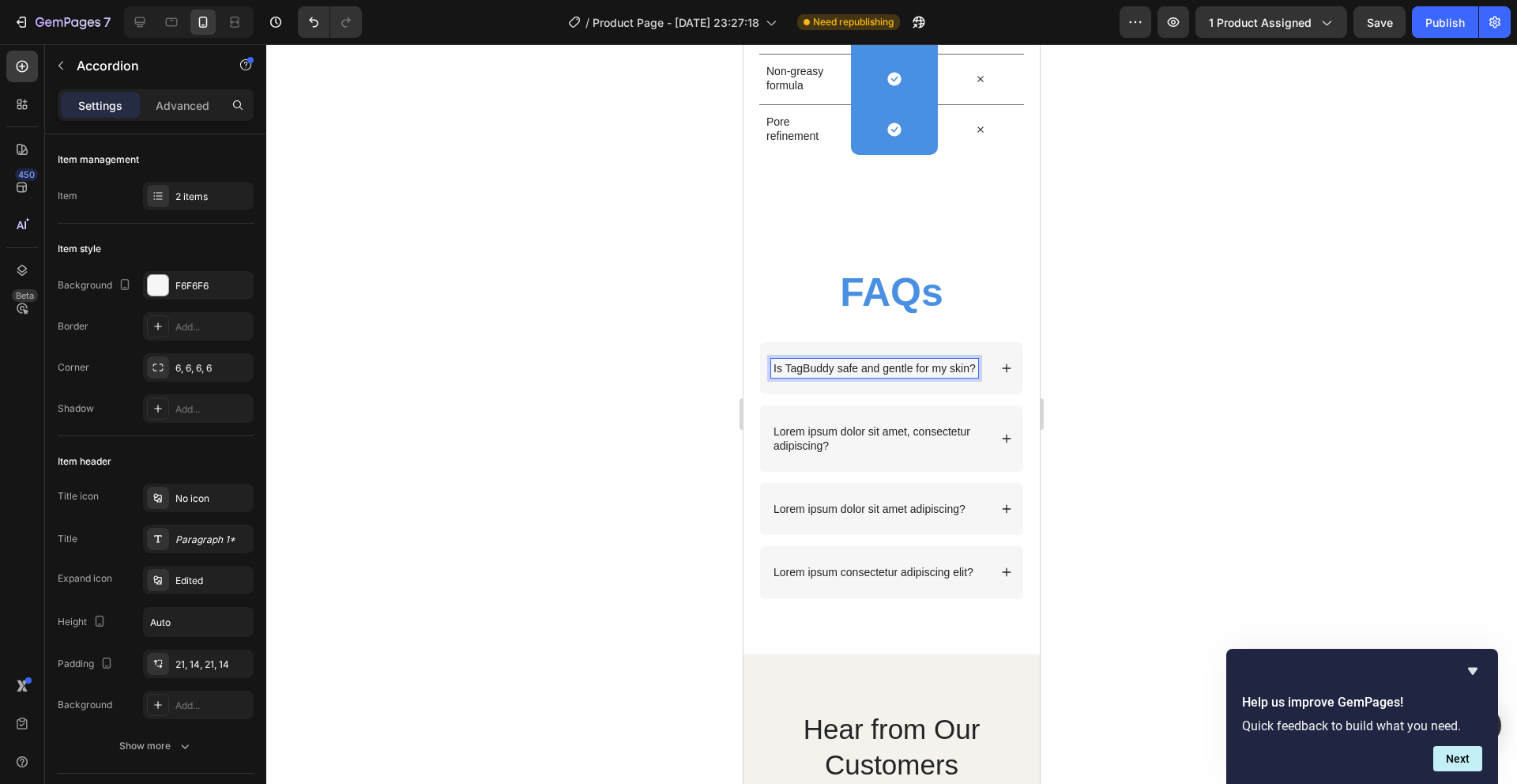
click at [897, 376] on p "Is TagBuddy safe and gentle for my skin?" at bounding box center [875, 367] width 202 height 14
click at [936, 449] on p "Lorem ipsum dolor sit amet, consectetur adipiscing?" at bounding box center [880, 438] width 212 height 29
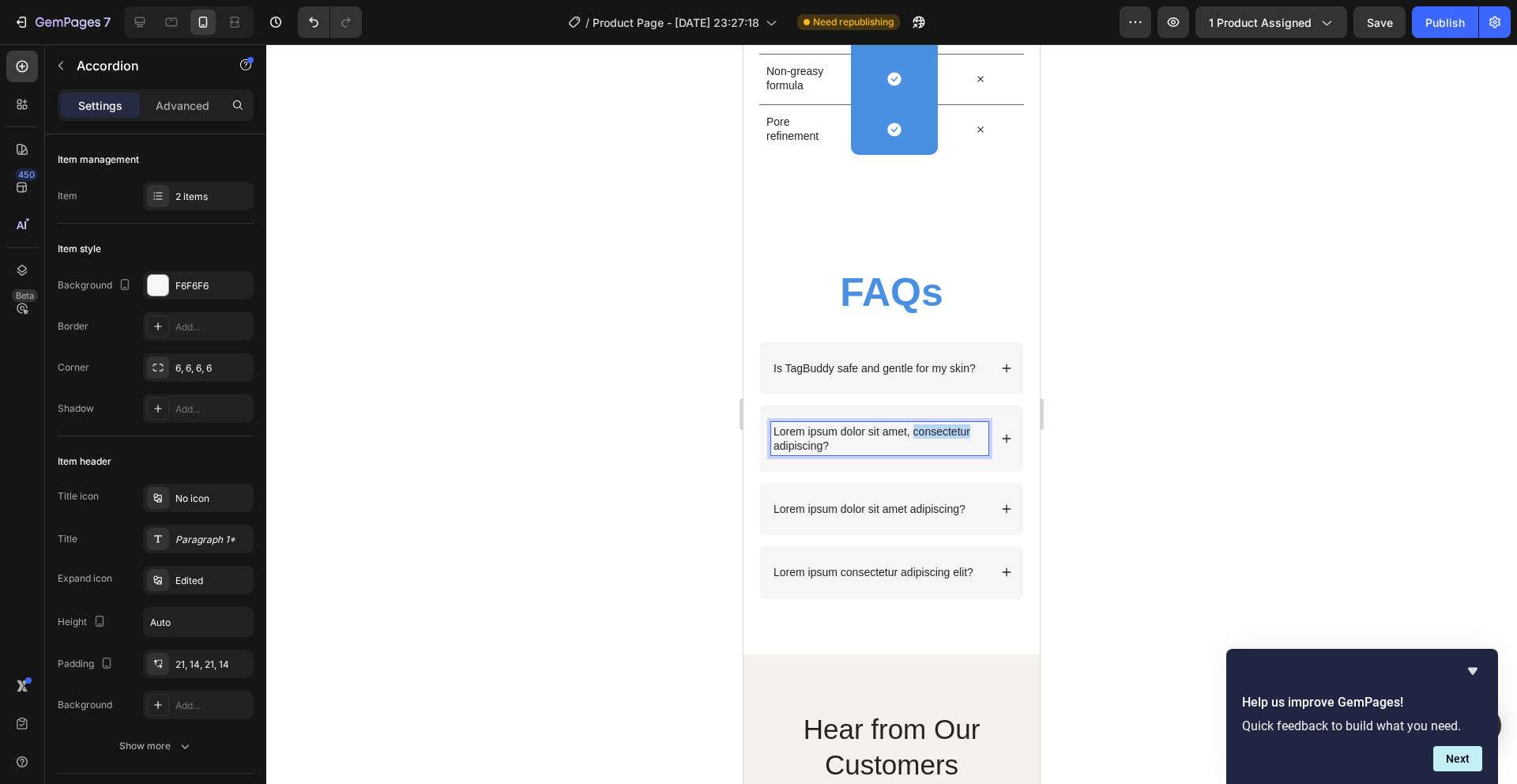
click at [936, 449] on p "Lorem ipsum dolor sit amet, consectetur adipiscing?" at bounding box center [880, 438] width 212 height 29
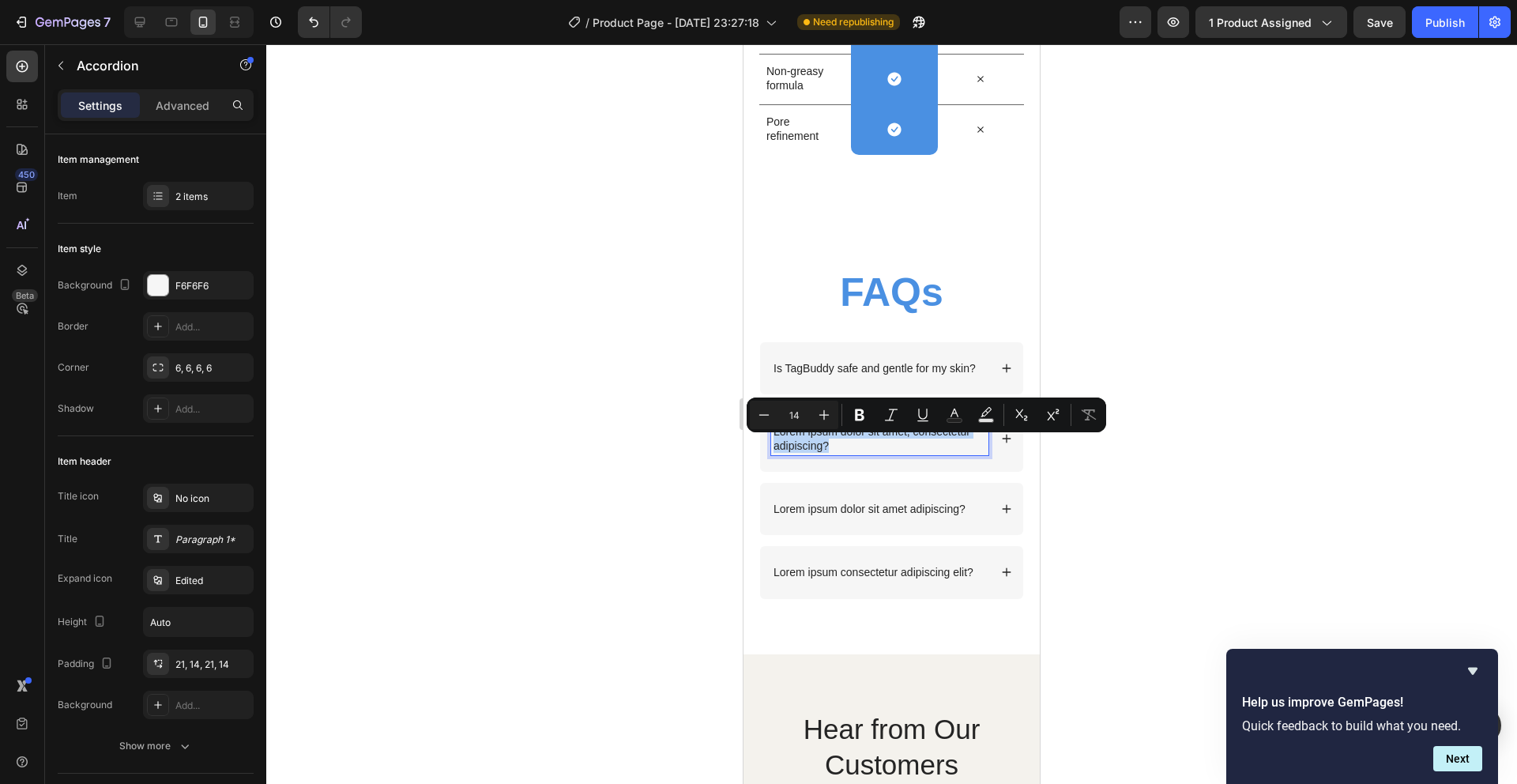
click at [936, 449] on p "Lorem ipsum dolor sit amet, consectetur adipiscing?" at bounding box center [880, 438] width 212 height 29
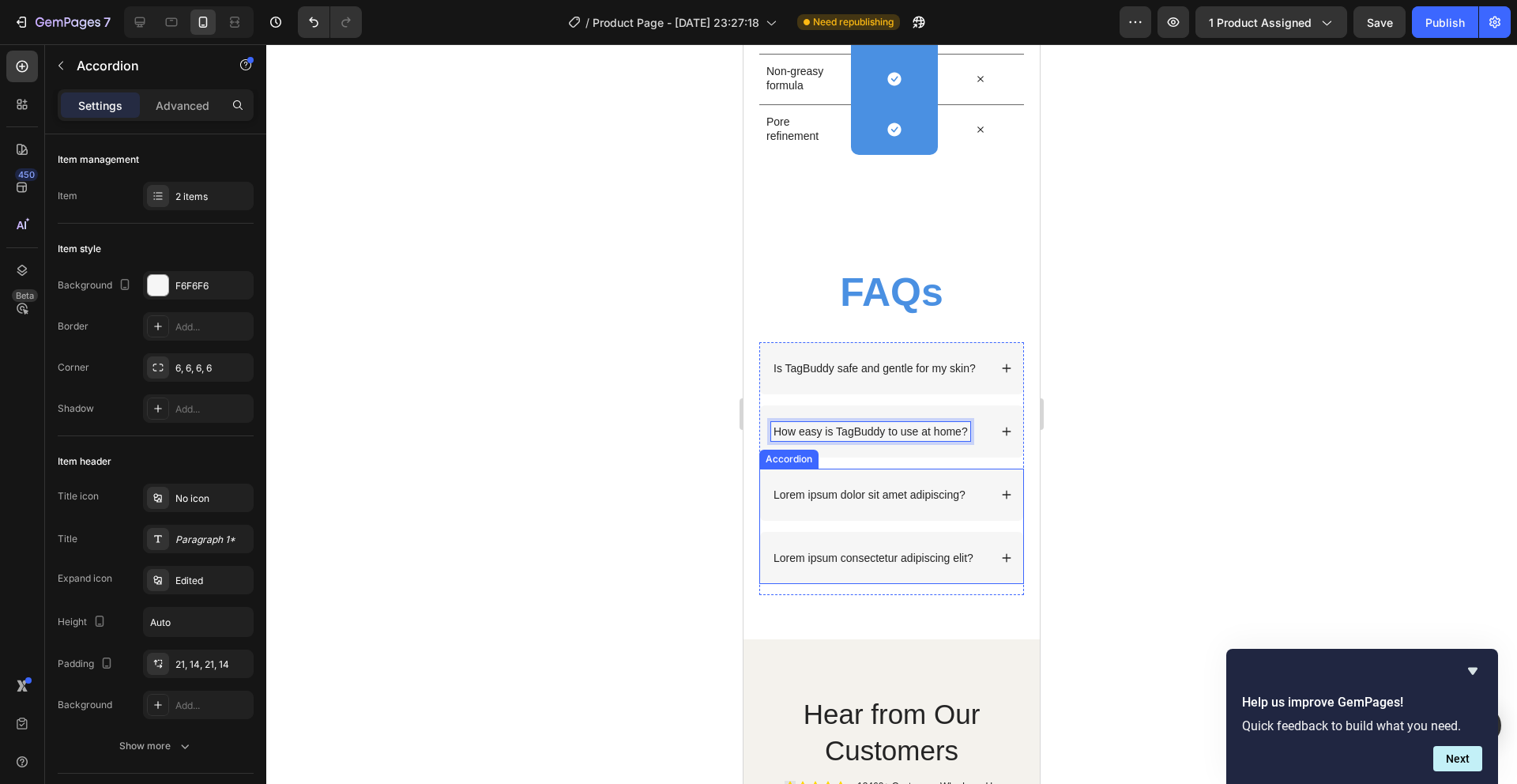
click at [850, 502] on p "Lorem ipsum dolor sit amet adipiscing?" at bounding box center [869, 495] width 192 height 14
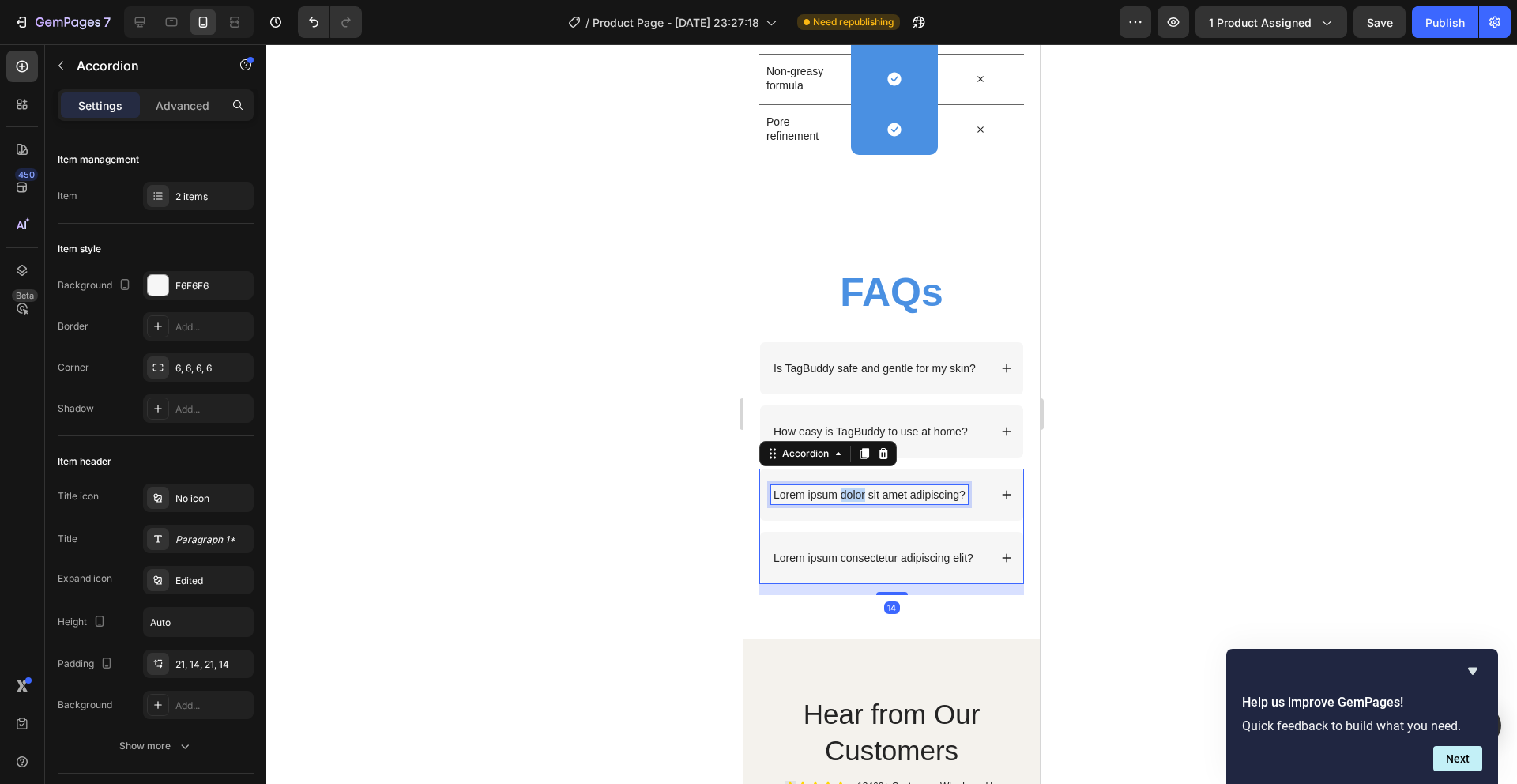
click at [850, 502] on p "Lorem ipsum dolor sit amet adipiscing?" at bounding box center [869, 495] width 192 height 14
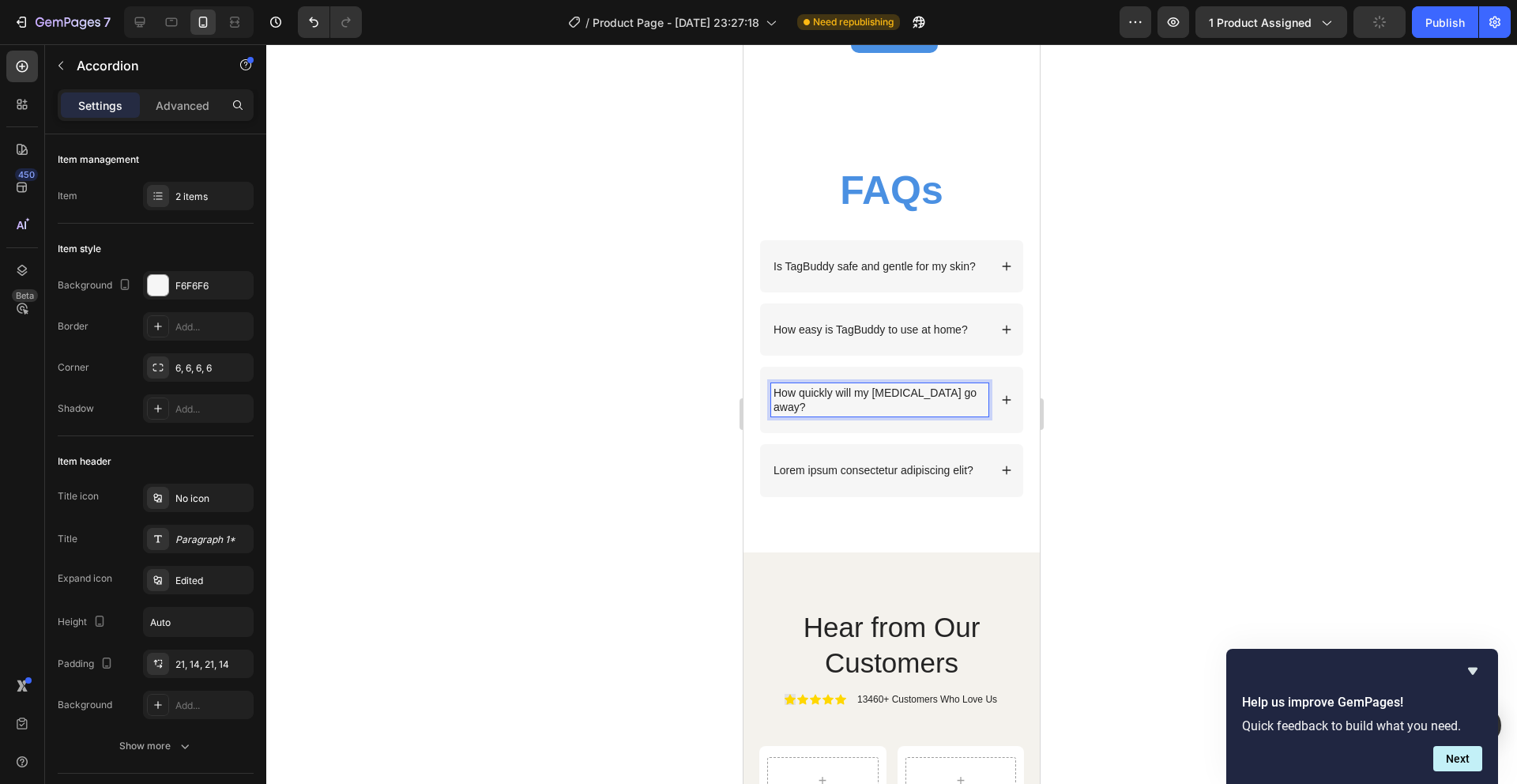
scroll to position [4680, 0]
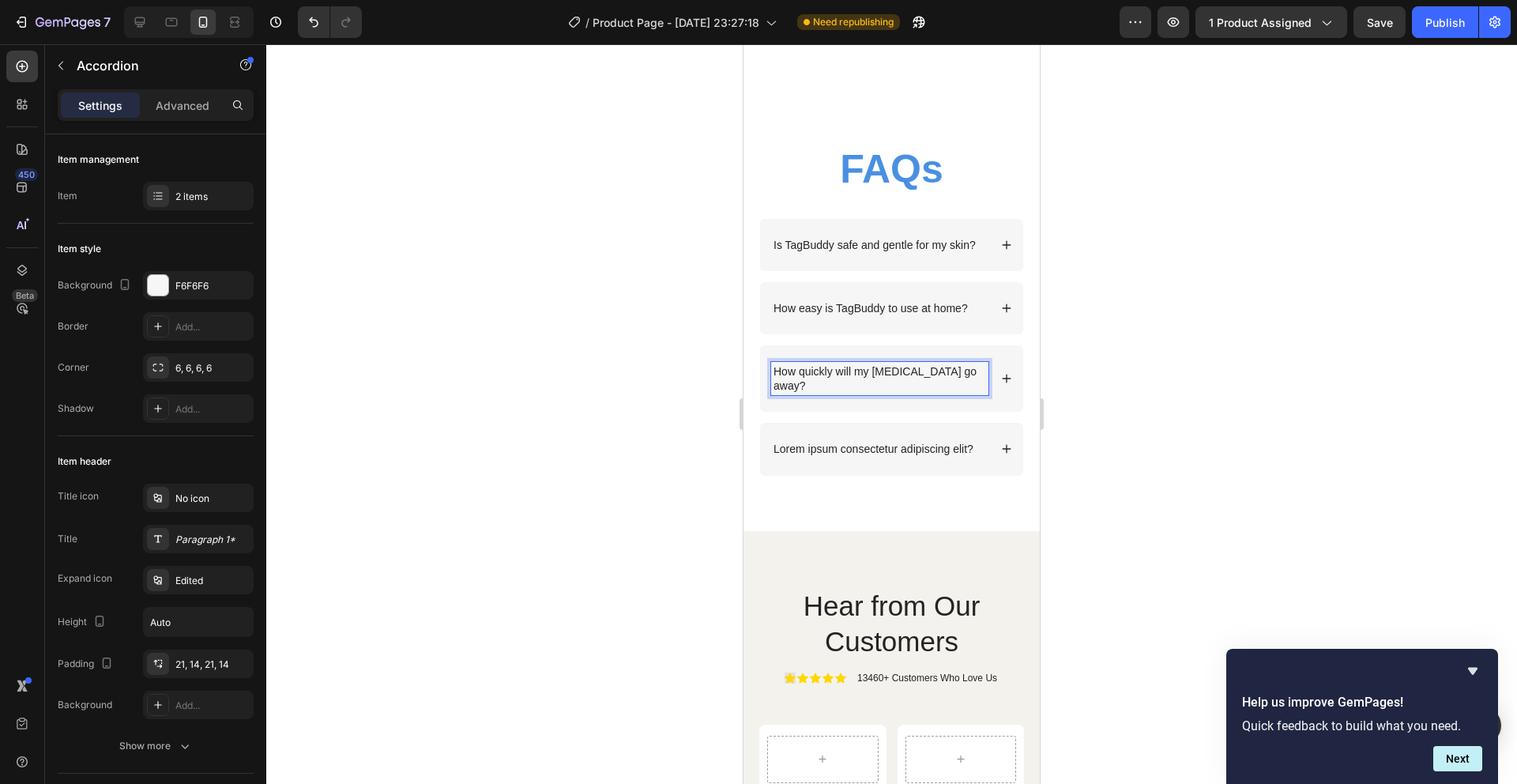
click at [861, 447] on p "Lorem ipsum consectetur adipiscing elit?" at bounding box center [873, 448] width 199 height 14
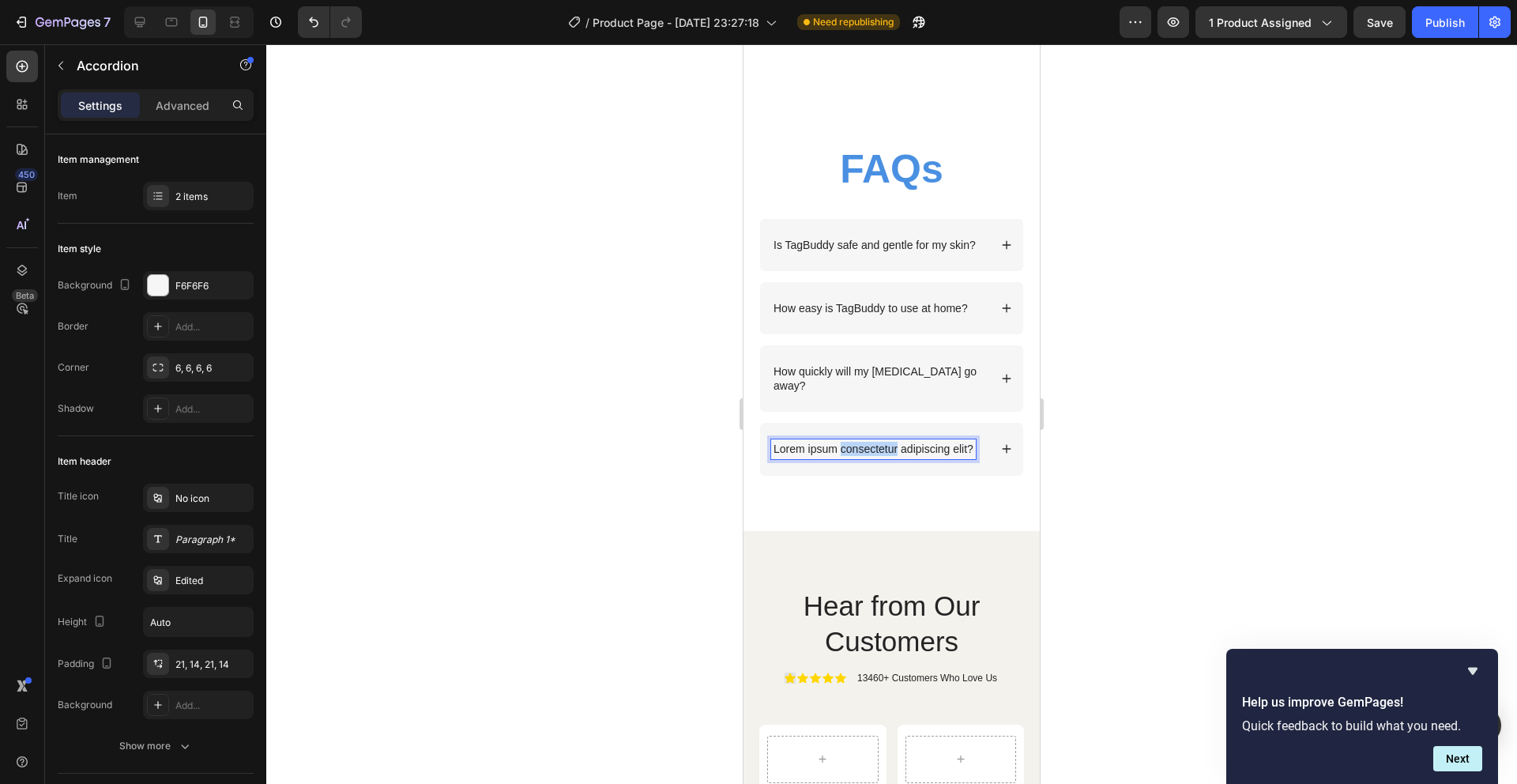
click at [861, 447] on p "Lorem ipsum consectetur adipiscing elit?" at bounding box center [873, 448] width 199 height 14
click at [1001, 251] on icon at bounding box center [1007, 245] width 11 height 11
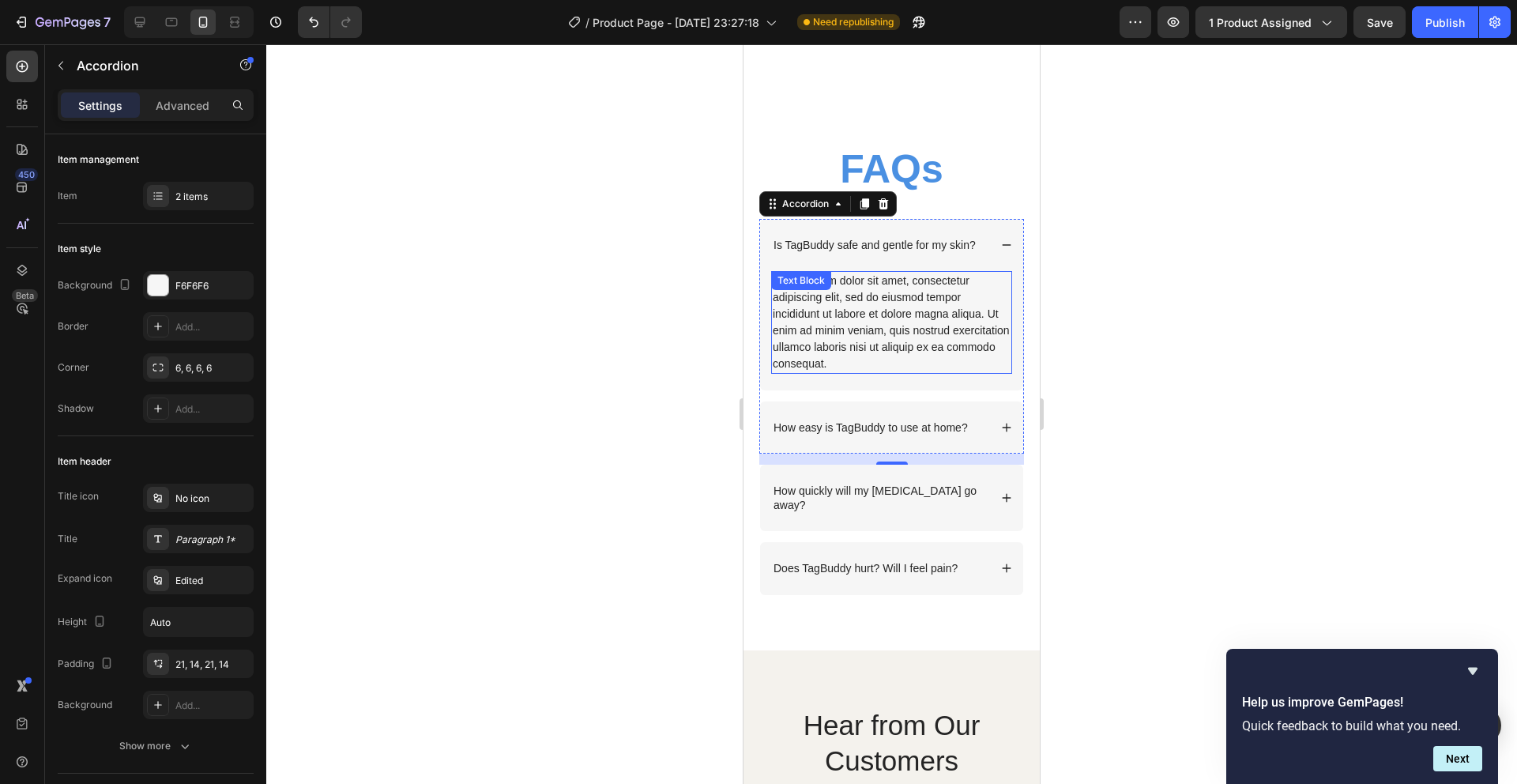
click at [884, 342] on div "Lorem ipsum dolor sit amet, consectetur adipiscing elit, sed do eiusmod tempor …" at bounding box center [892, 322] width 241 height 103
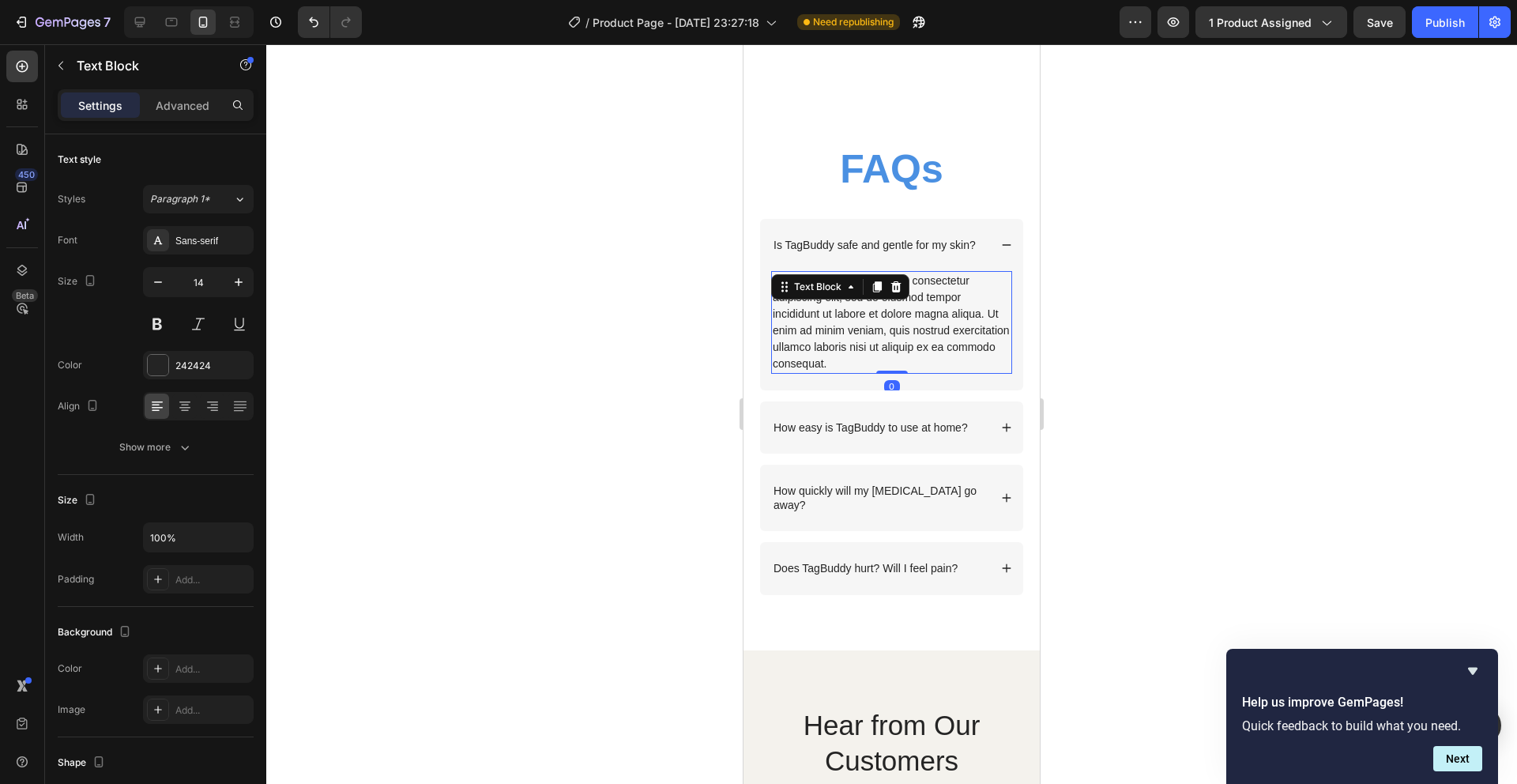
click at [884, 342] on div "Lorem ipsum dolor sit amet, consectetur adipiscing elit, sed do eiusmod tempor …" at bounding box center [892, 322] width 241 height 103
click at [884, 342] on p "Lorem ipsum dolor sit amet, consectetur adipiscing elit, sed do eiusmod tempor …" at bounding box center [892, 322] width 238 height 99
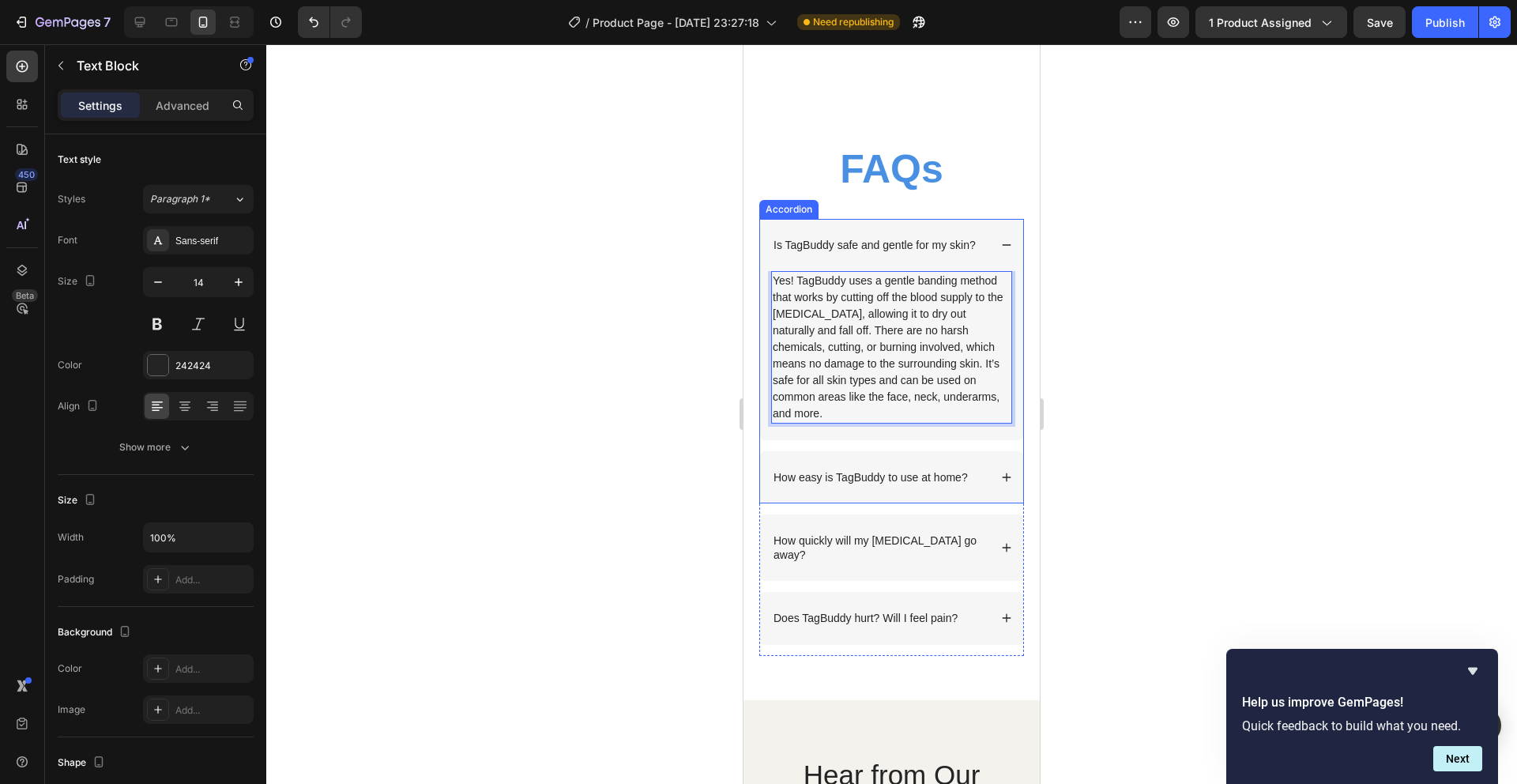
click at [909, 484] on p "How easy is TagBuddy to use at home?" at bounding box center [871, 477] width 195 height 14
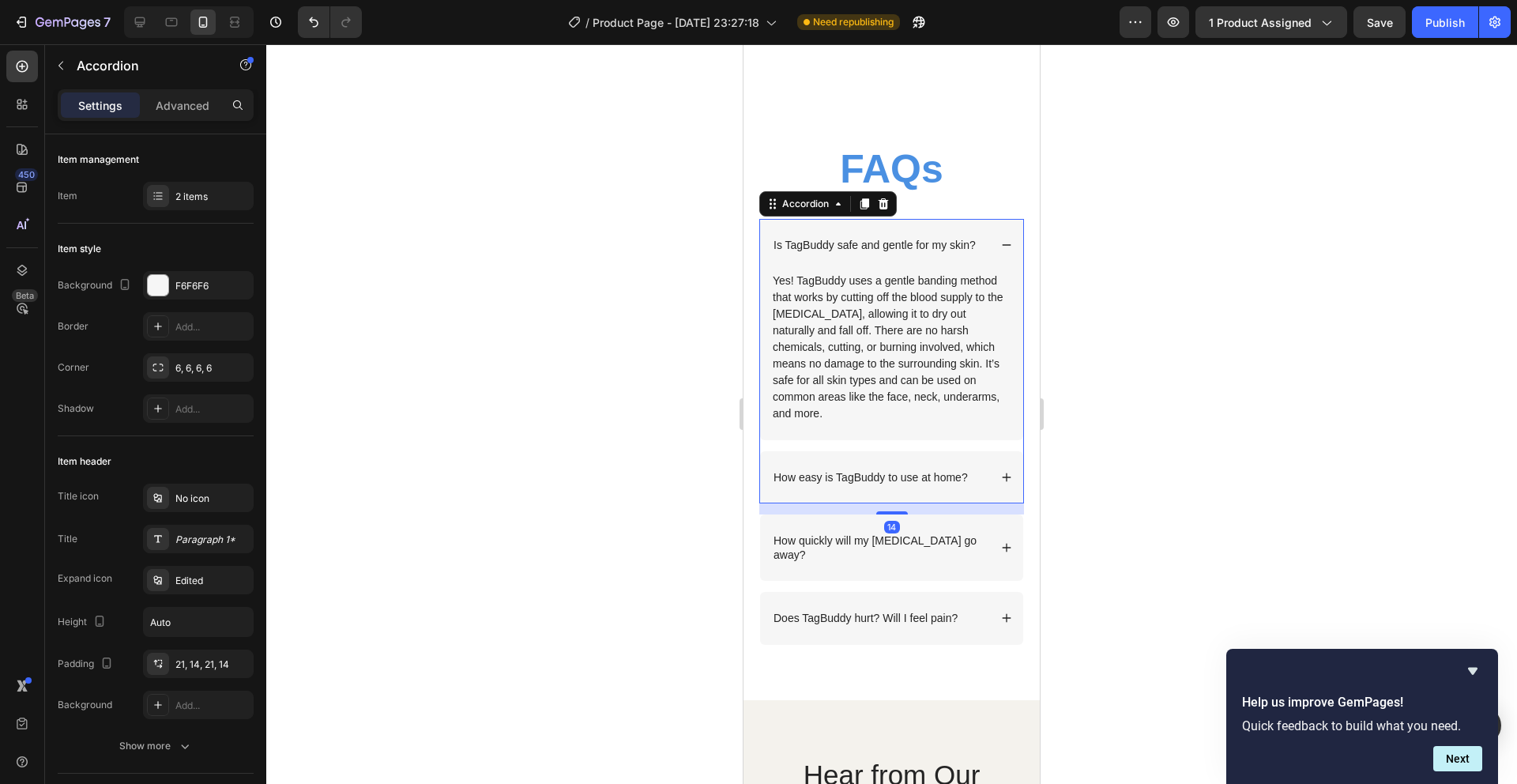
click at [1003, 482] on icon at bounding box center [1007, 476] width 8 height 8
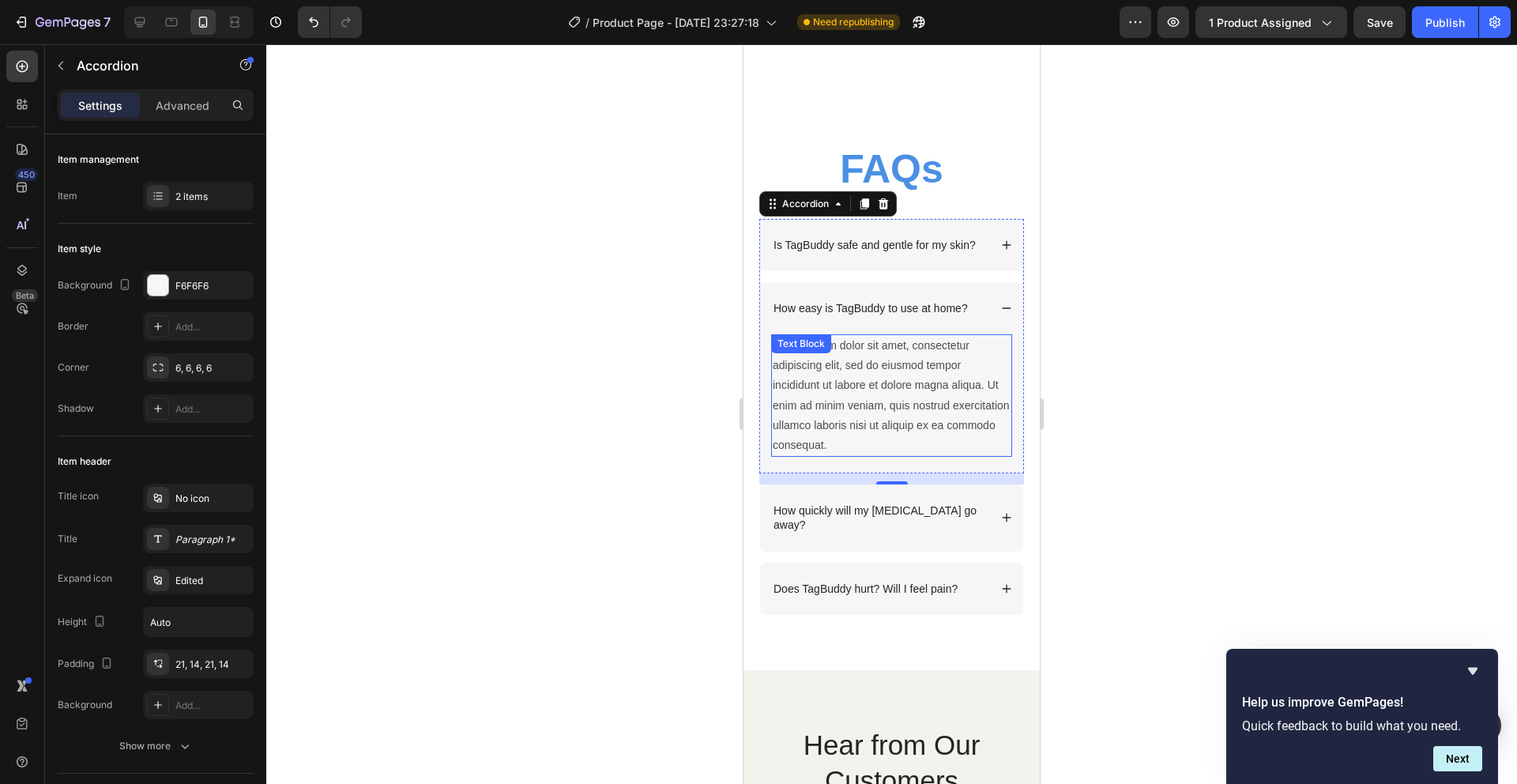
click at [832, 422] on div "Lorem ipsum dolor sit amet, consectetur adipiscing elit, sed do eiusmod tempor …" at bounding box center [892, 395] width 241 height 122
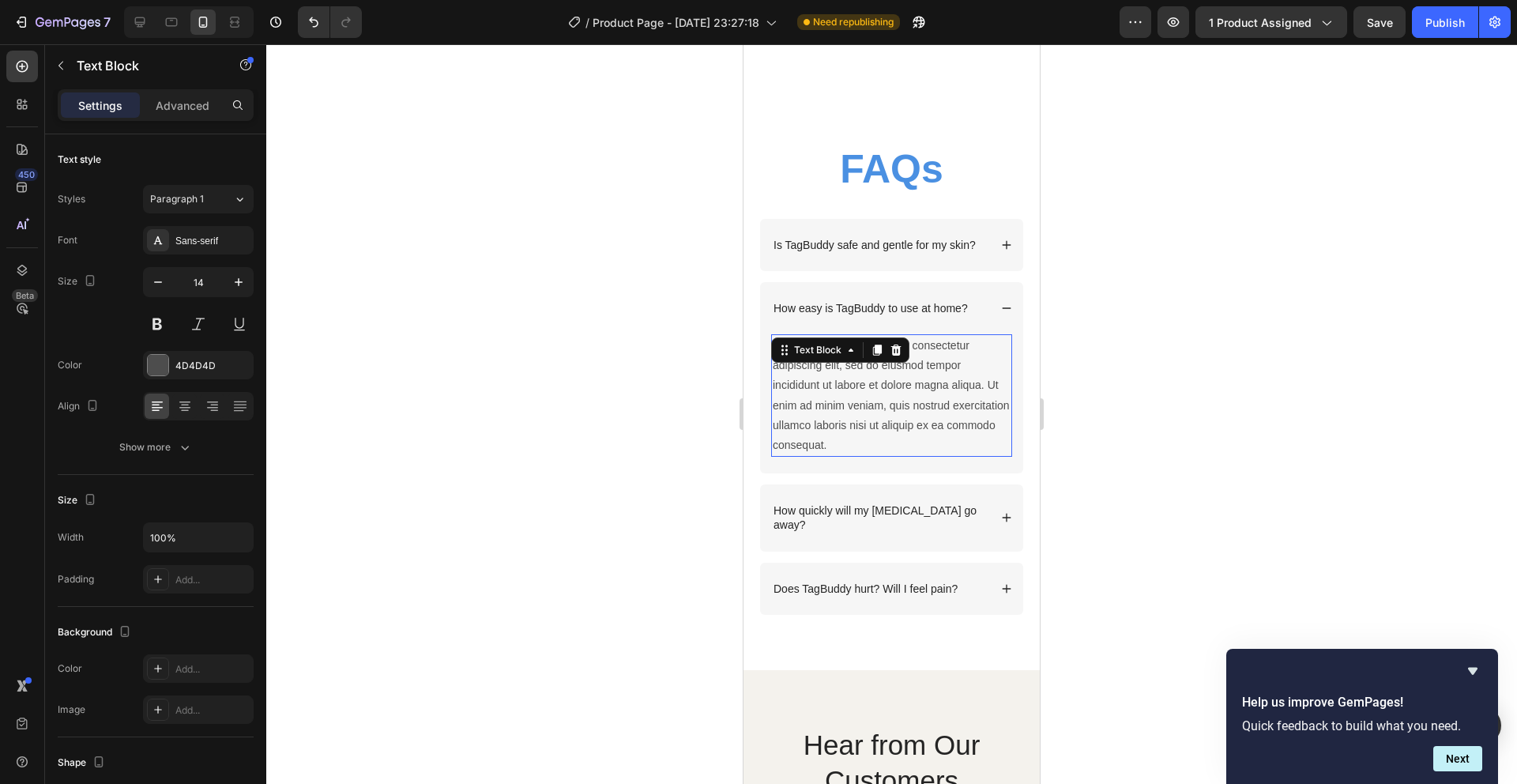
click at [832, 422] on div "Lorem ipsum dolor sit amet, consectetur adipiscing elit, sed do eiusmod tempor …" at bounding box center [892, 395] width 241 height 122
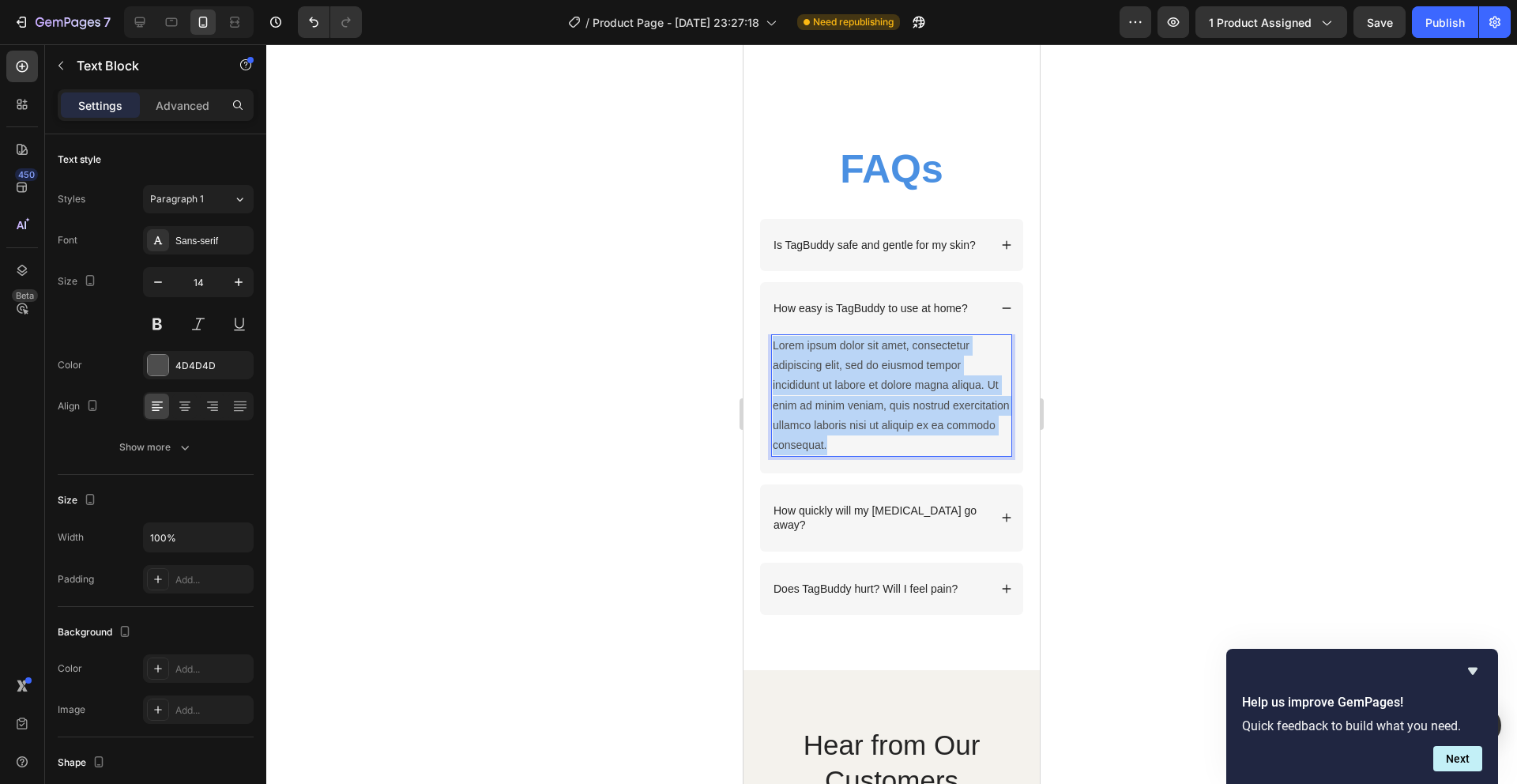
click at [832, 422] on p "Lorem ipsum dolor sit amet, consectetur adipiscing elit, sed do eiusmod tempor …" at bounding box center [892, 395] width 238 height 120
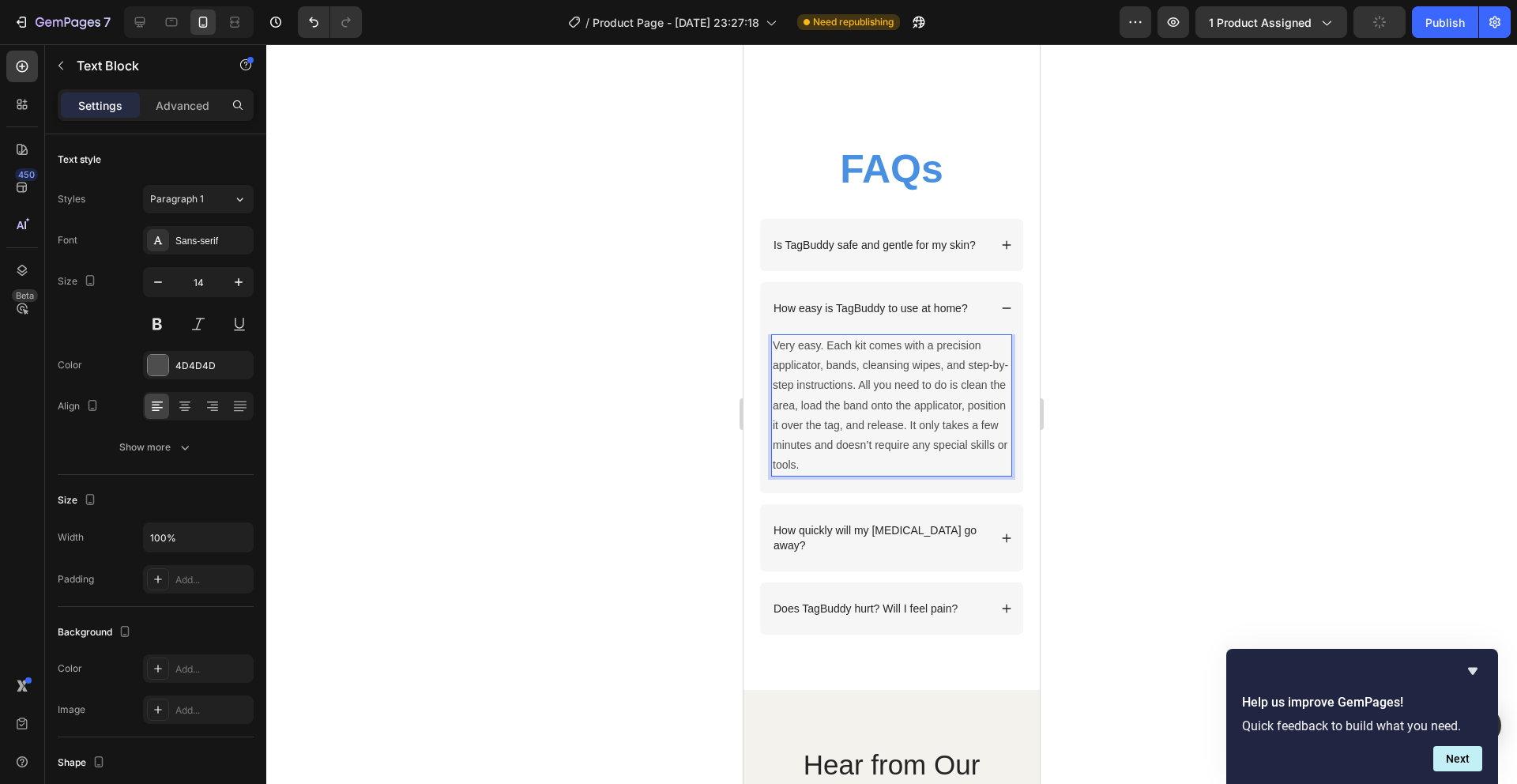
click at [1207, 348] on div at bounding box center [892, 414] width 1251 height 739
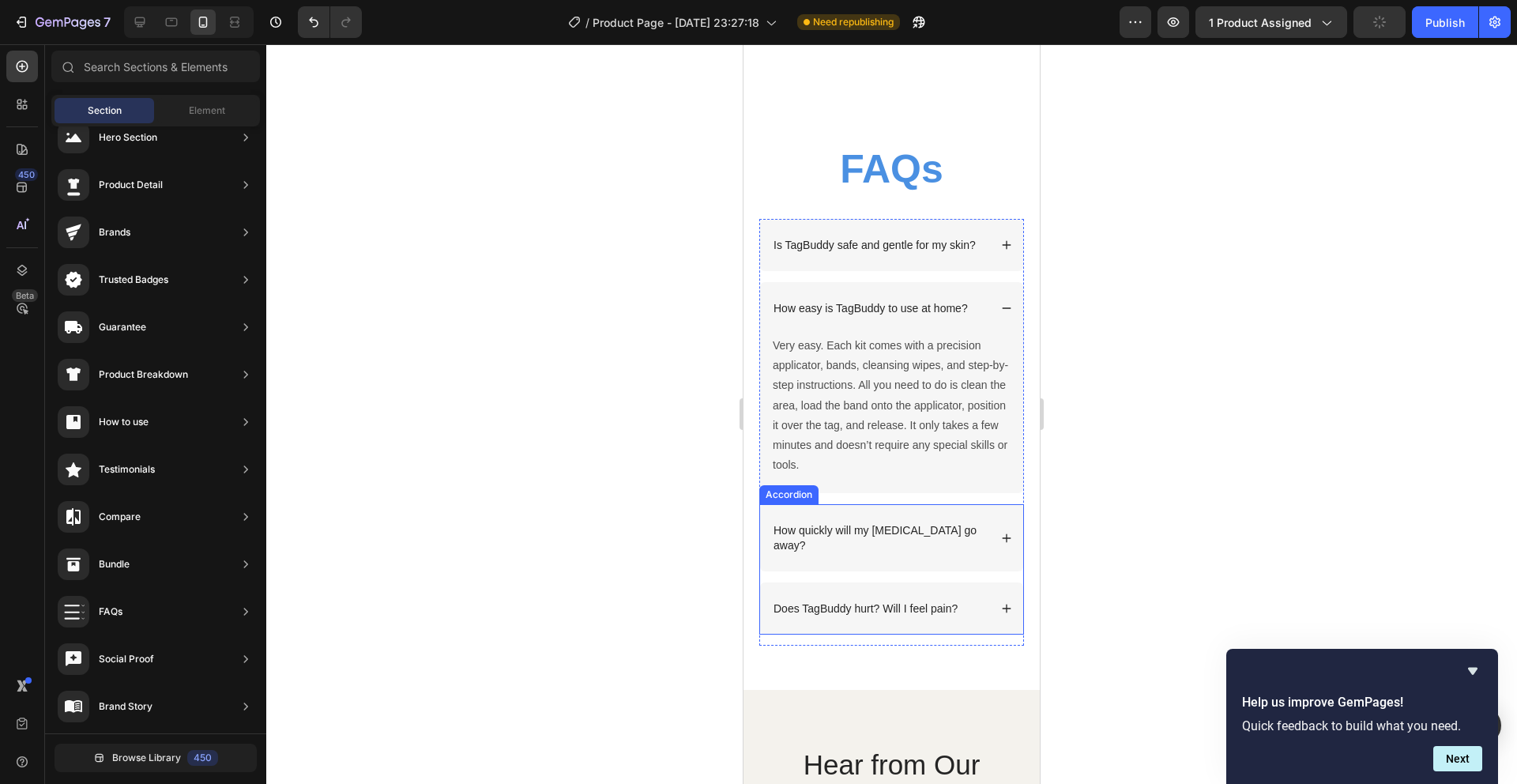
click at [893, 562] on div "How quickly will my [MEDICAL_DATA] go away?" at bounding box center [892, 537] width 264 height 67
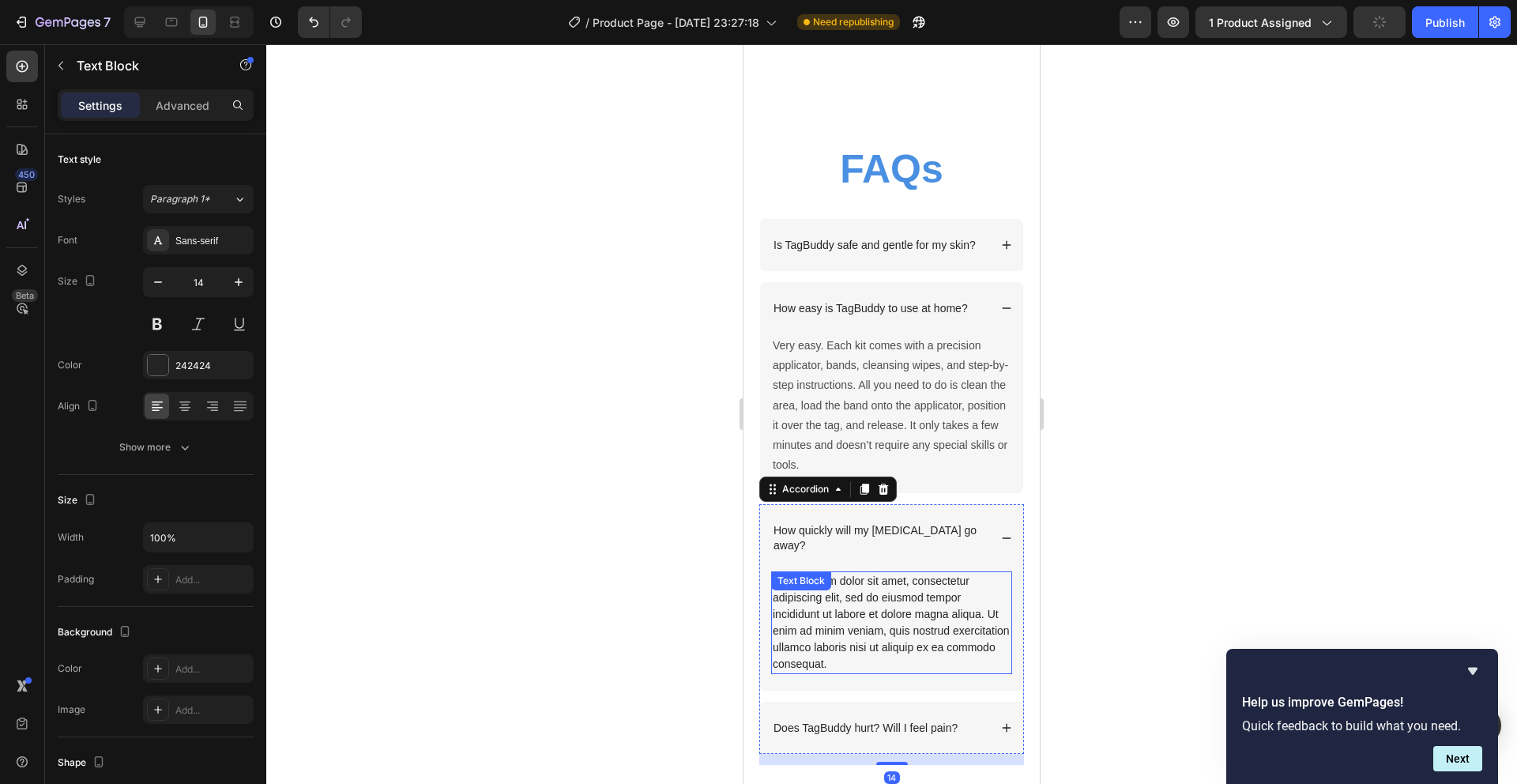
click at [947, 616] on div "Lorem ipsum dolor sit amet, consectetur adipiscing elit, sed do eiusmod tempor …" at bounding box center [892, 623] width 241 height 103
click at [946, 616] on div "Lorem ipsum dolor sit amet, consectetur adipiscing elit, sed do eiusmod tempor …" at bounding box center [892, 623] width 241 height 103
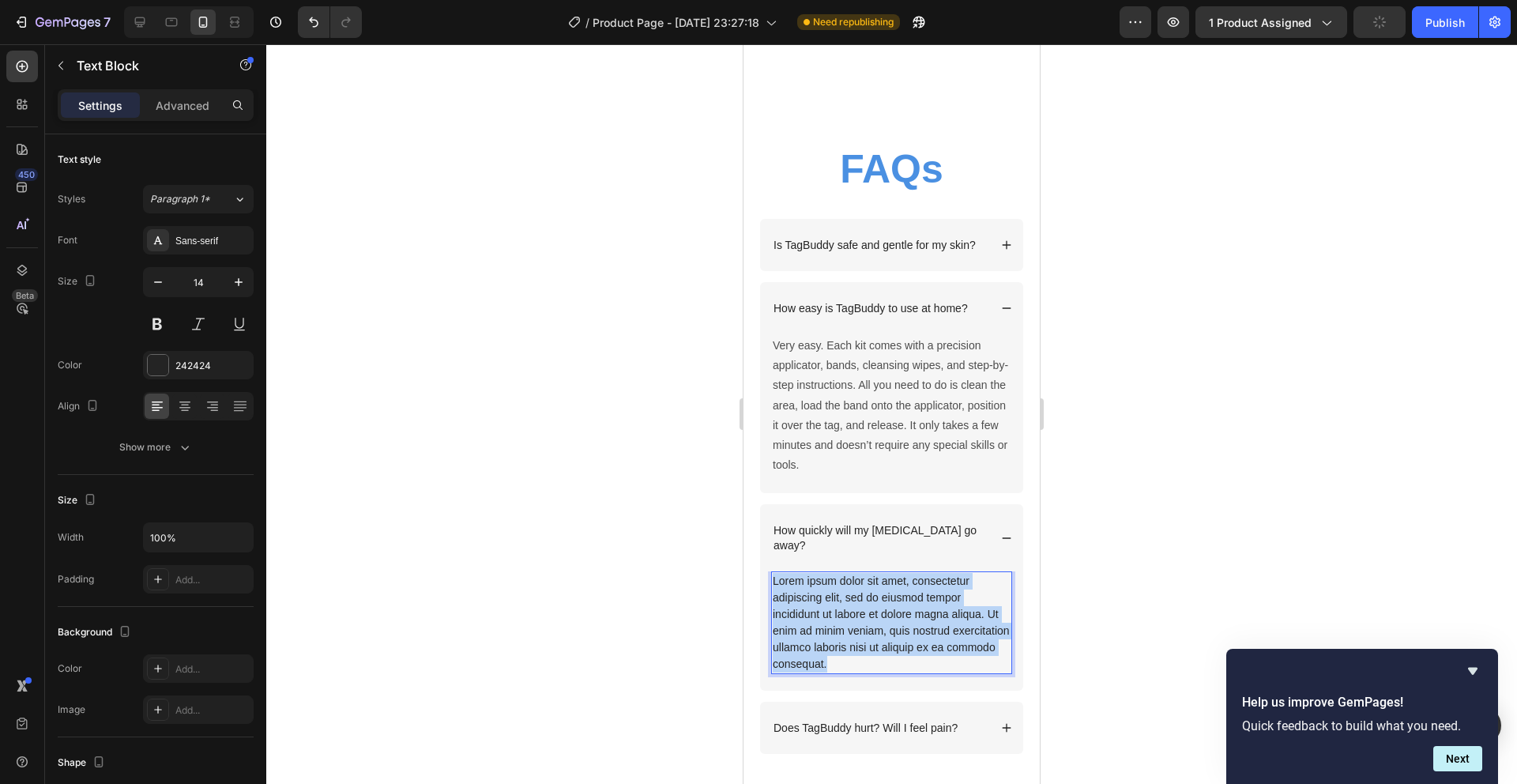
click at [946, 616] on p "Lorem ipsum dolor sit amet, consectetur adipiscing elit, sed do eiusmod tempor …" at bounding box center [892, 622] width 238 height 99
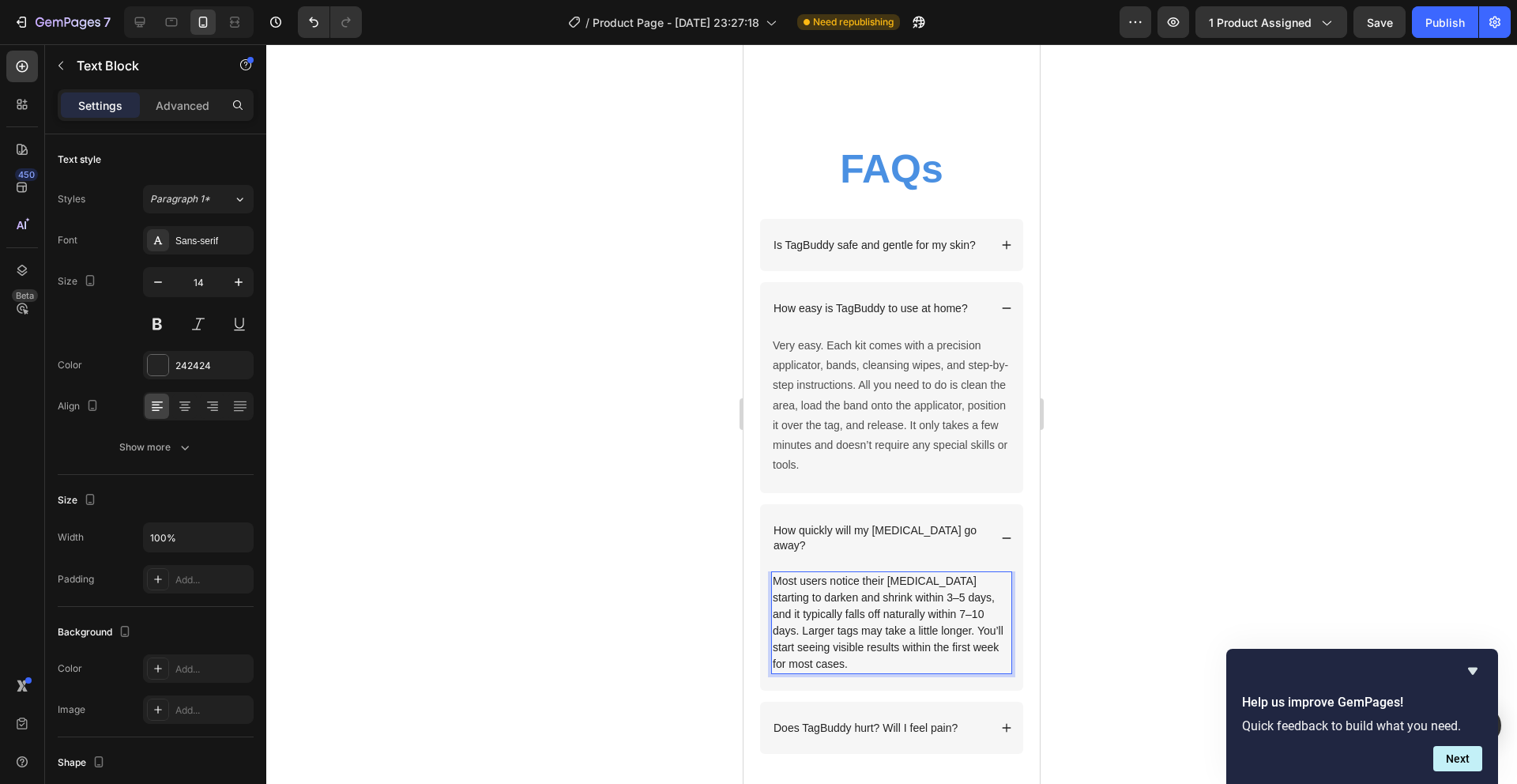
scroll to position [4800, 0]
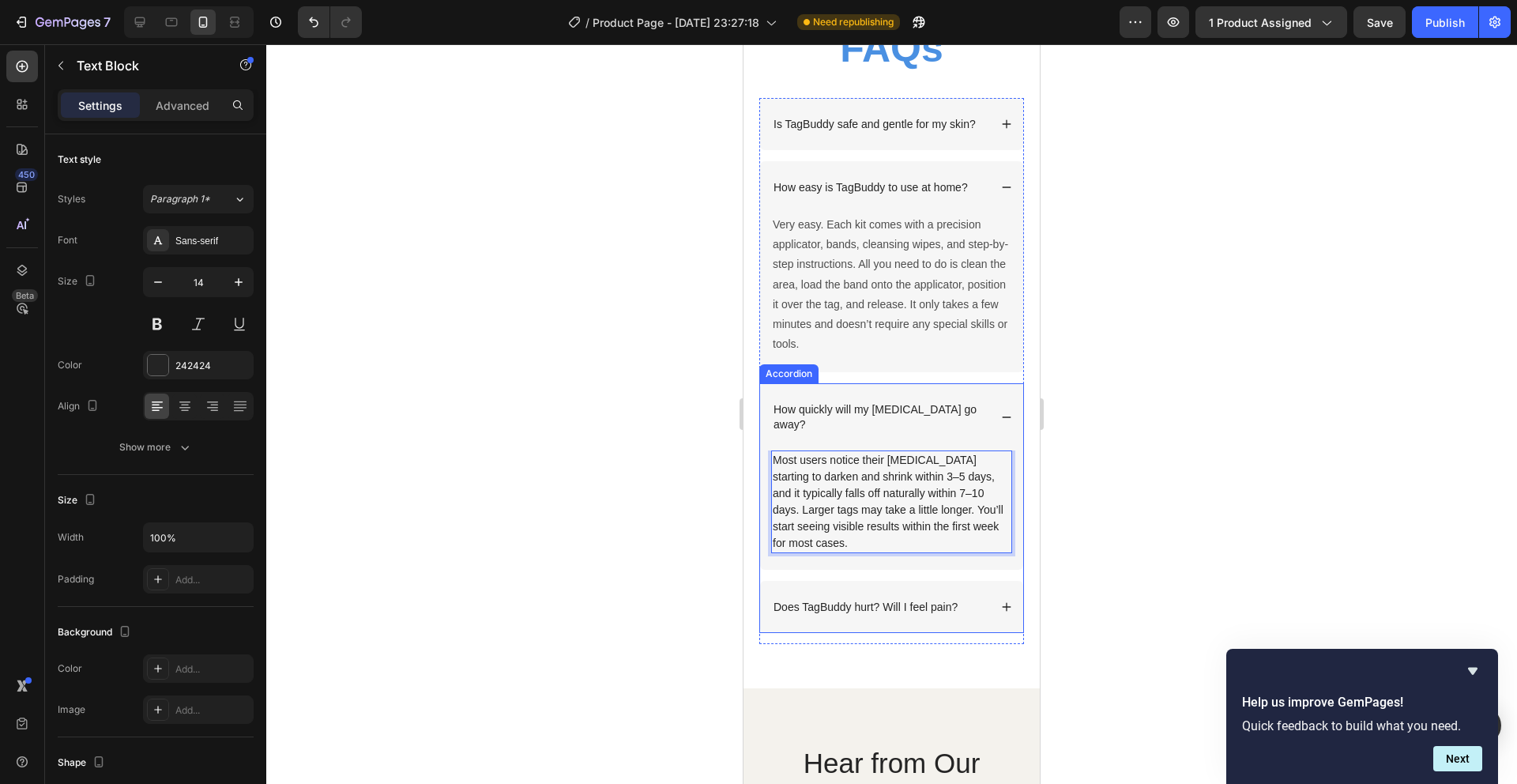
click at [982, 608] on div "Does TagBuddy hurt? Will I feel pain?" at bounding box center [892, 607] width 264 height 52
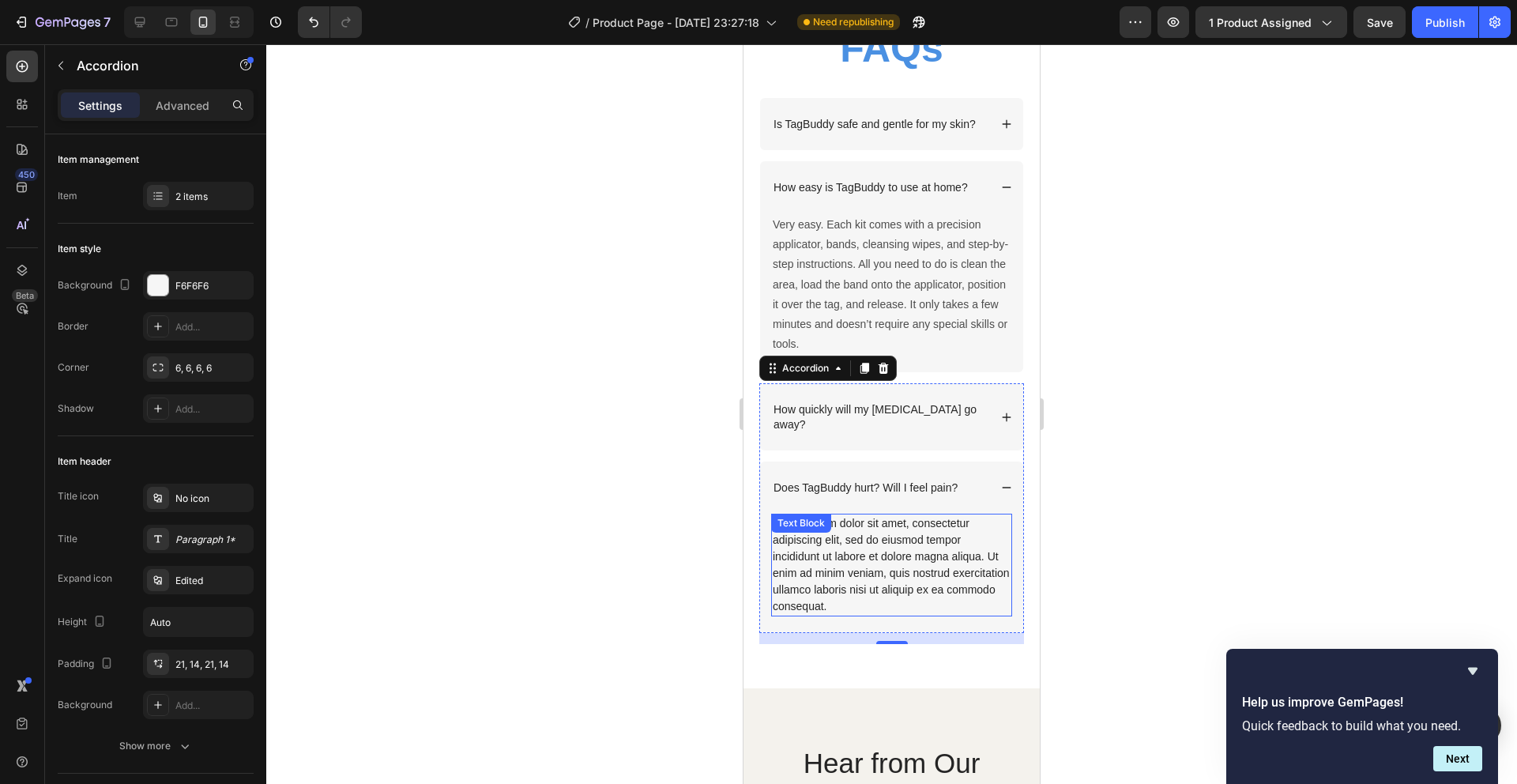
click at [907, 551] on div "Lorem ipsum dolor sit amet, consectetur adipiscing elit, sed do eiusmod tempor …" at bounding box center [892, 565] width 241 height 103
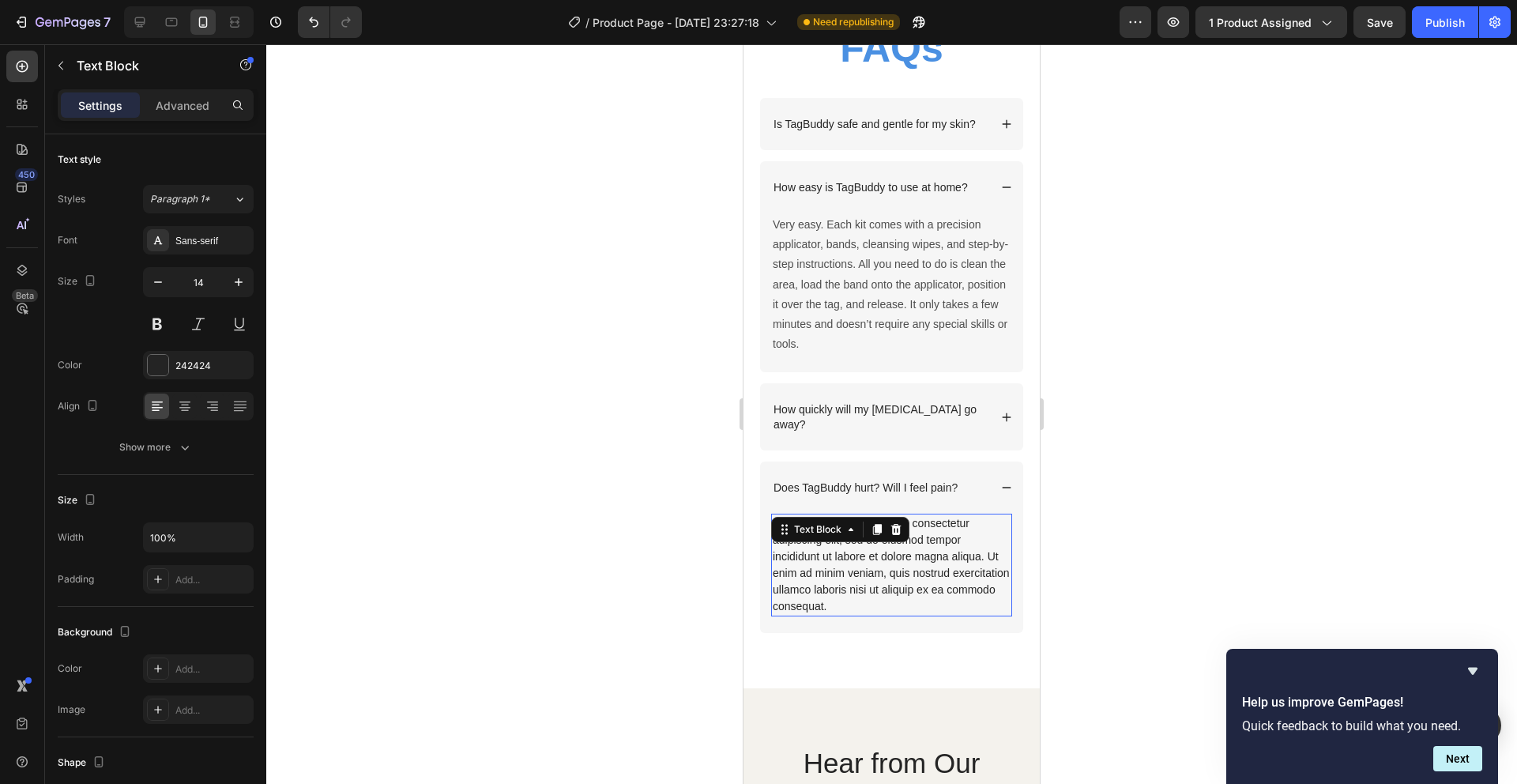
click at [907, 551] on div "Lorem ipsum dolor sit amet, consectetur adipiscing elit, sed do eiusmod tempor …" at bounding box center [892, 565] width 241 height 103
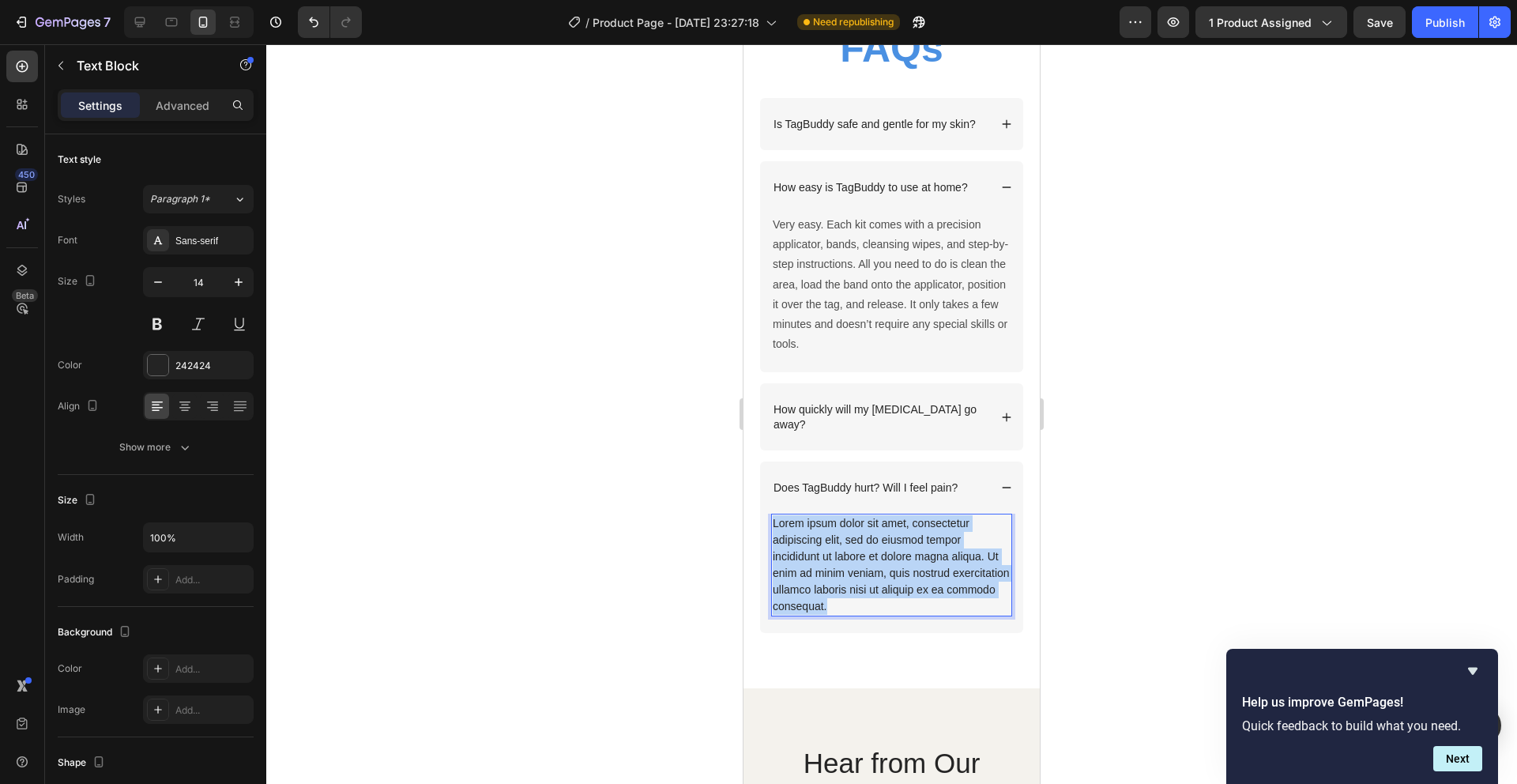
click at [907, 551] on p "Lorem ipsum dolor sit amet, consectetur adipiscing elit, sed do eiusmod tempor …" at bounding box center [892, 564] width 238 height 99
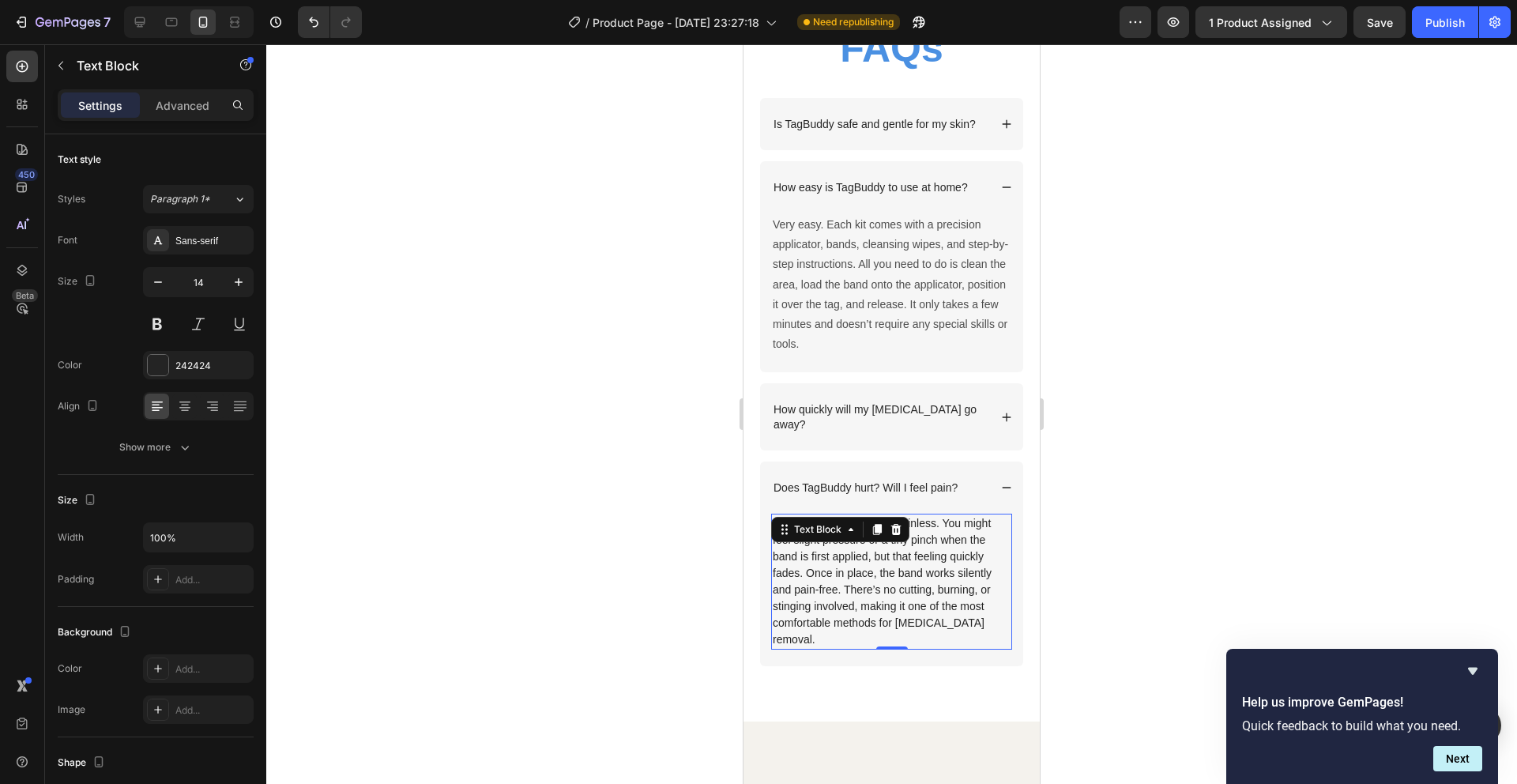
click at [1244, 491] on div at bounding box center [892, 414] width 1251 height 739
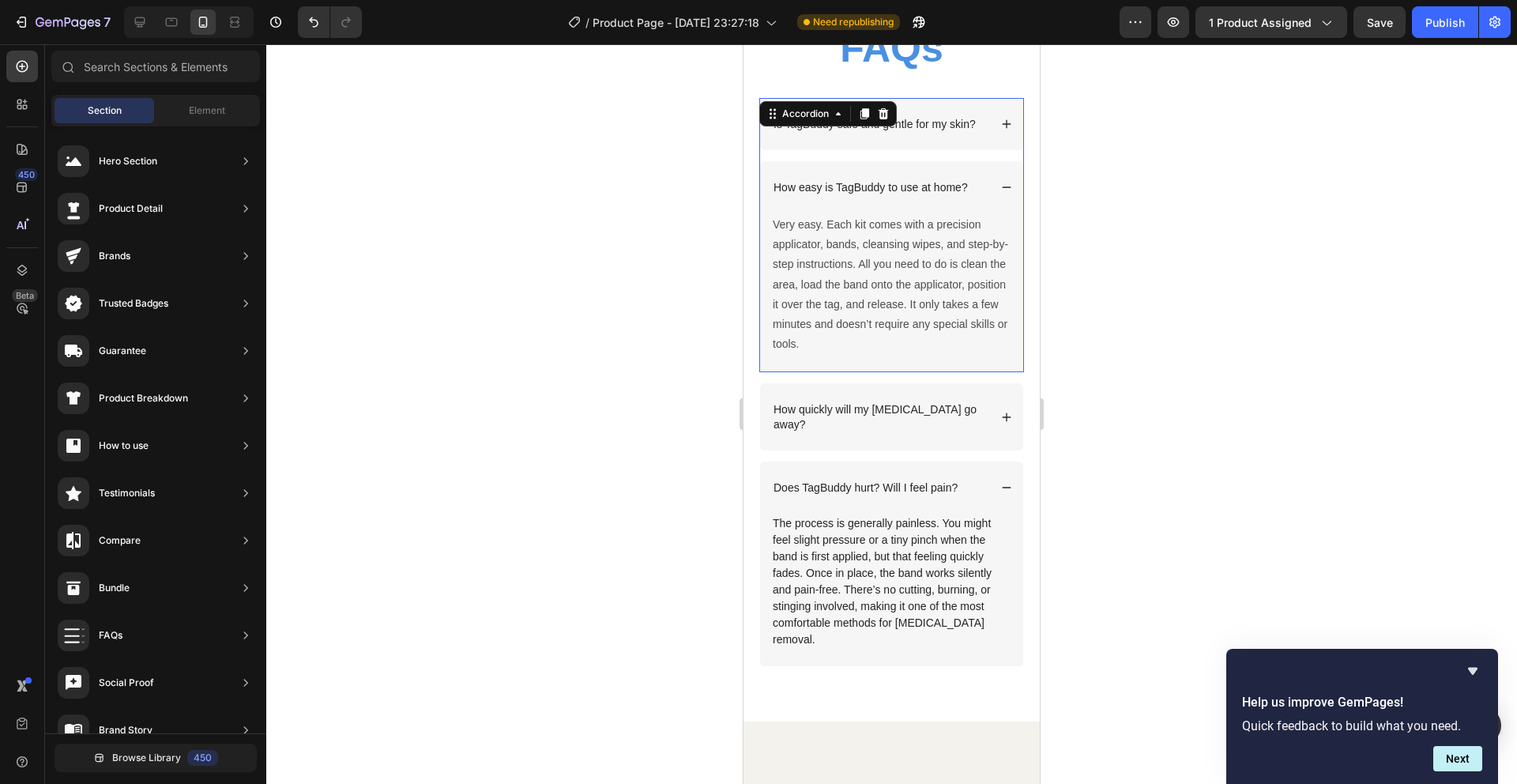
click at [1001, 193] on icon at bounding box center [1007, 187] width 11 height 11
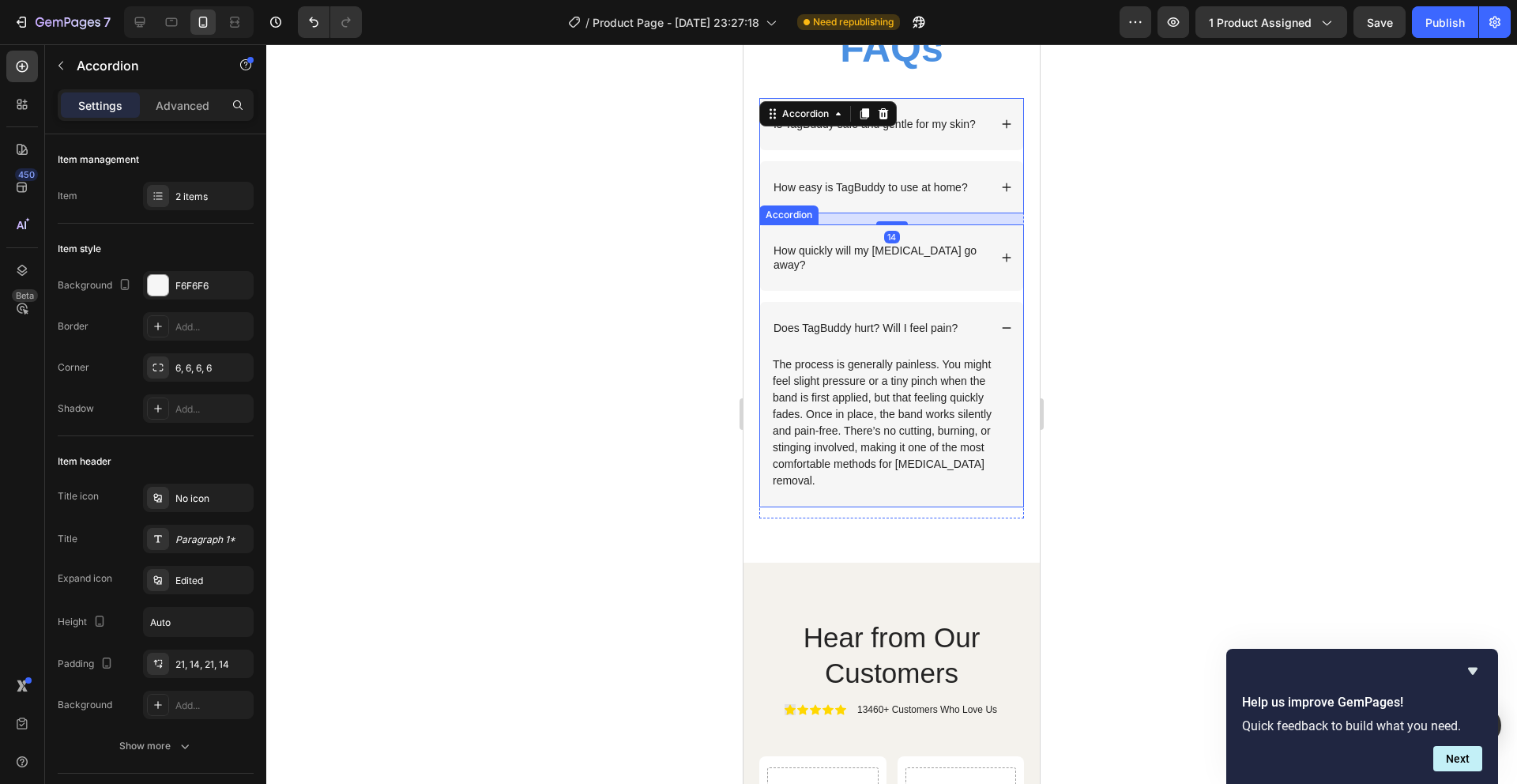
click at [998, 319] on div "Does TagBuddy hurt? Will I feel pain?" at bounding box center [892, 328] width 264 height 52
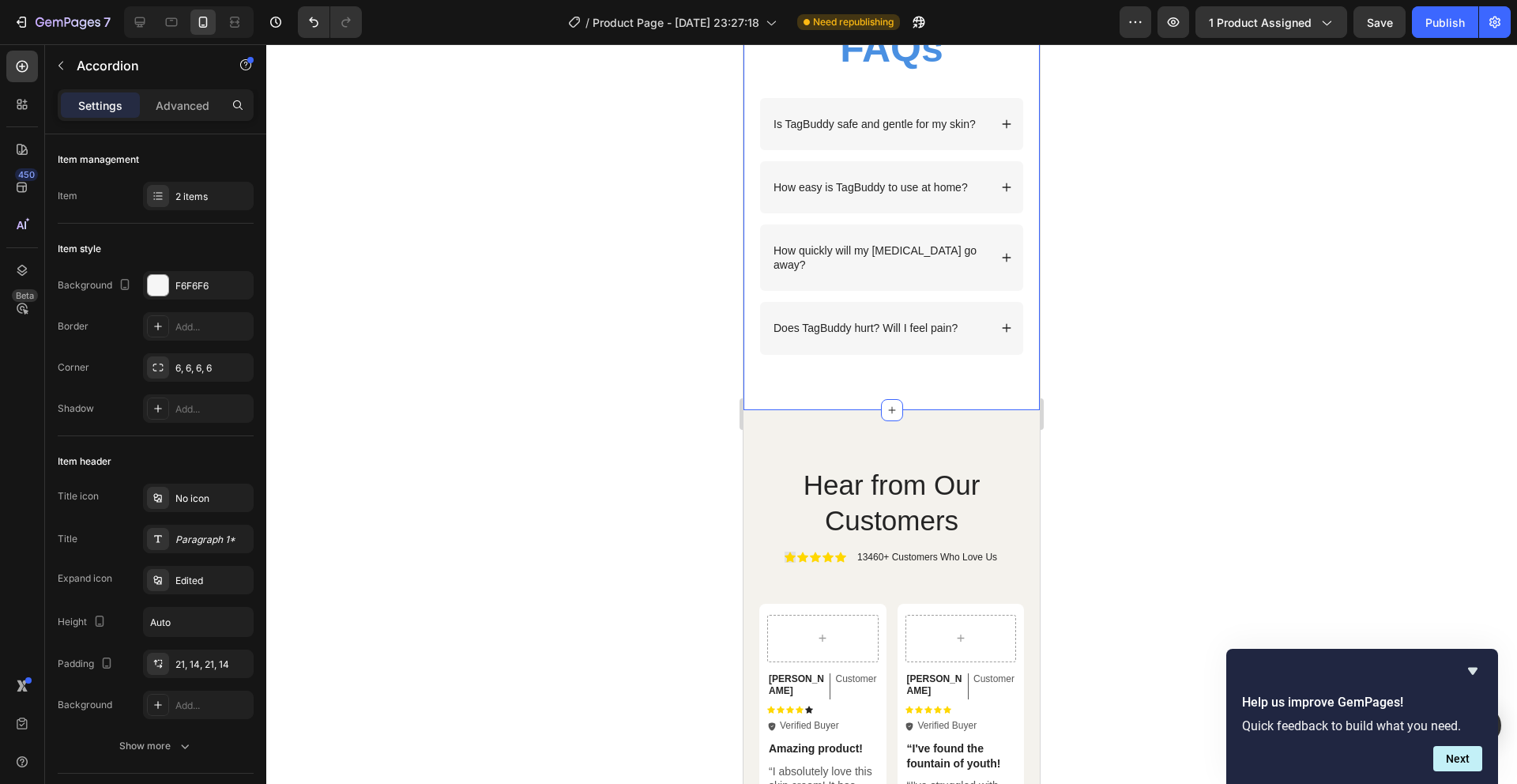
click at [1024, 227] on div "FAQs Heading Row Is TagBuddy safe and gentle for my skin? How easy is TagBuddy …" at bounding box center [891, 187] width 296 height 444
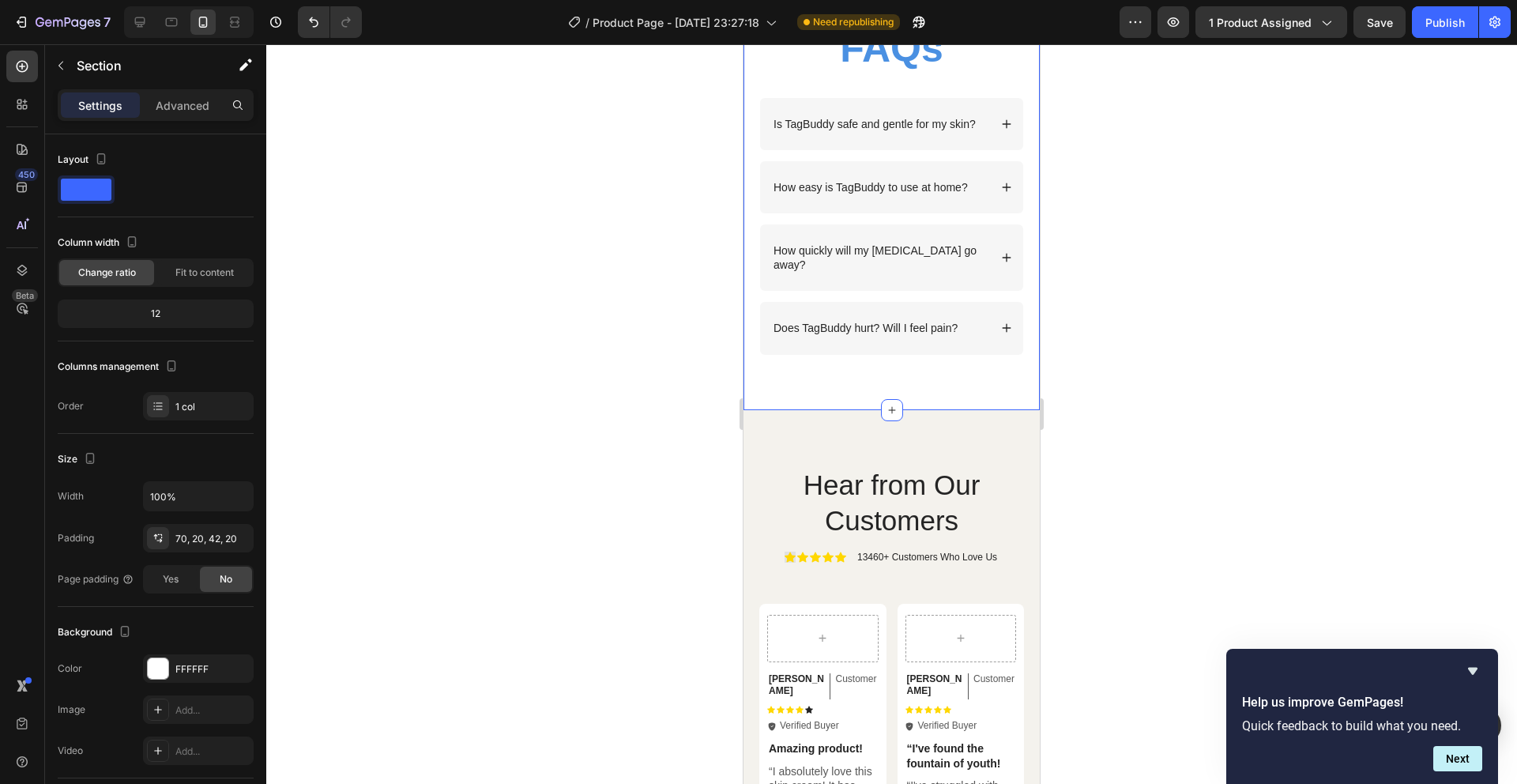
click at [1013, 196] on div "FAQs Heading Row Is TagBuddy safe and gentle for my skin? How easy is TagBuddy …" at bounding box center [891, 187] width 296 height 444
click at [1009, 253] on div "How quickly will my [MEDICAL_DATA] go away?" at bounding box center [892, 258] width 264 height 67
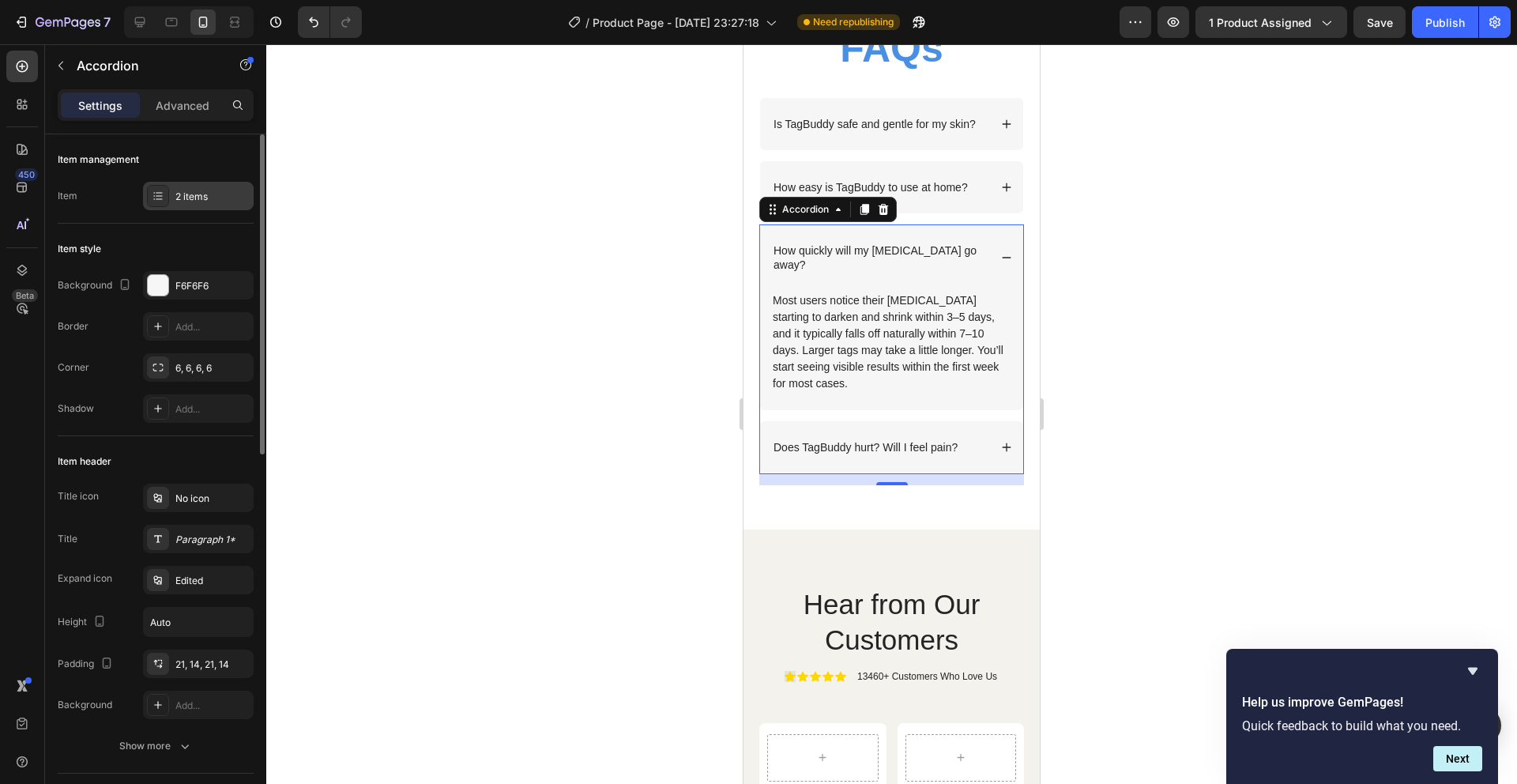
click at [204, 196] on div "2 items" at bounding box center [212, 196] width 74 height 14
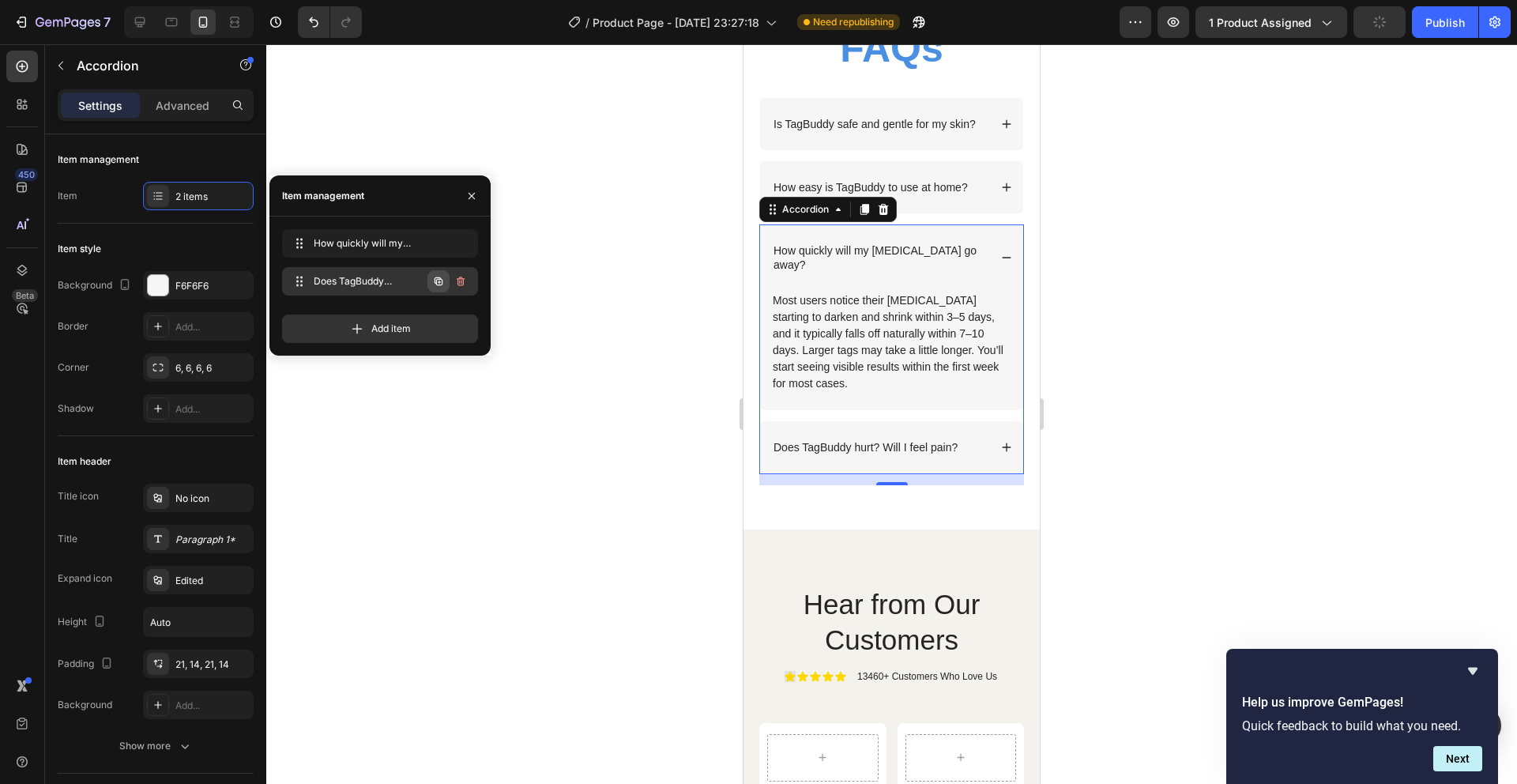
click at [441, 285] on icon "button" at bounding box center [438, 281] width 8 height 8
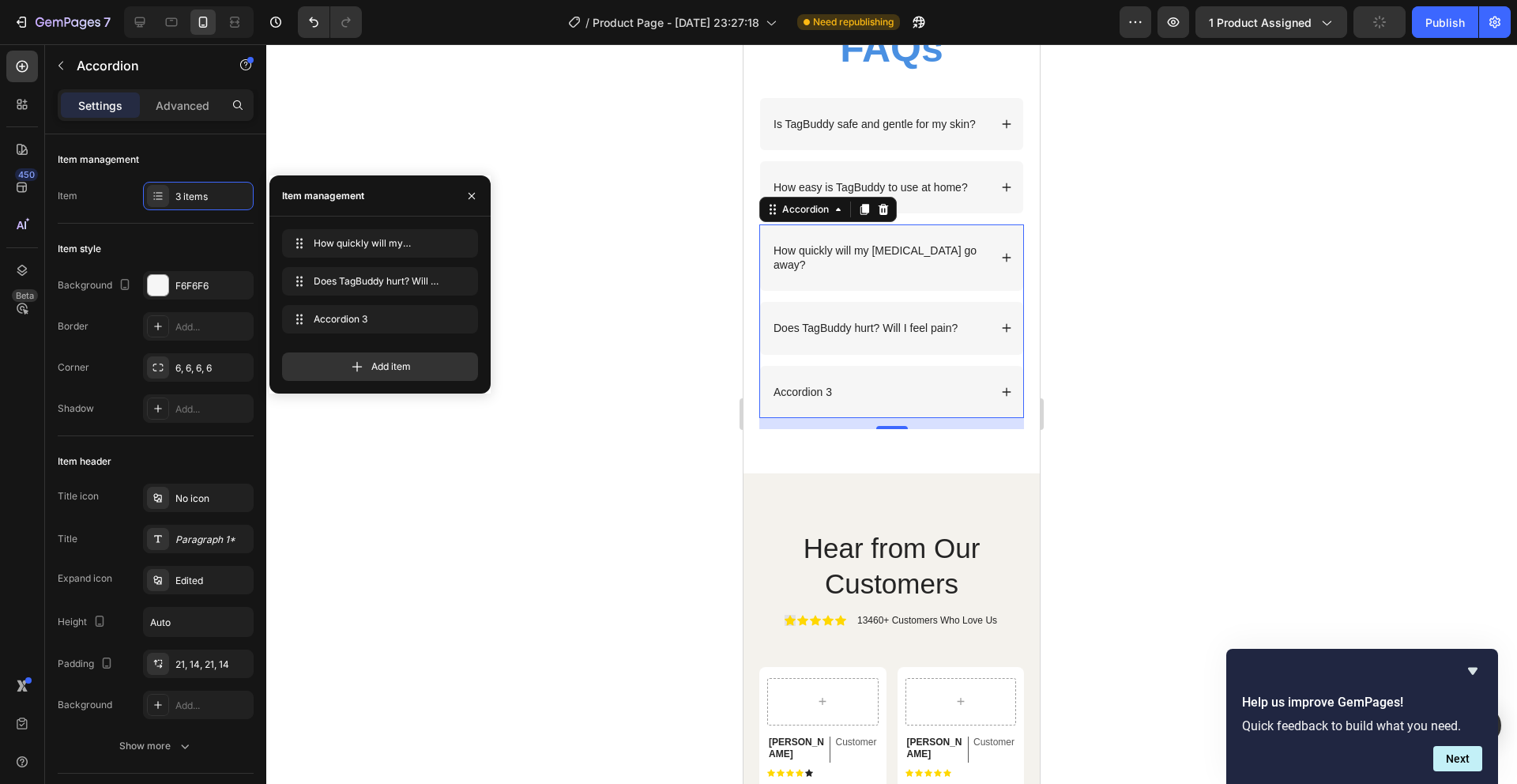
click at [544, 290] on div at bounding box center [892, 414] width 1251 height 739
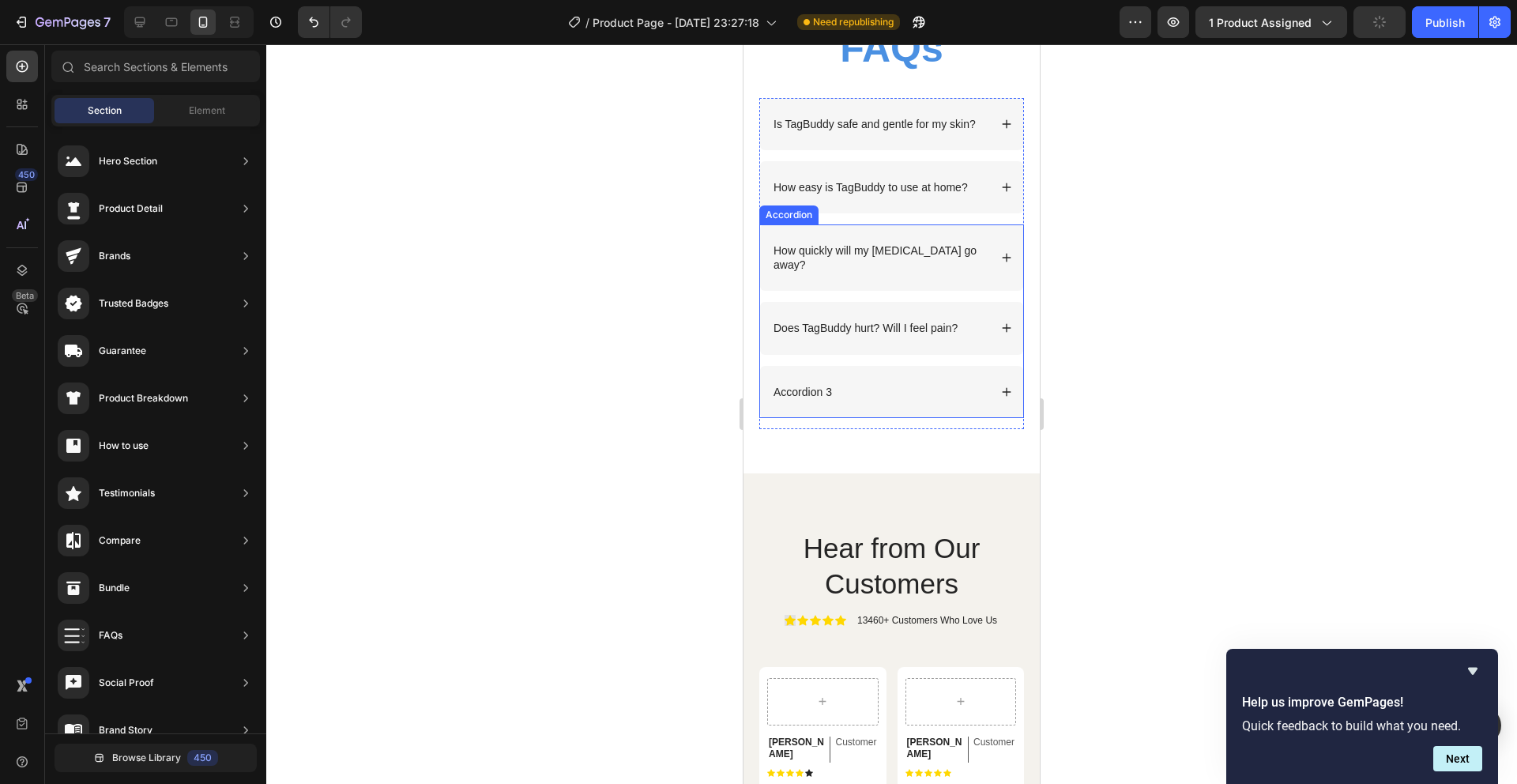
click at [803, 397] on div "Accordion 3" at bounding box center [803, 392] width 63 height 19
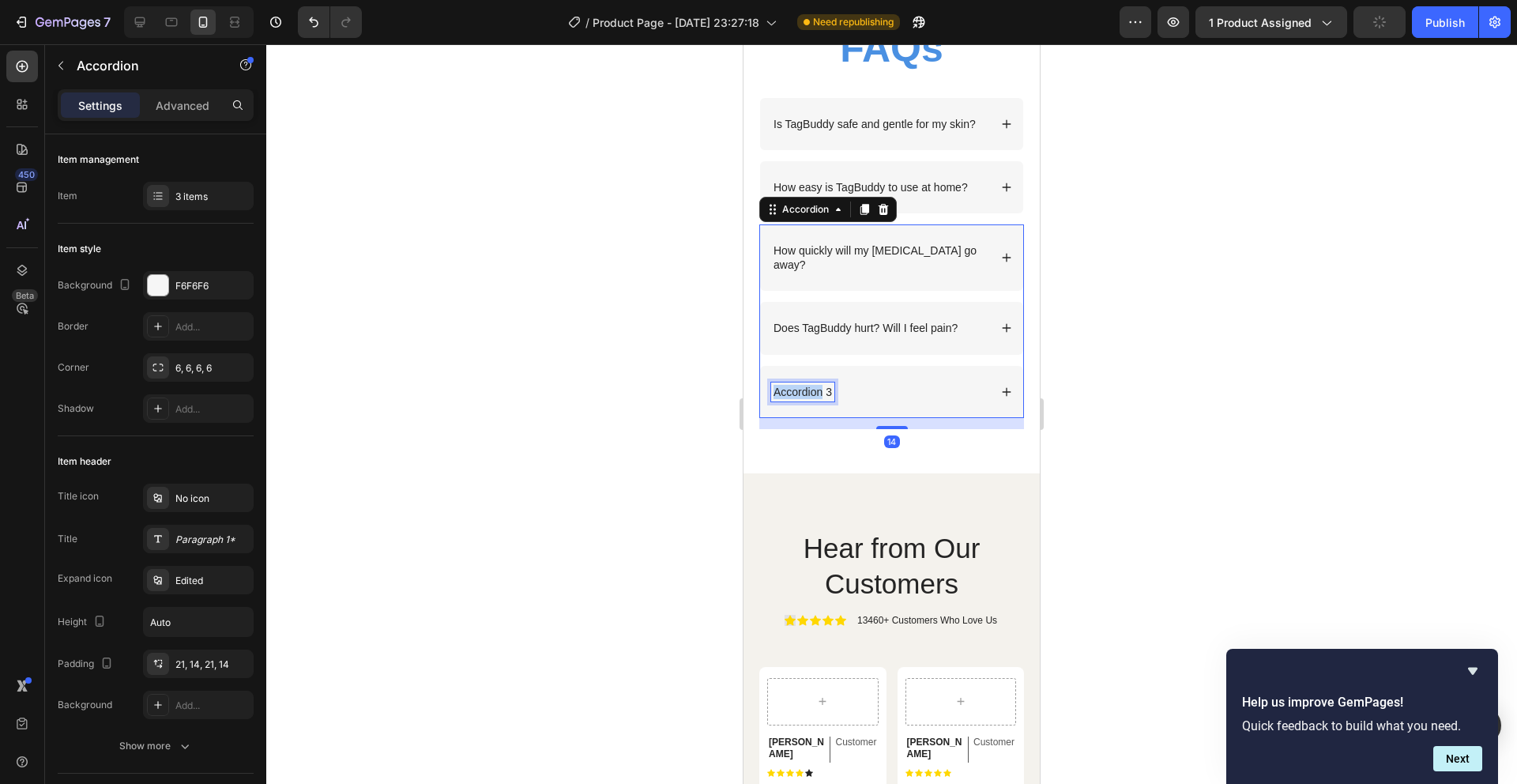
click at [803, 397] on div "Accordion 3" at bounding box center [803, 392] width 63 height 19
click at [803, 397] on p "Accordion 3" at bounding box center [803, 392] width 58 height 14
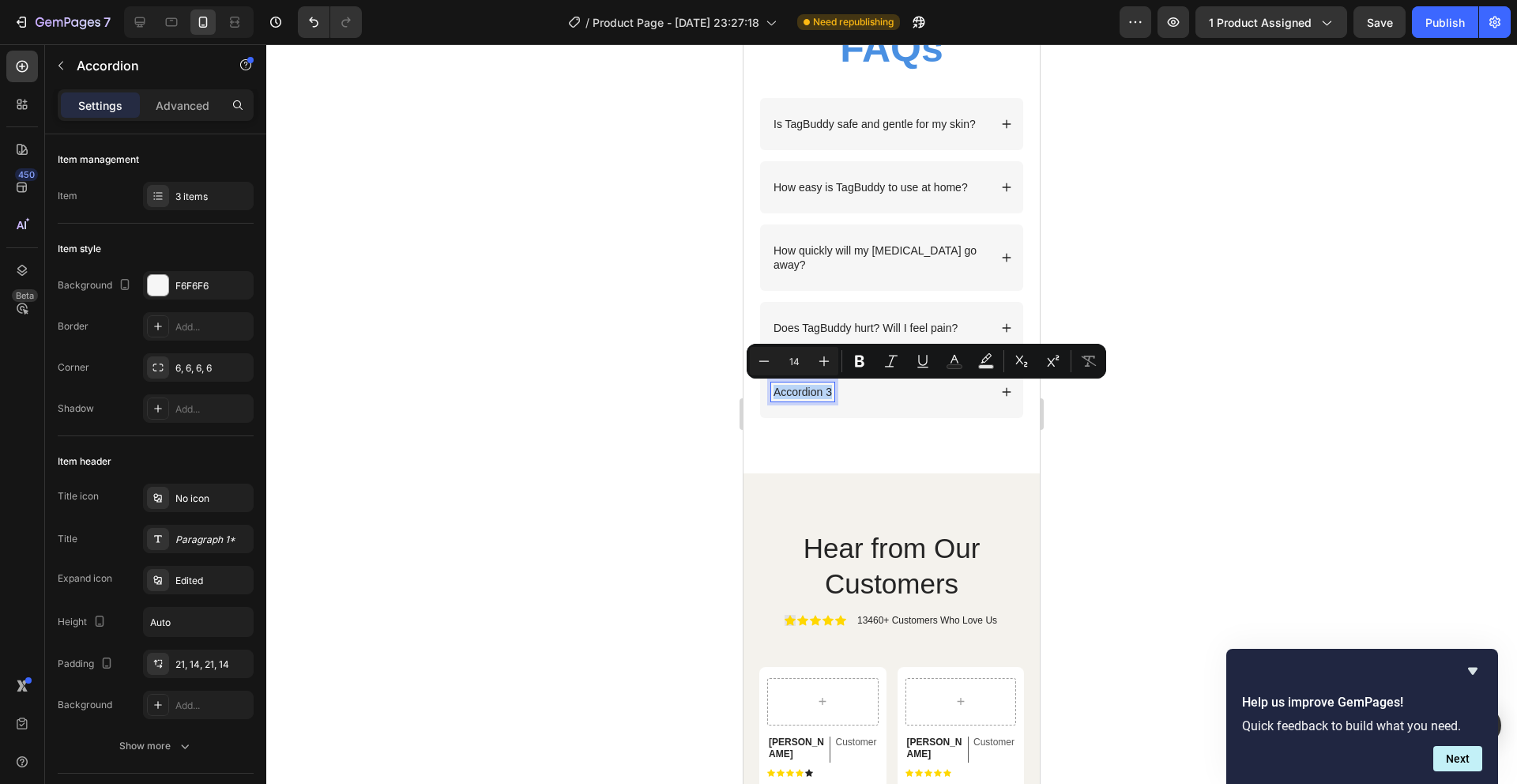
click at [815, 393] on p "Accordion 3" at bounding box center [803, 392] width 58 height 14
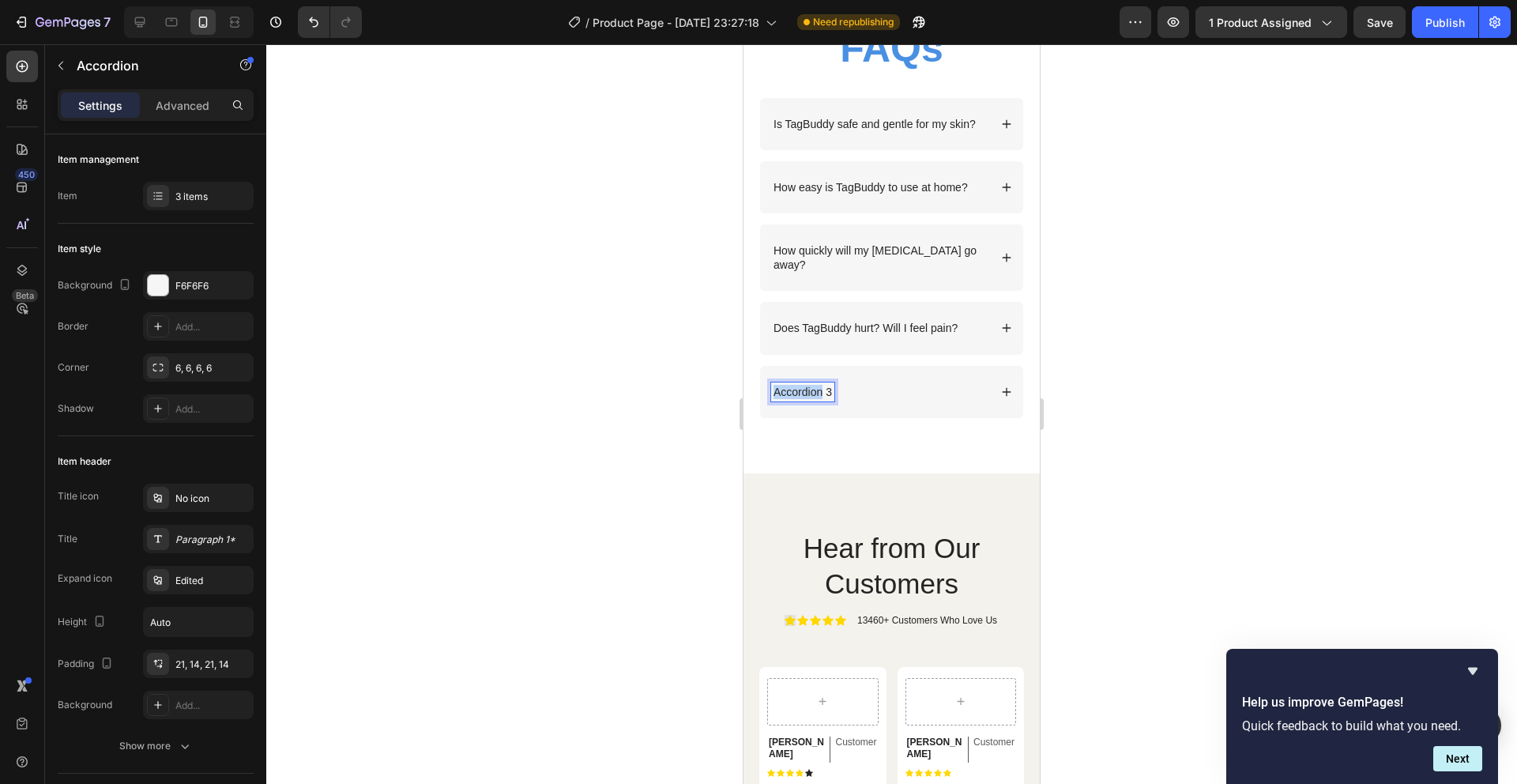
click at [815, 393] on p "Accordion 3" at bounding box center [803, 392] width 58 height 14
click at [1003, 396] on icon at bounding box center [1007, 391] width 8 height 8
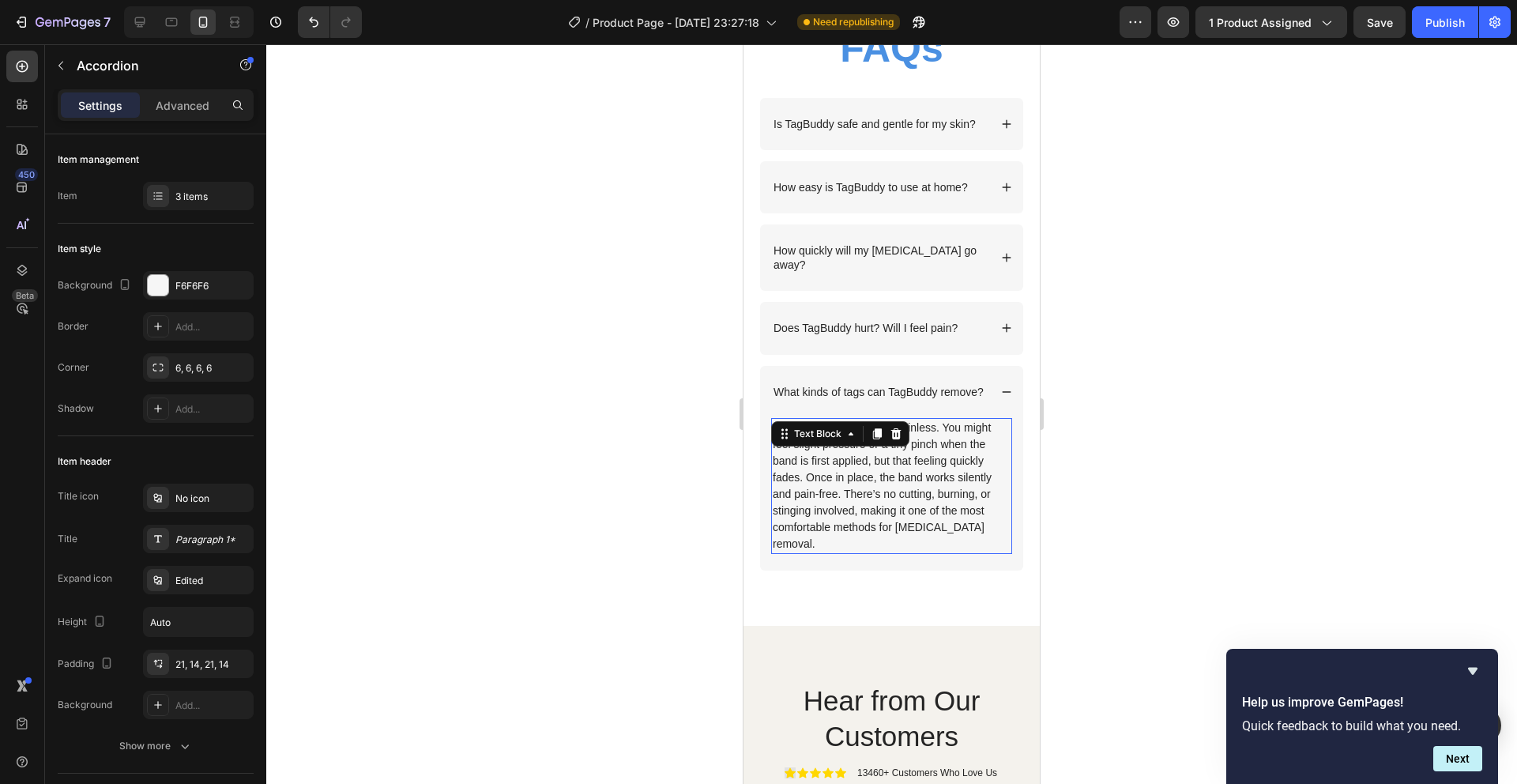
click at [811, 462] on p "The process is generally painless. You might feel slight pressure or a tiny pin…" at bounding box center [892, 485] width 238 height 133
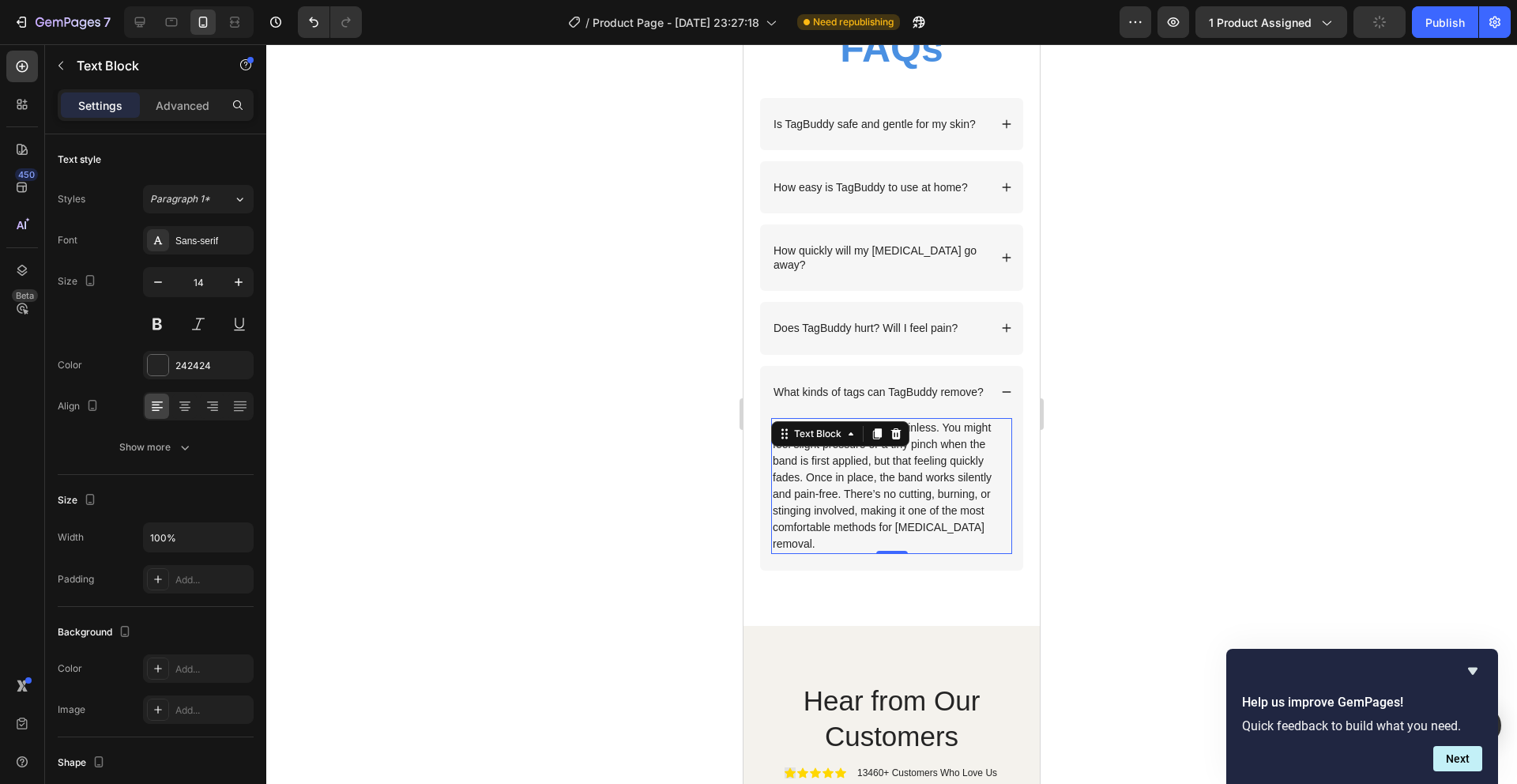
click at [844, 501] on p "The process is generally painless. You might feel slight pressure or a tiny pin…" at bounding box center [892, 485] width 238 height 133
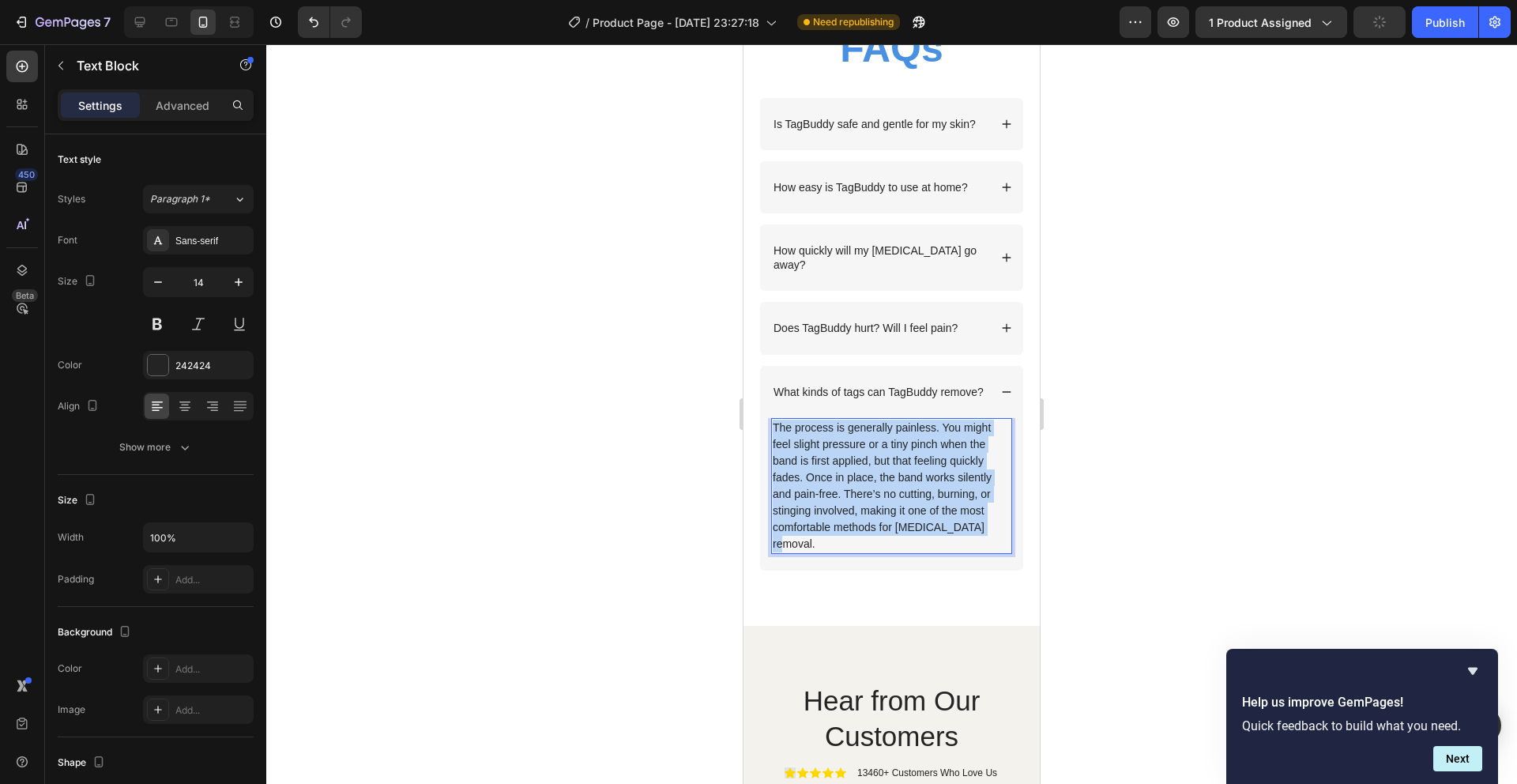
click at [844, 501] on p "The process is generally painless. You might feel slight pressure or a tiny pin…" at bounding box center [892, 485] width 238 height 133
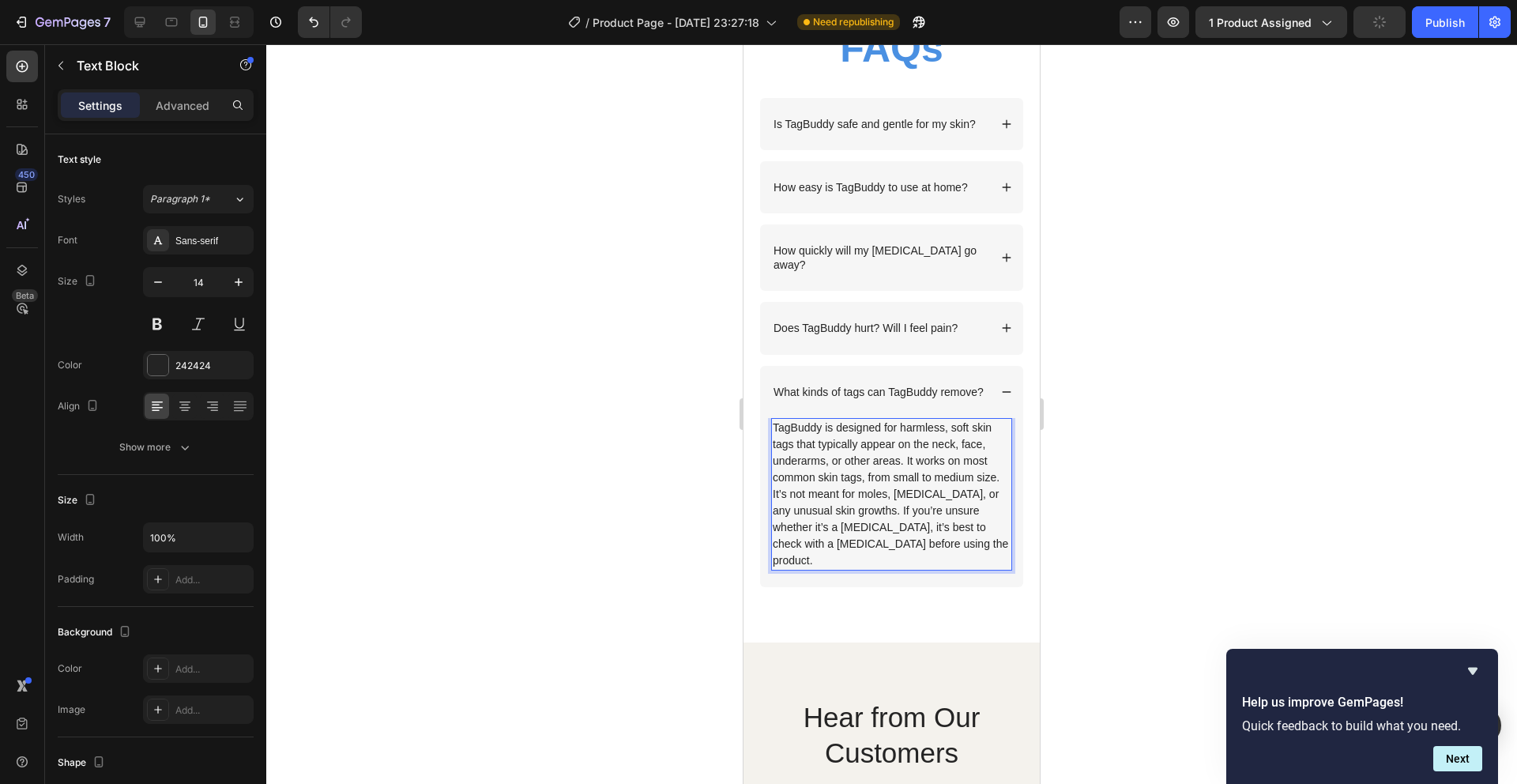
click at [1201, 481] on div at bounding box center [892, 414] width 1251 height 739
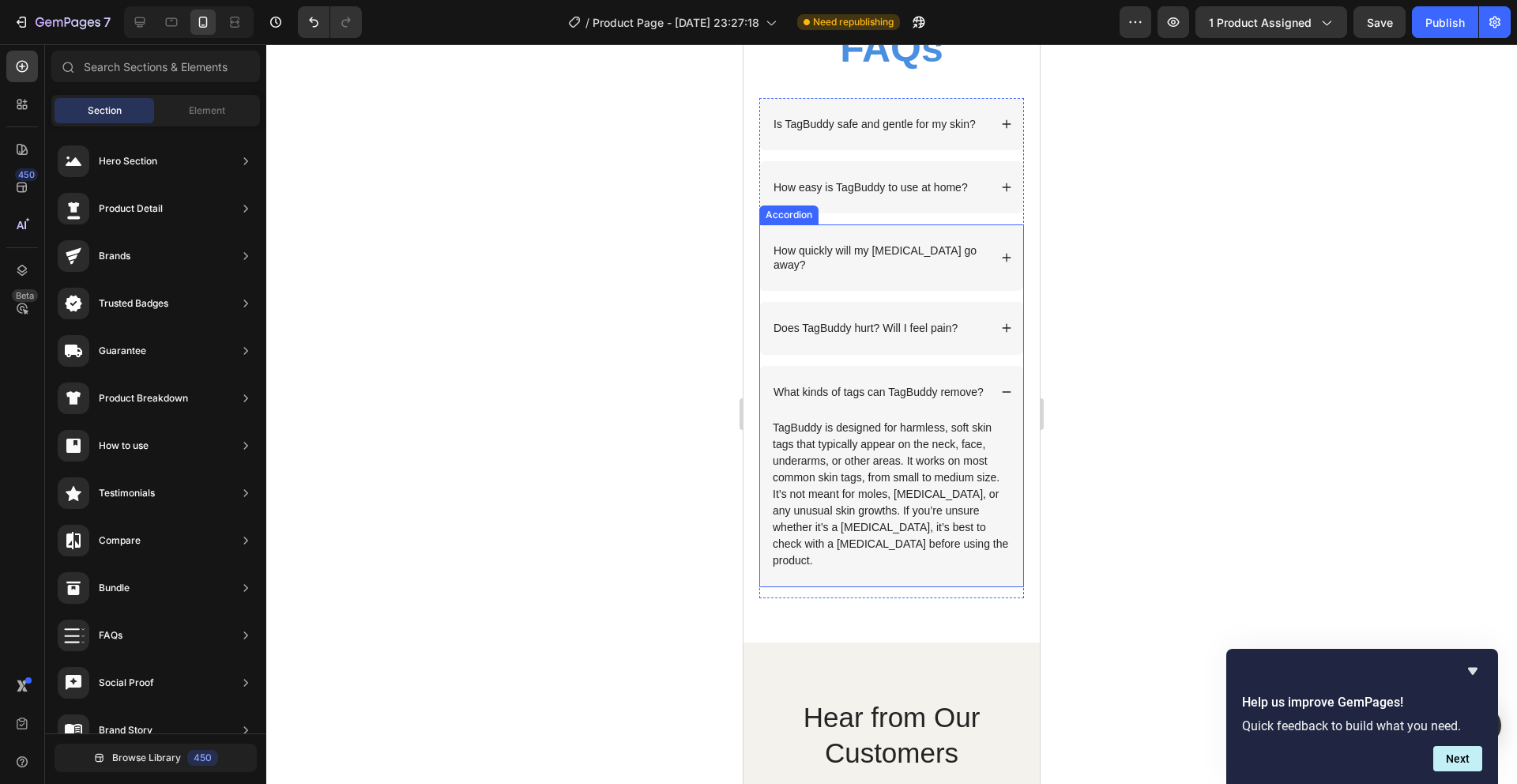
click at [842, 399] on p "What kinds of tags can TagBuddy remove?" at bounding box center [879, 392] width 211 height 14
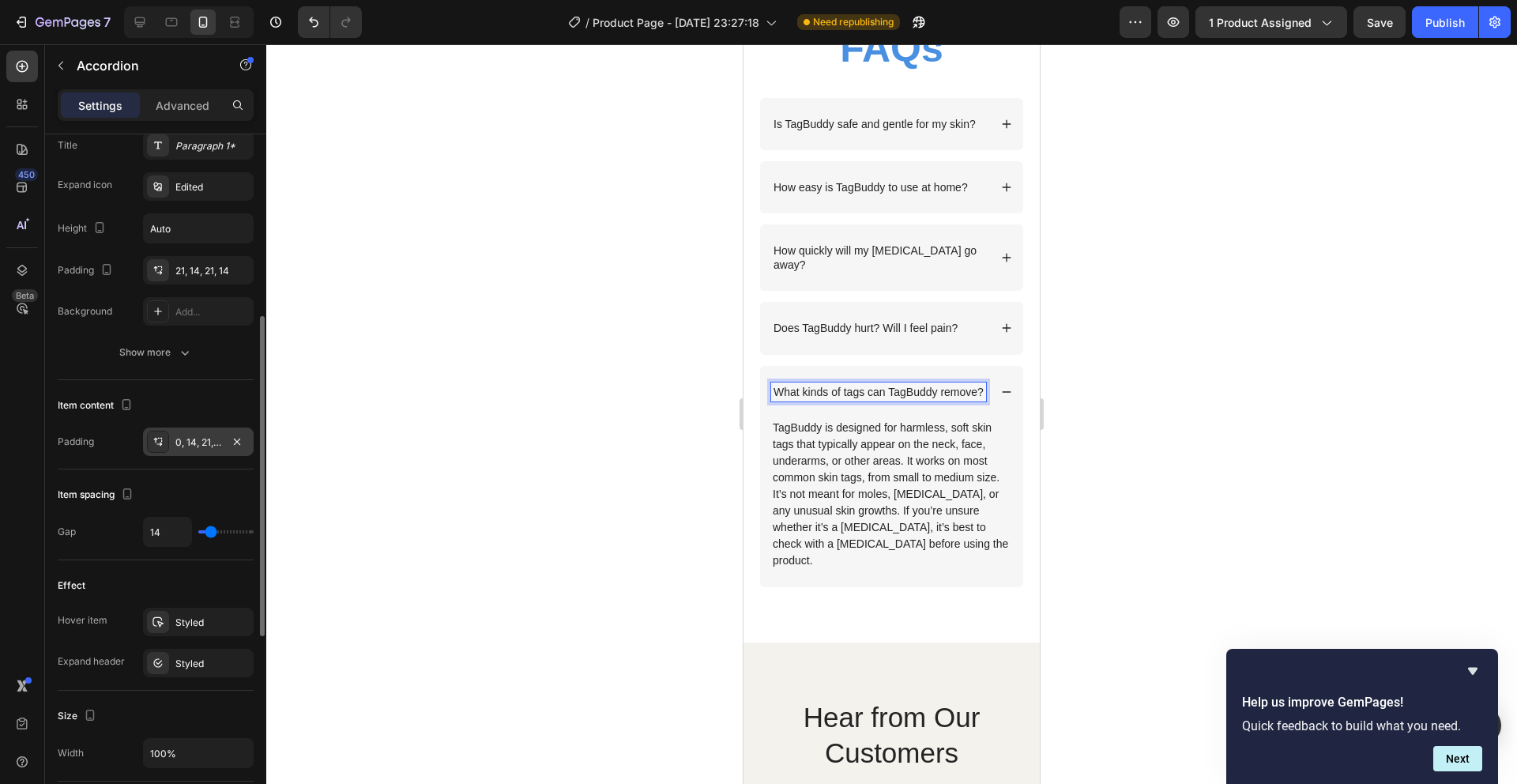
scroll to position [810, 0]
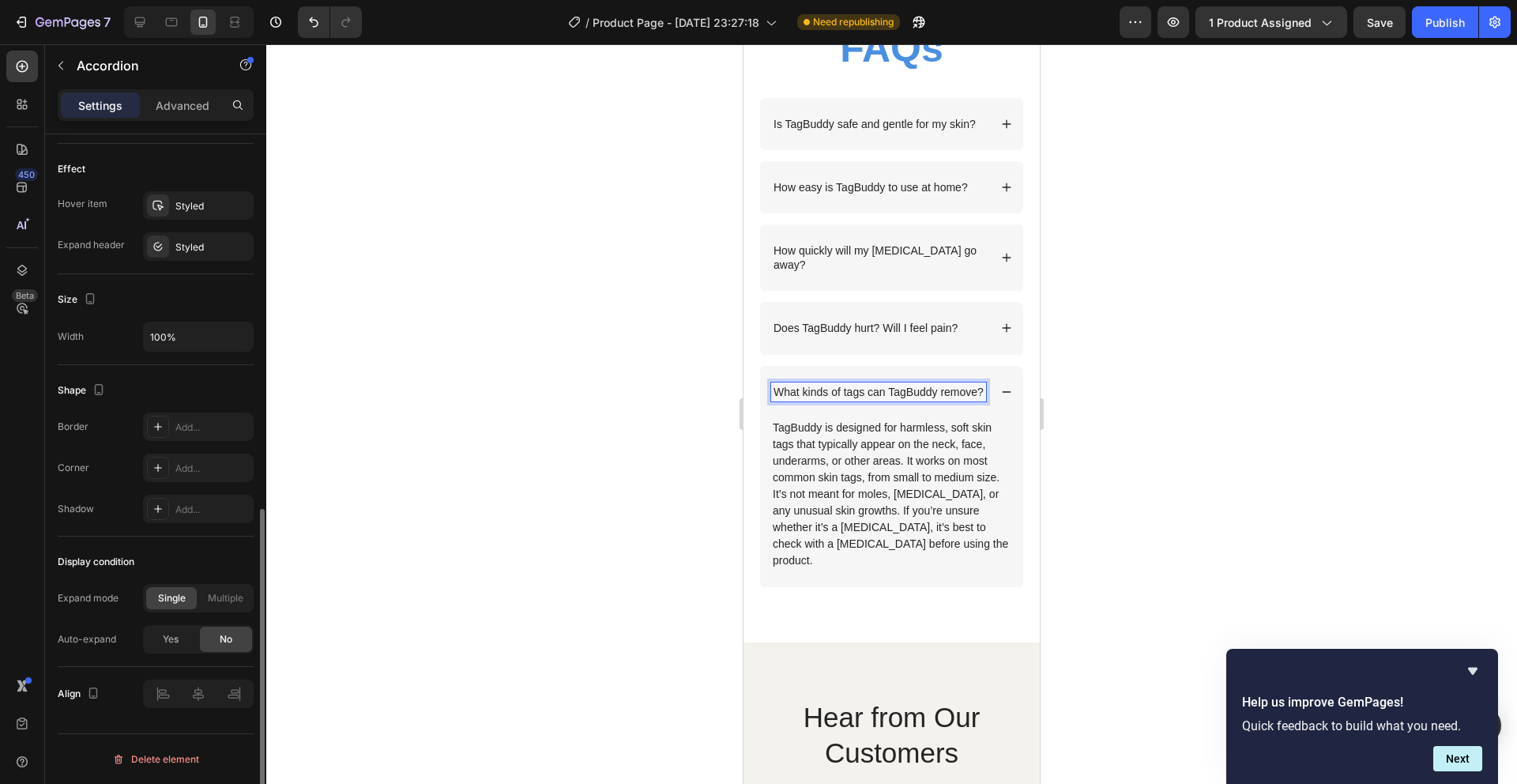
click at [569, 456] on div at bounding box center [892, 414] width 1251 height 739
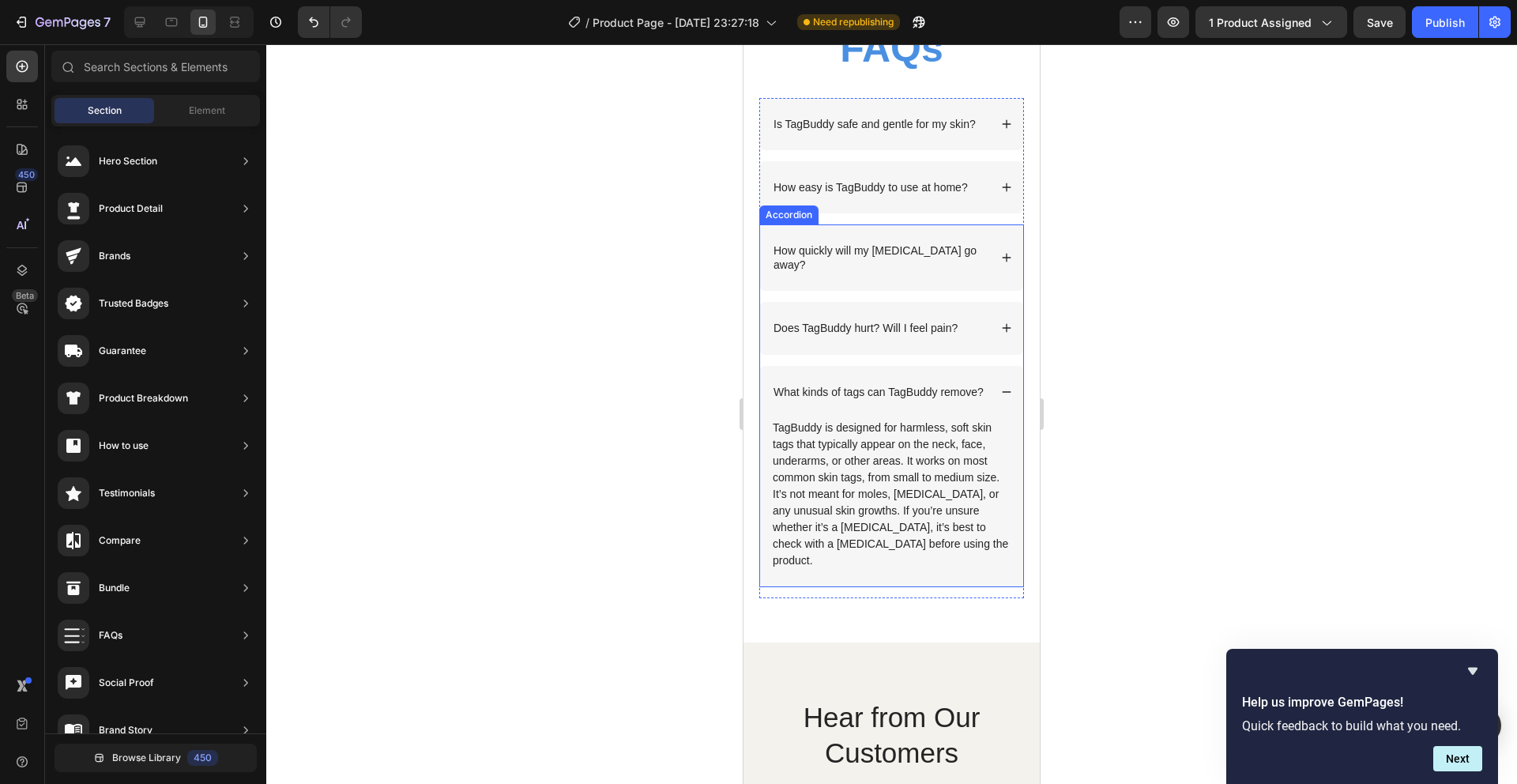
click at [878, 399] on p "What kinds of tags can TagBuddy remove?" at bounding box center [879, 392] width 211 height 14
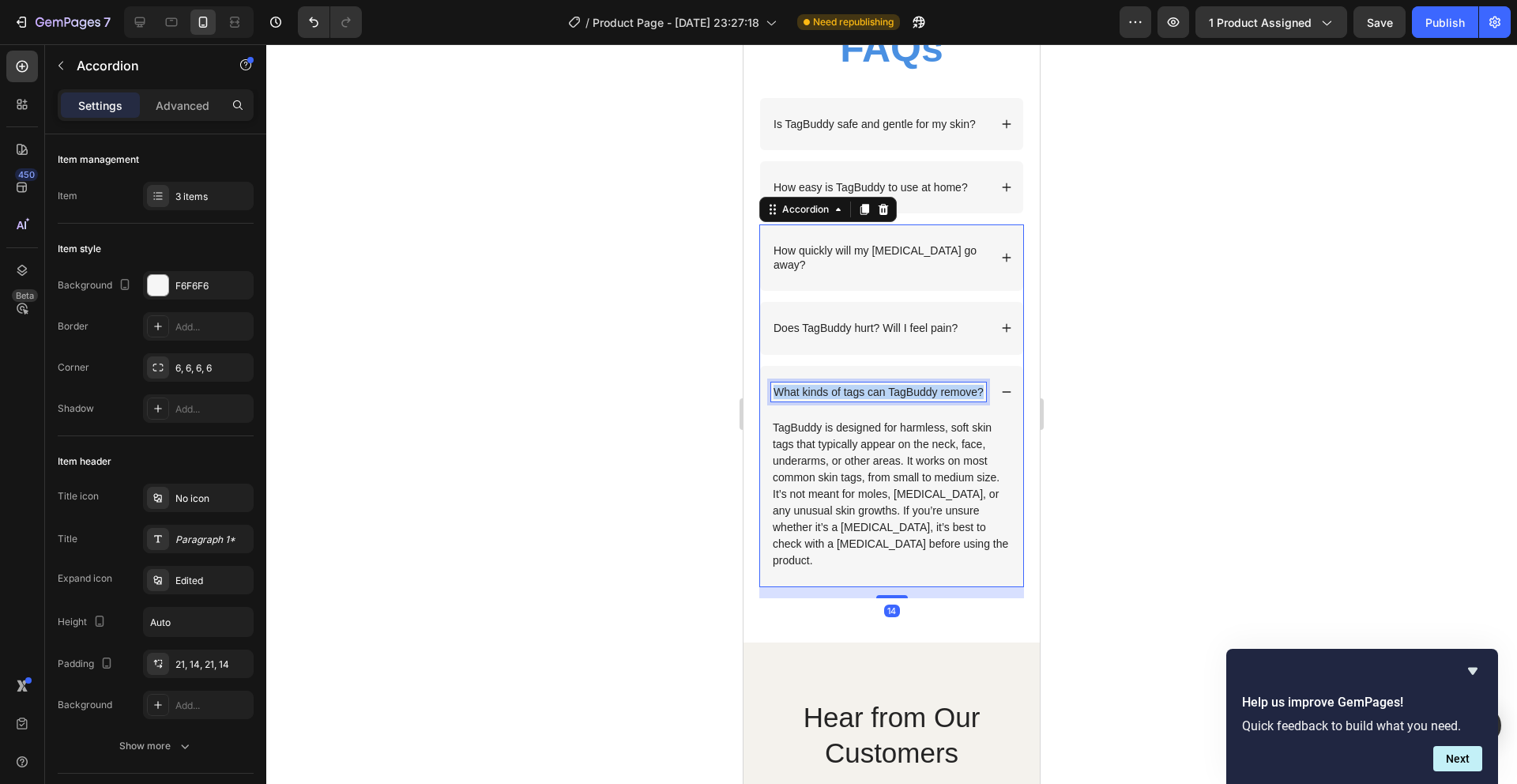
click at [878, 399] on p "What kinds of tags can TagBuddy remove?" at bounding box center [879, 392] width 211 height 14
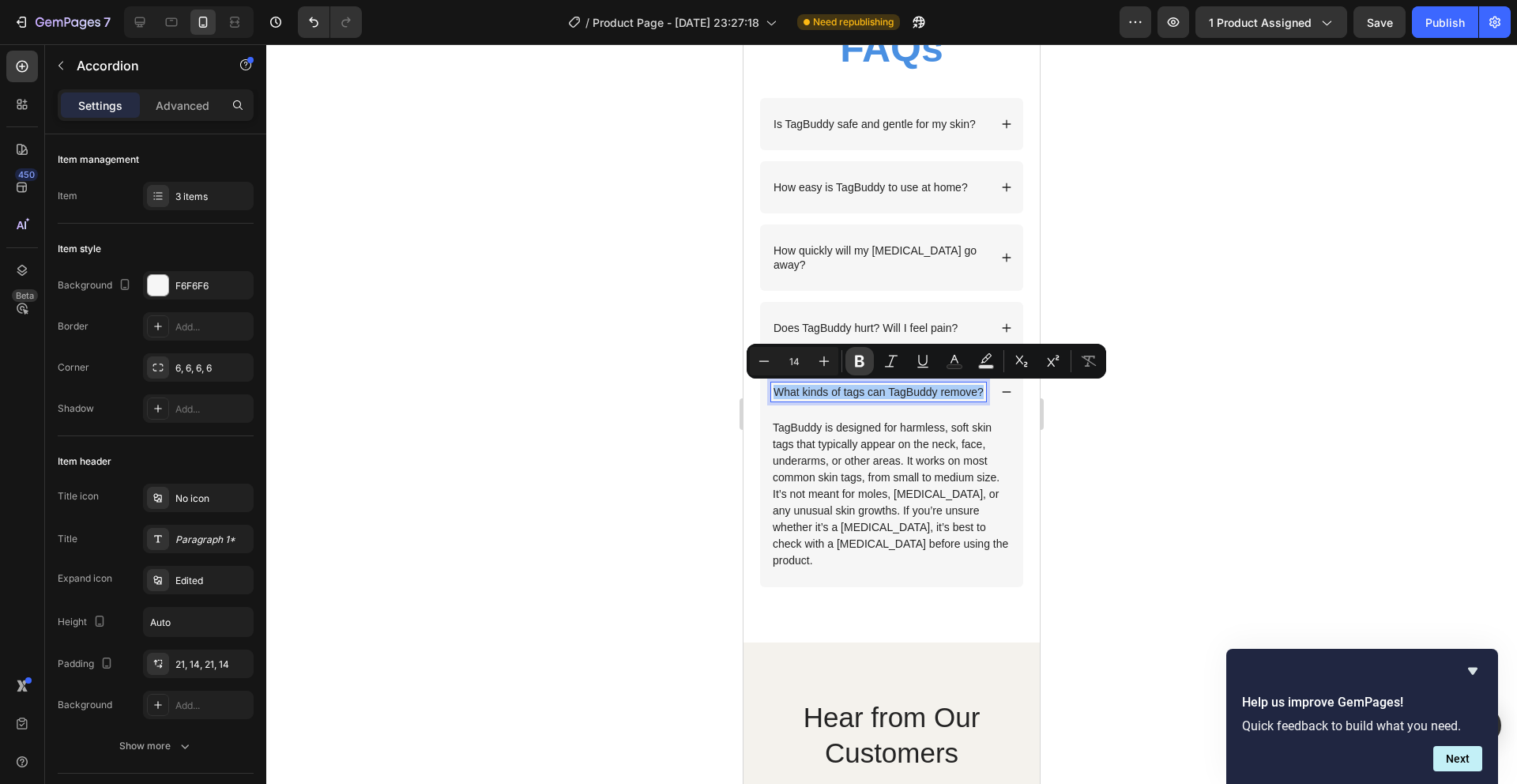
click at [854, 360] on icon "Editor contextual toolbar" at bounding box center [859, 361] width 16 height 16
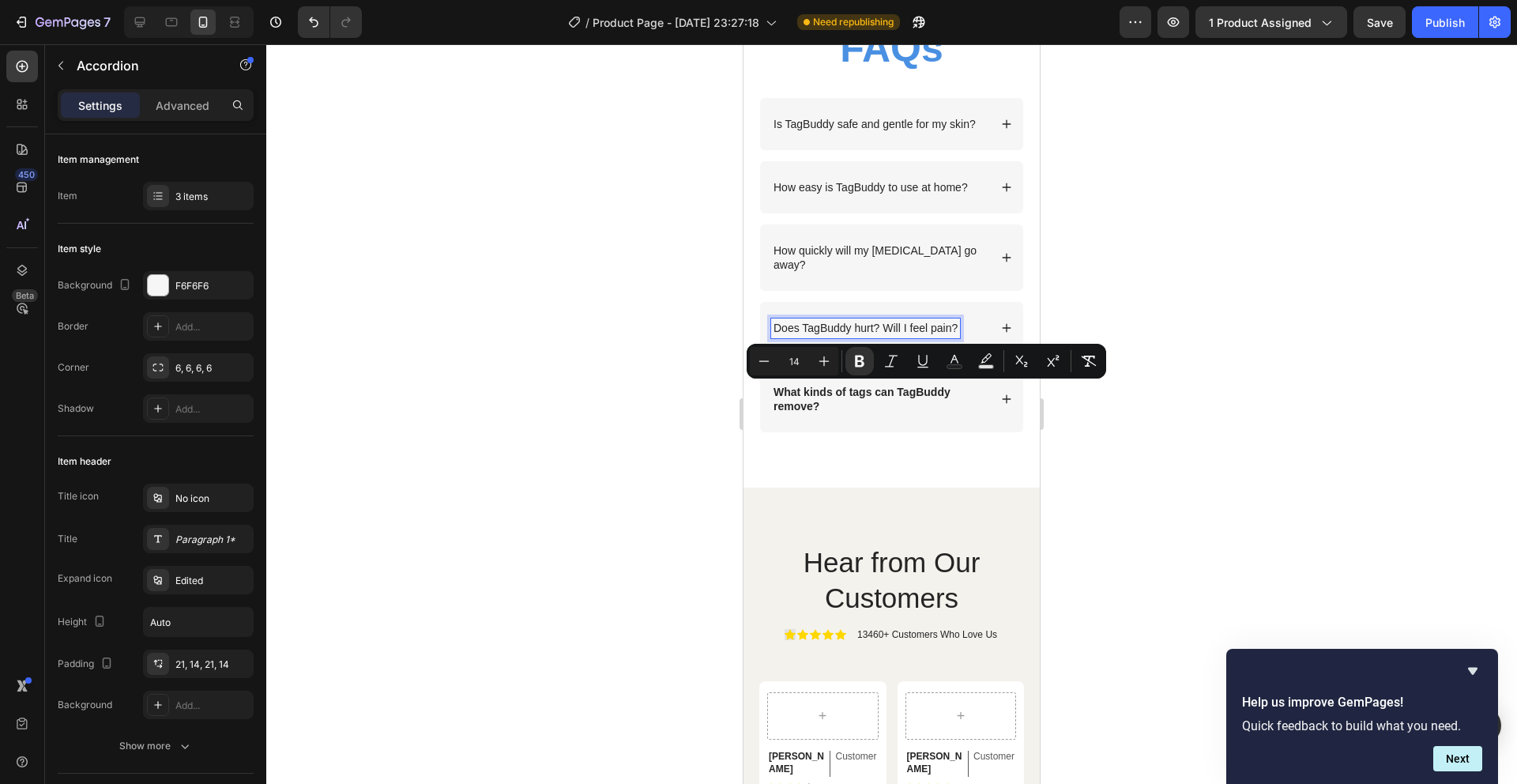
click at [881, 322] on p "Does TagBuddy hurt? Will I feel pain?" at bounding box center [866, 328] width 184 height 14
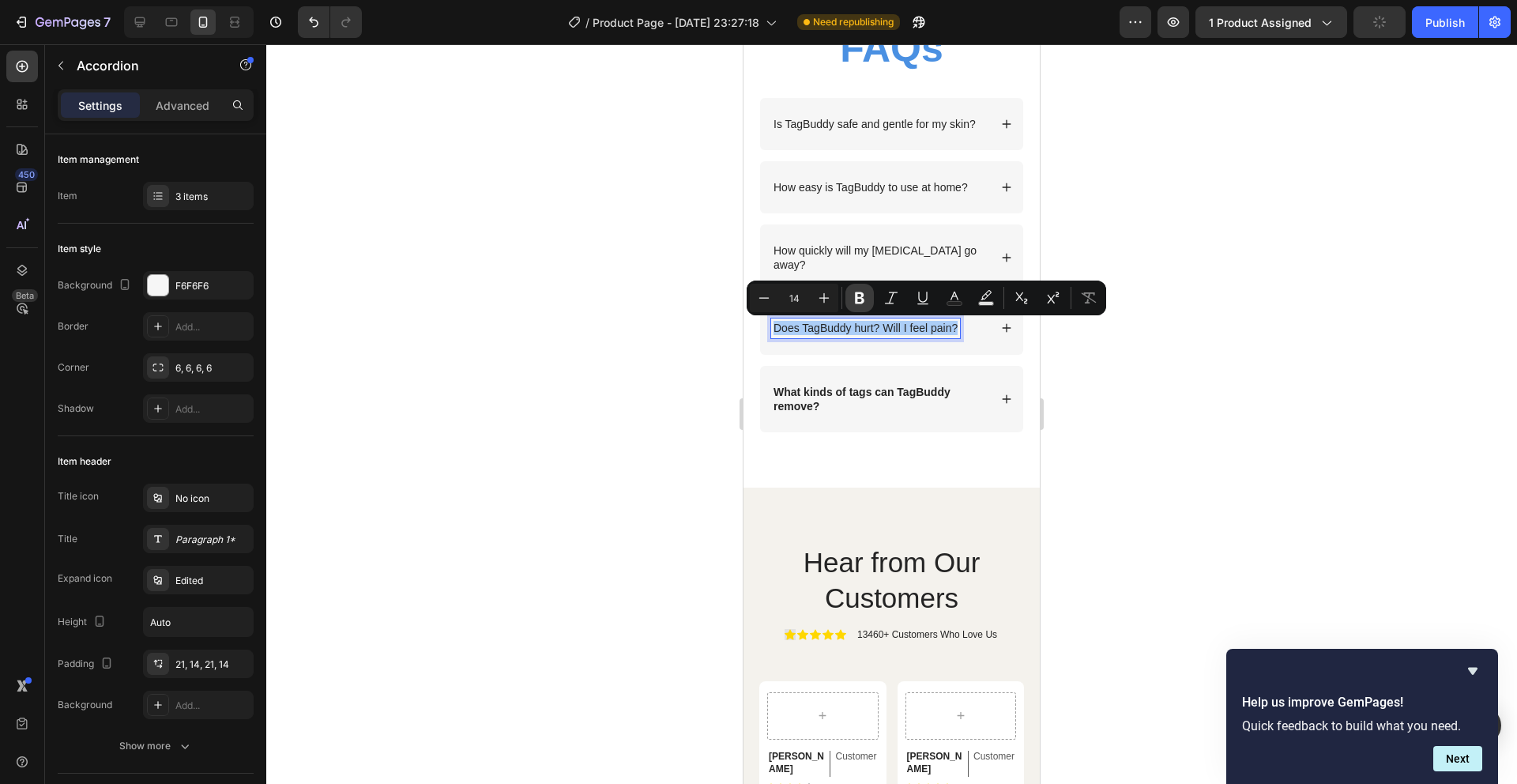
click at [861, 304] on icon "Editor contextual toolbar" at bounding box center [859, 298] width 16 height 16
click at [872, 262] on p "How quickly will my [MEDICAL_DATA] go away?" at bounding box center [880, 257] width 212 height 29
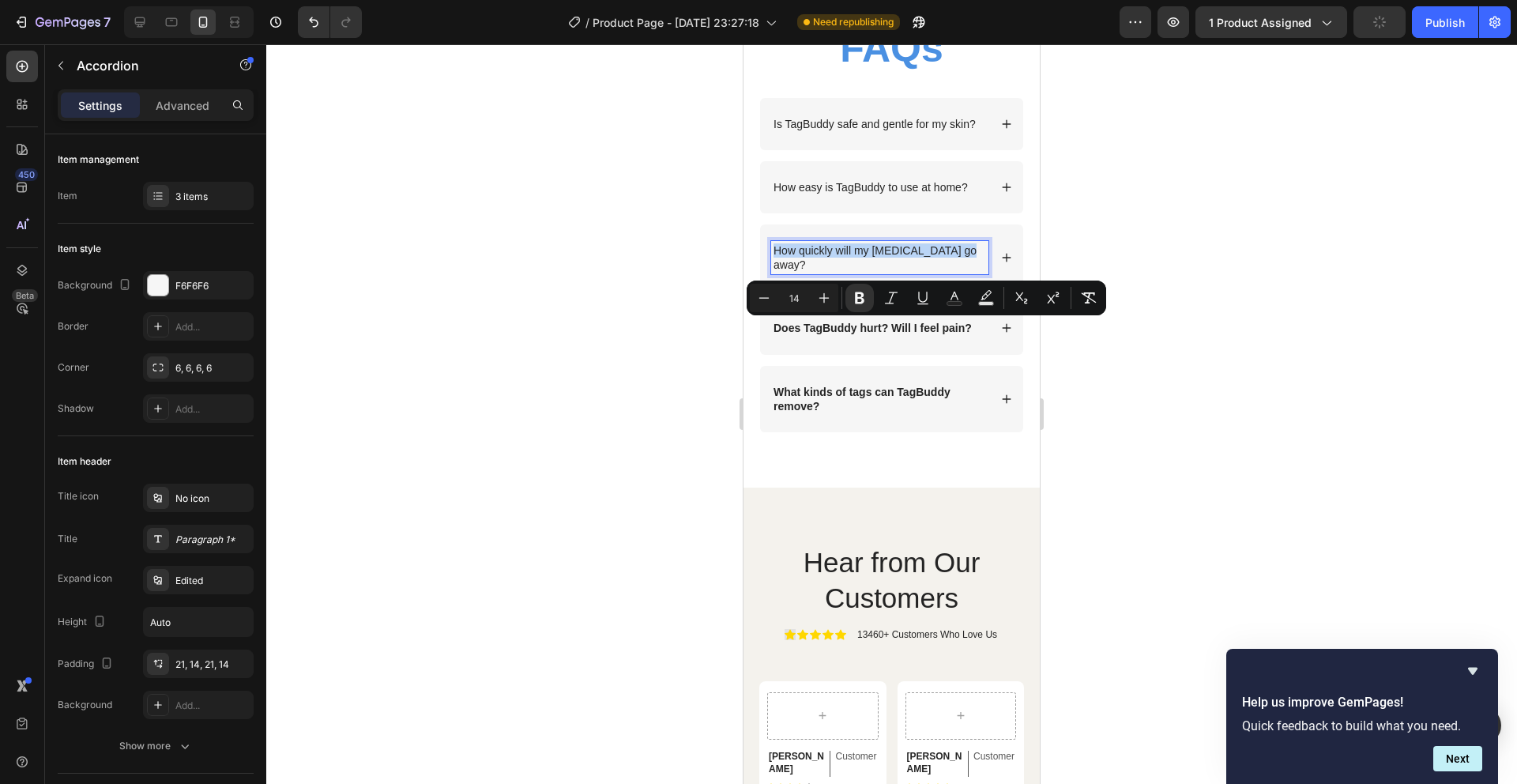
click at [872, 262] on p "How quickly will my [MEDICAL_DATA] go away?" at bounding box center [880, 257] width 212 height 29
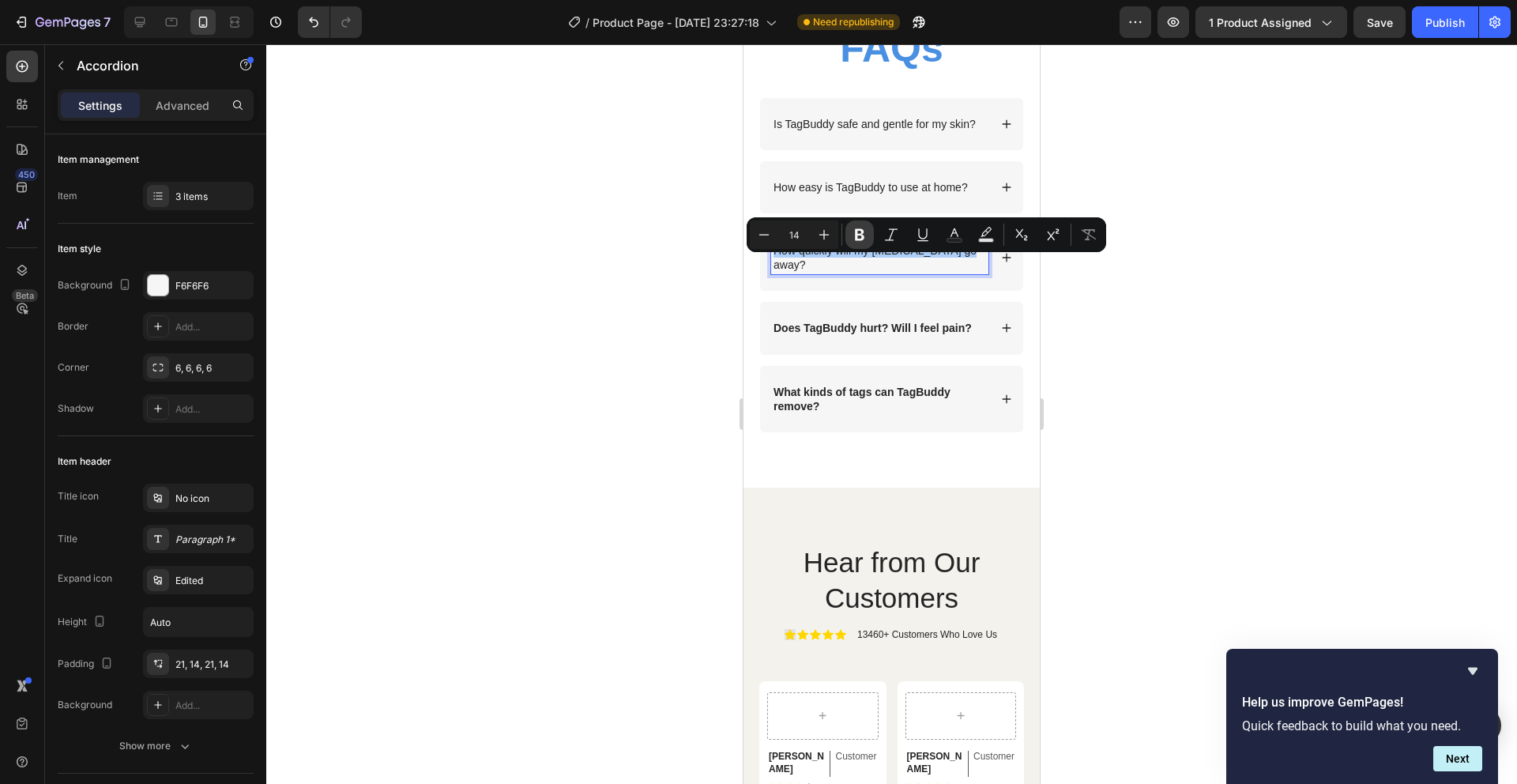
click at [872, 239] on button "Bold" at bounding box center [859, 235] width 29 height 29
click at [871, 195] on p "How easy is TagBuddy to use at home?" at bounding box center [871, 186] width 195 height 14
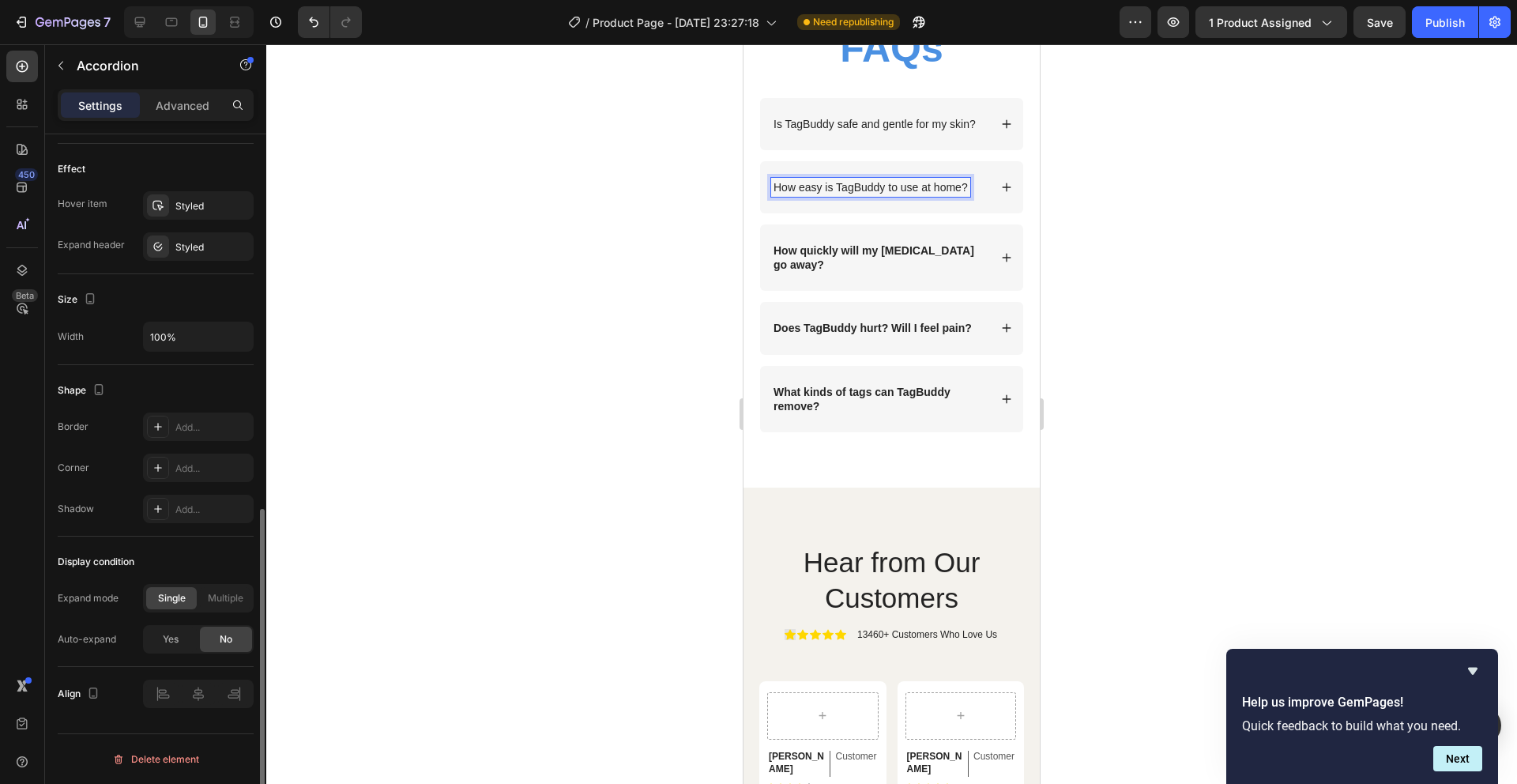
click at [871, 195] on p "How easy is TagBuddy to use at home?" at bounding box center [871, 186] width 195 height 14
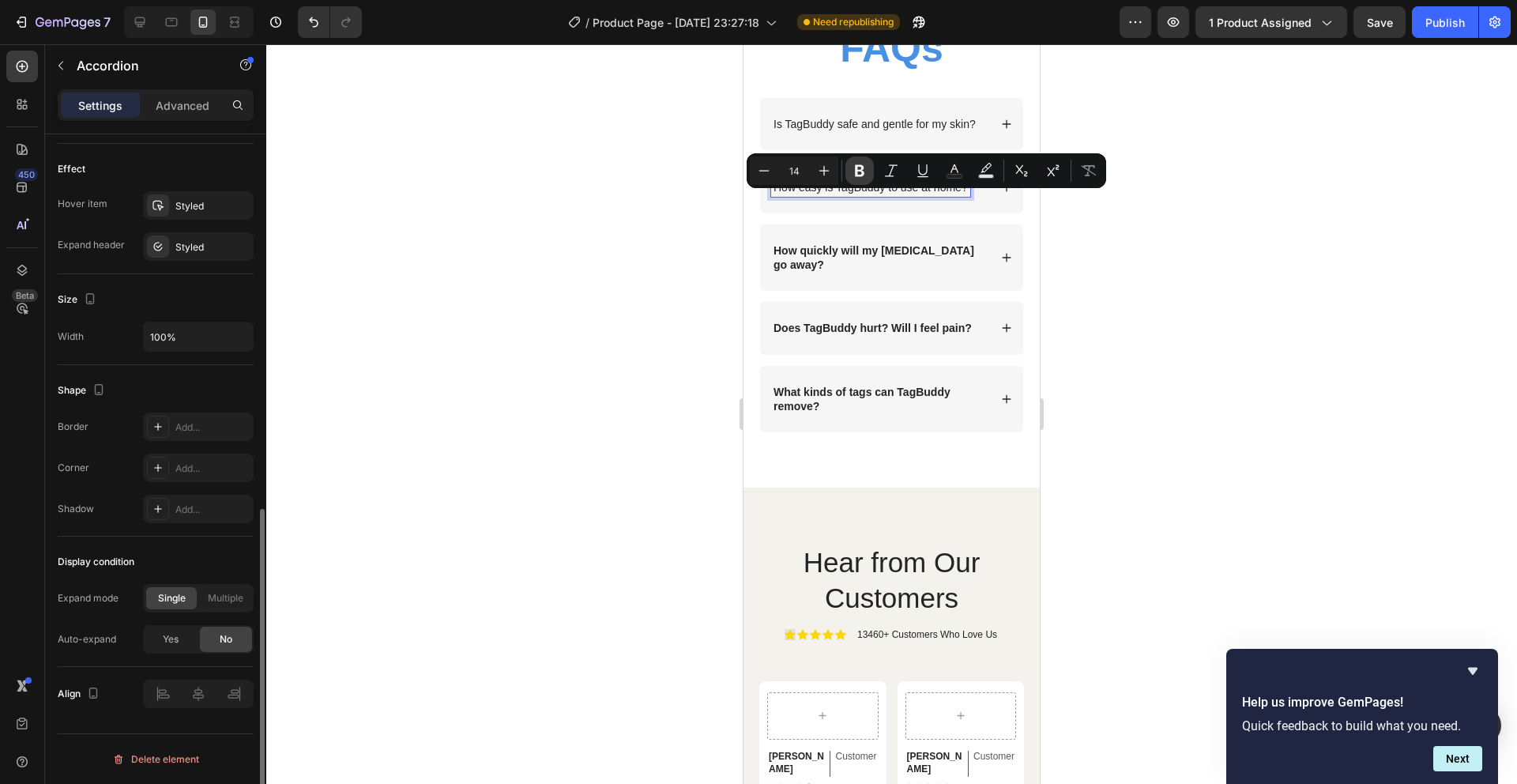
click at [857, 171] on icon "Editor contextual toolbar" at bounding box center [860, 171] width 9 height 12
click at [863, 117] on p "Is TagBuddy safe and gentle for my skin?" at bounding box center [875, 123] width 202 height 14
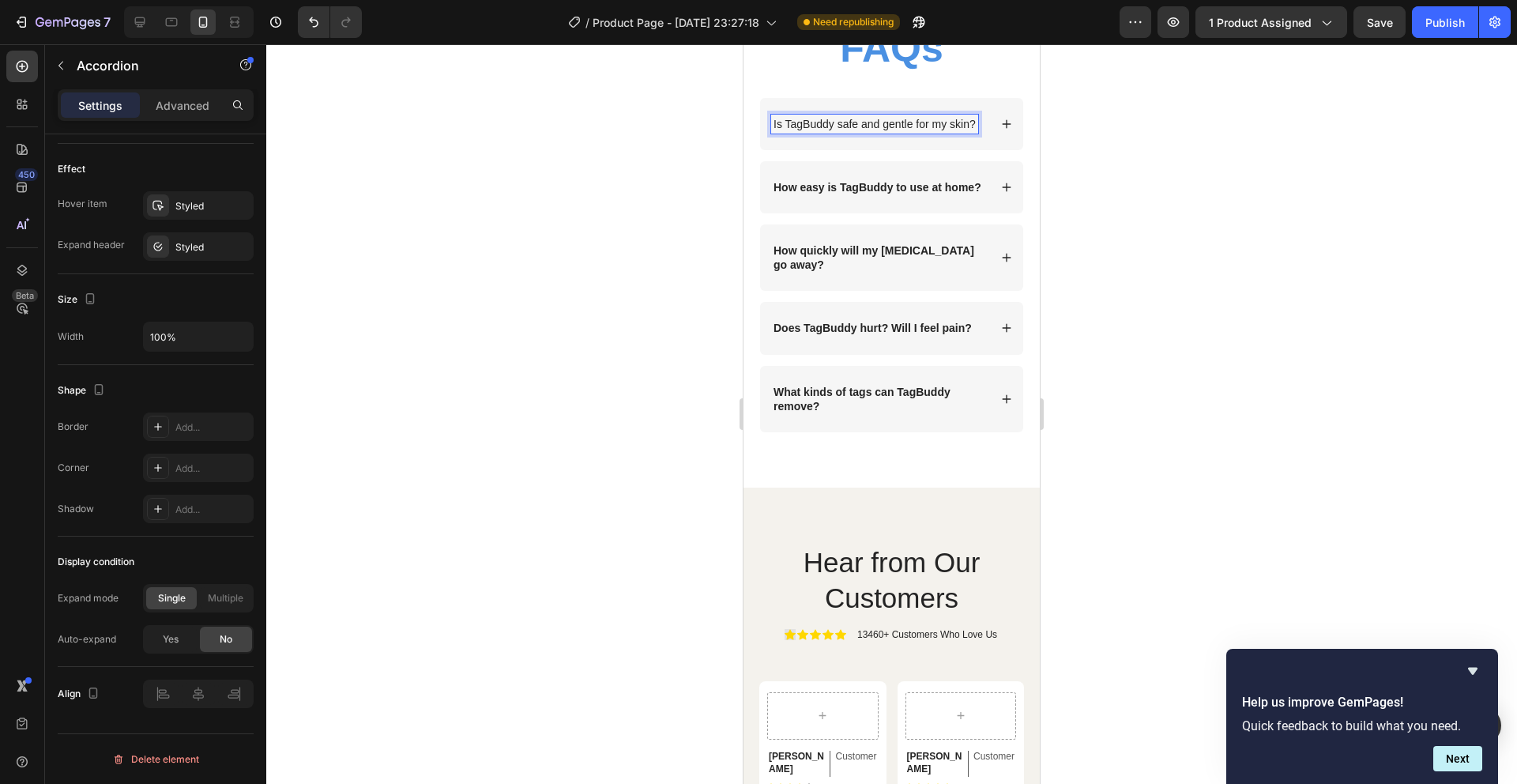
click at [861, 131] on p "Is TagBuddy safe and gentle for my skin?" at bounding box center [875, 123] width 202 height 14
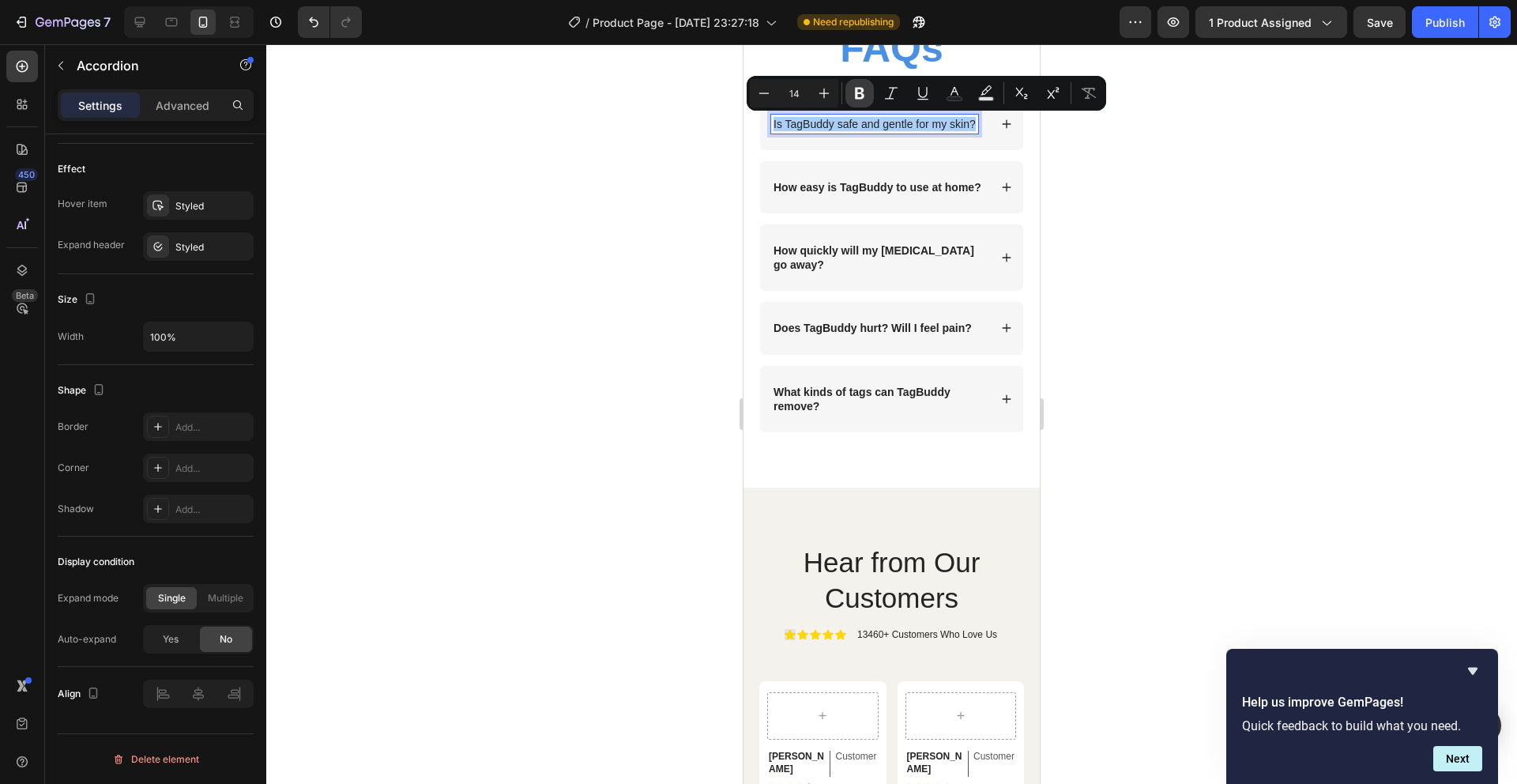
click at [857, 92] on icon "Editor contextual toolbar" at bounding box center [860, 94] width 9 height 12
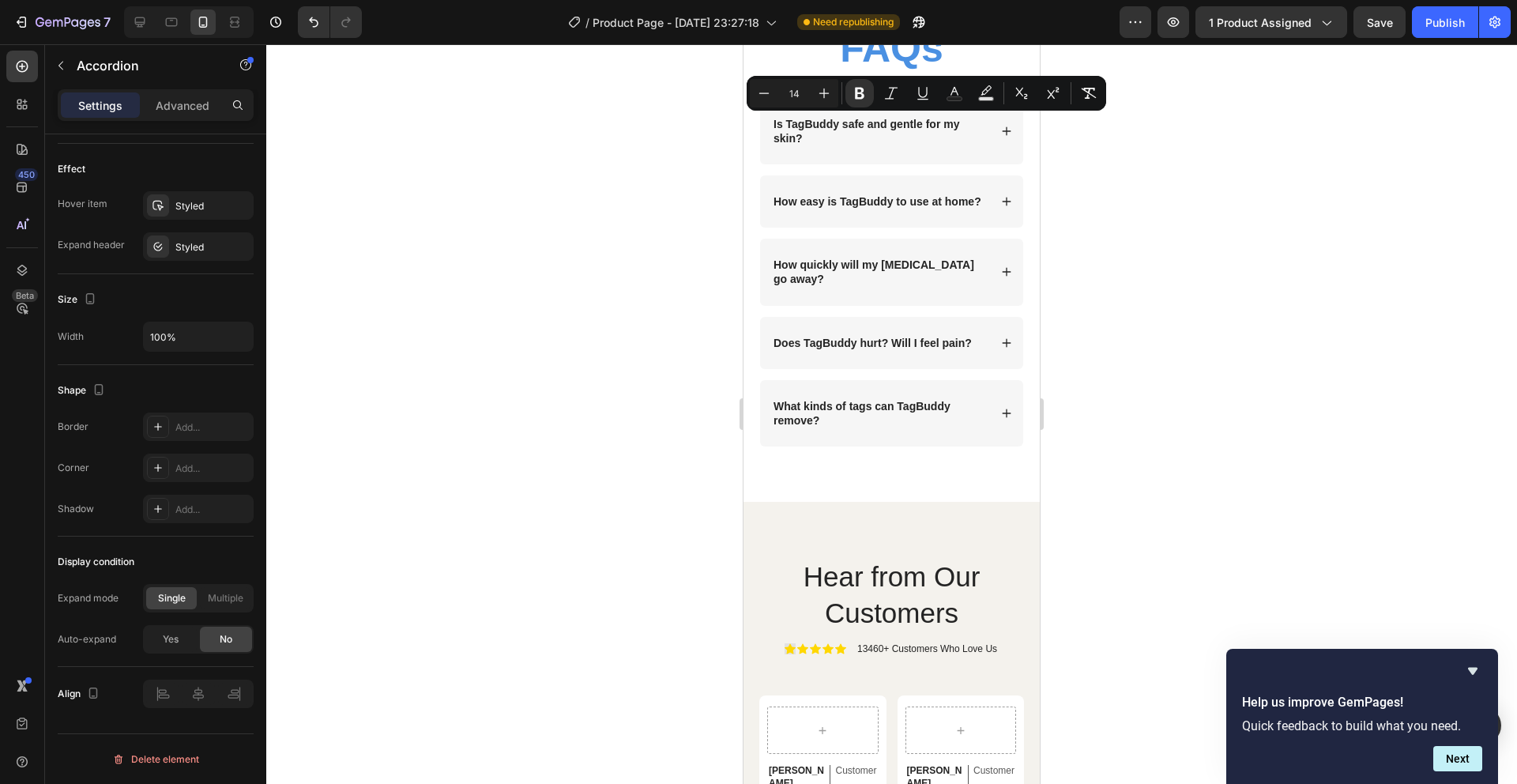
click at [1227, 217] on div at bounding box center [892, 414] width 1251 height 739
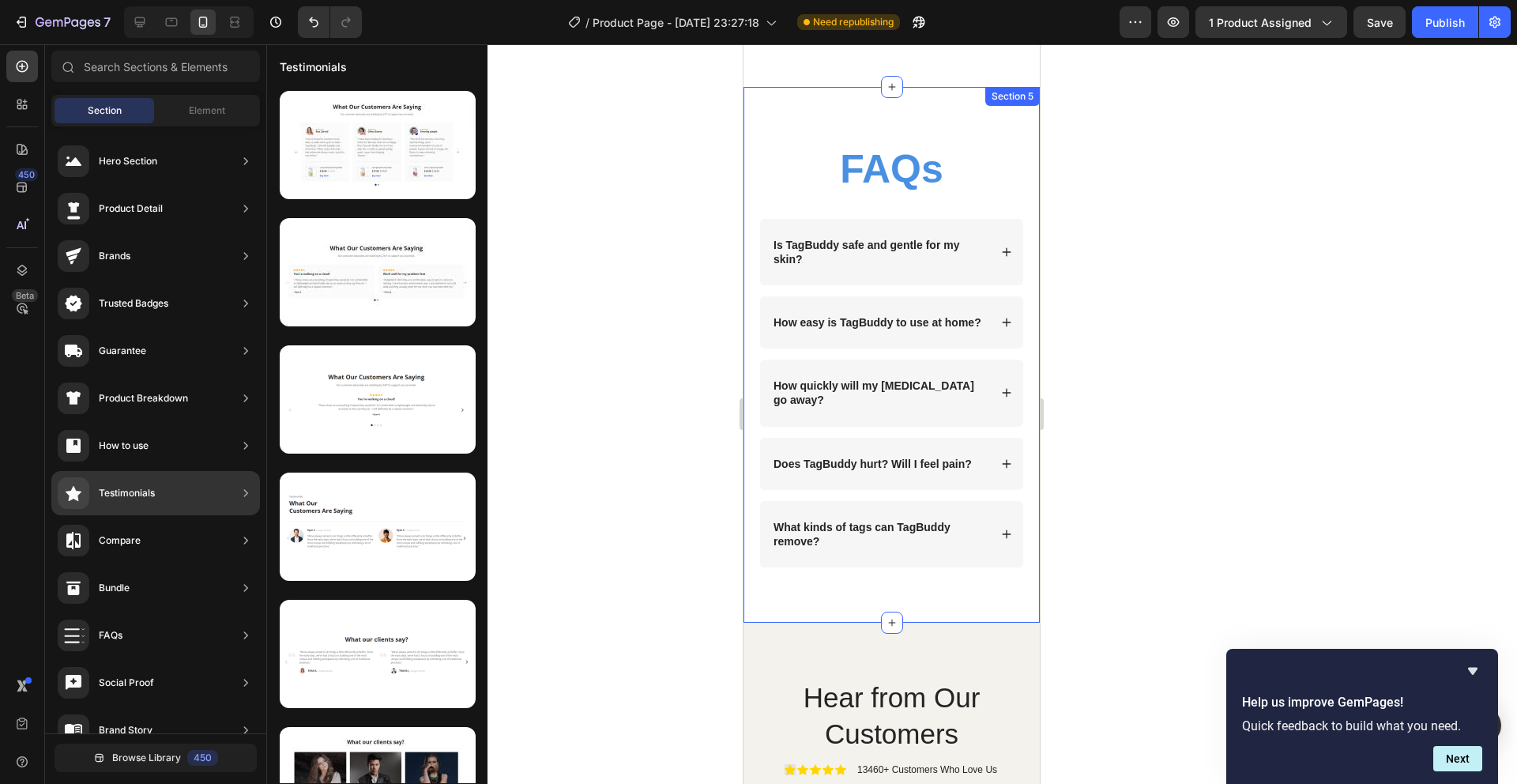
scroll to position [0, 0]
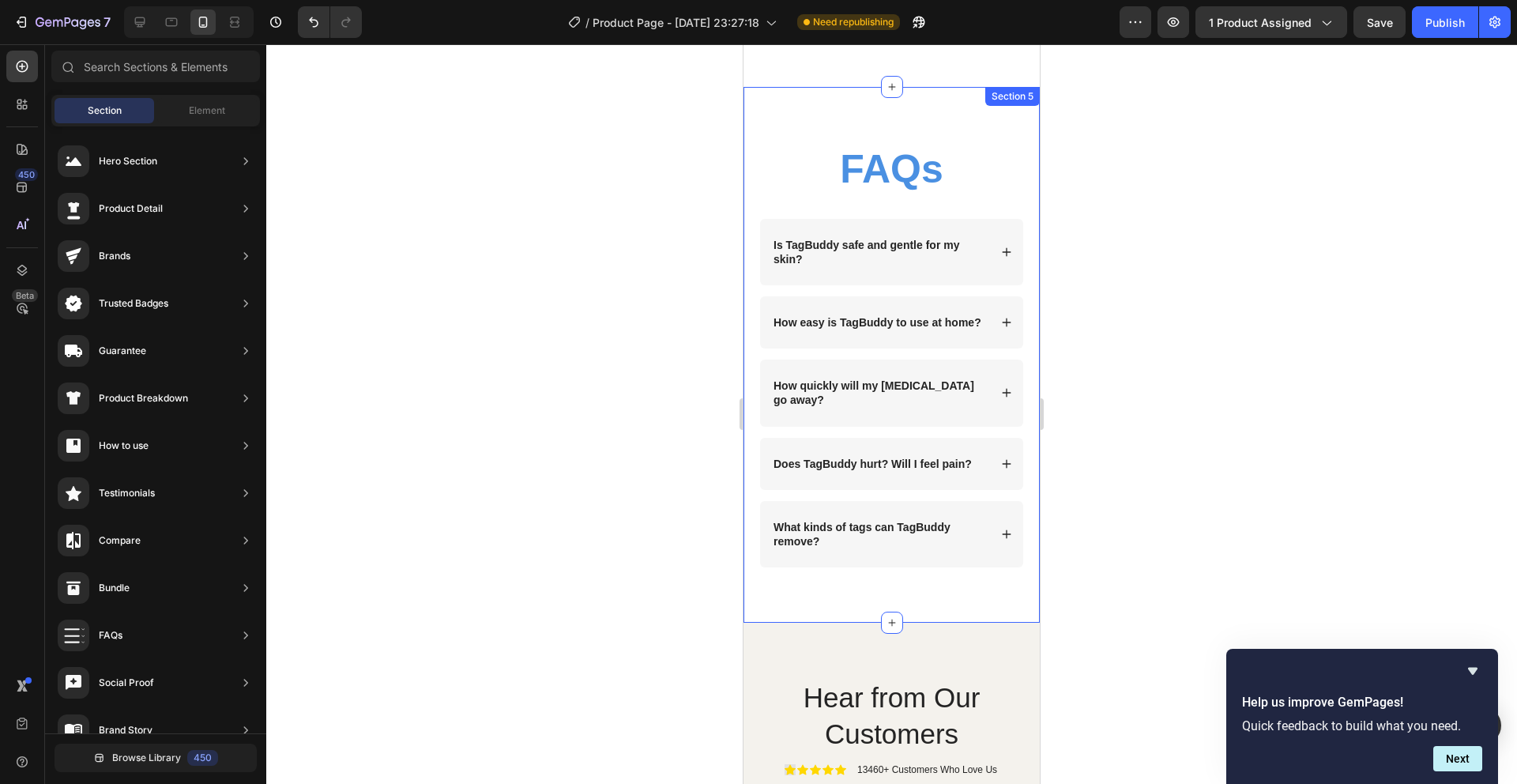
click at [933, 110] on div "FAQs Heading Row Is TagBuddy safe and gentle for my skin? How easy is TagBuddy …" at bounding box center [891, 355] width 296 height 536
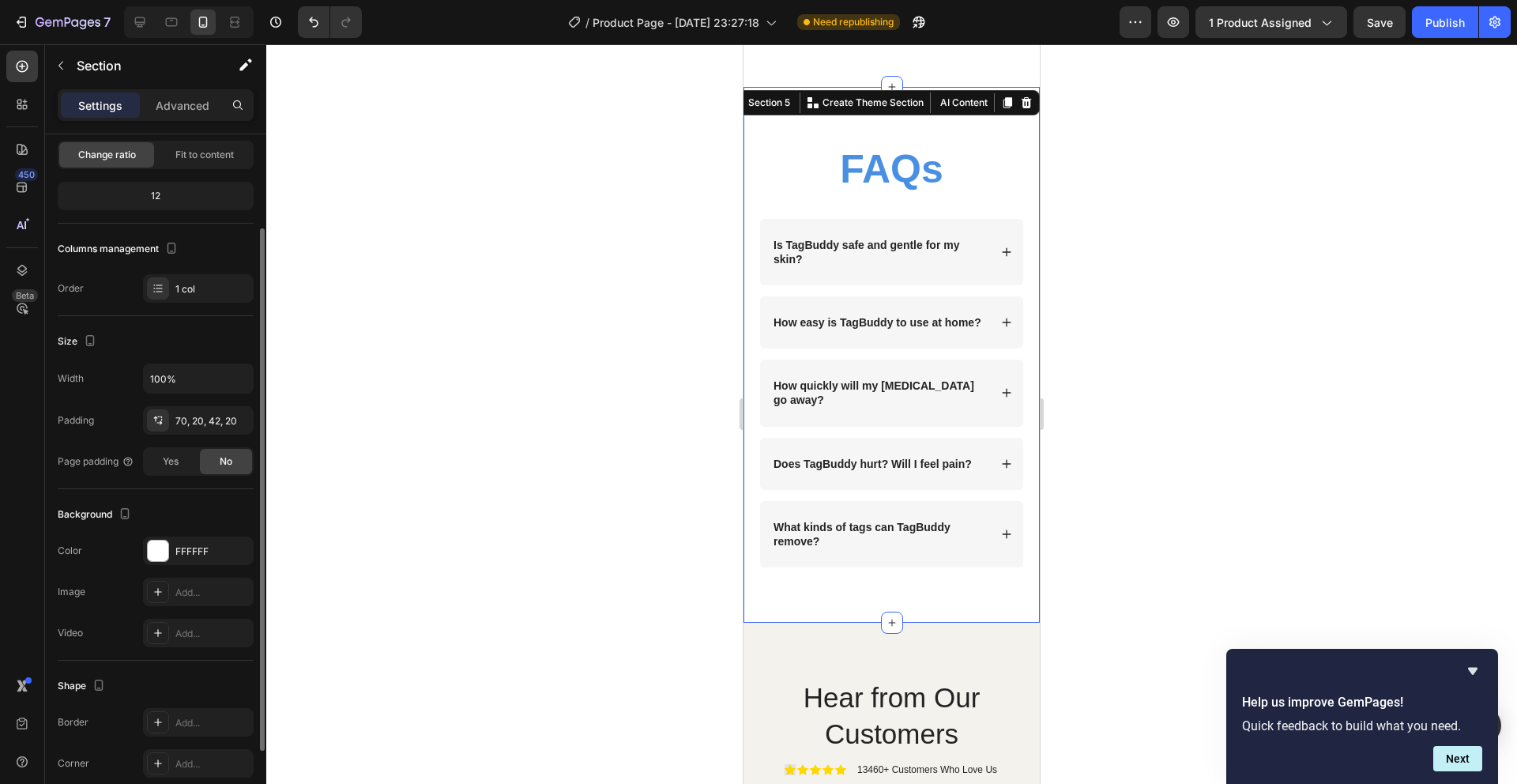
scroll to position [141, 0]
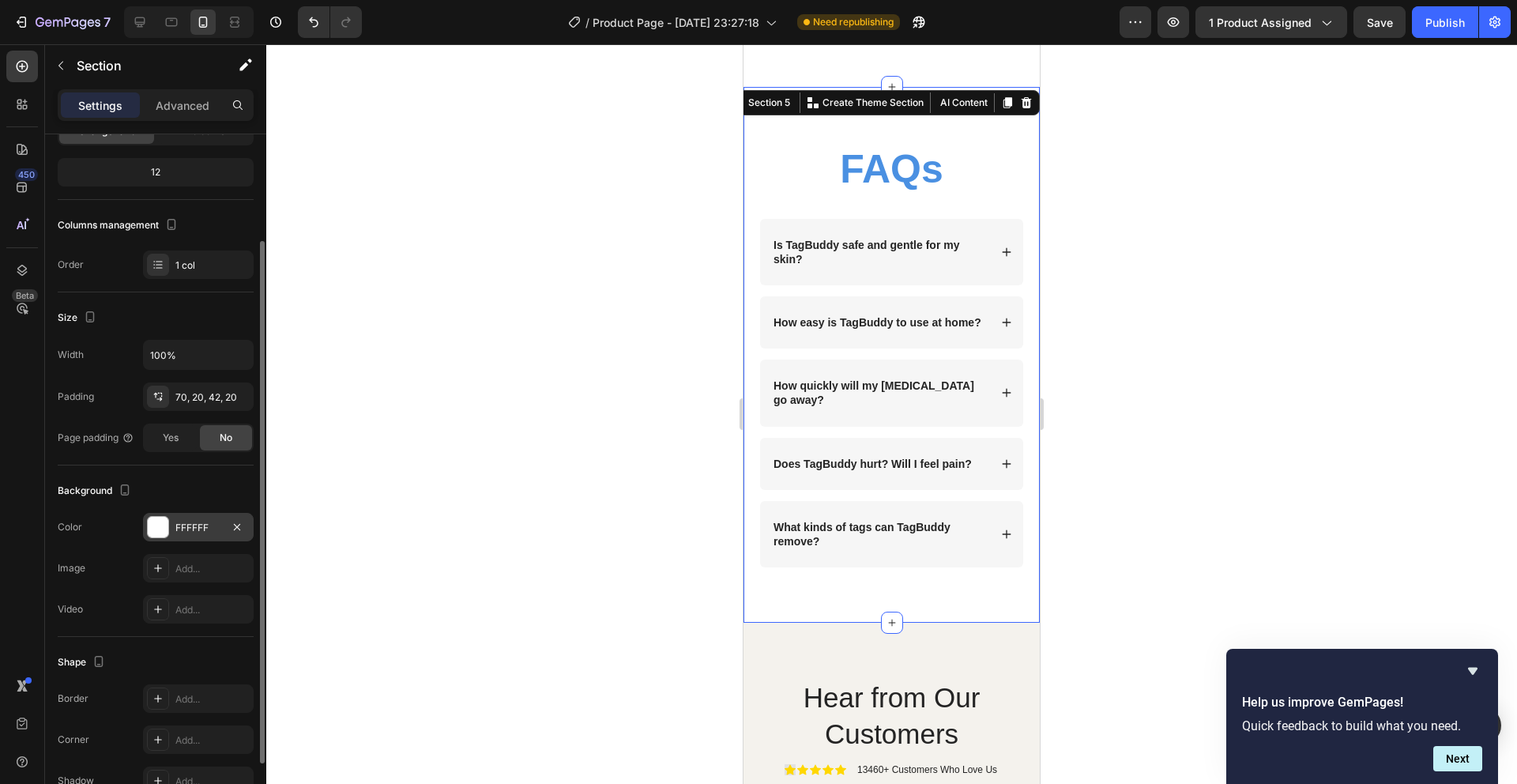
click at [180, 521] on div "FFFFFF" at bounding box center [198, 527] width 45 height 14
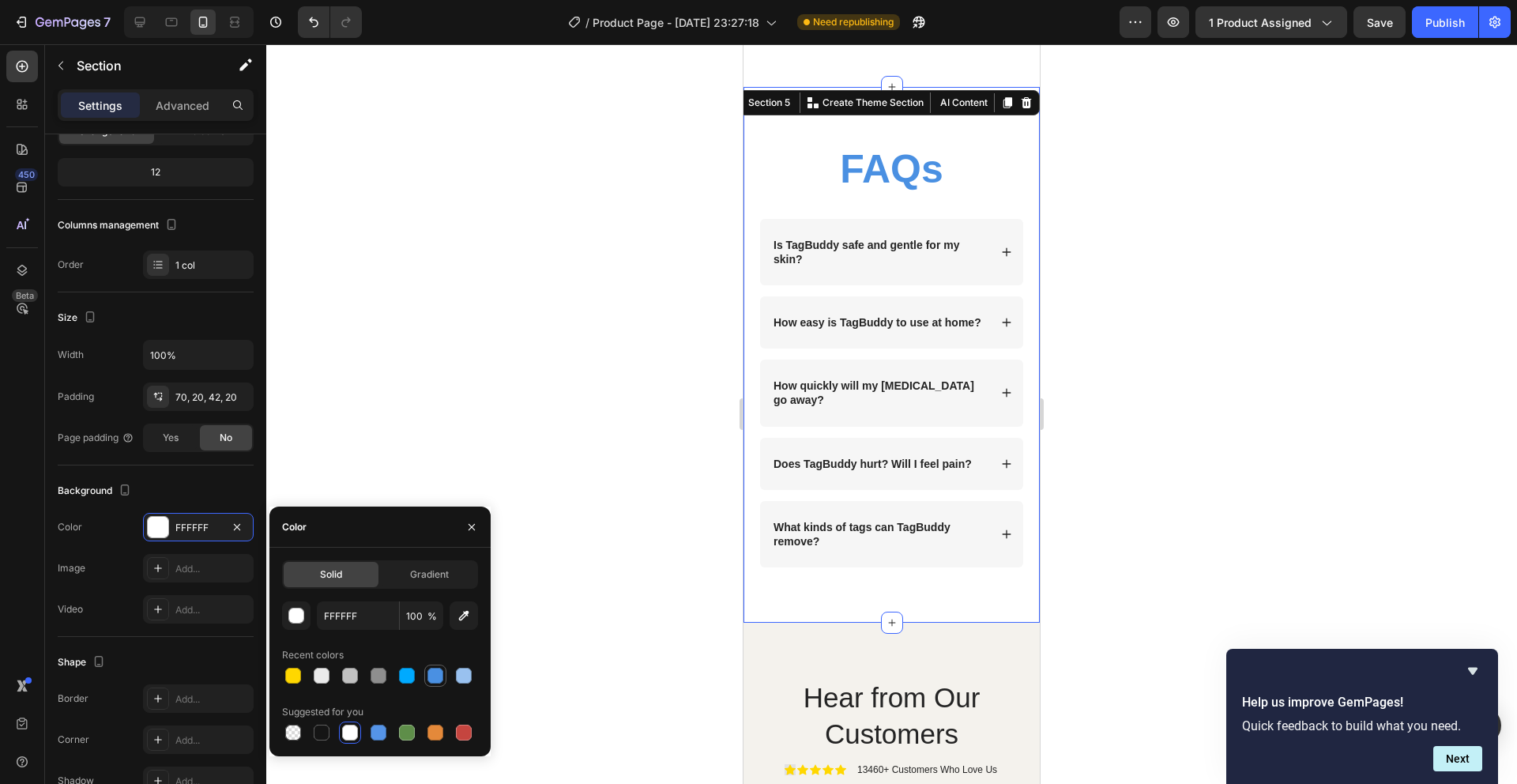
click at [437, 673] on div at bounding box center [435, 675] width 16 height 16
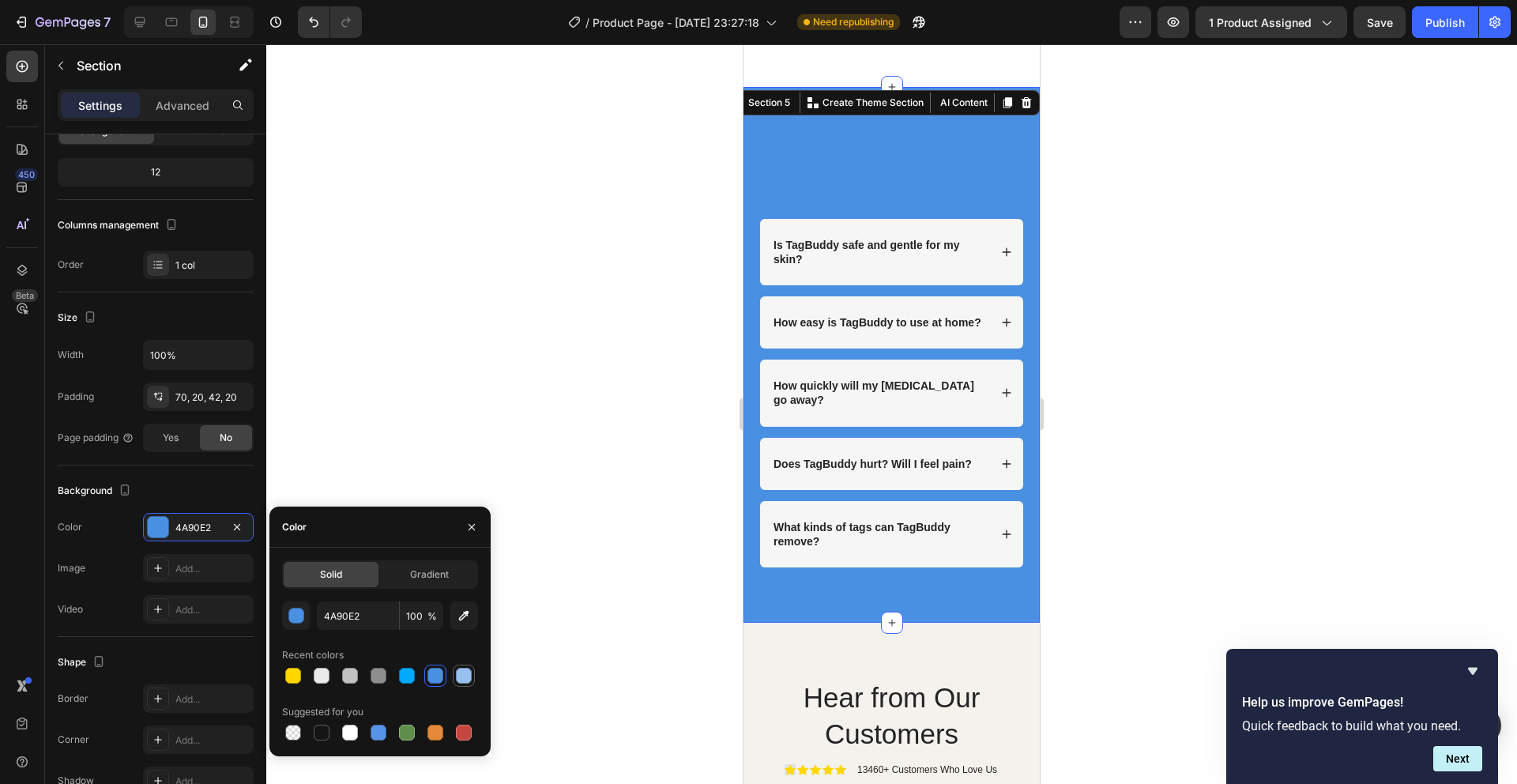
click at [459, 670] on div at bounding box center [463, 675] width 16 height 16
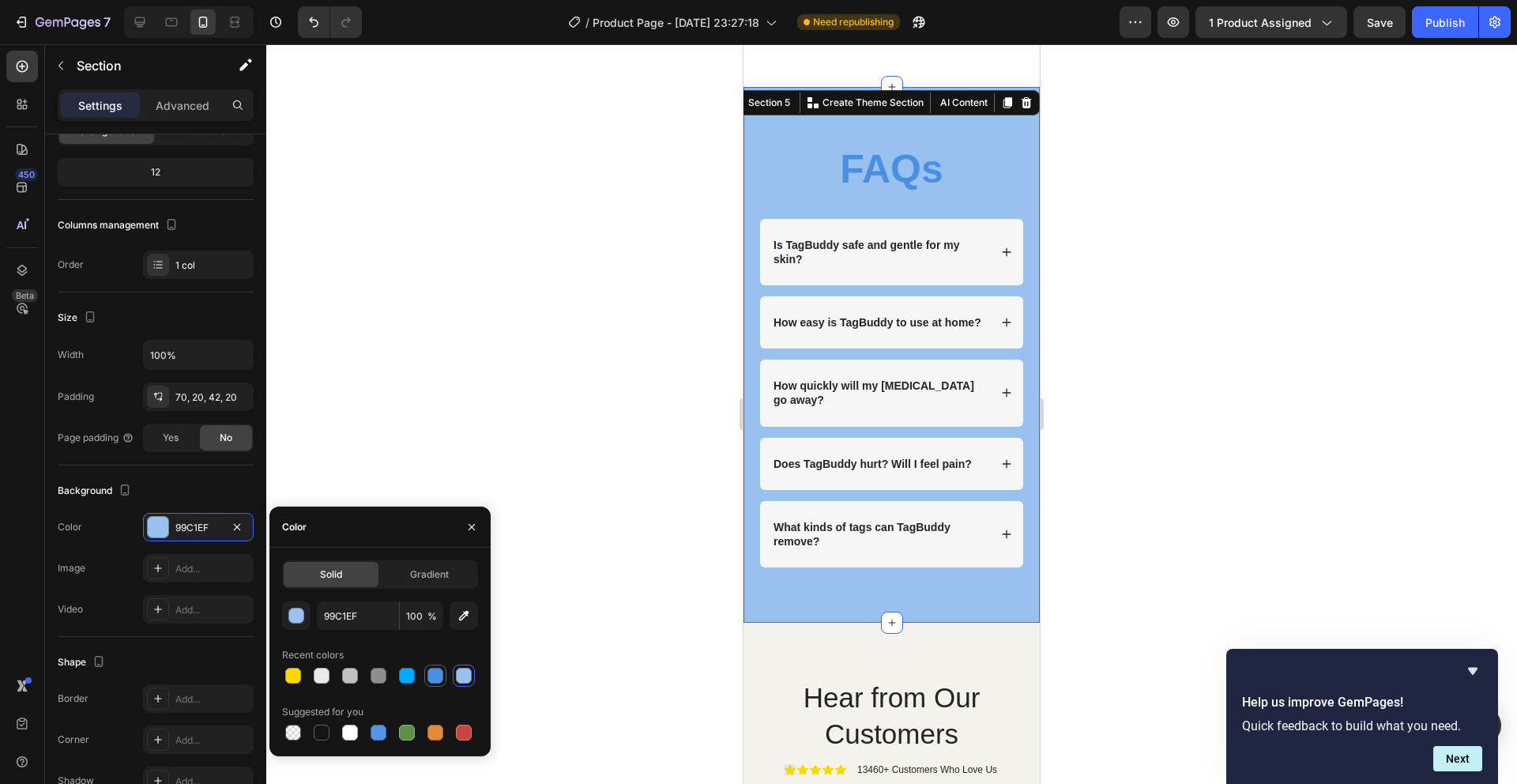
click at [443, 674] on div at bounding box center [435, 675] width 16 height 16
type input "4A90E2"
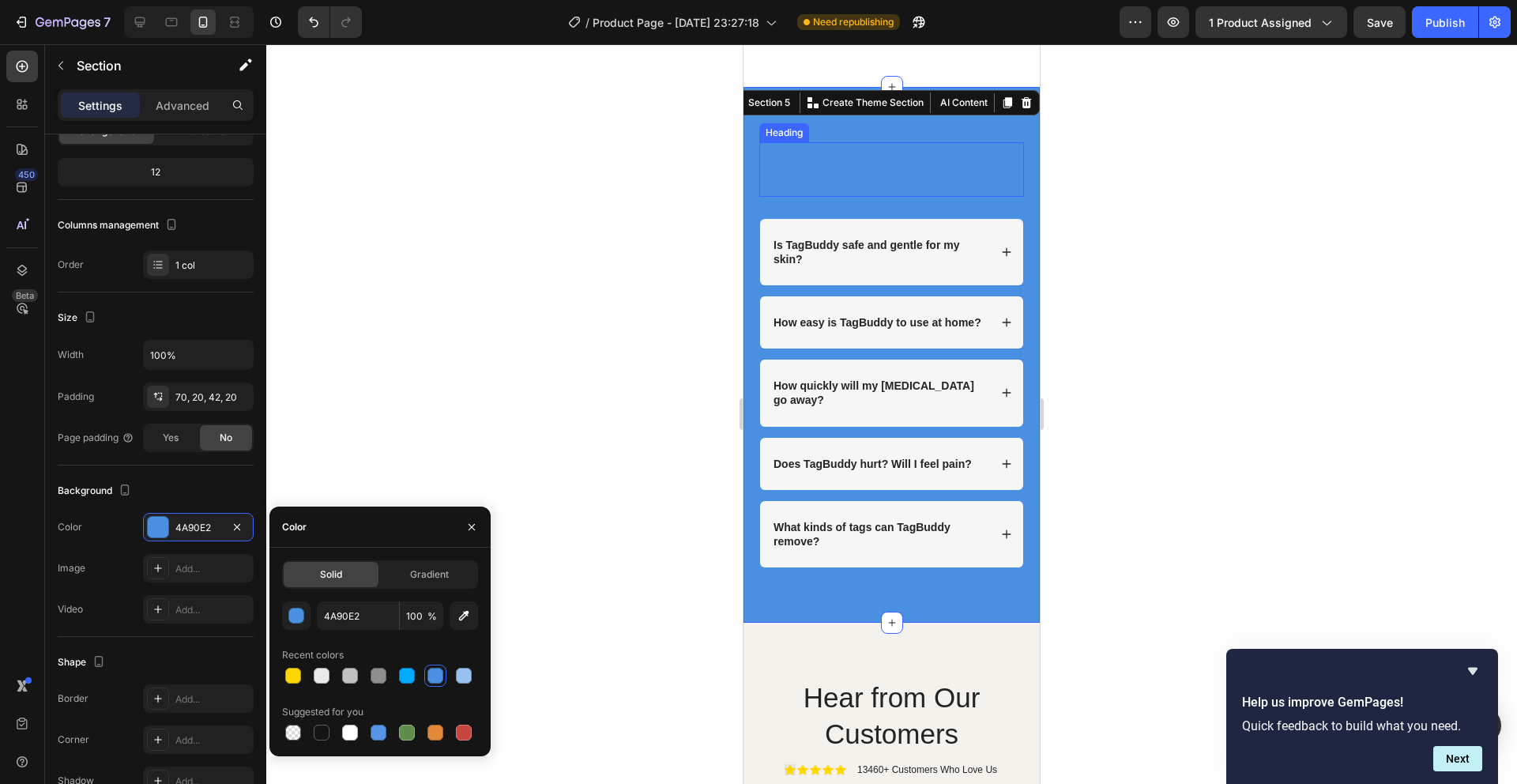
click at [881, 164] on h2 "FAQs" at bounding box center [892, 169] width 264 height 55
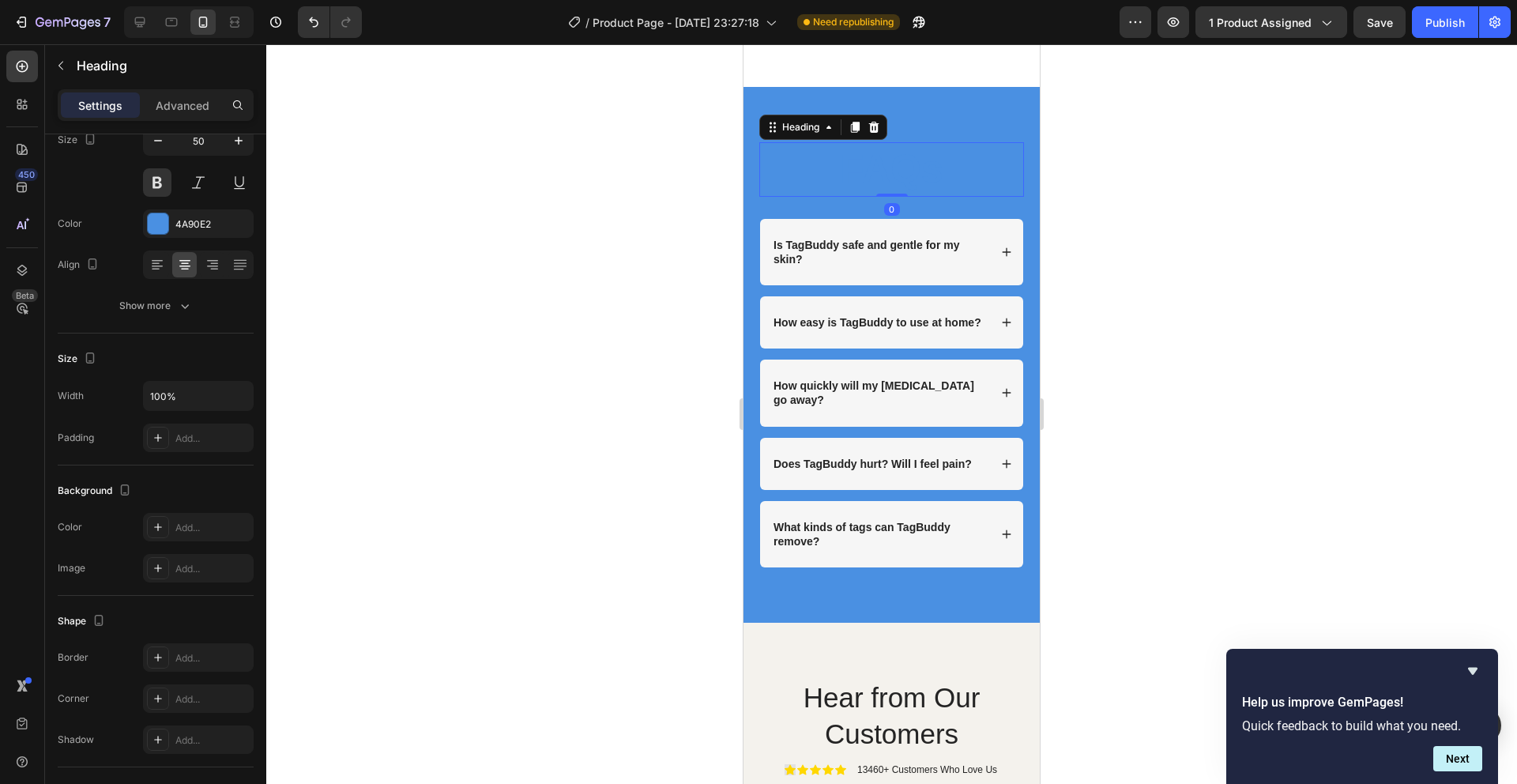
scroll to position [0, 0]
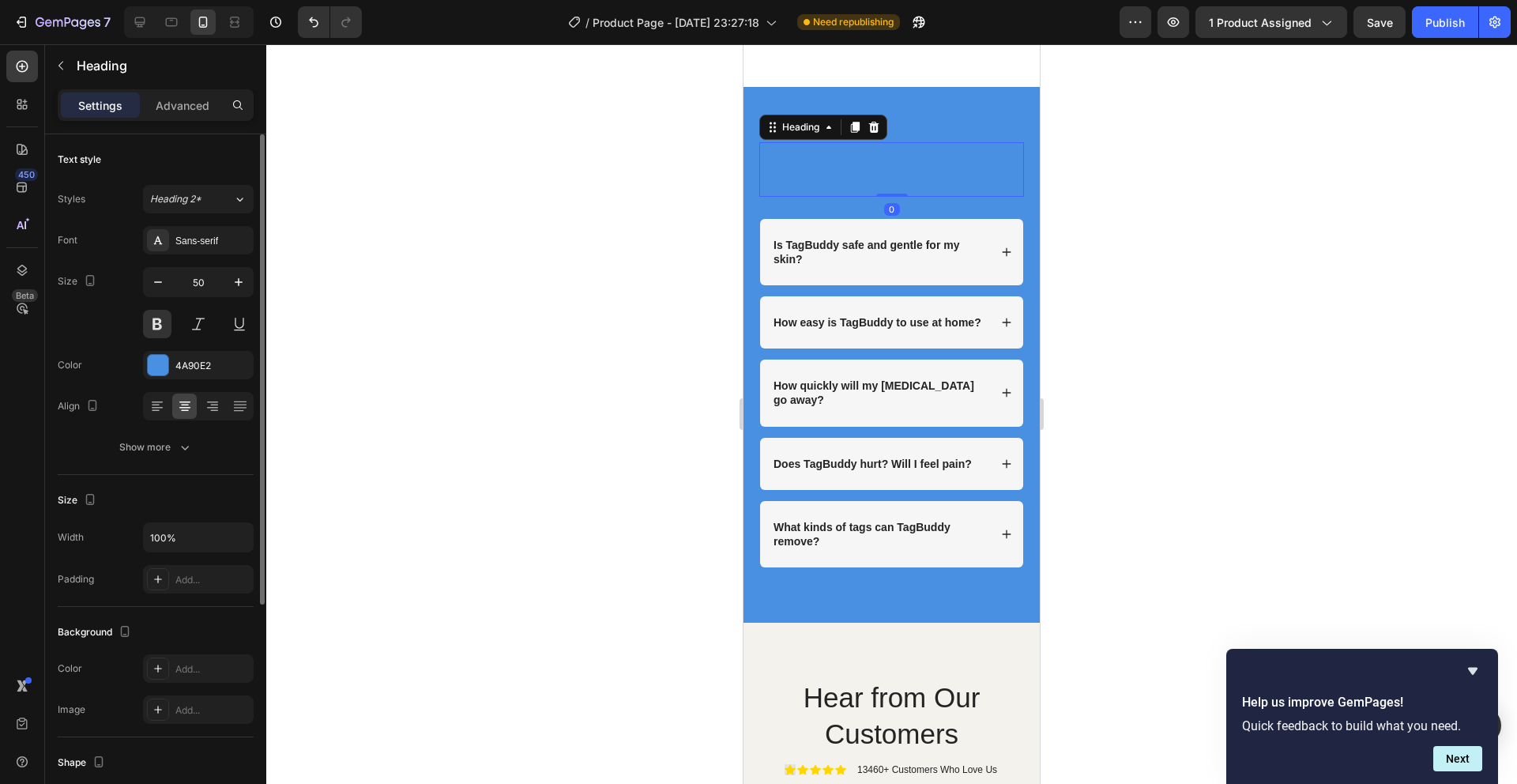
click at [881, 163] on h2 "FAQs" at bounding box center [892, 169] width 264 height 55
click at [881, 163] on p "FAQs" at bounding box center [892, 169] width 262 height 51
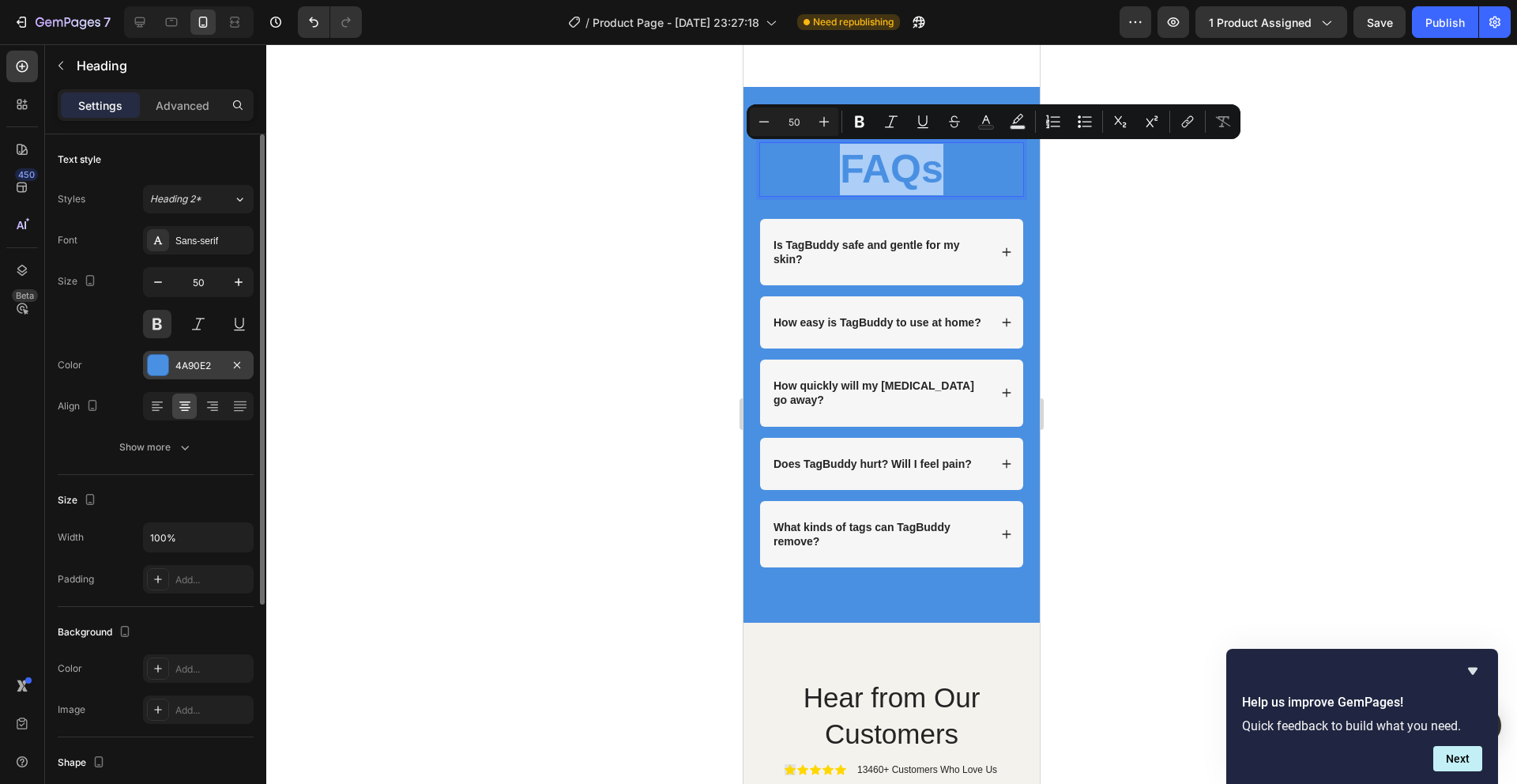
click at [151, 364] on div at bounding box center [158, 365] width 20 height 20
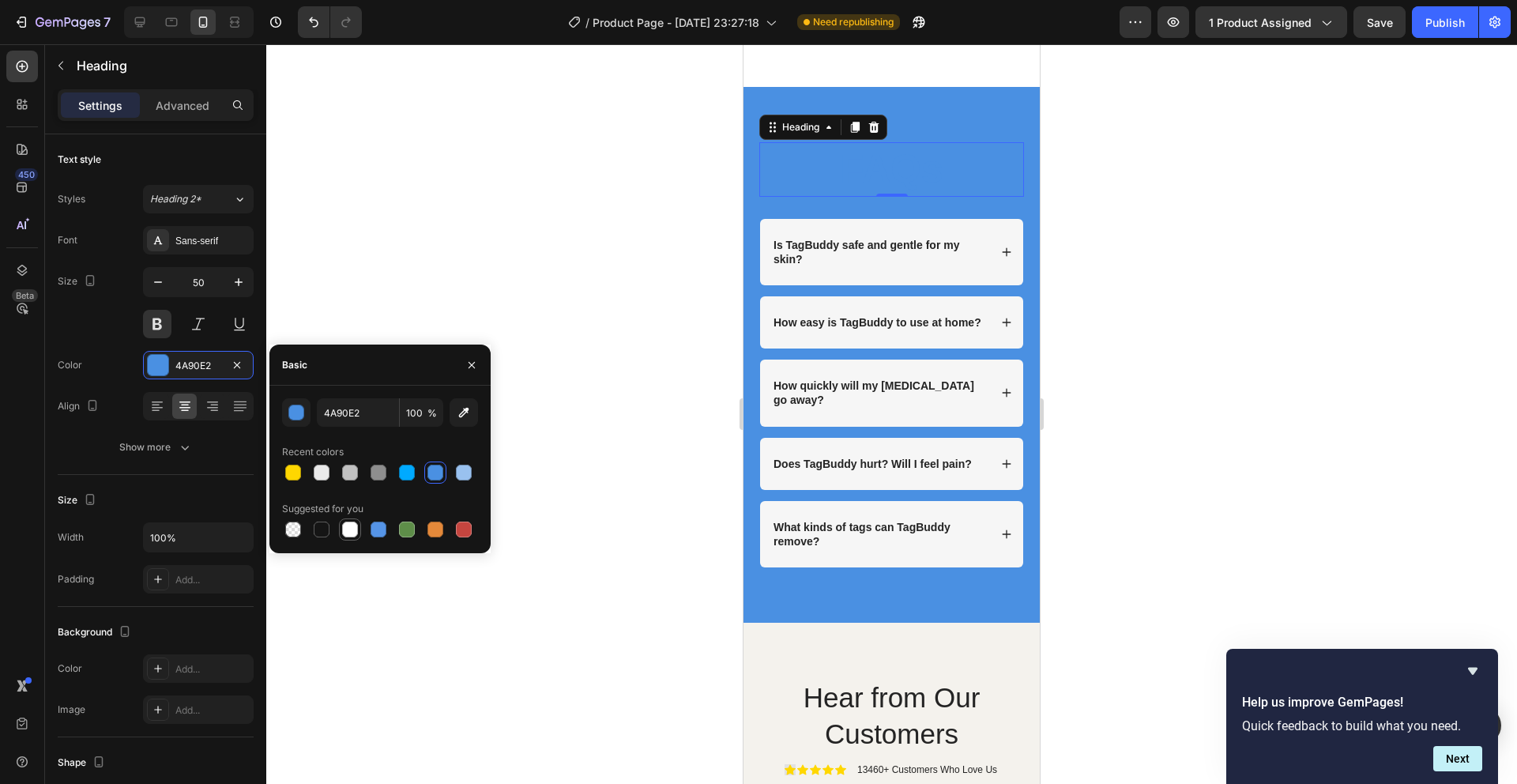
click at [349, 531] on div at bounding box center [350, 529] width 16 height 16
type input "FFFFFF"
click at [334, 709] on div at bounding box center [892, 414] width 1251 height 739
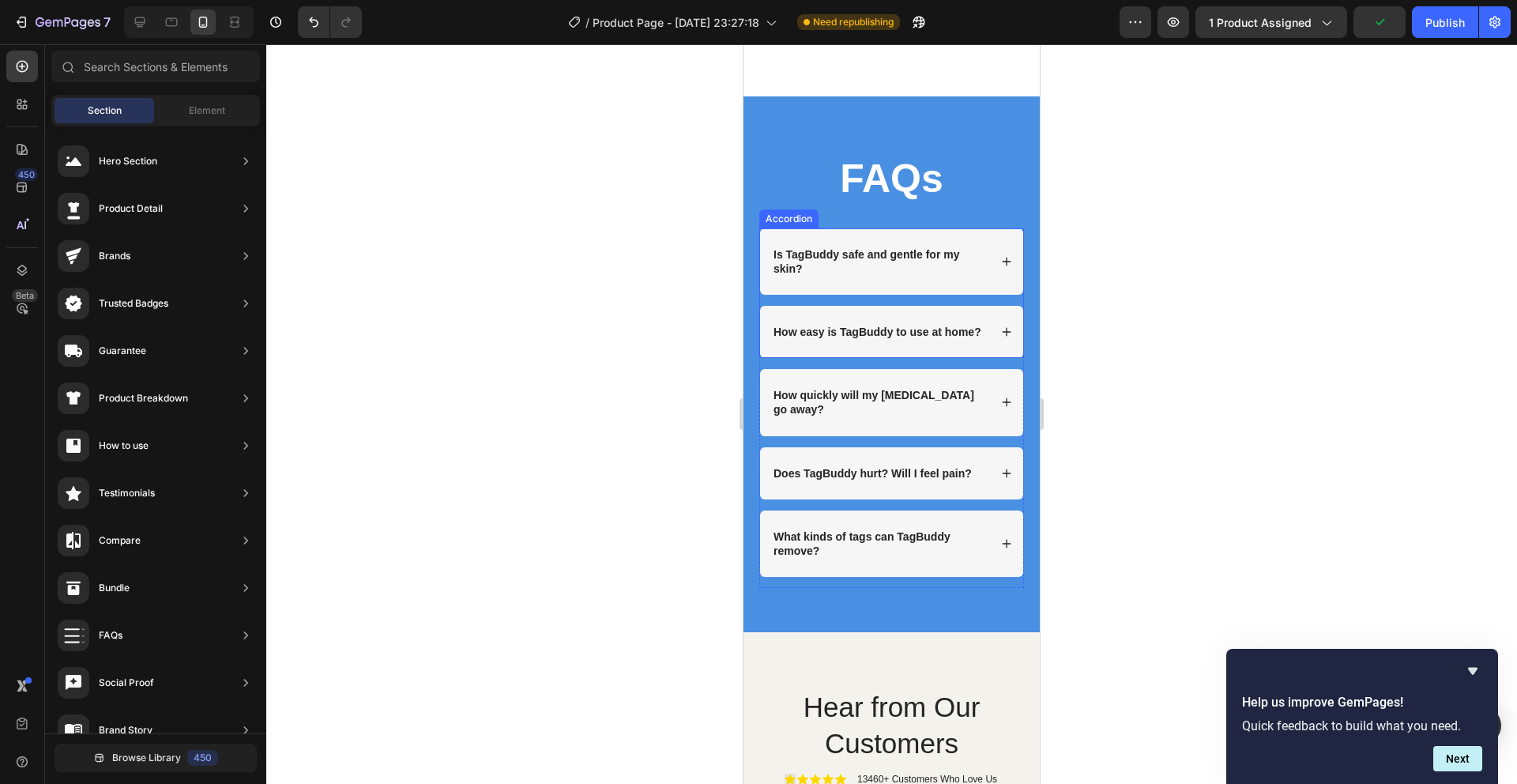
scroll to position [4655, 0]
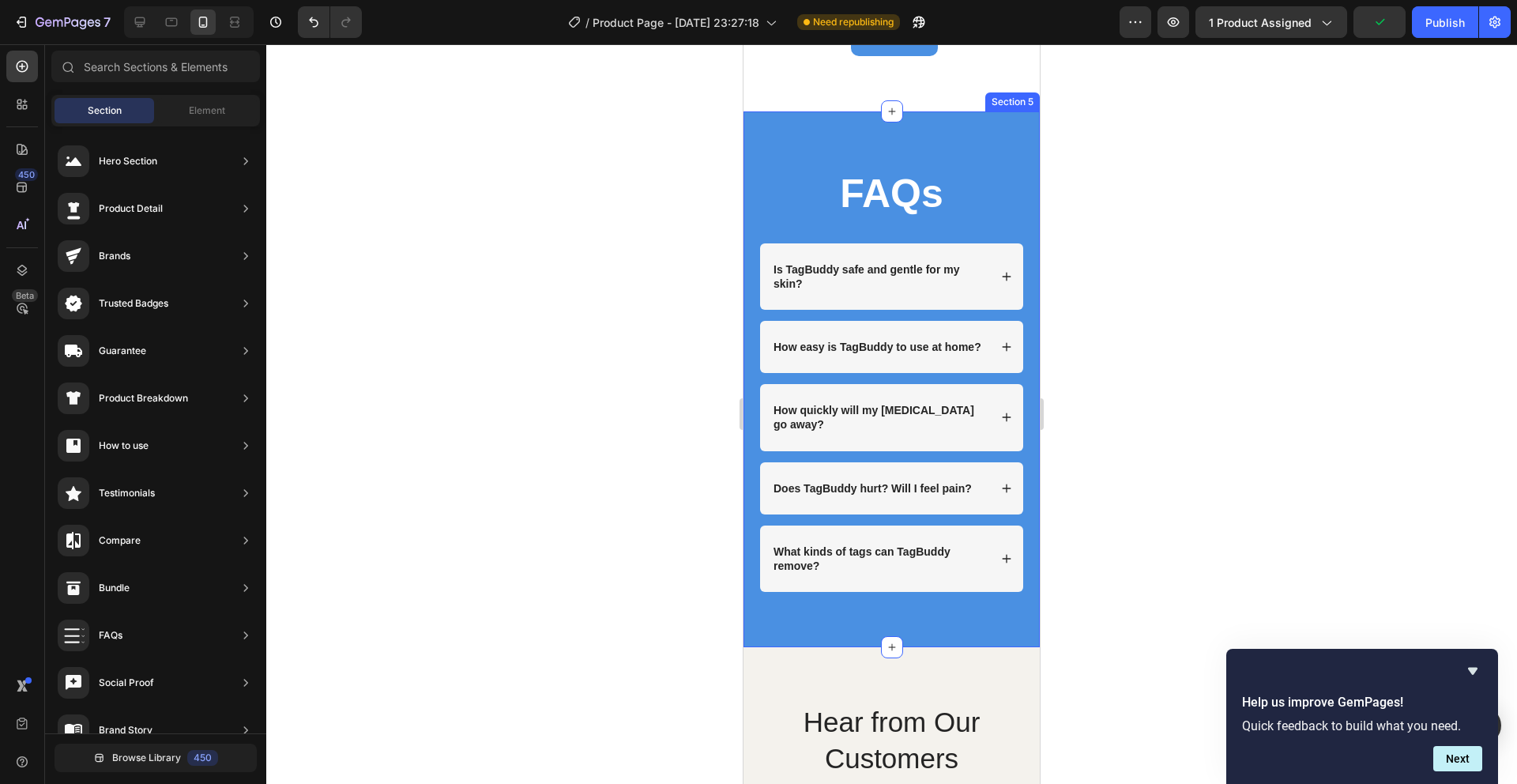
click at [996, 152] on div "FAQs Heading Row Is TagBuddy safe and gentle for my skin? How easy is TagBuddy …" at bounding box center [891, 379] width 296 height 536
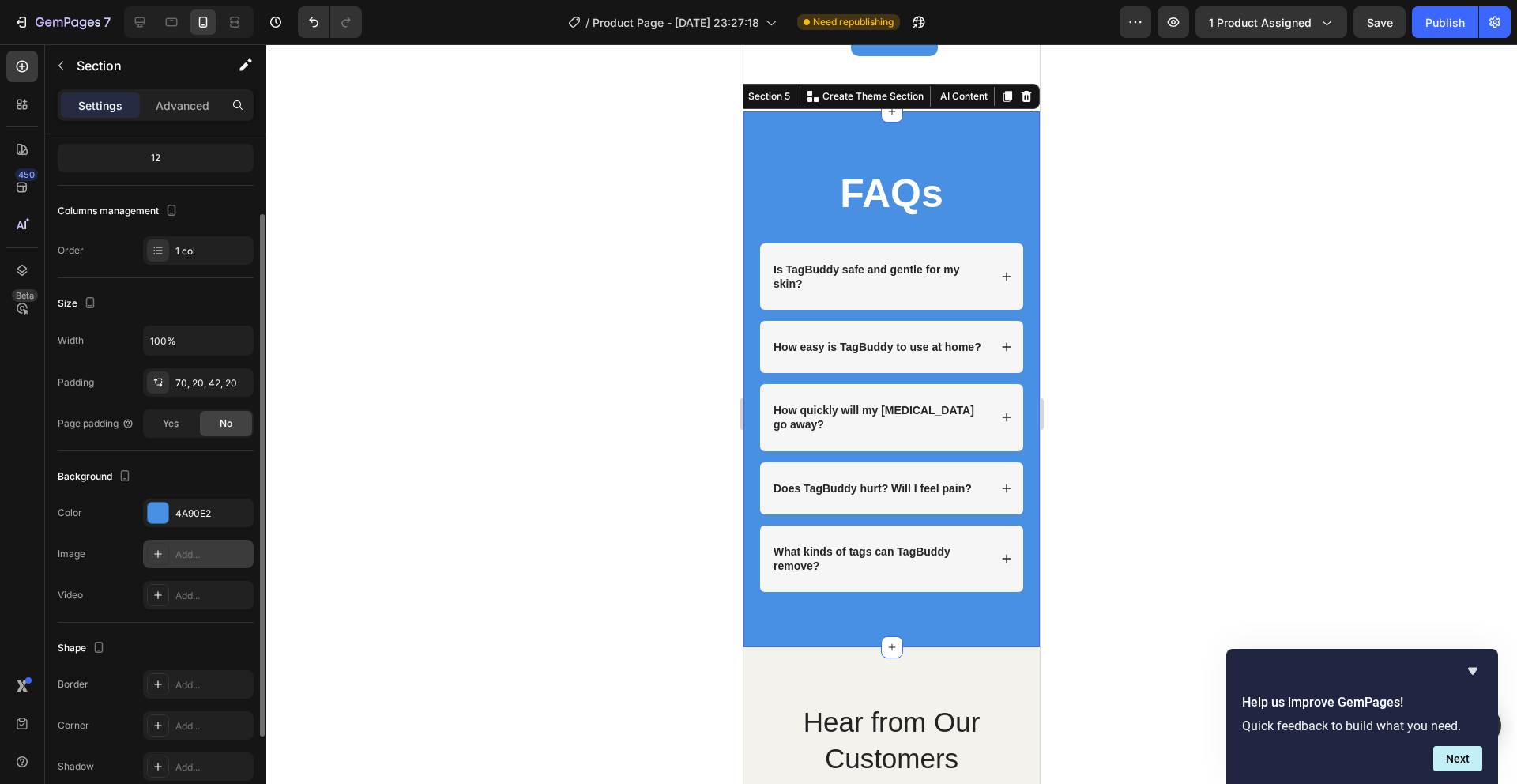
scroll to position [228, 0]
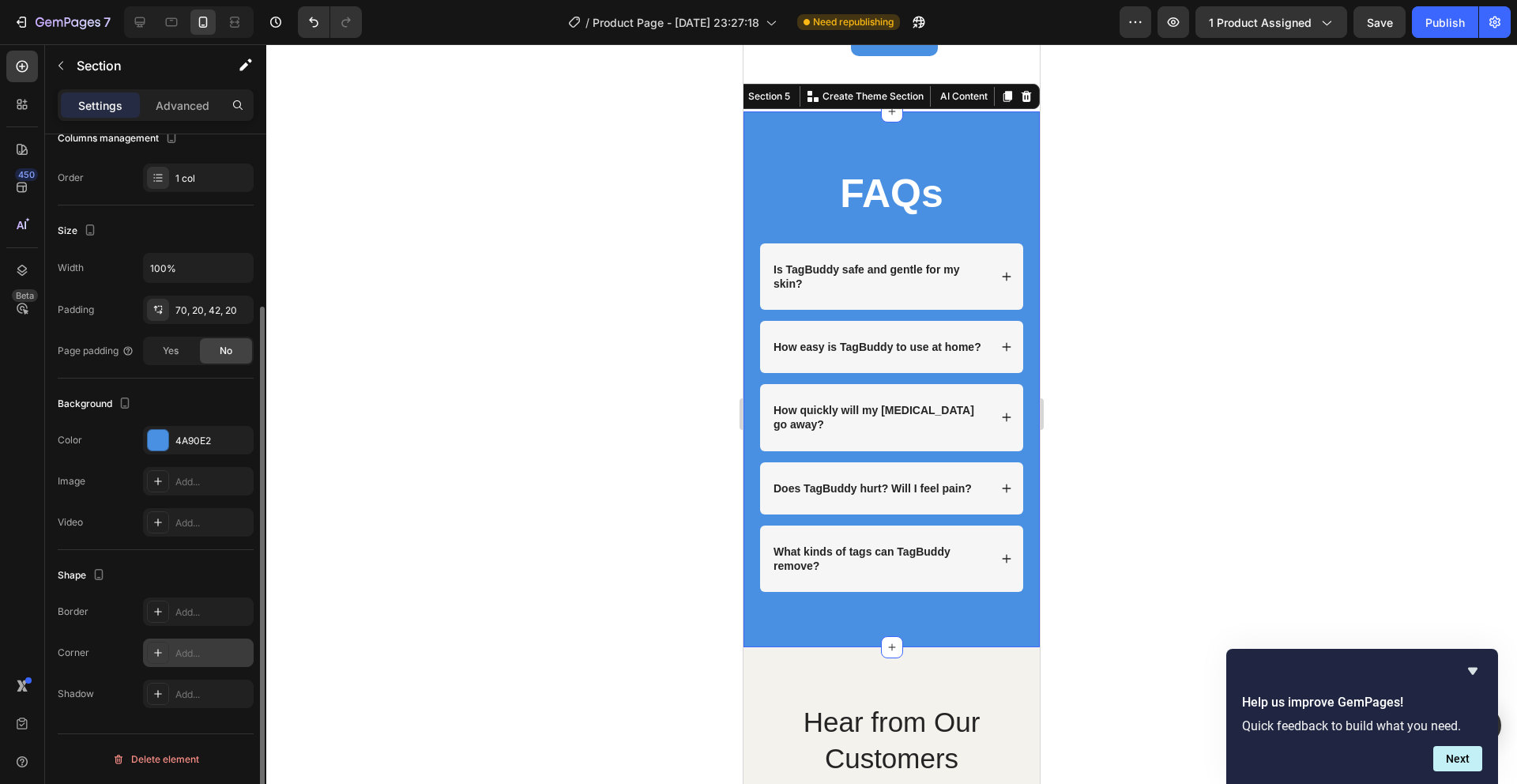
click at [145, 653] on div "Add..." at bounding box center [198, 652] width 110 height 29
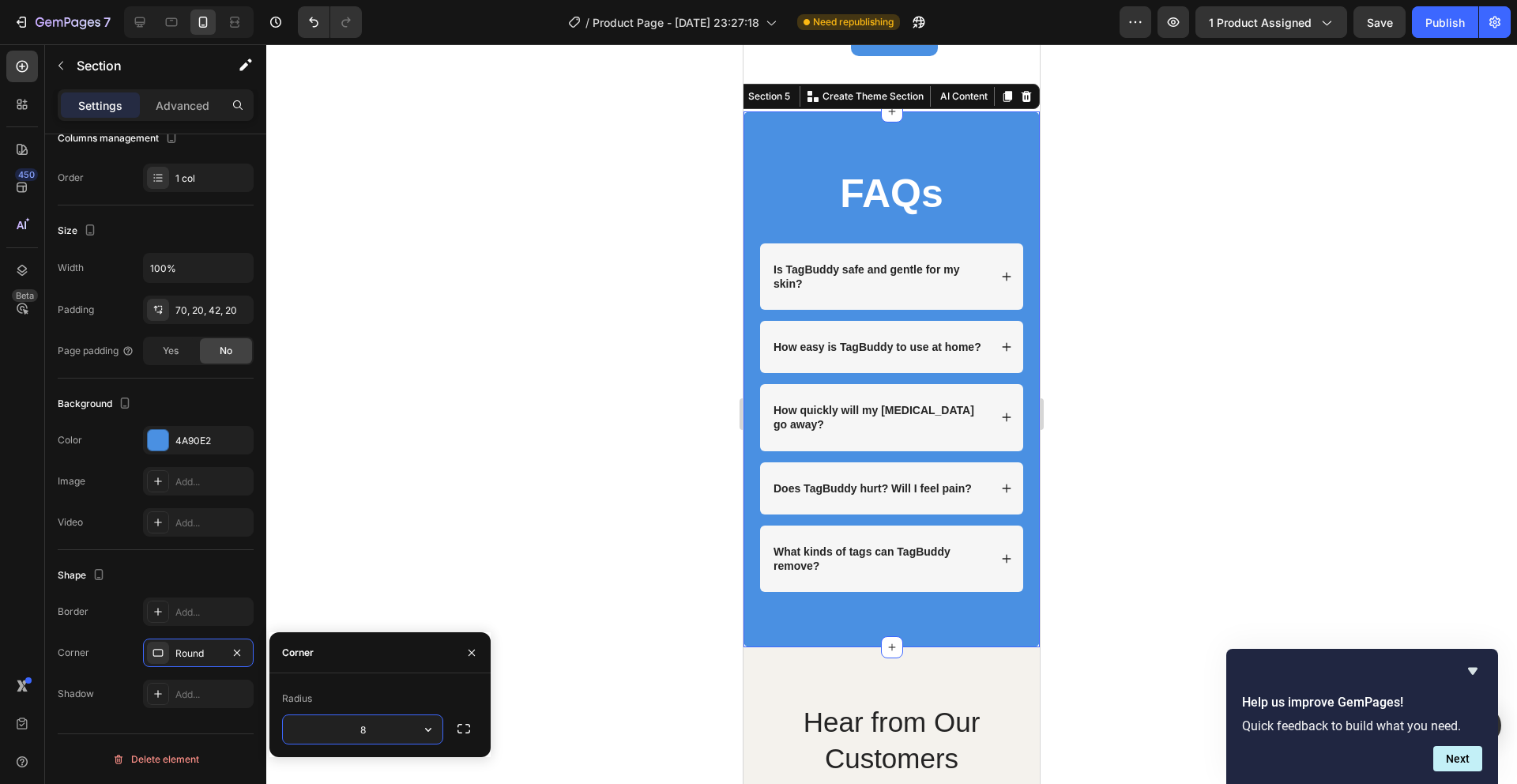
click at [650, 554] on div at bounding box center [892, 414] width 1251 height 739
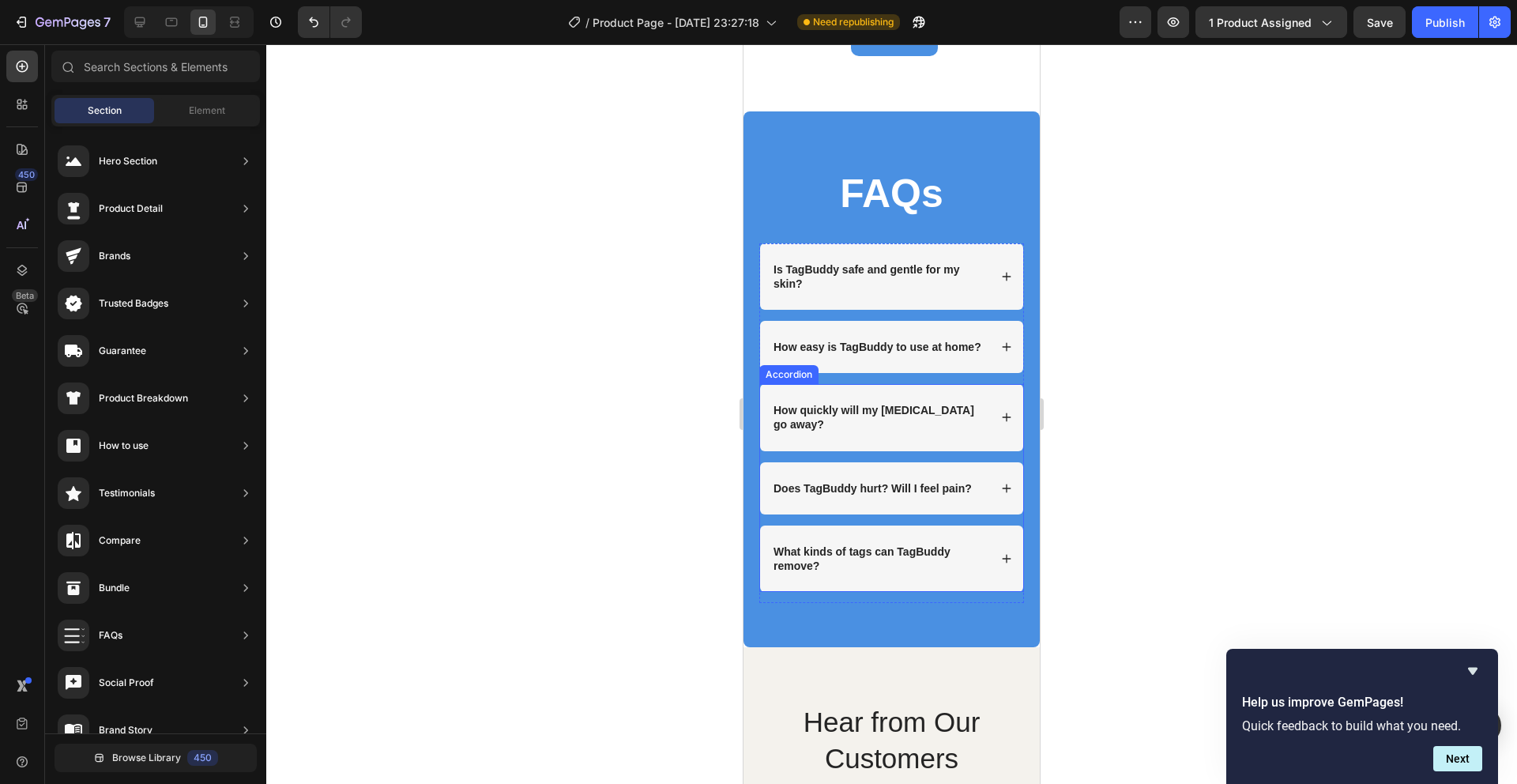
click at [1127, 167] on div at bounding box center [892, 414] width 1251 height 739
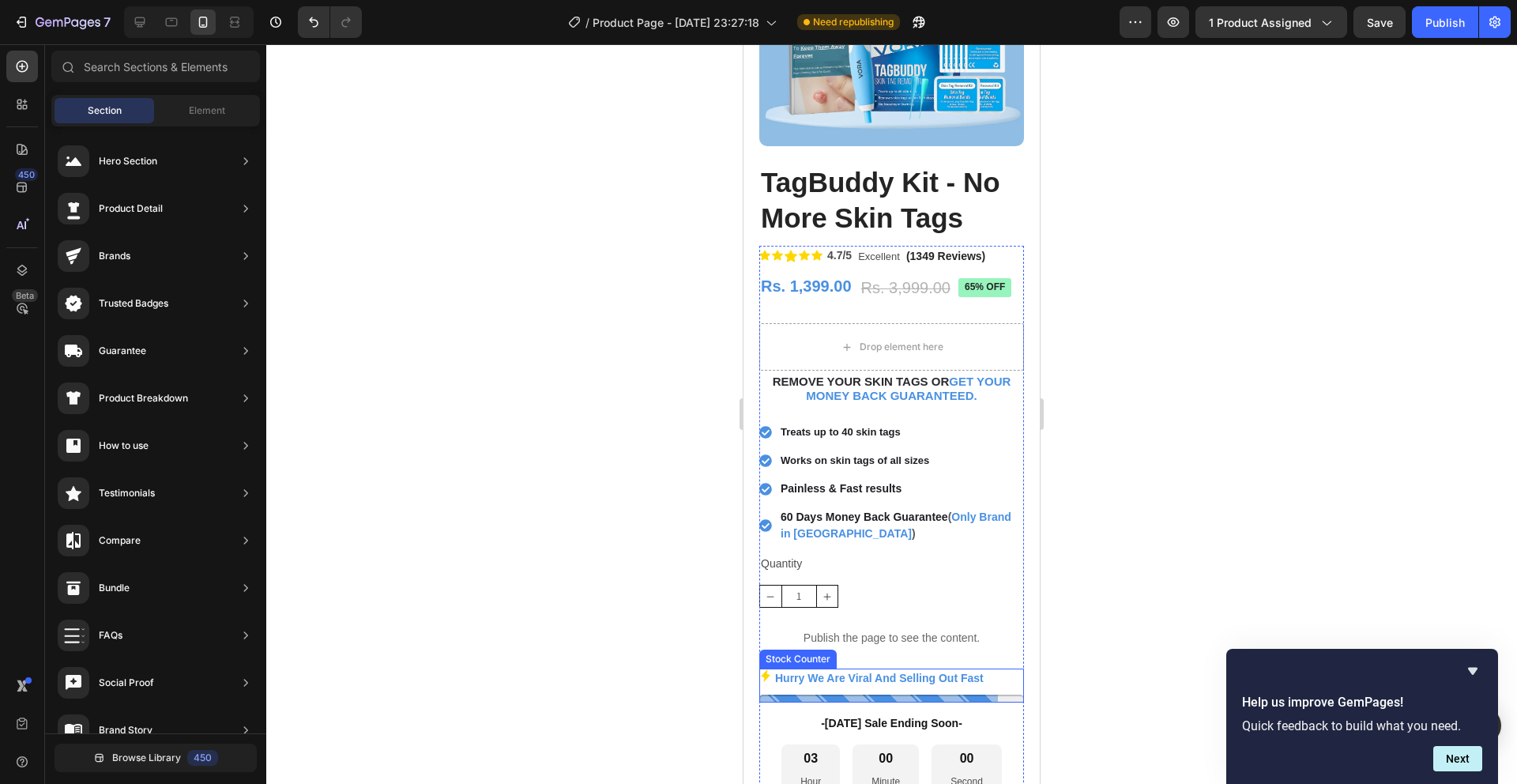
scroll to position [0, 0]
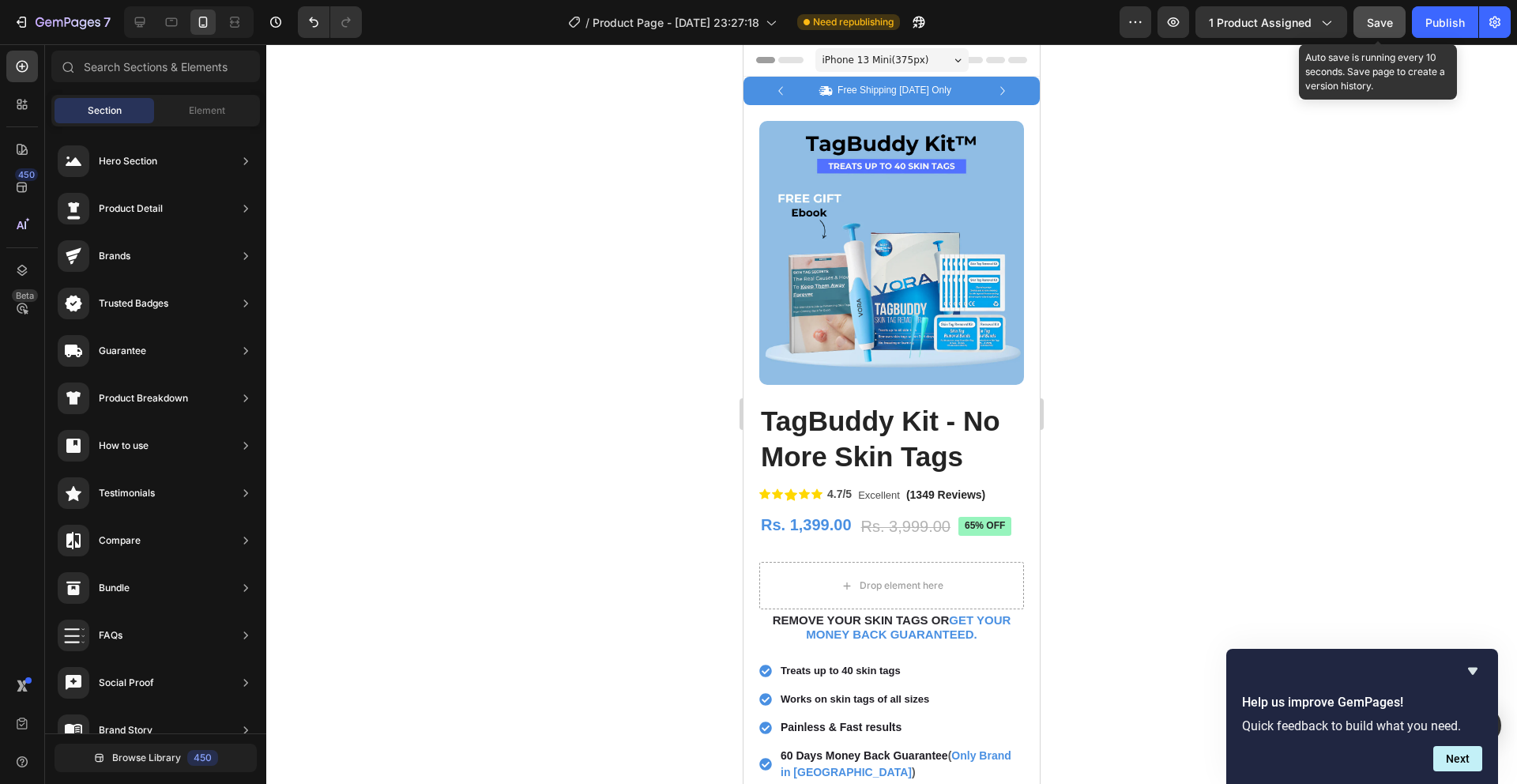
click at [1356, 29] on button "Save" at bounding box center [1380, 22] width 52 height 32
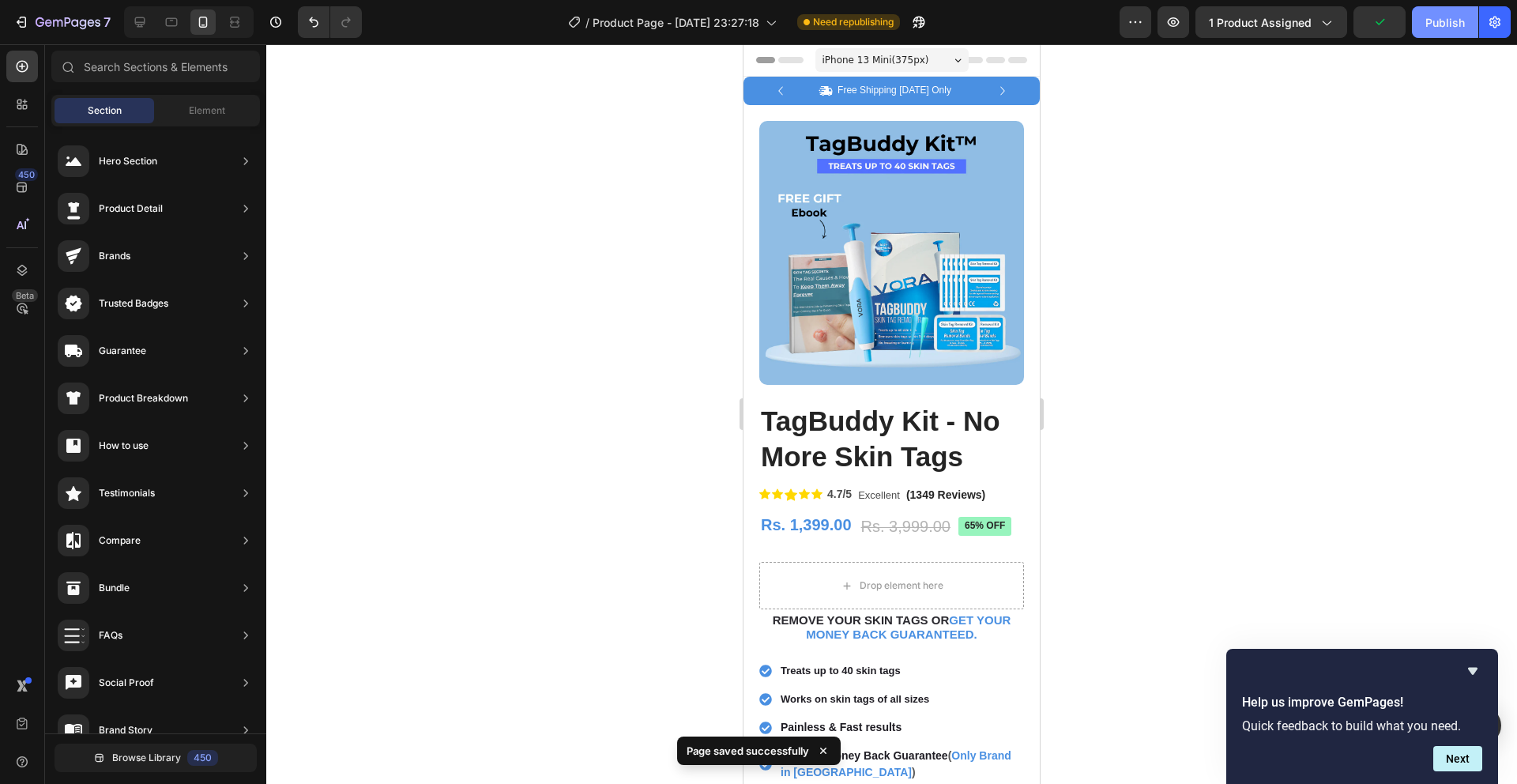
click at [1452, 25] on div "Publish" at bounding box center [1445, 22] width 40 height 17
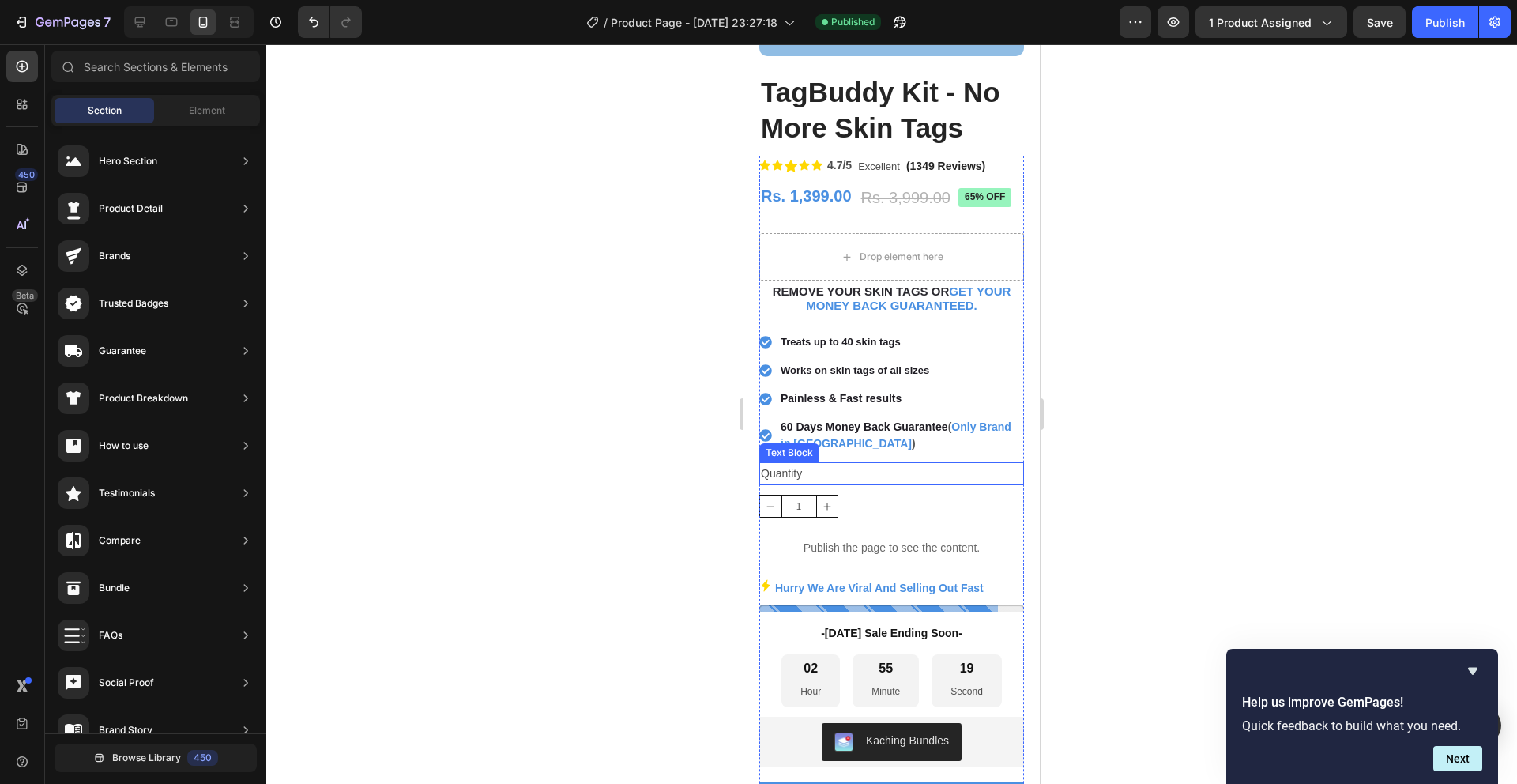
scroll to position [365, 0]
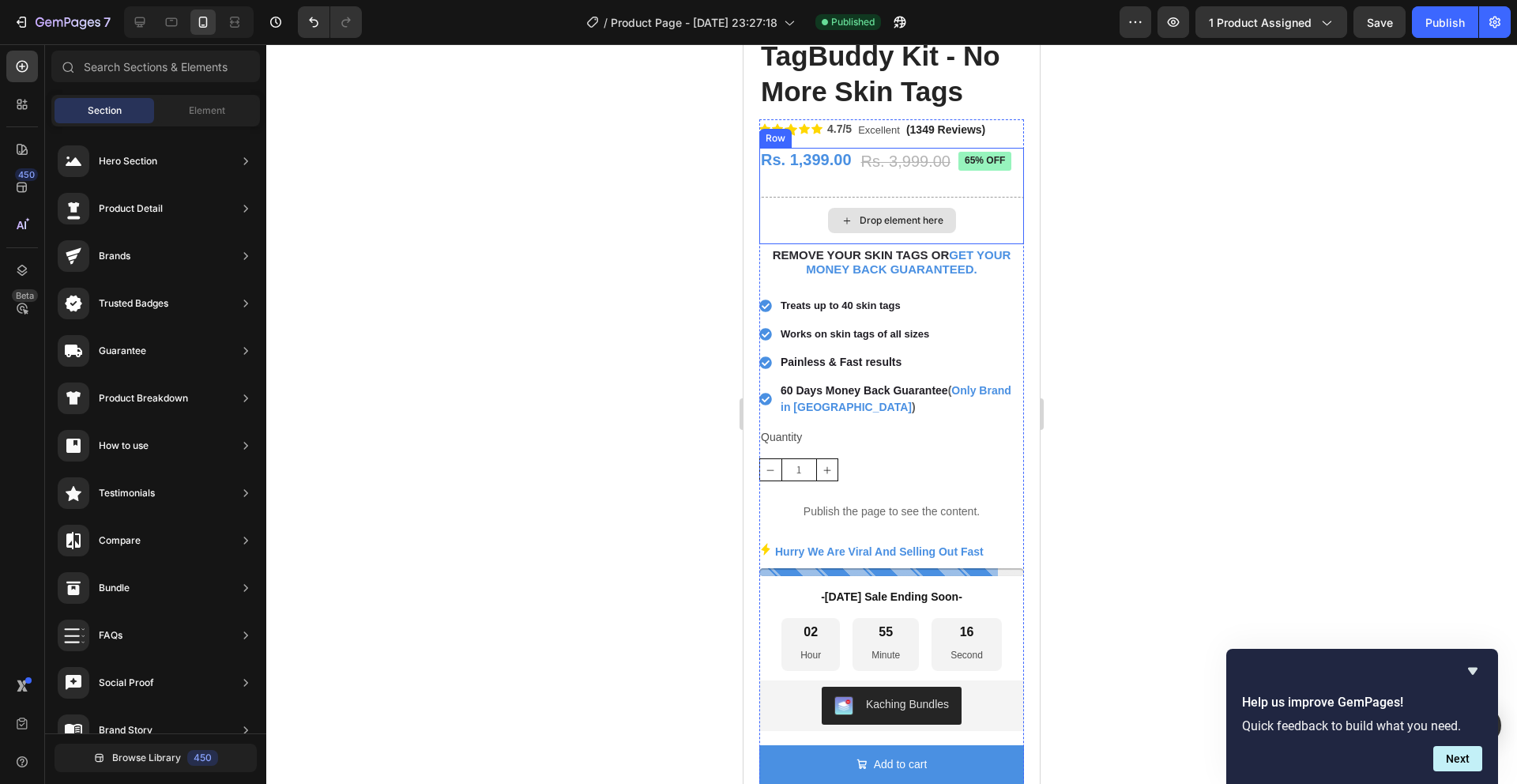
click at [997, 197] on div "Drop element here" at bounding box center [892, 220] width 264 height 47
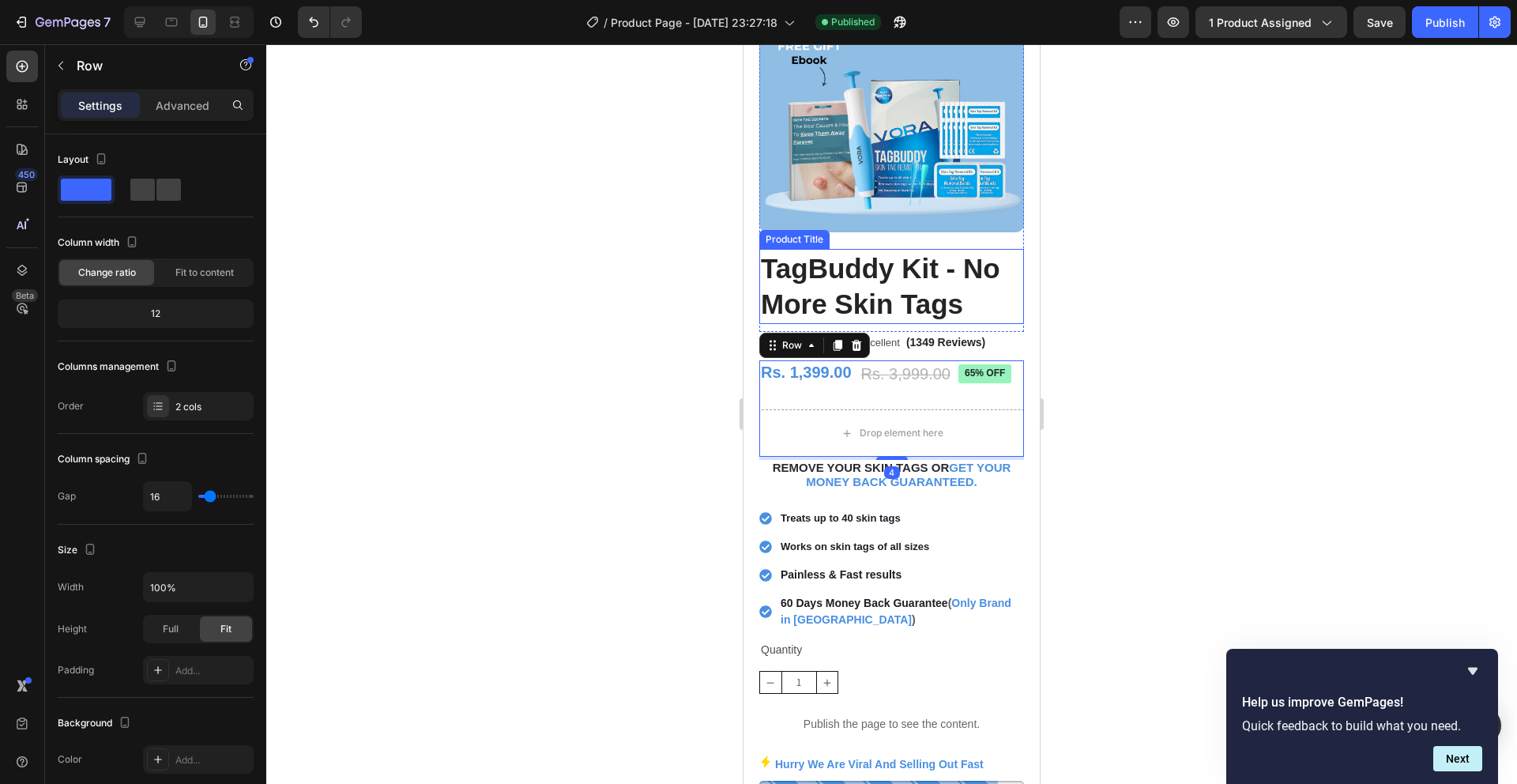
scroll to position [0, 0]
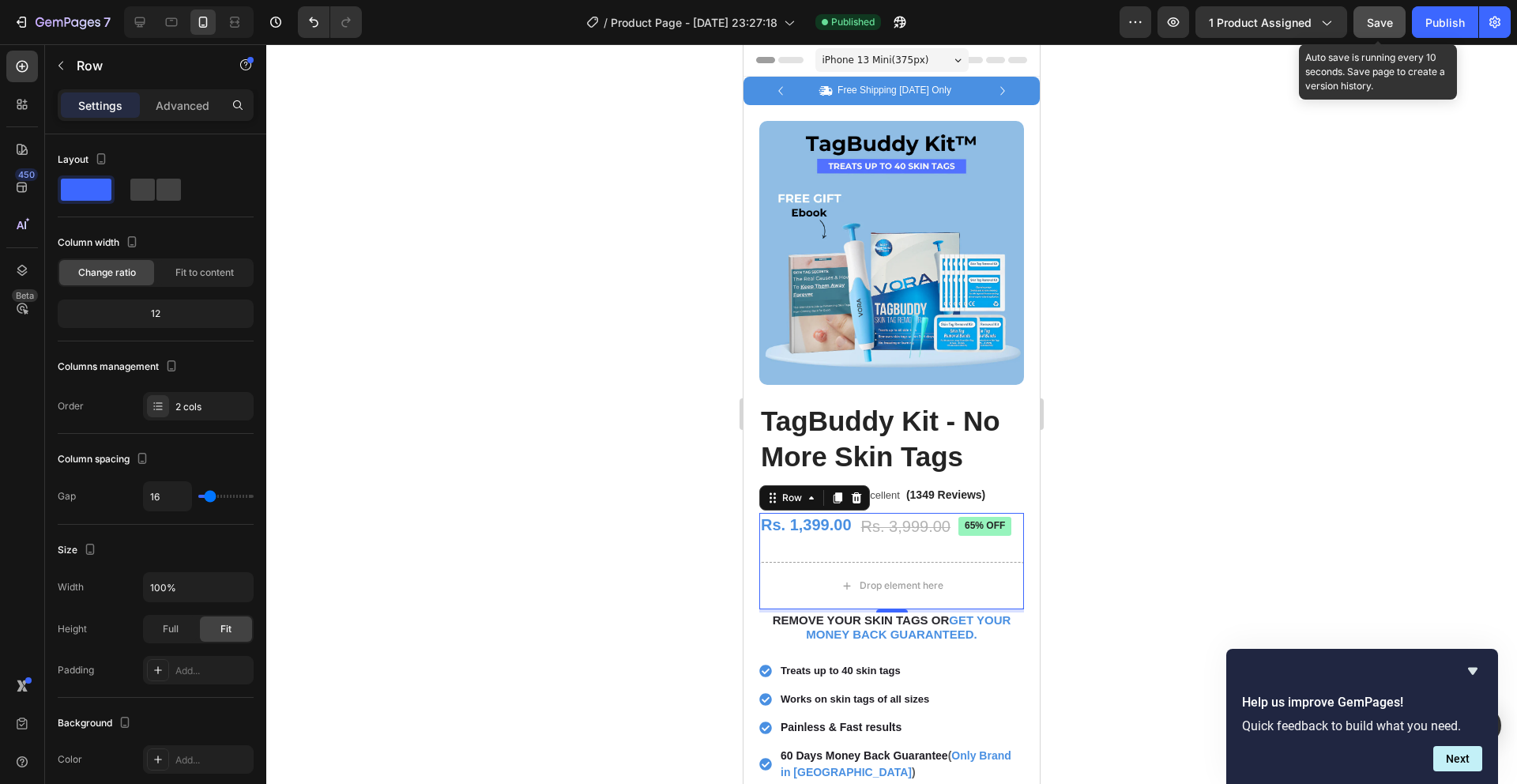
click at [1376, 22] on span "Save" at bounding box center [1380, 22] width 26 height 13
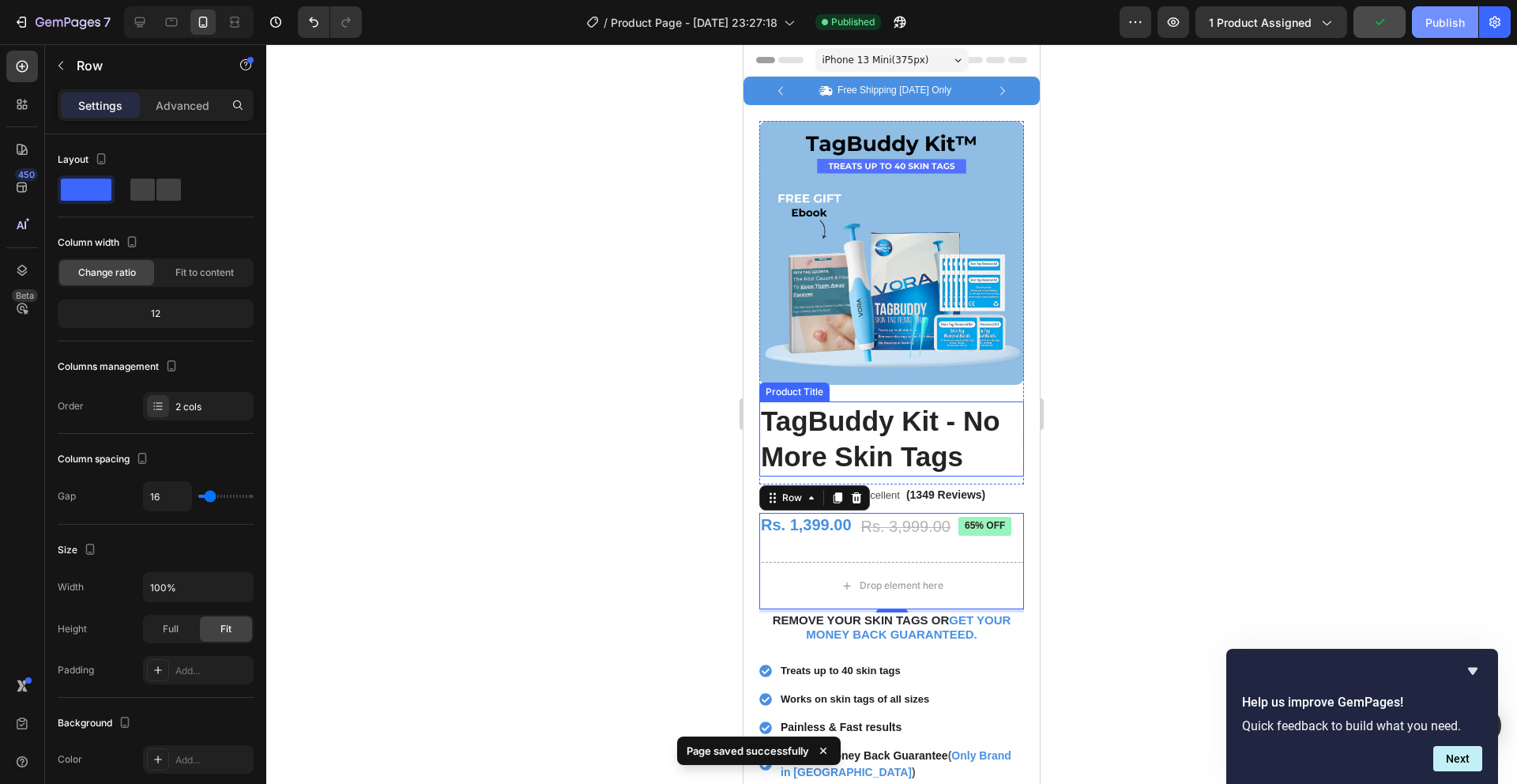
click at [1454, 22] on div "Publish" at bounding box center [1445, 22] width 40 height 17
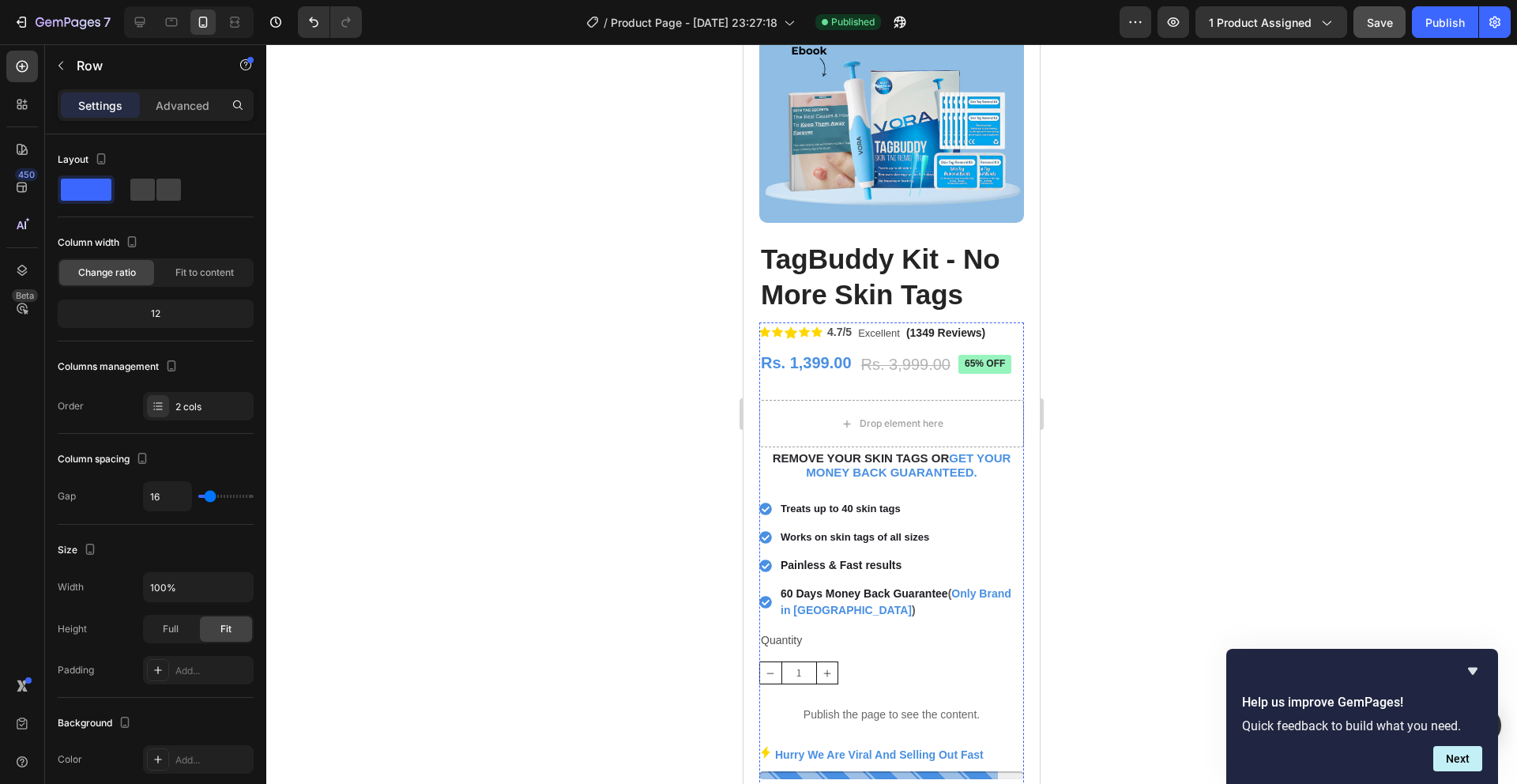
scroll to position [493, 0]
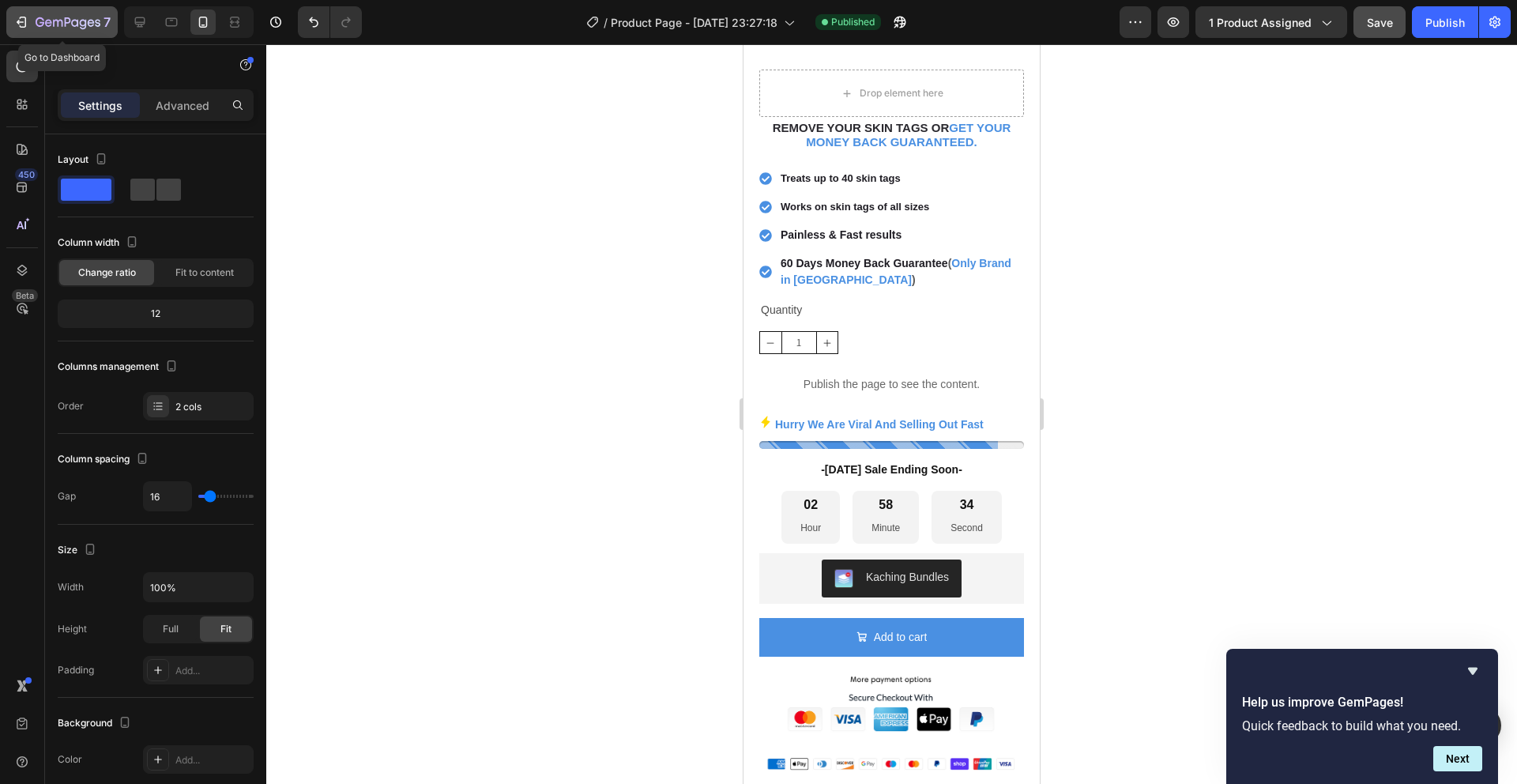
click at [66, 25] on icon "button" at bounding box center [68, 22] width 6 height 9
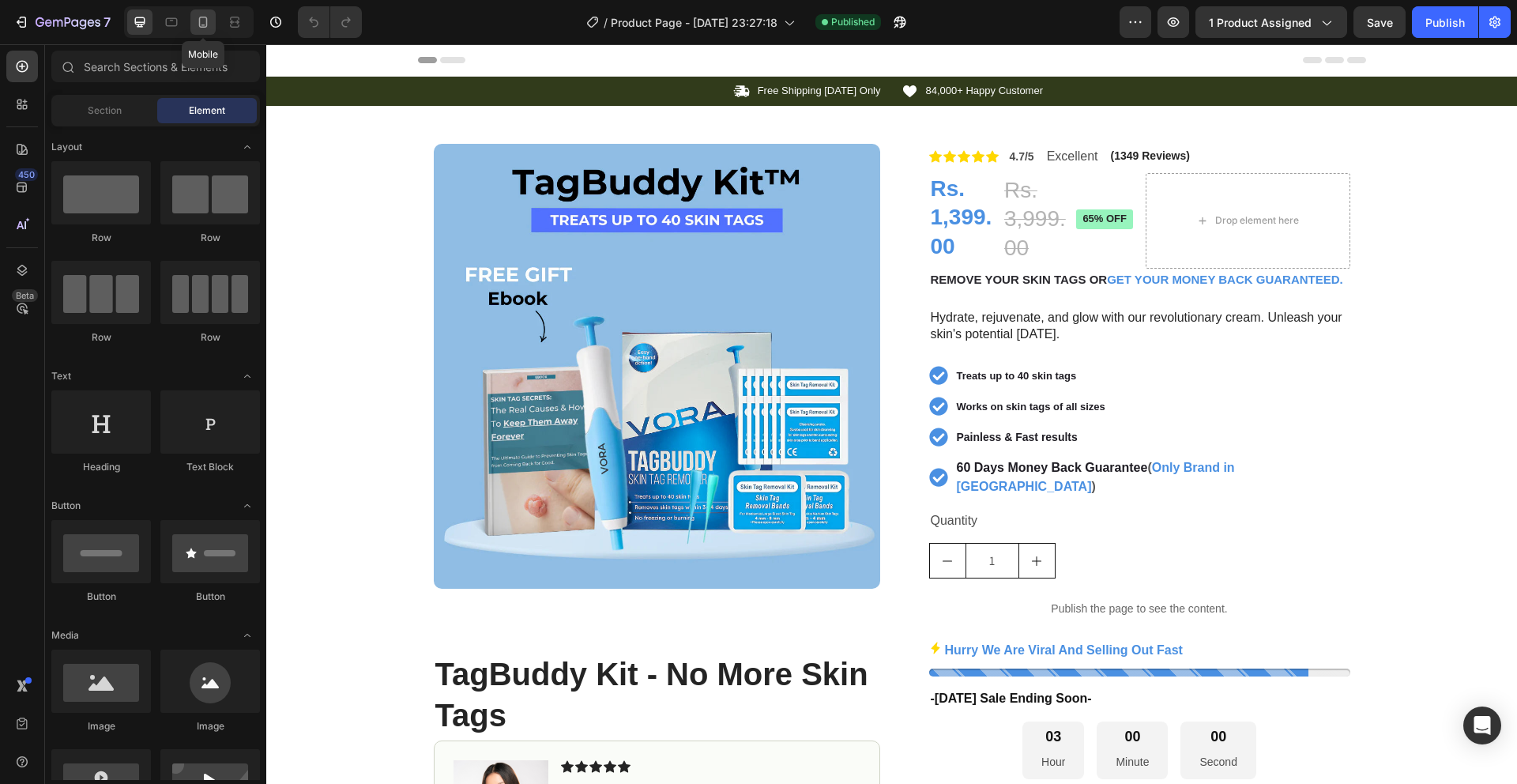
click at [206, 19] on icon at bounding box center [202, 21] width 16 height 16
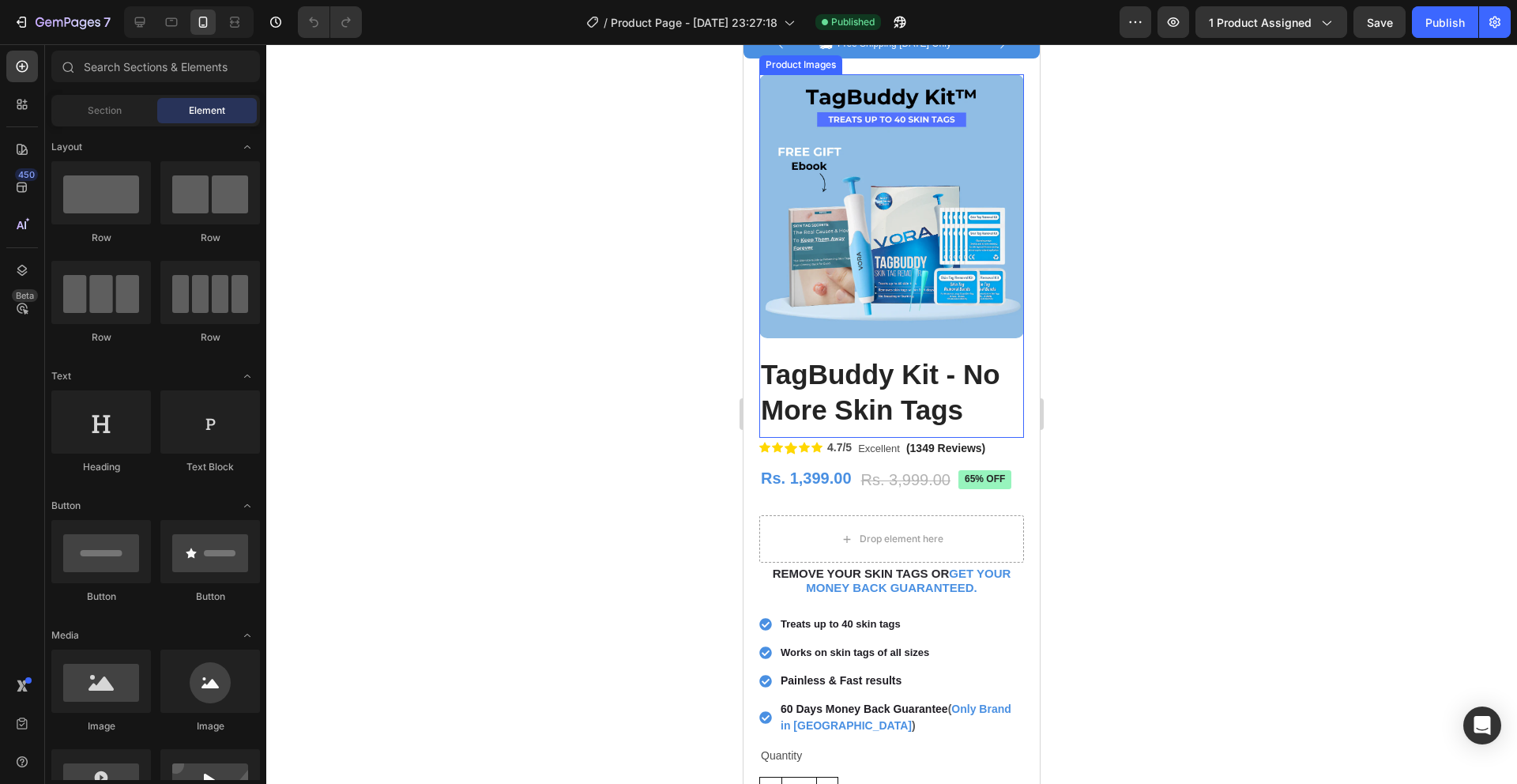
scroll to position [48, 0]
click at [877, 285] on img at bounding box center [892, 204] width 264 height 263
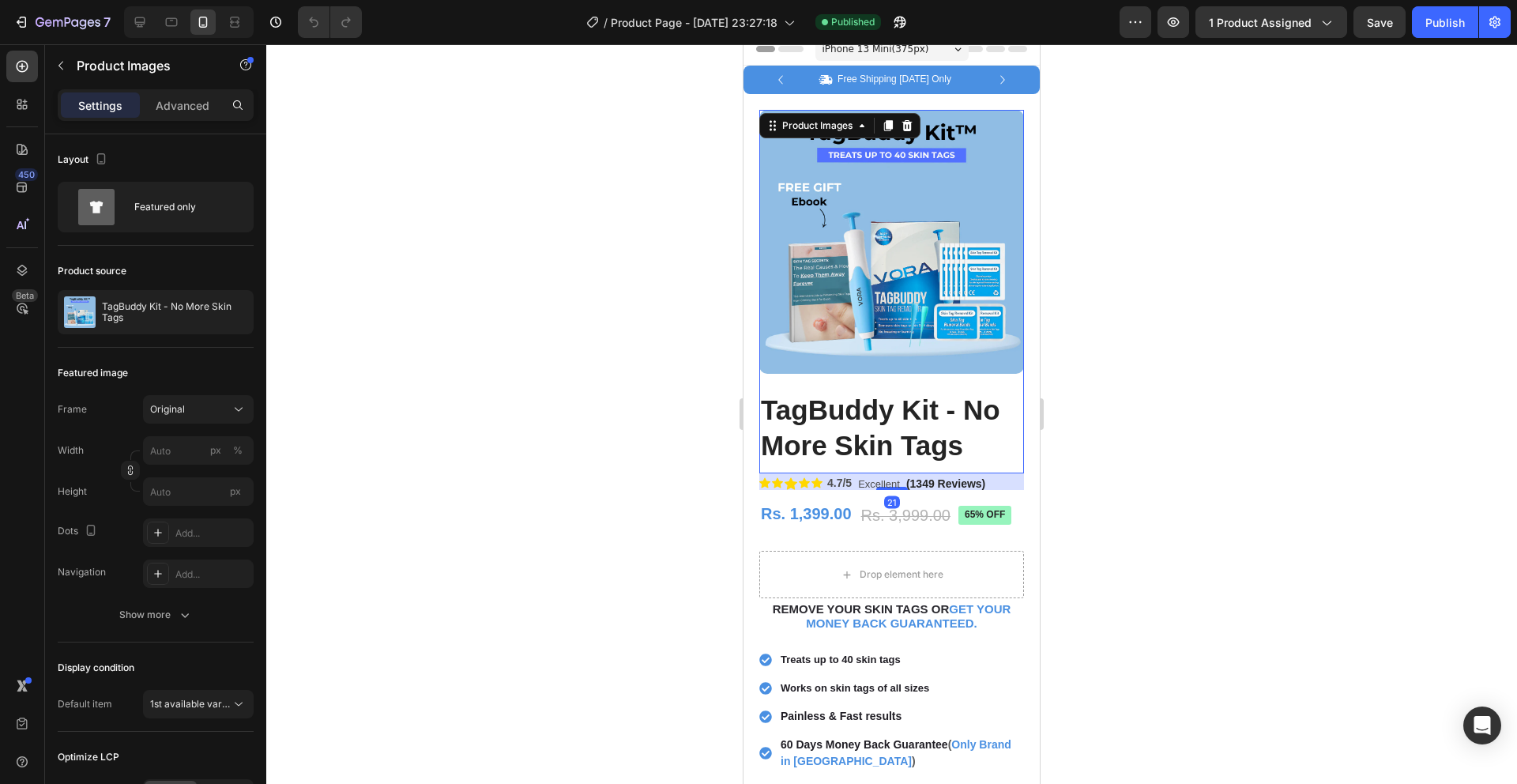
scroll to position [0, 0]
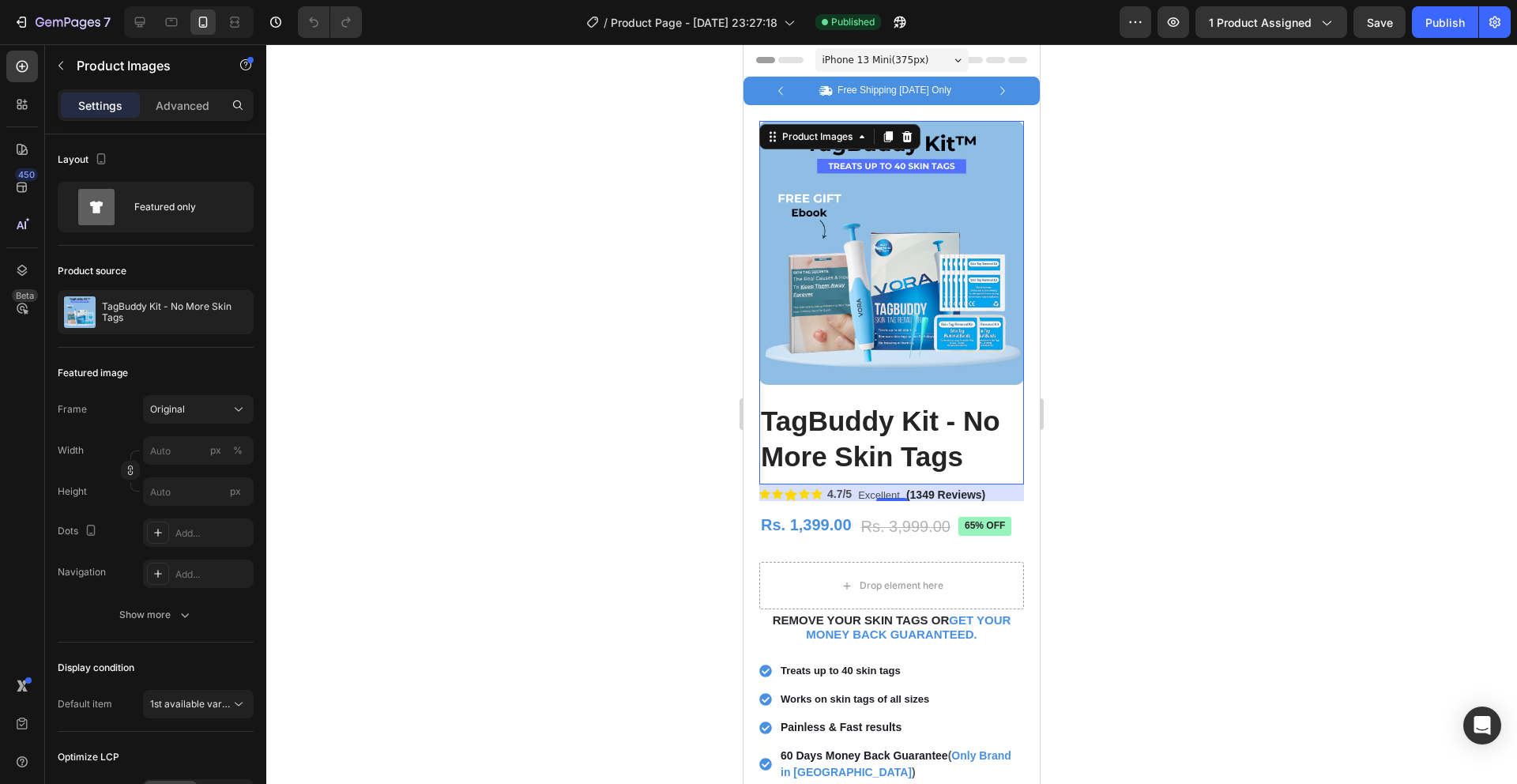
click at [871, 293] on img at bounding box center [892, 252] width 264 height 263
click at [858, 418] on h1 "TagBuddy Kit - No More Skin Tags" at bounding box center [892, 439] width 264 height 75
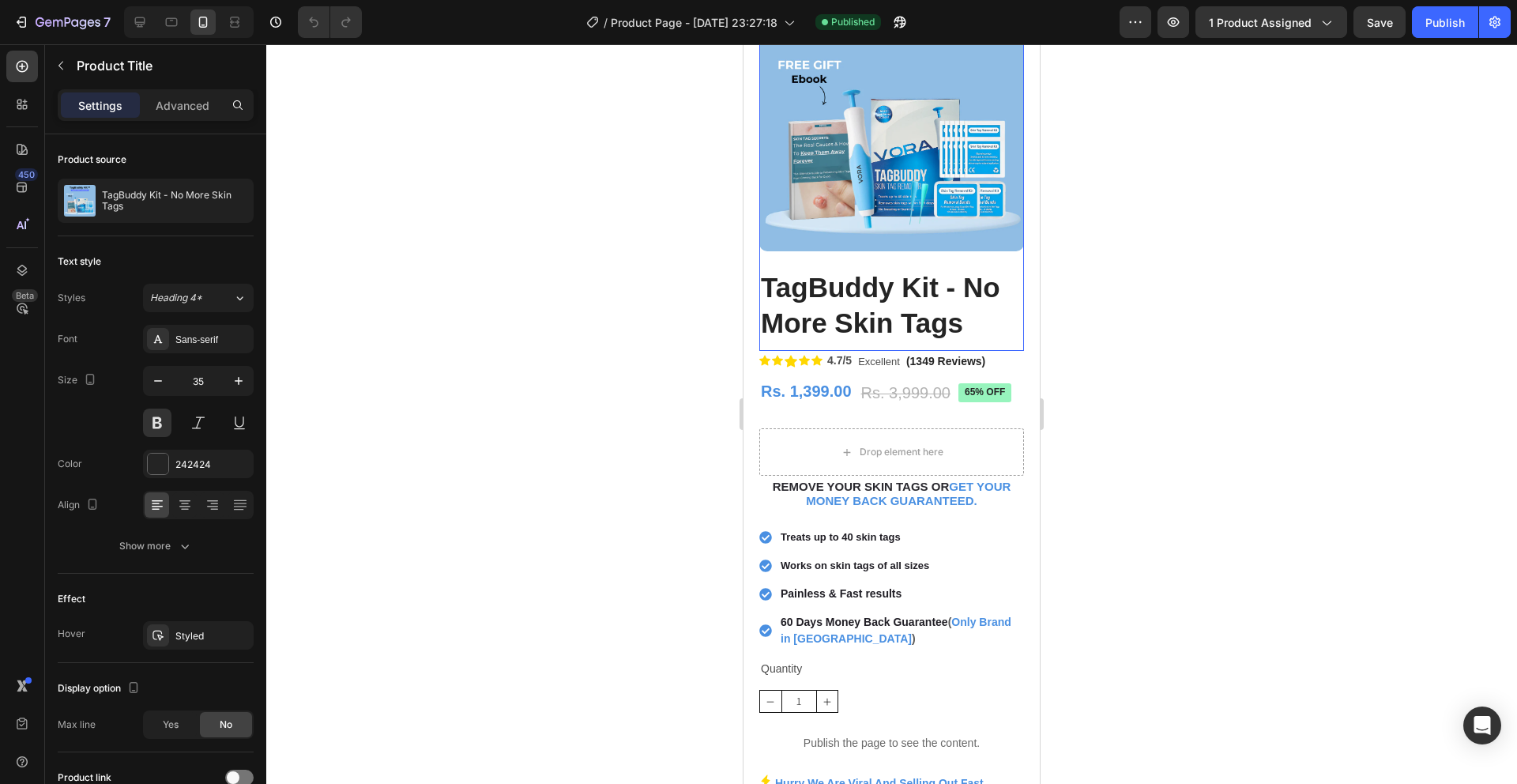
scroll to position [233, 0]
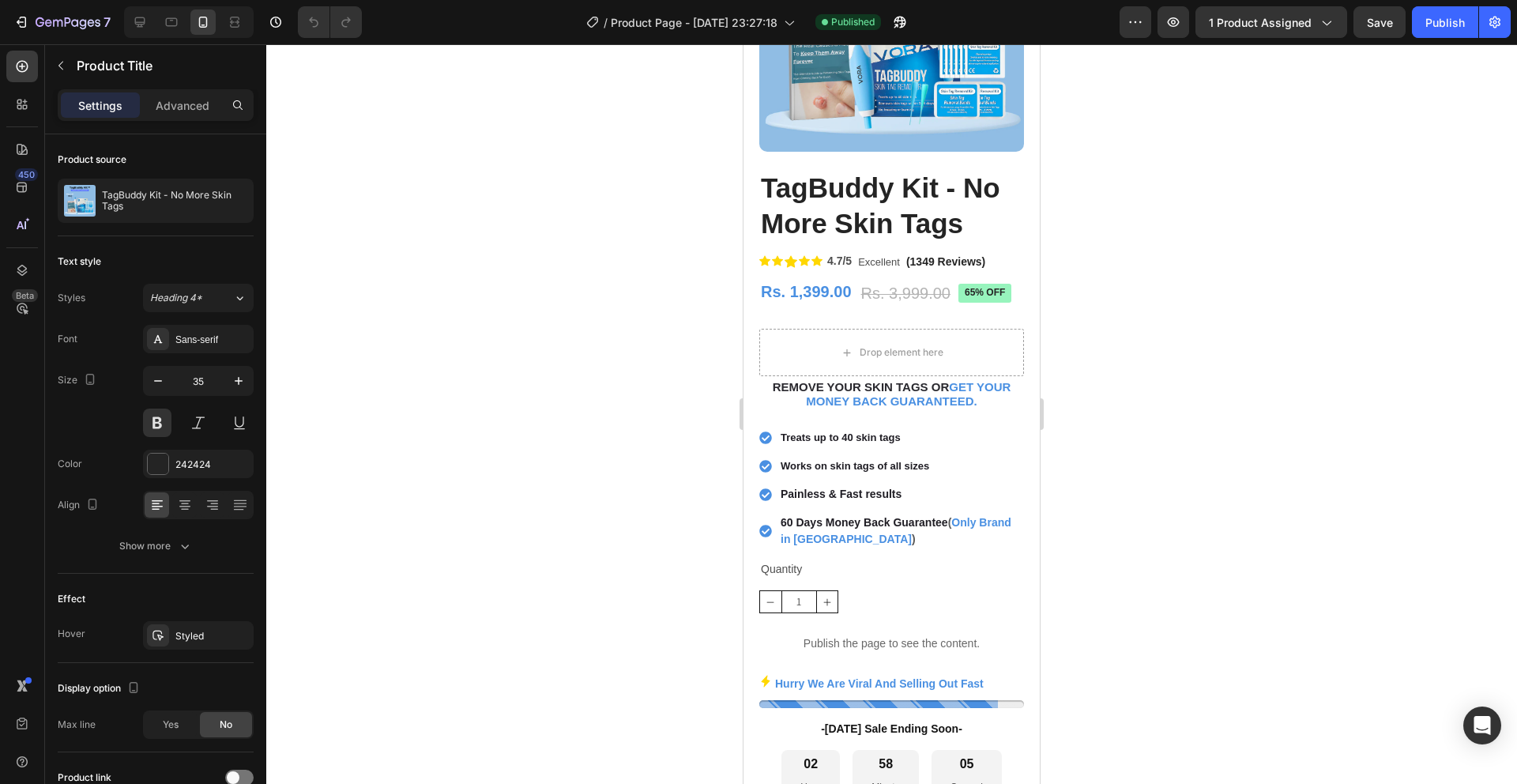
click at [871, 201] on h1 "TagBuddy Kit - No More Skin Tags" at bounding box center [892, 205] width 264 height 75
click at [844, 209] on h1 "TagBuddy Kit - No More Skin Tags" at bounding box center [892, 205] width 264 height 75
click at [852, 184] on h1 "TagBuddy Kit - No More Skin Tags" at bounding box center [892, 205] width 264 height 75
click at [847, 179] on h1 "TagBuddy Kit - No More Skin Tags" at bounding box center [892, 205] width 264 height 75
click at [837, 222] on h1 "TagBuddy Kit - No More Skin Tags" at bounding box center [892, 205] width 264 height 75
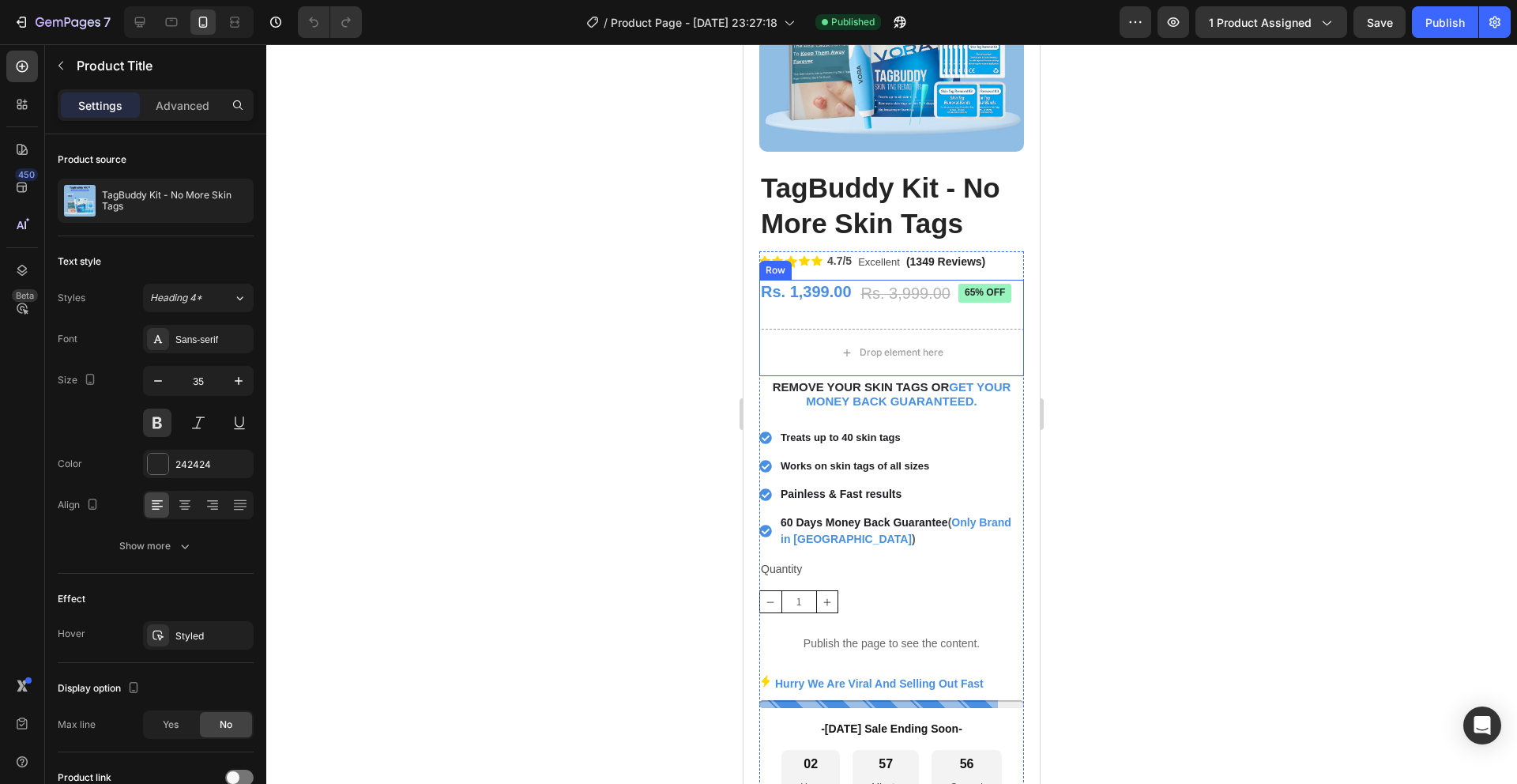
scroll to position [237, 0]
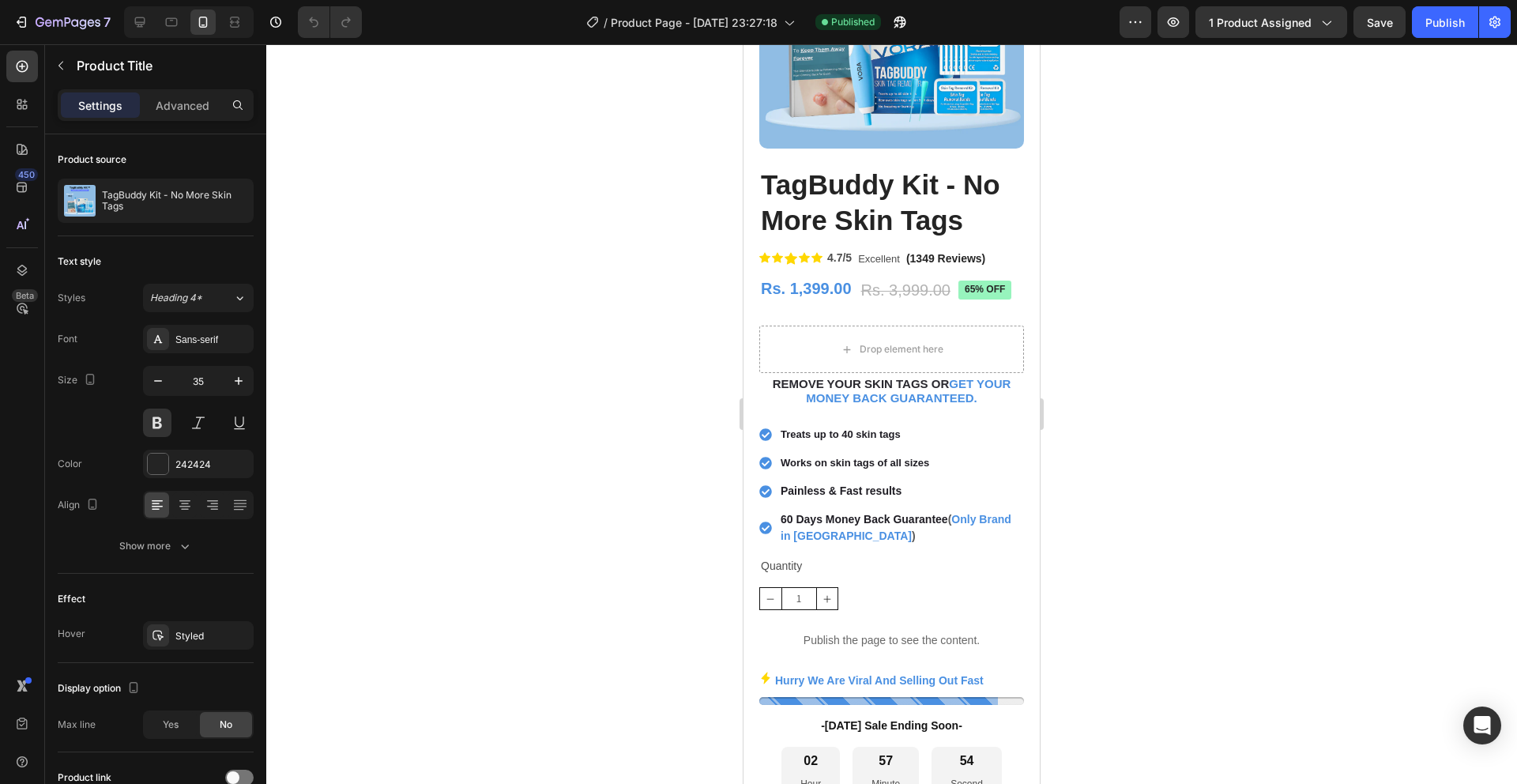
click at [901, 174] on h1 "TagBuddy Kit - No More Skin Tags" at bounding box center [892, 202] width 264 height 75
click at [867, 192] on h1 "TagBuddy Kit - No More Skin Tags" at bounding box center [892, 202] width 264 height 75
click at [861, 196] on h1 "TagBuddy Kit - No More Skin Tags" at bounding box center [892, 202] width 264 height 75
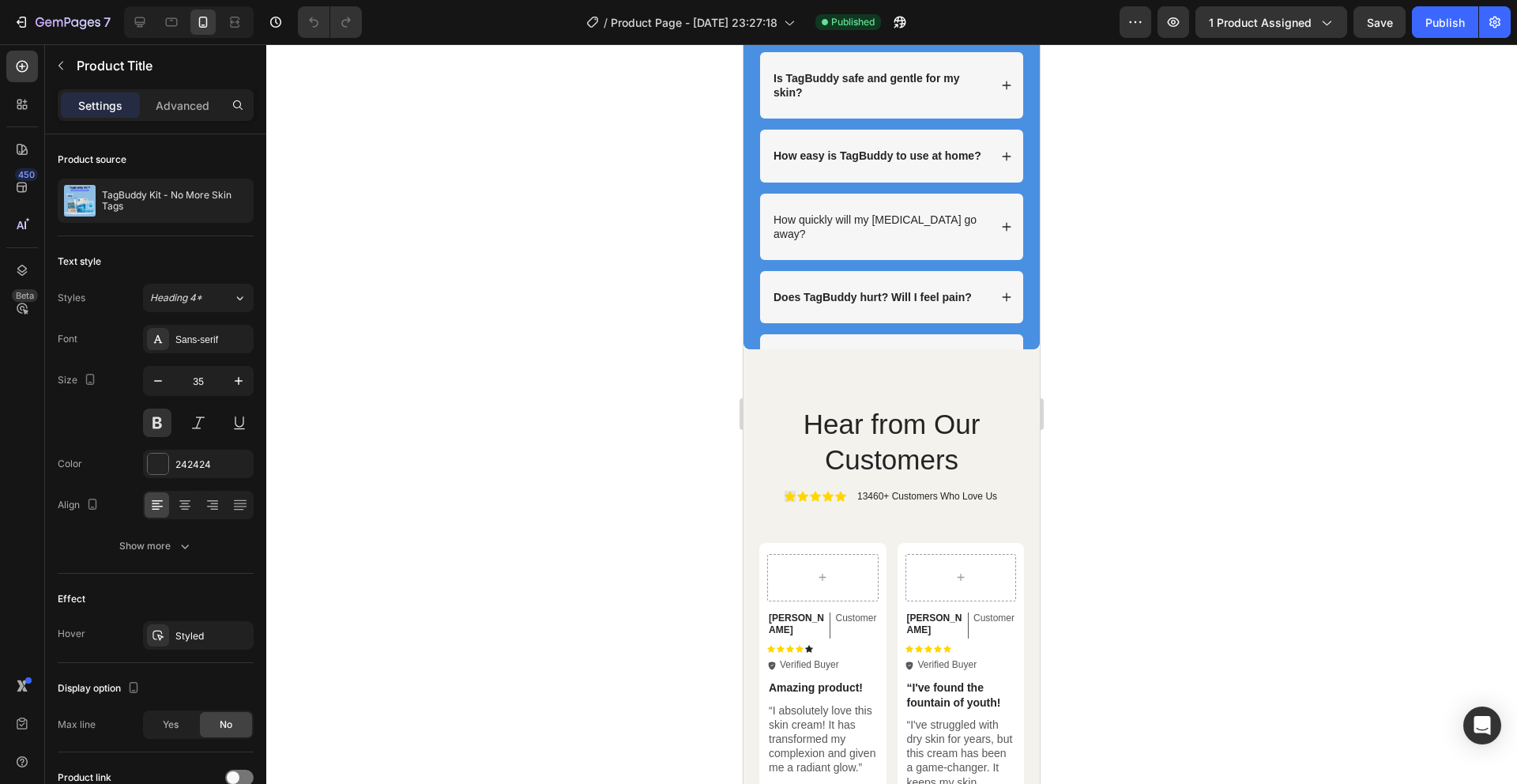
scroll to position [4949, 0]
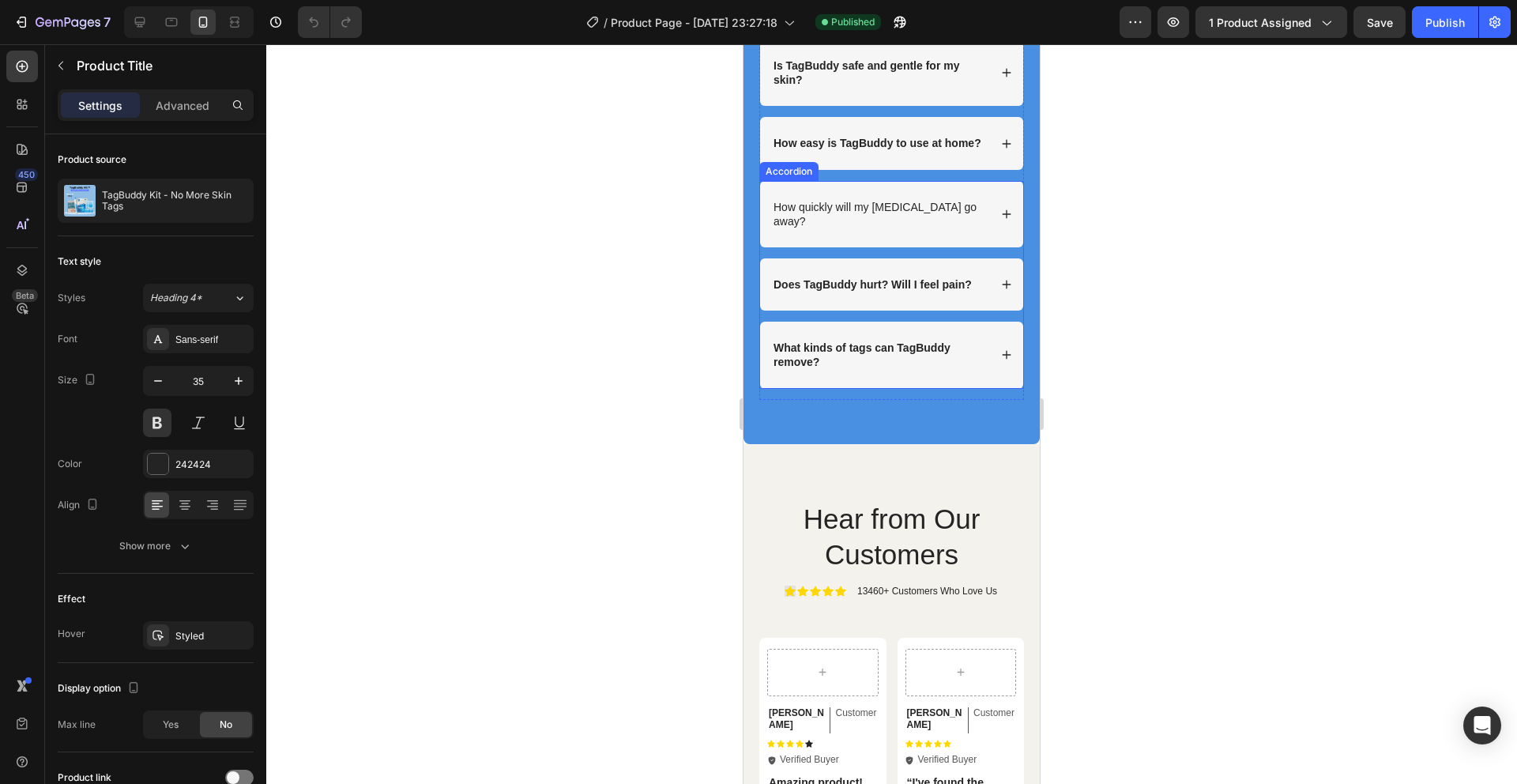
click at [870, 221] on p "How quickly will my [MEDICAL_DATA] go away?" at bounding box center [880, 213] width 212 height 29
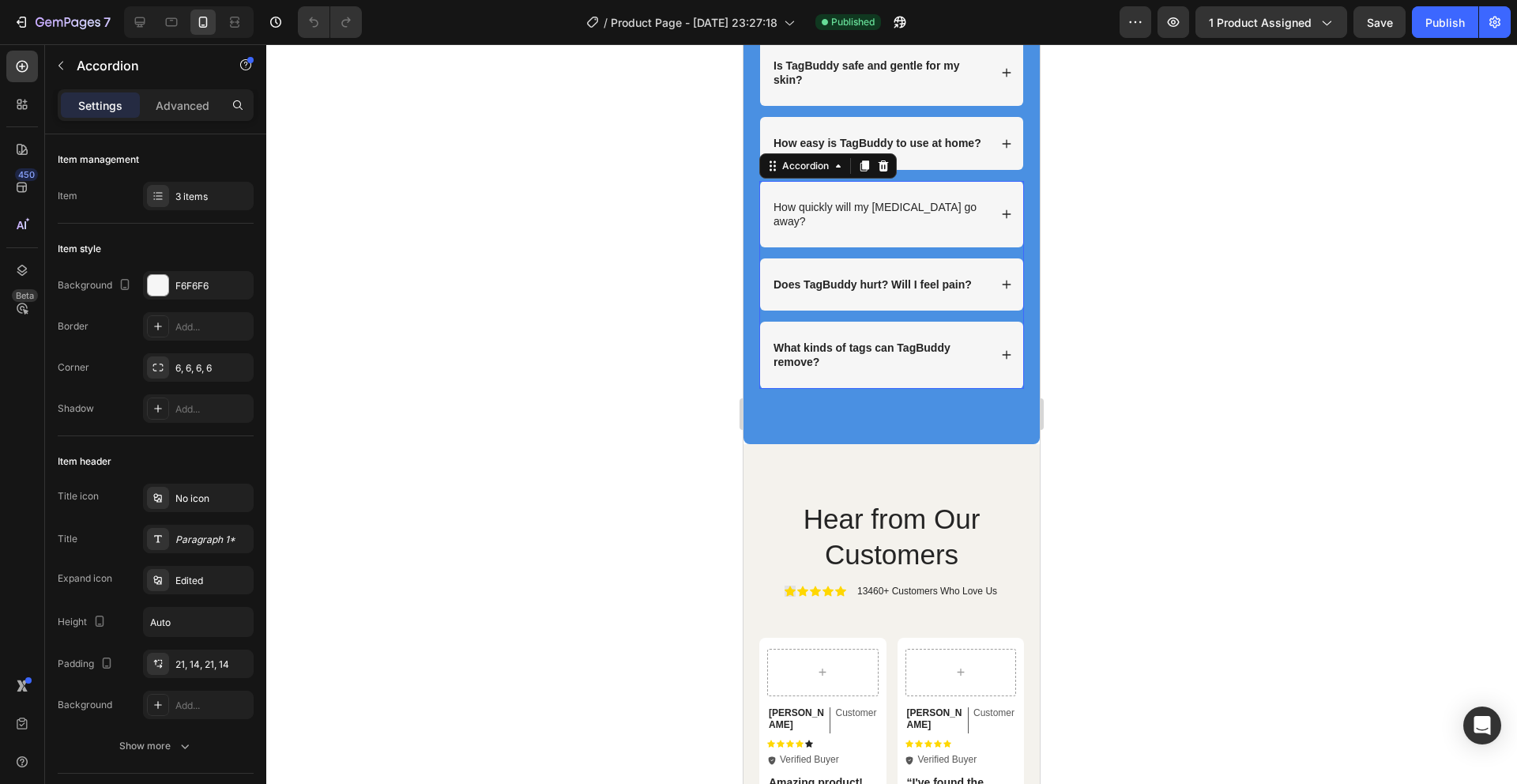
click at [870, 221] on p "How quickly will my [MEDICAL_DATA] go away?" at bounding box center [880, 213] width 212 height 29
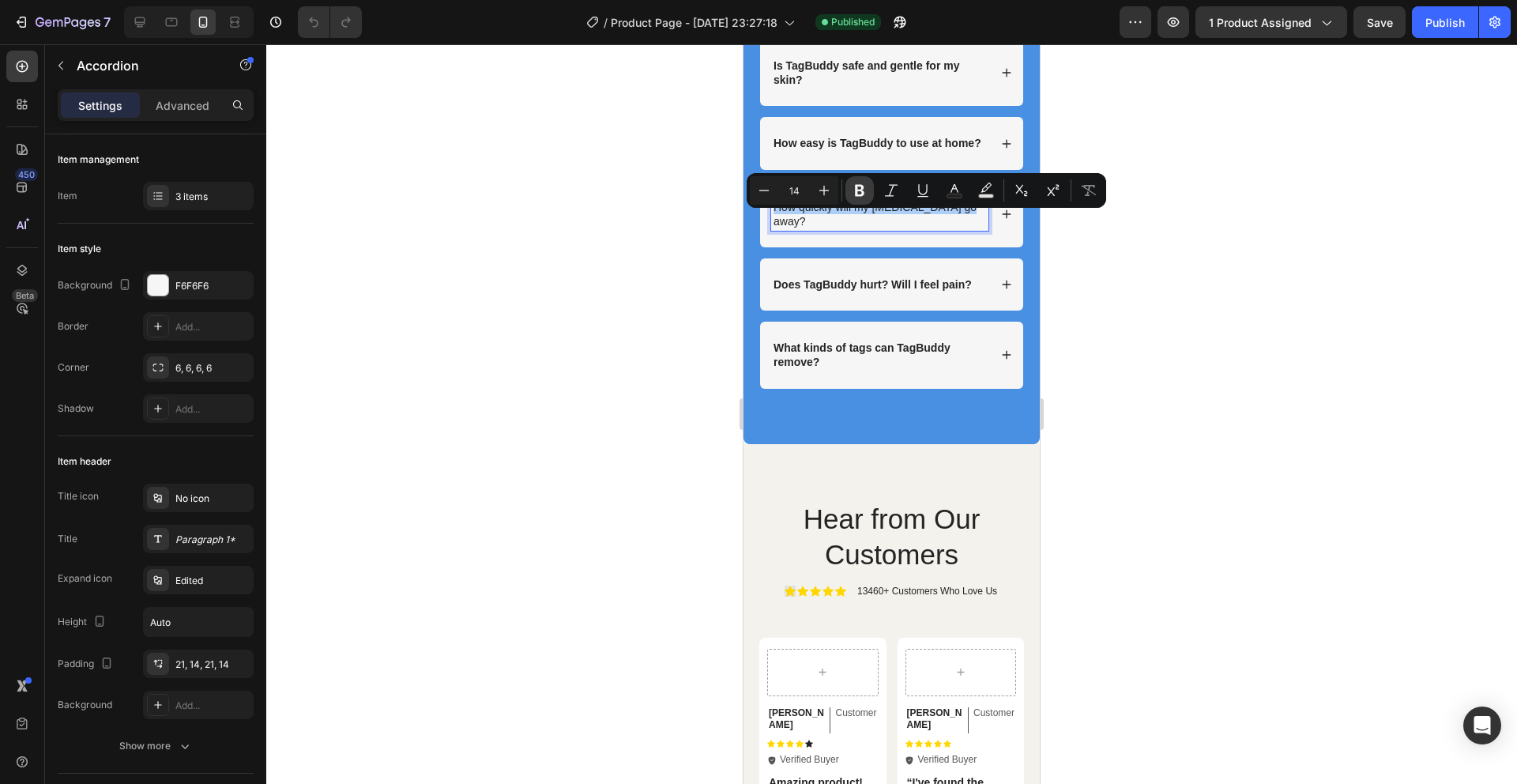
click at [866, 189] on icon "Editor contextual toolbar" at bounding box center [859, 190] width 16 height 16
click at [1436, 232] on div at bounding box center [892, 414] width 1251 height 739
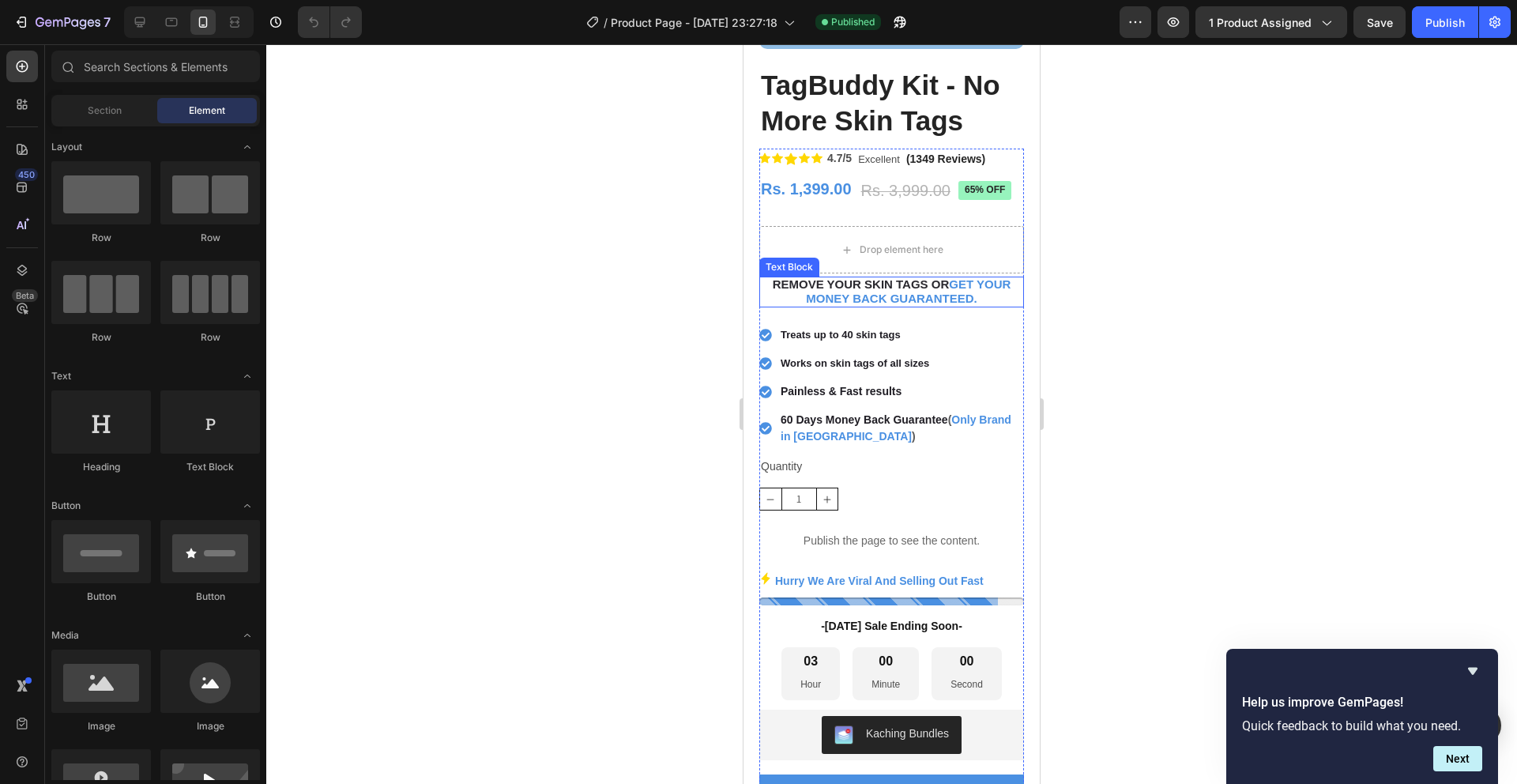
scroll to position [0, 0]
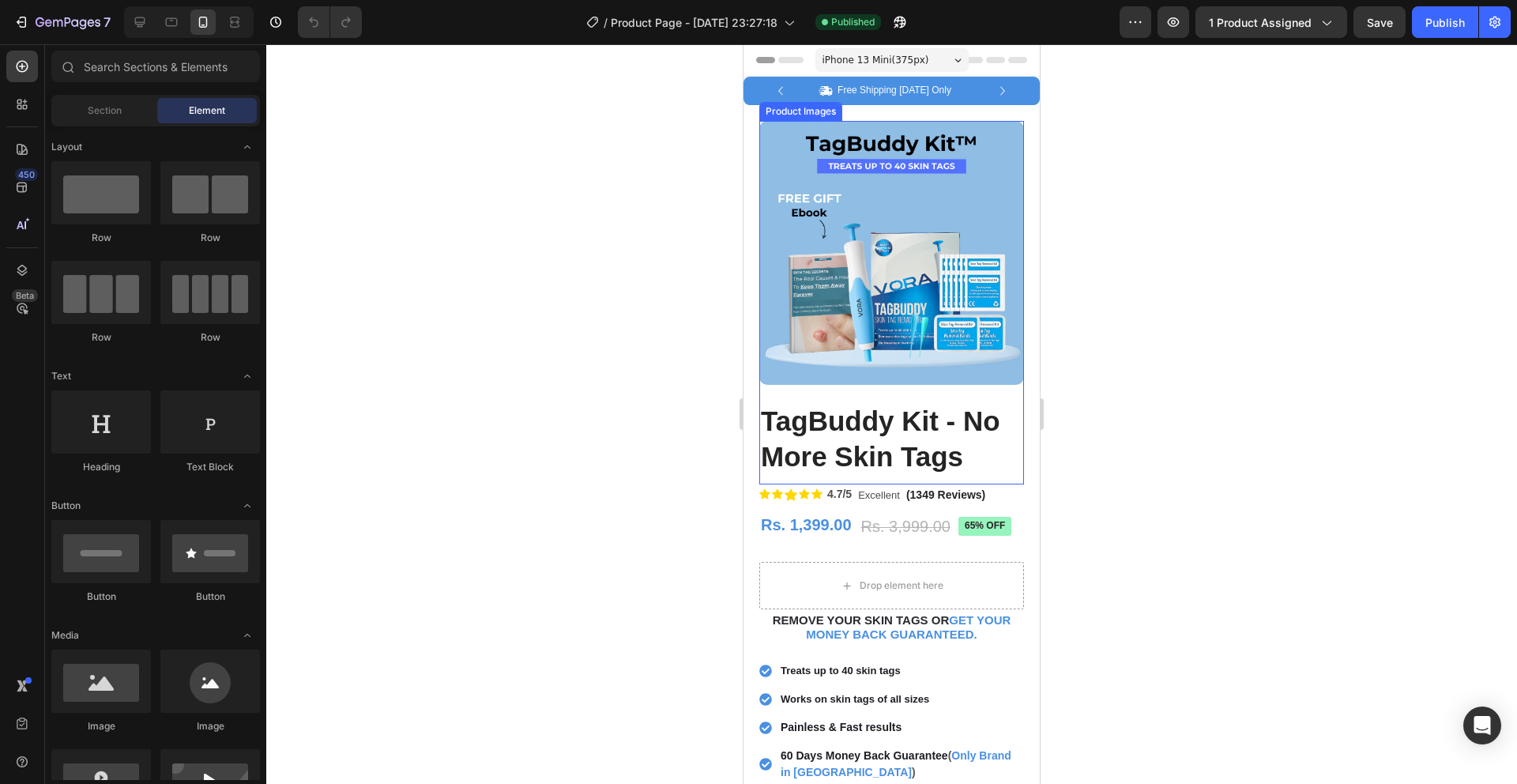
click at [953, 259] on img at bounding box center [892, 252] width 264 height 263
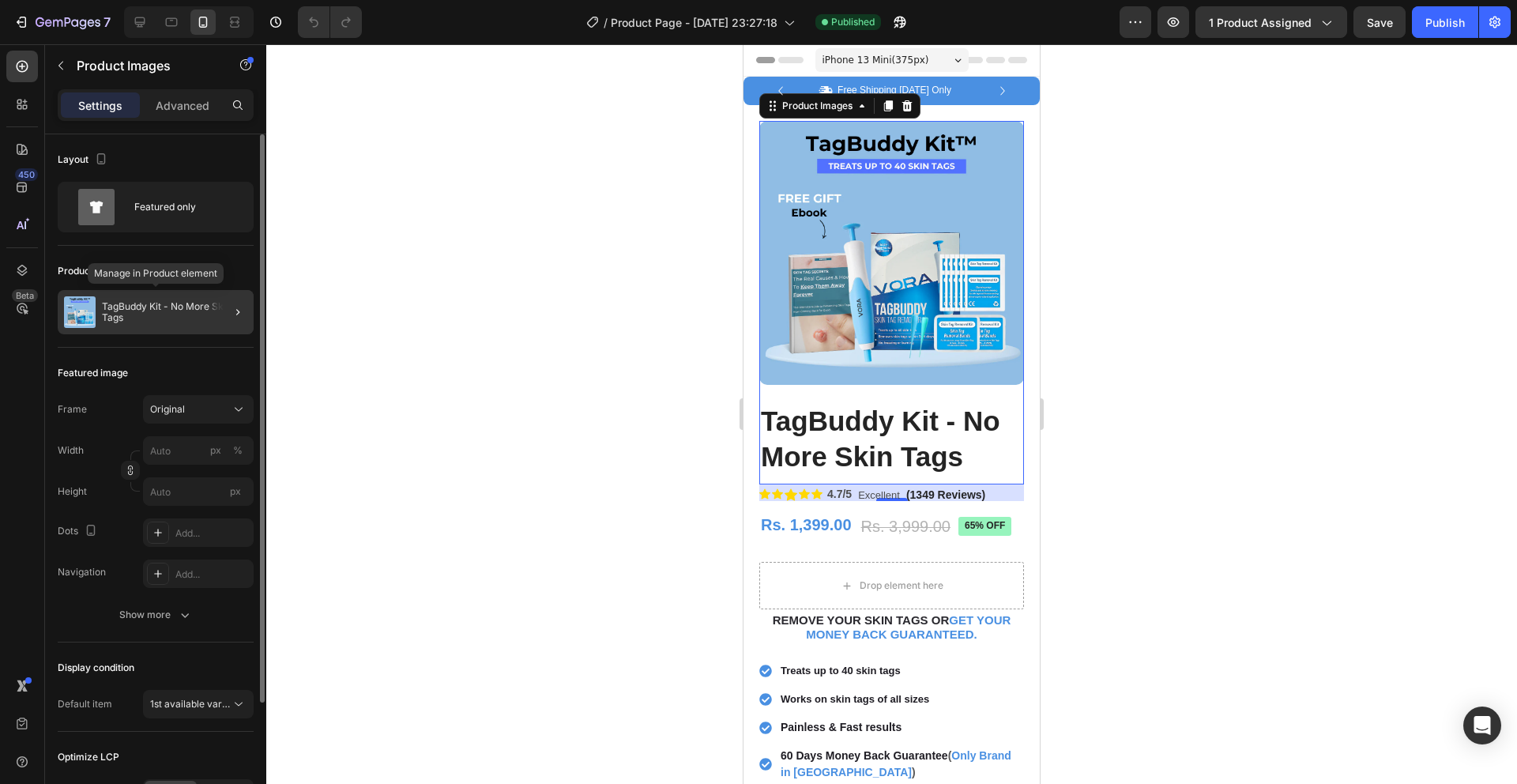
click at [160, 306] on p "TagBuddy Kit - No More Skin Tags" at bounding box center [174, 313] width 146 height 22
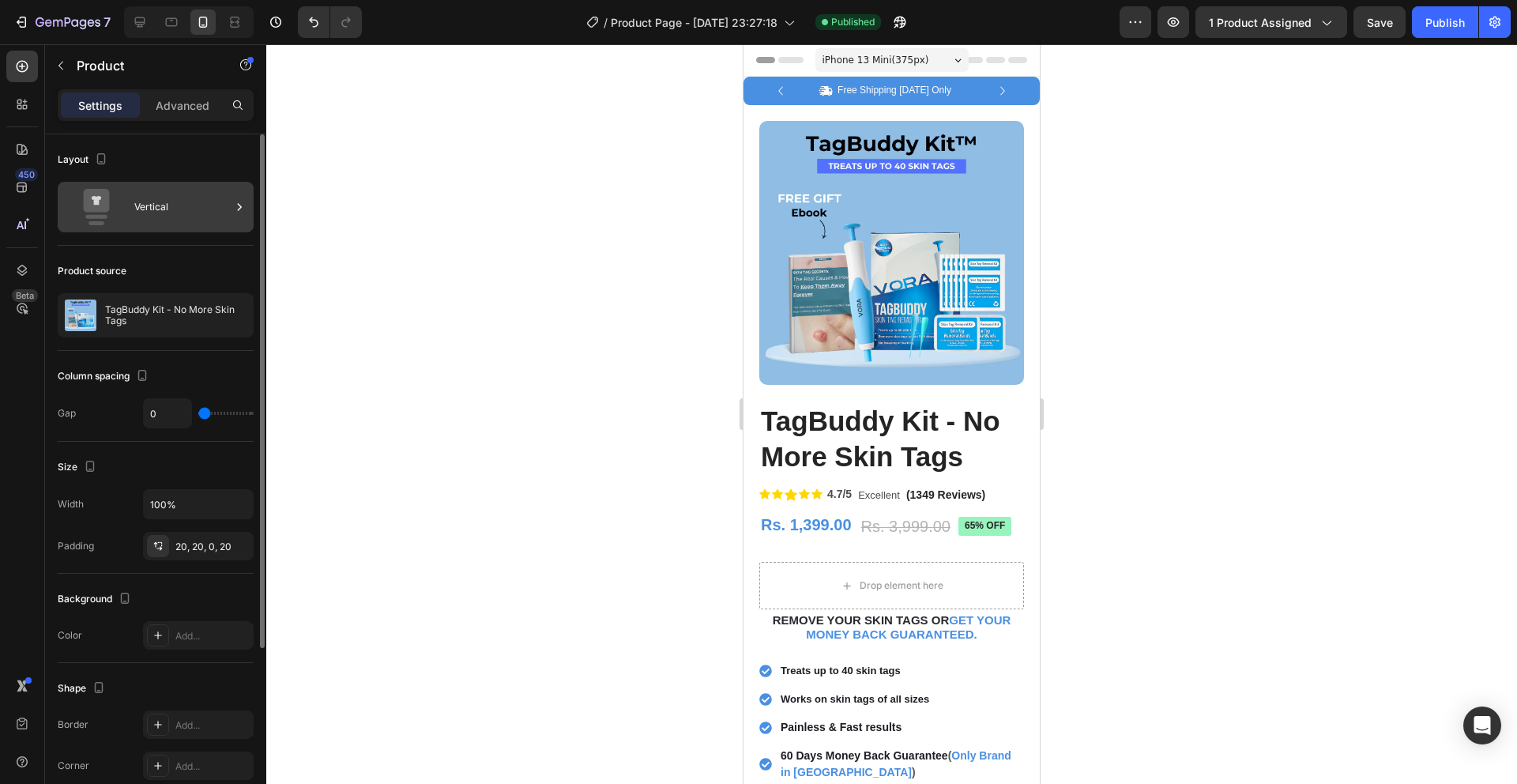
click at [176, 196] on div "Vertical" at bounding box center [183, 207] width 96 height 36
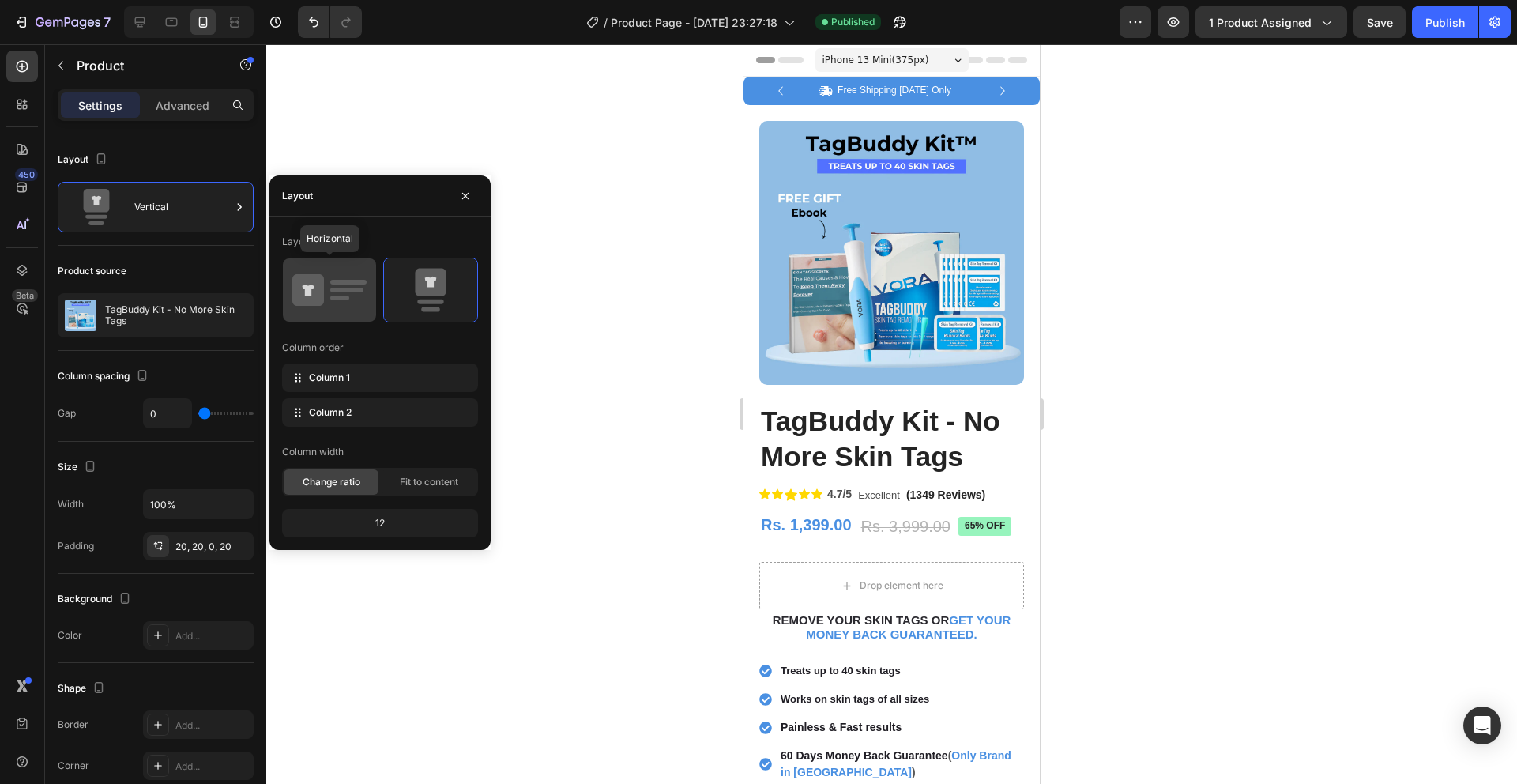
click at [323, 265] on div at bounding box center [329, 290] width 94 height 63
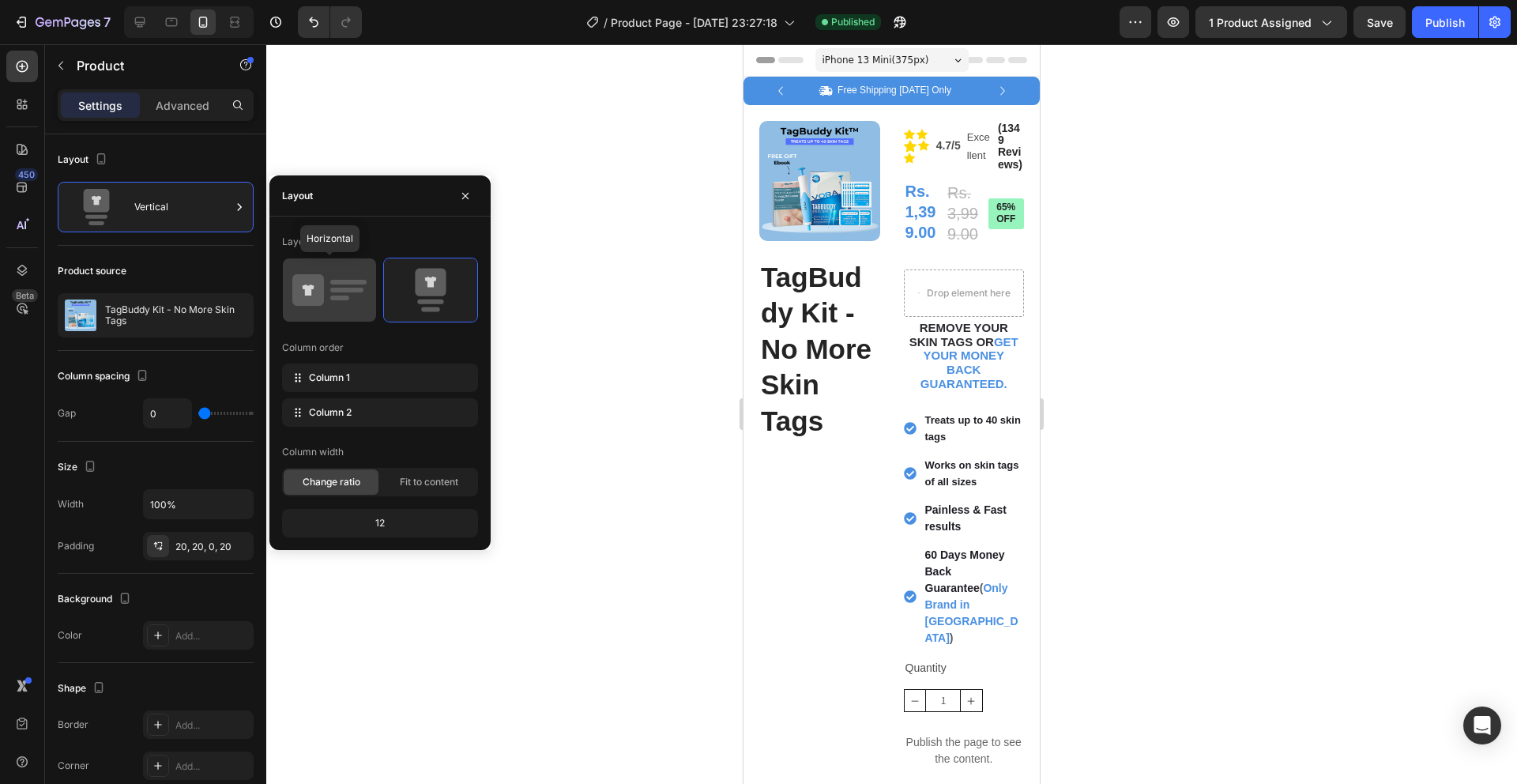
type input "30"
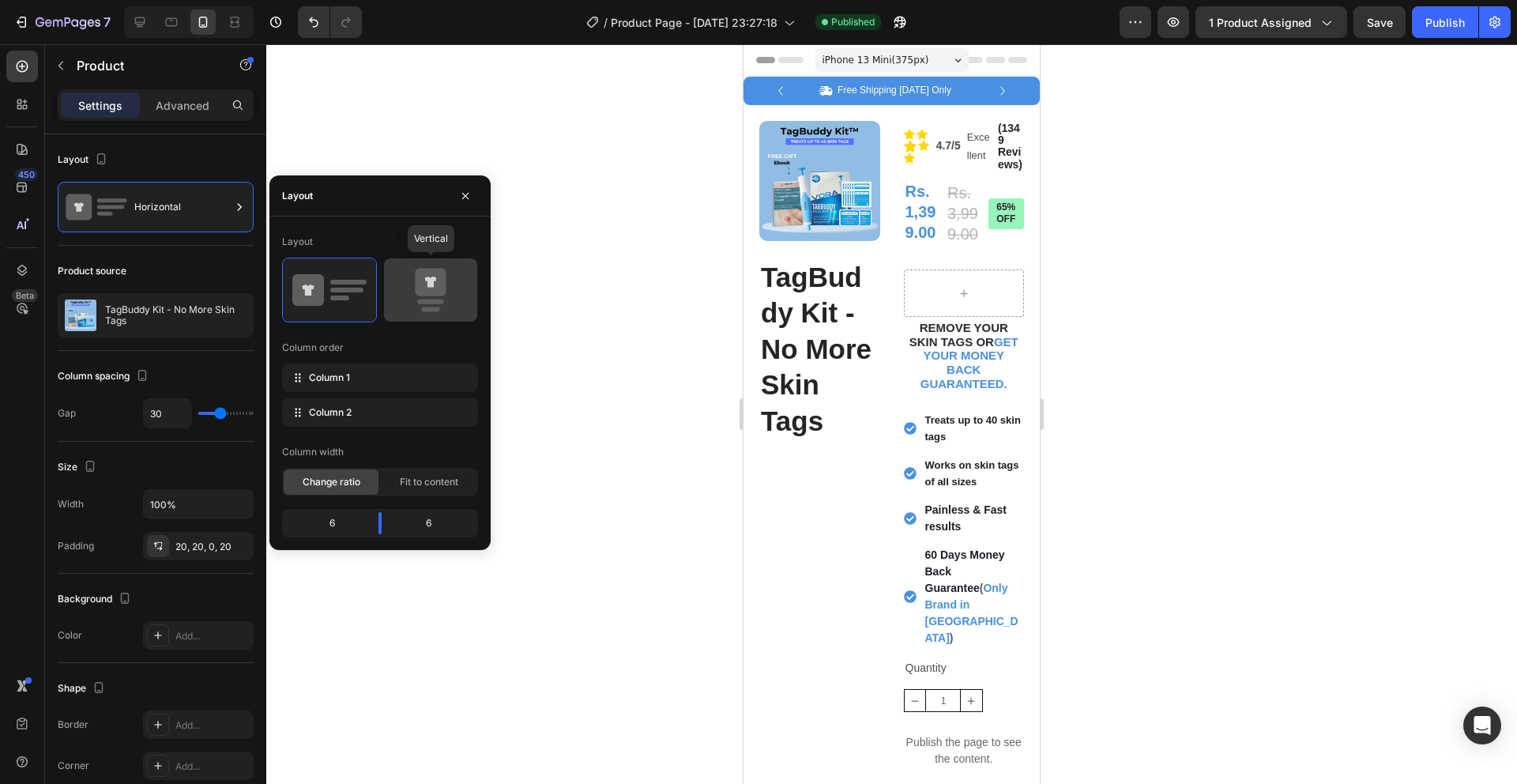
click at [428, 290] on icon at bounding box center [430, 283] width 31 height 28
type input "0"
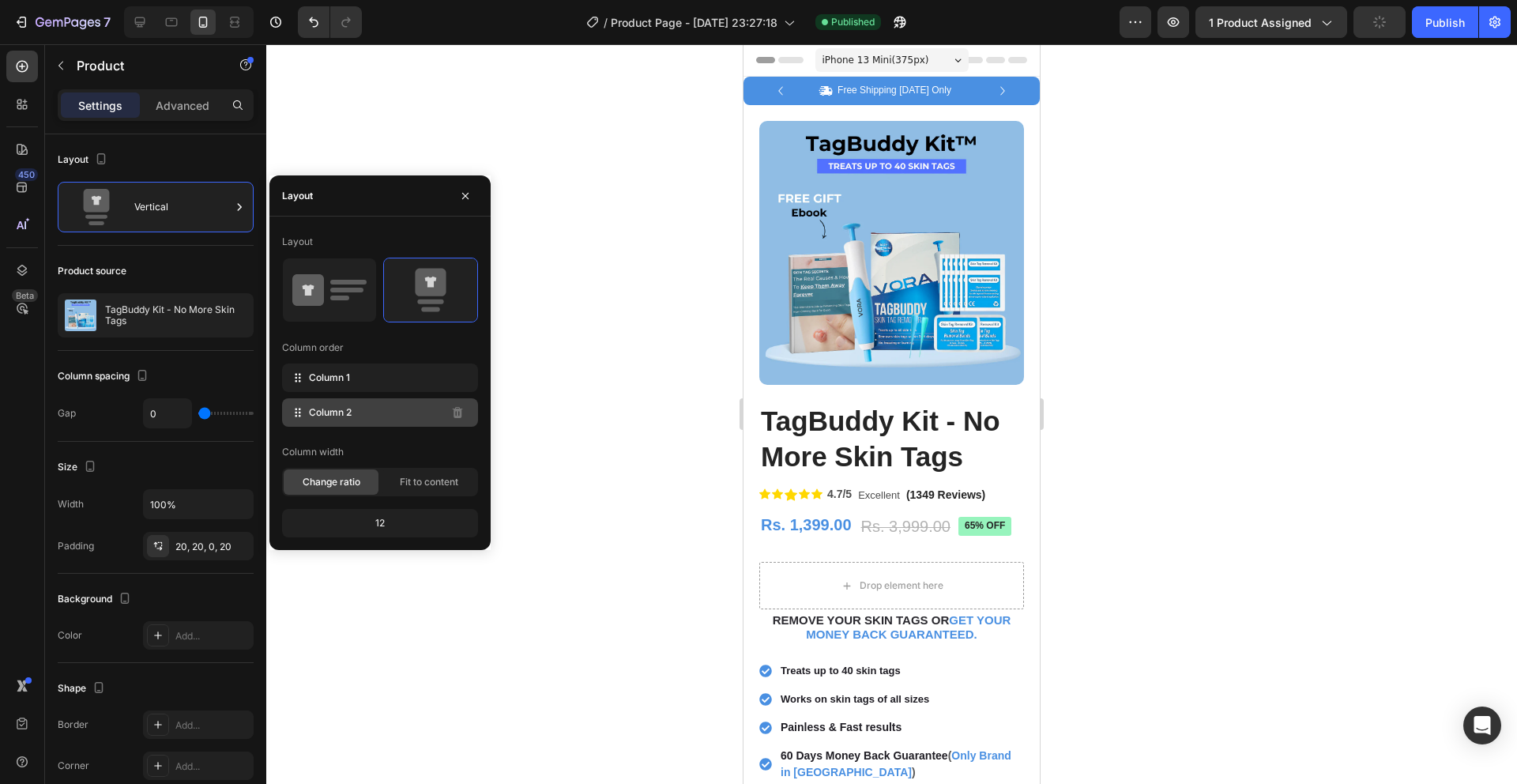
click at [381, 419] on div "Column 2" at bounding box center [379, 412] width 196 height 29
click at [381, 386] on div "Column 1" at bounding box center [379, 378] width 196 height 29
click at [598, 374] on div at bounding box center [892, 414] width 1251 height 739
